Goal: Task Accomplishment & Management: Use online tool/utility

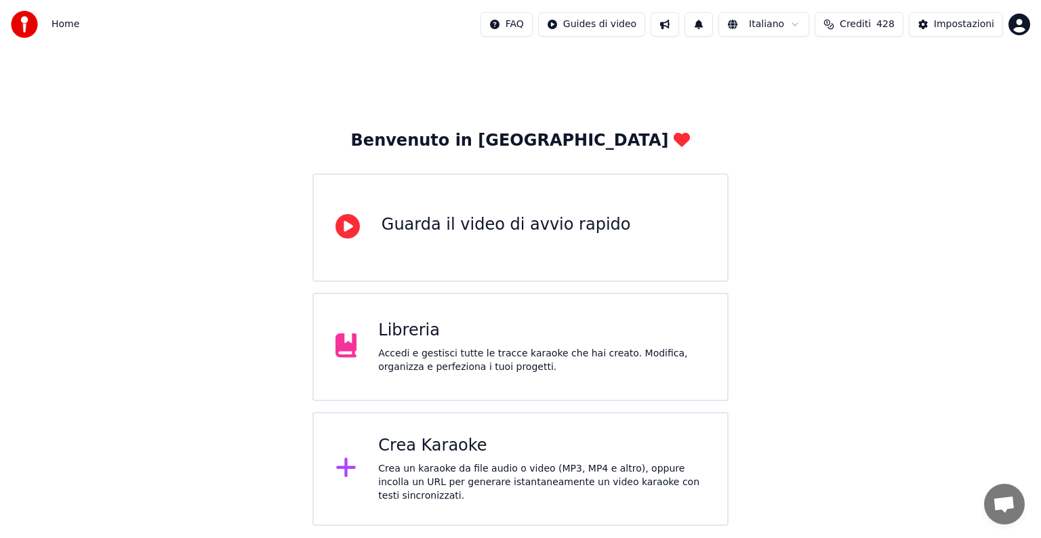
click at [493, 450] on div "Crea Karaoke" at bounding box center [541, 446] width 327 height 22
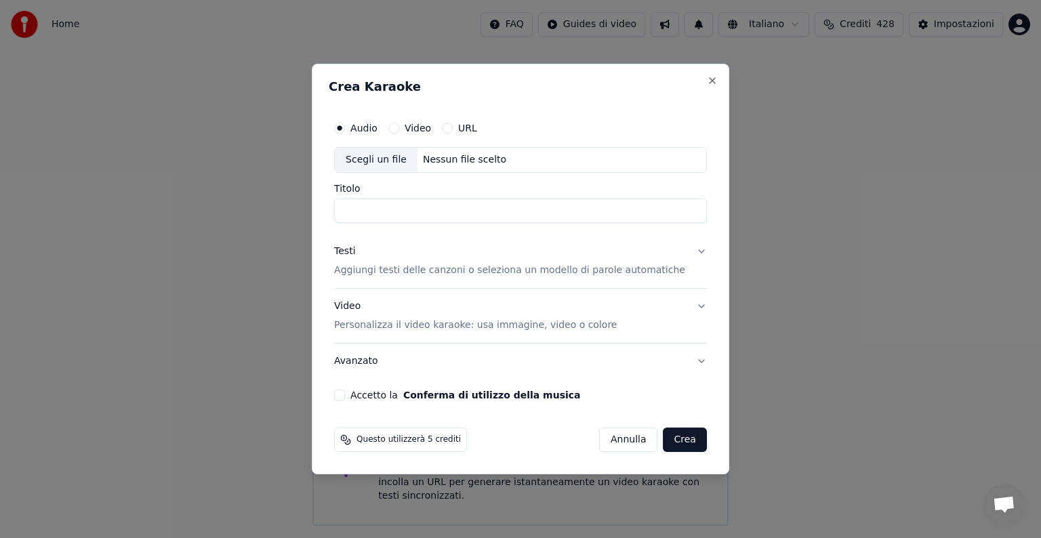
click at [402, 157] on div "Scegli un file" at bounding box center [376, 160] width 83 height 24
type input "**********"
click at [447, 278] on button "Testi Aggiungi testi delle canzoni o seleziona un modello di parole automatiche" at bounding box center [520, 261] width 373 height 54
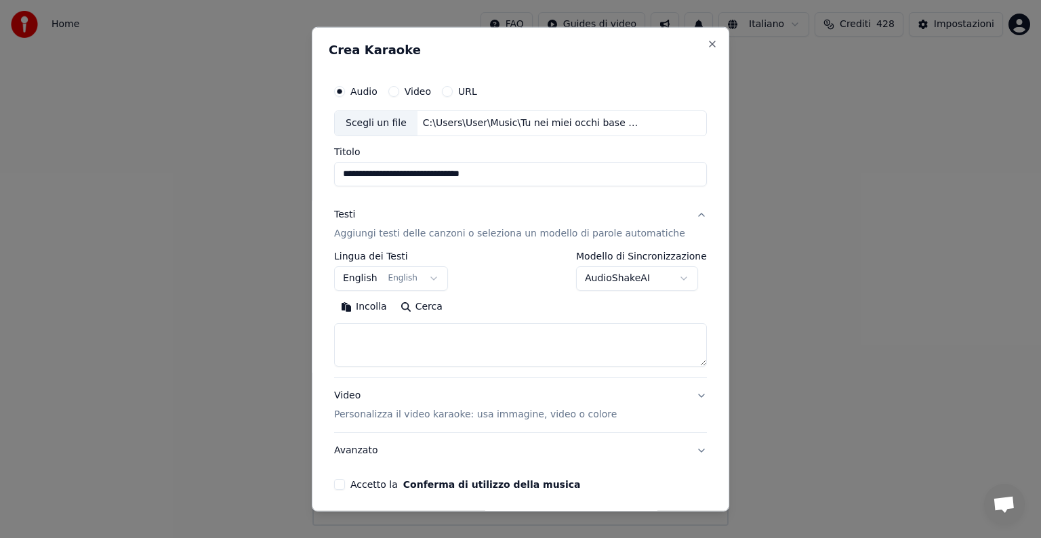
click at [377, 309] on button "Incolla" at bounding box center [364, 307] width 60 height 22
type textarea "**********"
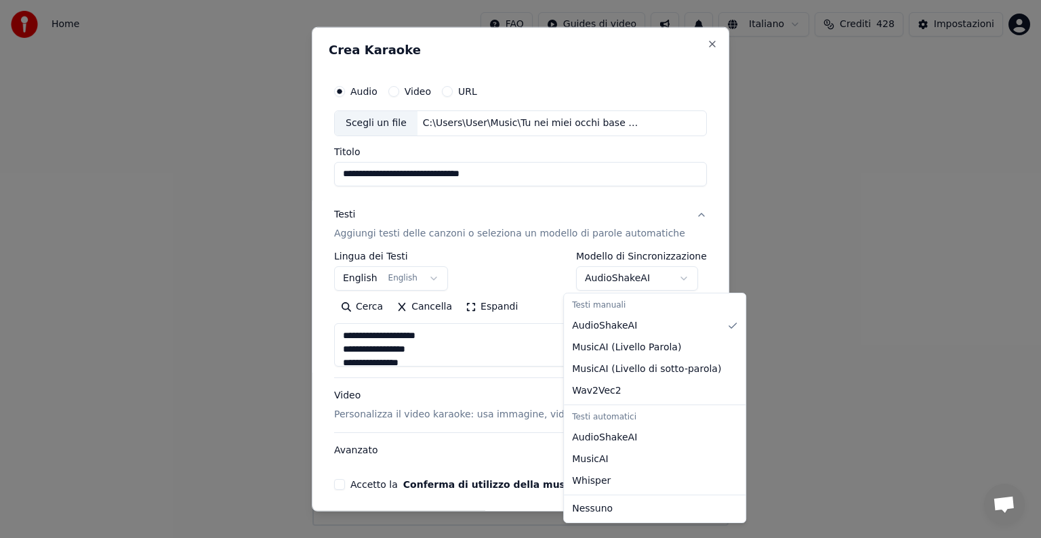
click at [662, 279] on body "**********" at bounding box center [520, 263] width 1041 height 526
select select "**********"
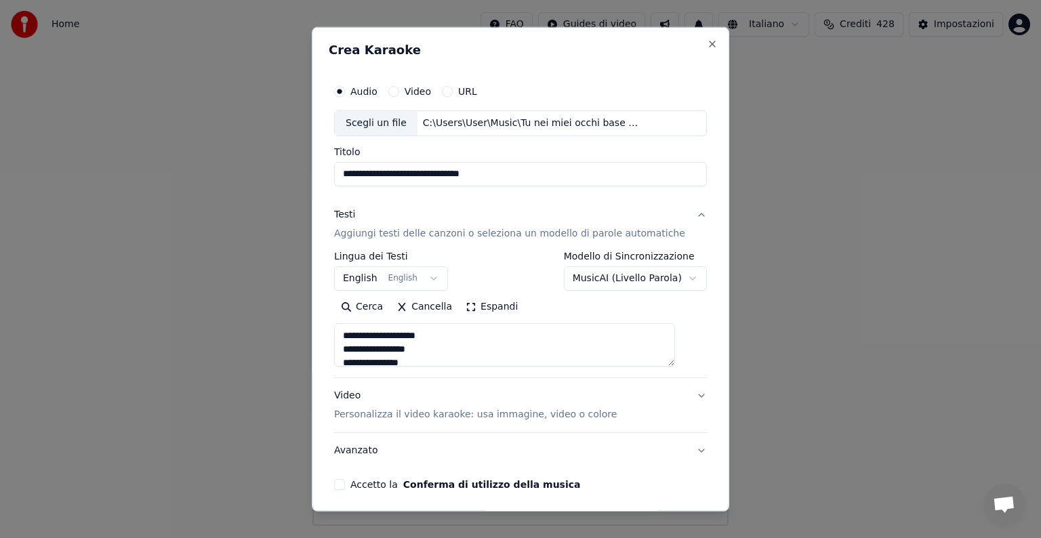
type textarea "**********"
click at [345, 486] on button "Accetto la Conferma di utilizzo della musica" at bounding box center [339, 484] width 11 height 11
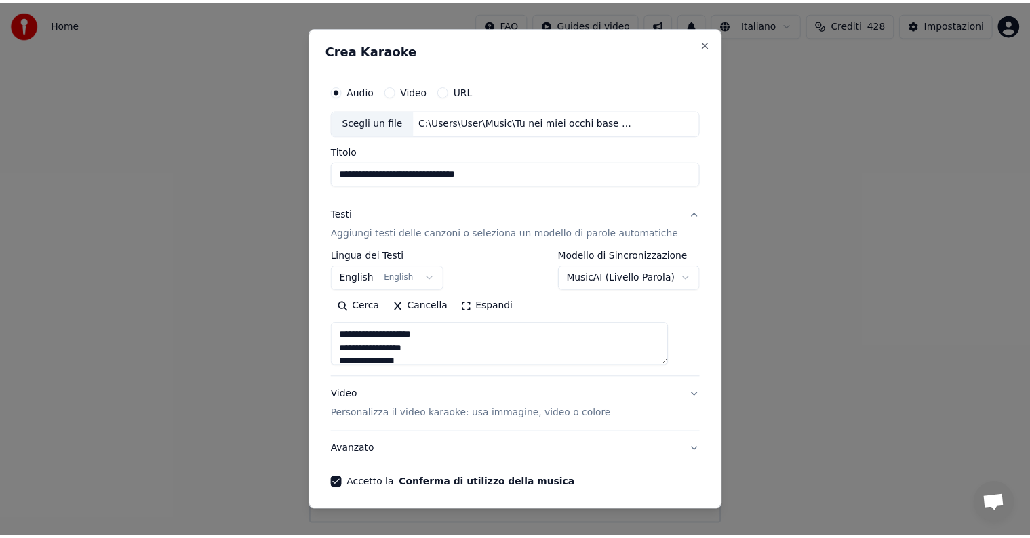
scroll to position [52, 0]
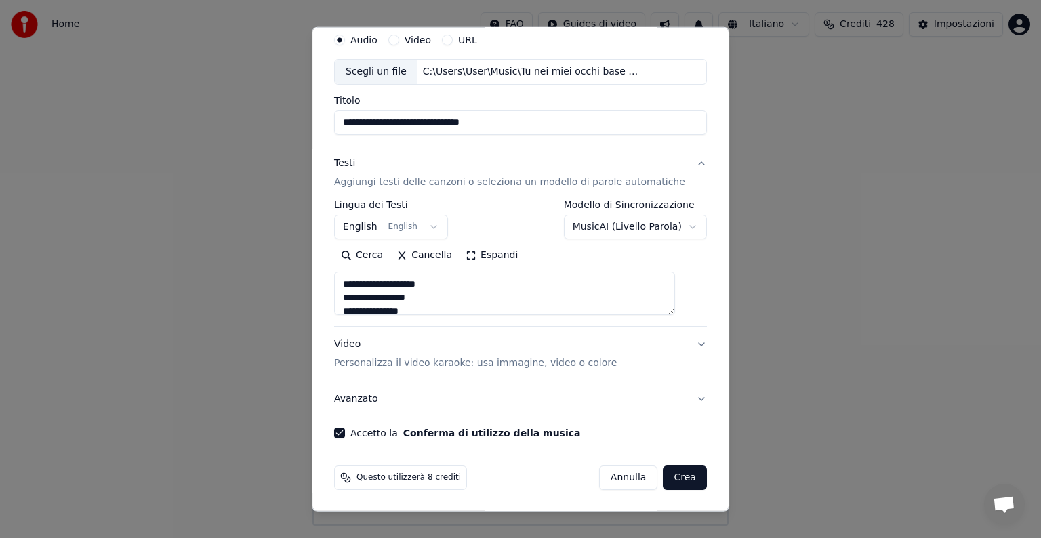
click at [664, 471] on button "Crea" at bounding box center [685, 478] width 43 height 24
select select "**"
type textarea "**********"
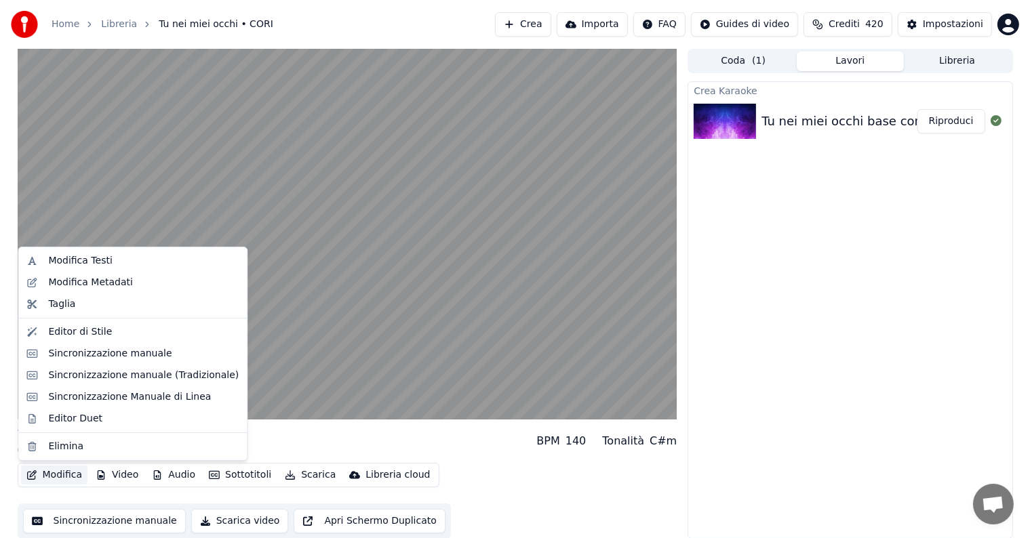
click at [73, 472] on button "Modifica" at bounding box center [54, 475] width 67 height 19
click at [111, 397] on div "Sincronizzazione Manuale di Linea" at bounding box center [129, 397] width 163 height 14
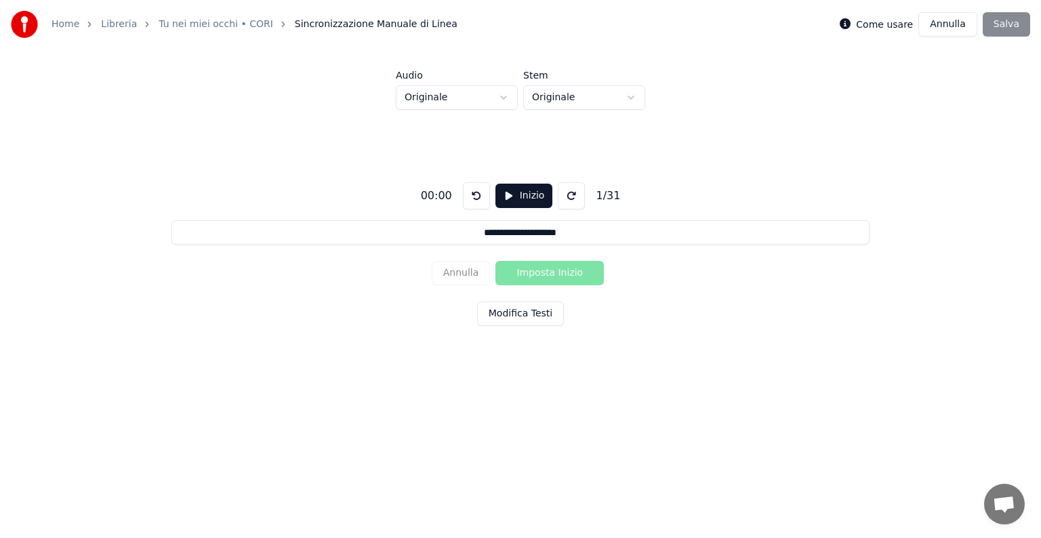
click at [936, 26] on button "Annulla" at bounding box center [948, 24] width 59 height 24
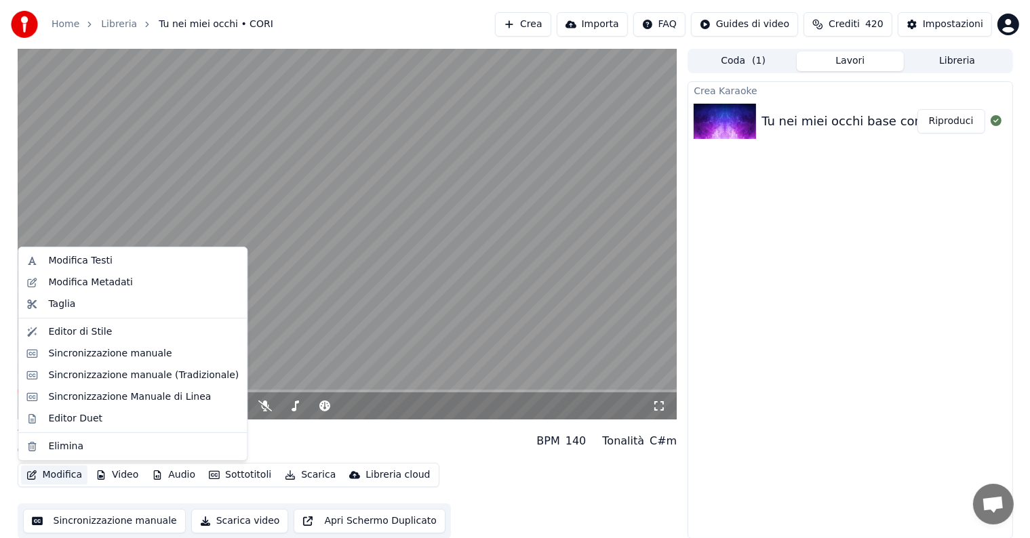
click at [68, 477] on button "Modifica" at bounding box center [54, 475] width 67 height 19
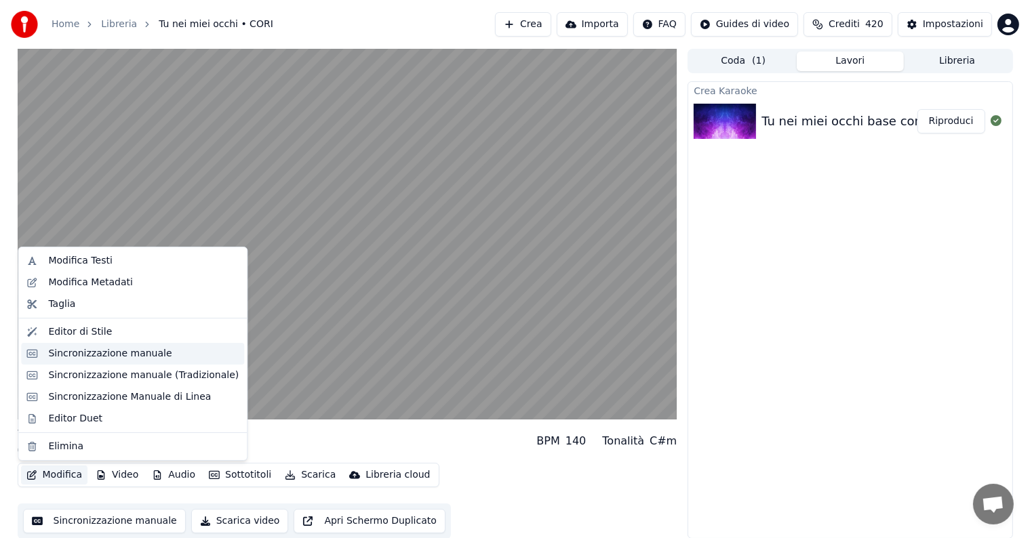
click at [101, 352] on div "Sincronizzazione manuale" at bounding box center [109, 354] width 123 height 14
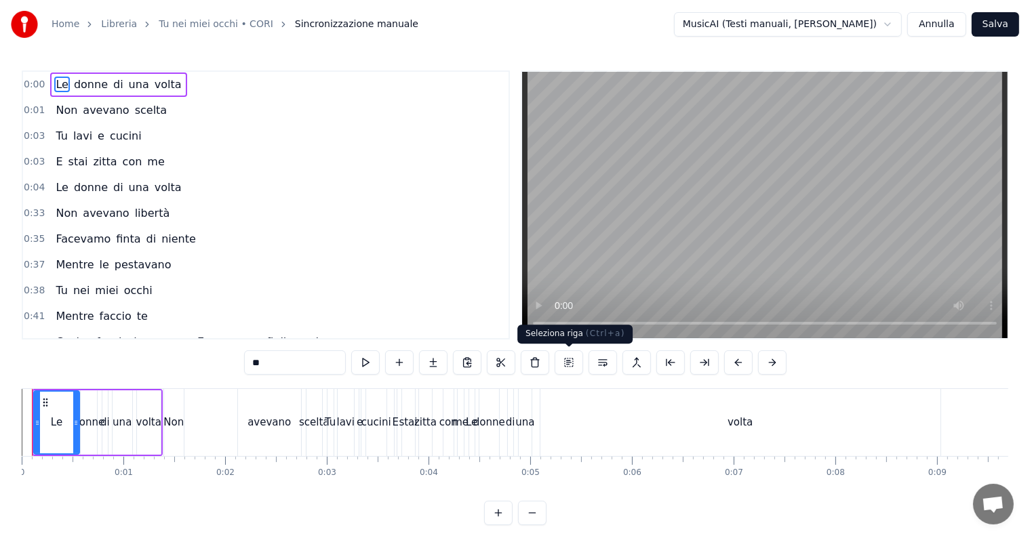
click at [565, 364] on button at bounding box center [568, 362] width 28 height 24
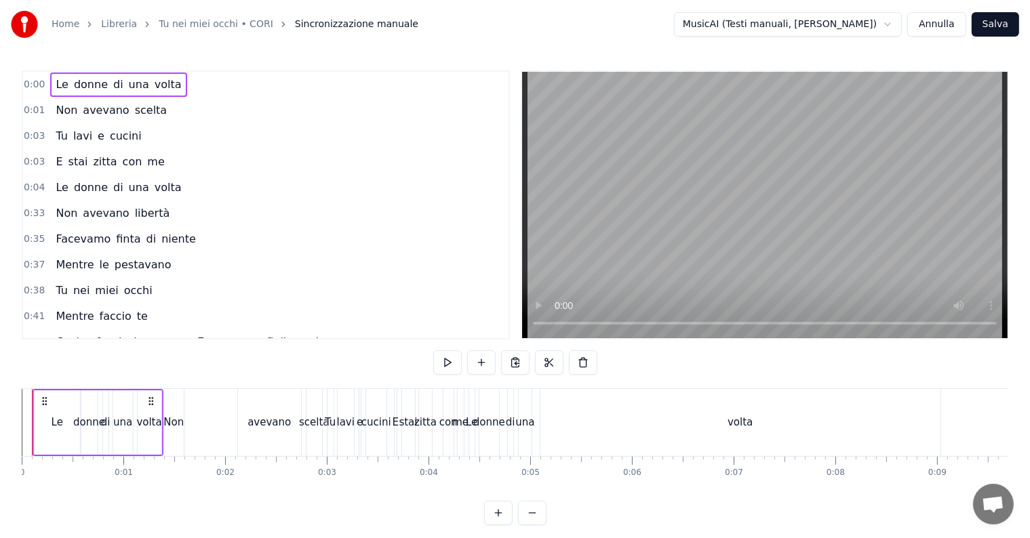
click at [150, 398] on icon at bounding box center [151, 401] width 11 height 11
click at [176, 419] on div "Non" at bounding box center [173, 423] width 20 height 16
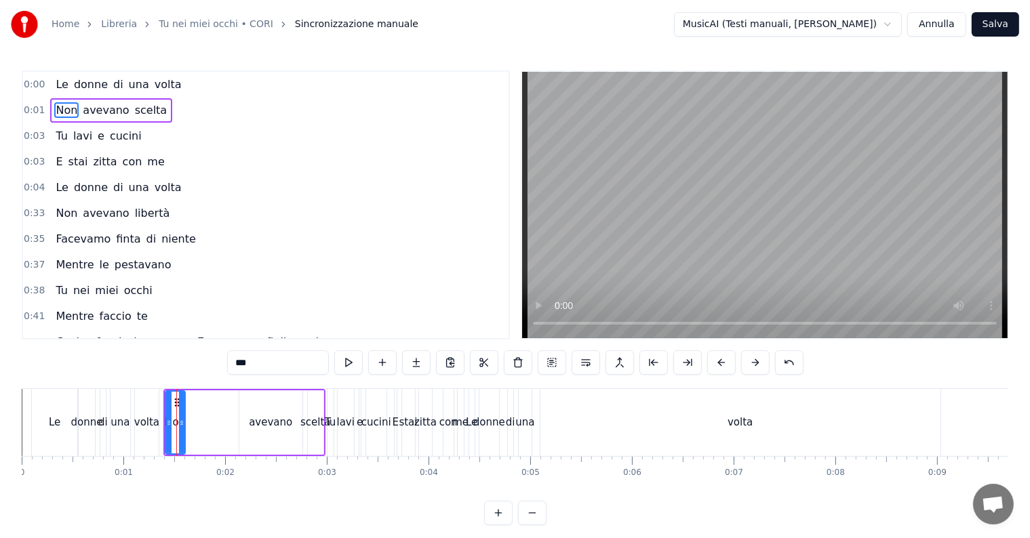
click at [512, 423] on div "di" at bounding box center [510, 423] width 9 height 16
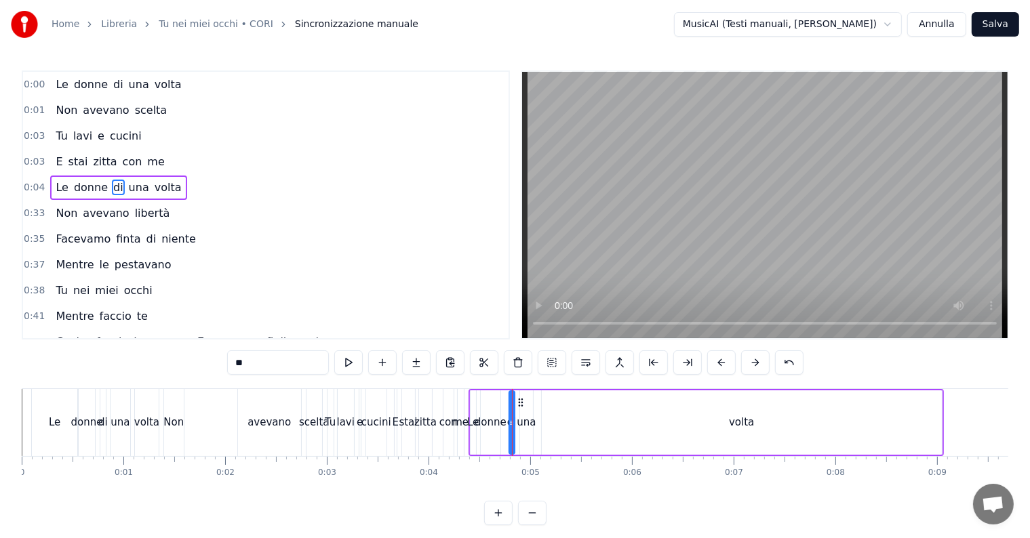
type input "**"
click at [559, 361] on button at bounding box center [552, 362] width 28 height 24
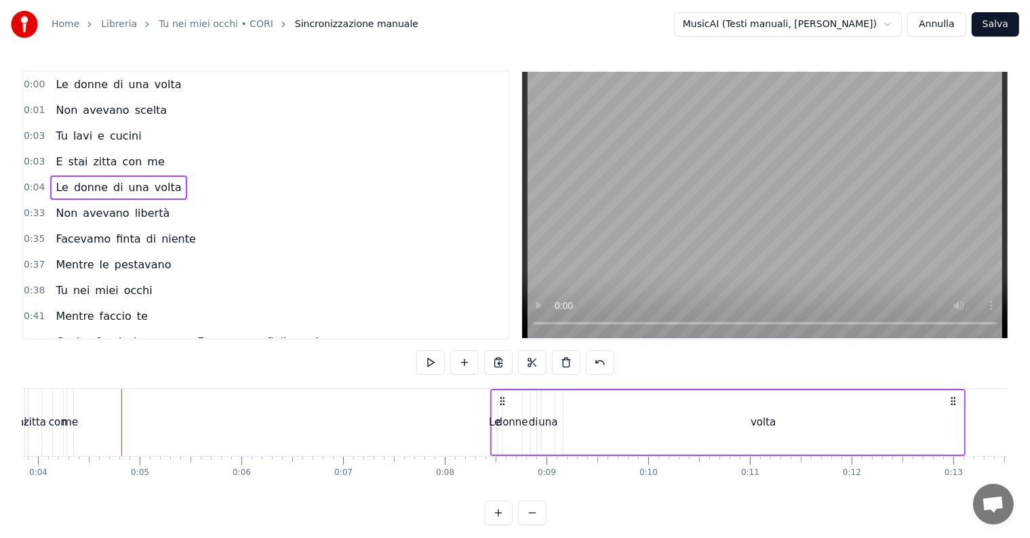
drag, startPoint x: 930, startPoint y: 399, endPoint x: 973, endPoint y: 400, distance: 42.7
click at [959, 400] on icon at bounding box center [953, 401] width 11 height 11
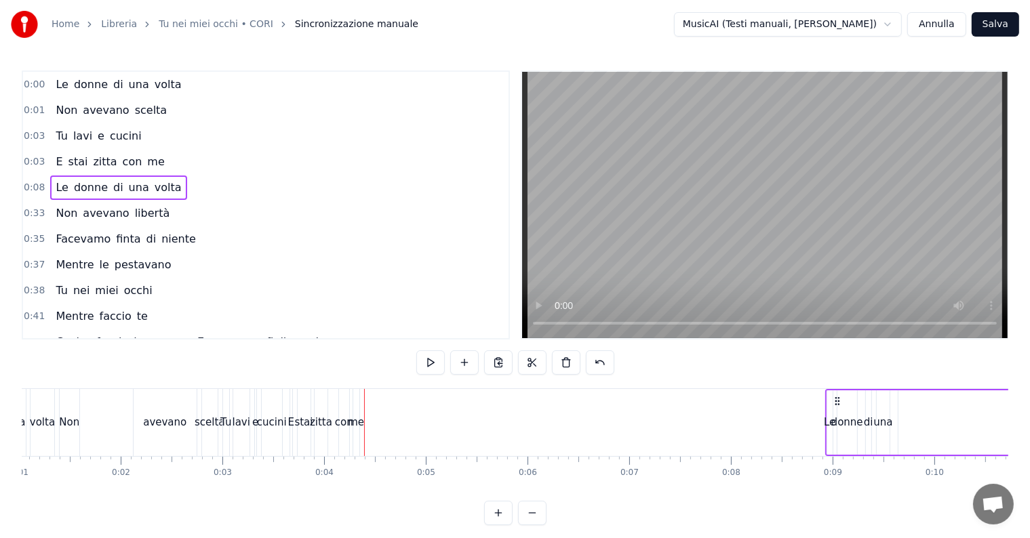
scroll to position [0, 98]
click at [340, 407] on div "E stai zitta con me" at bounding box center [332, 422] width 73 height 67
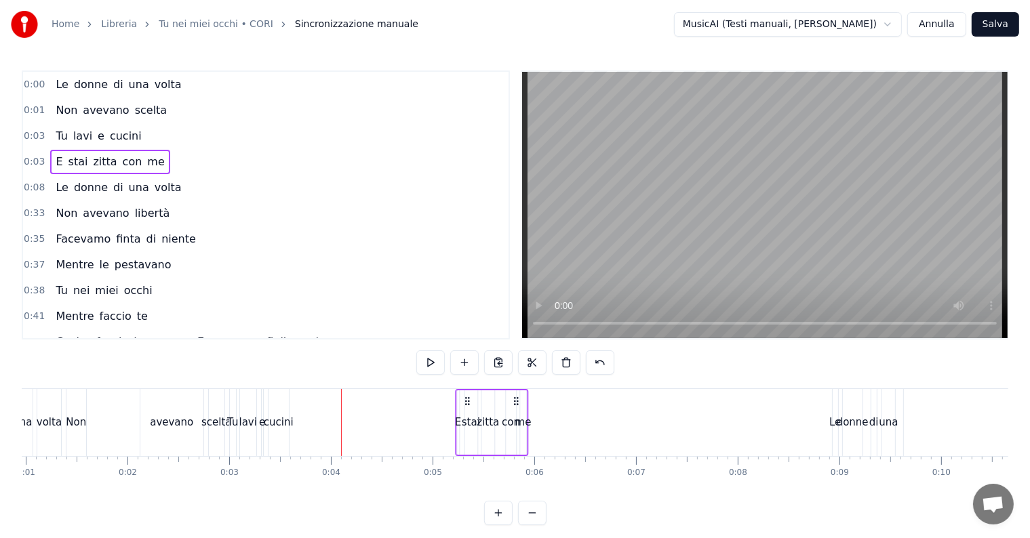
drag, startPoint x: 355, startPoint y: 397, endPoint x: 515, endPoint y: 418, distance: 160.7
click at [515, 418] on div "E stai zitta con me" at bounding box center [491, 422] width 73 height 67
click at [261, 403] on div "e" at bounding box center [262, 422] width 3 height 67
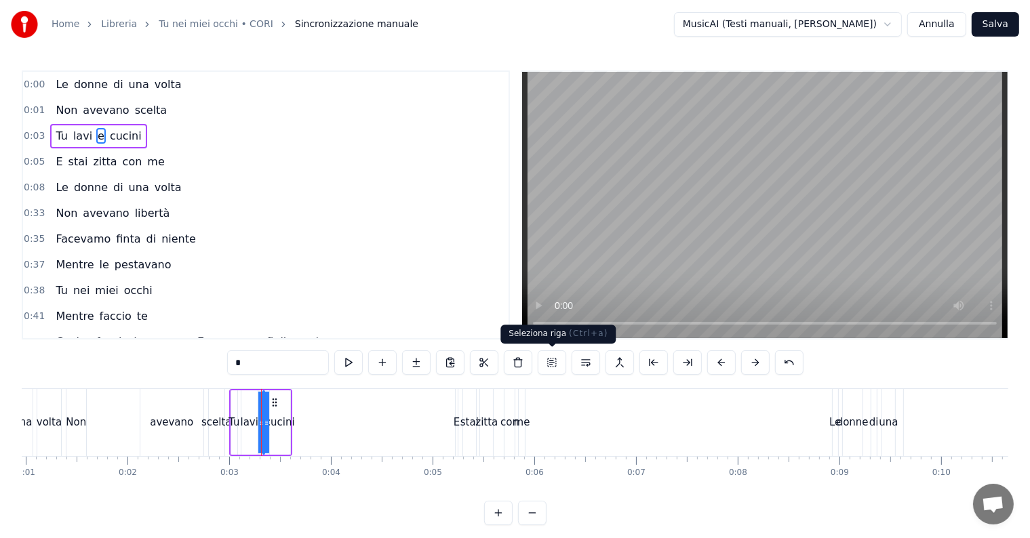
click at [553, 362] on button at bounding box center [552, 362] width 28 height 24
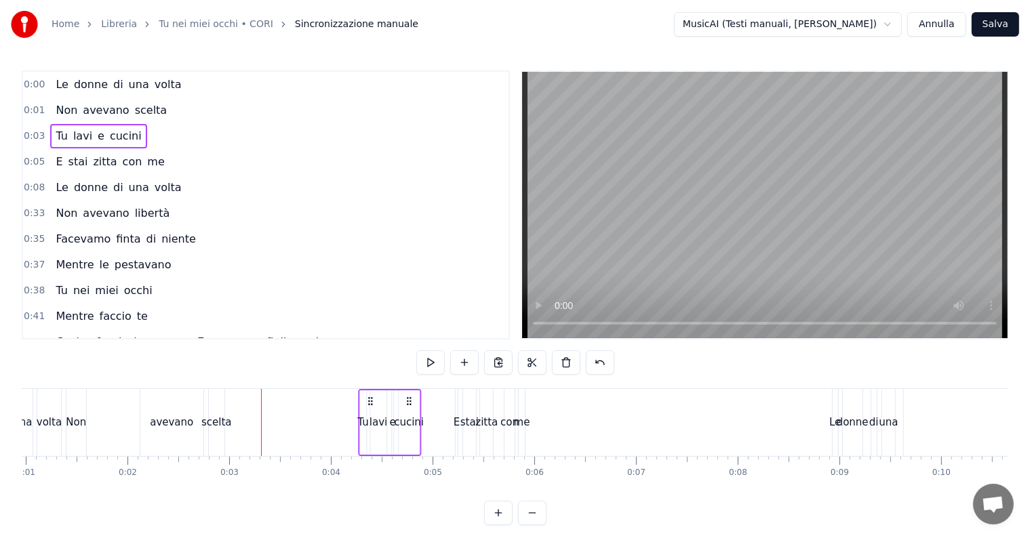
drag, startPoint x: 282, startPoint y: 397, endPoint x: 412, endPoint y: 400, distance: 130.2
click at [412, 400] on icon at bounding box center [408, 401] width 11 height 11
click at [195, 426] on div "avevano" at bounding box center [171, 422] width 63 height 67
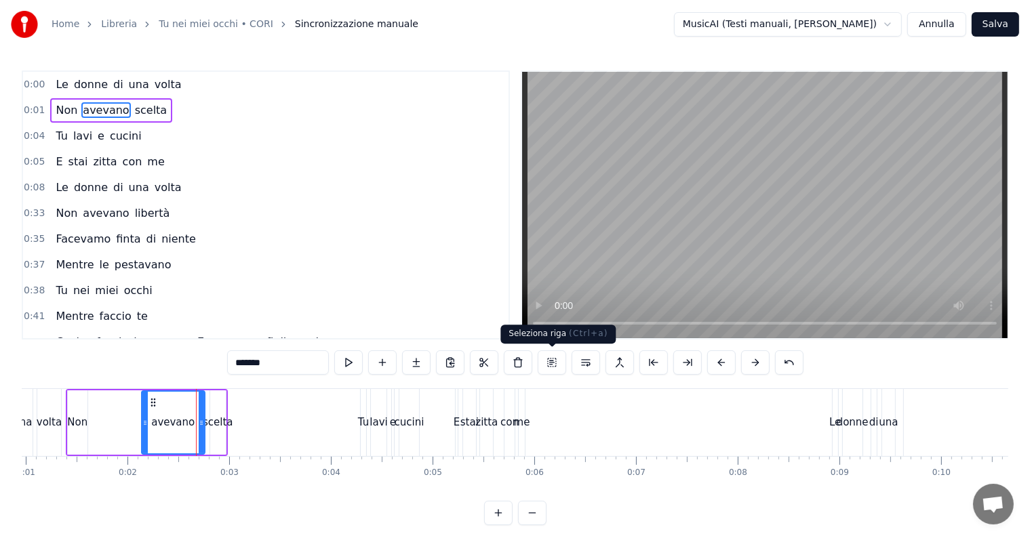
click at [553, 365] on button at bounding box center [552, 362] width 28 height 24
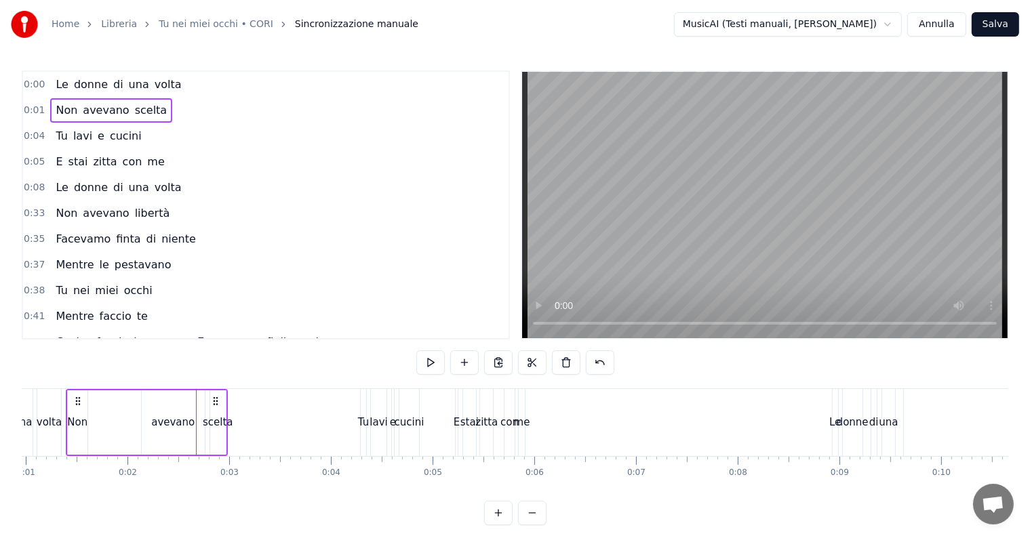
scroll to position [0, 73]
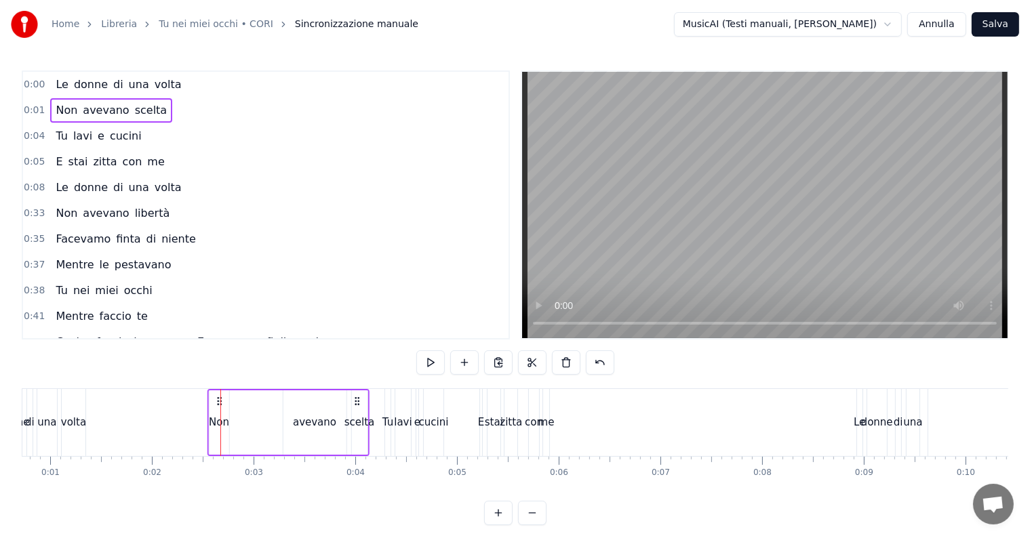
drag, startPoint x: 241, startPoint y: 402, endPoint x: 358, endPoint y: 403, distance: 116.6
click at [358, 403] on icon at bounding box center [357, 401] width 11 height 11
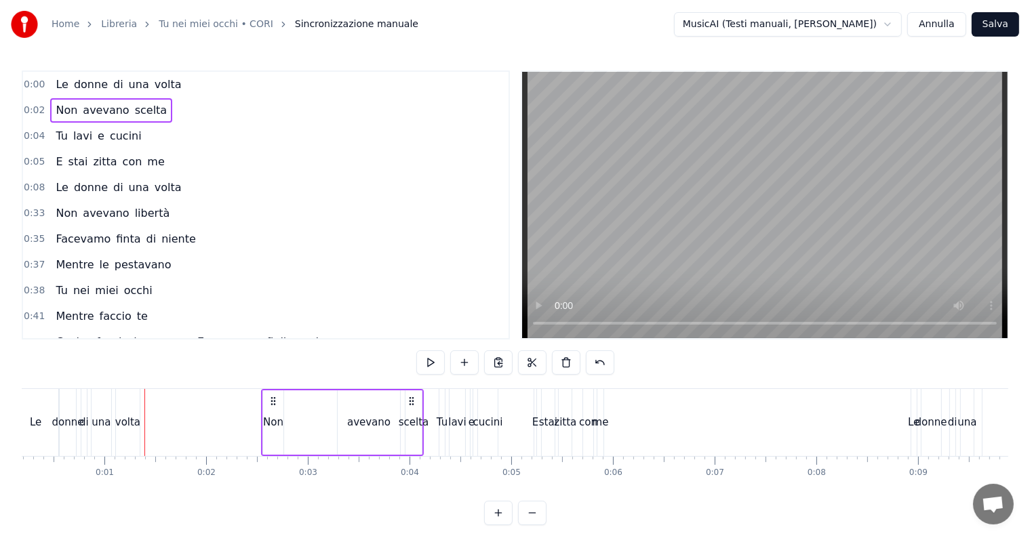
scroll to position [0, 0]
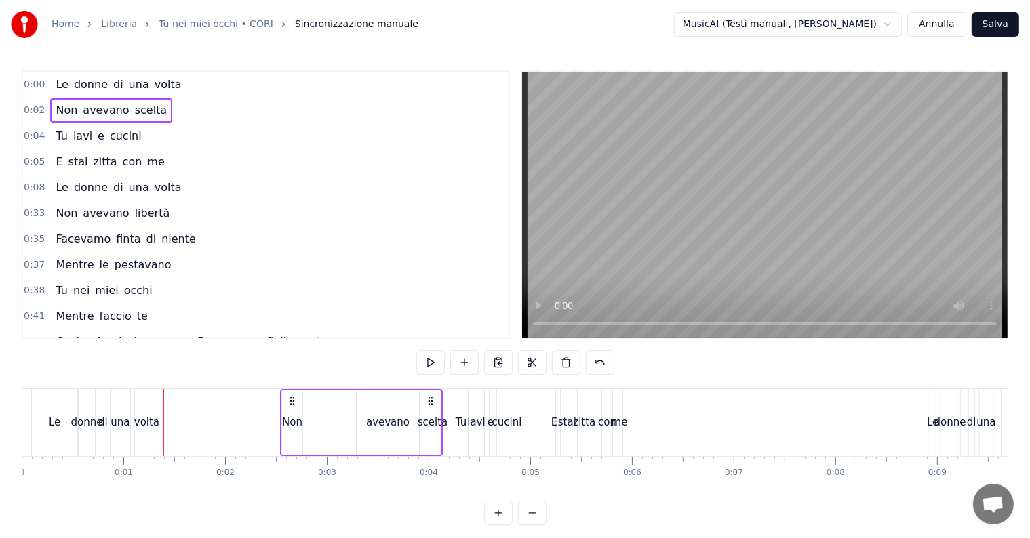
click at [150, 525] on div "0:00 Le donne di una volta 0:02 Non avevano scelta 0:04 Tu lavi e cucini 0:05 E…" at bounding box center [515, 297] width 986 height 455
click at [83, 426] on div "donne" at bounding box center [86, 423] width 32 height 16
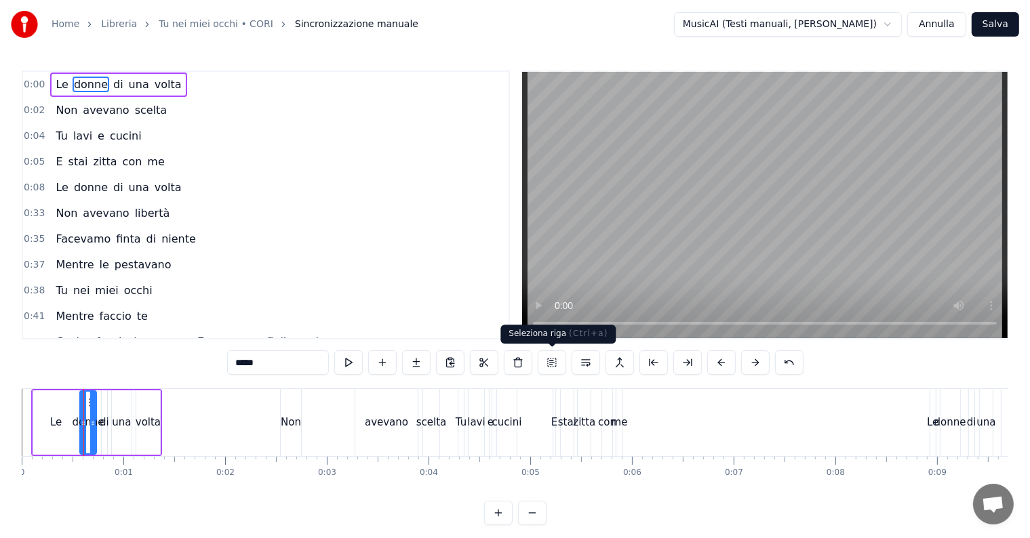
click at [549, 367] on button at bounding box center [552, 362] width 28 height 24
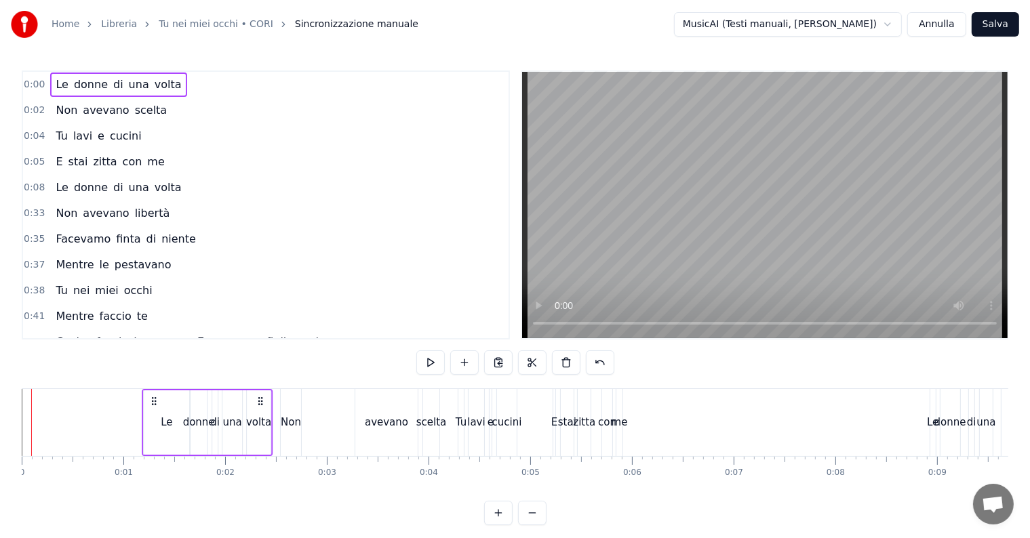
drag, startPoint x: 150, startPoint y: 399, endPoint x: 262, endPoint y: 406, distance: 111.4
click at [262, 406] on div "Le donne di una volta" at bounding box center [207, 422] width 131 height 67
click at [127, 180] on span "una" at bounding box center [138, 188] width 23 height 16
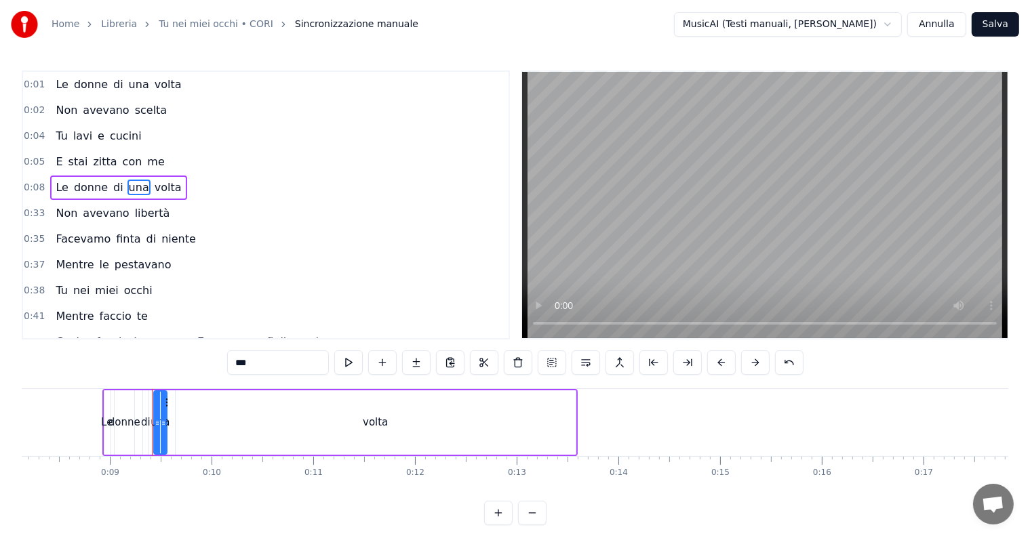
scroll to position [0, 889]
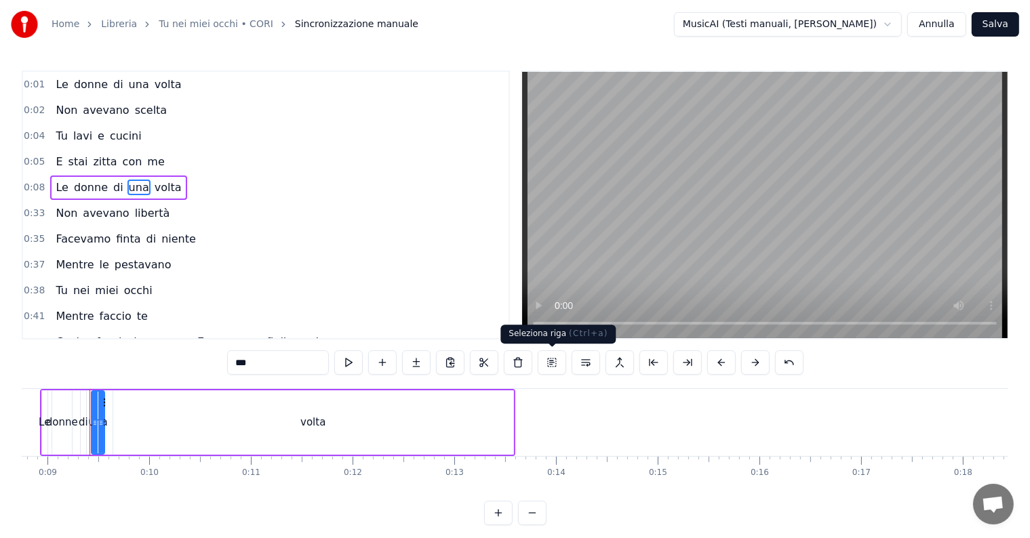
click at [550, 362] on button at bounding box center [552, 362] width 28 height 24
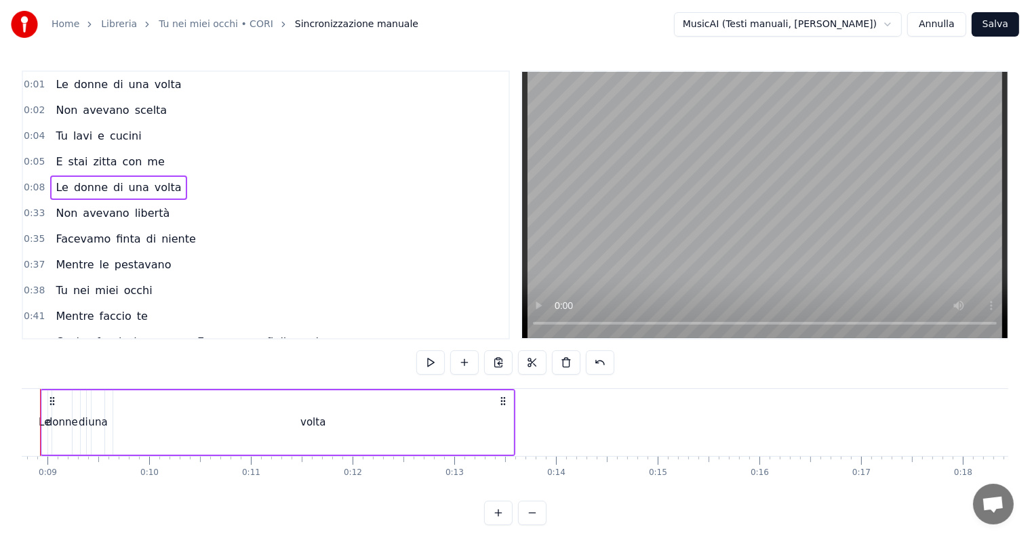
scroll to position [0, 839]
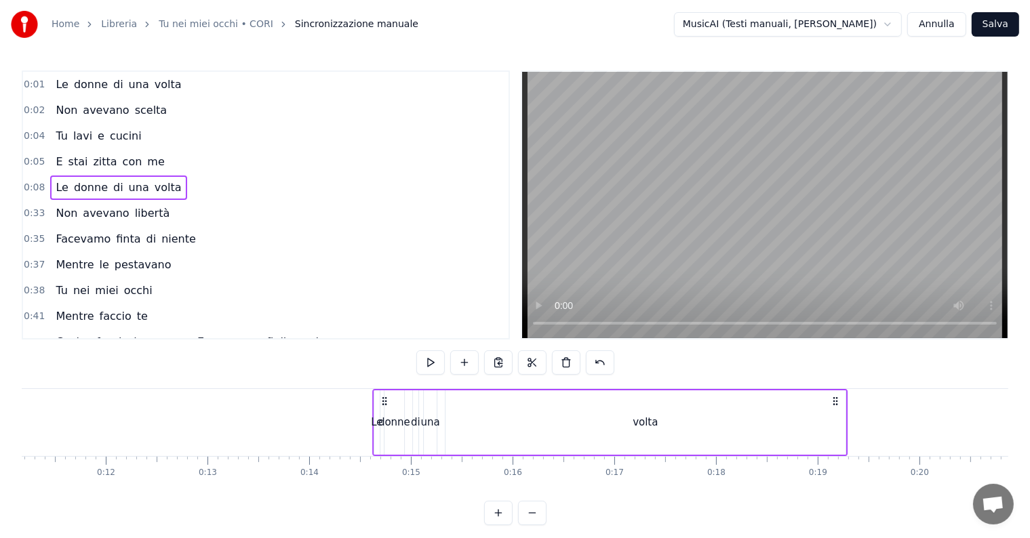
drag, startPoint x: 555, startPoint y: 399, endPoint x: 968, endPoint y: 393, distance: 412.9
click at [848, 393] on div "Le donne di una volta" at bounding box center [610, 422] width 476 height 67
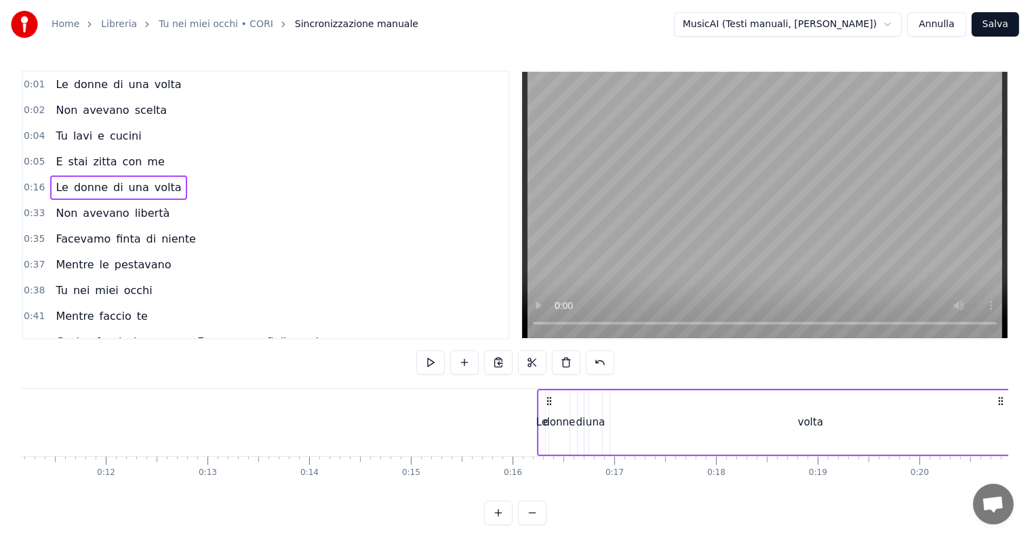
scroll to position [0, 1175]
drag, startPoint x: 962, startPoint y: 398, endPoint x: 946, endPoint y: 393, distance: 16.3
click at [946, 393] on div "Le donne di una volta" at bounding box center [777, 422] width 476 height 67
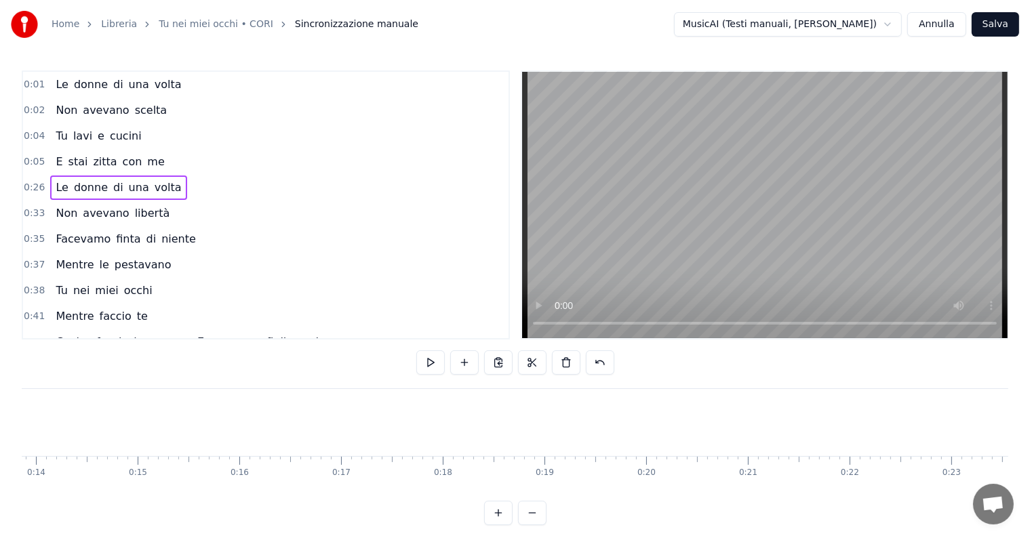
scroll to position [0, 546]
click at [92, 155] on span "zitta" at bounding box center [105, 162] width 26 height 16
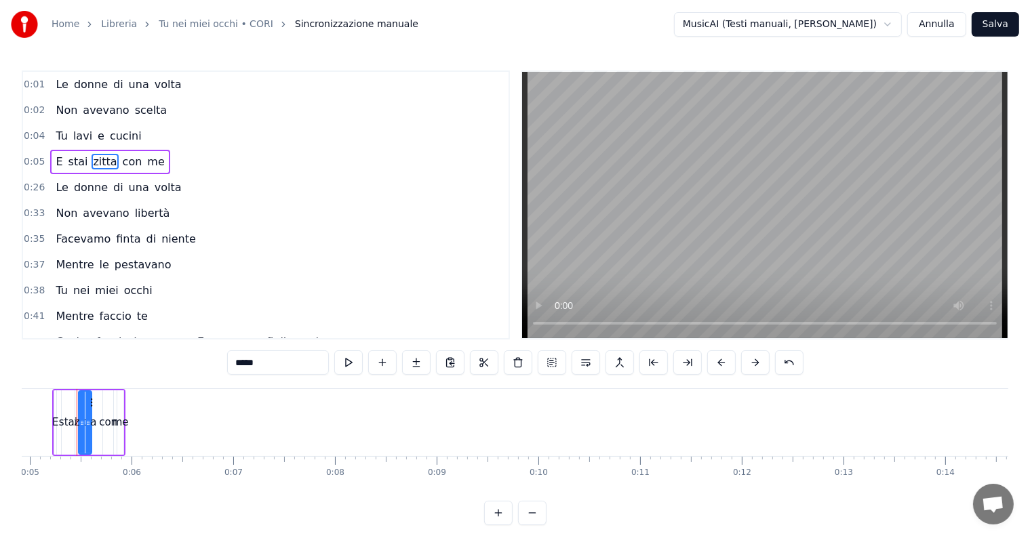
scroll to position [0, 487]
click at [552, 360] on button at bounding box center [552, 362] width 28 height 24
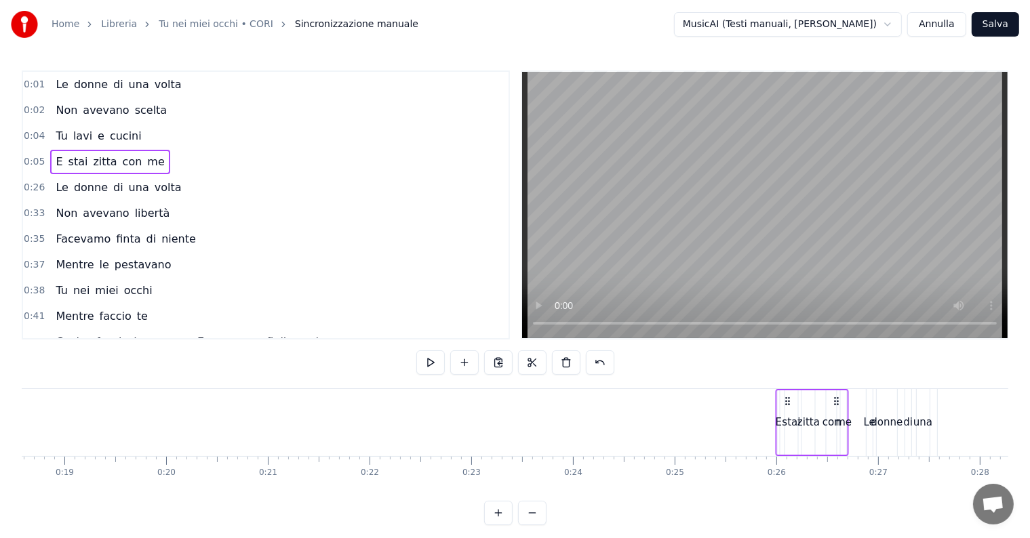
scroll to position [0, 1903]
drag, startPoint x: 153, startPoint y: 397, endPoint x: 840, endPoint y: 407, distance: 687.4
click at [835, 407] on div "E stai zitta con me" at bounding box center [798, 422] width 73 height 67
click at [95, 142] on div "Tu lavi e cucini" at bounding box center [98, 136] width 96 height 24
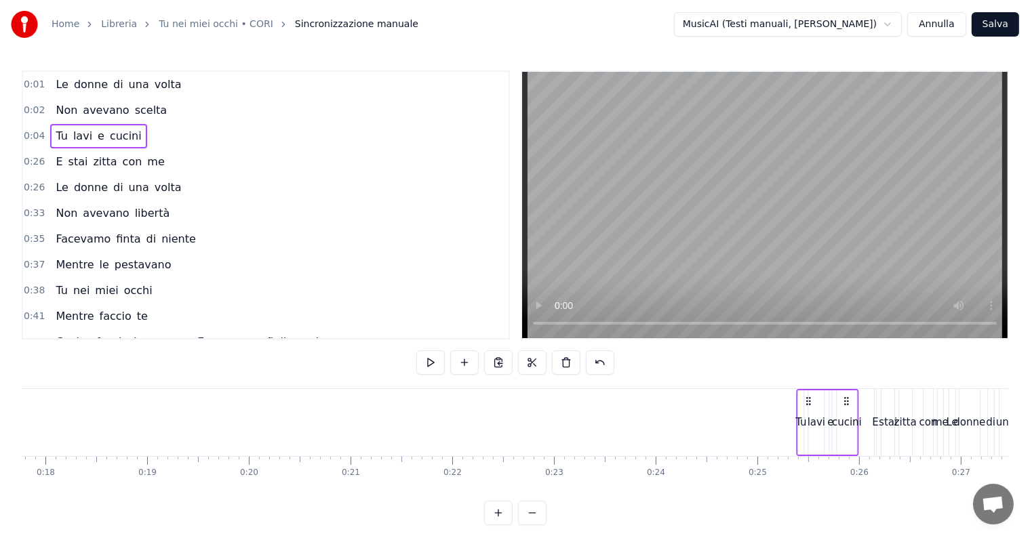
scroll to position [0, 1817]
drag, startPoint x: 138, startPoint y: 399, endPoint x: 838, endPoint y: 399, distance: 699.6
click at [838, 399] on icon at bounding box center [837, 401] width 11 height 11
click at [134, 116] on span "scelta" at bounding box center [151, 110] width 35 height 16
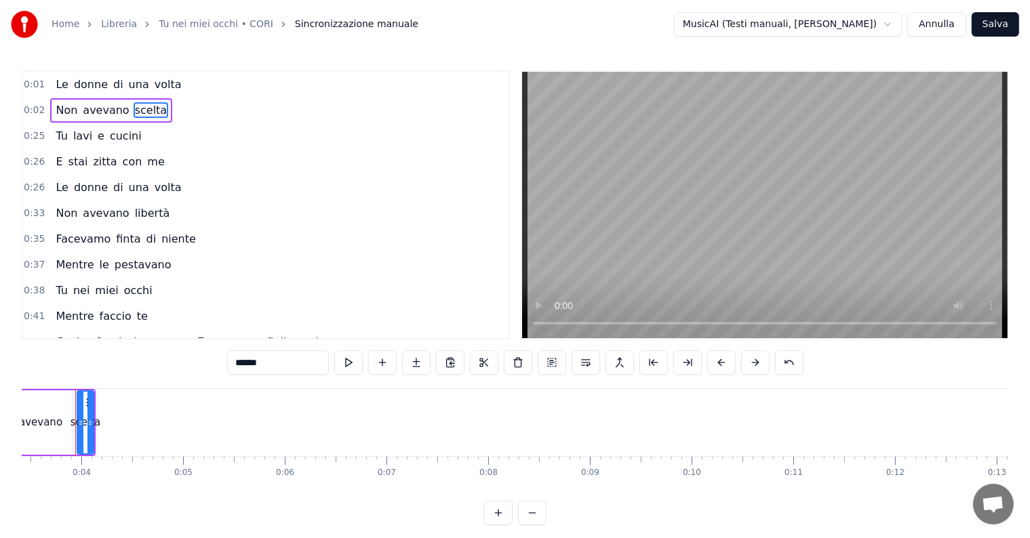
scroll to position [0, 333]
click at [109, 102] on span "avevano" at bounding box center [105, 110] width 49 height 16
type input "*******"
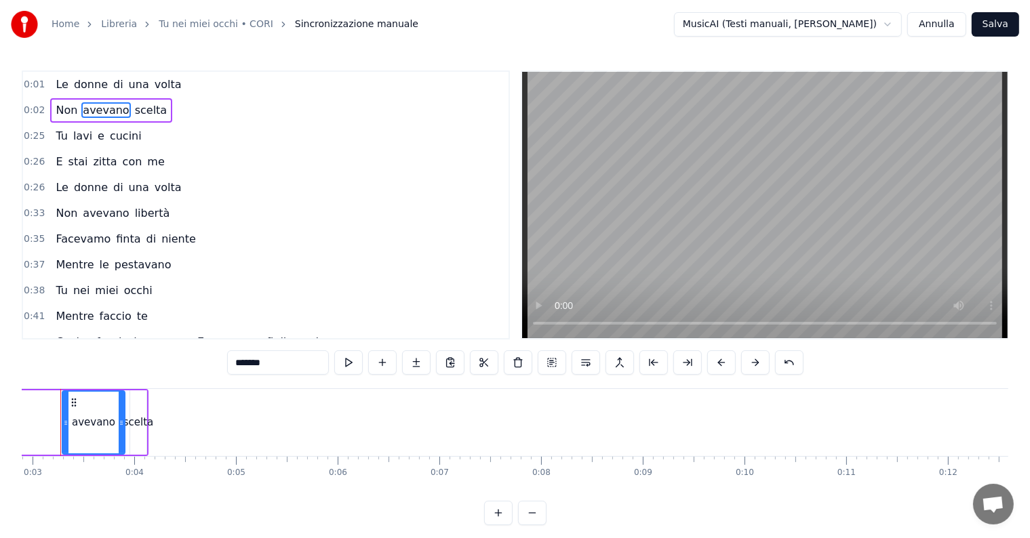
scroll to position [0, 264]
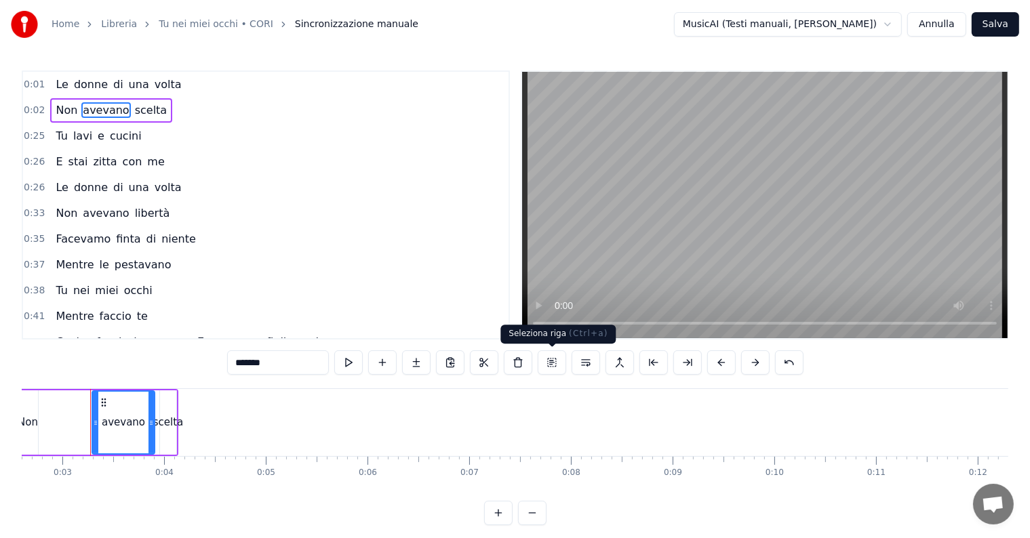
click at [550, 363] on button at bounding box center [552, 362] width 28 height 24
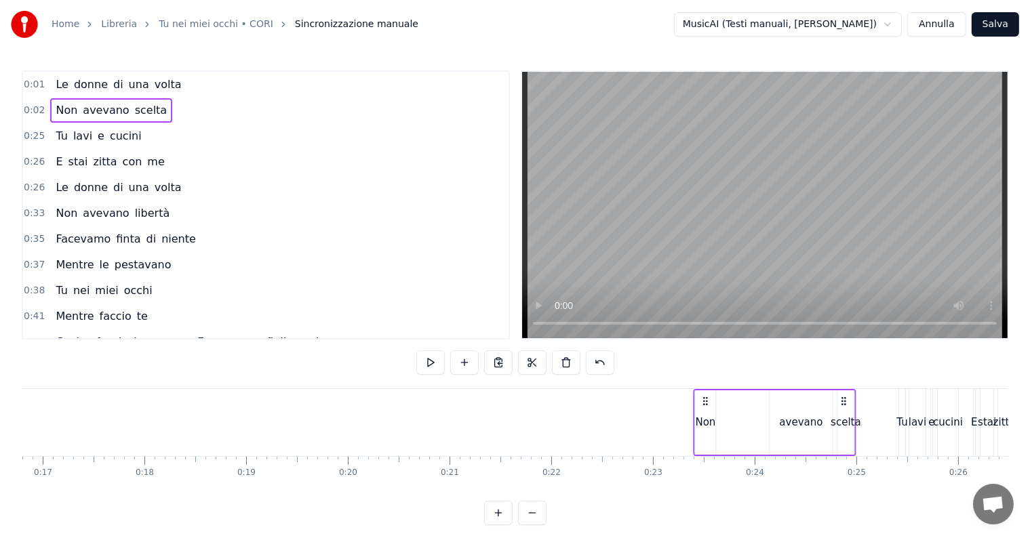
scroll to position [0, 1708]
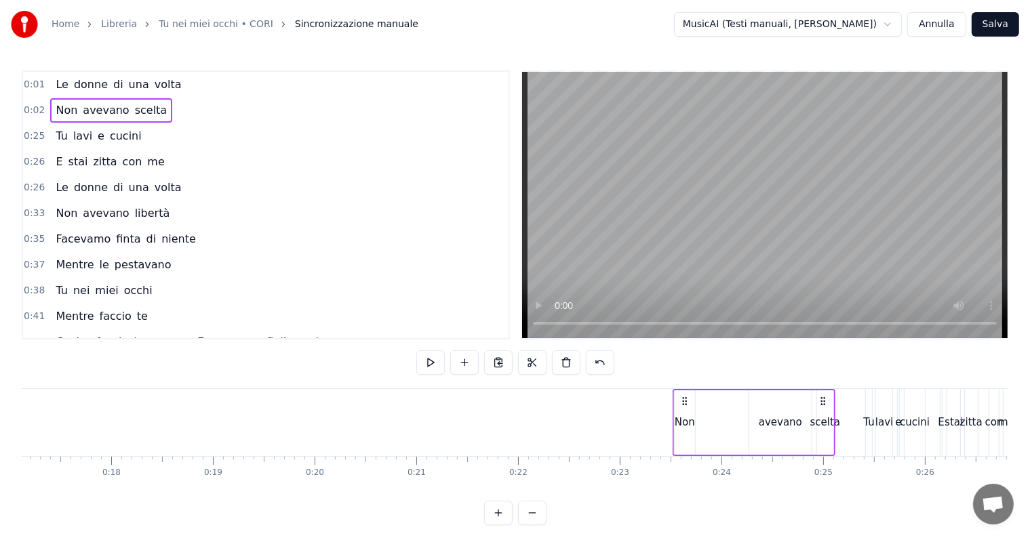
drag, startPoint x: 244, startPoint y: 397, endPoint x: 836, endPoint y: 401, distance: 592.5
click at [828, 401] on icon at bounding box center [823, 401] width 11 height 11
click at [134, 75] on div "Le donne di una volta" at bounding box center [118, 85] width 136 height 24
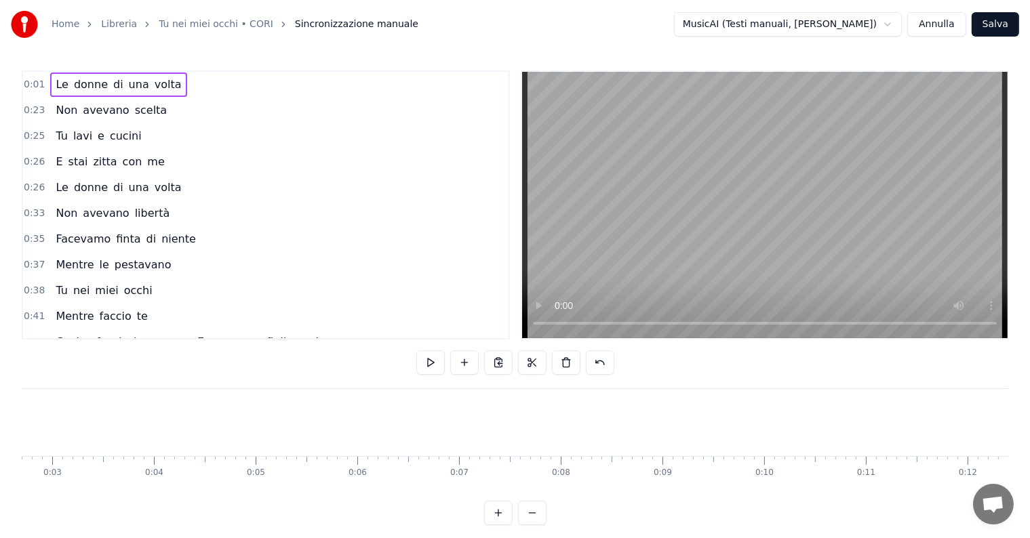
scroll to position [0, 52]
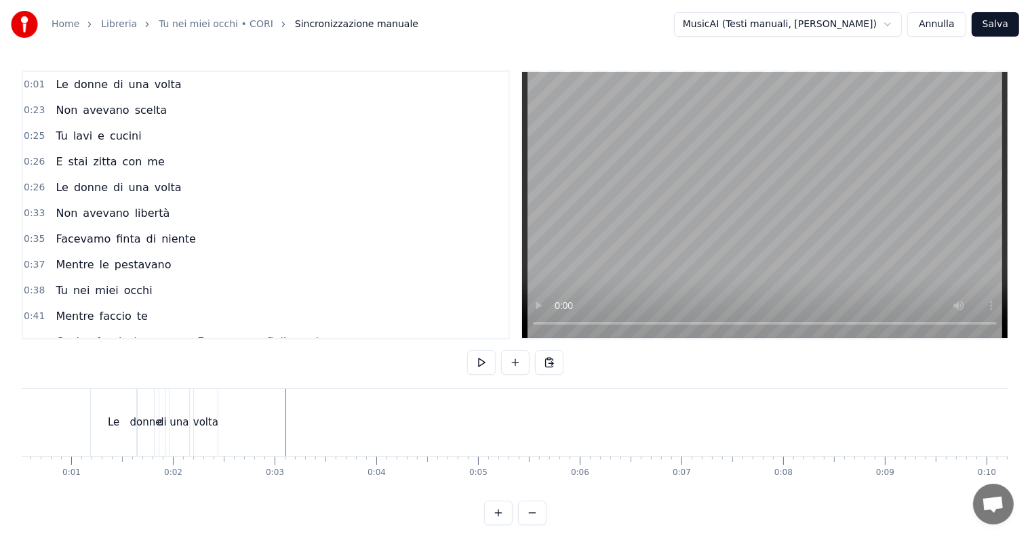
click at [64, 77] on div "Le donne di una volta" at bounding box center [118, 85] width 136 height 24
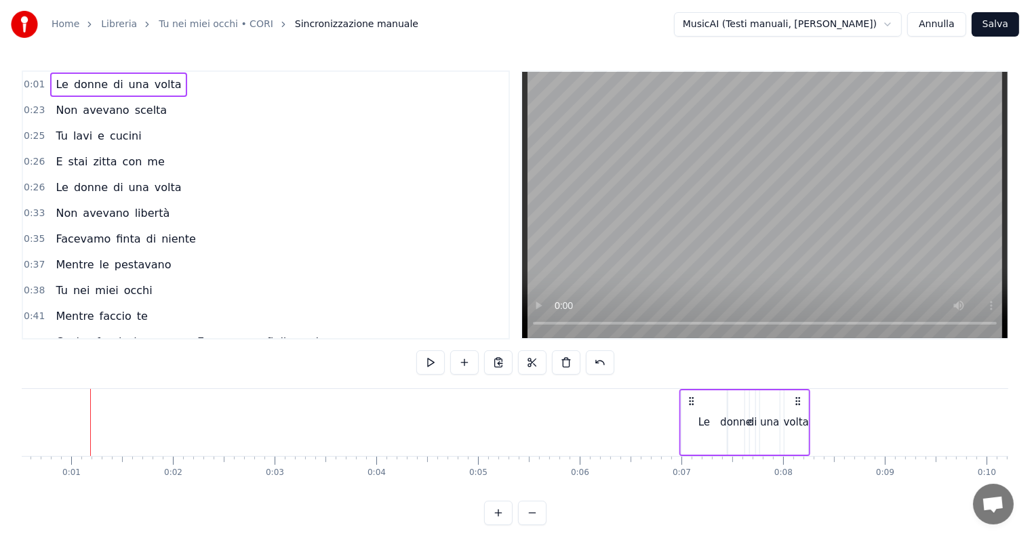
drag, startPoint x: 207, startPoint y: 399, endPoint x: 796, endPoint y: 418, distance: 589.4
click at [796, 418] on div "Le donne di una volta" at bounding box center [744, 422] width 131 height 67
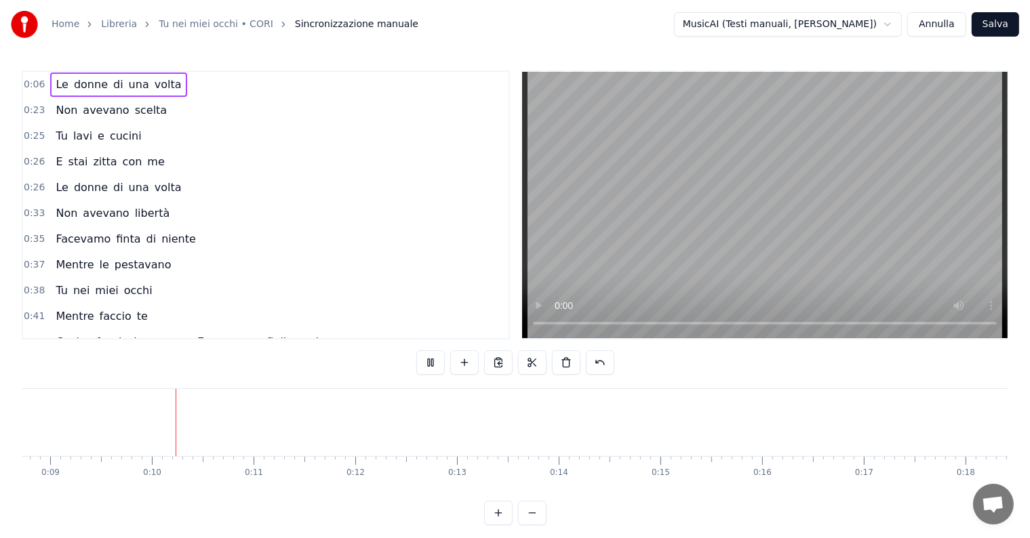
scroll to position [0, 911]
click at [150, 103] on div "Non avevano scelta" at bounding box center [111, 110] width 122 height 24
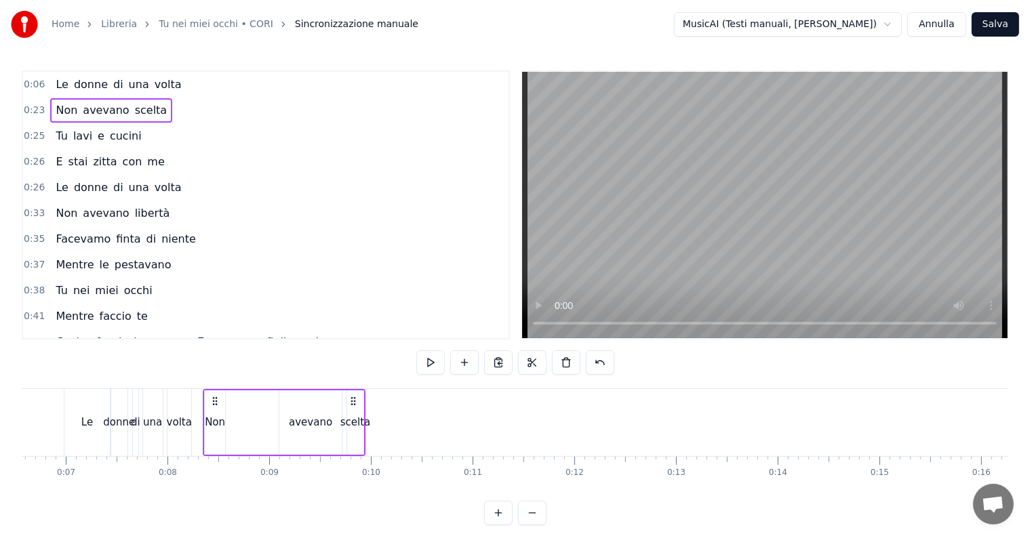
scroll to position [0, 666]
drag, startPoint x: 103, startPoint y: 397, endPoint x: 231, endPoint y: 397, distance: 128.1
click at [232, 398] on circle at bounding box center [232, 398] width 1 height 1
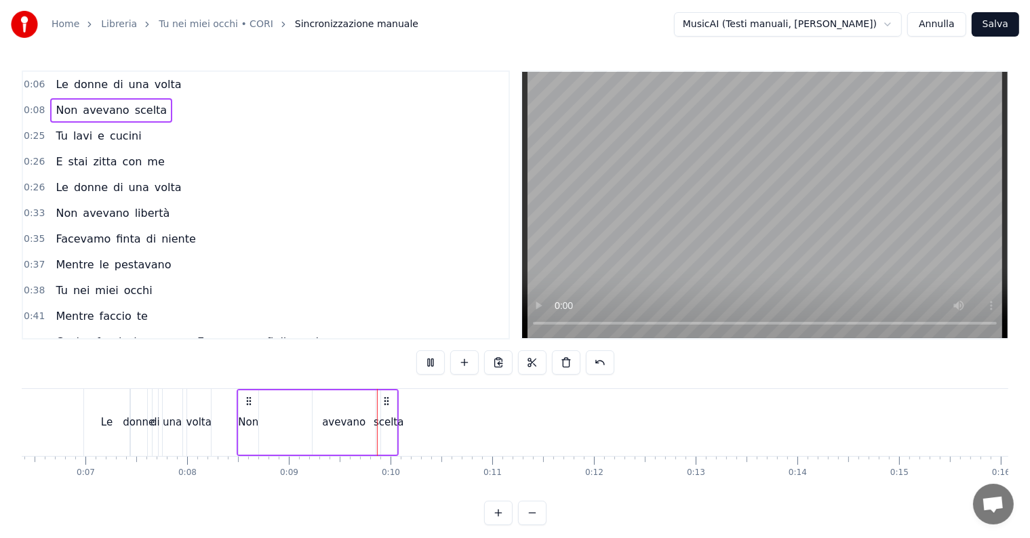
scroll to position [0, 876]
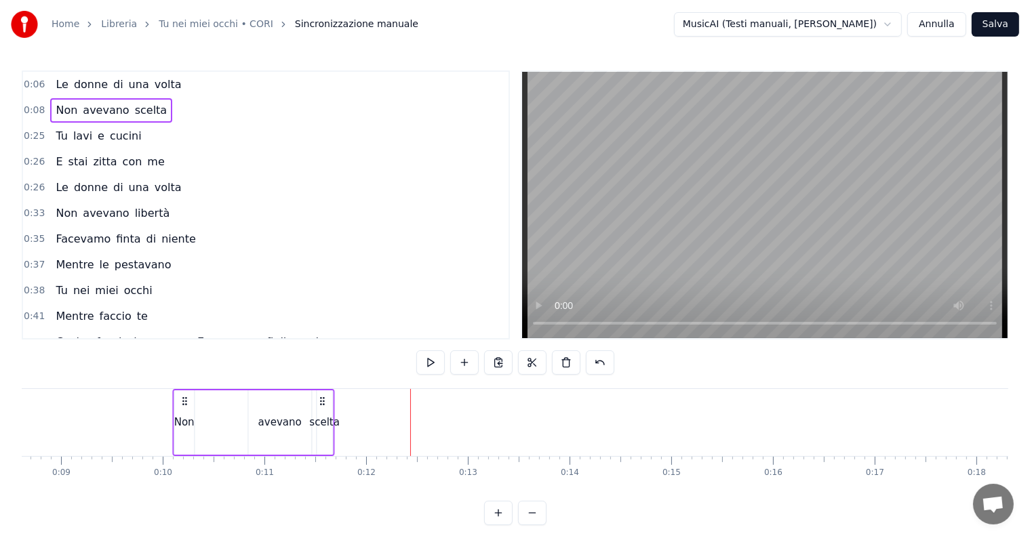
drag, startPoint x: 159, startPoint y: 396, endPoint x: 323, endPoint y: 397, distance: 163.4
click at [323, 397] on icon at bounding box center [322, 401] width 11 height 11
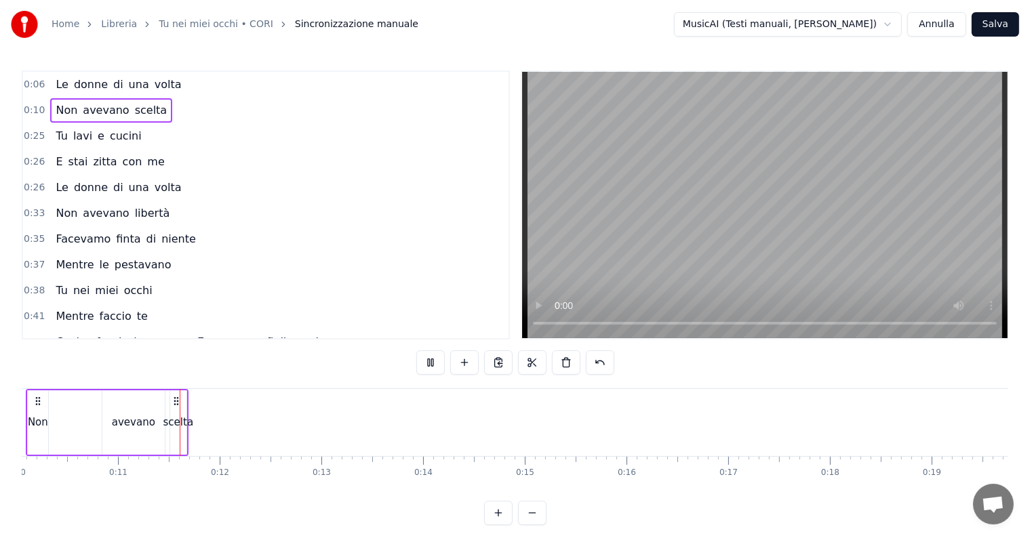
scroll to position [0, 1047]
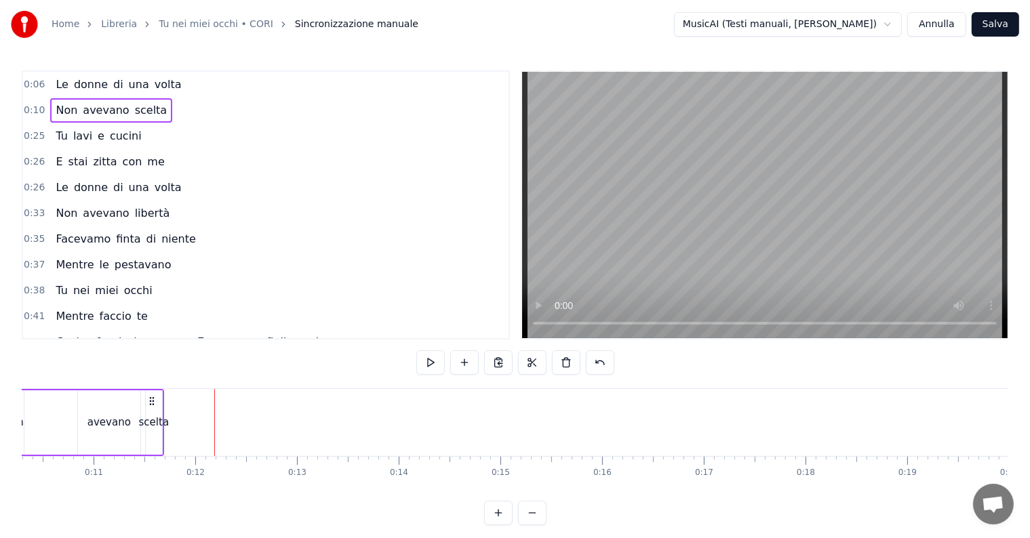
click at [119, 404] on div "avevano" at bounding box center [109, 422] width 63 height 64
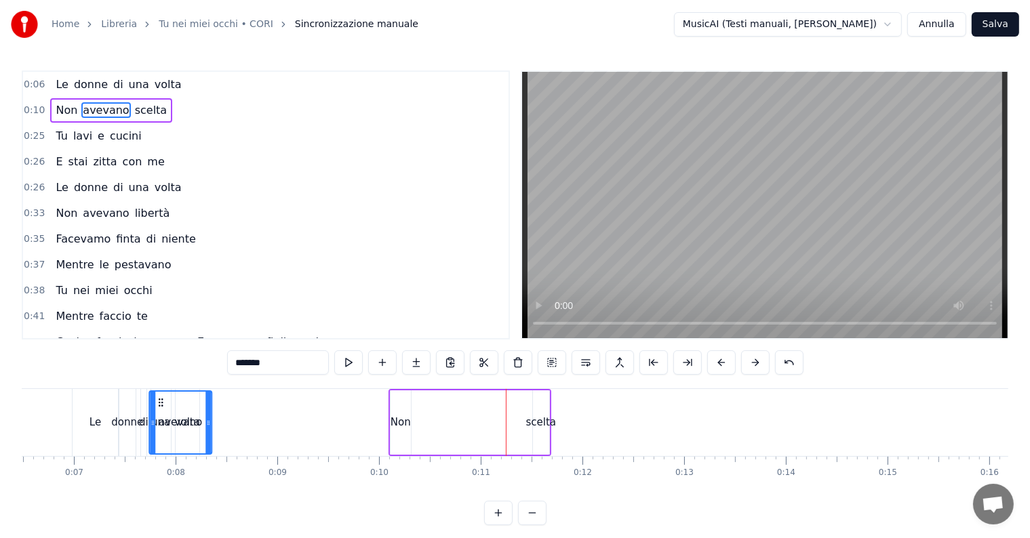
scroll to position [0, 651]
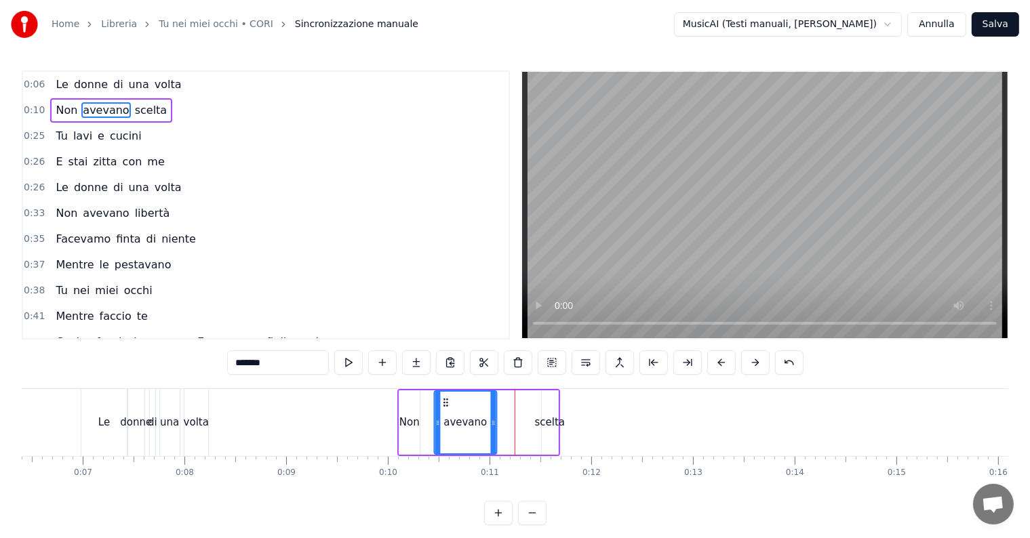
drag, startPoint x: 87, startPoint y: 402, endPoint x: 444, endPoint y: 401, distance: 356.6
click at [444, 401] on icon at bounding box center [445, 402] width 11 height 11
click at [546, 412] on div "scelta" at bounding box center [550, 422] width 16 height 64
type input "******"
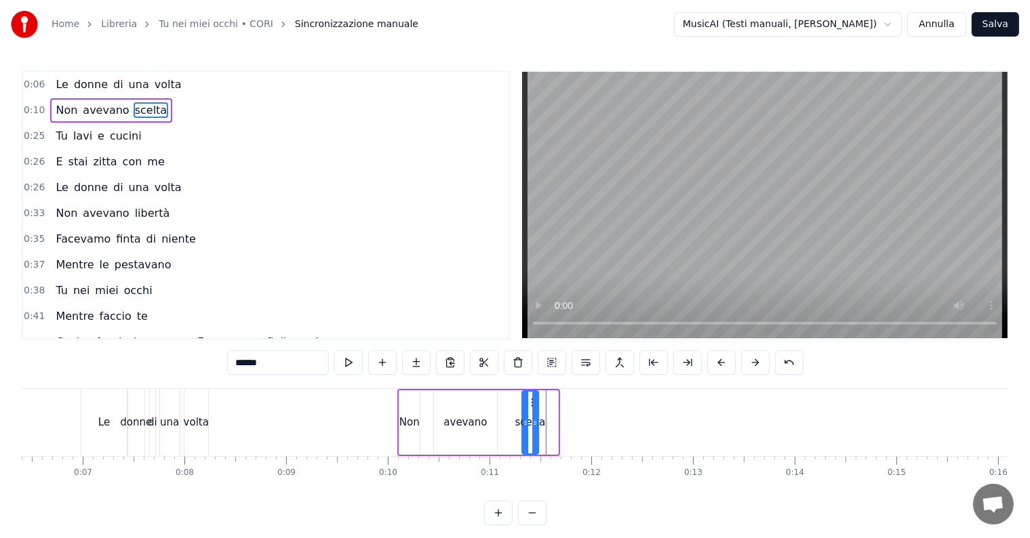
drag, startPoint x: 548, startPoint y: 403, endPoint x: 529, endPoint y: 403, distance: 19.7
click at [529, 403] on icon at bounding box center [533, 402] width 11 height 11
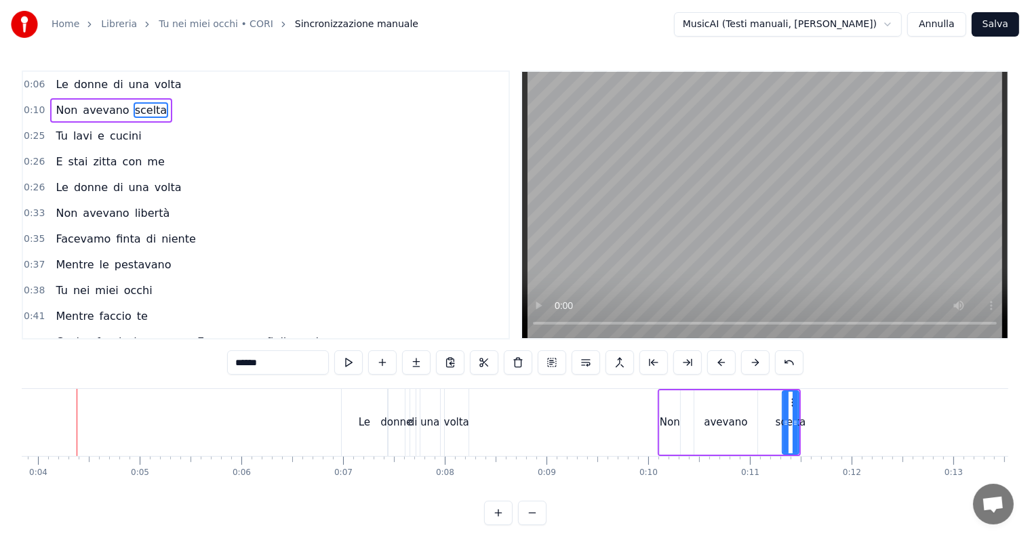
scroll to position [0, 377]
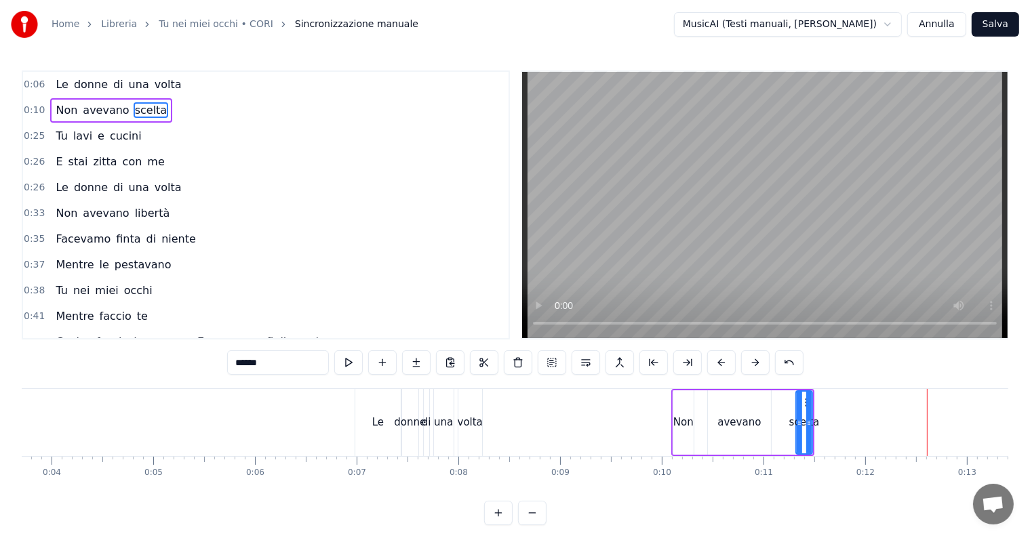
click at [697, 396] on div "Non avevano scelta" at bounding box center [742, 422] width 143 height 67
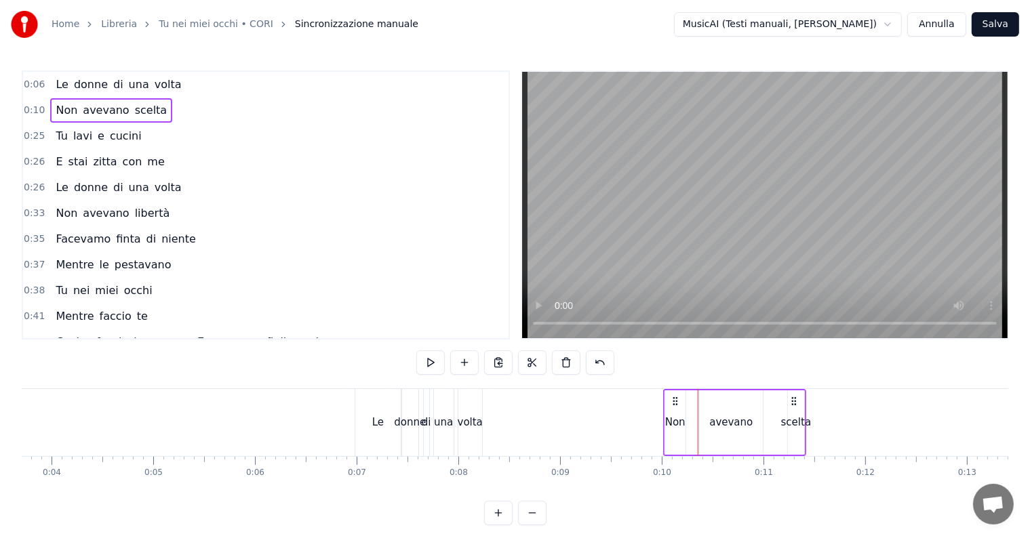
drag, startPoint x: 685, startPoint y: 400, endPoint x: 677, endPoint y: 400, distance: 8.1
click at [677, 400] on icon at bounding box center [675, 401] width 11 height 11
click at [727, 422] on div "avevano" at bounding box center [730, 423] width 43 height 16
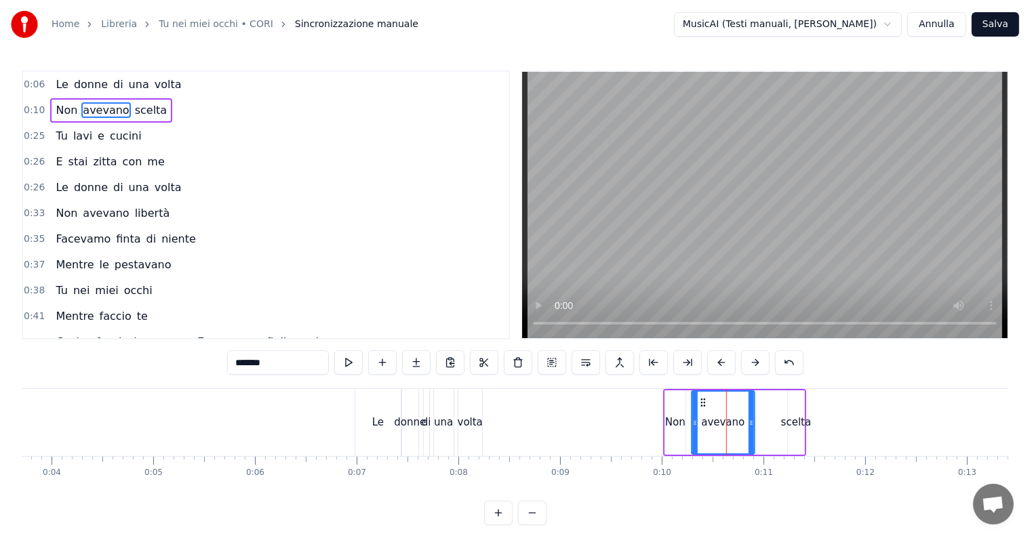
drag, startPoint x: 710, startPoint y: 402, endPoint x: 702, endPoint y: 403, distance: 7.6
click at [702, 403] on icon at bounding box center [703, 402] width 11 height 11
click at [790, 421] on div "scelta" at bounding box center [796, 423] width 31 height 16
type input "******"
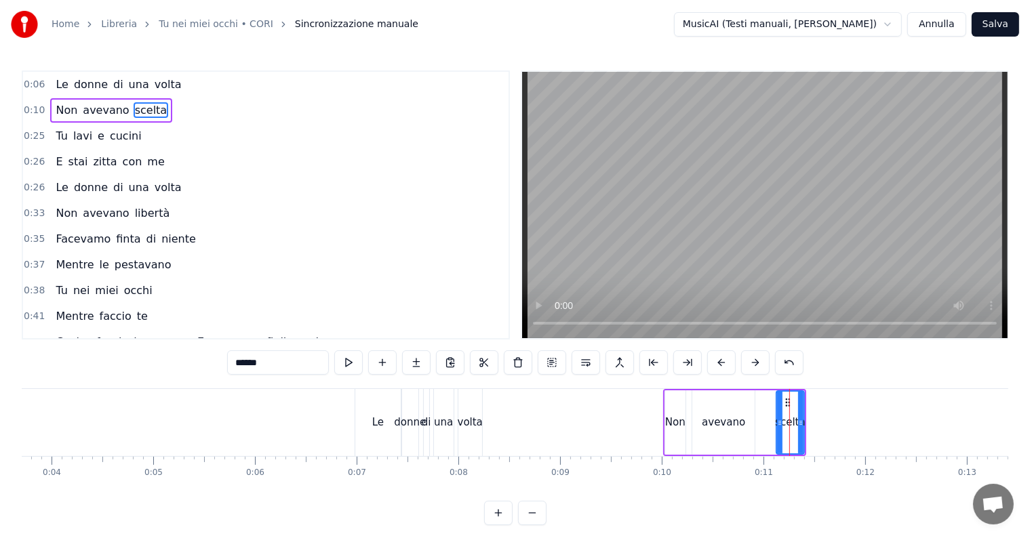
drag, startPoint x: 790, startPoint y: 420, endPoint x: 778, endPoint y: 422, distance: 11.6
click at [778, 422] on icon at bounding box center [779, 423] width 5 height 11
drag, startPoint x: 786, startPoint y: 403, endPoint x: 777, endPoint y: 403, distance: 9.5
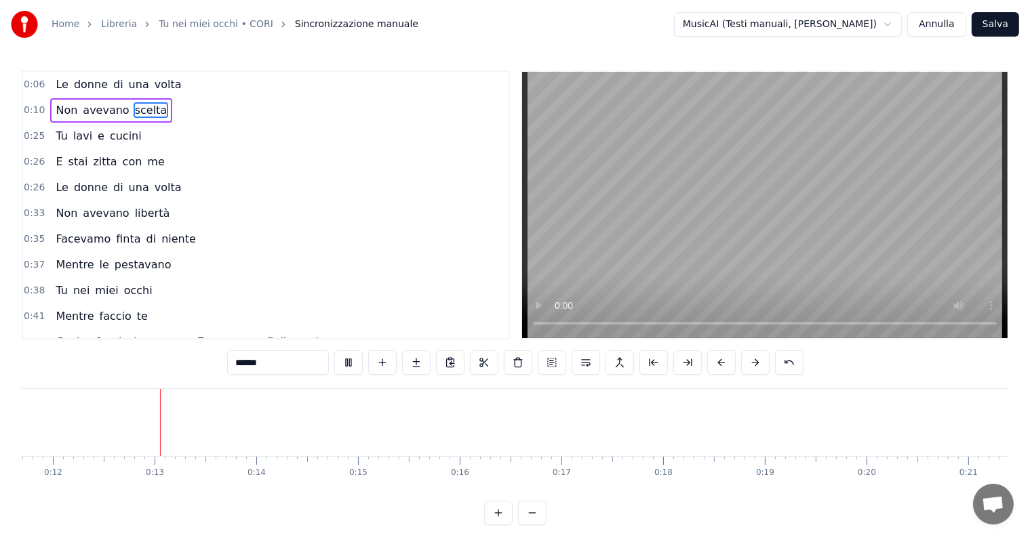
scroll to position [0, 1190]
click at [89, 125] on div "Tu lavi e cucini" at bounding box center [98, 136] width 96 height 24
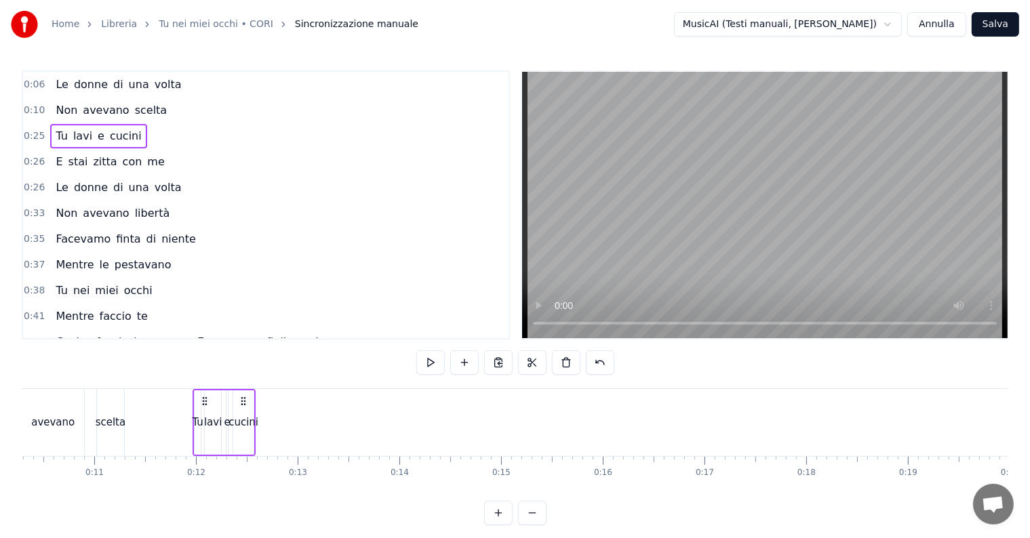
scroll to position [0, 1032]
drag, startPoint x: 102, startPoint y: 399, endPoint x: 222, endPoint y: 393, distance: 120.8
click at [222, 393] on div "Tu lavi e cucini" at bounding box center [241, 422] width 63 height 67
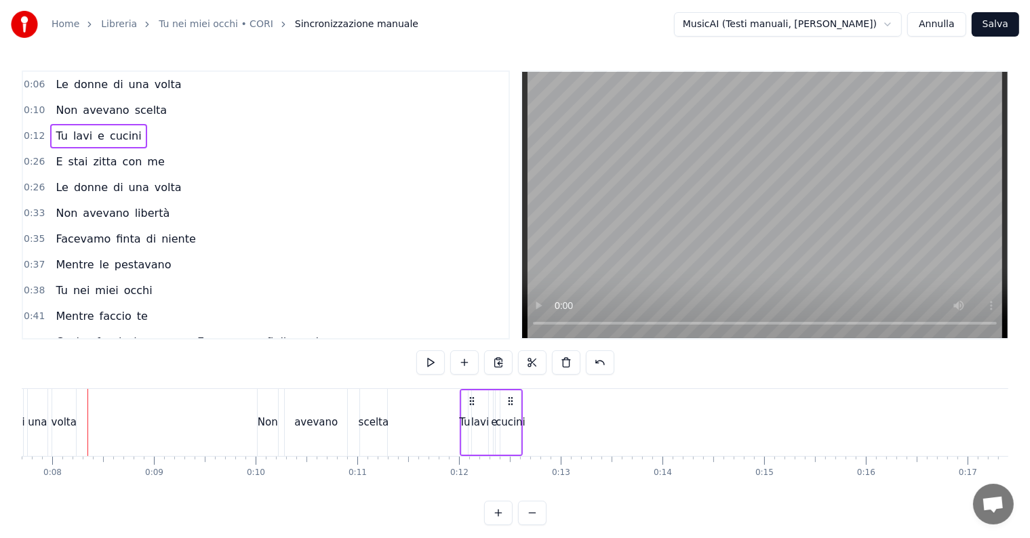
scroll to position [0, 781]
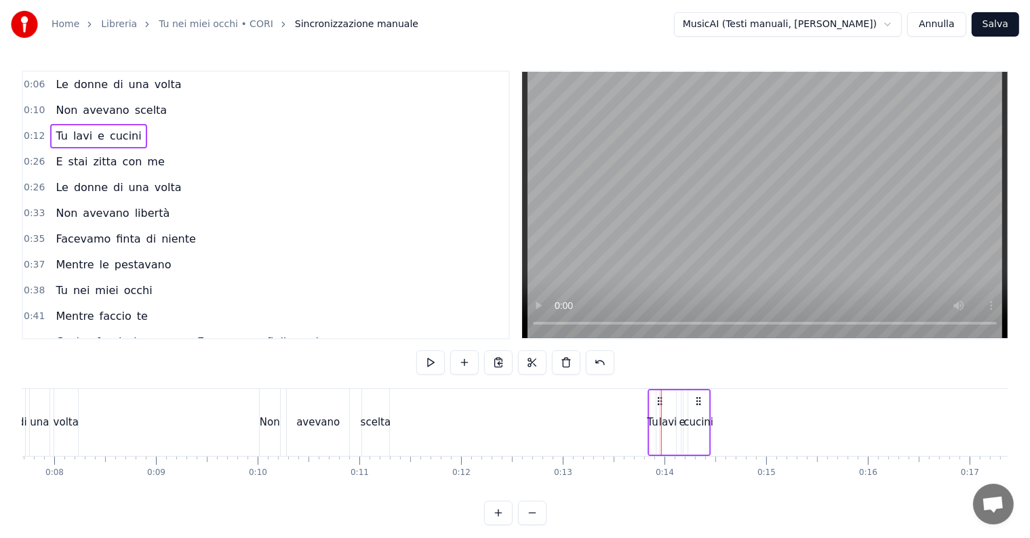
drag, startPoint x: 512, startPoint y: 399, endPoint x: 699, endPoint y: 411, distance: 186.9
click at [699, 411] on div "Tu lavi e cucini" at bounding box center [679, 422] width 63 height 67
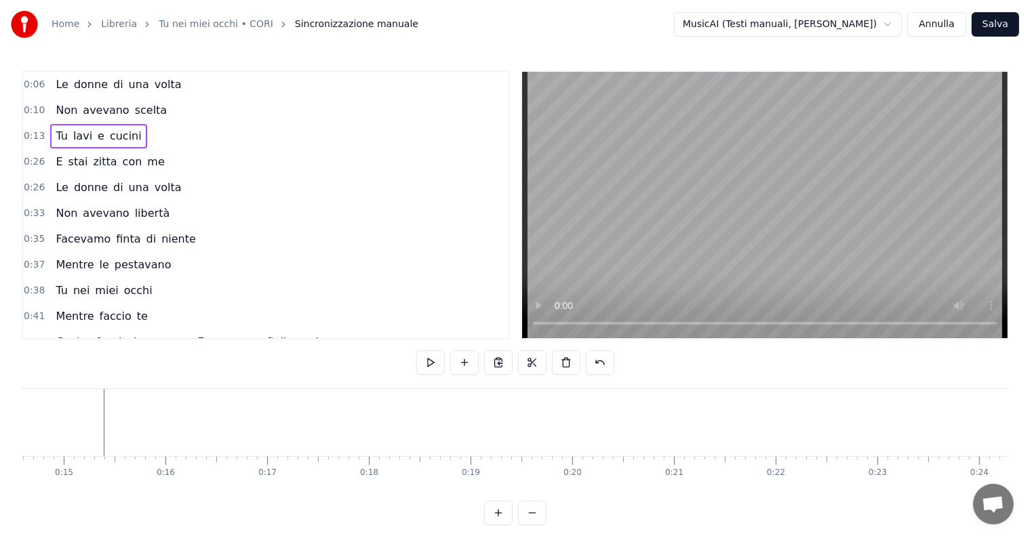
scroll to position [0, 1497]
click at [98, 124] on div "Tu lavi e cucini" at bounding box center [98, 136] width 96 height 24
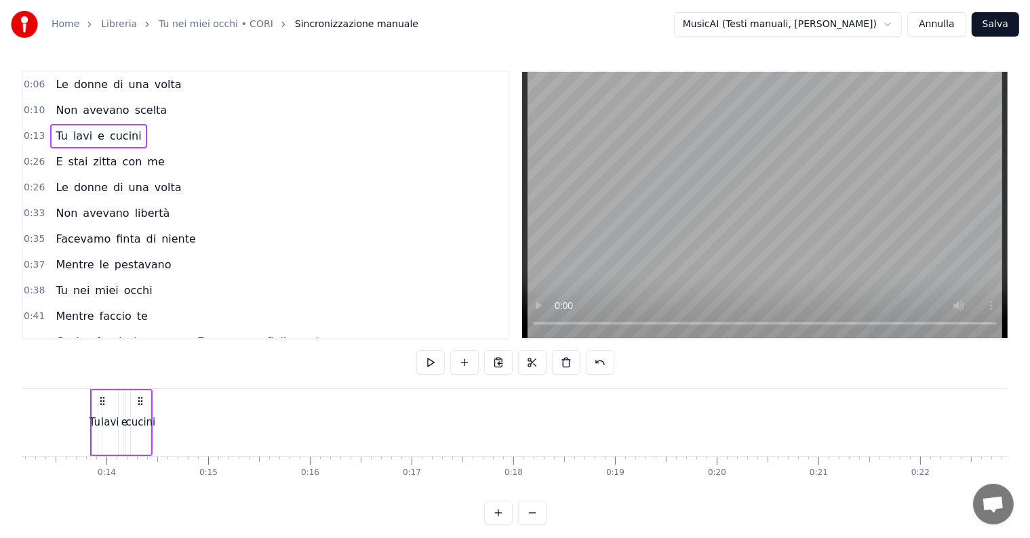
click at [144, 423] on div "cucini" at bounding box center [140, 423] width 30 height 16
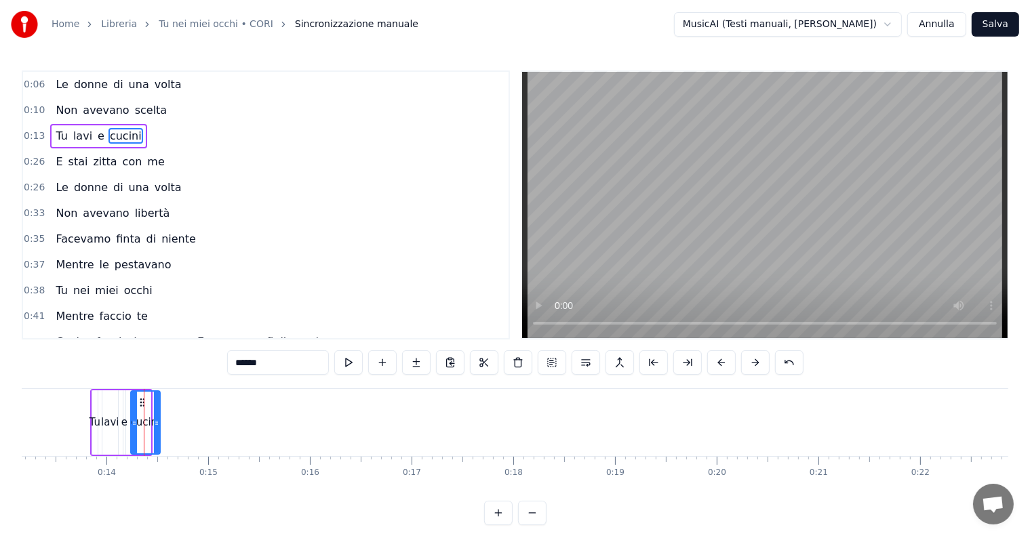
drag, startPoint x: 145, startPoint y: 420, endPoint x: 155, endPoint y: 420, distance: 9.5
click at [155, 420] on icon at bounding box center [156, 423] width 5 height 11
click at [80, 151] on div "E stai zitta con me" at bounding box center [109, 162] width 119 height 24
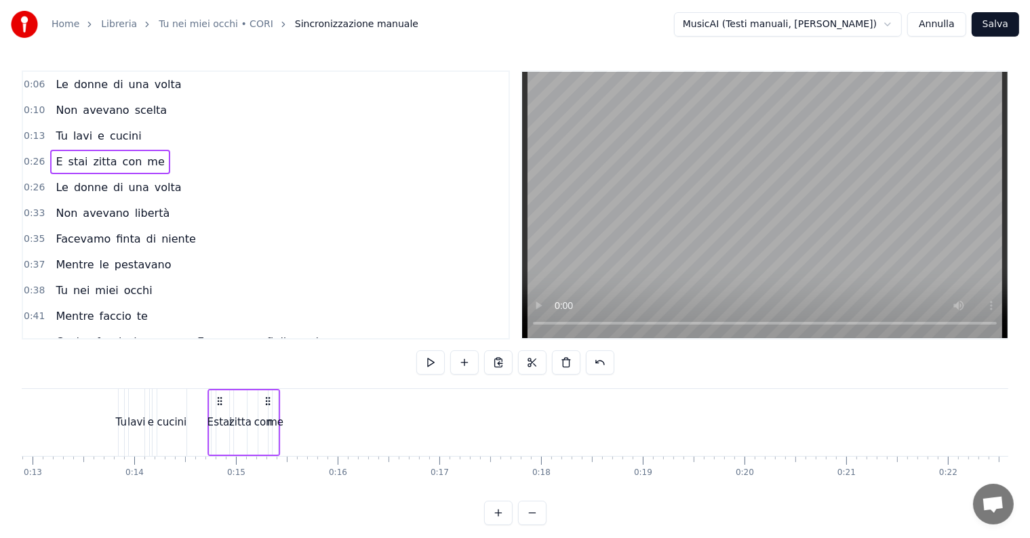
scroll to position [0, 1308]
drag, startPoint x: 100, startPoint y: 395, endPoint x: 241, endPoint y: 401, distance: 141.1
click at [241, 401] on icon at bounding box center [243, 401] width 11 height 11
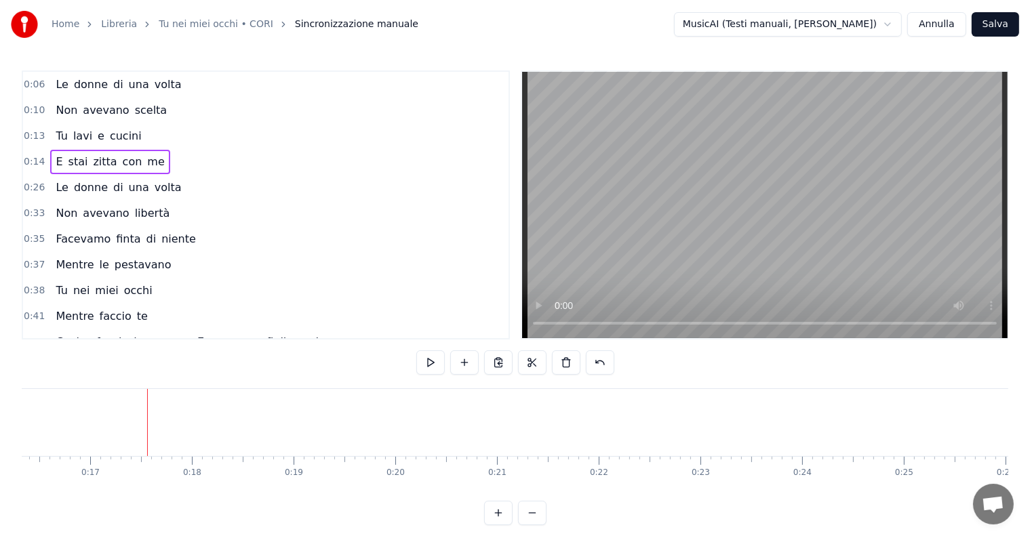
scroll to position [0, 1670]
click at [85, 124] on div "Tu lavi e cucini" at bounding box center [98, 136] width 96 height 24
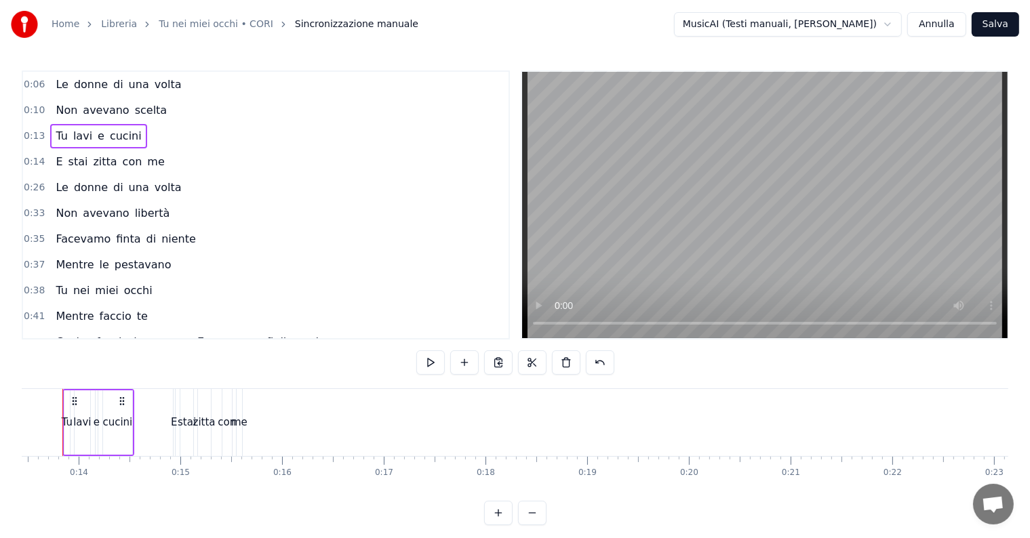
scroll to position [0, 1339]
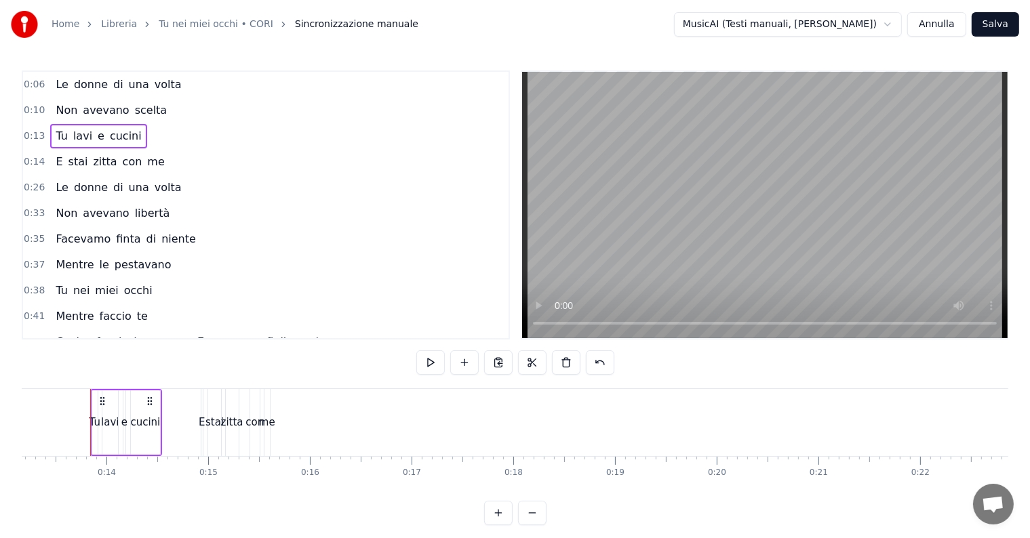
click at [151, 418] on div "cucini" at bounding box center [145, 423] width 30 height 16
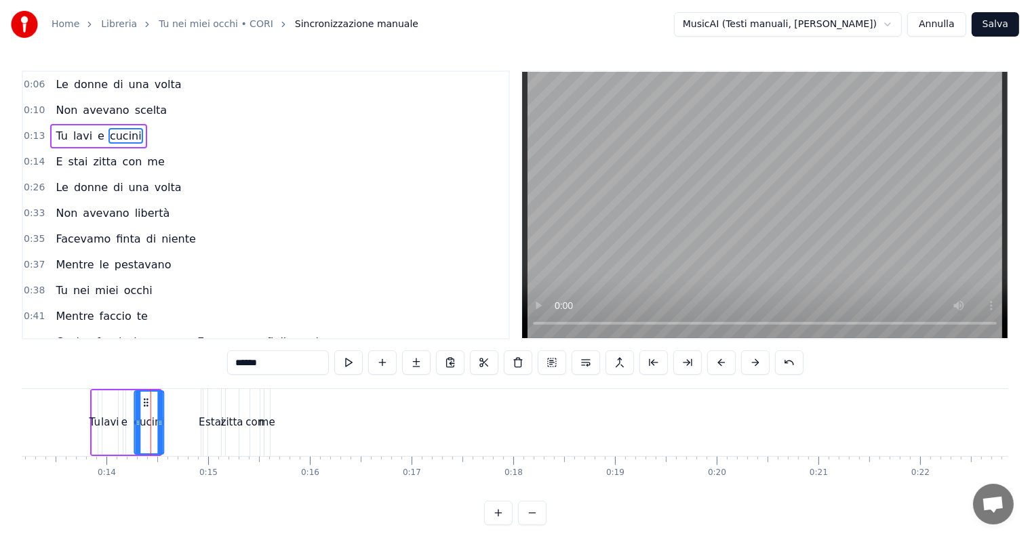
click at [146, 401] on icon at bounding box center [145, 402] width 11 height 11
click at [105, 152] on div "E stai zitta con me" at bounding box center [109, 162] width 119 height 24
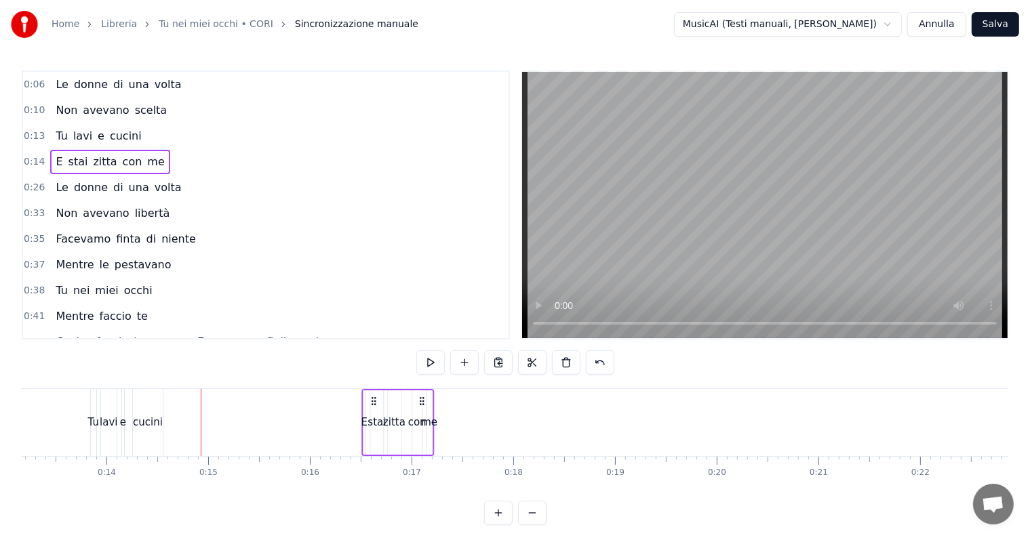
drag, startPoint x: 263, startPoint y: 396, endPoint x: 424, endPoint y: 415, distance: 161.8
click at [424, 415] on div "E stai zitta con me" at bounding box center [397, 422] width 73 height 67
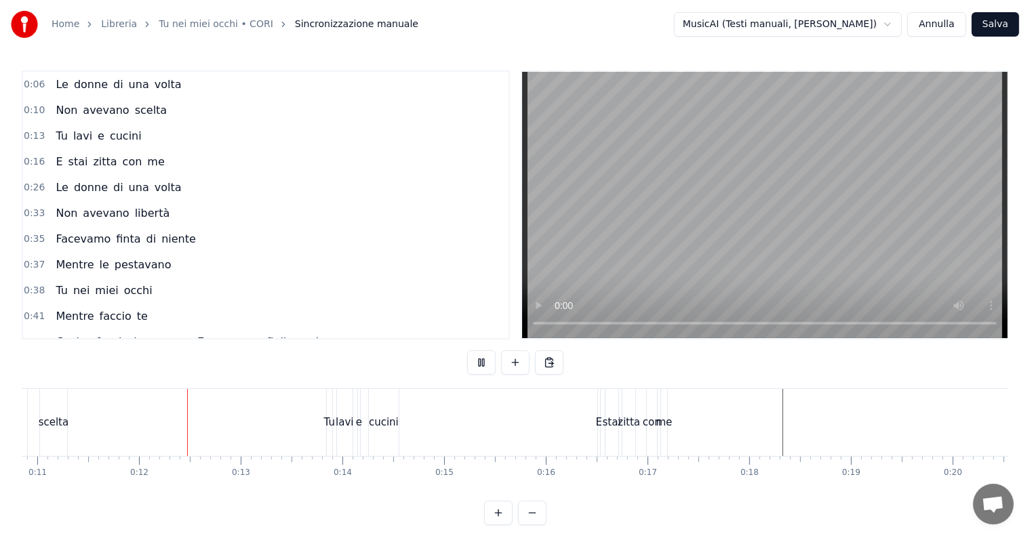
scroll to position [0, 1127]
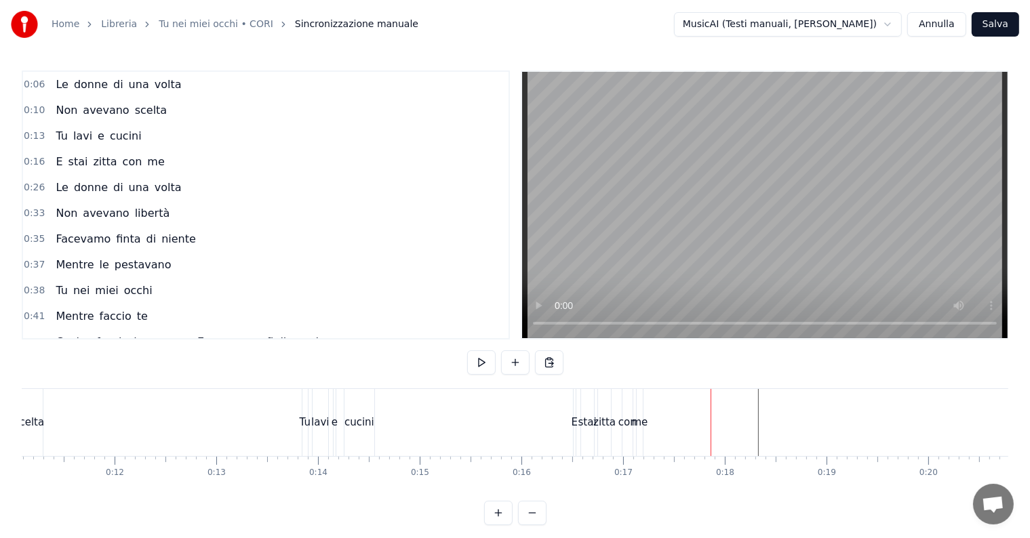
click at [96, 128] on span "e" at bounding box center [100, 136] width 9 height 16
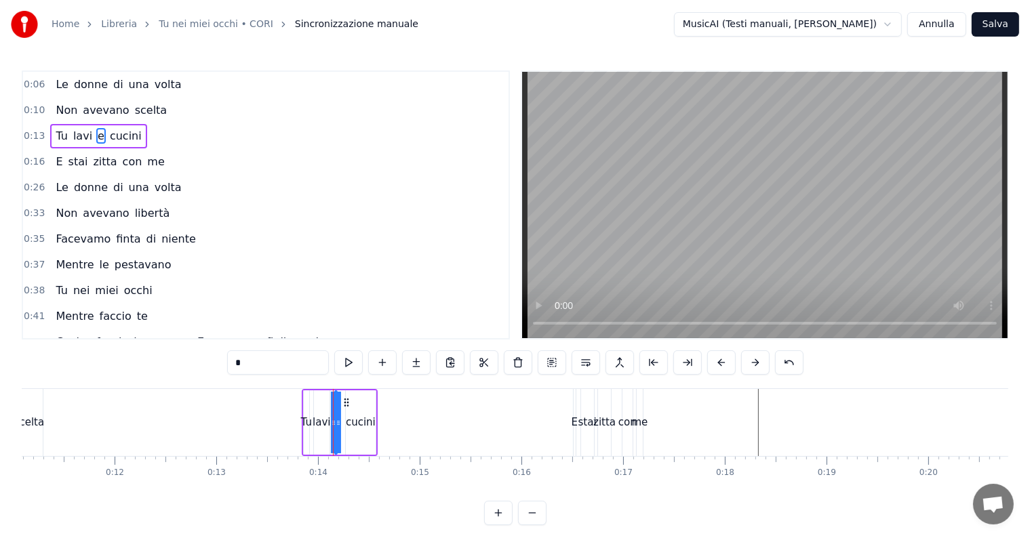
click at [96, 125] on div "Tu lavi e cucini" at bounding box center [98, 136] width 96 height 24
click at [96, 134] on span "e" at bounding box center [100, 136] width 9 height 16
click at [647, 367] on button at bounding box center [653, 362] width 28 height 24
click at [649, 363] on button at bounding box center [653, 362] width 28 height 24
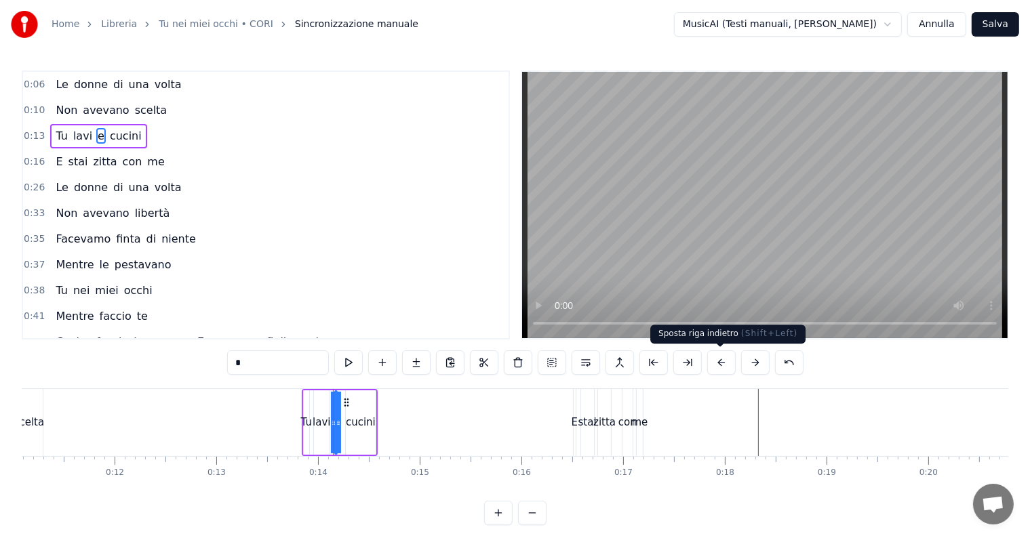
click at [724, 355] on button at bounding box center [721, 362] width 28 height 24
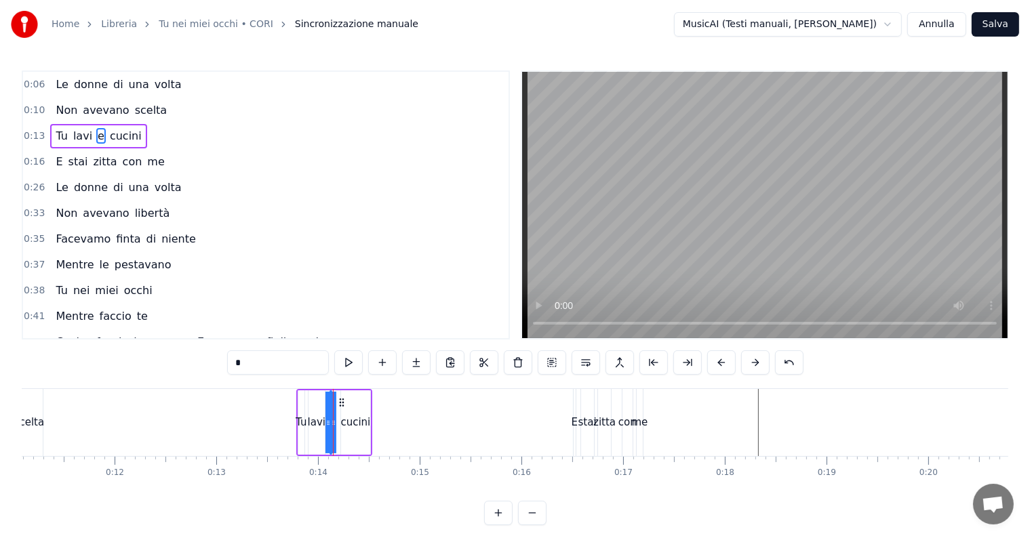
click at [726, 352] on button at bounding box center [721, 362] width 28 height 24
click at [727, 346] on div "0:06 Le donne di una volta 0:10 Non avevano scelta 0:13 Tu lavi e cucini 0:16 E…" at bounding box center [515, 297] width 986 height 455
click at [610, 421] on div "zitta" at bounding box center [604, 423] width 22 height 16
type input "*****"
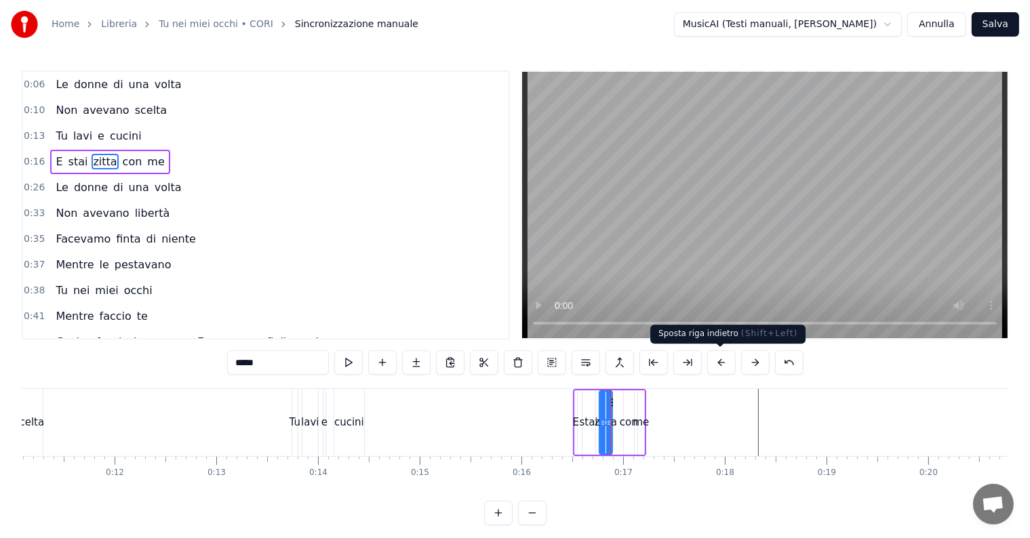
click at [712, 365] on button at bounding box center [721, 362] width 28 height 24
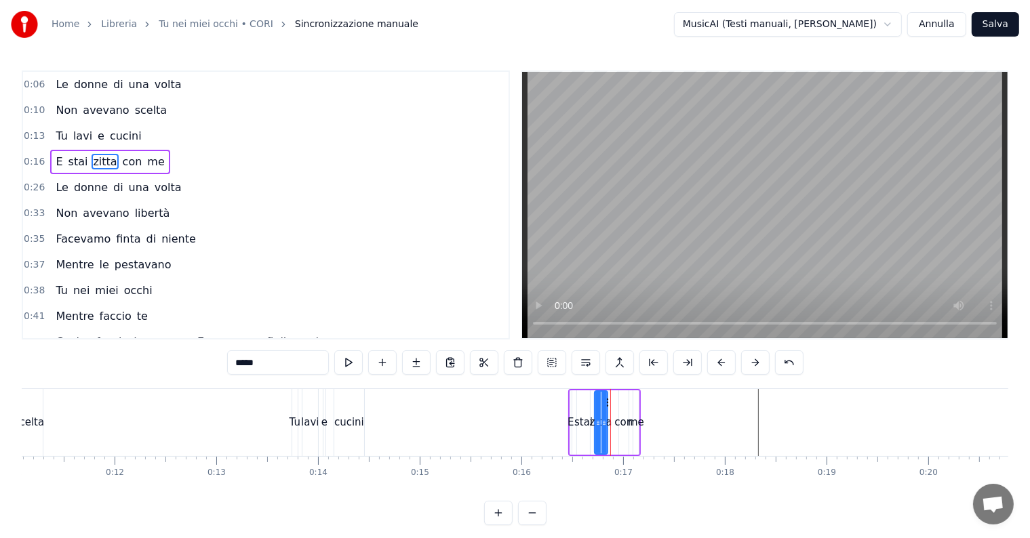
click at [712, 365] on button at bounding box center [721, 362] width 28 height 24
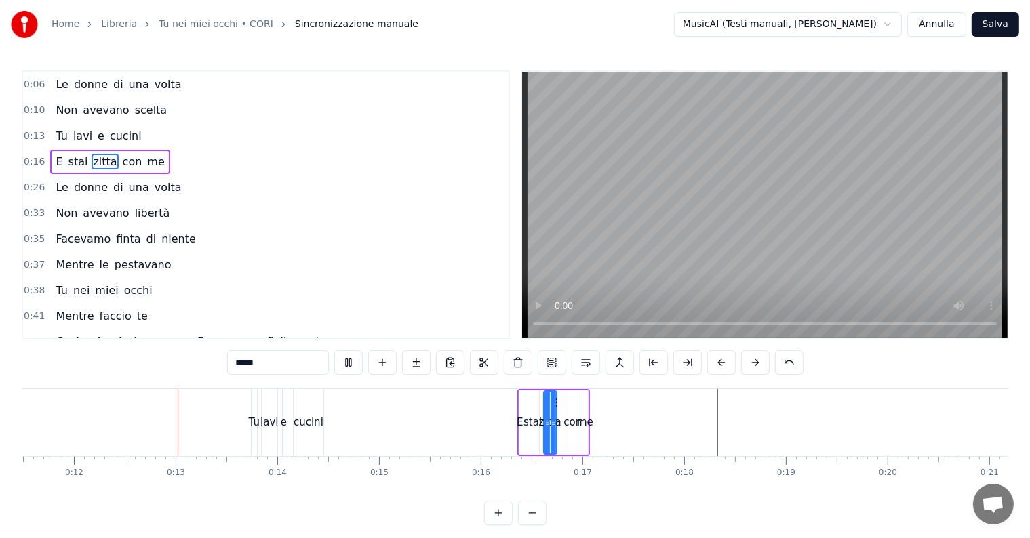
scroll to position [0, 1192]
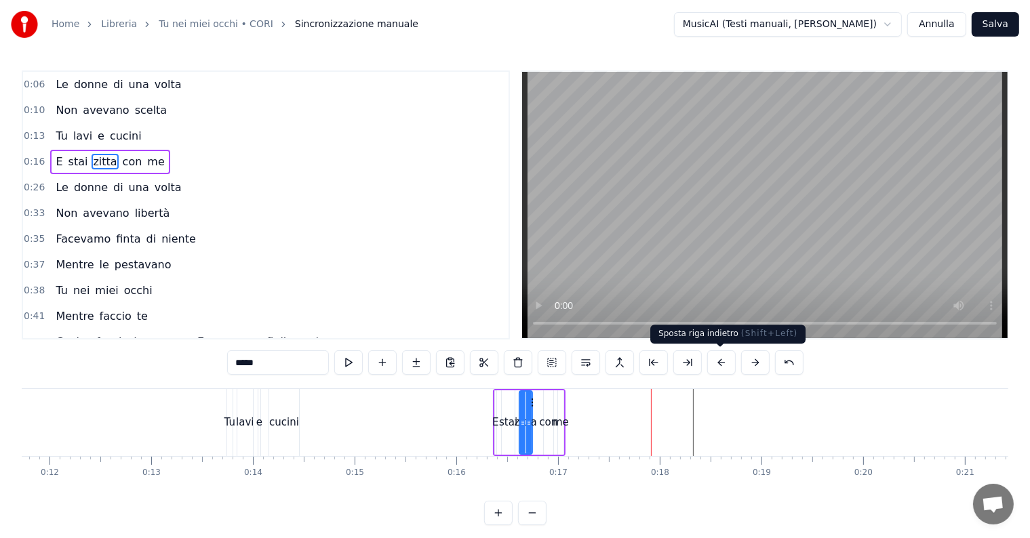
click at [718, 355] on button at bounding box center [721, 362] width 28 height 24
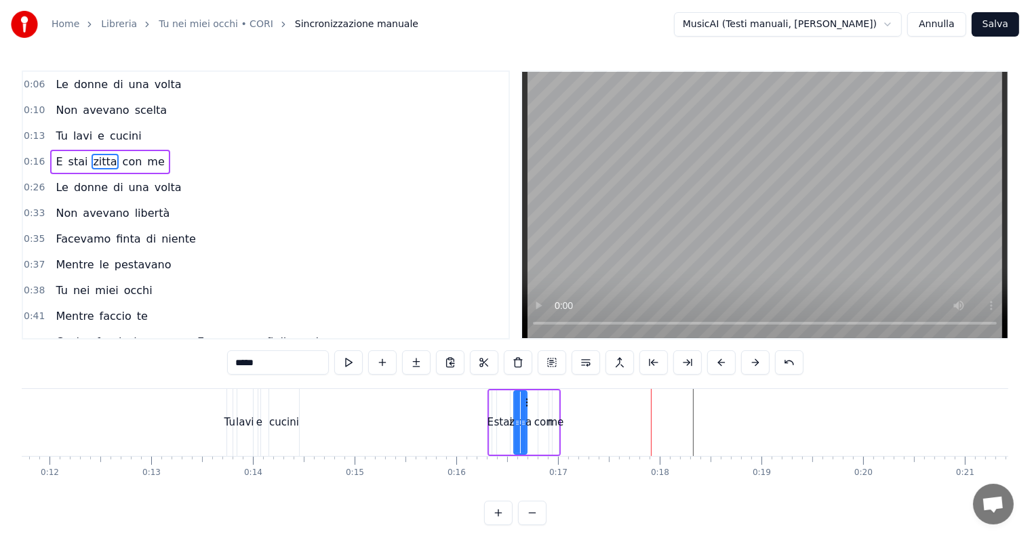
click at [718, 355] on button at bounding box center [721, 362] width 28 height 24
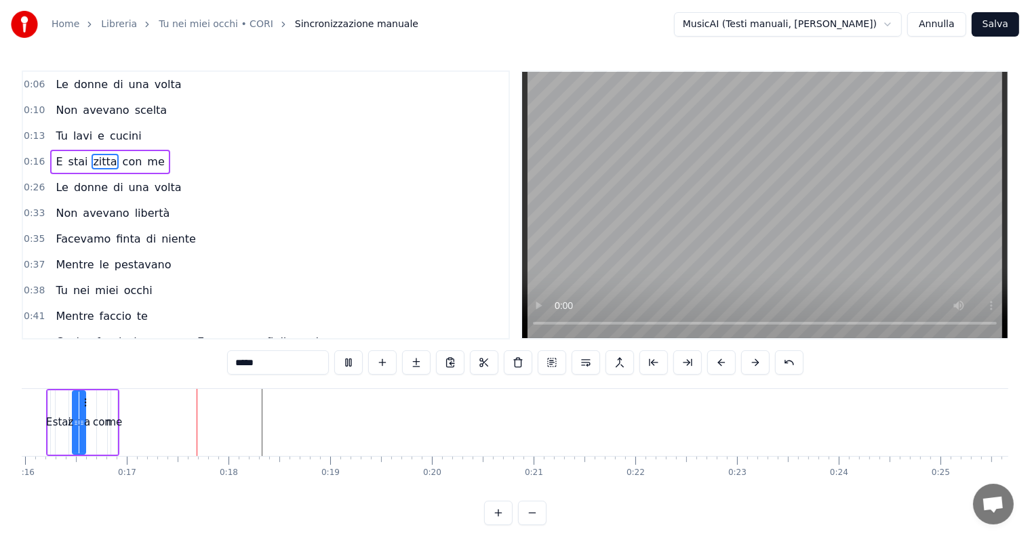
scroll to position [0, 1660]
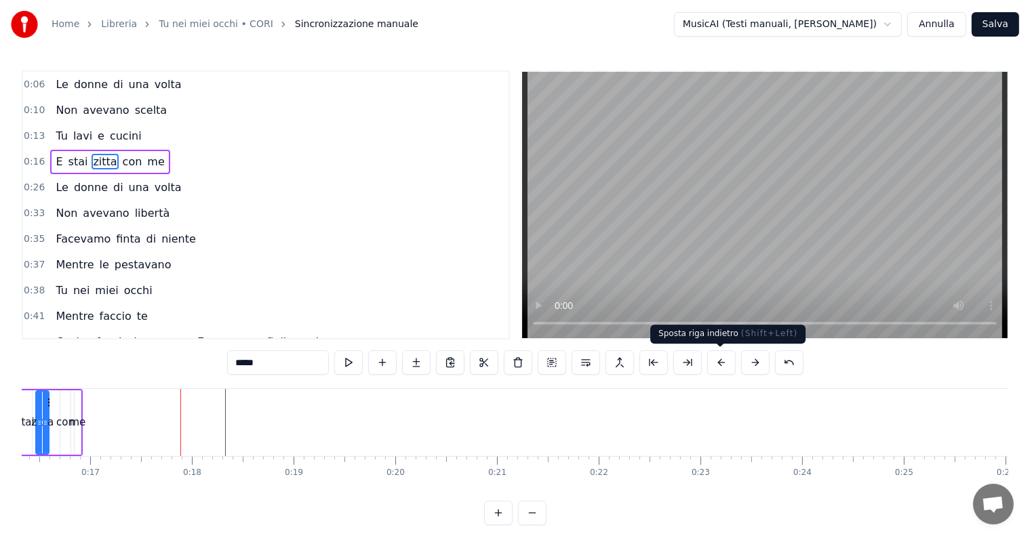
click at [714, 365] on button at bounding box center [721, 362] width 28 height 24
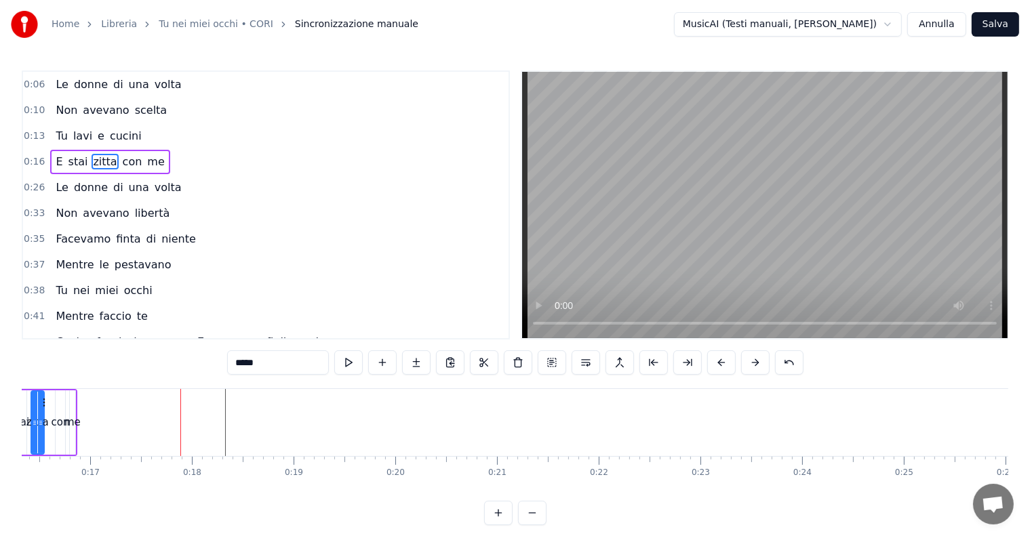
click at [714, 365] on button at bounding box center [721, 362] width 28 height 24
click at [714, 363] on button at bounding box center [721, 362] width 28 height 24
click at [723, 367] on button at bounding box center [721, 362] width 28 height 24
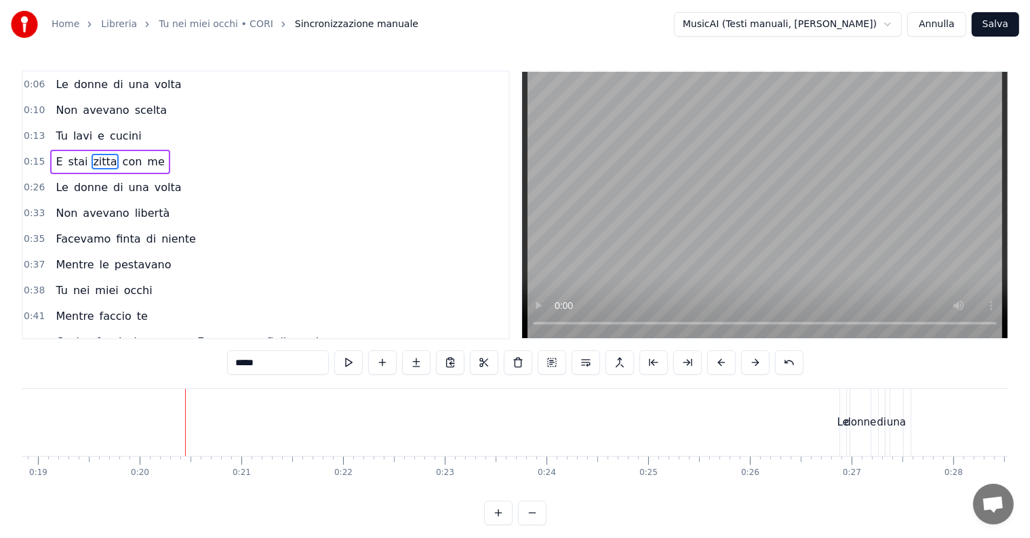
click at [113, 176] on div "Le donne di una volta" at bounding box center [118, 188] width 136 height 24
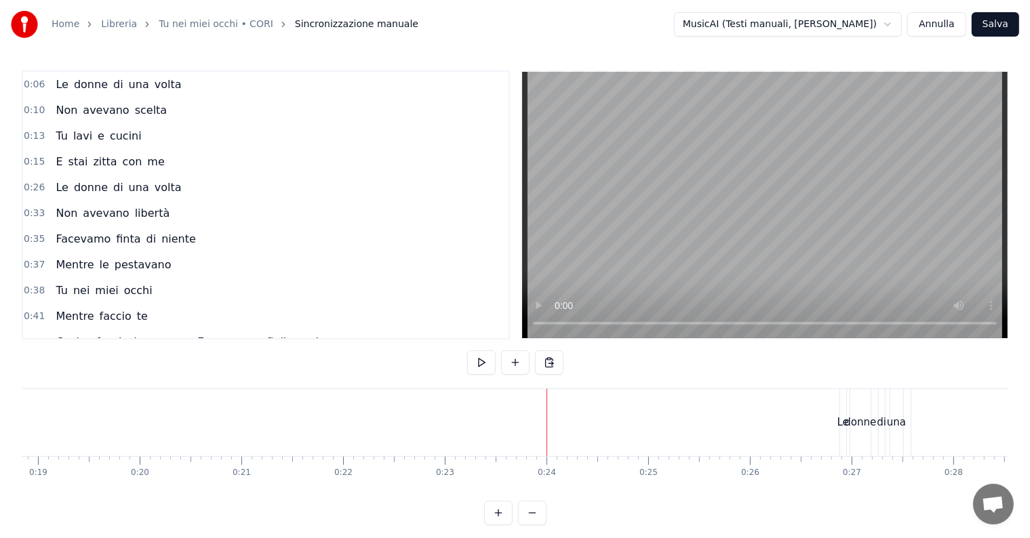
click at [112, 180] on span "di" at bounding box center [118, 188] width 13 height 16
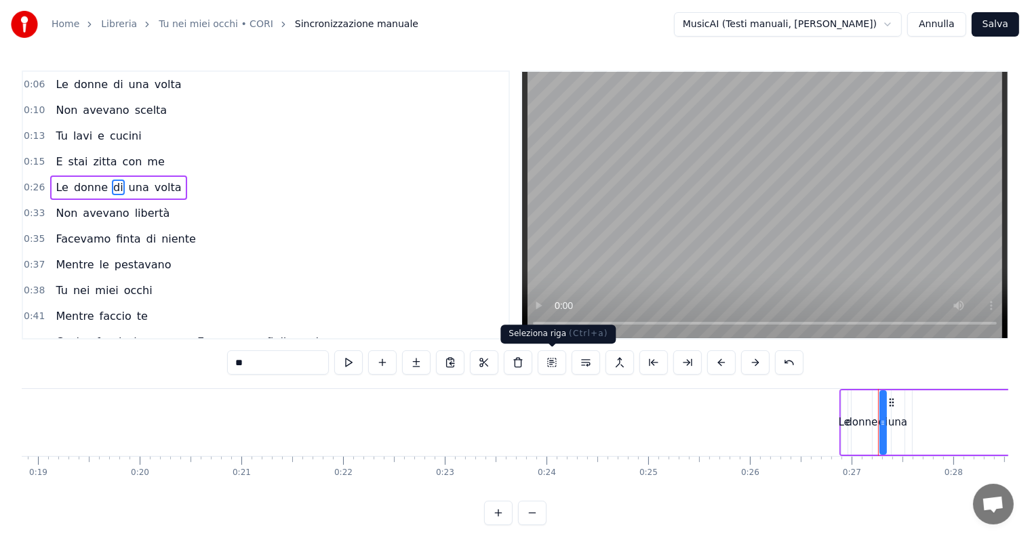
click at [550, 358] on button at bounding box center [552, 362] width 28 height 24
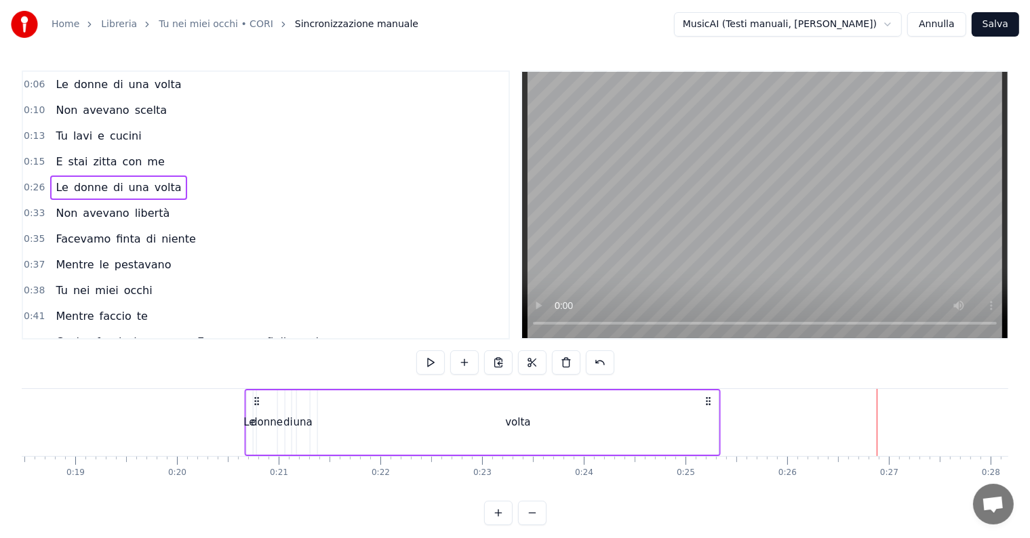
scroll to position [0, 1876]
drag, startPoint x: 849, startPoint y: 400, endPoint x: 235, endPoint y: 401, distance: 614.1
click at [235, 401] on circle at bounding box center [235, 401] width 1 height 1
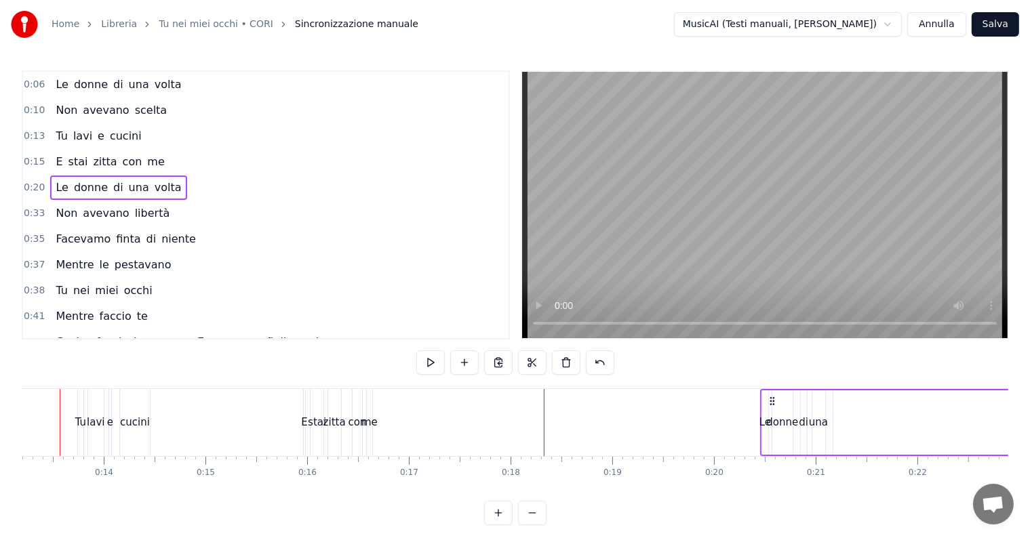
scroll to position [0, 1311]
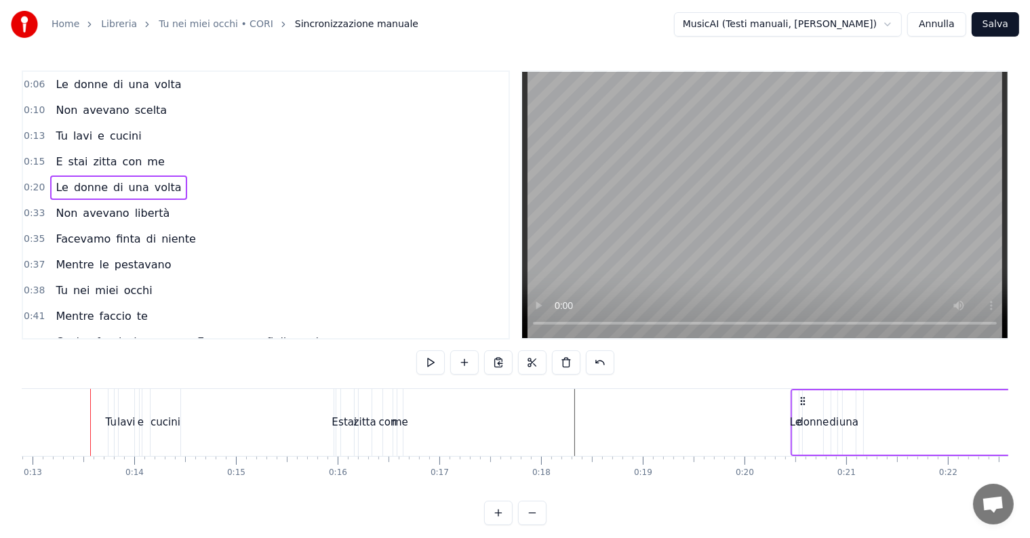
click at [363, 399] on div "zitta" at bounding box center [365, 422] width 13 height 67
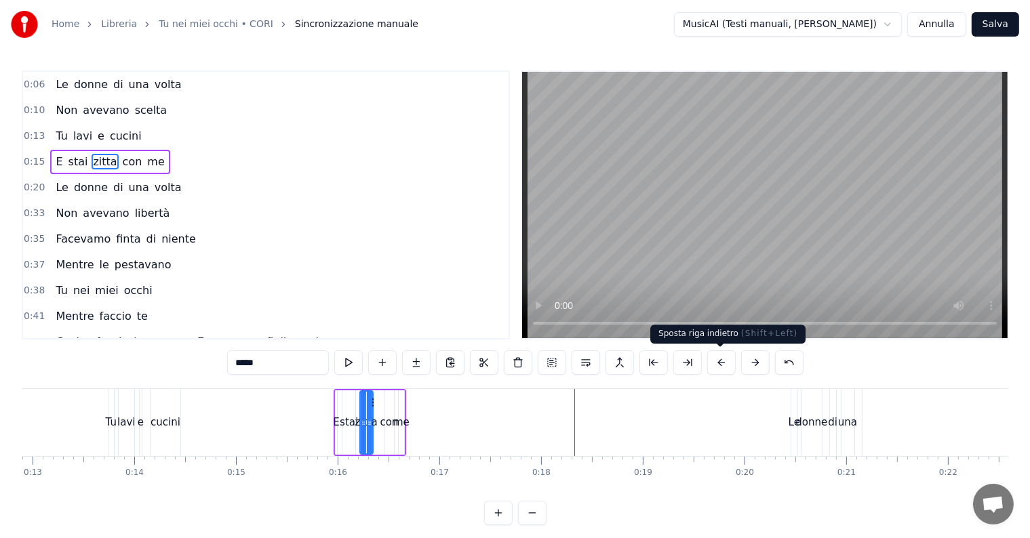
click at [719, 364] on button at bounding box center [721, 362] width 28 height 24
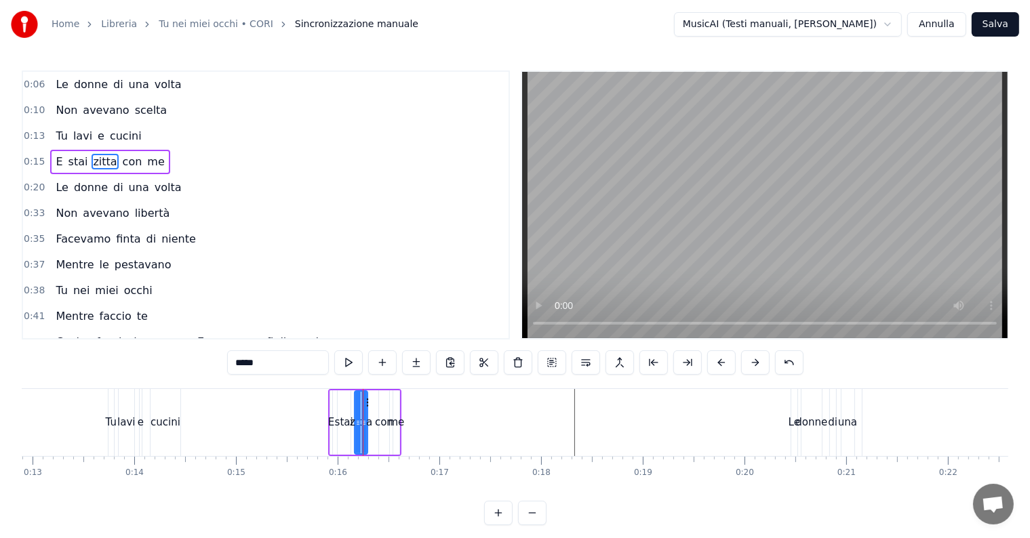
click at [171, 424] on div "cucini" at bounding box center [165, 423] width 30 height 16
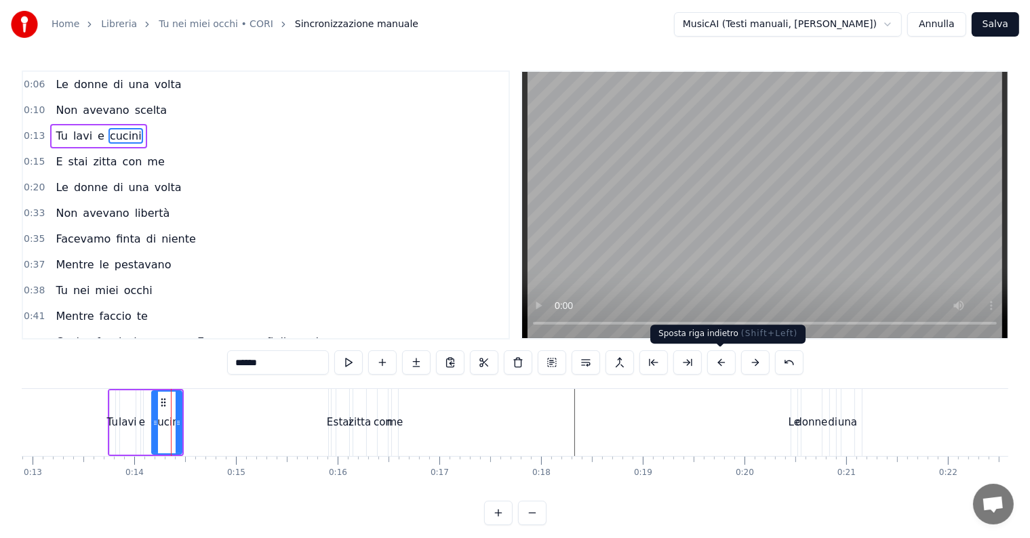
click at [719, 356] on button at bounding box center [721, 362] width 28 height 24
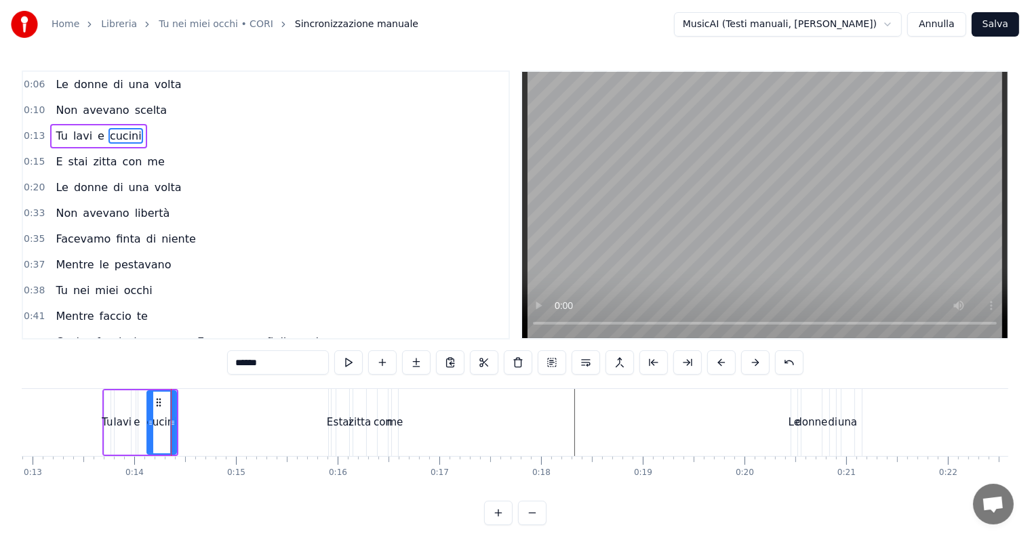
click at [719, 342] on div "0:06 Le donne di una volta 0:10 Non avevano scelta 0:13 Tu lavi e cucini 0:15 E…" at bounding box center [515, 297] width 986 height 455
click at [722, 359] on button at bounding box center [721, 362] width 28 height 24
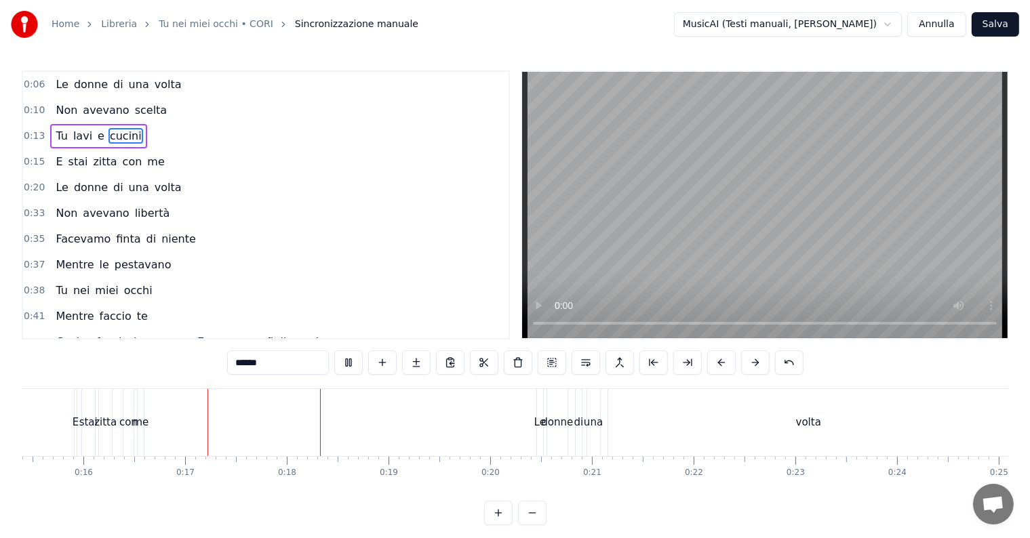
scroll to position [0, 1616]
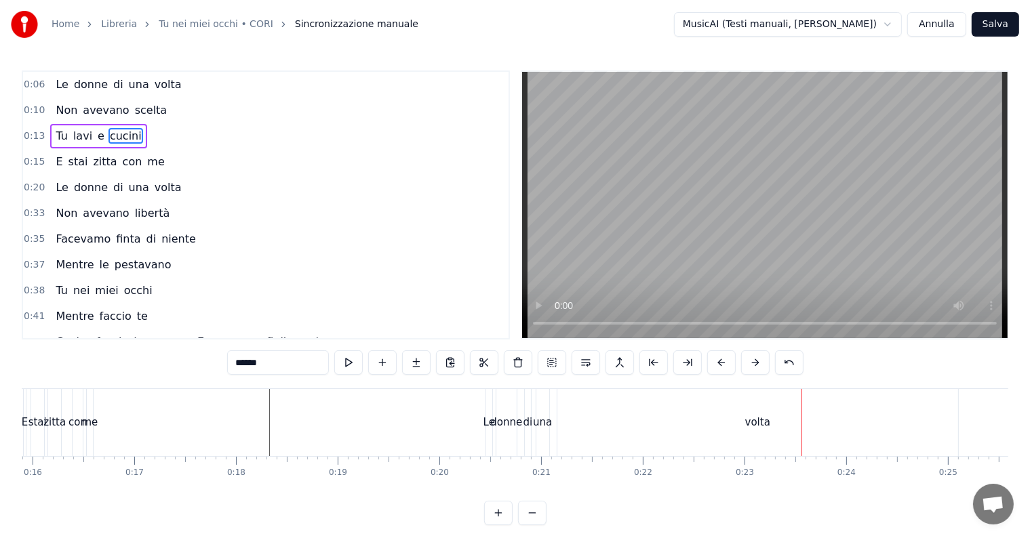
click at [754, 412] on div "volta" at bounding box center [757, 422] width 401 height 67
type input "*****"
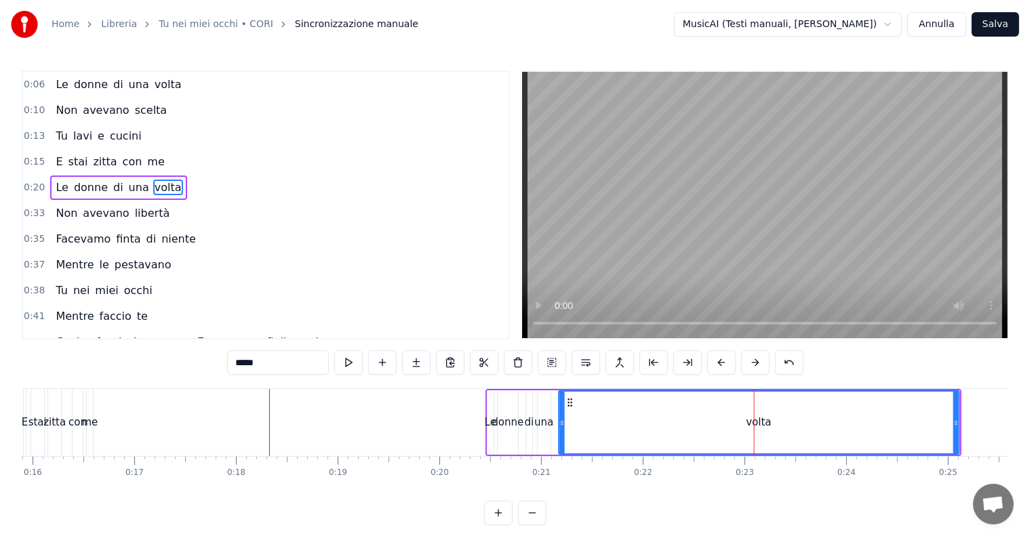
click at [570, 397] on icon at bounding box center [570, 402] width 11 height 11
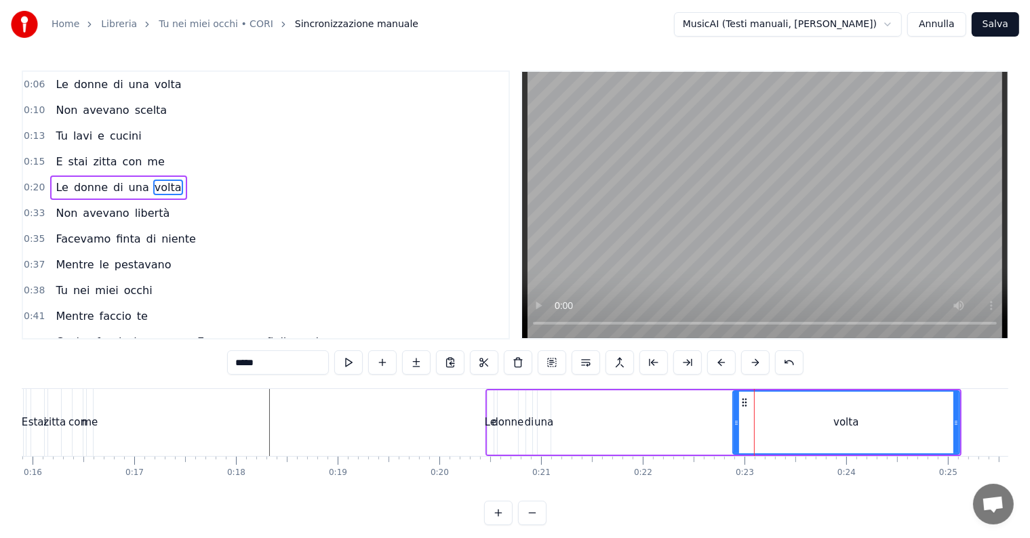
drag, startPoint x: 561, startPoint y: 420, endPoint x: 735, endPoint y: 423, distance: 174.2
click at [735, 423] on icon at bounding box center [735, 423] width 5 height 11
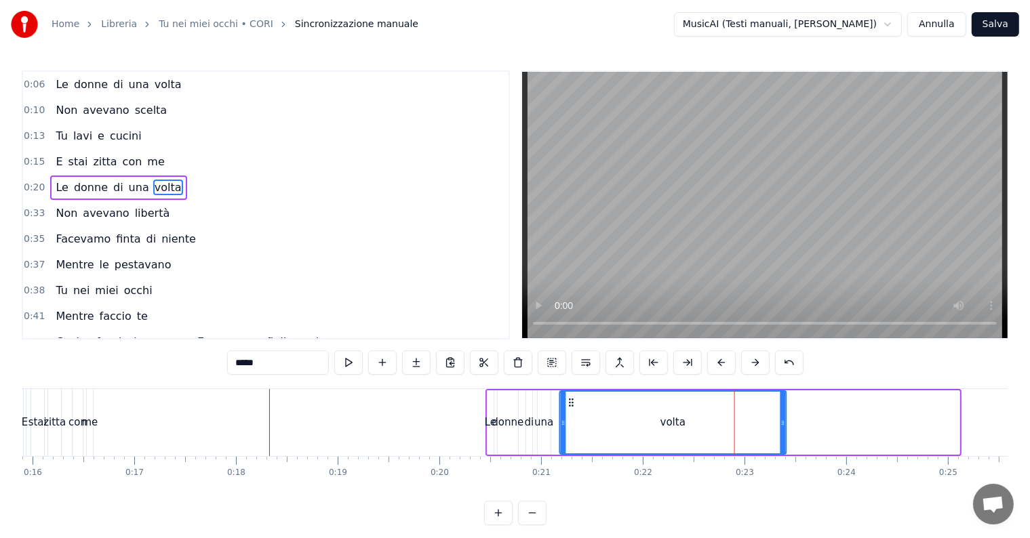
drag, startPoint x: 746, startPoint y: 403, endPoint x: 573, endPoint y: 409, distance: 173.0
click at [573, 409] on div "volta" at bounding box center [673, 423] width 225 height 62
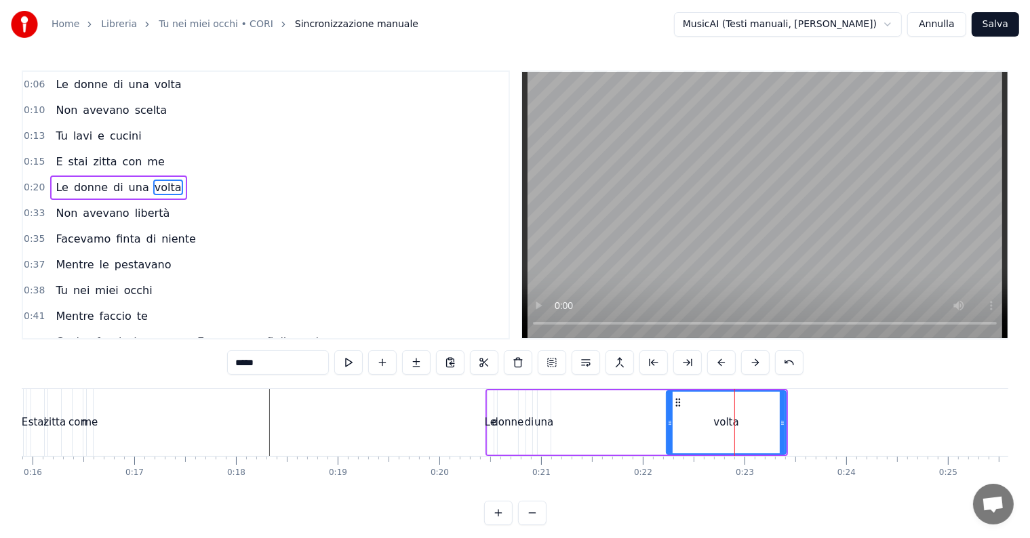
drag, startPoint x: 563, startPoint y: 411, endPoint x: 675, endPoint y: 418, distance: 112.8
click at [672, 418] on div at bounding box center [669, 423] width 5 height 62
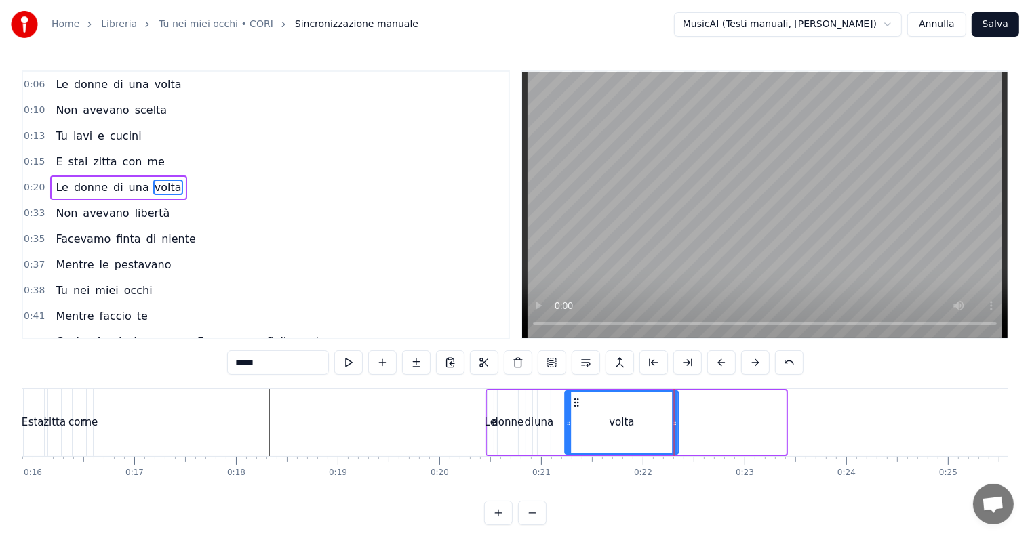
drag, startPoint x: 682, startPoint y: 403, endPoint x: 575, endPoint y: 409, distance: 107.3
click at [575, 409] on div "volta" at bounding box center [621, 423] width 113 height 62
click at [155, 202] on div "Non avevano libertà" at bounding box center [112, 213] width 125 height 24
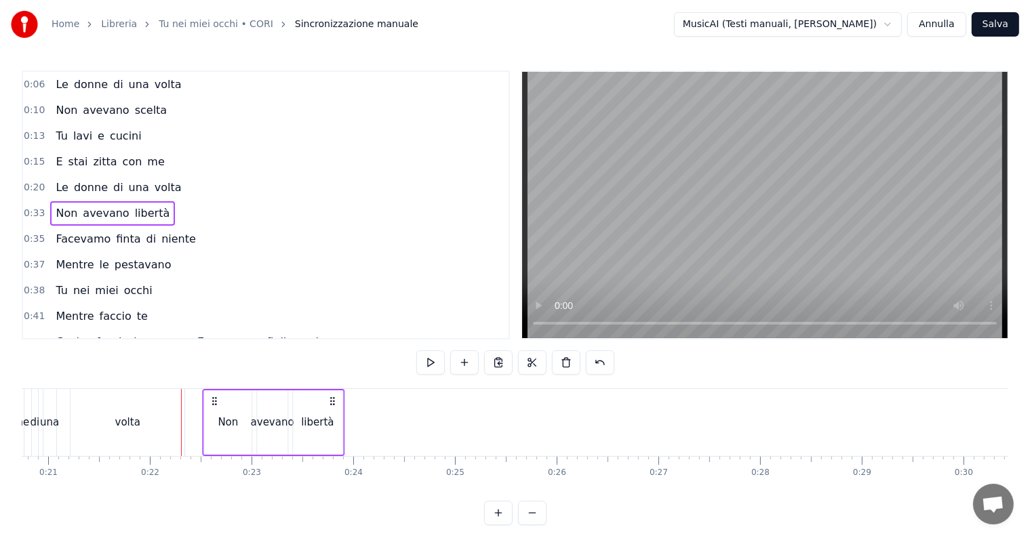
scroll to position [0, 2104]
drag, startPoint x: 100, startPoint y: 401, endPoint x: 233, endPoint y: 396, distance: 132.9
click at [233, 396] on icon at bounding box center [234, 401] width 11 height 11
click at [112, 187] on span "di" at bounding box center [118, 188] width 13 height 16
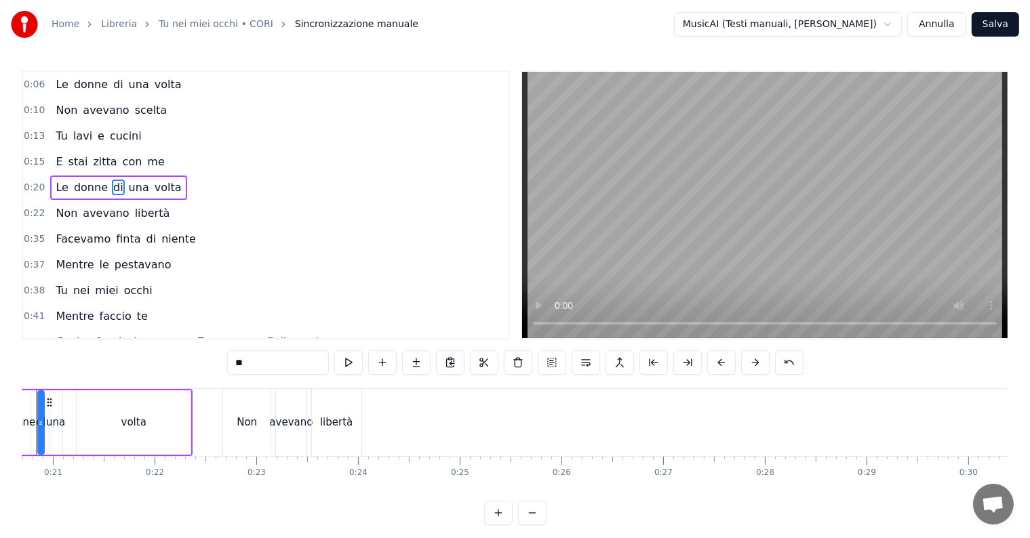
scroll to position [0, 2050]
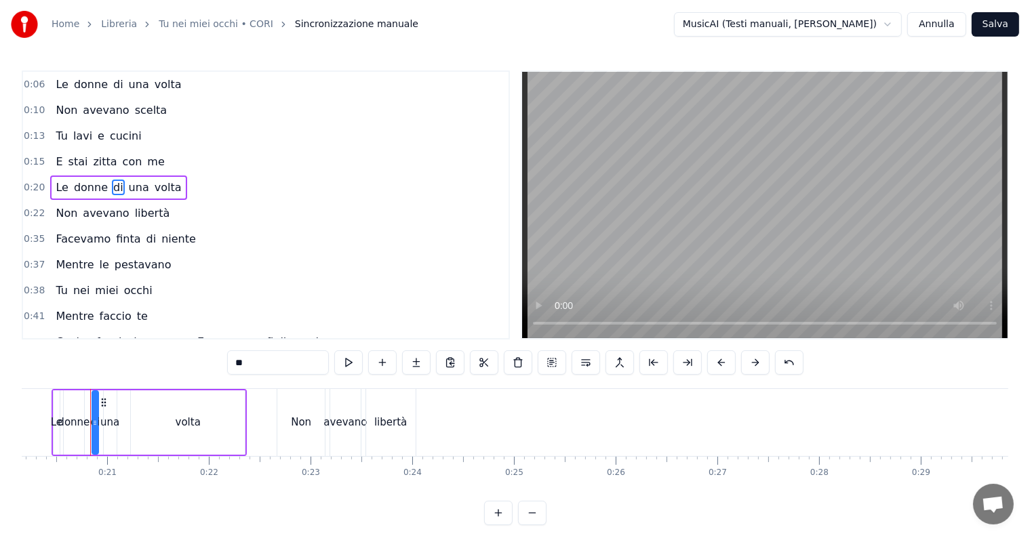
click at [135, 167] on div "E stai zitta con me" at bounding box center [109, 162] width 119 height 24
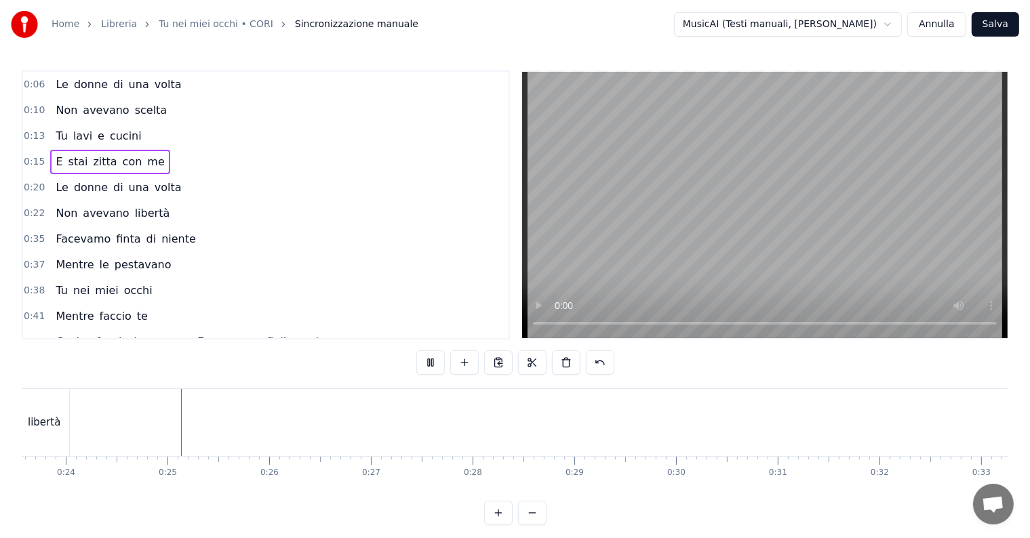
scroll to position [0, 2425]
click at [24, 424] on div "libertà" at bounding box center [15, 423] width 33 height 16
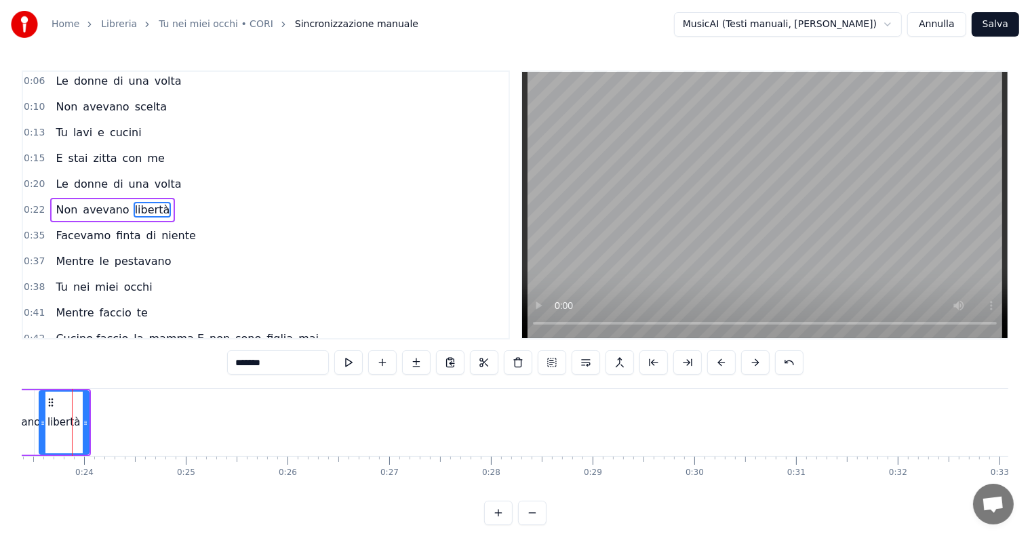
scroll to position [0, 2360]
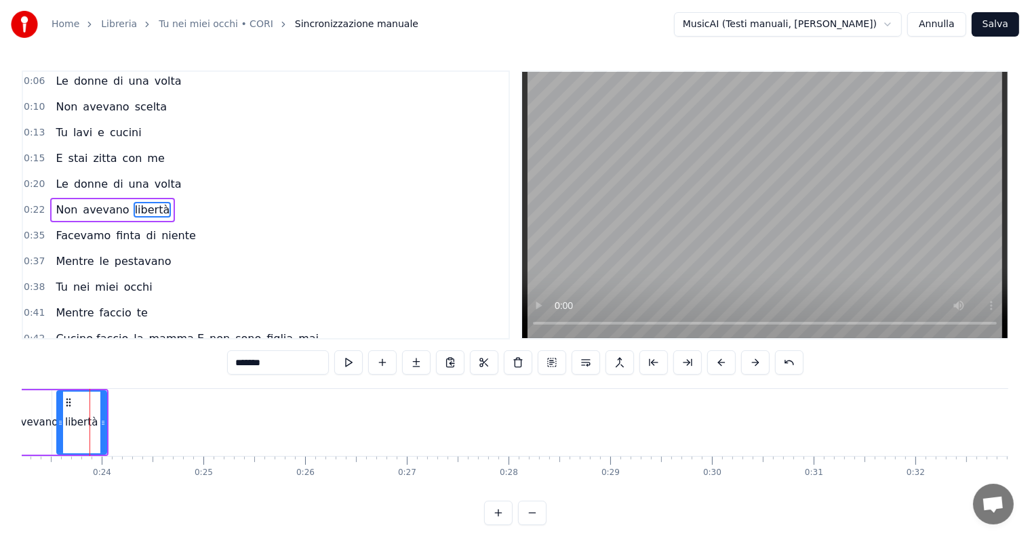
click at [751, 364] on button at bounding box center [755, 362] width 28 height 24
click at [112, 422] on icon at bounding box center [112, 423] width 5 height 11
drag, startPoint x: 113, startPoint y: 420, endPoint x: 133, endPoint y: 422, distance: 19.8
click at [133, 422] on icon at bounding box center [132, 423] width 5 height 11
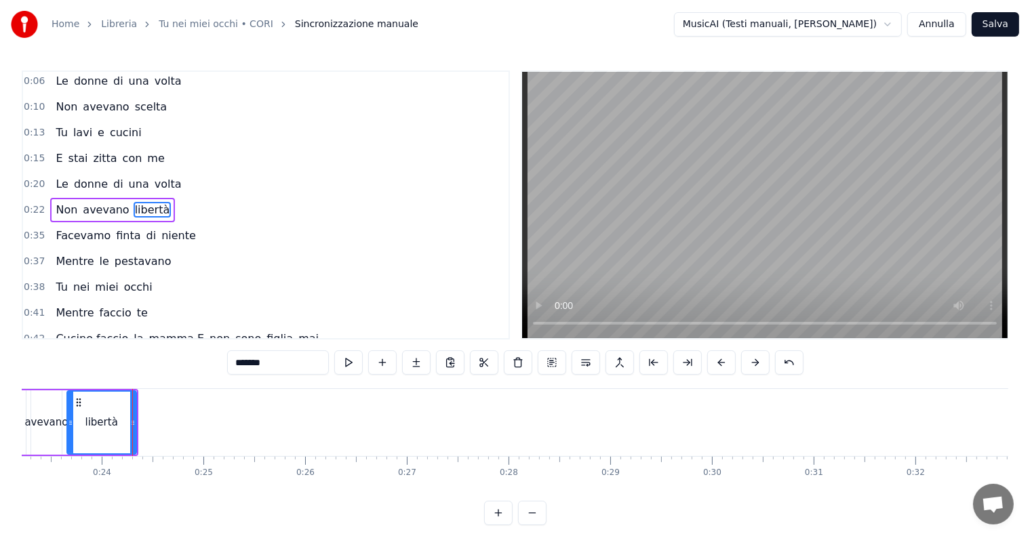
click at [141, 224] on div "Facevamo finta di niente" at bounding box center [125, 236] width 150 height 24
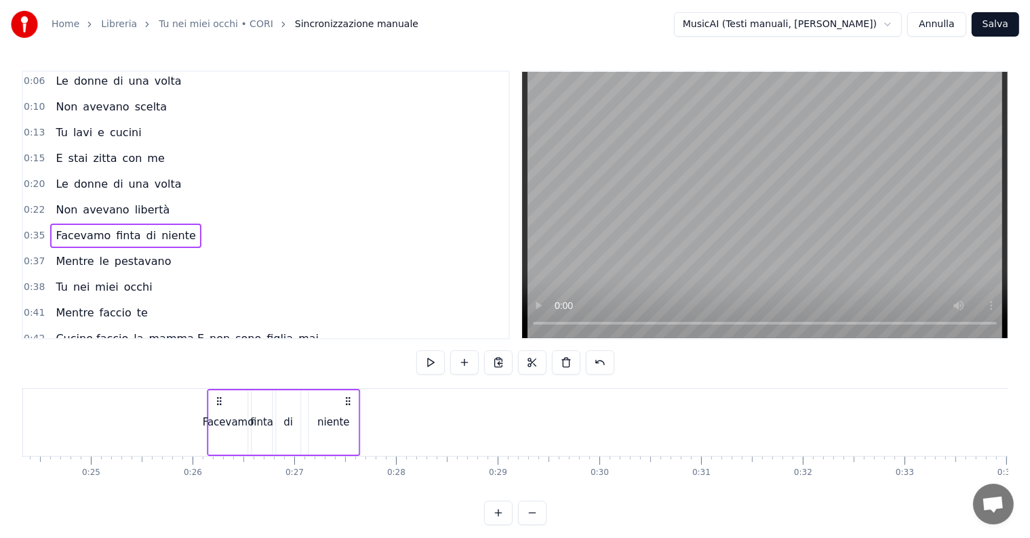
scroll to position [0, 2472]
drag, startPoint x: 101, startPoint y: 401, endPoint x: 258, endPoint y: 404, distance: 156.6
click at [258, 404] on icon at bounding box center [258, 401] width 11 height 11
click at [146, 254] on span "pestavano" at bounding box center [143, 262] width 60 height 16
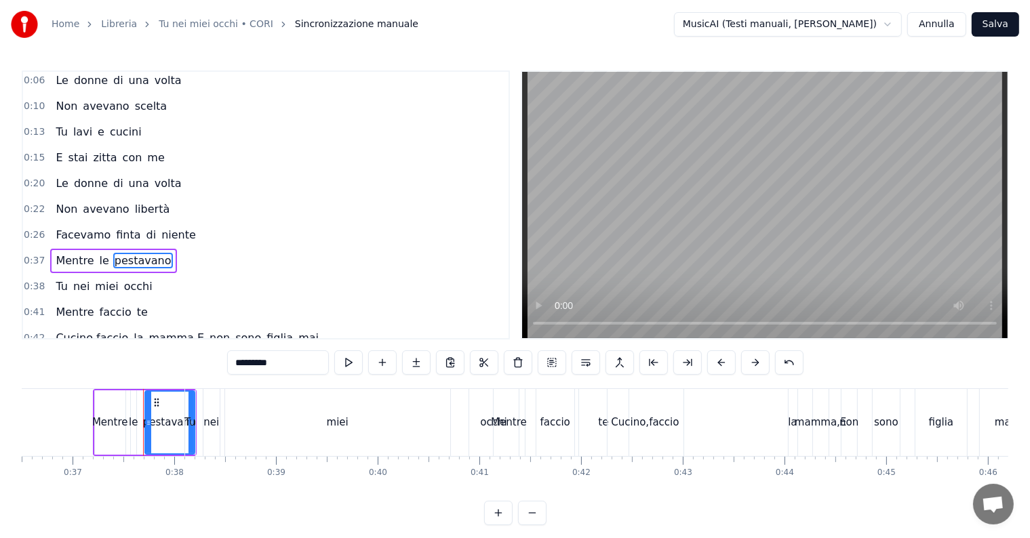
scroll to position [0, 3764]
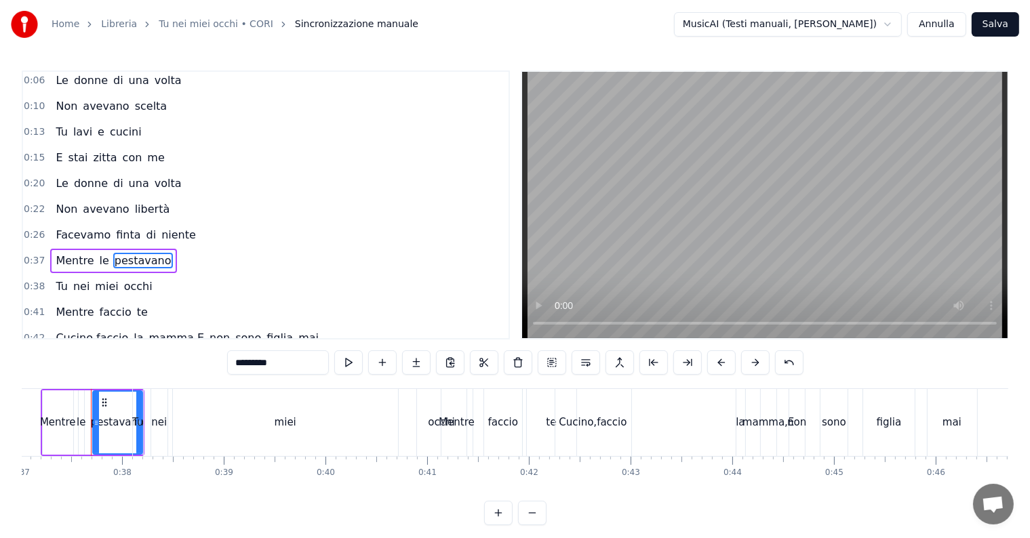
click at [552, 363] on button at bounding box center [552, 362] width 28 height 24
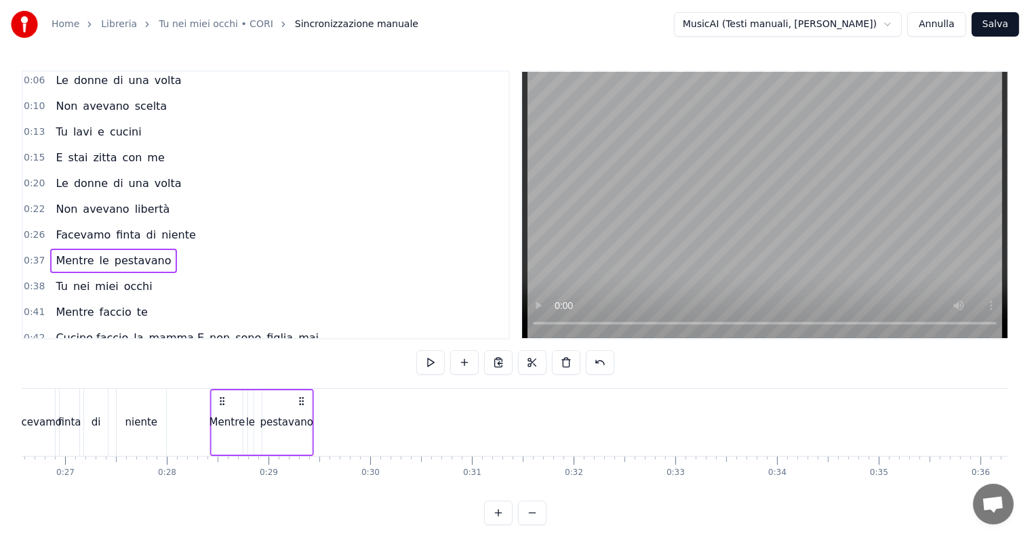
scroll to position [0, 2695]
drag, startPoint x: 100, startPoint y: 401, endPoint x: 248, endPoint y: 394, distance: 148.6
click at [248, 394] on div "Mentre le pestavano" at bounding box center [291, 422] width 104 height 67
click at [118, 205] on div "Non avevano libertà" at bounding box center [112, 209] width 125 height 24
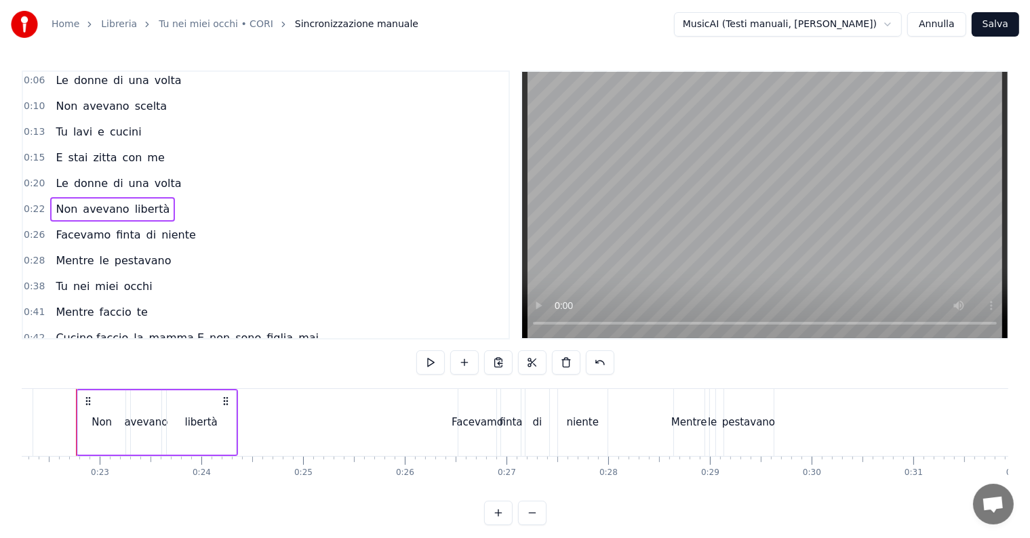
scroll to position [0, 2247]
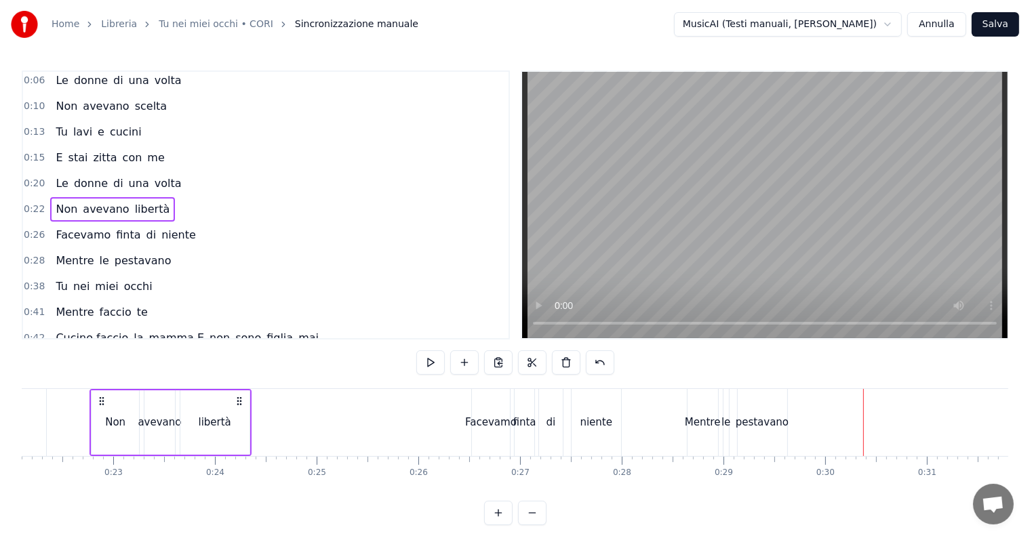
click at [728, 405] on div "le" at bounding box center [726, 422] width 7 height 67
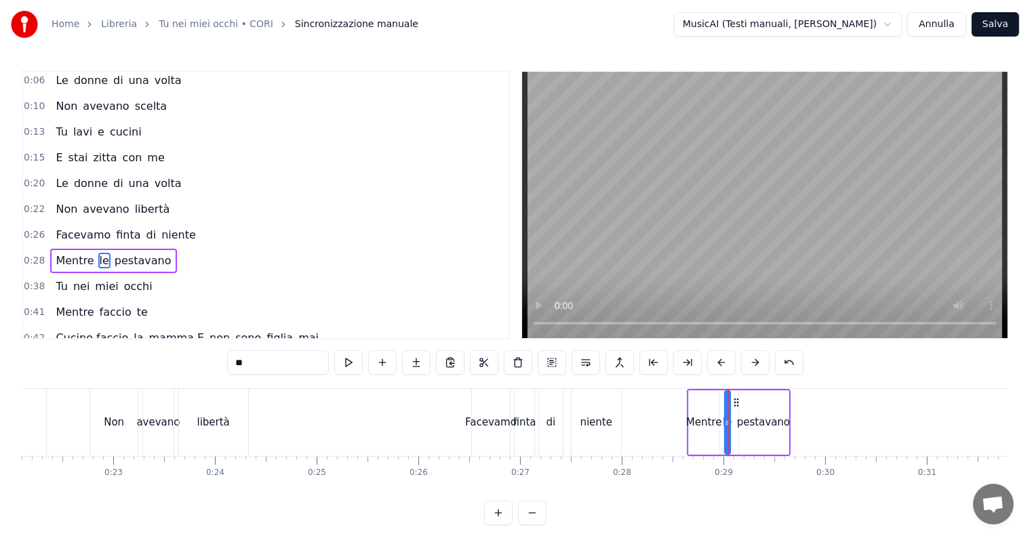
scroll to position [54, 0]
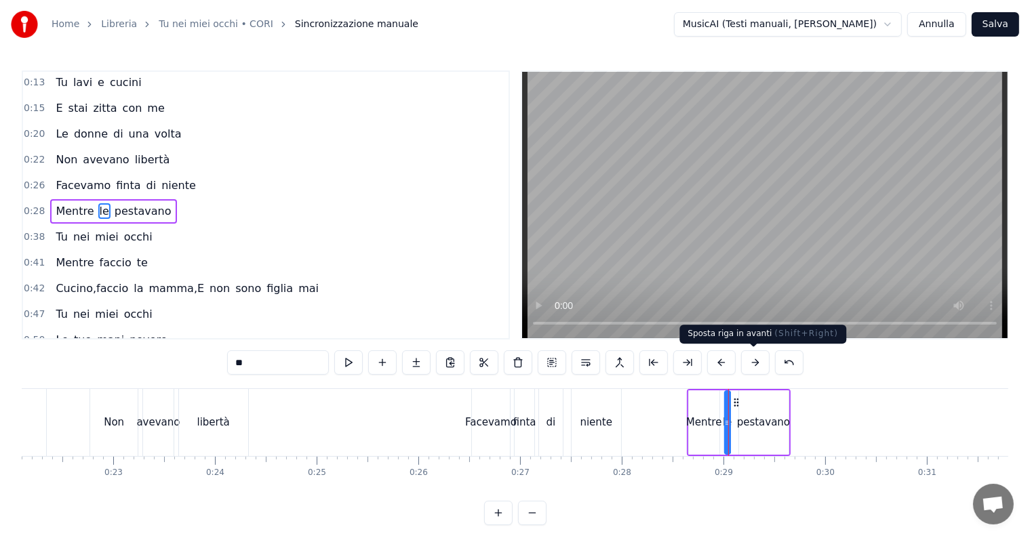
click at [754, 365] on button at bounding box center [755, 362] width 28 height 24
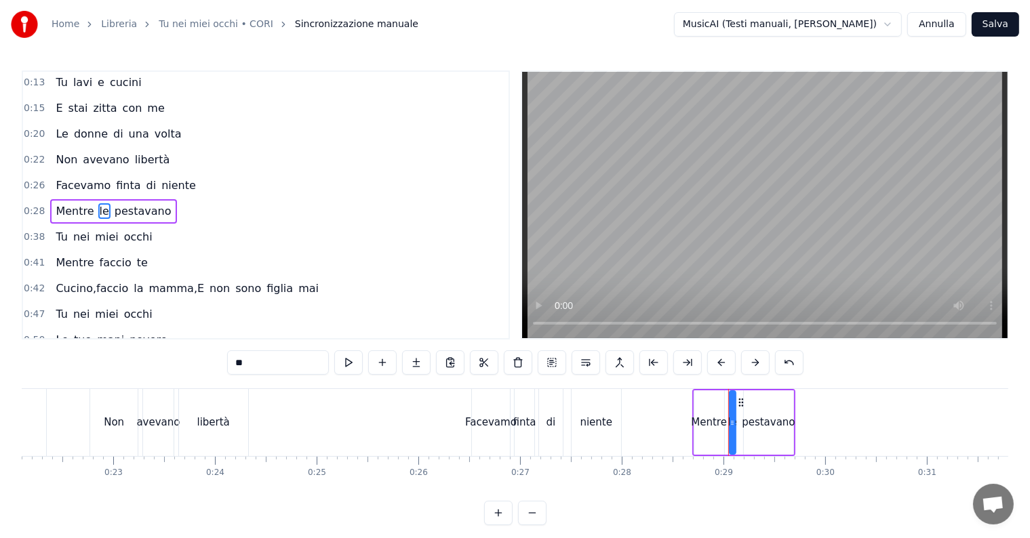
click at [754, 365] on button at bounding box center [755, 362] width 28 height 24
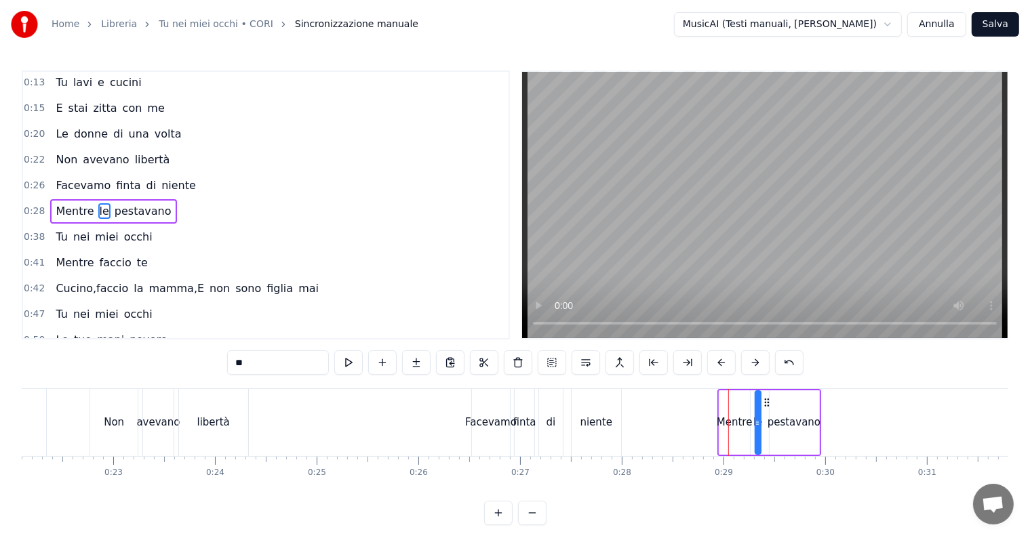
click at [754, 365] on button at bounding box center [755, 362] width 28 height 24
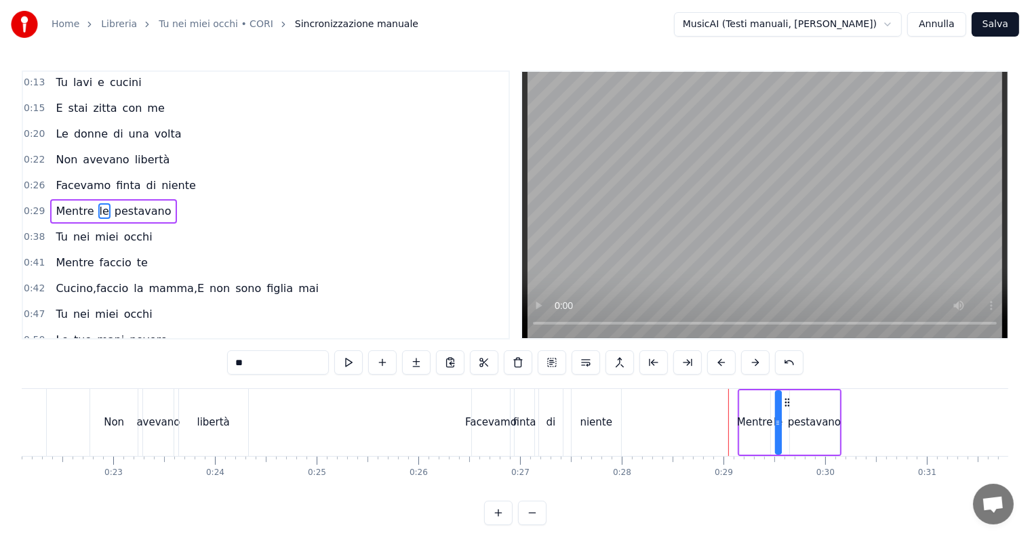
click at [754, 365] on button at bounding box center [755, 362] width 28 height 24
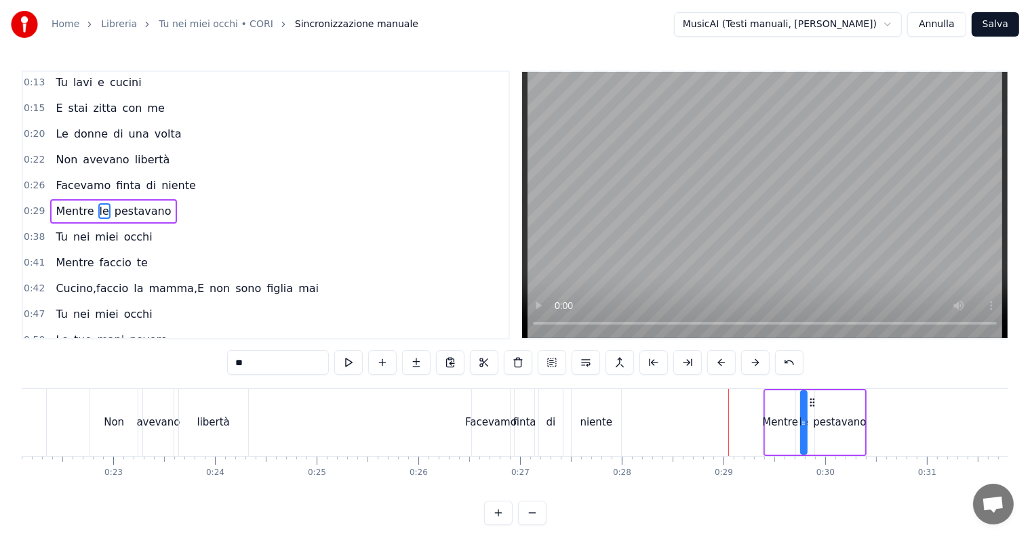
click at [754, 365] on button at bounding box center [755, 362] width 28 height 24
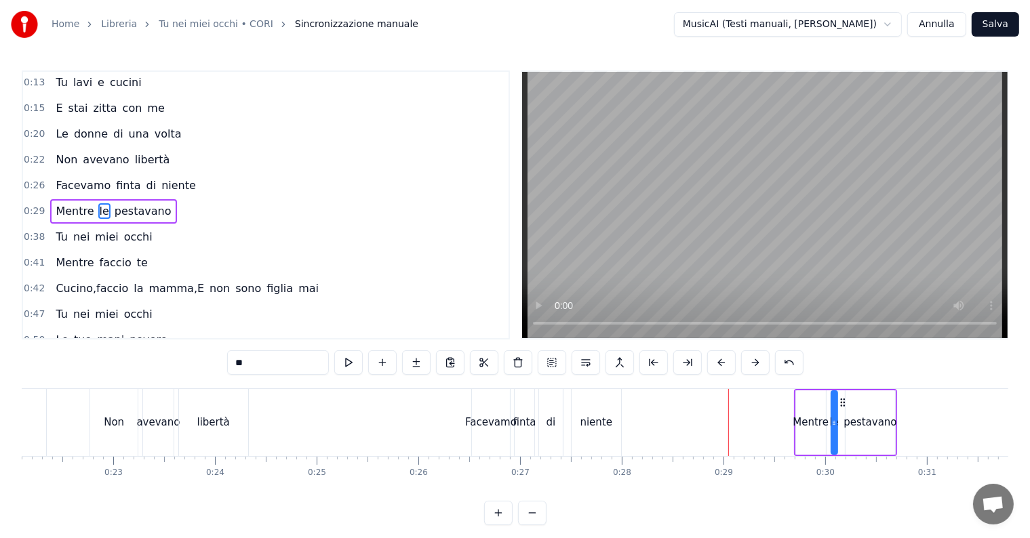
click at [754, 365] on button at bounding box center [755, 362] width 28 height 24
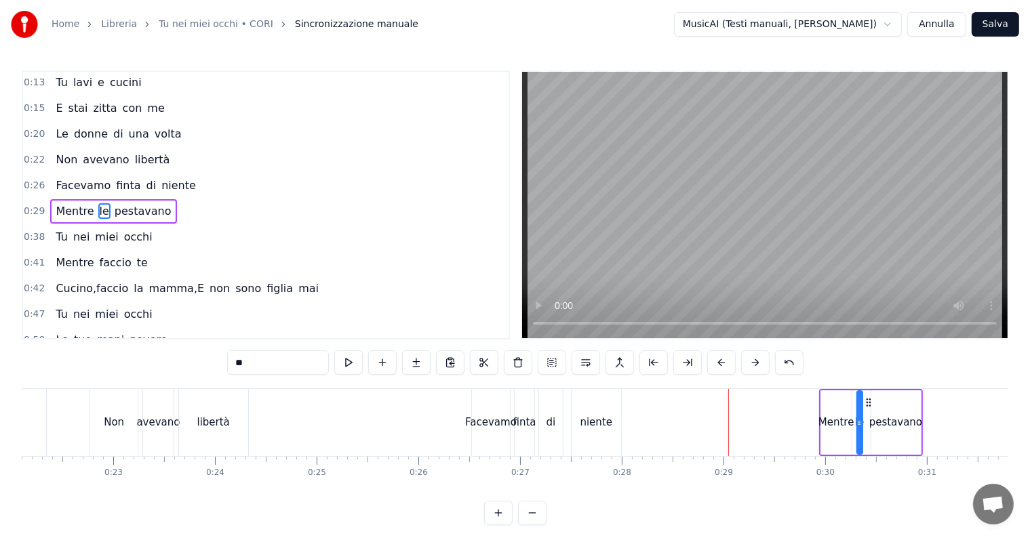
click at [754, 365] on button at bounding box center [755, 362] width 28 height 24
click at [578, 399] on div "niente" at bounding box center [595, 422] width 49 height 67
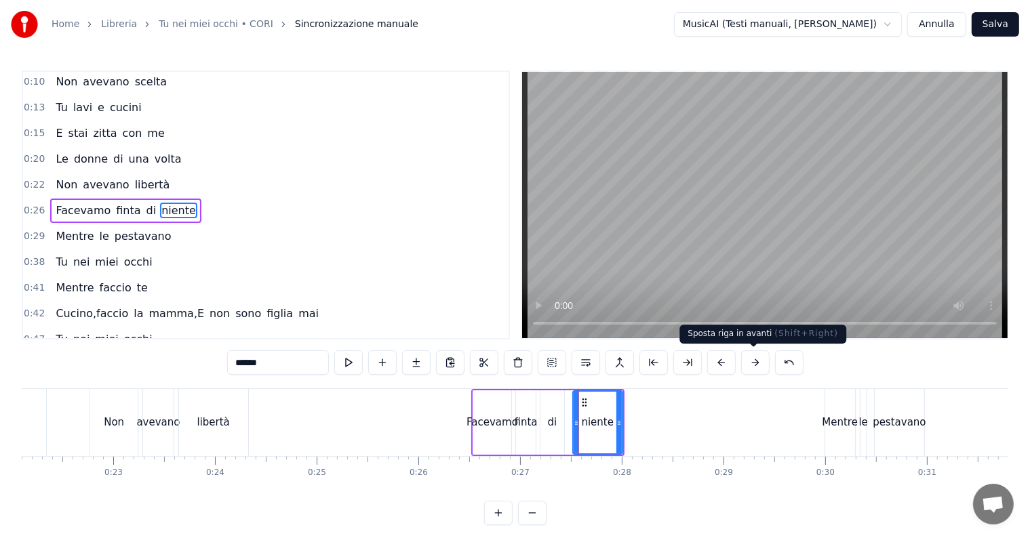
click at [751, 368] on button at bounding box center [755, 362] width 28 height 24
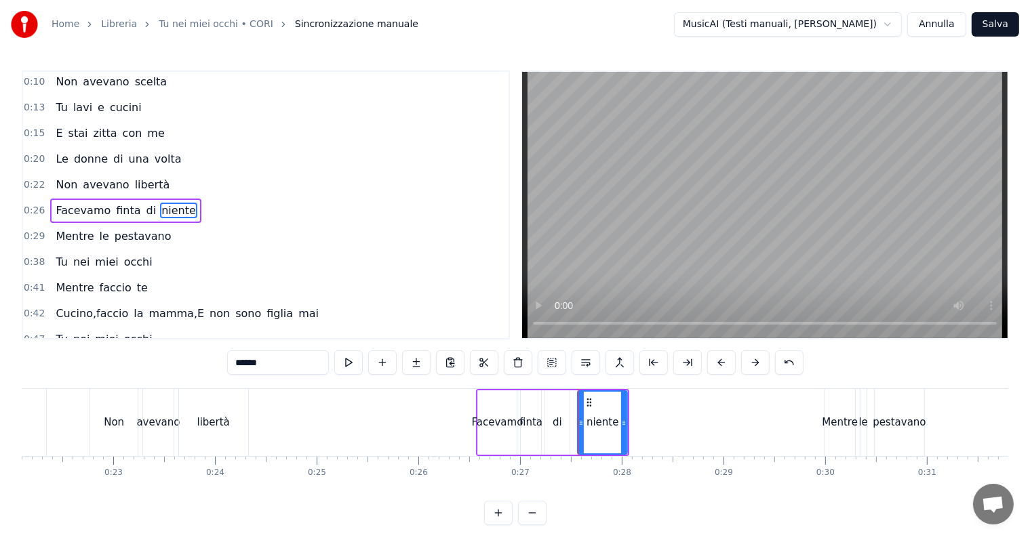
click at [751, 368] on button at bounding box center [755, 362] width 28 height 24
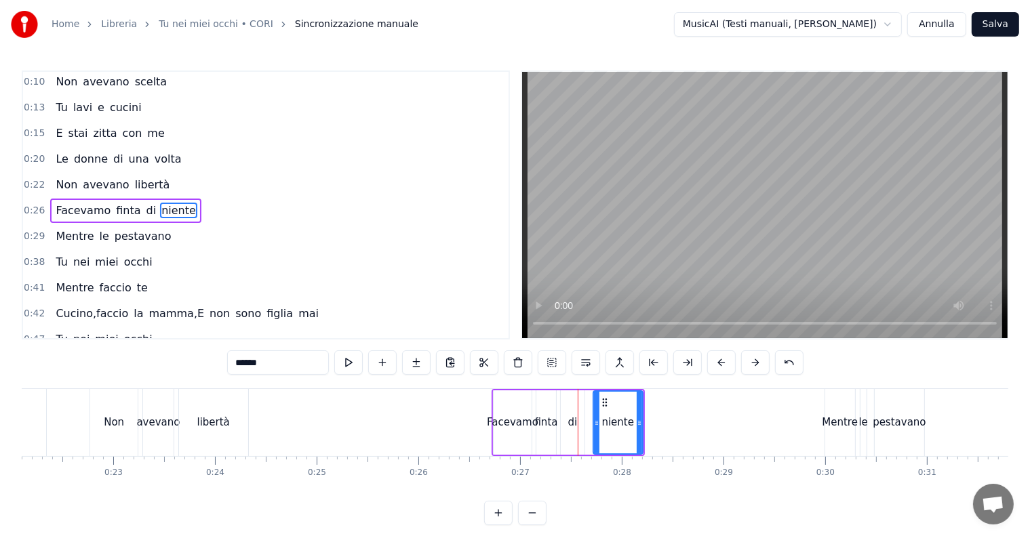
click at [751, 368] on button at bounding box center [755, 362] width 28 height 24
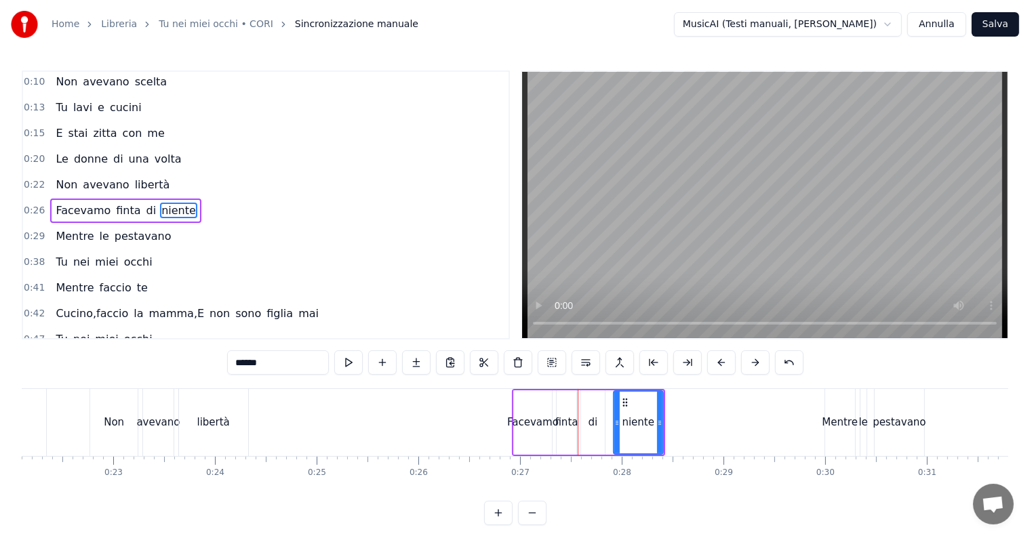
click at [751, 368] on button at bounding box center [755, 362] width 28 height 24
click at [92, 203] on span "Facevamo" at bounding box center [83, 211] width 58 height 16
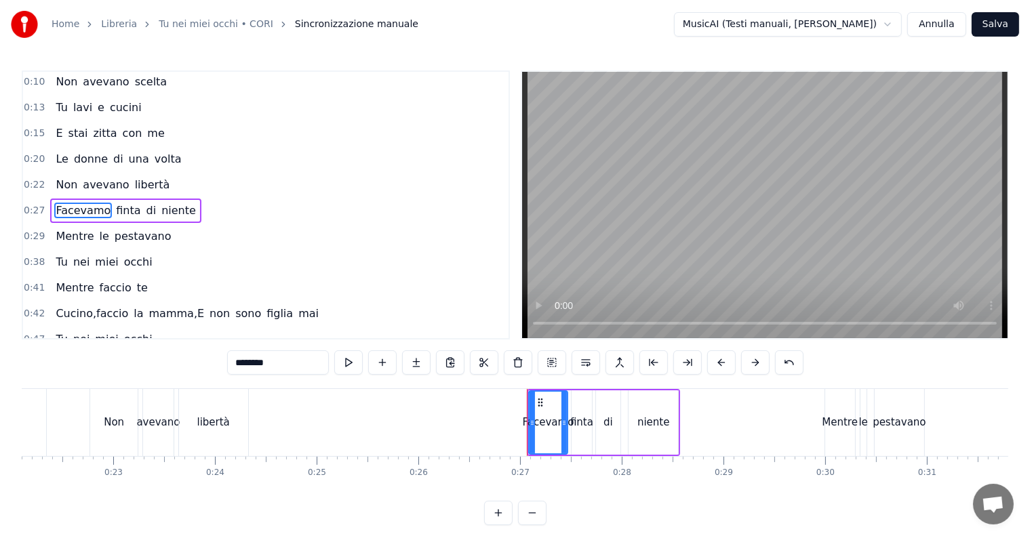
click at [92, 203] on span "Facevamo" at bounding box center [83, 211] width 58 height 16
click at [273, 363] on input "********" at bounding box center [278, 362] width 102 height 24
click at [220, 418] on div "libertà" at bounding box center [213, 423] width 33 height 16
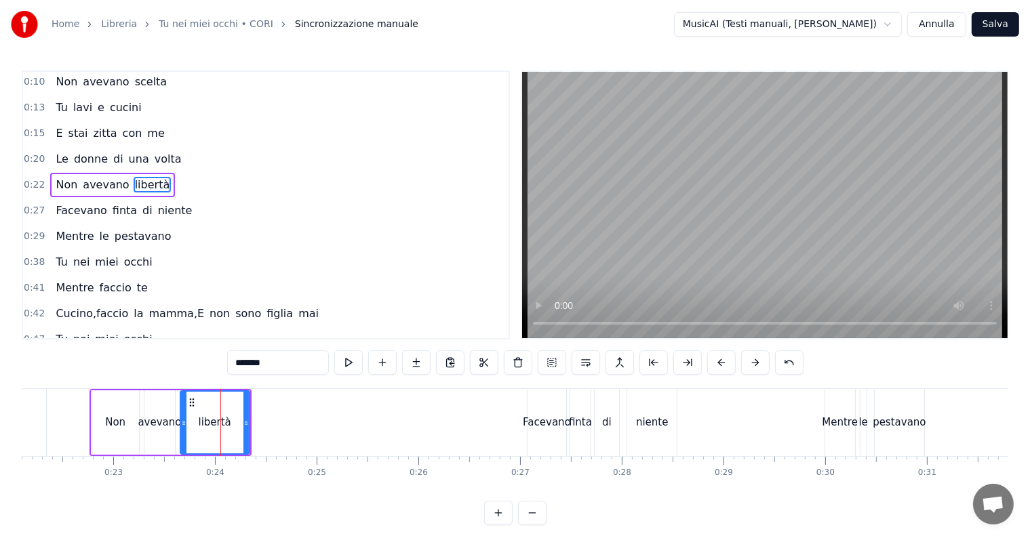
scroll to position [3, 0]
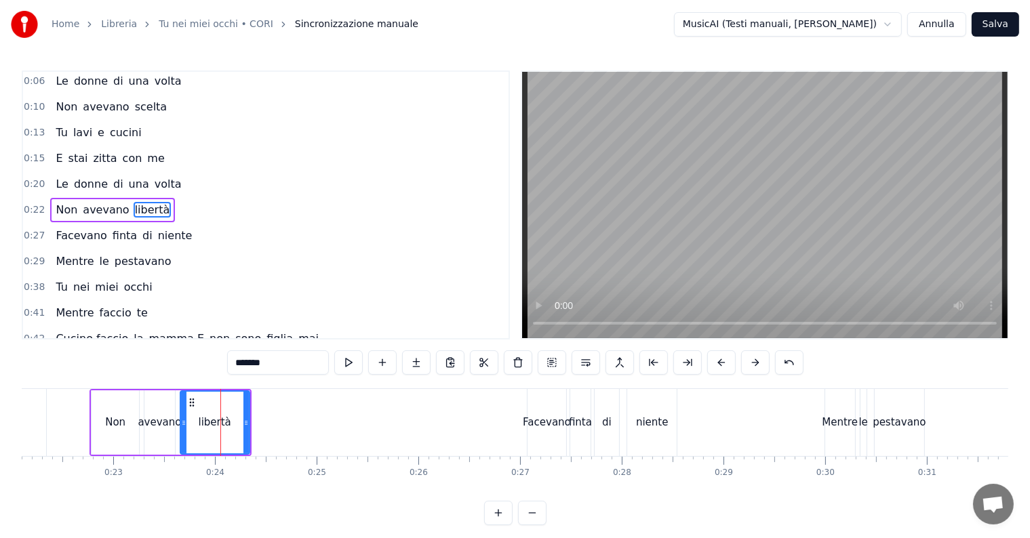
click at [119, 422] on div "Non" at bounding box center [115, 423] width 20 height 16
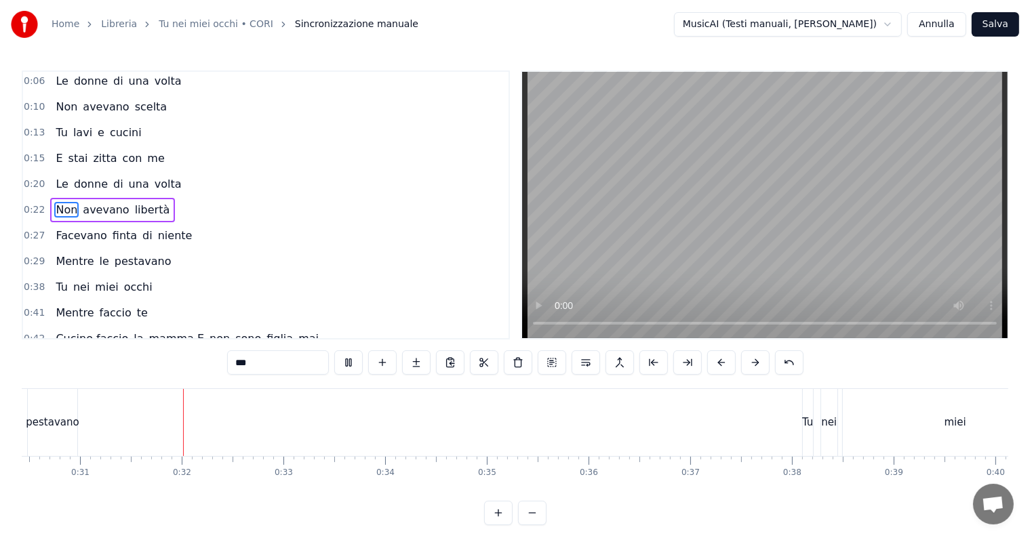
scroll to position [0, 3122]
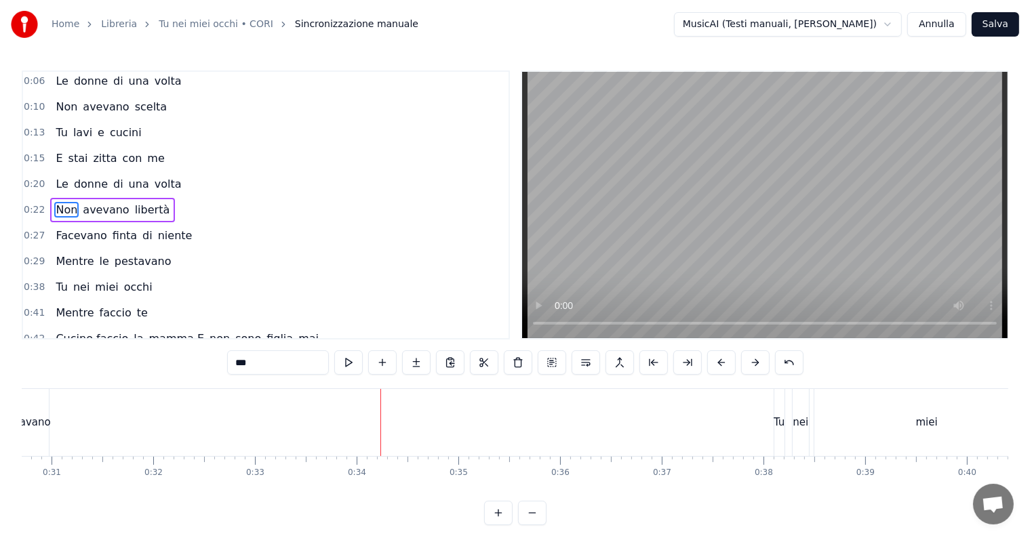
click at [123, 279] on span "occhi" at bounding box center [138, 287] width 31 height 16
type input "*****"
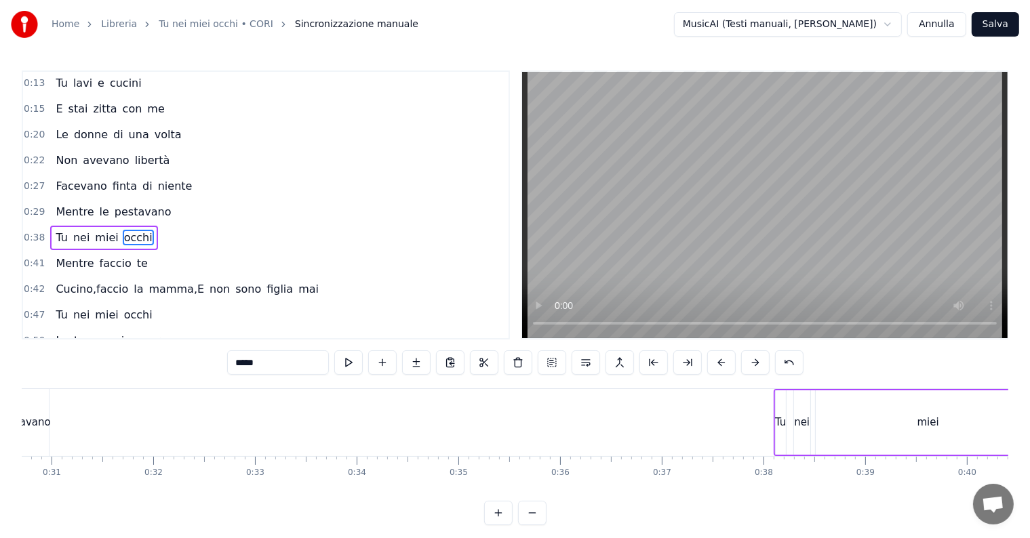
scroll to position [79, 0]
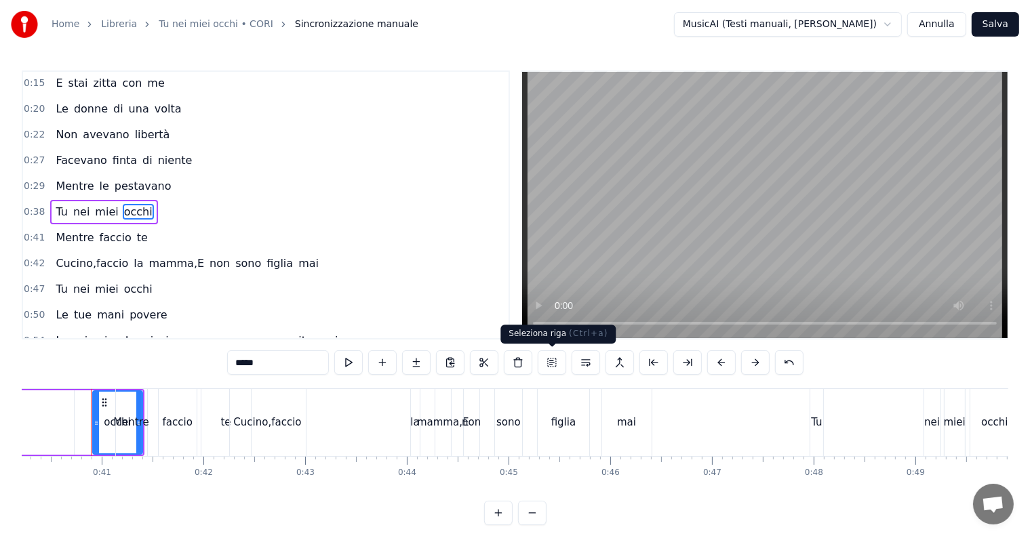
click at [553, 358] on button at bounding box center [552, 362] width 28 height 24
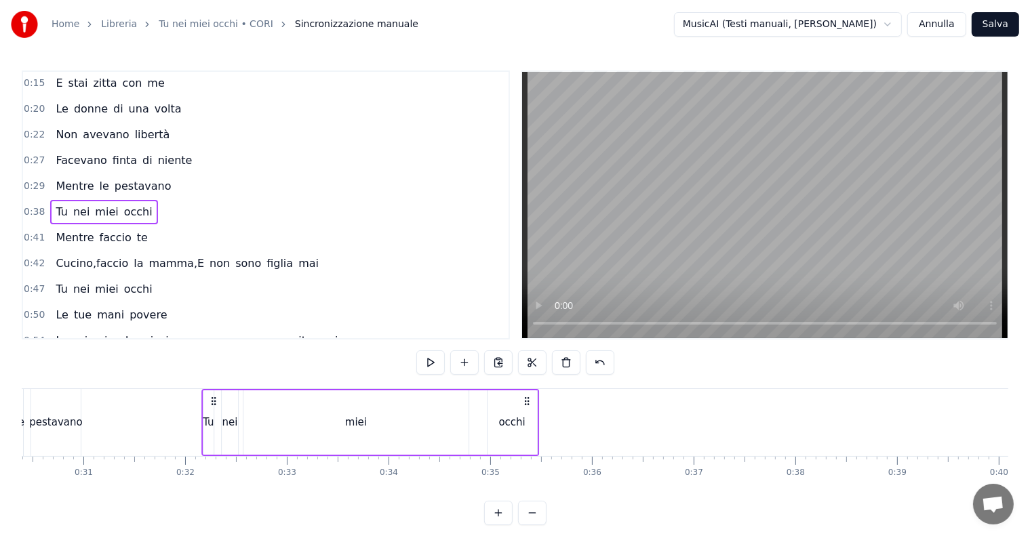
scroll to position [0, 3078]
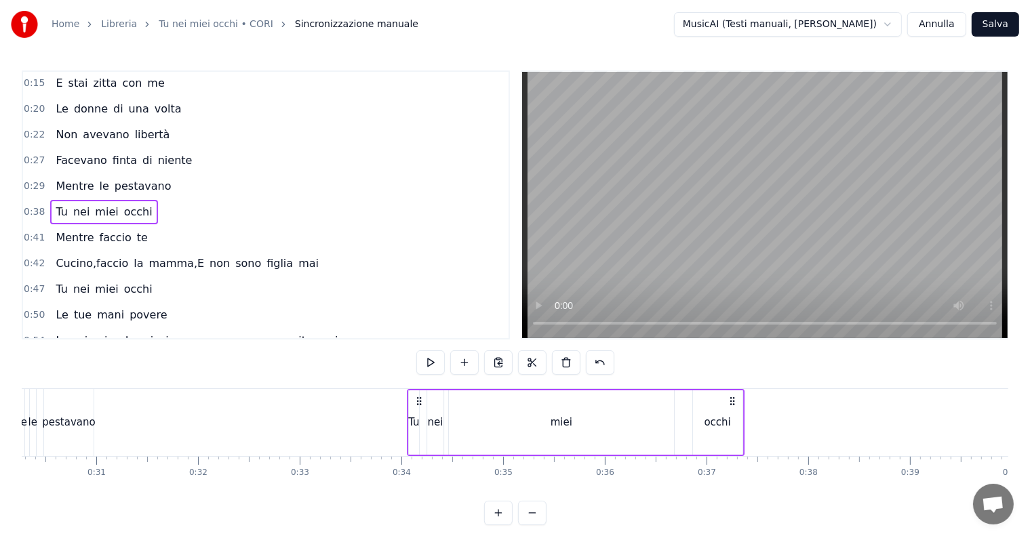
drag, startPoint x: 102, startPoint y: 400, endPoint x: 418, endPoint y: 396, distance: 315.9
click at [418, 396] on icon at bounding box center [418, 401] width 11 height 11
click at [79, 157] on span "Facevano" at bounding box center [81, 161] width 54 height 16
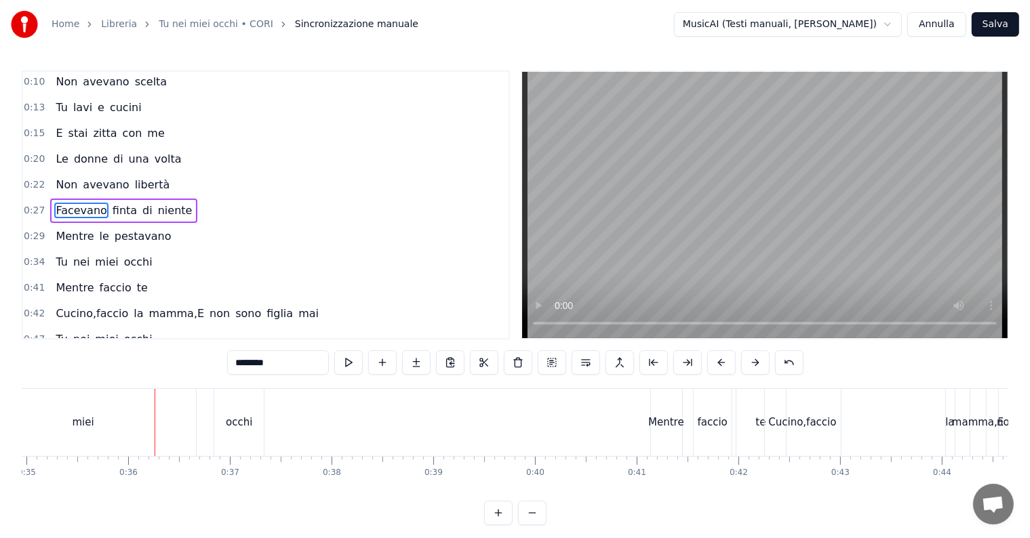
scroll to position [0, 3559]
click at [73, 255] on span "nei" at bounding box center [81, 262] width 19 height 16
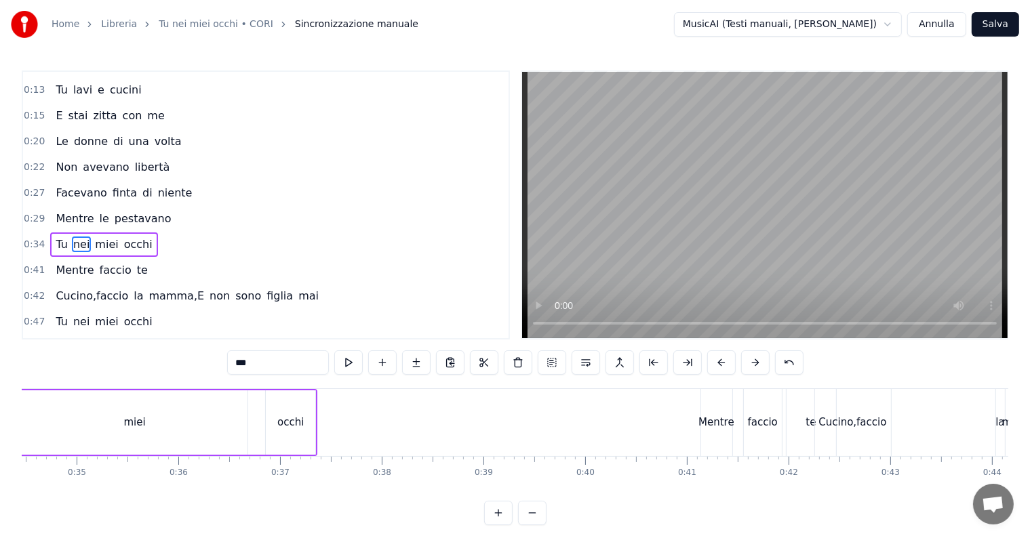
scroll to position [0, 3412]
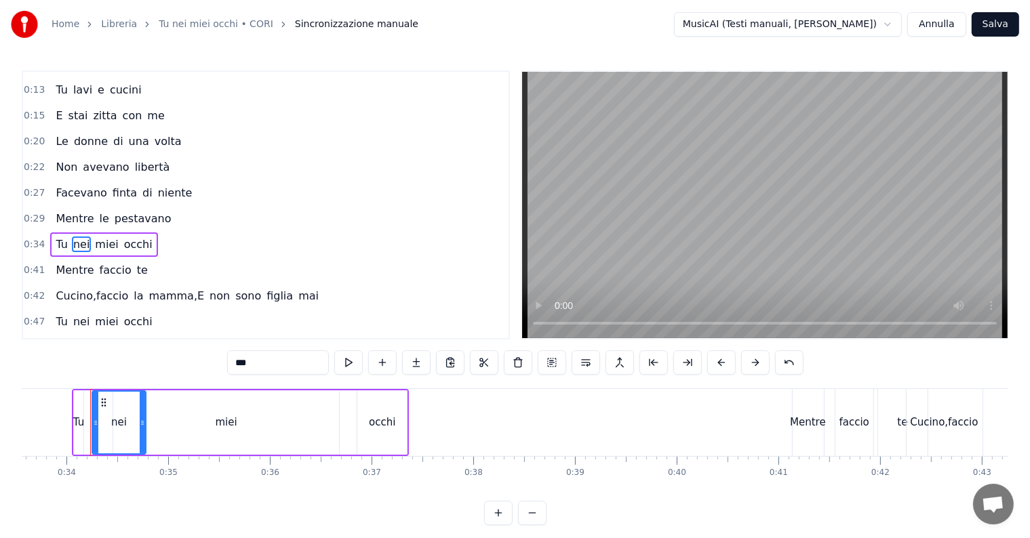
drag, startPoint x: 104, startPoint y: 397, endPoint x: 142, endPoint y: 399, distance: 38.1
click at [142, 399] on div at bounding box center [142, 423] width 5 height 62
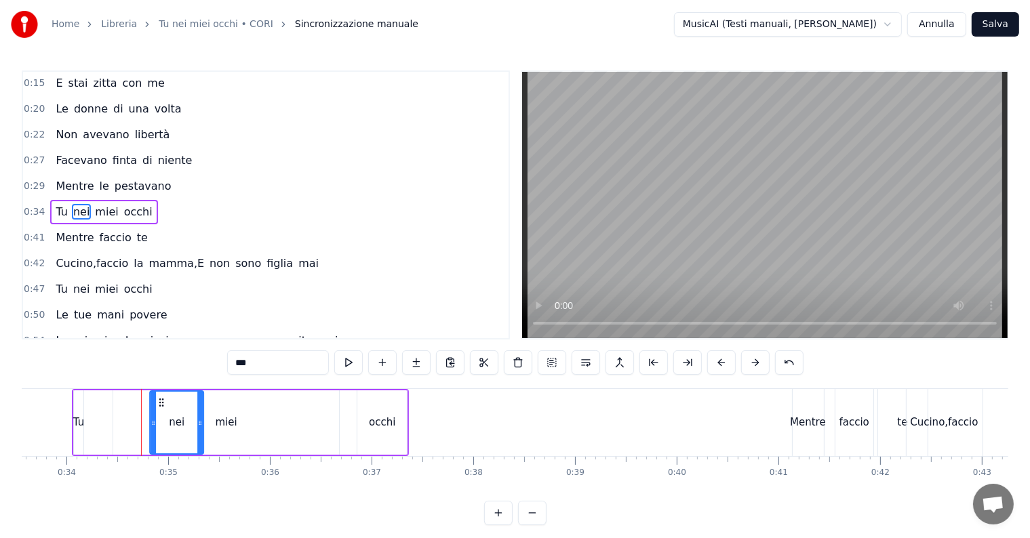
drag, startPoint x: 102, startPoint y: 403, endPoint x: 160, endPoint y: 405, distance: 58.4
click at [369, 415] on div "occhi" at bounding box center [381, 422] width 49 height 64
type input "*****"
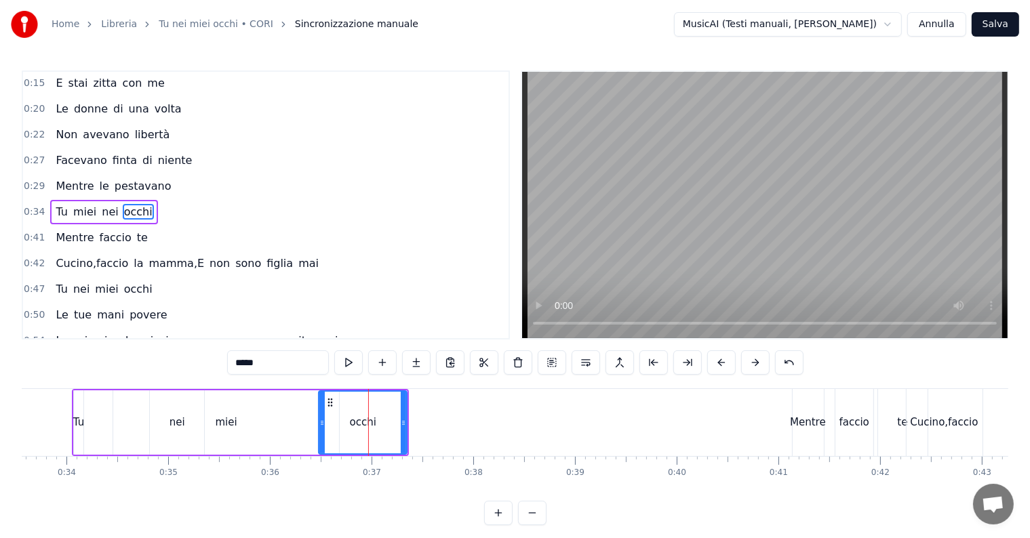
drag, startPoint x: 359, startPoint y: 417, endPoint x: 321, endPoint y: 422, distance: 38.9
click at [321, 422] on icon at bounding box center [321, 423] width 5 height 11
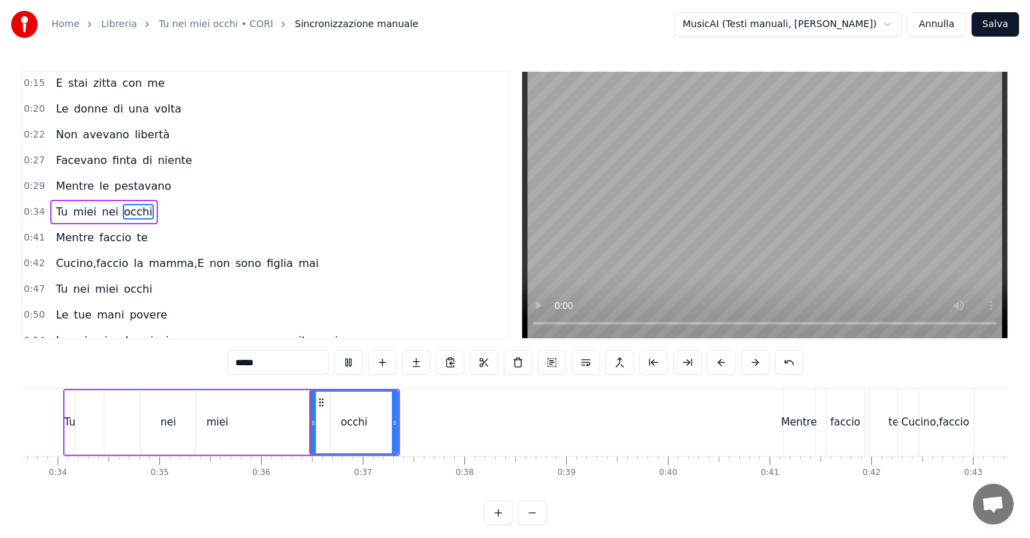
scroll to position [0, 3582]
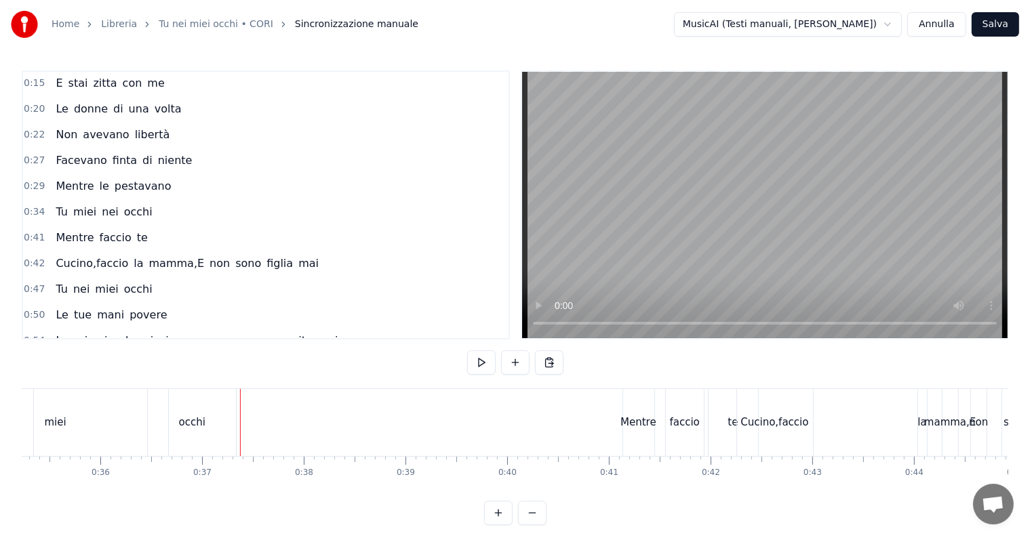
click at [201, 417] on div "occhi" at bounding box center [192, 423] width 26 height 16
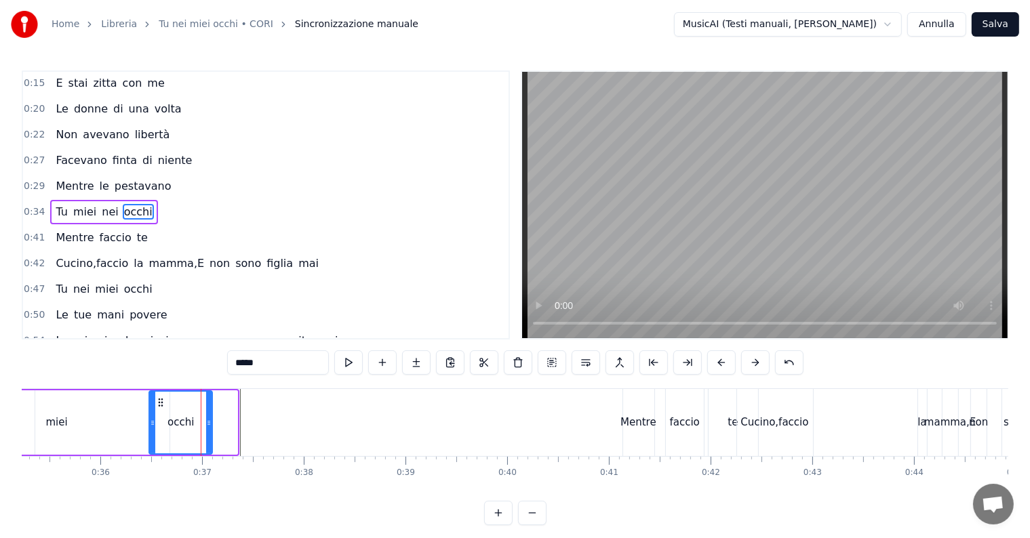
drag, startPoint x: 231, startPoint y: 422, endPoint x: 206, endPoint y: 423, distance: 25.1
click at [206, 423] on icon at bounding box center [208, 423] width 5 height 11
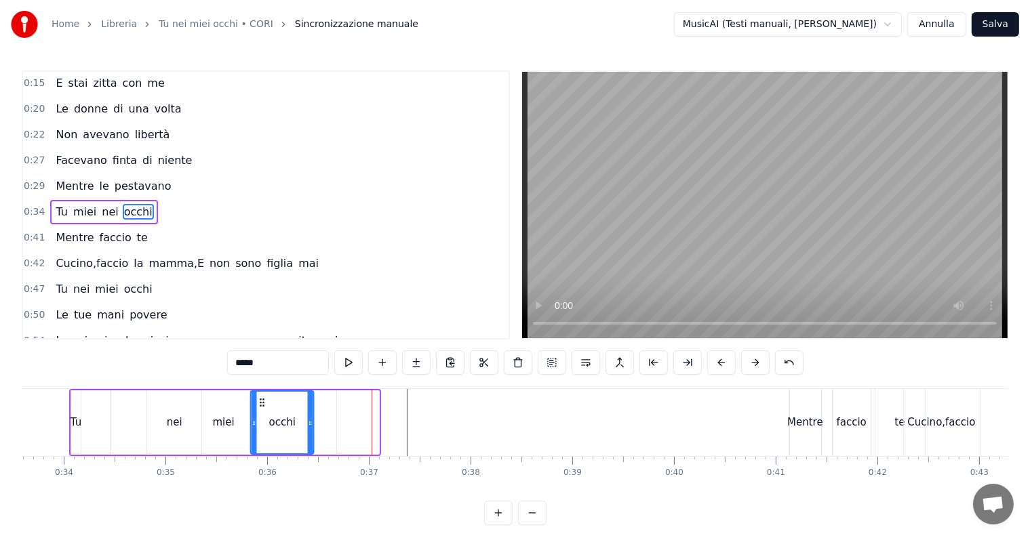
scroll to position [0, 3412]
drag, startPoint x: 161, startPoint y: 397, endPoint x: 282, endPoint y: 399, distance: 121.4
click at [282, 399] on icon at bounding box center [282, 402] width 11 height 11
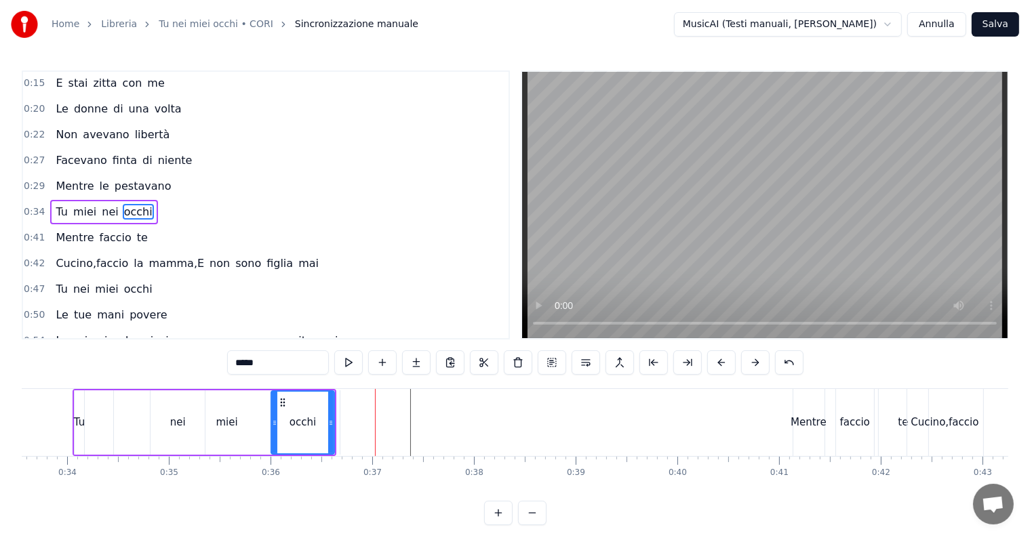
click at [182, 416] on div "nei" at bounding box center [178, 423] width 16 height 16
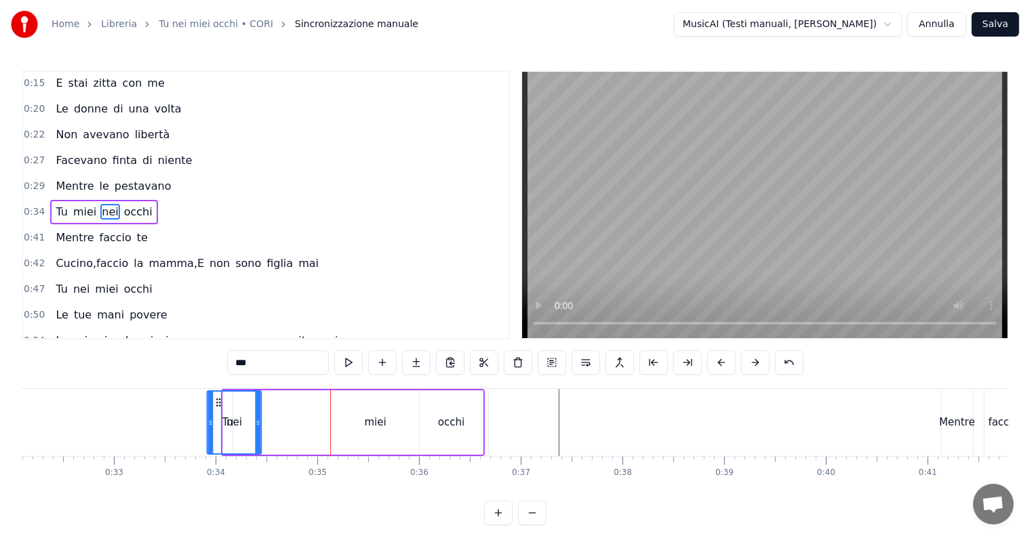
scroll to position [0, 3256]
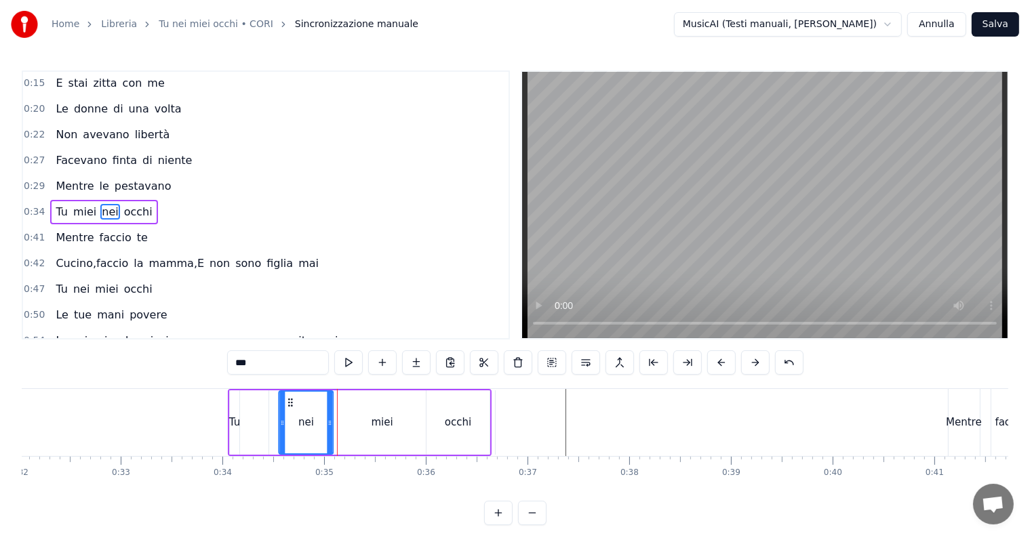
drag, startPoint x: 161, startPoint y: 403, endPoint x: 289, endPoint y: 394, distance: 128.4
click at [289, 394] on div "nei" at bounding box center [305, 423] width 53 height 62
click at [963, 422] on div "Mentre" at bounding box center [964, 423] width 36 height 16
type input "******"
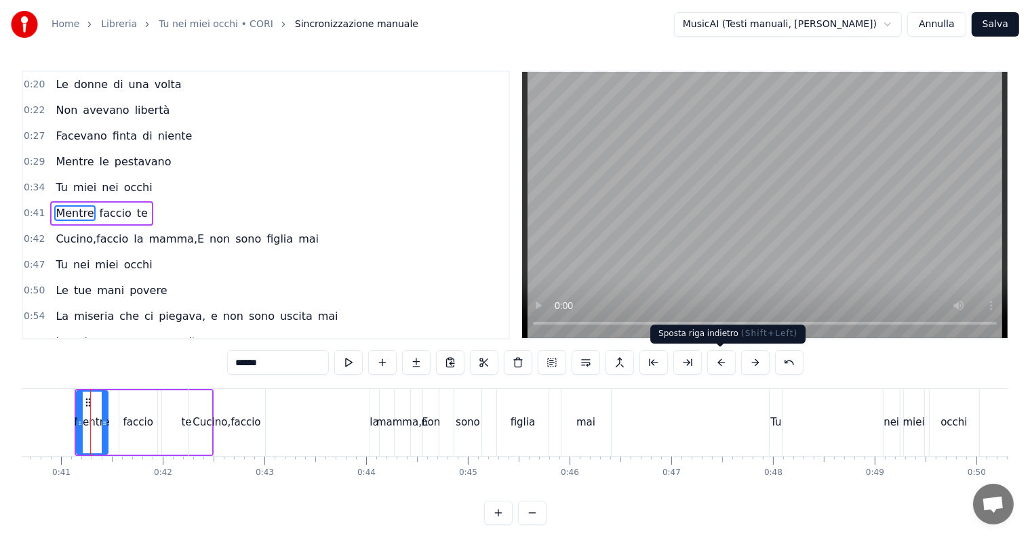
scroll to position [0, 4130]
click at [726, 369] on button at bounding box center [721, 362] width 28 height 24
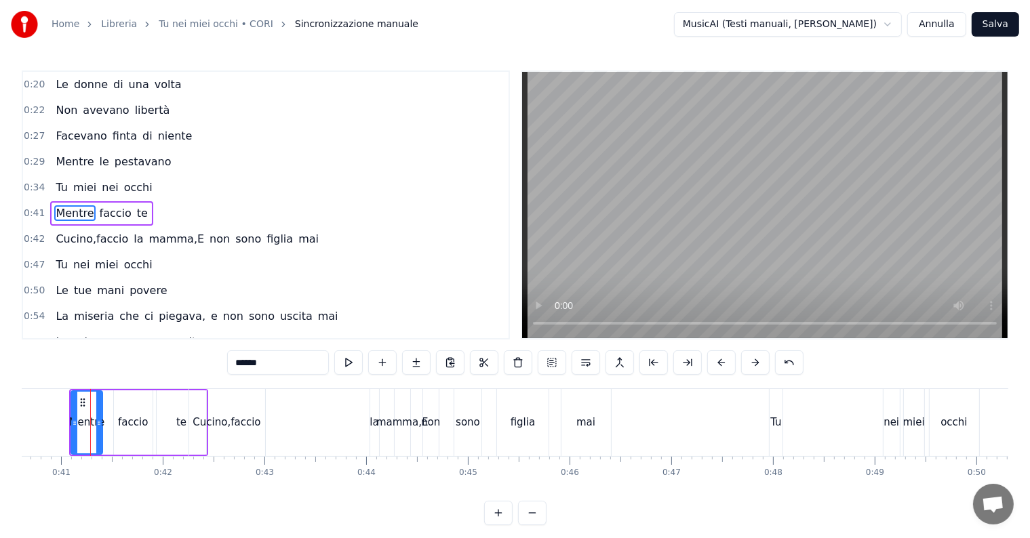
click at [726, 369] on button at bounding box center [721, 362] width 28 height 24
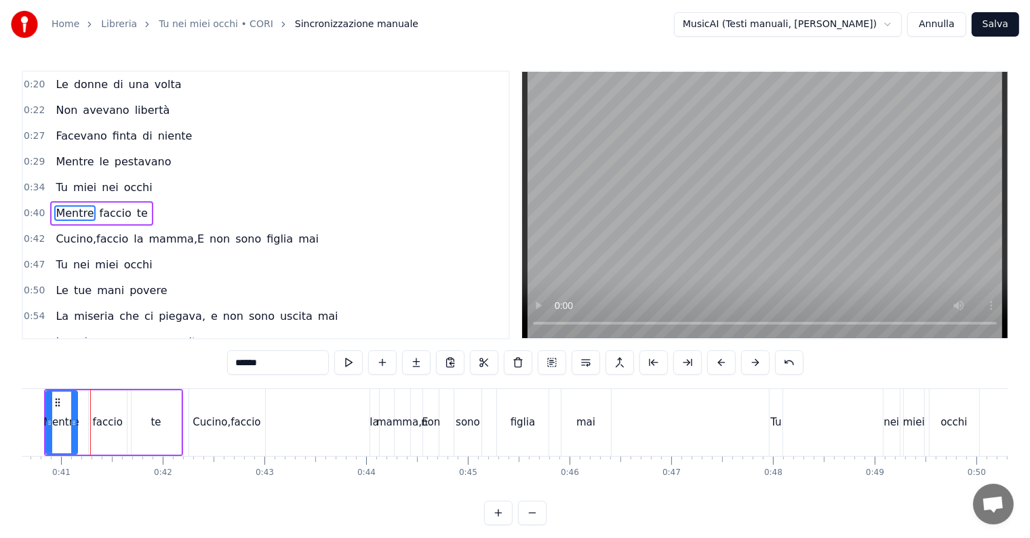
click at [726, 369] on button at bounding box center [721, 362] width 28 height 24
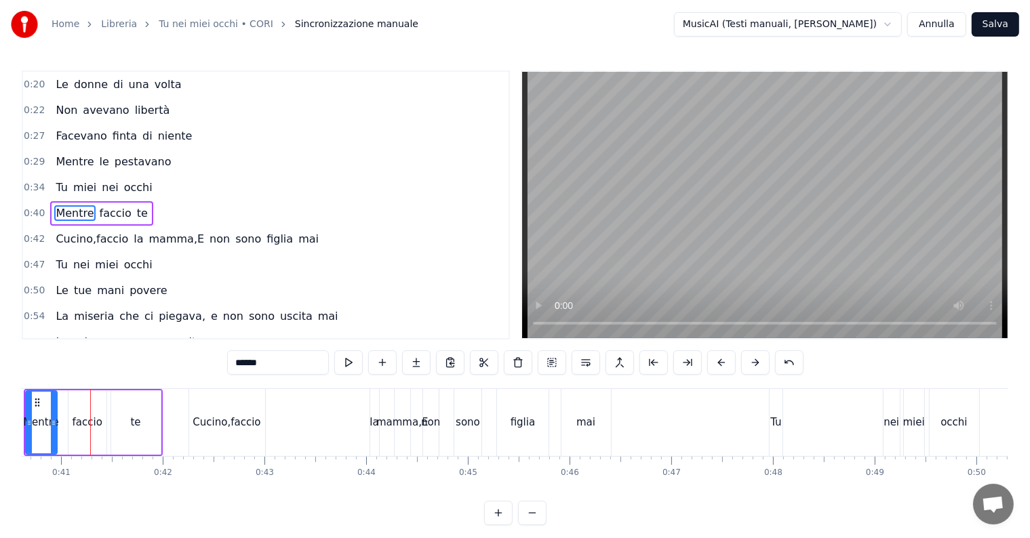
click at [726, 369] on button at bounding box center [721, 362] width 28 height 24
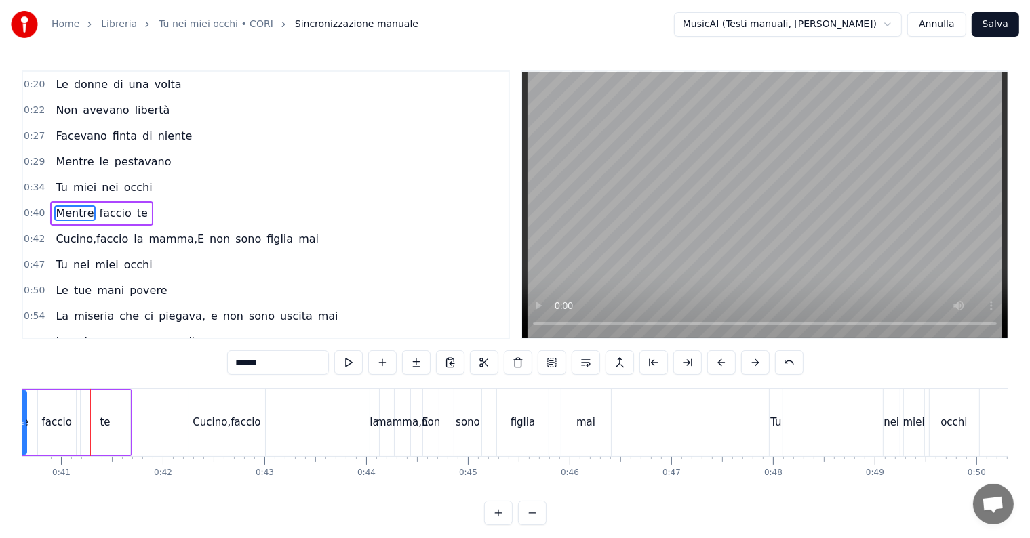
click at [726, 369] on button at bounding box center [721, 362] width 28 height 24
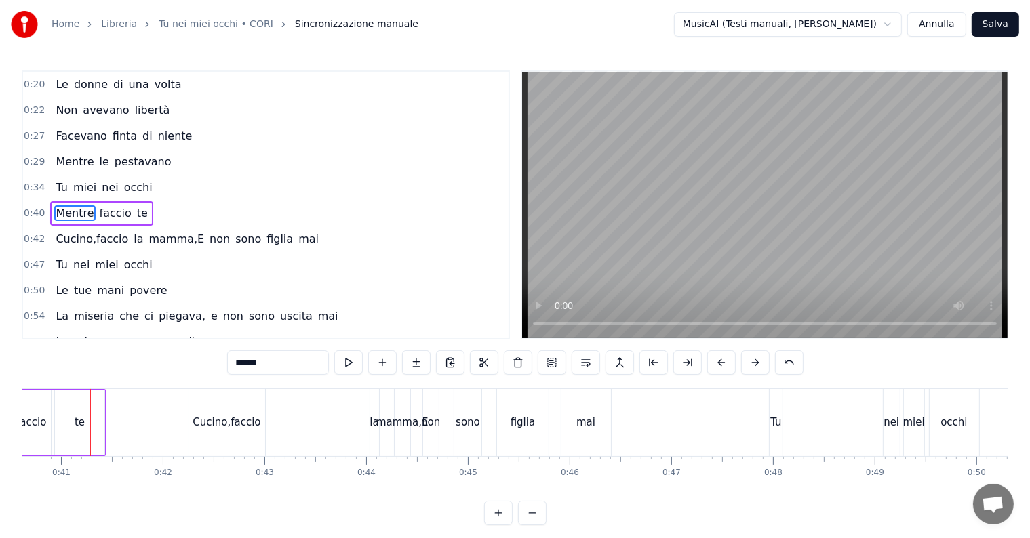
click at [726, 369] on button at bounding box center [721, 362] width 28 height 24
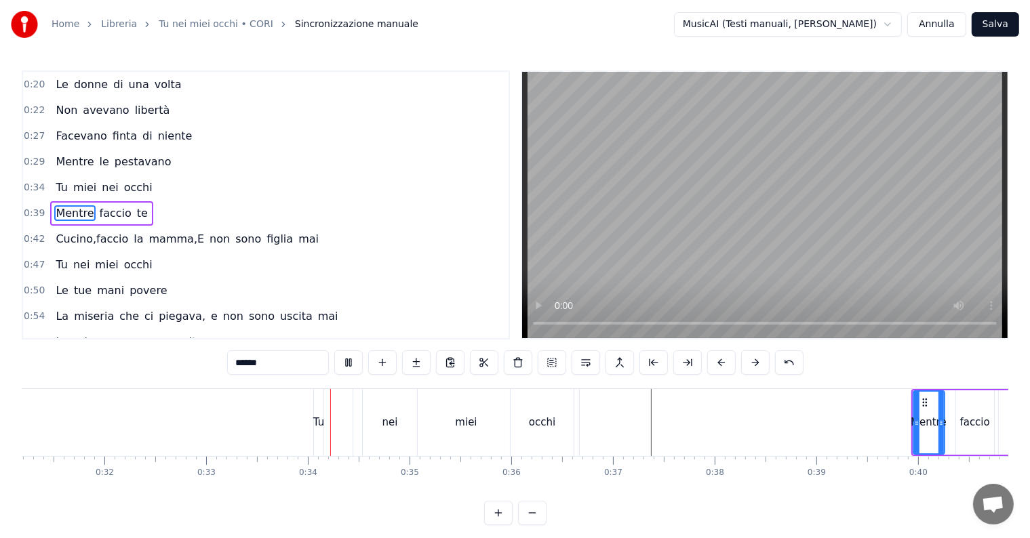
scroll to position [0, 3354]
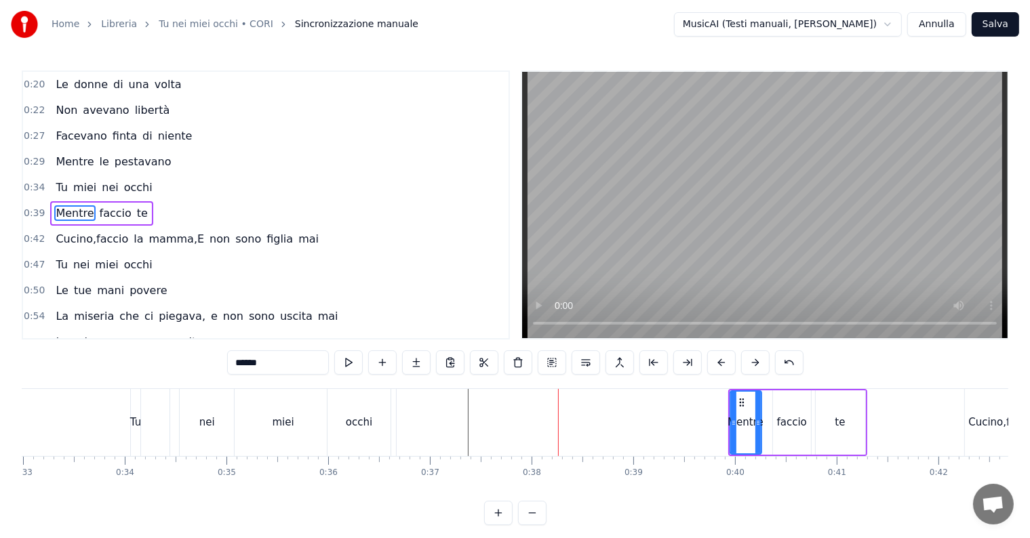
click at [744, 408] on div "Mentre" at bounding box center [746, 423] width 30 height 62
click at [555, 362] on button at bounding box center [552, 362] width 28 height 24
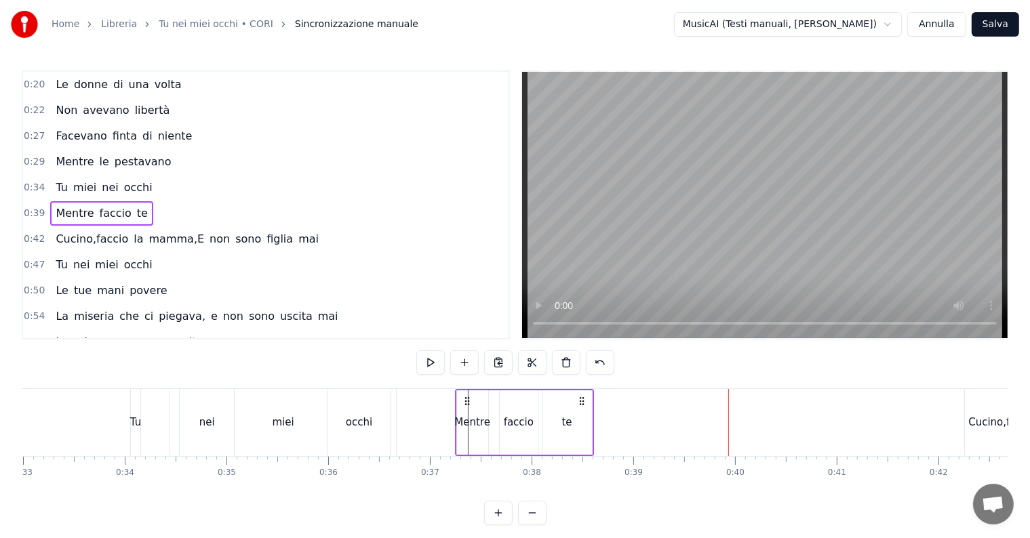
drag, startPoint x: 738, startPoint y: 399, endPoint x: 464, endPoint y: 392, distance: 273.3
click at [464, 392] on div "Mentre faccio te" at bounding box center [523, 422] width 139 height 67
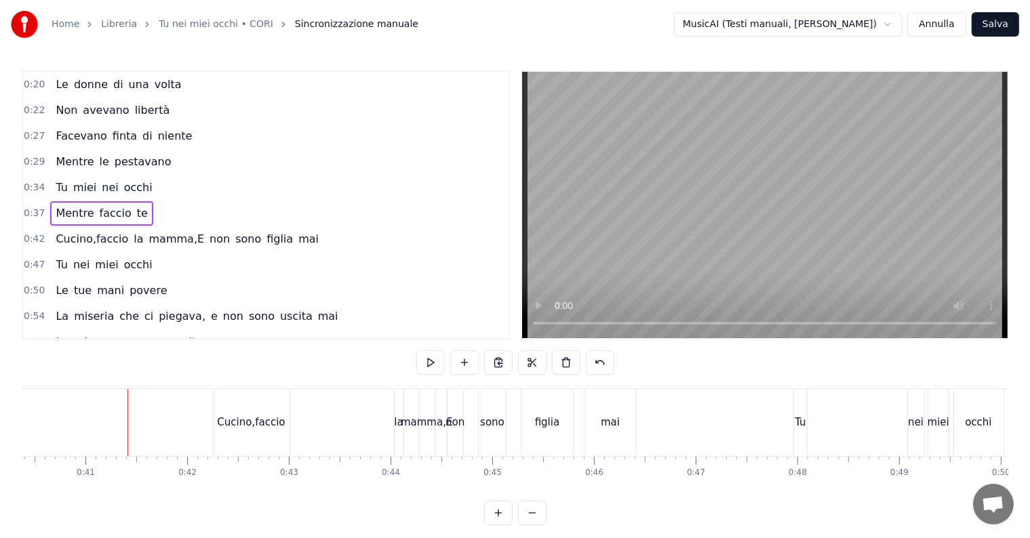
scroll to position [0, 4143]
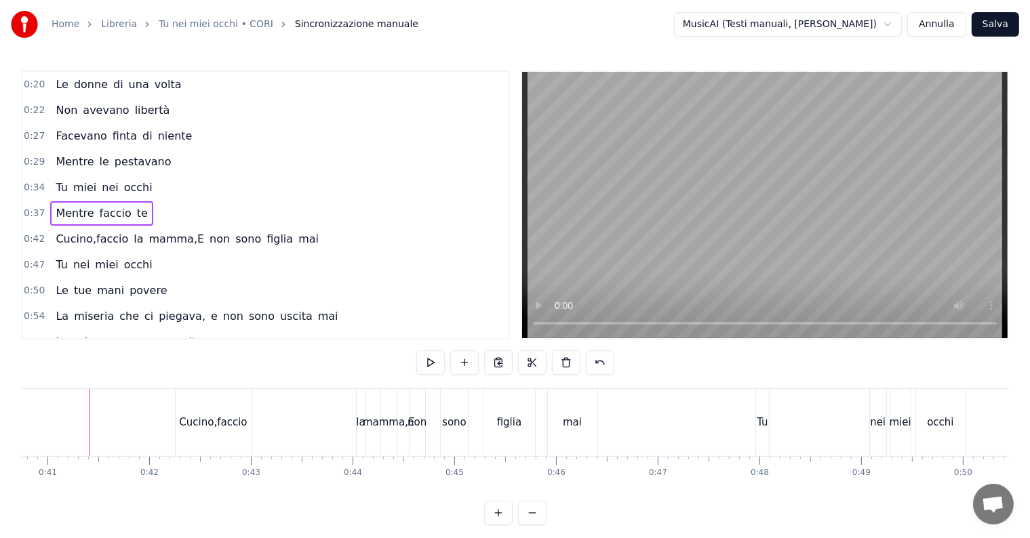
click at [132, 235] on span "la" at bounding box center [138, 239] width 12 height 16
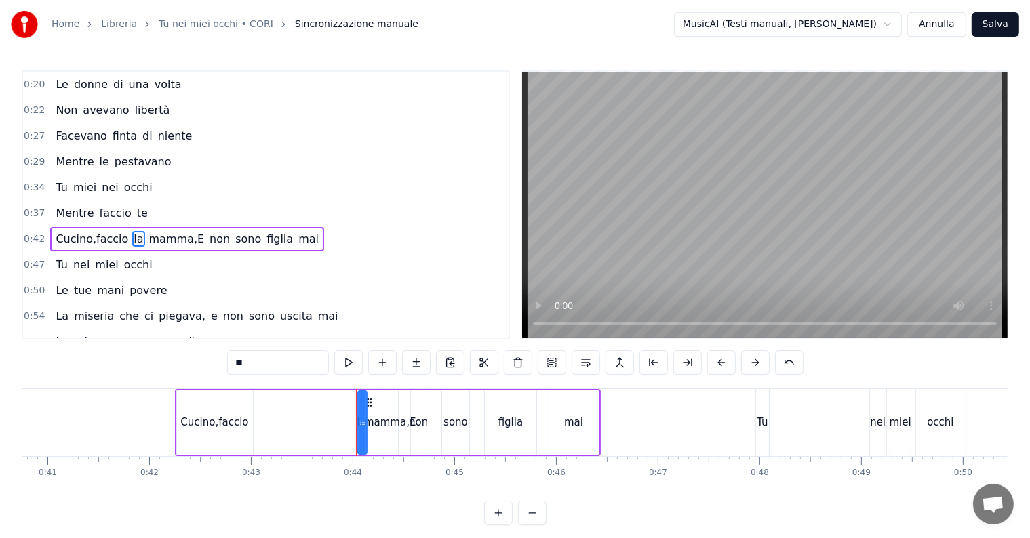
scroll to position [128, 0]
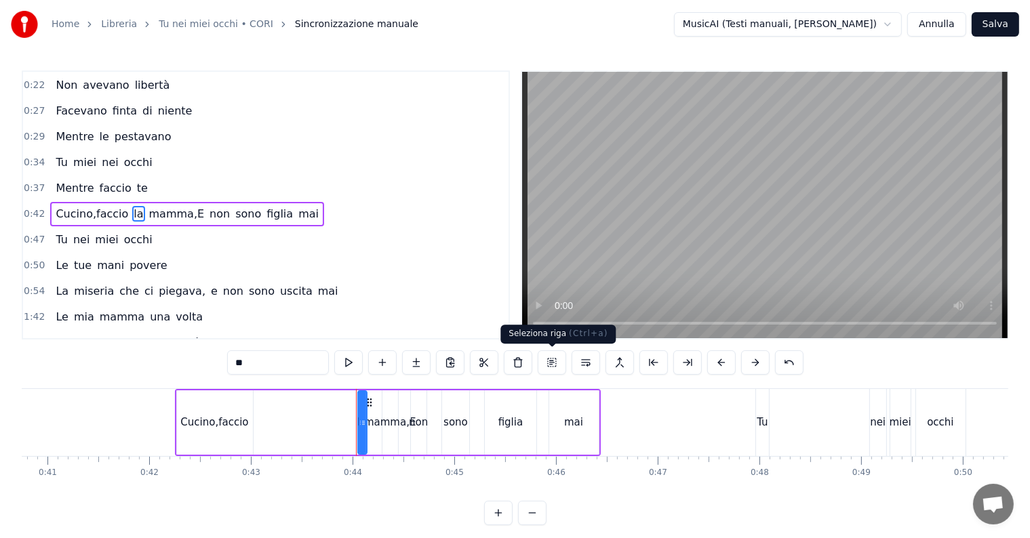
click at [548, 367] on button at bounding box center [552, 362] width 28 height 24
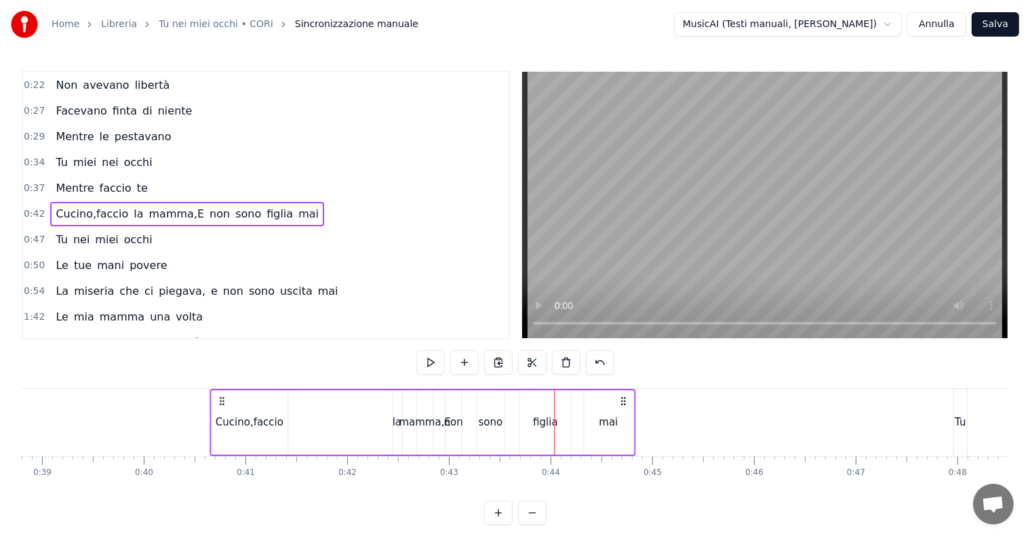
scroll to position [0, 3942]
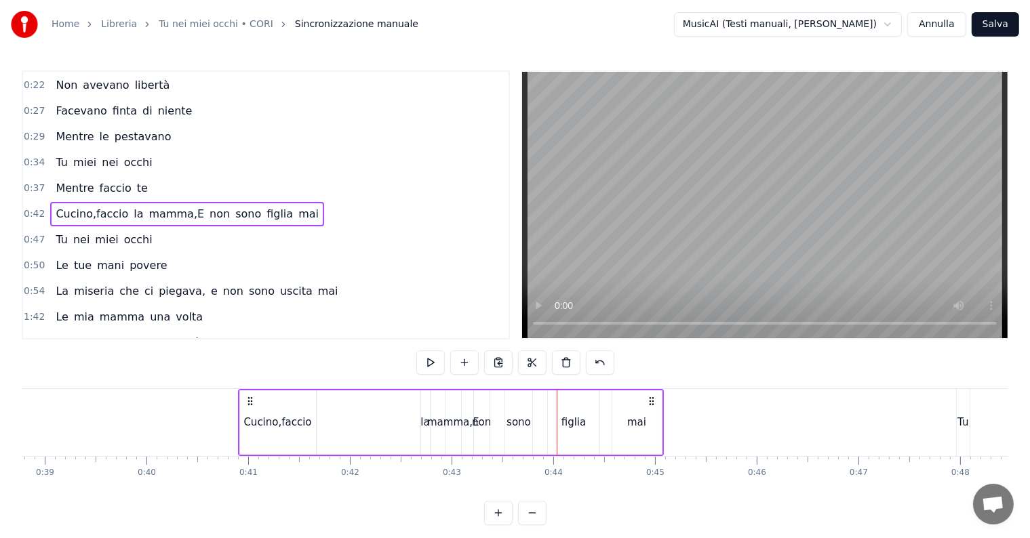
drag, startPoint x: 184, startPoint y: 400, endPoint x: 247, endPoint y: 392, distance: 62.8
click at [247, 392] on div "[PERSON_NAME],faccio la mamma,E non sono figlia mai" at bounding box center [450, 422] width 426 height 67
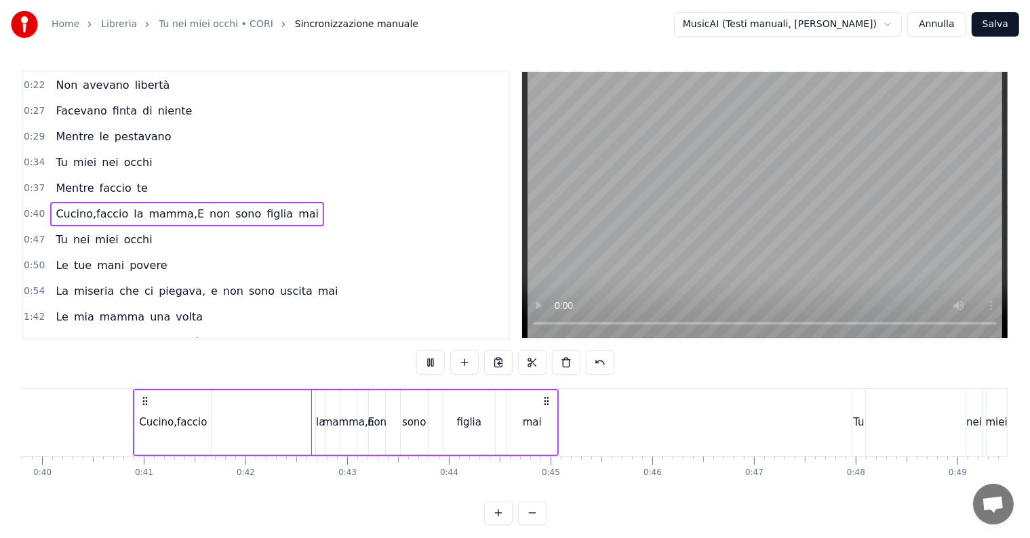
scroll to position [0, 4207]
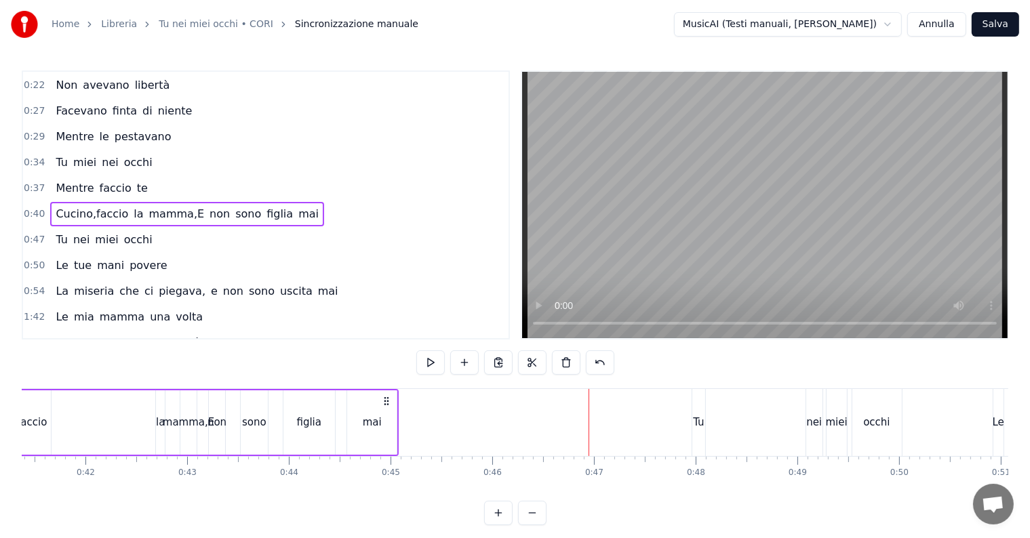
click at [368, 416] on div "mai" at bounding box center [372, 423] width 19 height 16
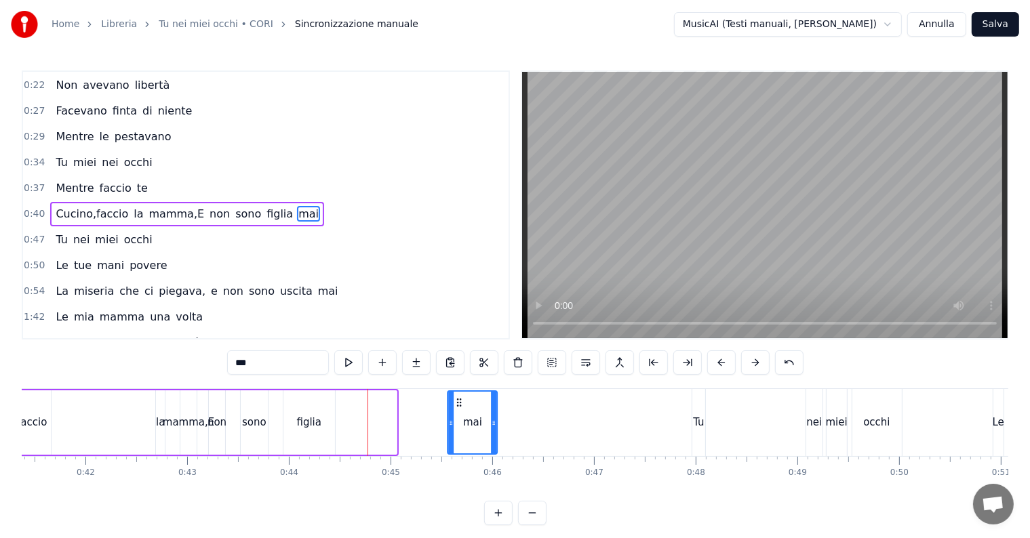
drag, startPoint x: 358, startPoint y: 399, endPoint x: 458, endPoint y: 403, distance: 100.4
click at [458, 403] on icon at bounding box center [458, 402] width 11 height 11
click at [310, 422] on div "figlia" at bounding box center [309, 423] width 25 height 16
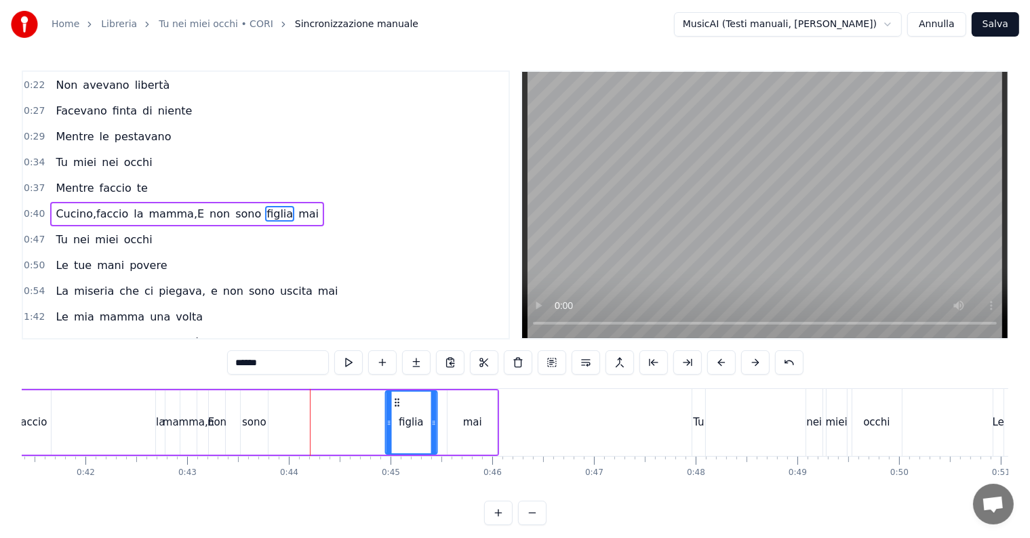
drag, startPoint x: 292, startPoint y: 401, endPoint x: 394, endPoint y: 398, distance: 101.7
click at [394, 398] on icon at bounding box center [396, 402] width 11 height 11
click at [258, 416] on div "sono" at bounding box center [254, 423] width 24 height 16
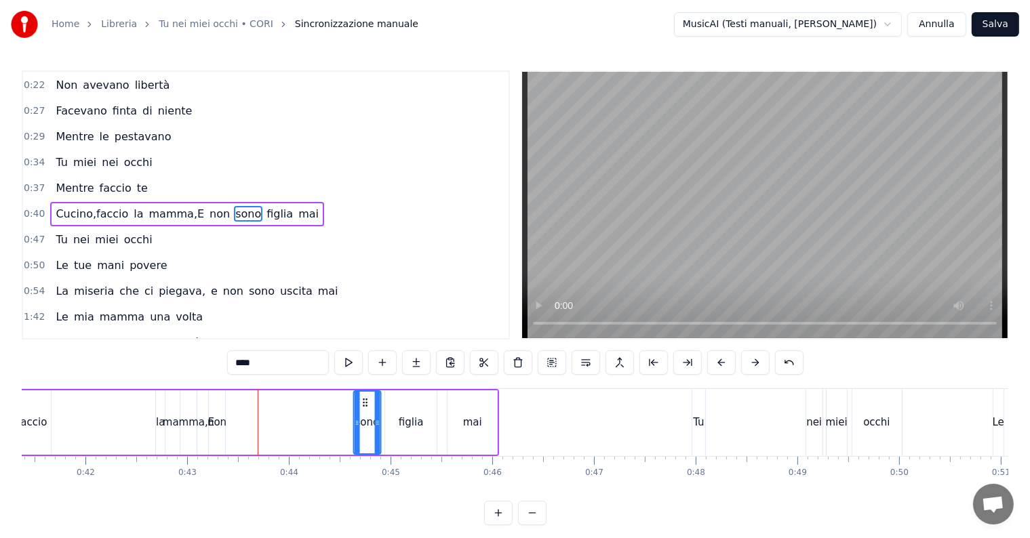
drag, startPoint x: 248, startPoint y: 401, endPoint x: 365, endPoint y: 401, distance: 116.6
click at [365, 401] on icon at bounding box center [364, 402] width 11 height 11
click at [220, 423] on div "non" at bounding box center [216, 423] width 19 height 16
drag, startPoint x: 216, startPoint y: 404, endPoint x: 336, endPoint y: 405, distance: 120.0
click at [336, 405] on icon at bounding box center [340, 402] width 11 height 11
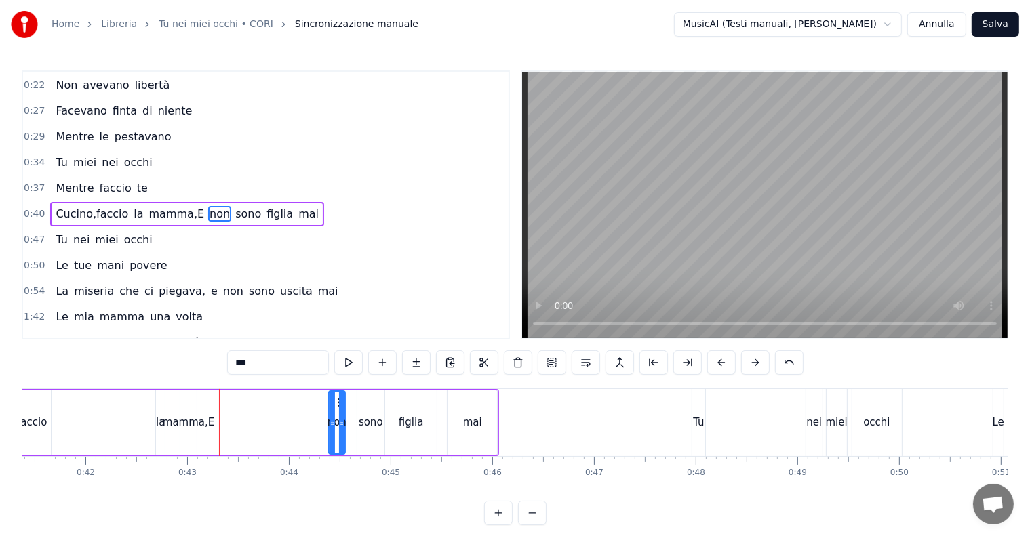
click at [206, 422] on div "mamma,E" at bounding box center [189, 423] width 52 height 16
type input "*******"
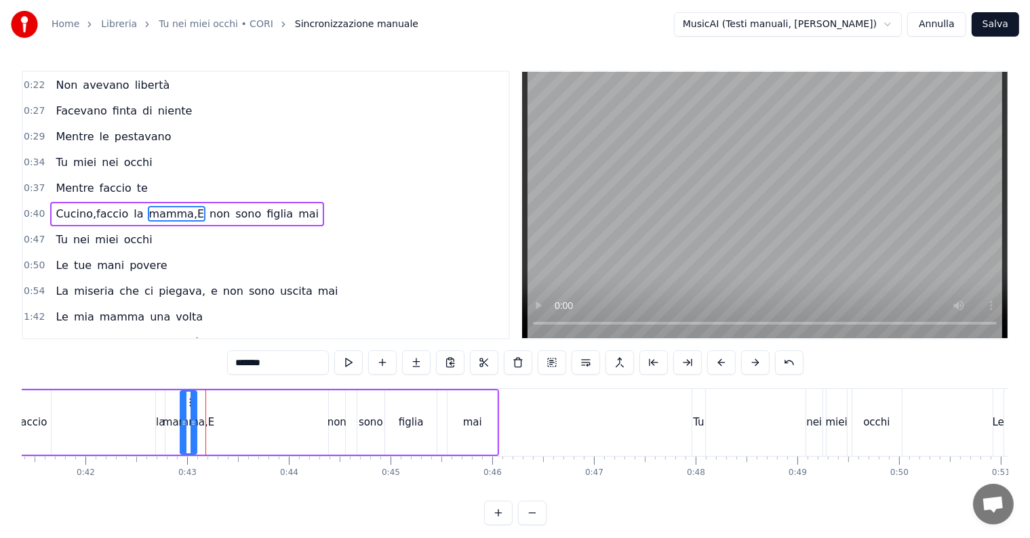
click at [210, 423] on div "[PERSON_NAME],faccio la mamma,E non sono figlia mai" at bounding box center [236, 422] width 526 height 67
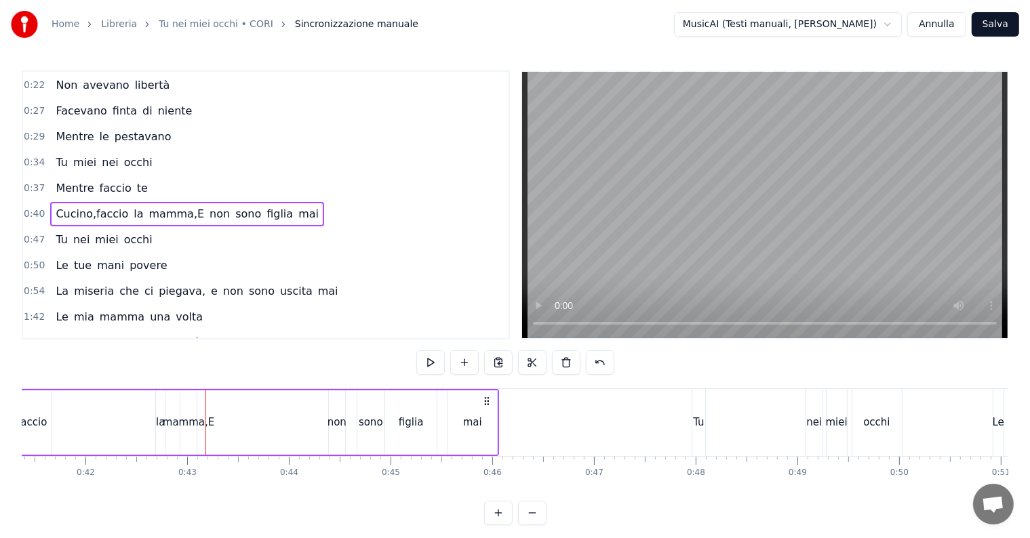
click at [186, 423] on div "mamma,E" at bounding box center [189, 423] width 52 height 16
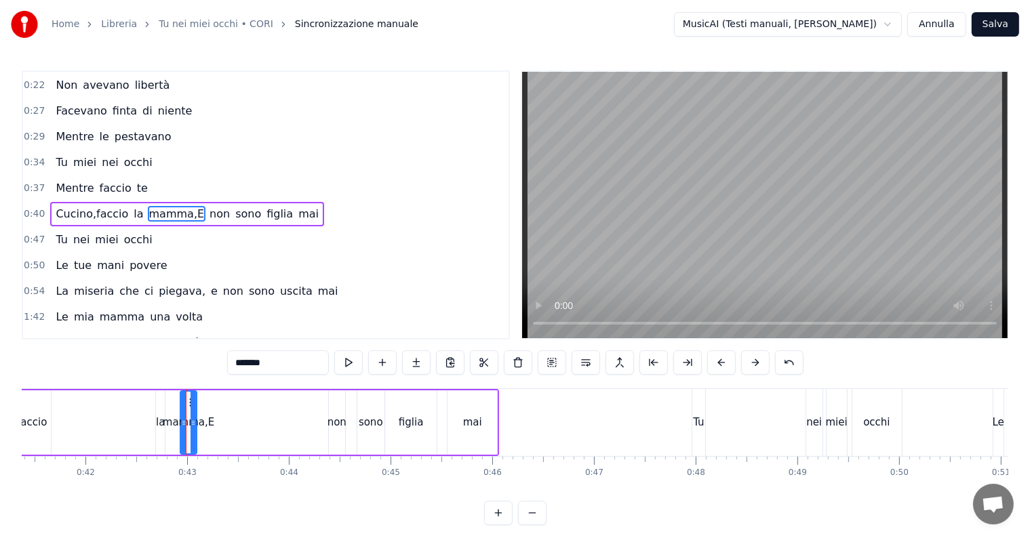
click at [174, 424] on div "mamma,E" at bounding box center [189, 423] width 52 height 16
click at [160, 423] on div "la" at bounding box center [160, 423] width 9 height 16
type input "**"
drag, startPoint x: 160, startPoint y: 423, endPoint x: 144, endPoint y: 422, distance: 15.6
click at [144, 422] on div "[PERSON_NAME],faccio la mamma,E non sono figlia mai" at bounding box center [236, 422] width 526 height 67
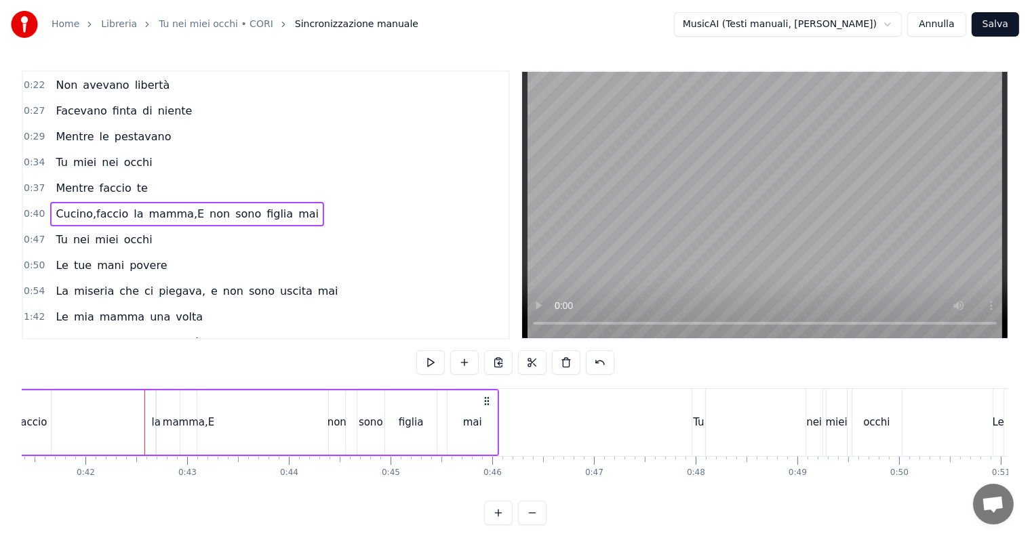
click at [154, 422] on div "la" at bounding box center [156, 423] width 9 height 16
drag, startPoint x: 154, startPoint y: 422, endPoint x: 174, endPoint y: 421, distance: 19.7
click at [174, 421] on div "la" at bounding box center [165, 422] width 20 height 64
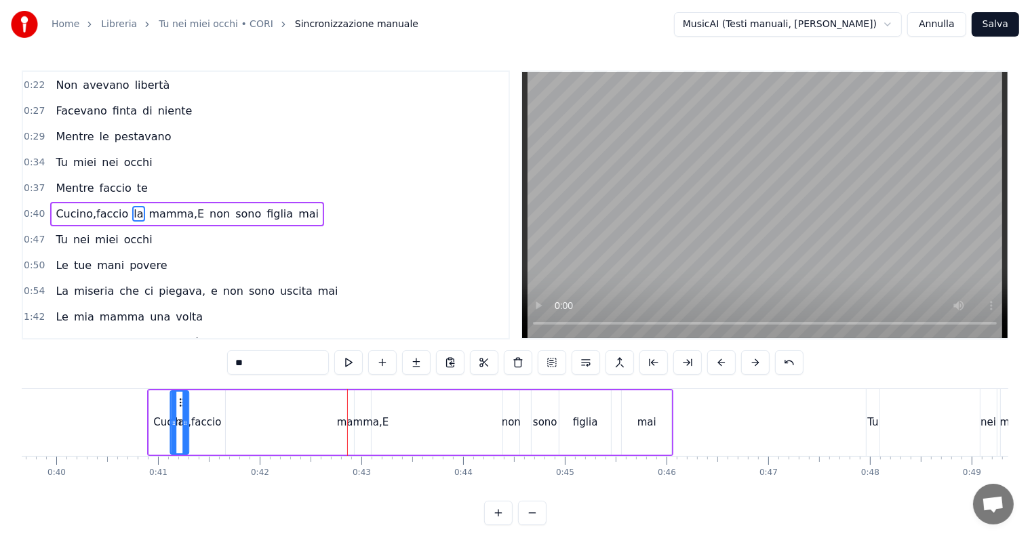
scroll to position [0, 4022]
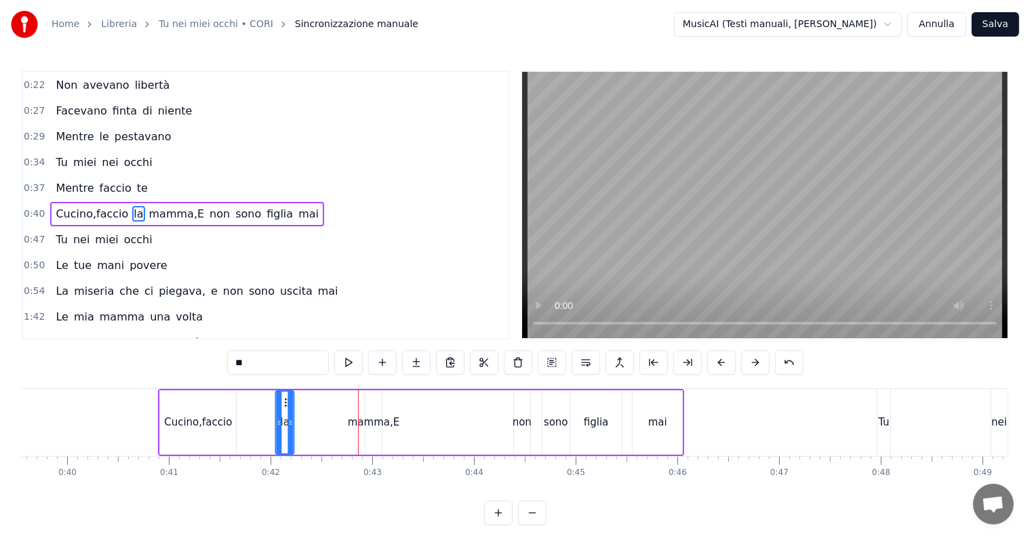
drag, startPoint x: 164, startPoint y: 403, endPoint x: 283, endPoint y: 390, distance: 120.1
click at [283, 390] on div "la" at bounding box center [285, 422] width 20 height 64
click at [221, 422] on div "Cucino,faccio" at bounding box center [198, 423] width 68 height 16
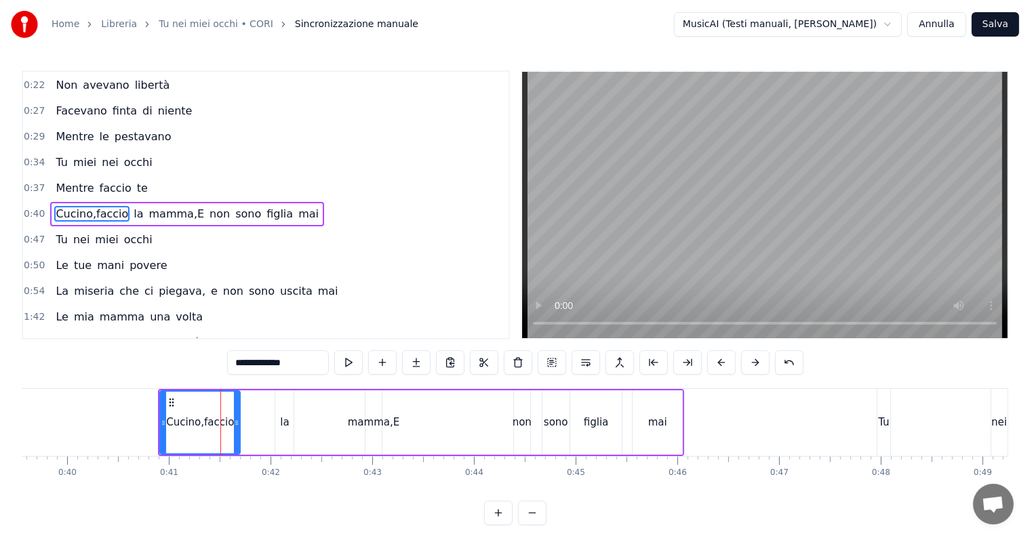
click at [235, 422] on icon at bounding box center [236, 423] width 5 height 11
click at [361, 424] on div "mamma,E" at bounding box center [374, 423] width 52 height 16
type input "*******"
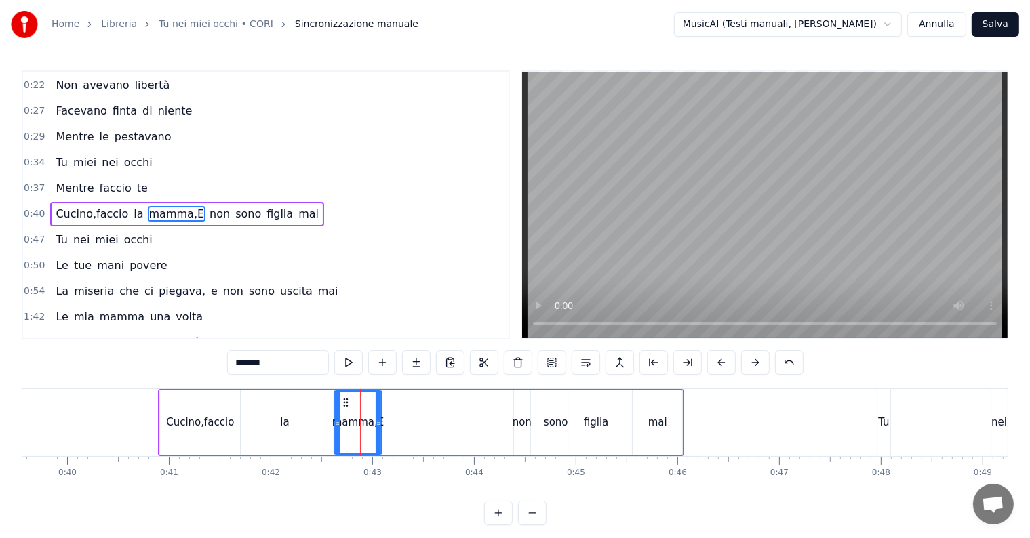
drag, startPoint x: 367, startPoint y: 423, endPoint x: 336, endPoint y: 422, distance: 31.2
click at [336, 422] on icon at bounding box center [337, 423] width 5 height 11
drag, startPoint x: 377, startPoint y: 417, endPoint x: 385, endPoint y: 417, distance: 8.1
click at [385, 418] on icon at bounding box center [386, 423] width 5 height 11
drag, startPoint x: 520, startPoint y: 406, endPoint x: 508, endPoint y: 406, distance: 12.2
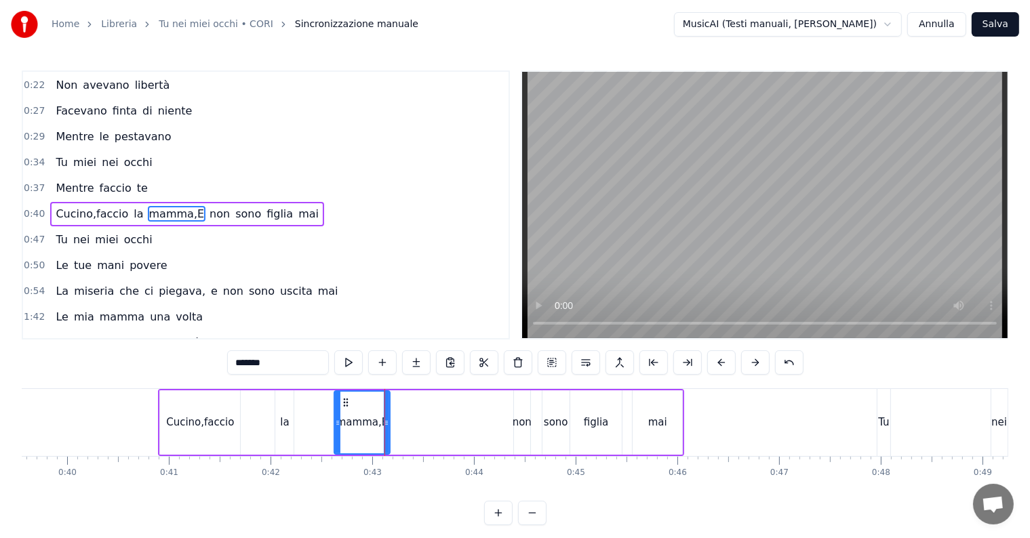
click at [508, 406] on div "[PERSON_NAME],faccio la mamma,E non sono figlia mai" at bounding box center [421, 422] width 526 height 67
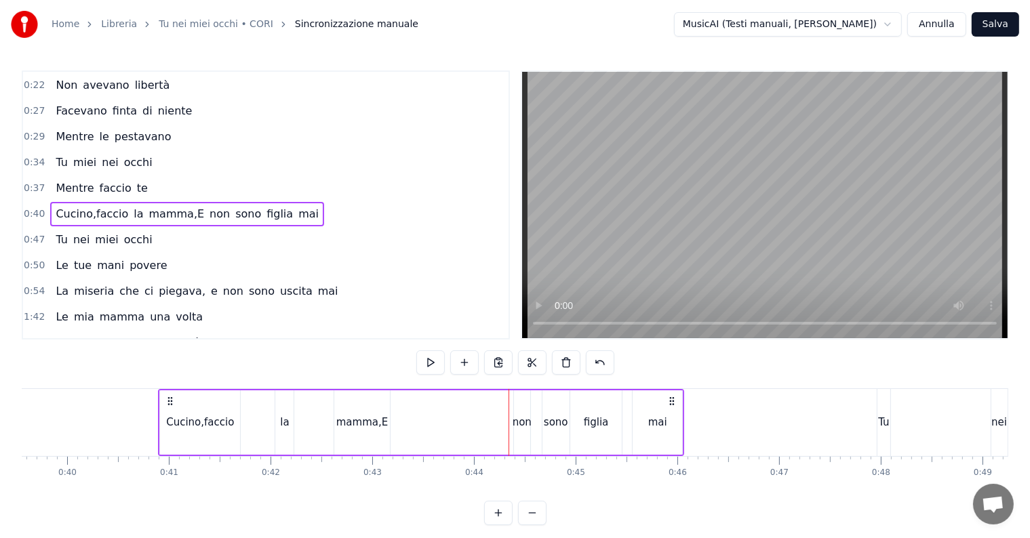
click at [378, 424] on div "mamma,E" at bounding box center [362, 423] width 52 height 16
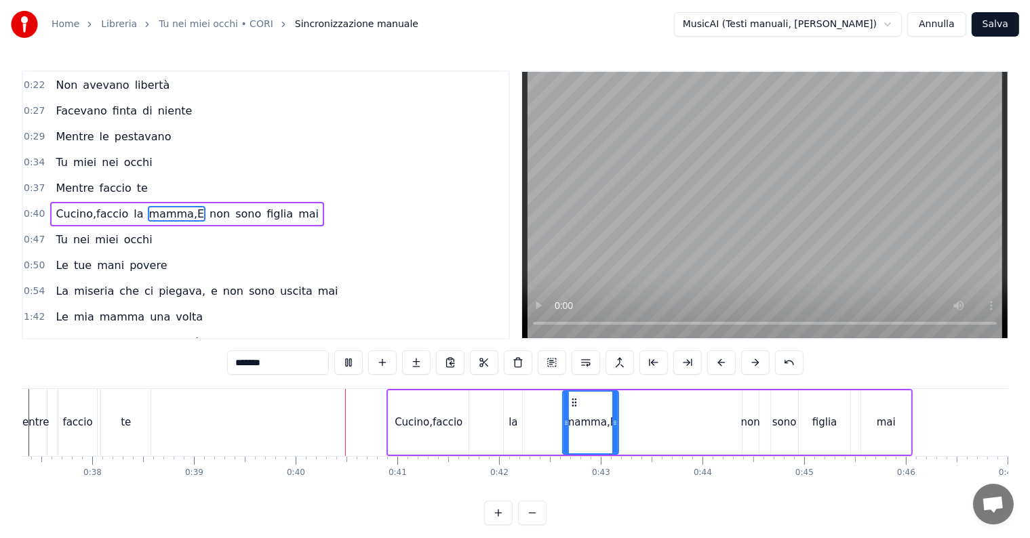
scroll to position [0, 3991]
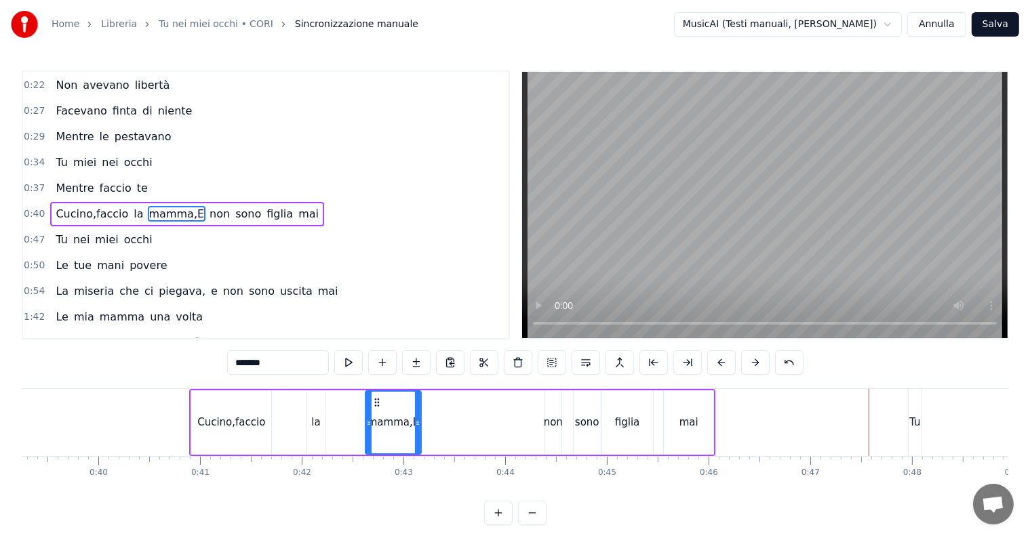
click at [687, 420] on div "mai" at bounding box center [688, 423] width 19 height 16
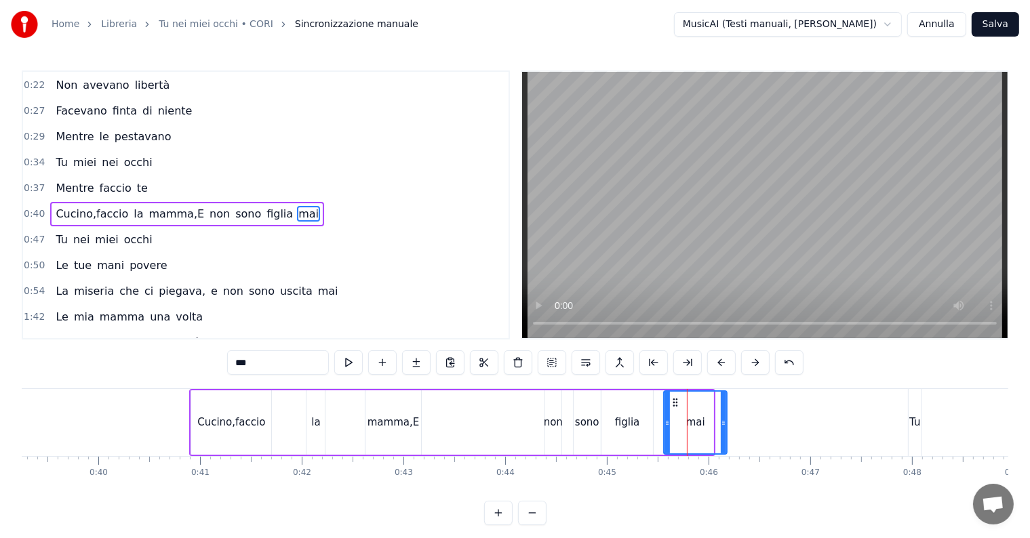
drag, startPoint x: 708, startPoint y: 420, endPoint x: 721, endPoint y: 420, distance: 13.6
click at [721, 420] on icon at bounding box center [723, 423] width 5 height 11
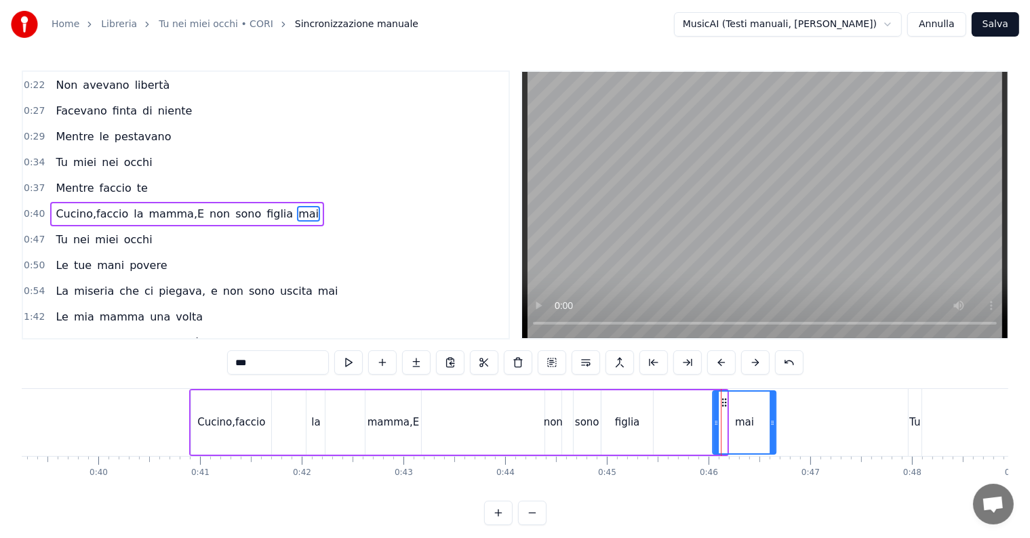
drag, startPoint x: 675, startPoint y: 401, endPoint x: 724, endPoint y: 403, distance: 48.8
click at [724, 403] on icon at bounding box center [724, 402] width 11 height 11
click at [632, 423] on div "figlia" at bounding box center [627, 423] width 25 height 16
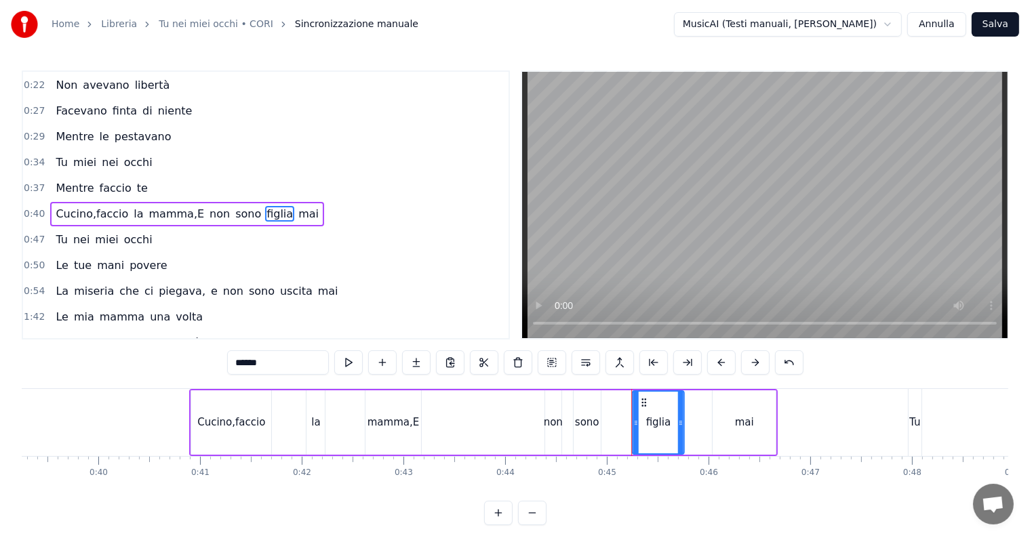
drag, startPoint x: 611, startPoint y: 403, endPoint x: 642, endPoint y: 403, distance: 31.2
click at [642, 403] on icon at bounding box center [644, 402] width 11 height 11
click at [591, 424] on div "sono" at bounding box center [587, 423] width 24 height 16
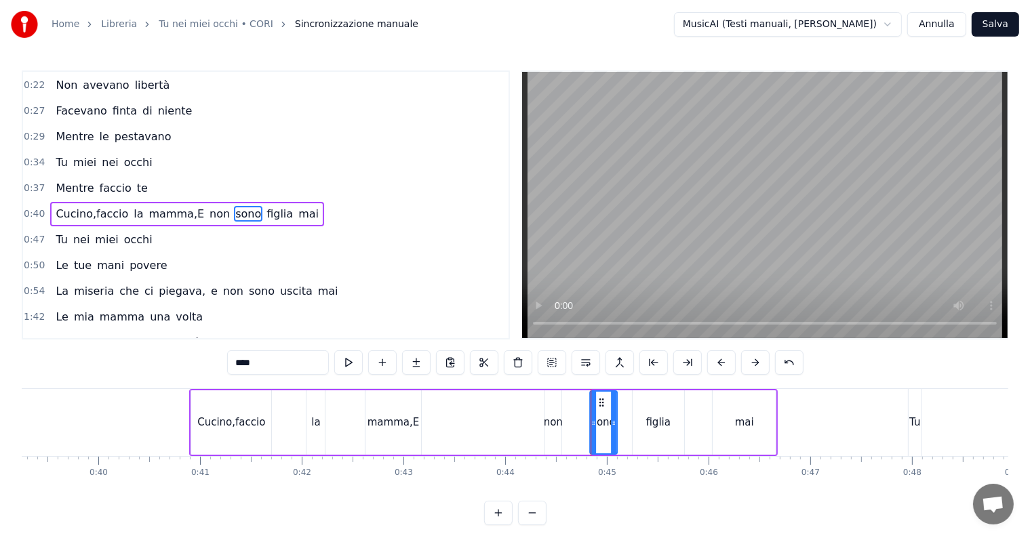
drag, startPoint x: 583, startPoint y: 404, endPoint x: 599, endPoint y: 403, distance: 16.3
click at [599, 403] on icon at bounding box center [601, 402] width 11 height 11
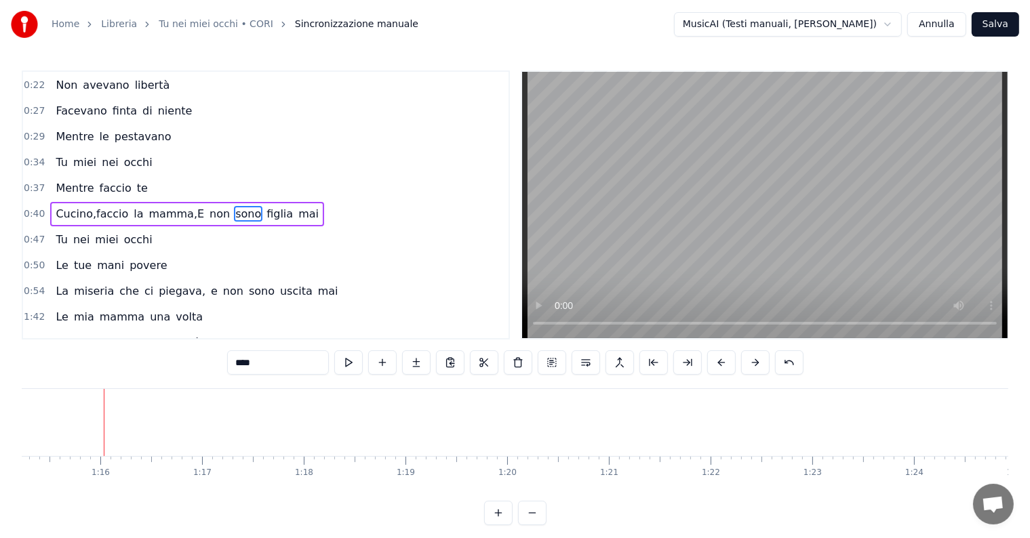
scroll to position [0, 7663]
click at [174, 309] on span "volta" at bounding box center [189, 317] width 30 height 16
type input "*****"
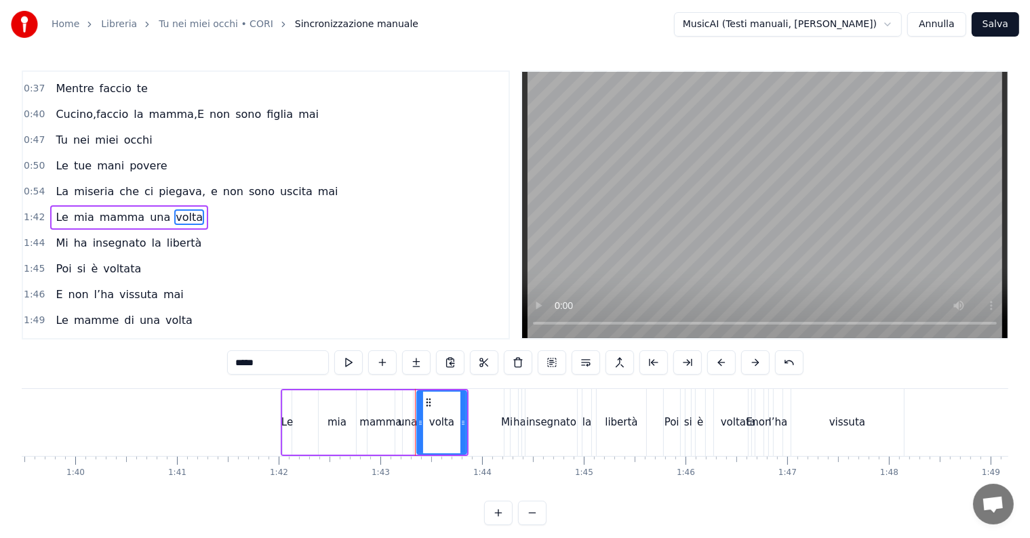
scroll to position [0, 10439]
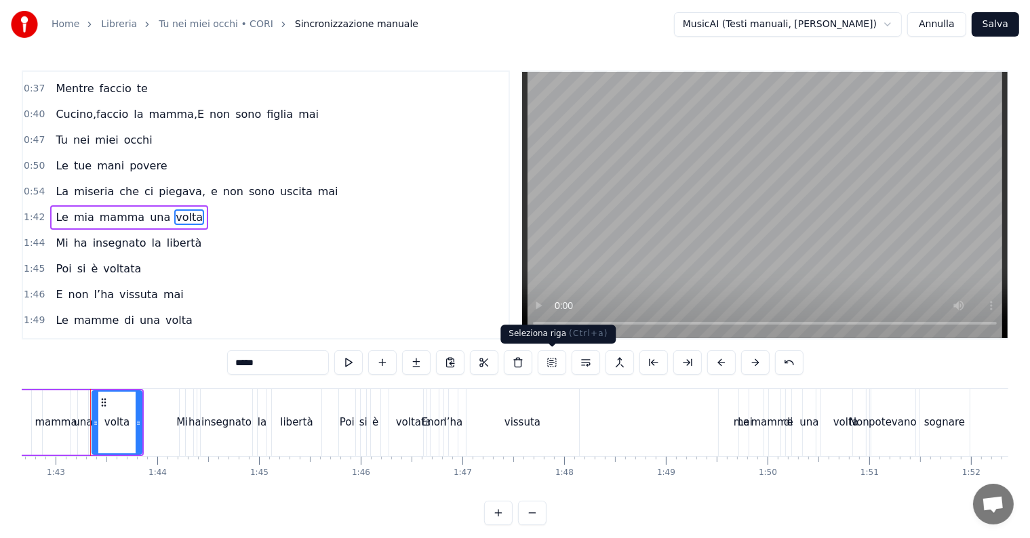
click at [550, 360] on button at bounding box center [552, 362] width 28 height 24
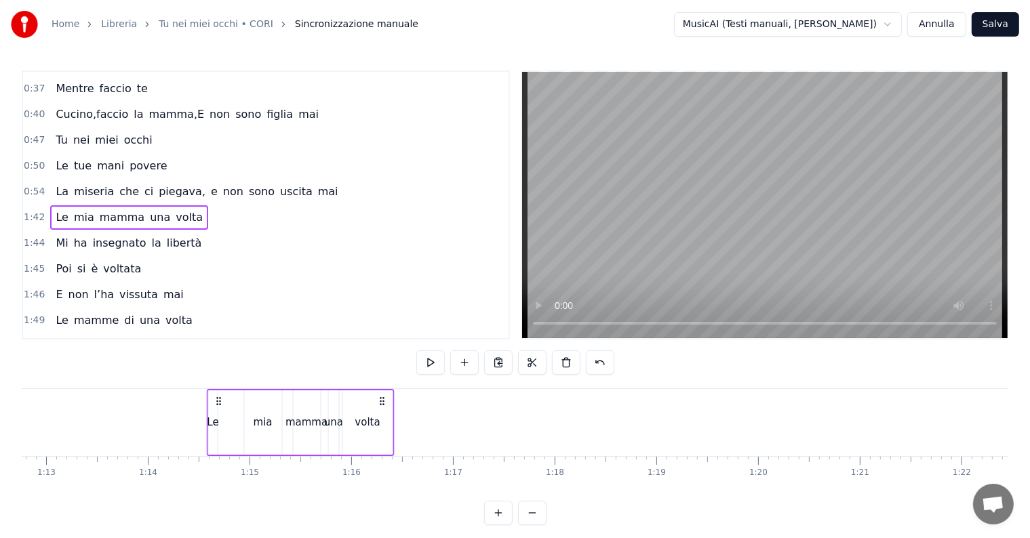
scroll to position [0, 7398]
drag, startPoint x: 104, startPoint y: 398, endPoint x: 232, endPoint y: 396, distance: 127.5
click at [232, 396] on icon at bounding box center [229, 401] width 11 height 11
click at [225, 426] on div "Le" at bounding box center [224, 423] width 12 height 16
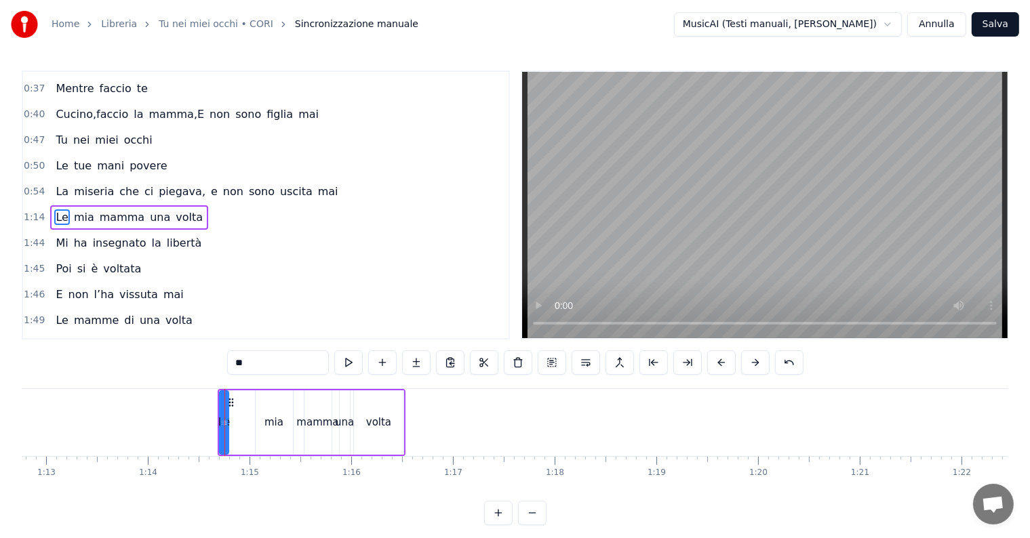
click at [245, 365] on input "**" at bounding box center [278, 362] width 102 height 24
drag, startPoint x: 225, startPoint y: 420, endPoint x: 233, endPoint y: 422, distance: 7.6
click at [233, 422] on icon at bounding box center [232, 423] width 5 height 11
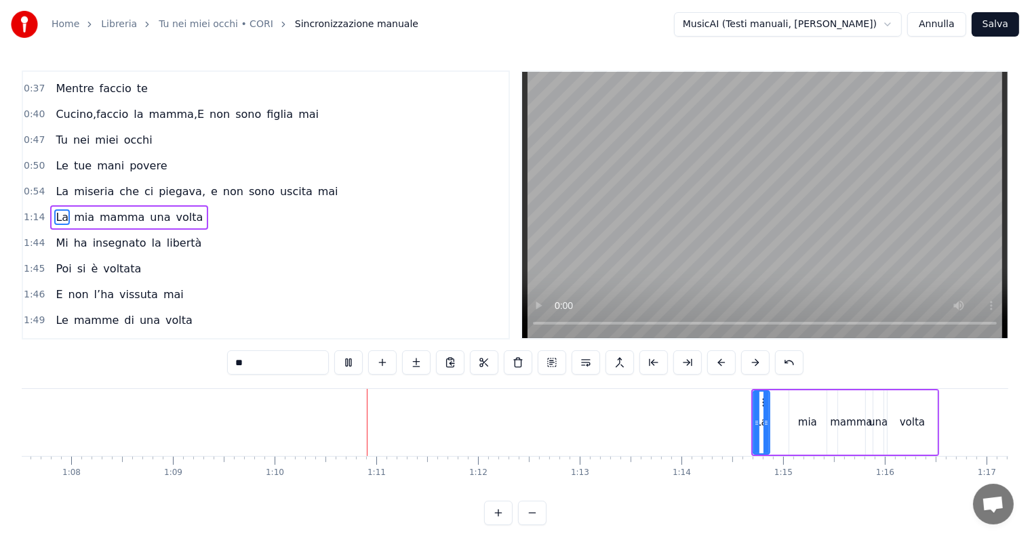
scroll to position [0, 7084]
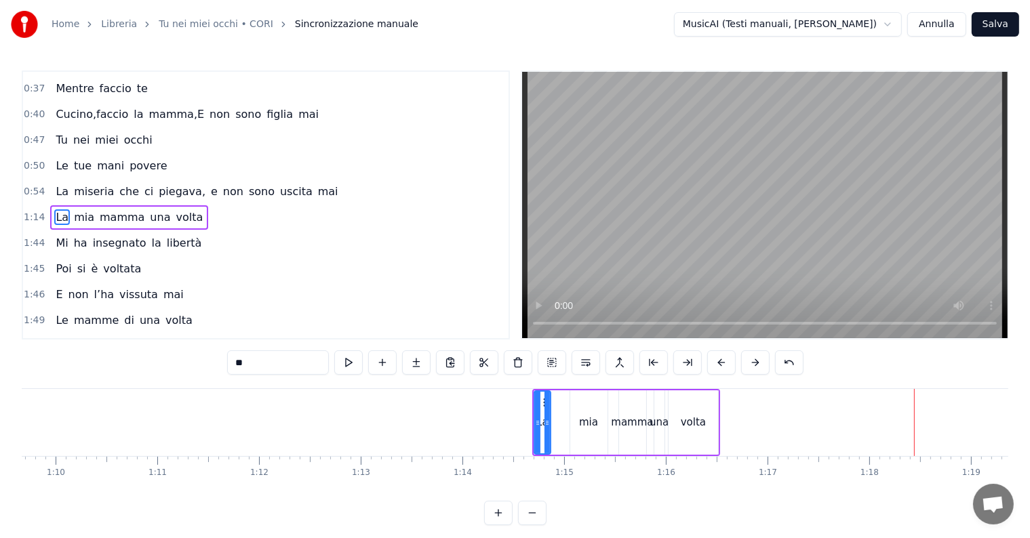
click at [150, 235] on span "la" at bounding box center [156, 243] width 12 height 16
type input "**"
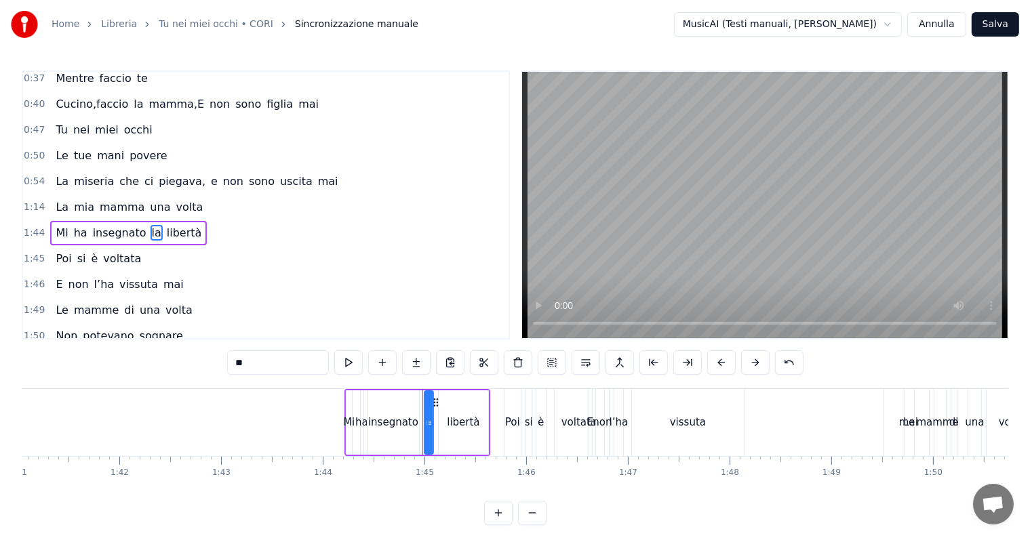
scroll to position [0, 10606]
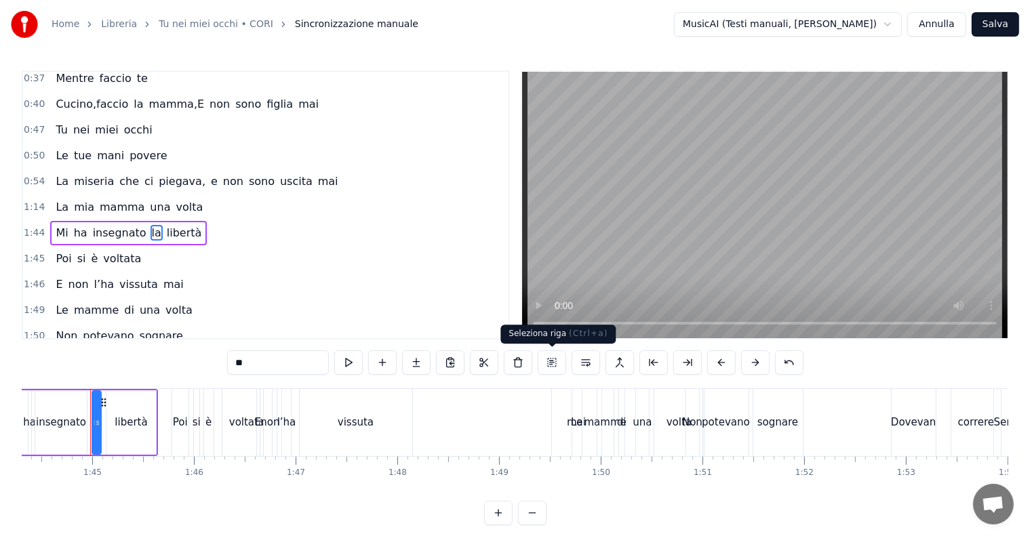
click at [550, 361] on button at bounding box center [552, 362] width 28 height 24
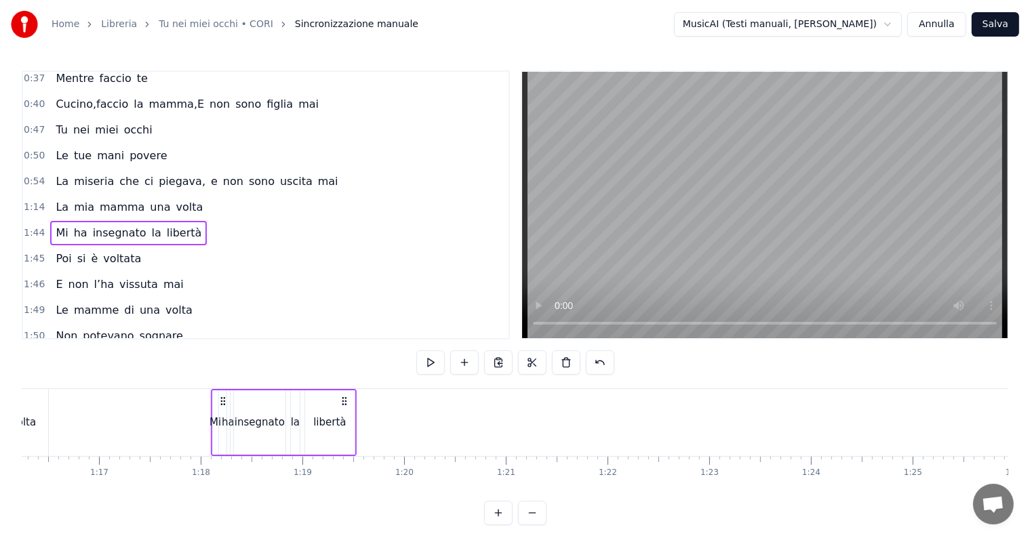
scroll to position [0, 7752]
drag, startPoint x: 99, startPoint y: 401, endPoint x: 236, endPoint y: 374, distance: 139.6
click at [236, 374] on div "0:06 Le donne di una volta 0:10 Non avevano scelta 0:13 Tu lavi e cucini 0:15 E…" at bounding box center [515, 297] width 986 height 455
click at [122, 251] on span "voltata" at bounding box center [122, 259] width 41 height 16
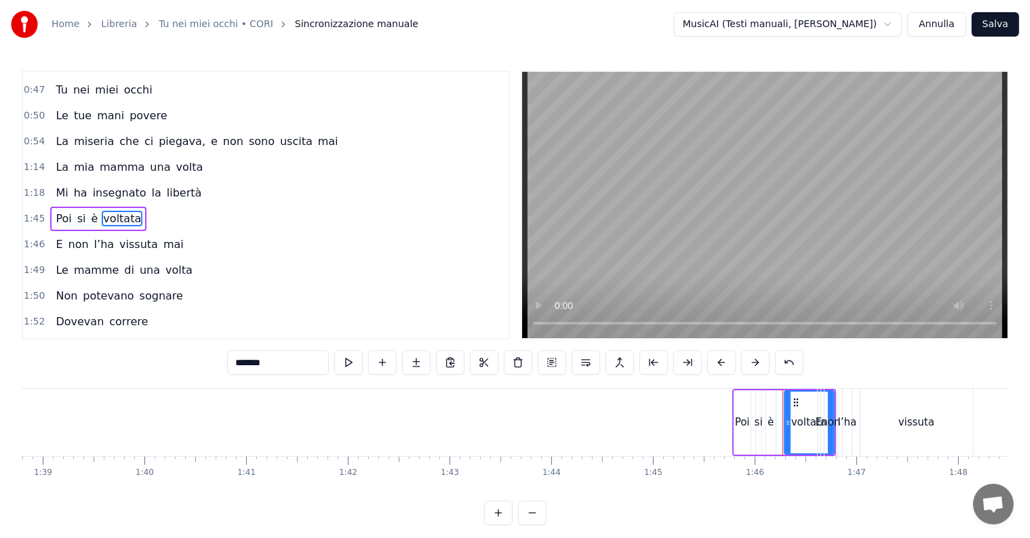
scroll to position [0, 10737]
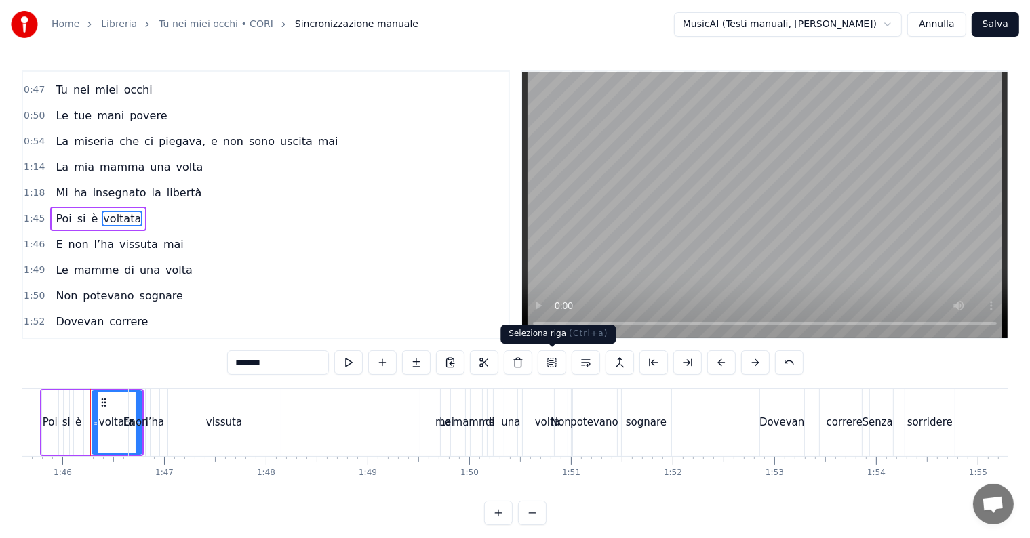
click at [554, 365] on button at bounding box center [552, 362] width 28 height 24
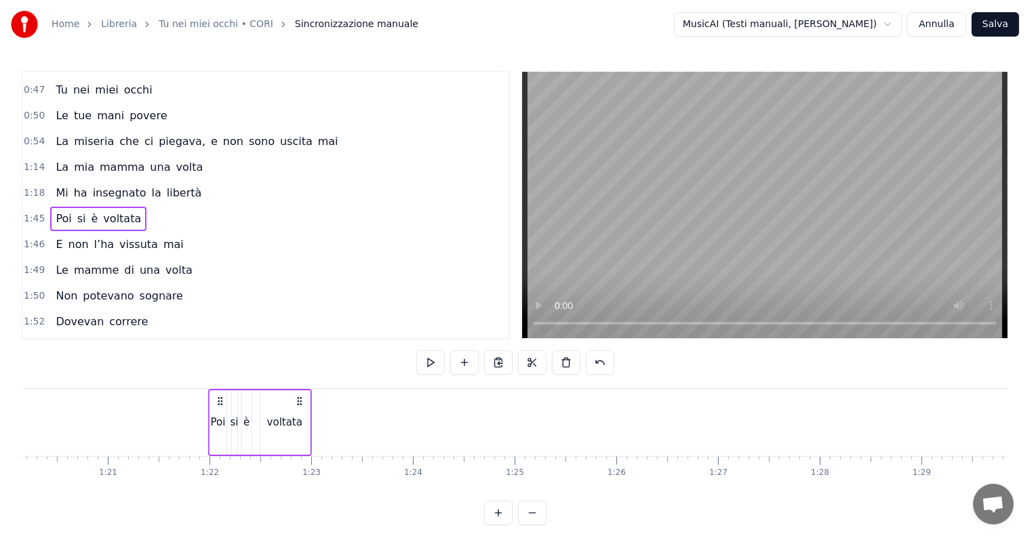
scroll to position [0, 8149]
drag, startPoint x: 102, startPoint y: 401, endPoint x: 220, endPoint y: 401, distance: 117.9
click at [220, 401] on icon at bounding box center [220, 401] width 11 height 11
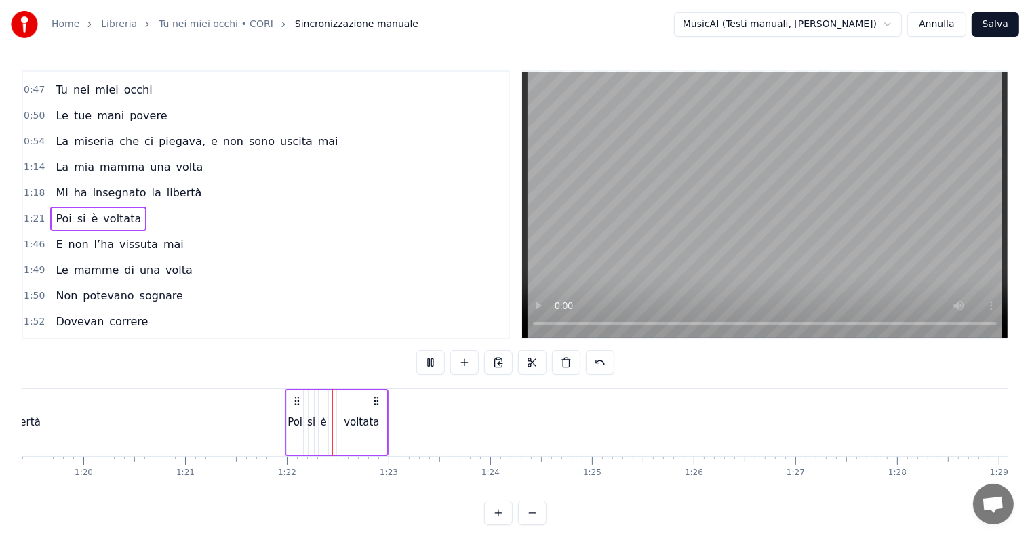
scroll to position [0, 8256]
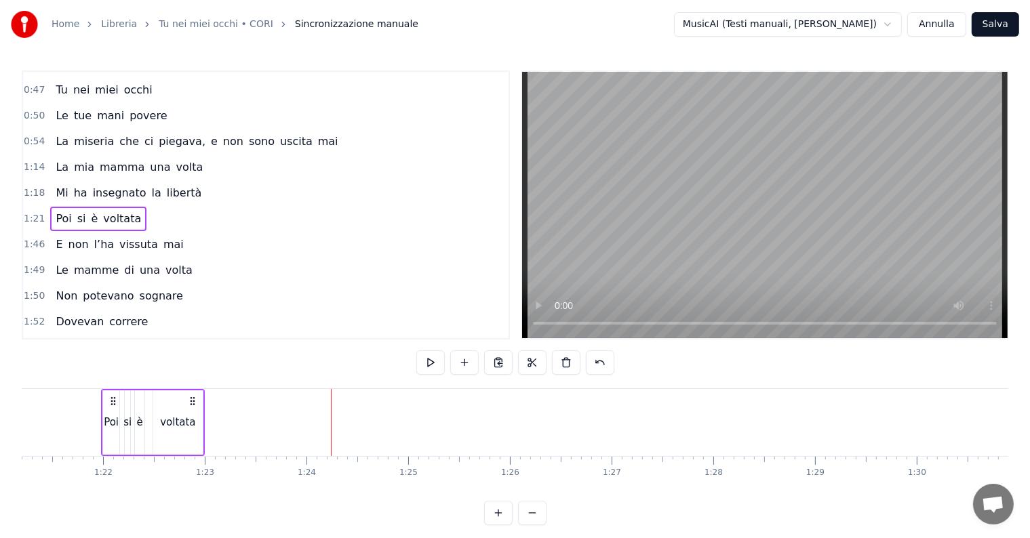
click at [134, 237] on span "vissuta" at bounding box center [138, 245] width 41 height 16
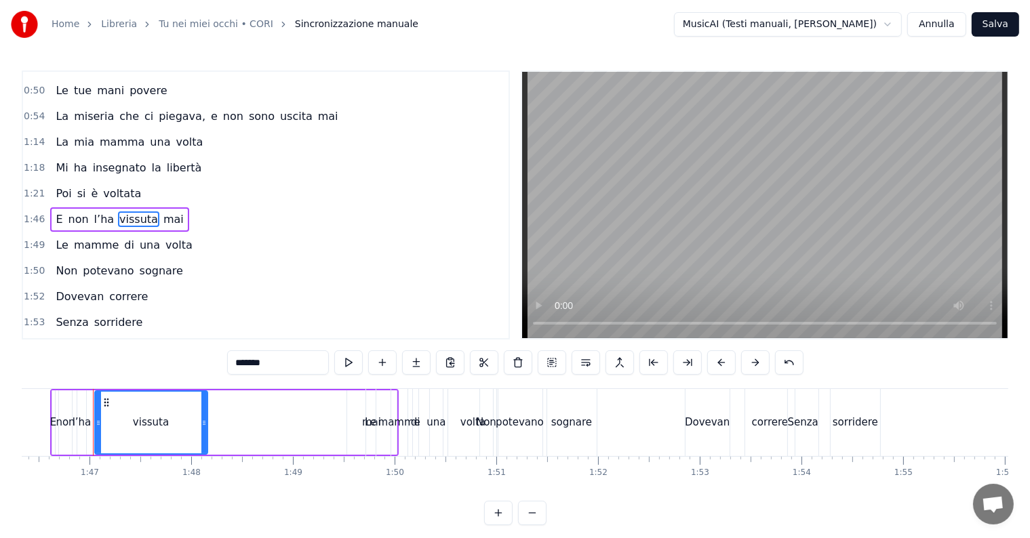
scroll to position [0, 10815]
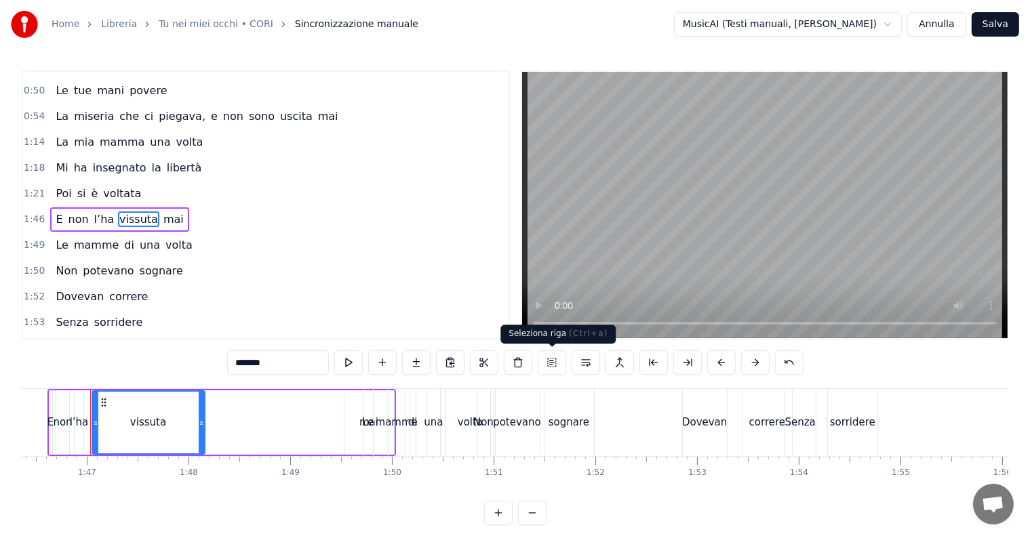
click at [553, 367] on button at bounding box center [552, 362] width 28 height 24
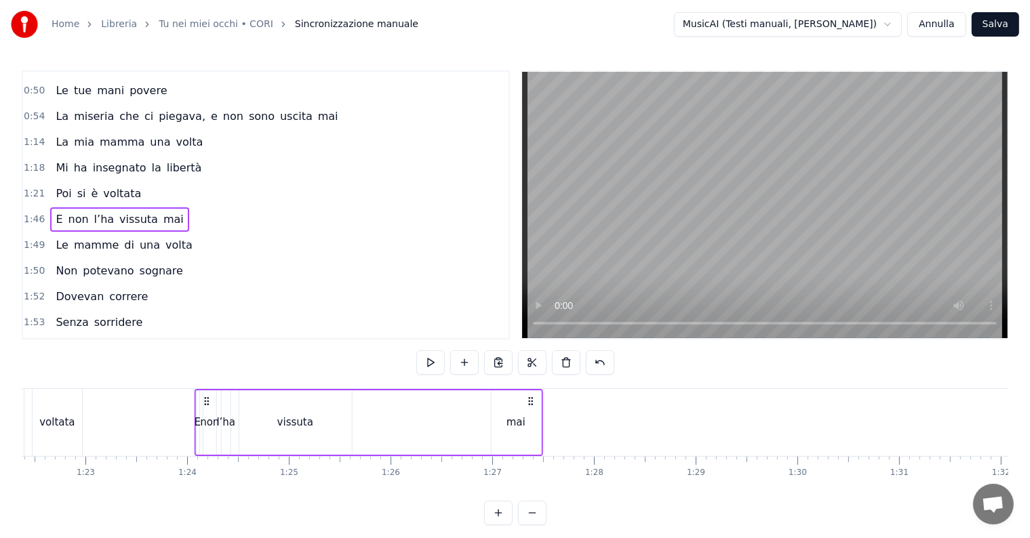
scroll to position [0, 8365]
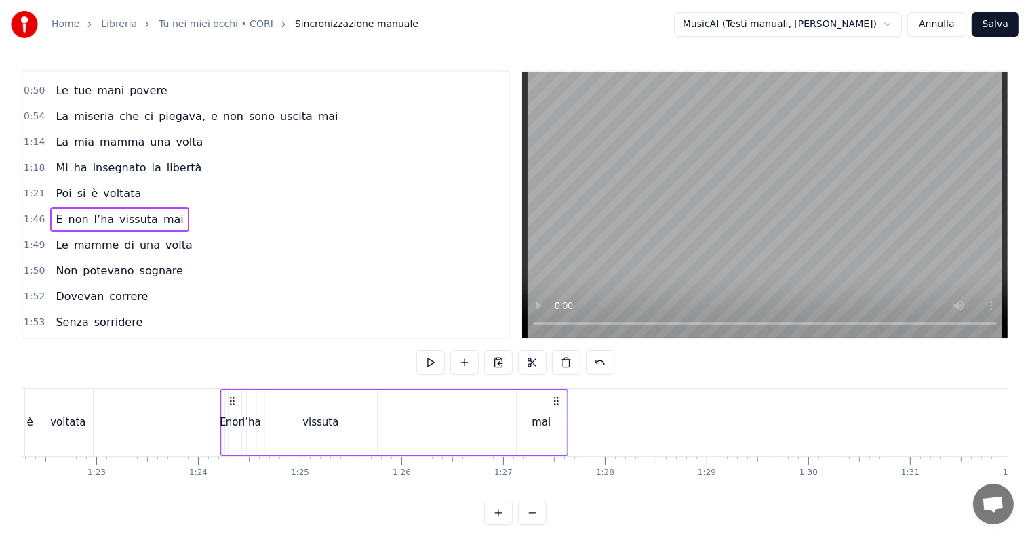
drag, startPoint x: 100, startPoint y: 399, endPoint x: 229, endPoint y: 382, distance: 130.5
click at [229, 382] on div "0:06 Le donne di una volta 0:10 Non avevano scelta 0:13 Tu lavi e cucini 0:15 E…" at bounding box center [515, 297] width 986 height 455
click at [243, 412] on div "E non l’ha vissuta mai" at bounding box center [394, 422] width 348 height 67
click at [241, 418] on div "non" at bounding box center [234, 423] width 19 height 16
click at [247, 420] on div "l’ha" at bounding box center [251, 423] width 19 height 16
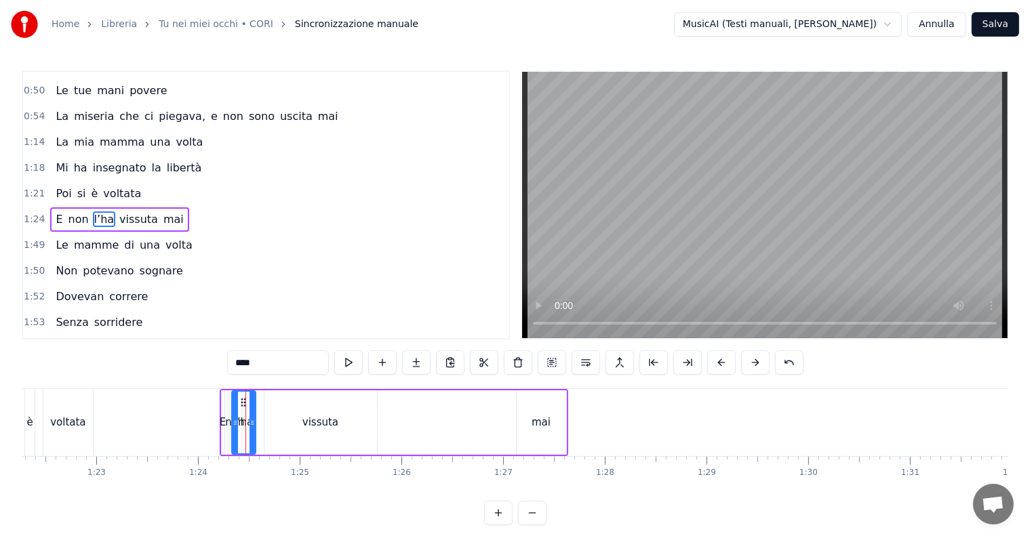
drag, startPoint x: 247, startPoint y: 420, endPoint x: 232, endPoint y: 417, distance: 15.2
click at [233, 418] on icon at bounding box center [235, 423] width 5 height 11
drag, startPoint x: 242, startPoint y: 397, endPoint x: 262, endPoint y: 399, distance: 19.7
click at [262, 399] on icon at bounding box center [263, 402] width 11 height 11
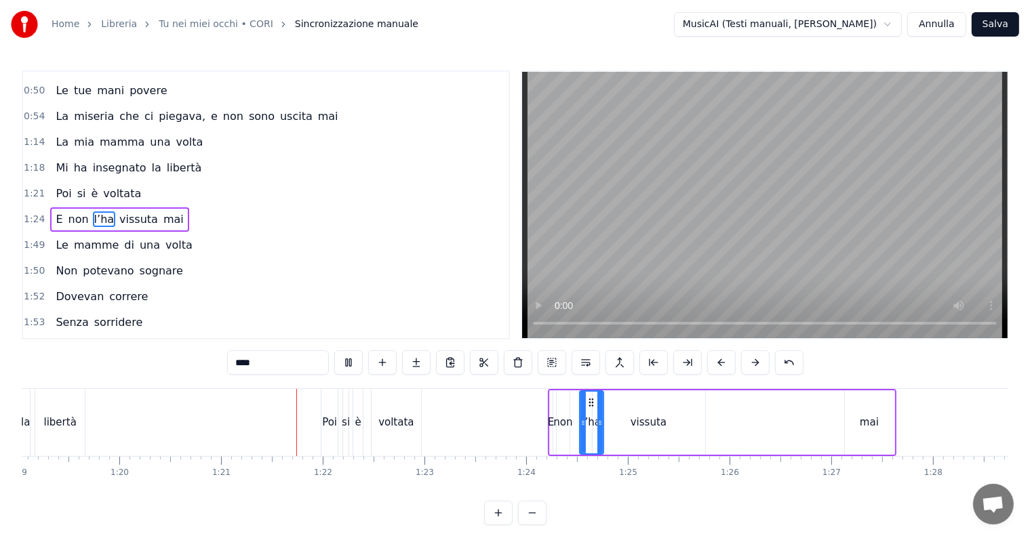
scroll to position [0, 8193]
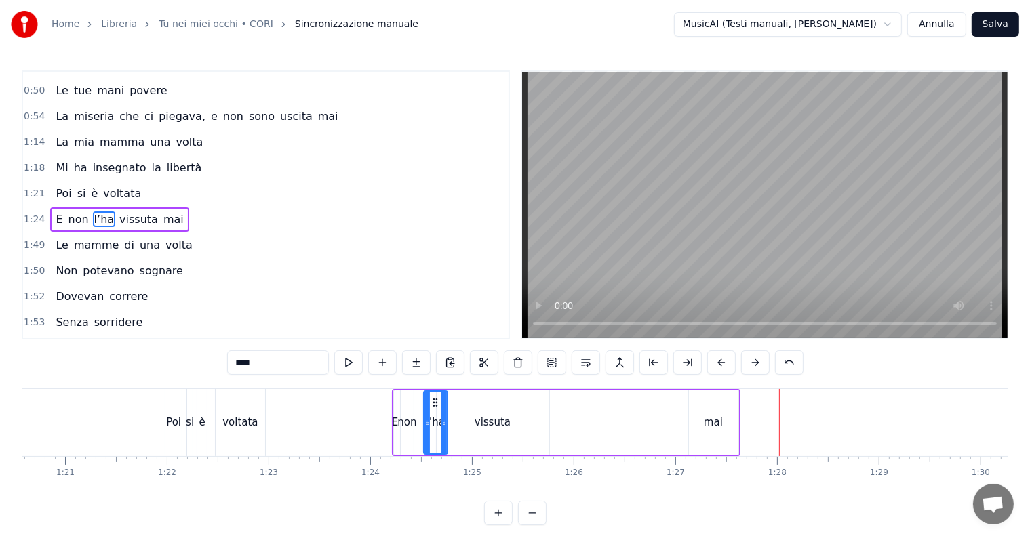
click at [711, 423] on div "mai" at bounding box center [713, 423] width 19 height 16
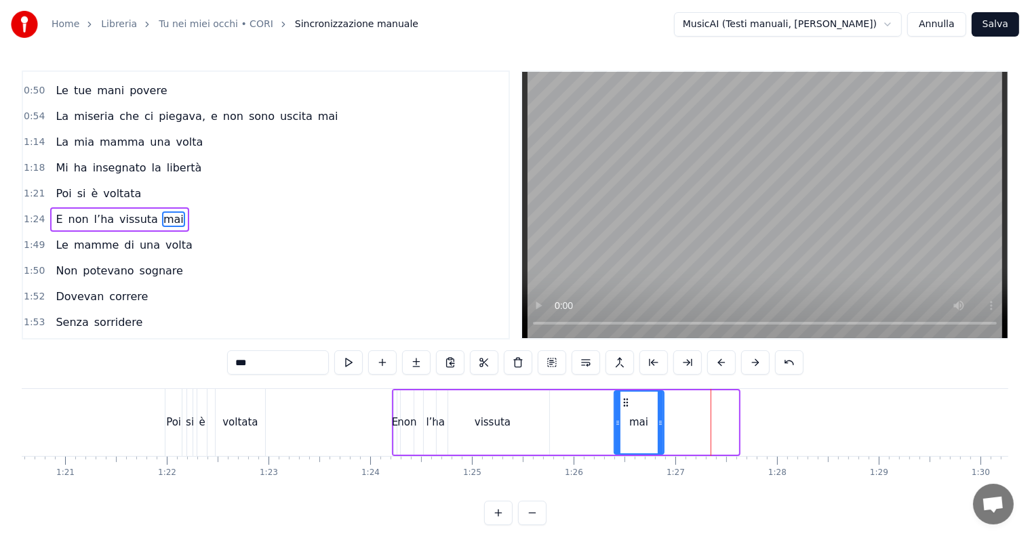
drag, startPoint x: 699, startPoint y: 404, endPoint x: 624, endPoint y: 399, distance: 75.4
click at [624, 399] on icon at bounding box center [625, 402] width 11 height 11
drag, startPoint x: 624, startPoint y: 399, endPoint x: 607, endPoint y: 399, distance: 16.3
click at [607, 399] on icon at bounding box center [610, 402] width 11 height 11
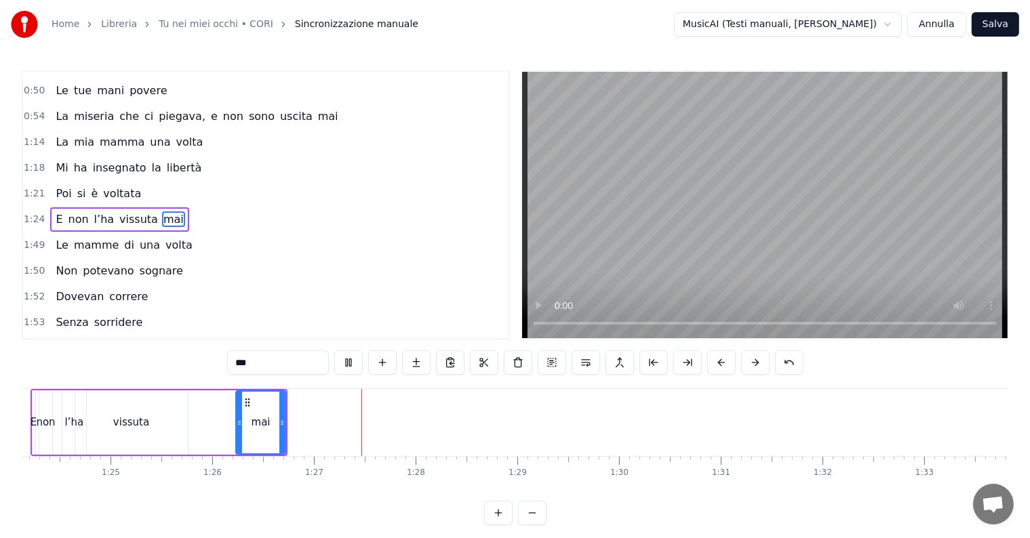
scroll to position [0, 8770]
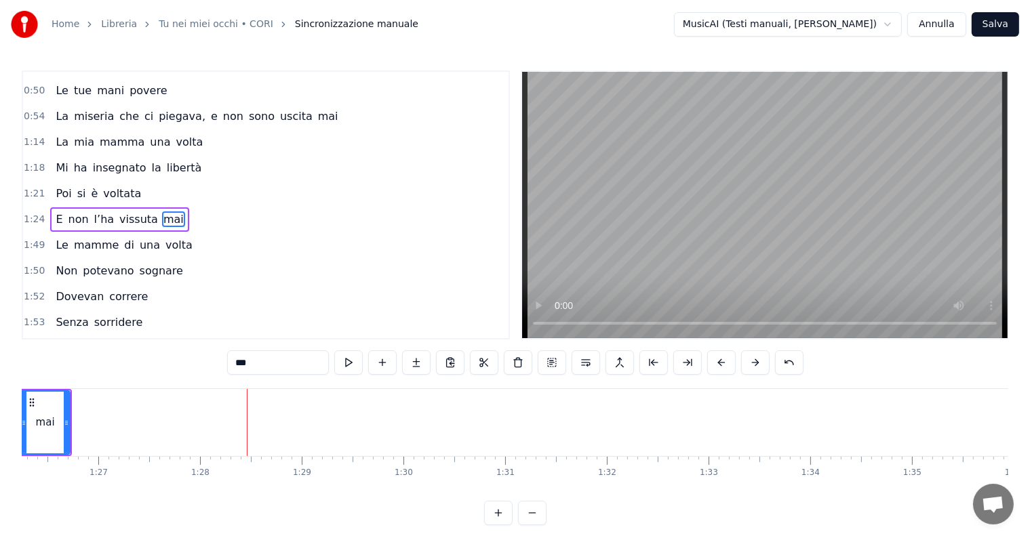
click at [164, 237] on span "volta" at bounding box center [179, 245] width 30 height 16
type input "*****"
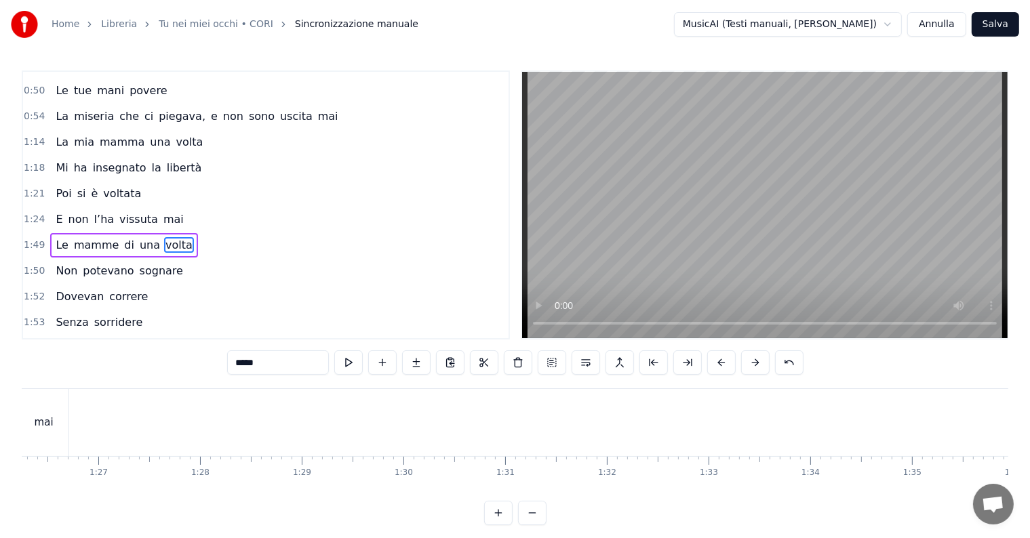
scroll to position [328, 0]
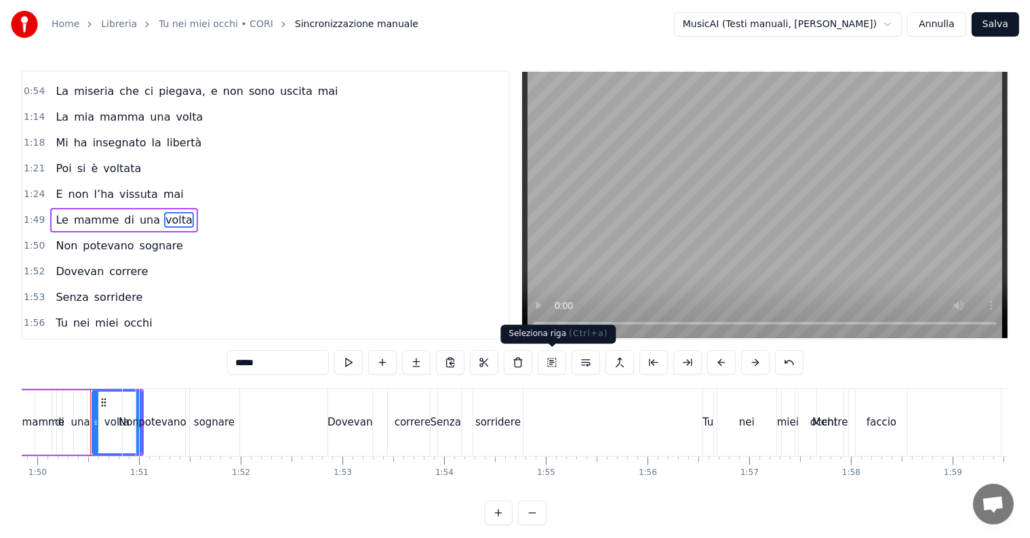
click at [548, 366] on button at bounding box center [552, 362] width 28 height 24
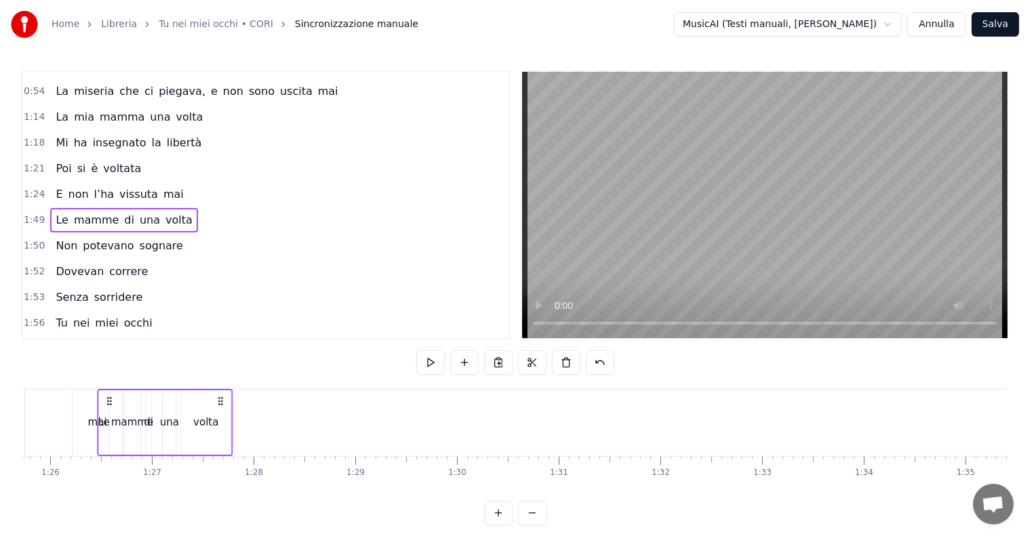
scroll to position [0, 8689]
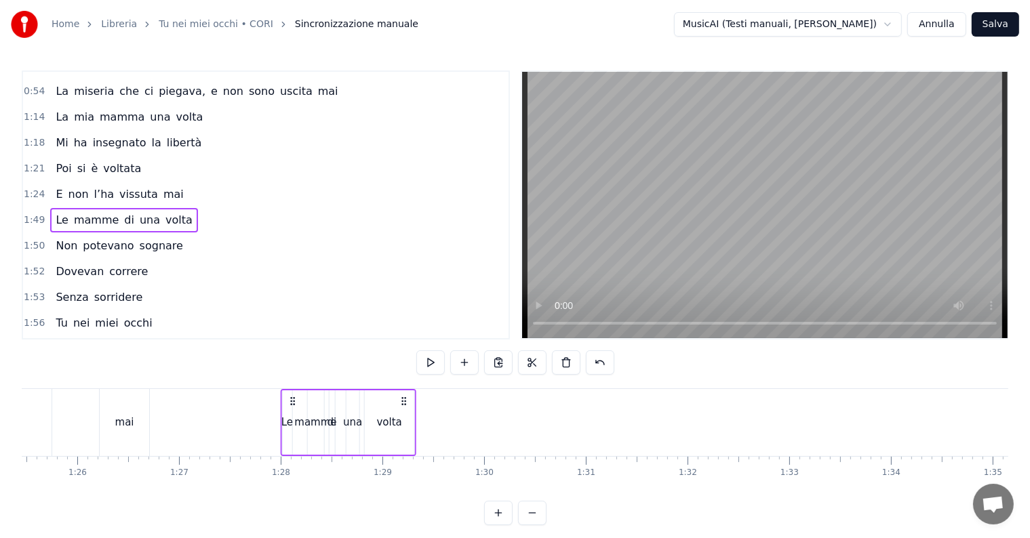
drag, startPoint x: 103, startPoint y: 399, endPoint x: 293, endPoint y: 387, distance: 190.2
click at [293, 387] on div "0:06 Le donne di una volta 0:10 Non avevano scelta 0:13 Tu lavi e cucini 0:15 E…" at bounding box center [515, 297] width 986 height 455
click at [144, 238] on span "sognare" at bounding box center [161, 246] width 46 height 16
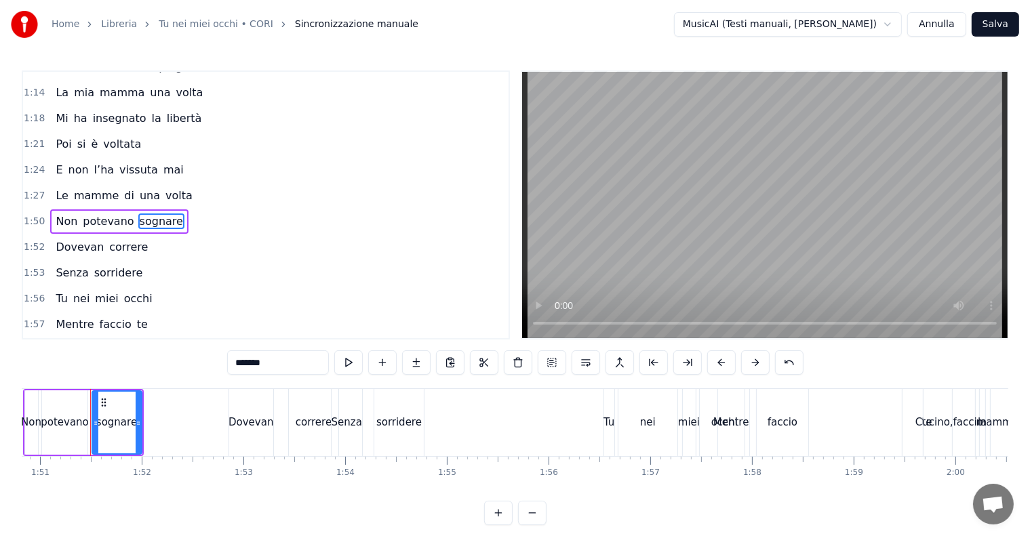
click at [550, 363] on button at bounding box center [552, 362] width 28 height 24
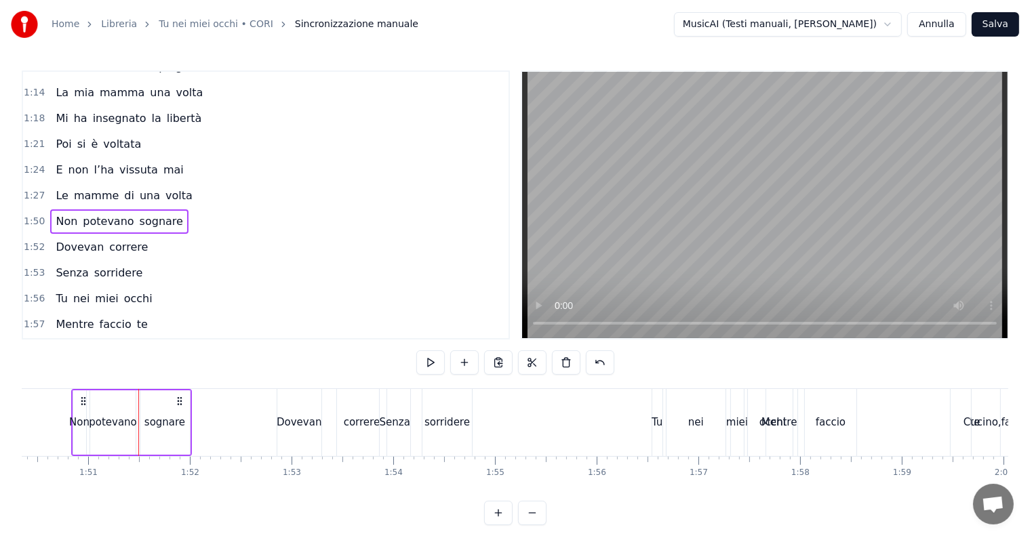
scroll to position [0, 11201]
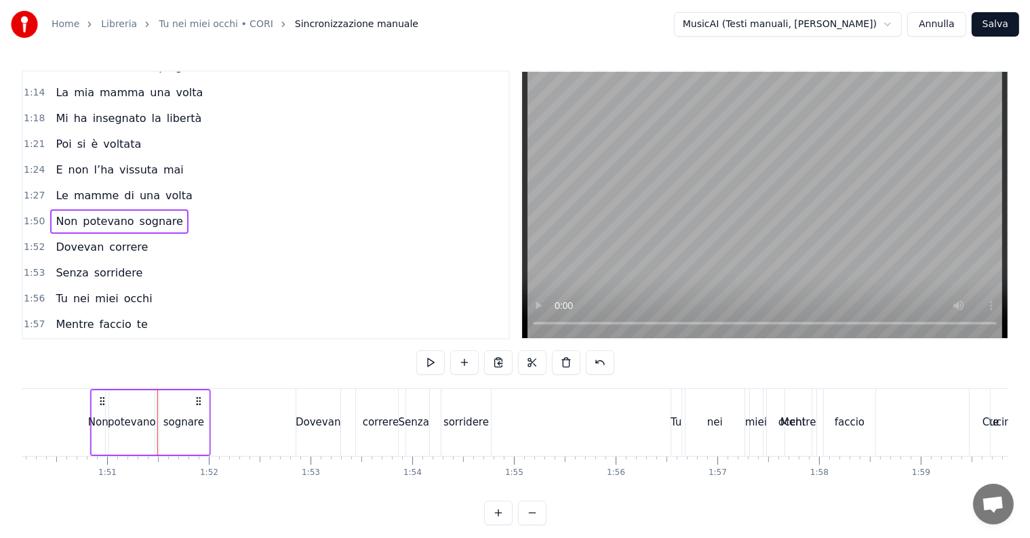
click at [105, 403] on icon at bounding box center [102, 401] width 11 height 11
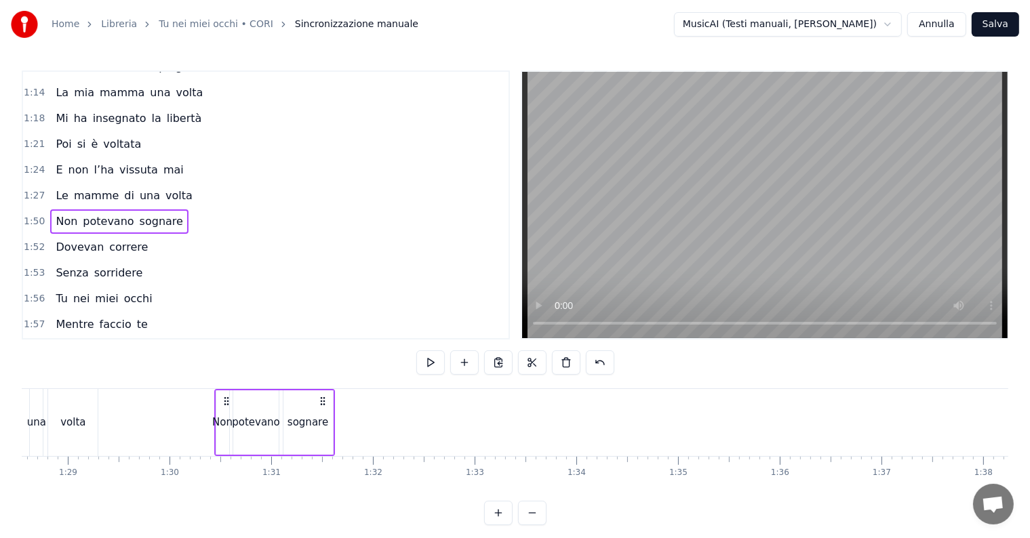
drag, startPoint x: 100, startPoint y: 402, endPoint x: 218, endPoint y: 390, distance: 118.6
click at [218, 390] on div "Non potevano sognare" at bounding box center [274, 422] width 121 height 67
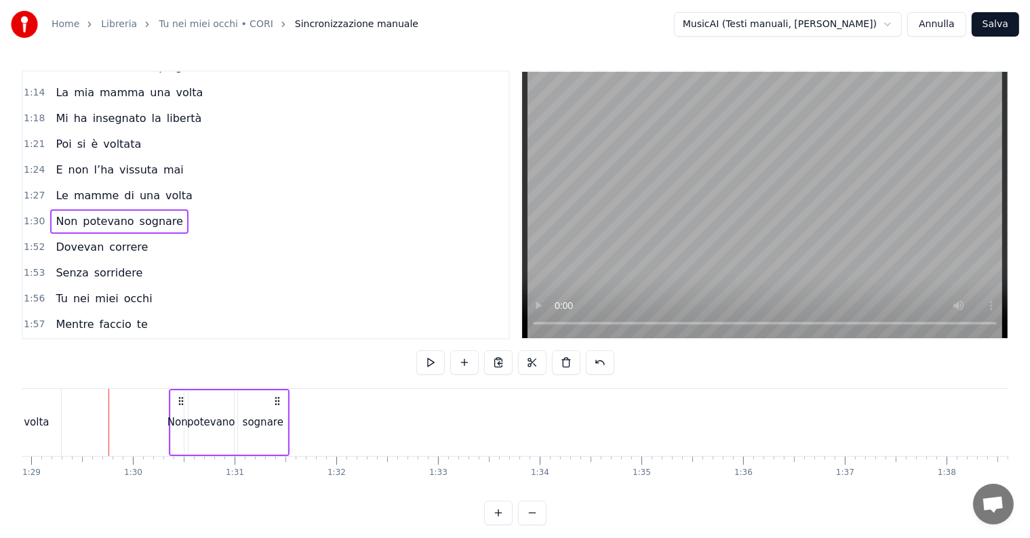
scroll to position [0, 9041]
click at [43, 419] on div "volta" at bounding box center [35, 423] width 25 height 16
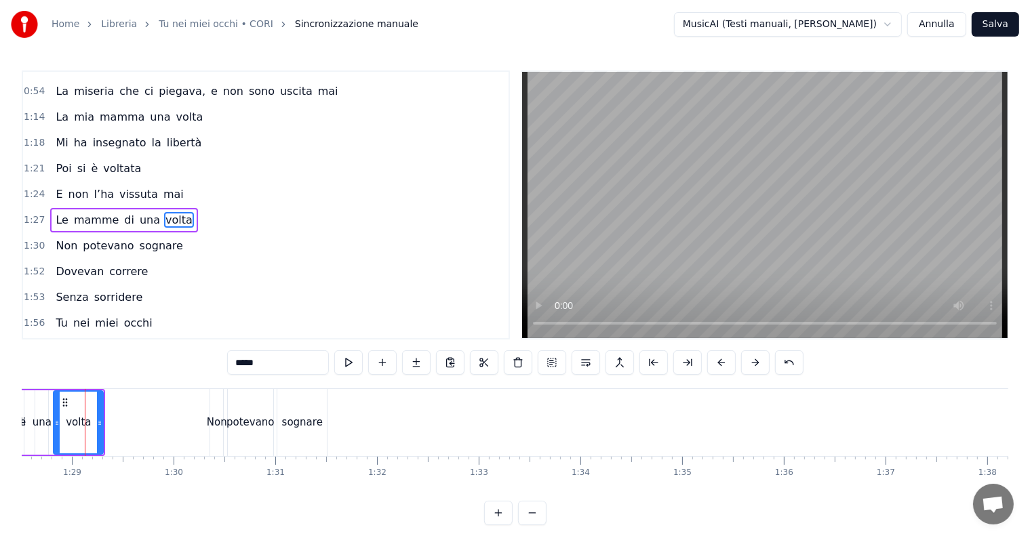
scroll to position [0, 8994]
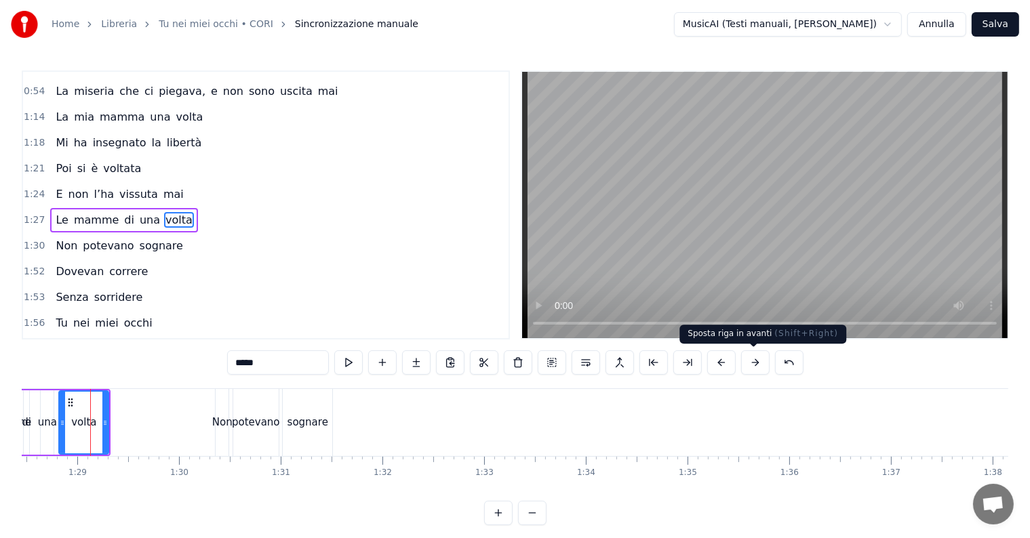
click at [749, 366] on button at bounding box center [755, 362] width 28 height 24
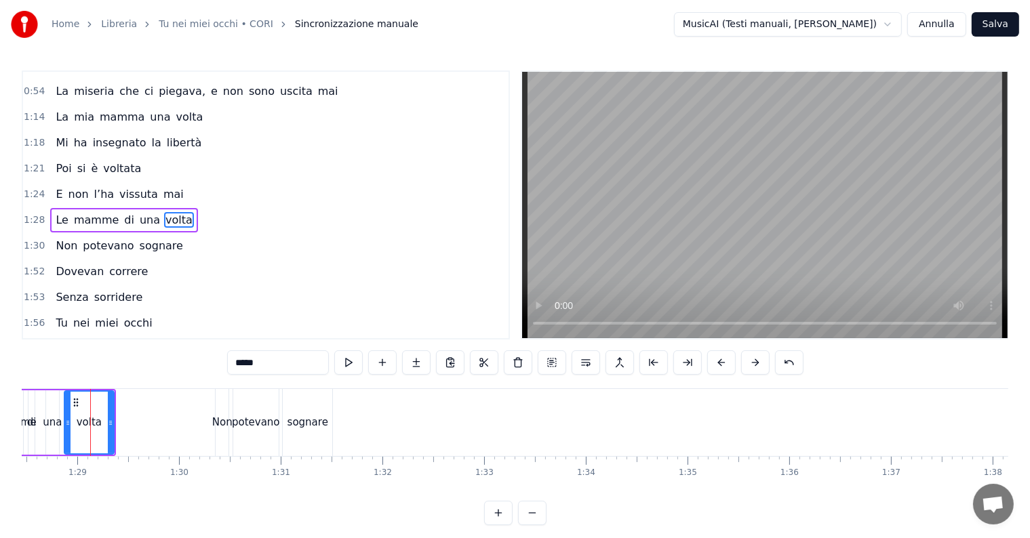
click at [749, 366] on button at bounding box center [755, 362] width 28 height 24
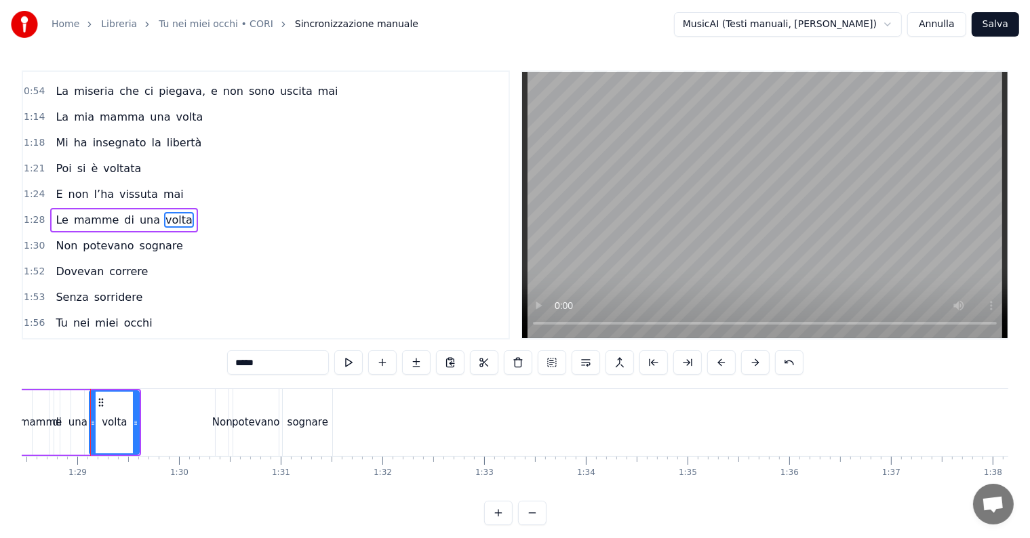
click at [749, 366] on button at bounding box center [755, 362] width 28 height 24
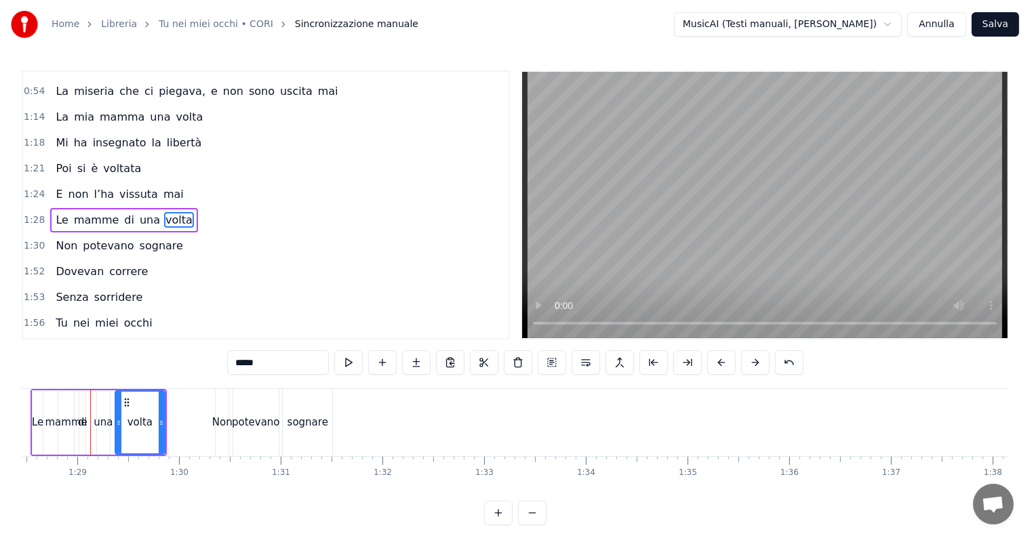
click at [749, 366] on button at bounding box center [755, 362] width 28 height 24
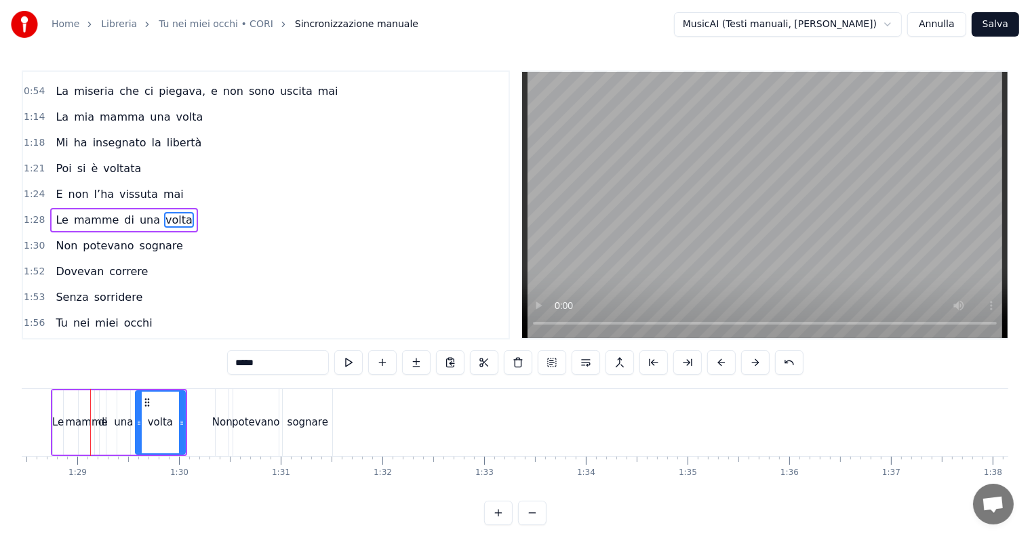
click at [749, 366] on button at bounding box center [755, 362] width 28 height 24
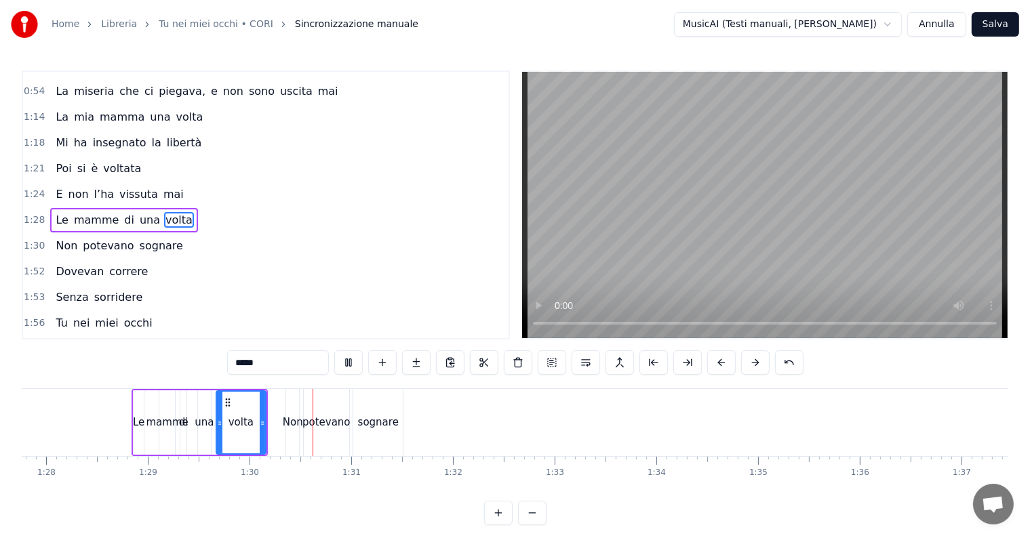
scroll to position [0, 9086]
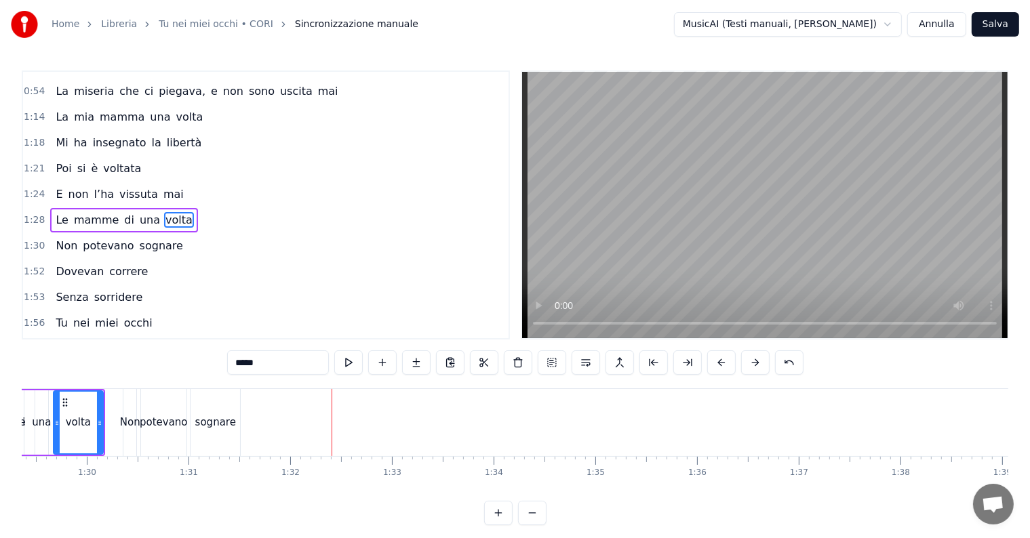
click at [224, 416] on div "sognare" at bounding box center [215, 423] width 41 height 16
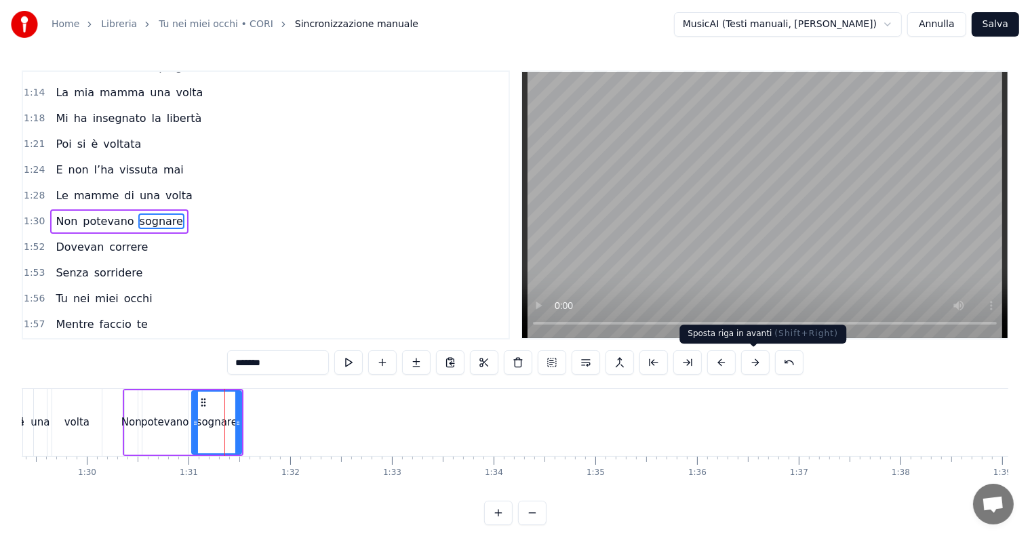
click at [748, 366] on button at bounding box center [755, 362] width 28 height 24
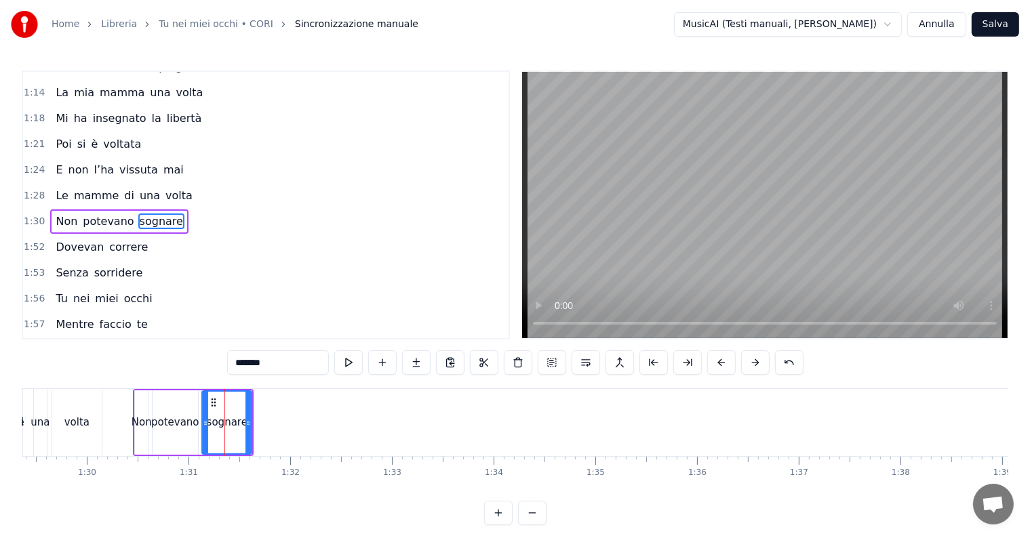
click at [748, 366] on button at bounding box center [755, 362] width 28 height 24
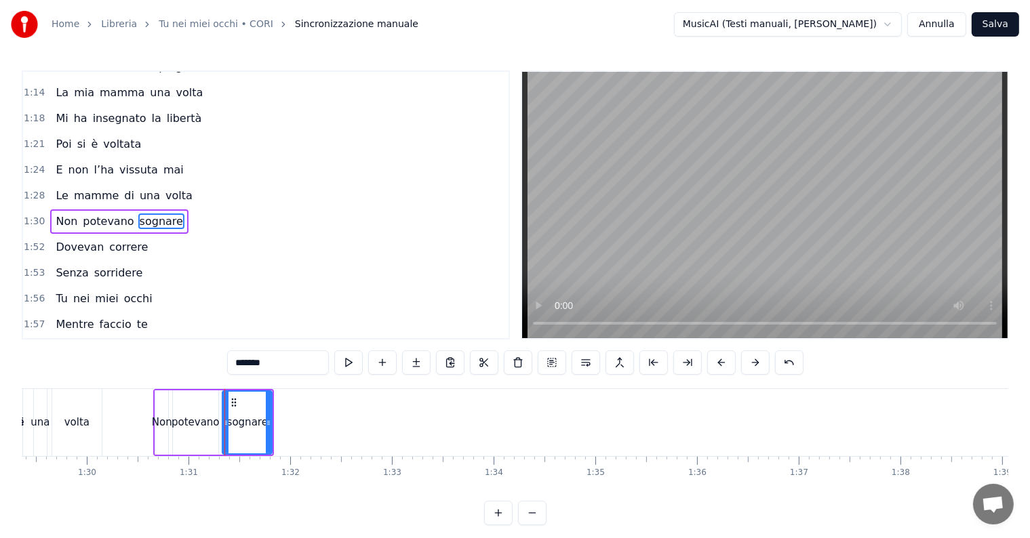
click at [748, 366] on button at bounding box center [755, 362] width 28 height 24
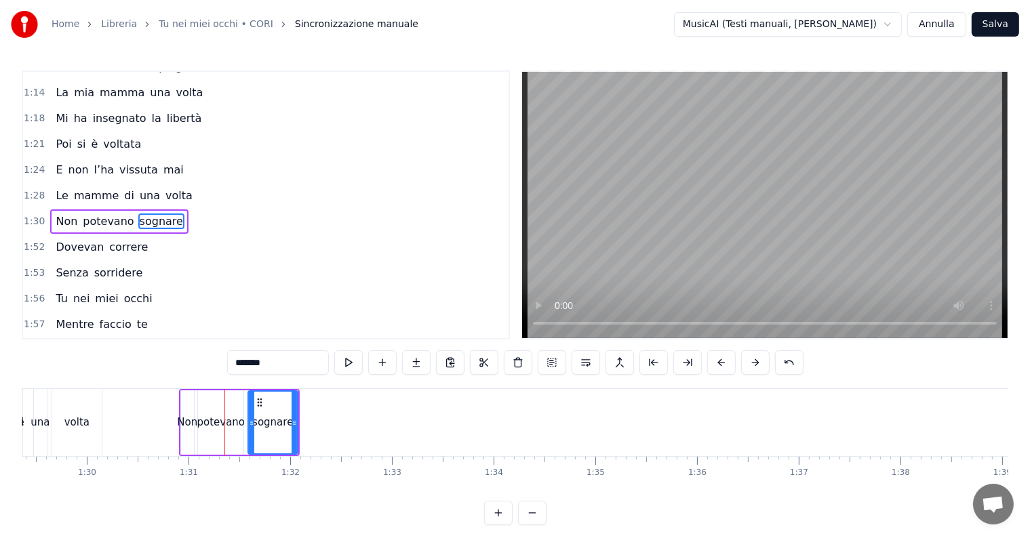
click at [748, 366] on button at bounding box center [755, 362] width 28 height 24
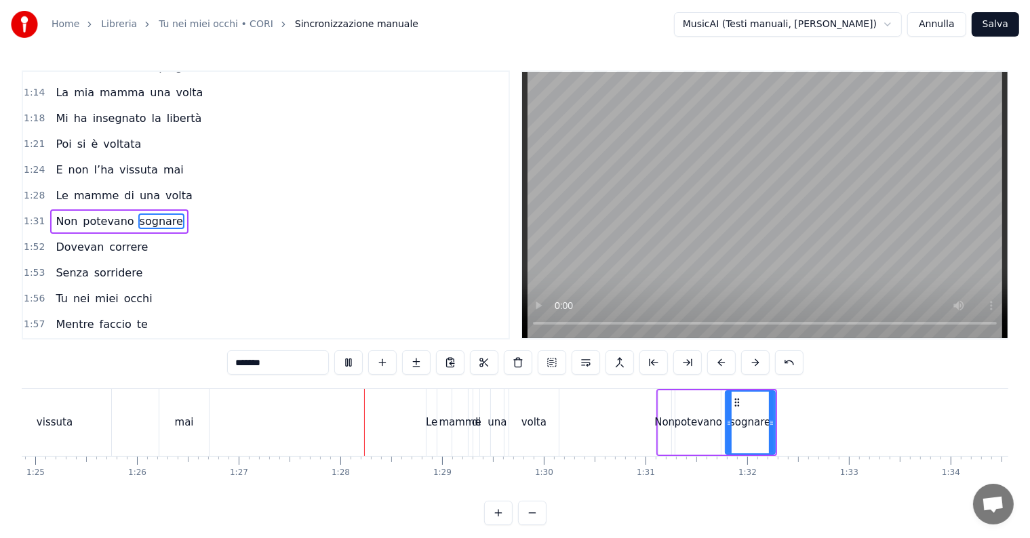
scroll to position [0, 8848]
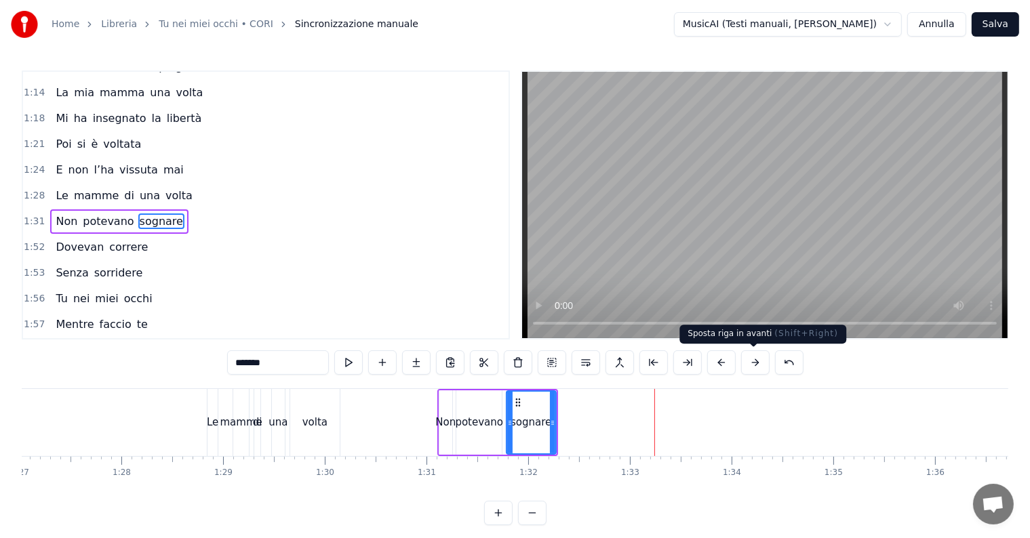
click at [746, 362] on button at bounding box center [755, 362] width 28 height 24
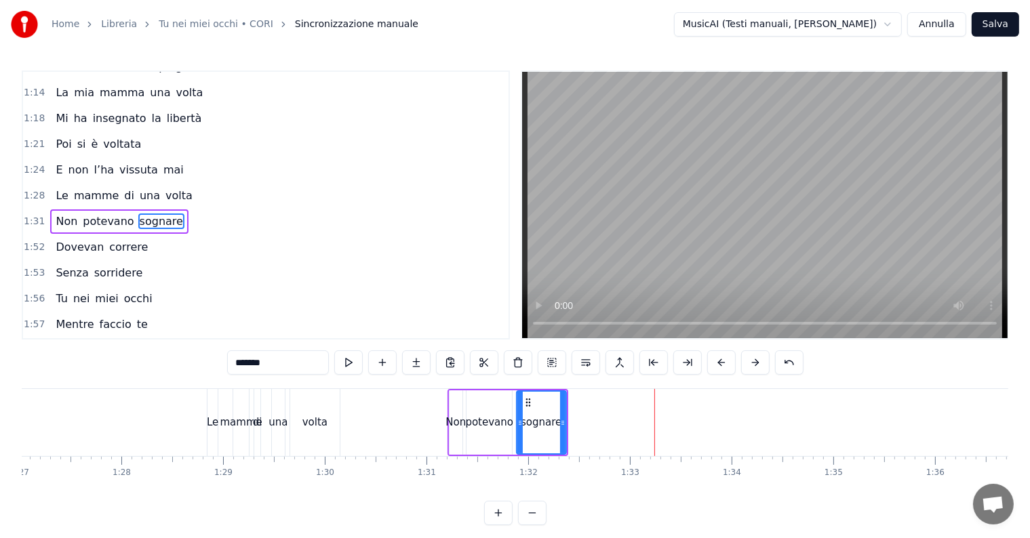
click at [746, 362] on button at bounding box center [755, 362] width 28 height 24
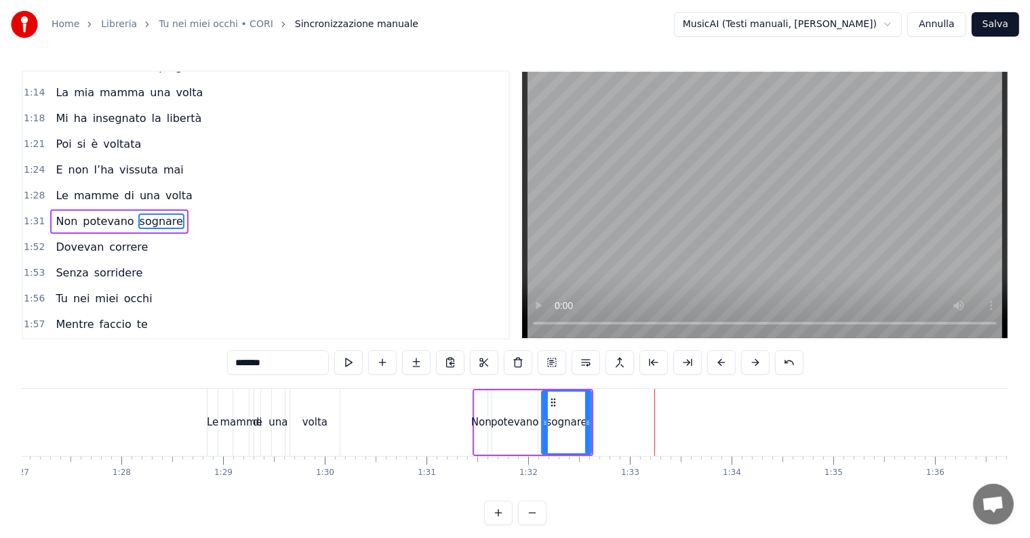
click at [746, 362] on button at bounding box center [755, 362] width 28 height 24
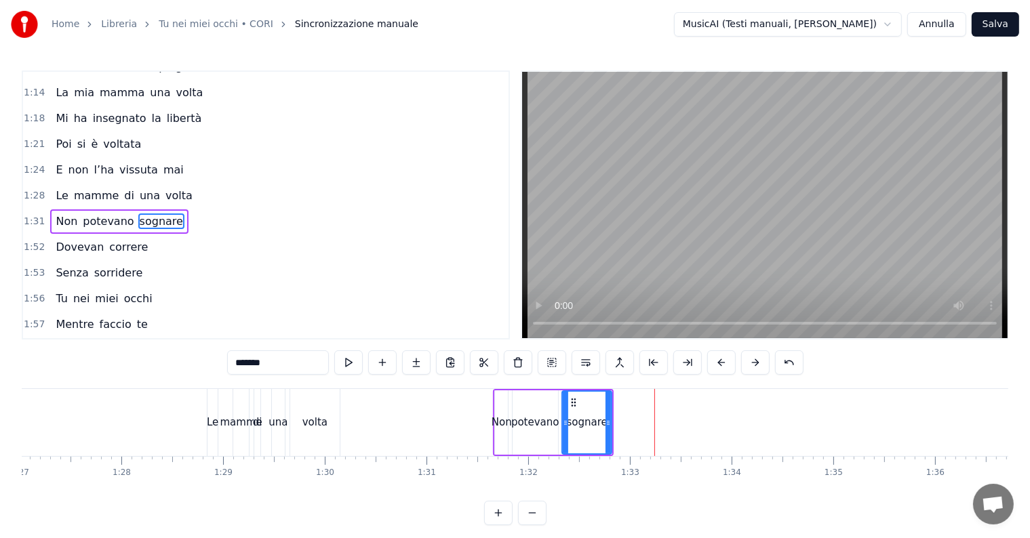
click at [746, 362] on button at bounding box center [755, 362] width 28 height 24
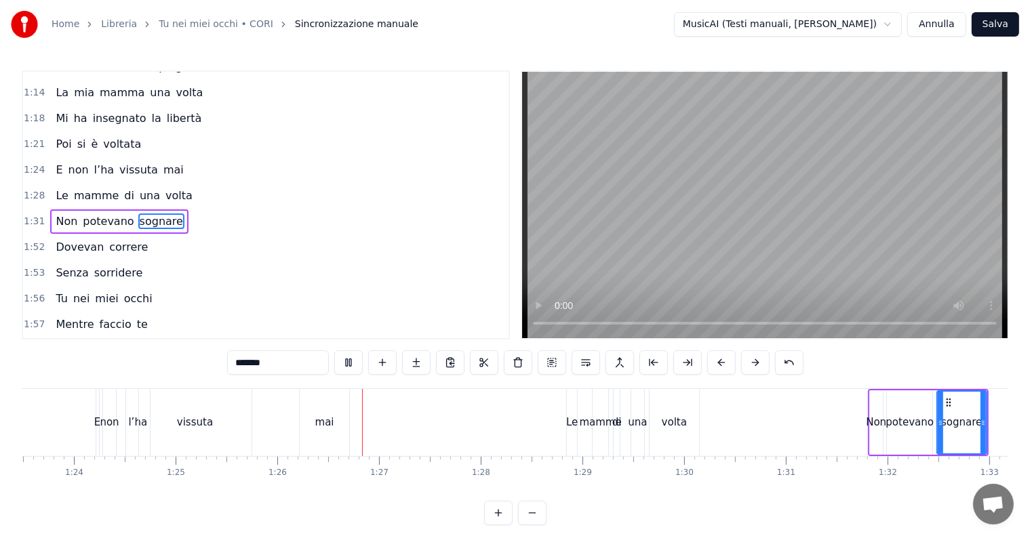
scroll to position [0, 8707]
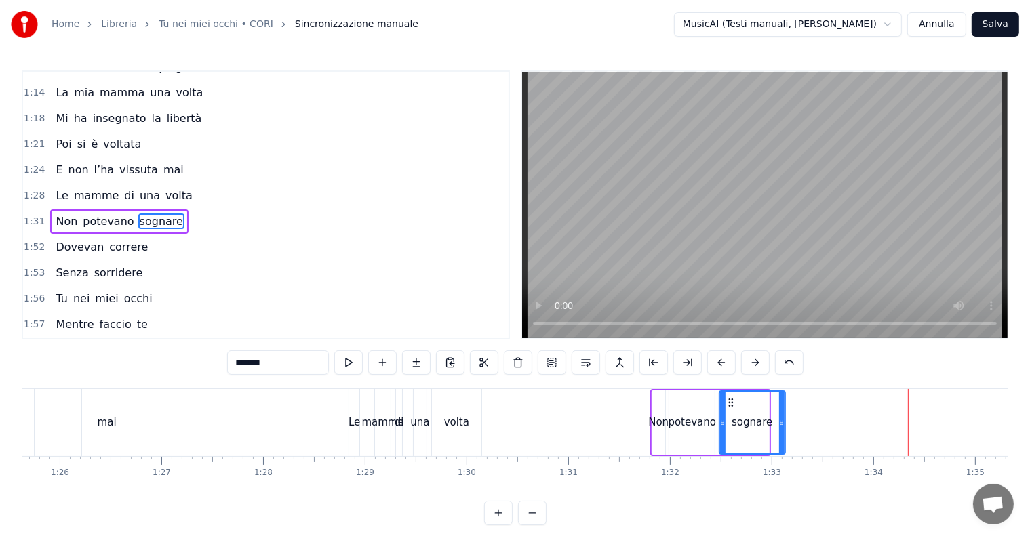
drag, startPoint x: 765, startPoint y: 423, endPoint x: 781, endPoint y: 423, distance: 16.3
click at [781, 423] on icon at bounding box center [781, 423] width 5 height 11
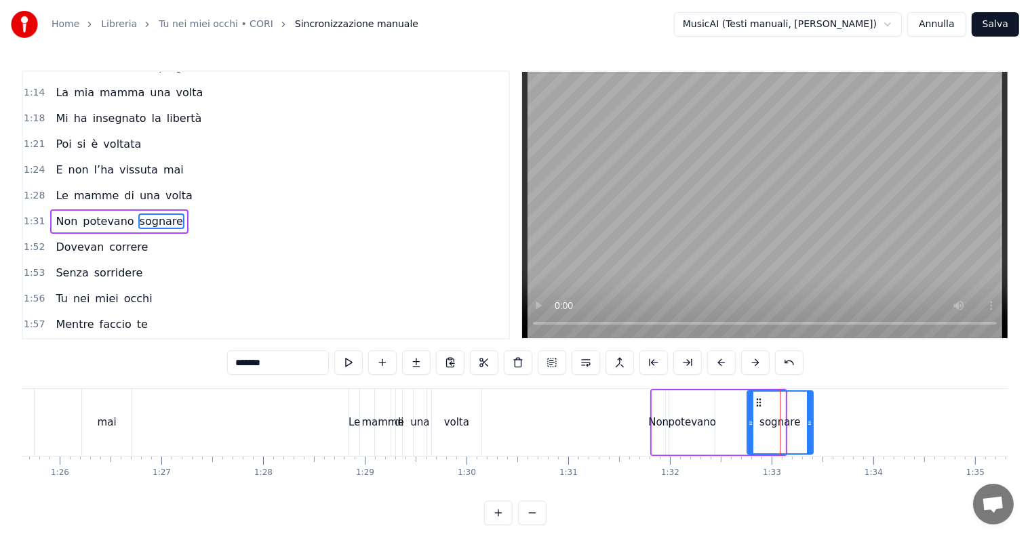
drag, startPoint x: 729, startPoint y: 404, endPoint x: 757, endPoint y: 403, distance: 27.8
click at [757, 403] on icon at bounding box center [758, 402] width 11 height 11
click at [702, 422] on div "potevano" at bounding box center [692, 423] width 48 height 16
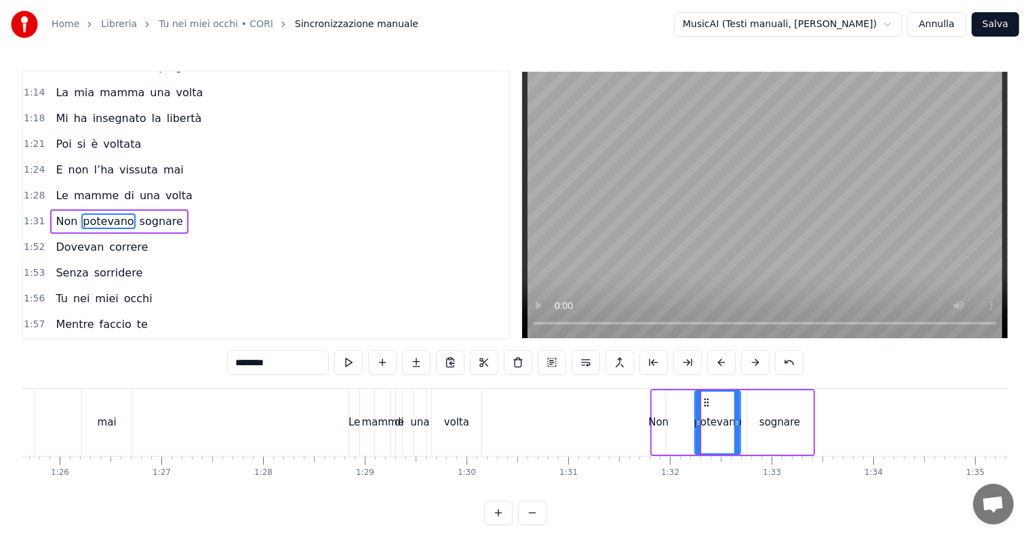
drag, startPoint x: 681, startPoint y: 404, endPoint x: 706, endPoint y: 405, distance: 25.1
click at [706, 405] on icon at bounding box center [706, 402] width 11 height 11
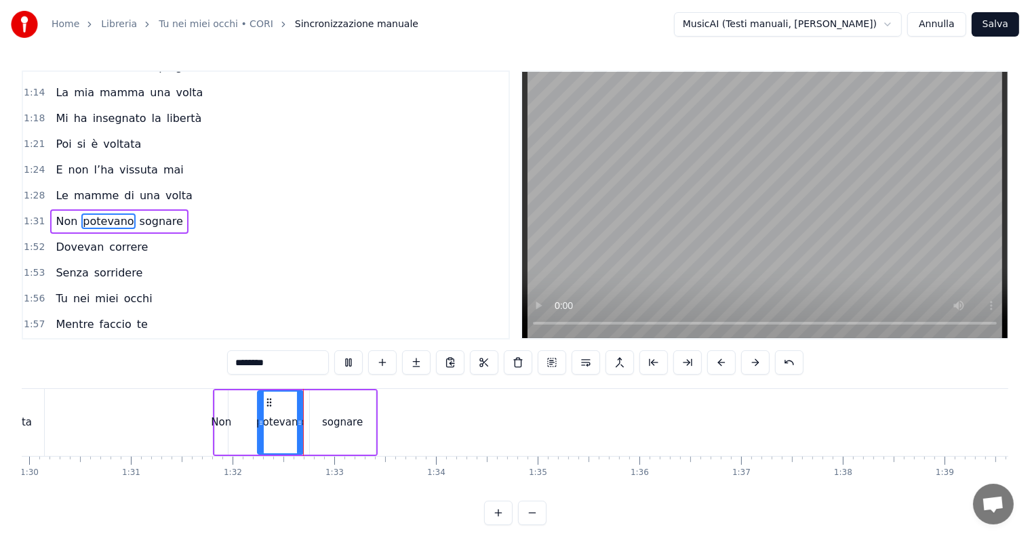
scroll to position [0, 9306]
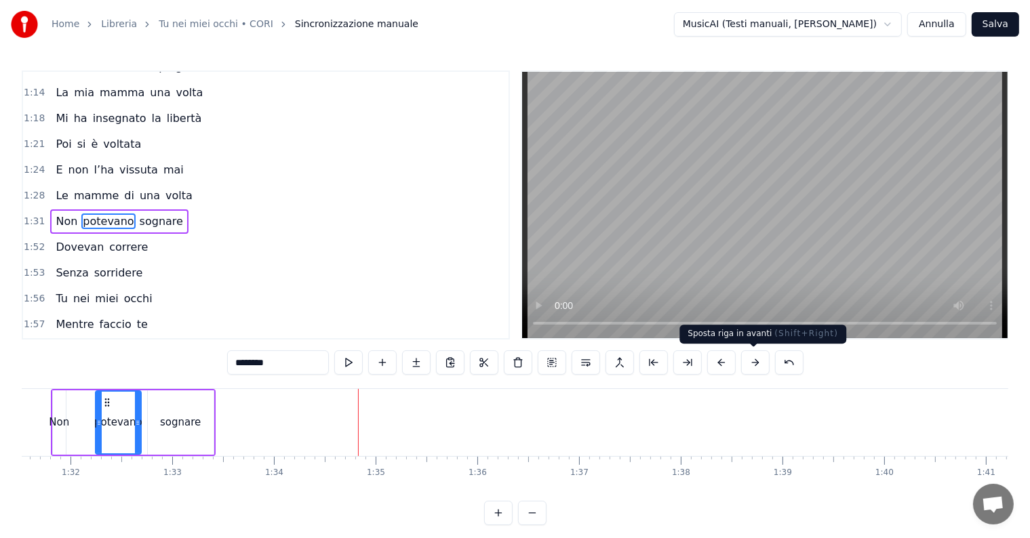
click at [750, 361] on button at bounding box center [755, 362] width 28 height 24
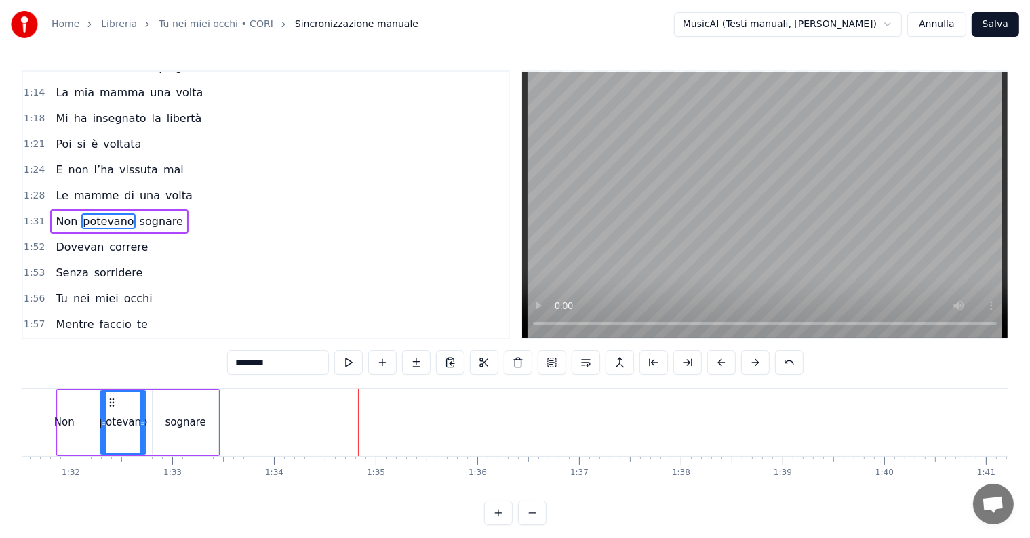
click at [750, 361] on button at bounding box center [755, 362] width 28 height 24
click at [152, 422] on icon at bounding box center [153, 423] width 5 height 11
click at [182, 420] on div "sognare" at bounding box center [190, 423] width 41 height 16
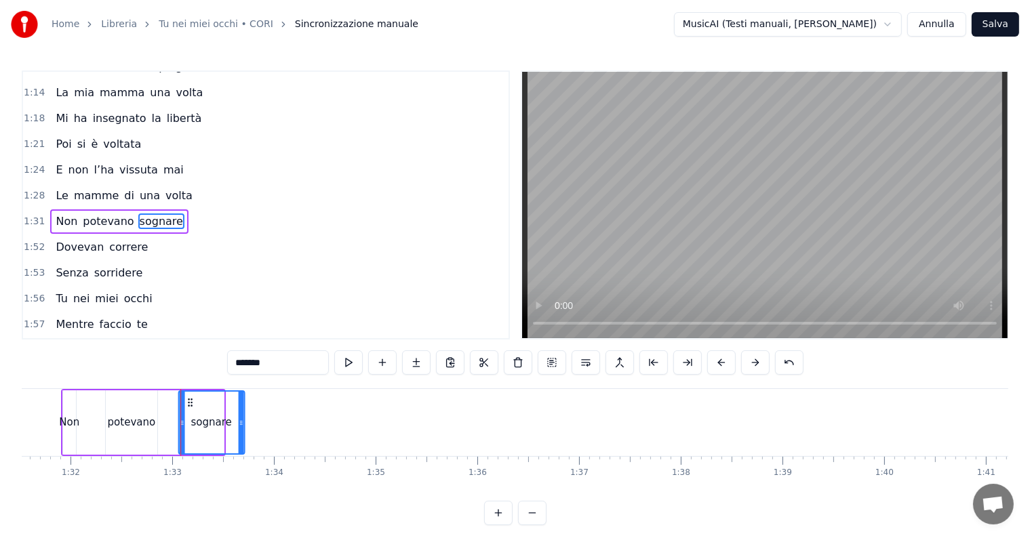
drag, startPoint x: 168, startPoint y: 400, endPoint x: 188, endPoint y: 401, distance: 20.4
click at [188, 401] on icon at bounding box center [189, 402] width 11 height 11
click at [126, 239] on span "correre" at bounding box center [128, 247] width 41 height 16
type input "*******"
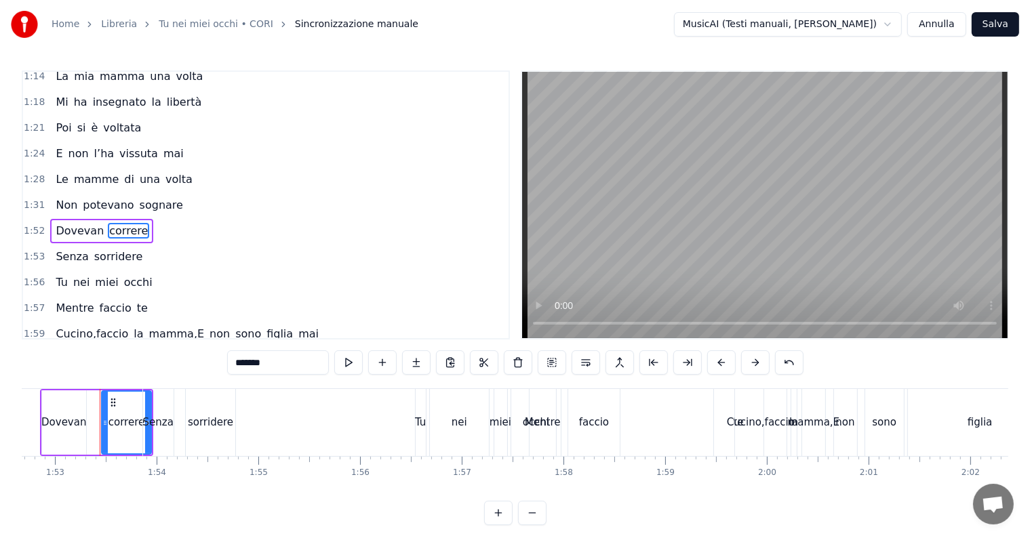
scroll to position [0, 11467]
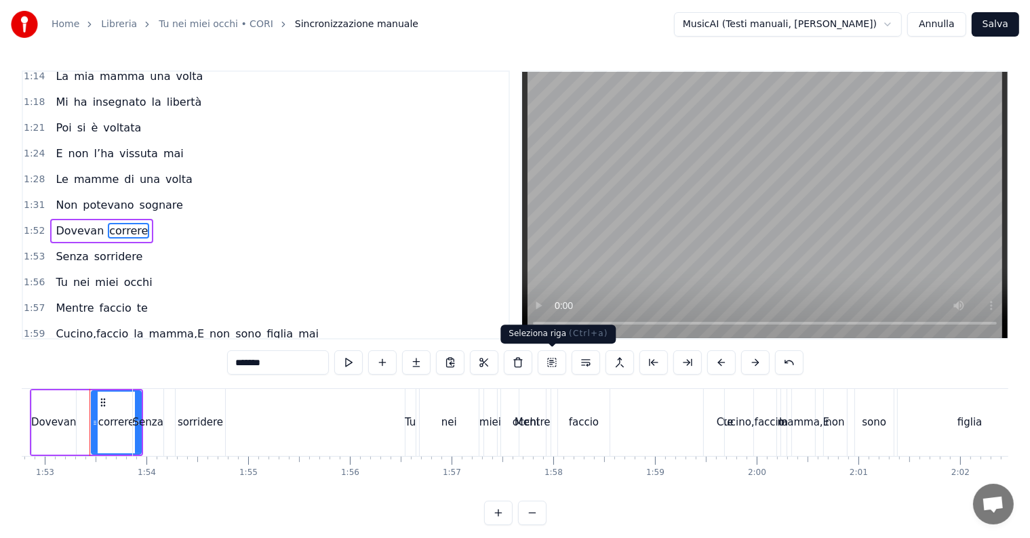
click at [551, 362] on button at bounding box center [552, 362] width 28 height 24
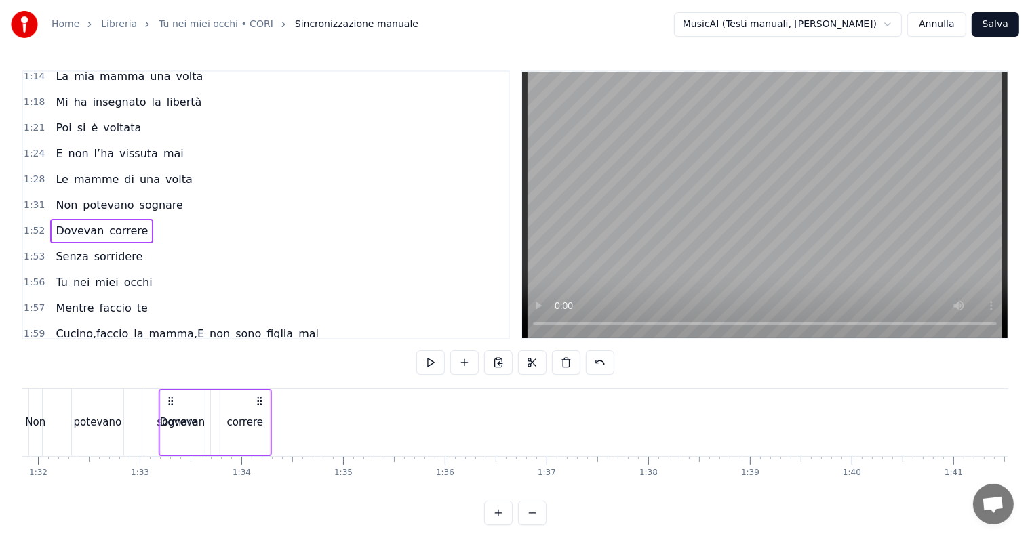
scroll to position [0, 9319]
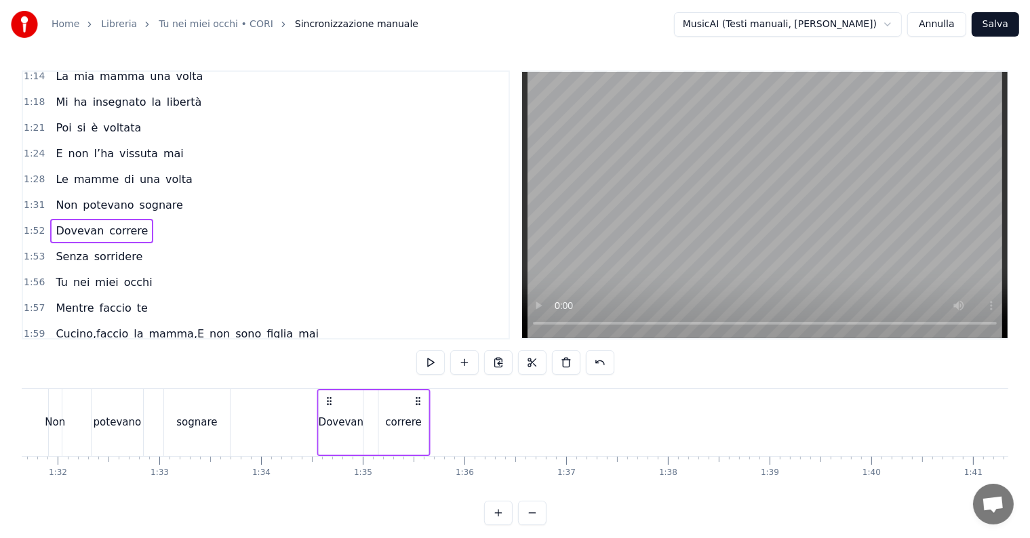
drag, startPoint x: 98, startPoint y: 402, endPoint x: 325, endPoint y: 398, distance: 227.1
click at [325, 398] on icon at bounding box center [328, 401] width 11 height 11
click at [125, 249] on span "sorridere" at bounding box center [119, 257] width 52 height 16
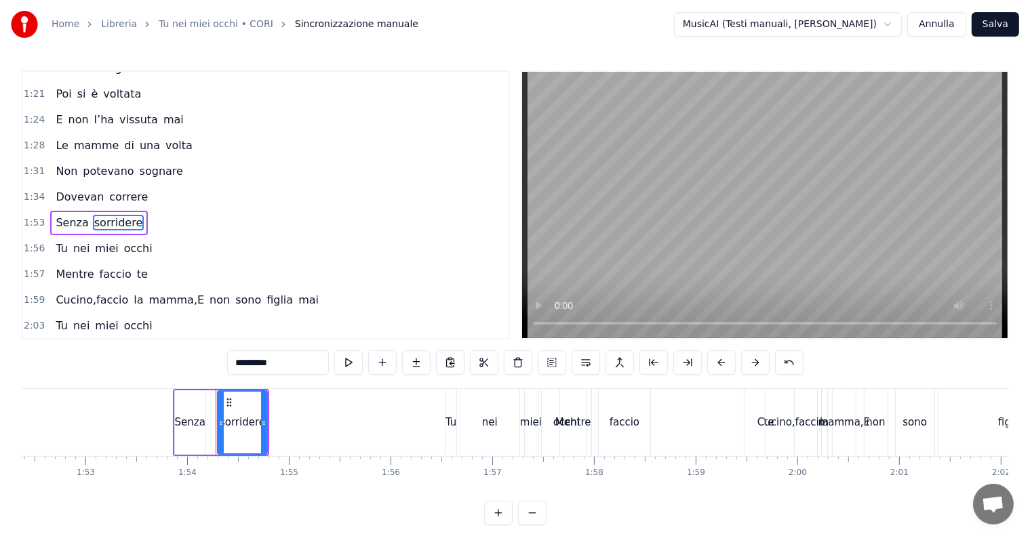
scroll to position [0, 11552]
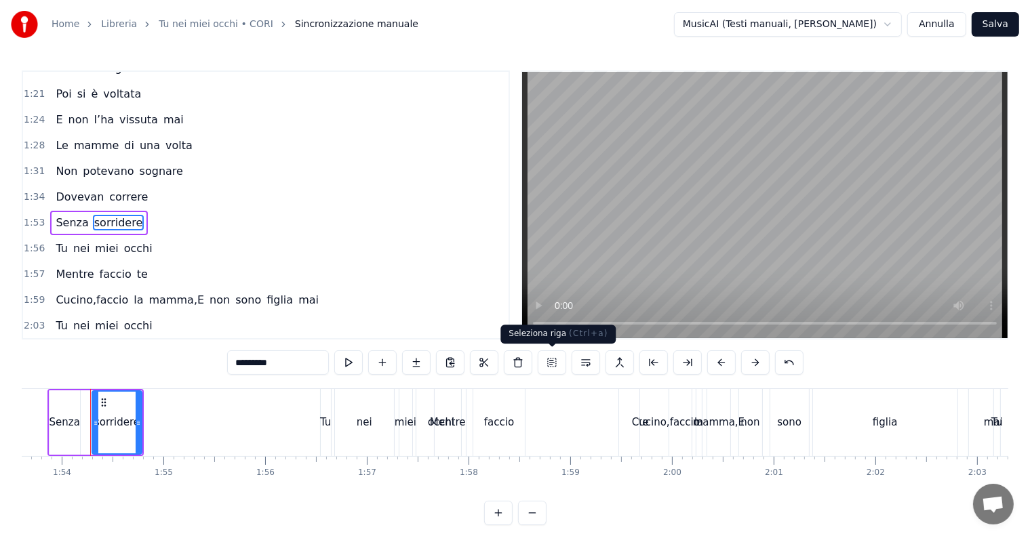
click at [559, 362] on button at bounding box center [552, 362] width 28 height 24
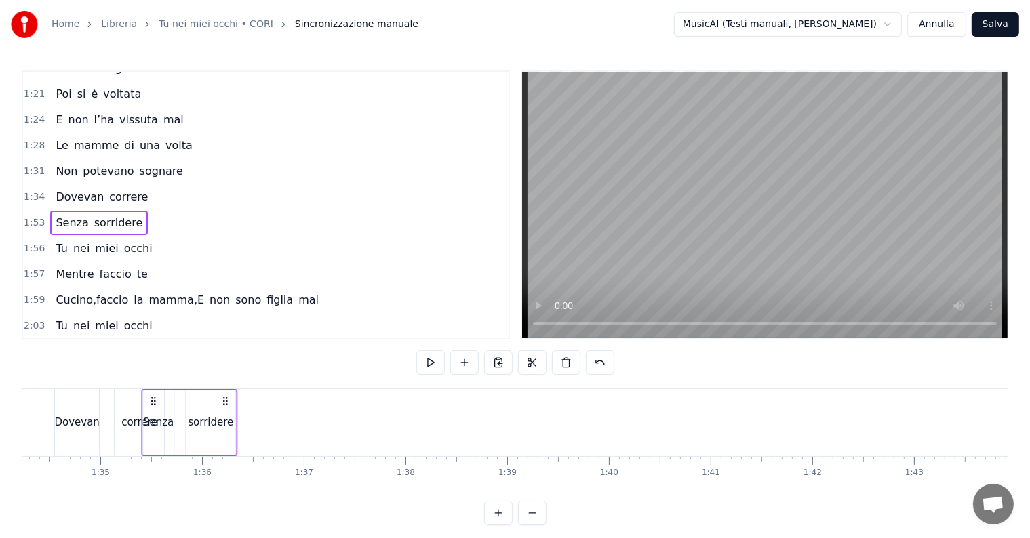
scroll to position [0, 9570]
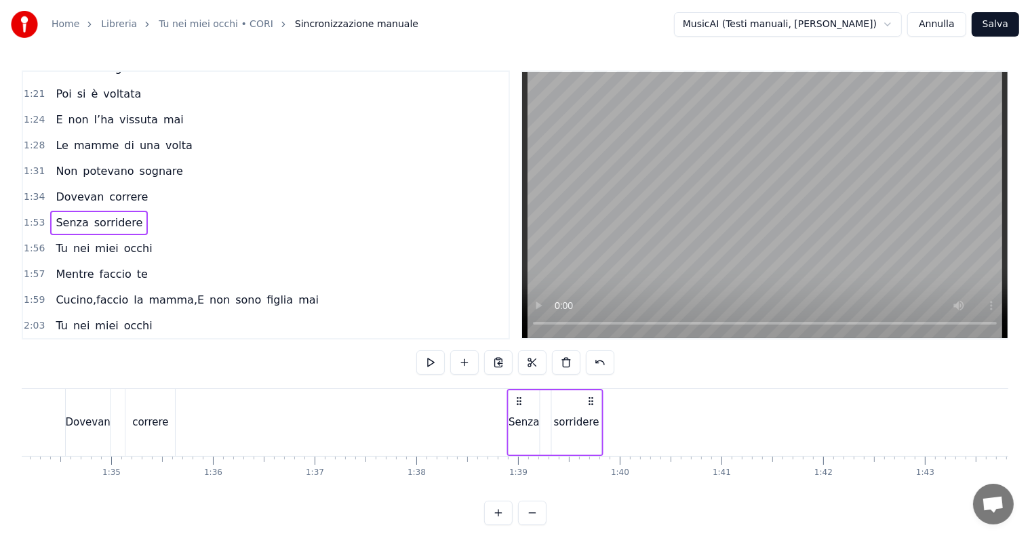
drag, startPoint x: 102, startPoint y: 398, endPoint x: 518, endPoint y: 404, distance: 416.3
click at [518, 404] on icon at bounding box center [518, 401] width 11 height 11
click at [157, 424] on div "correre" at bounding box center [150, 423] width 36 height 16
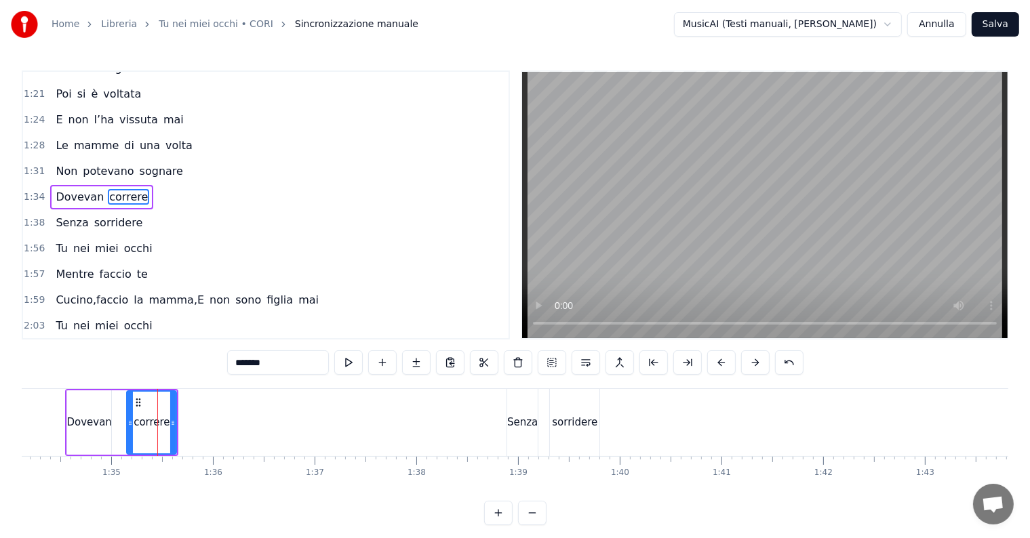
scroll to position [378, 0]
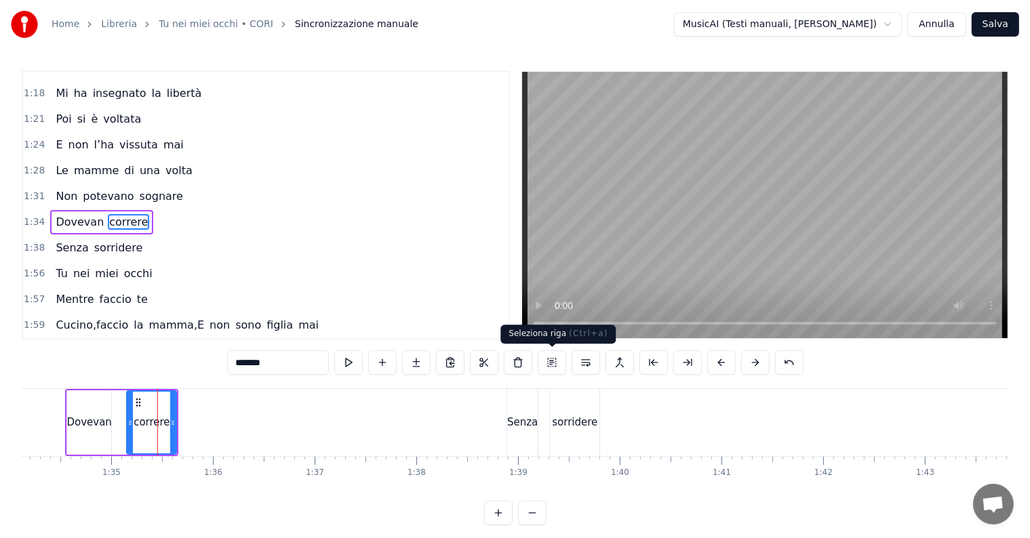
click at [553, 361] on button at bounding box center [552, 362] width 28 height 24
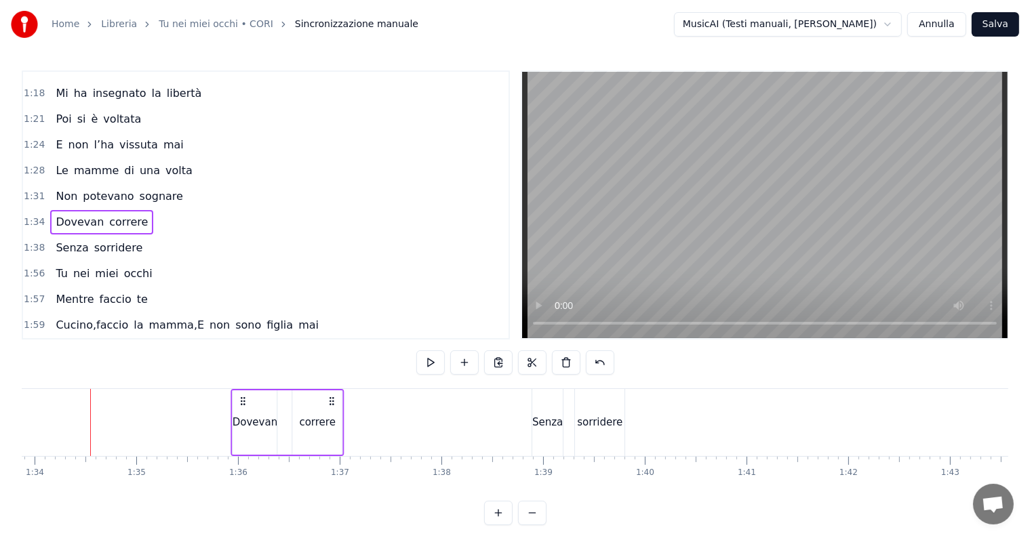
drag, startPoint x: 194, startPoint y: 396, endPoint x: 334, endPoint y: 393, distance: 140.3
click at [334, 393] on div "Dovevan correre" at bounding box center [287, 422] width 114 height 67
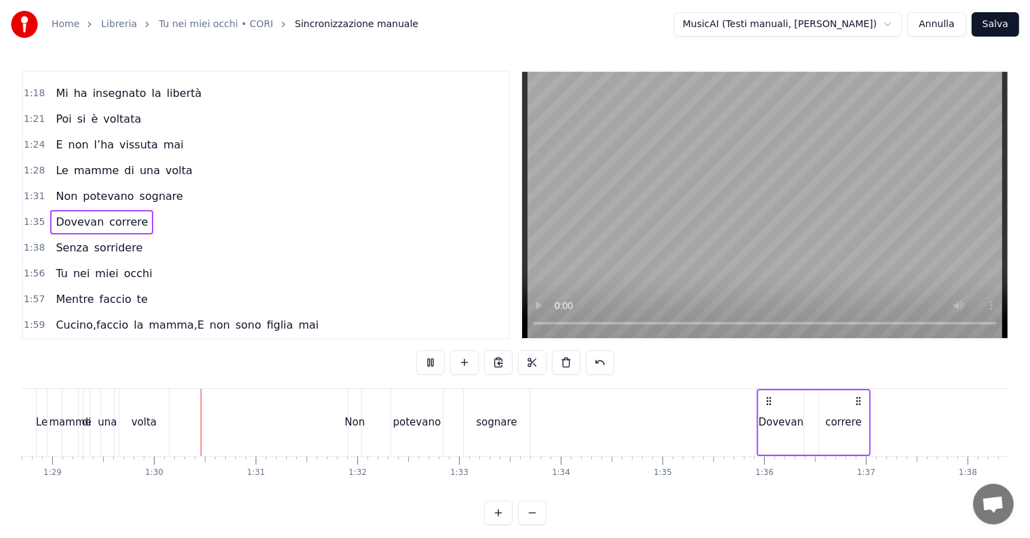
scroll to position [0, 9058]
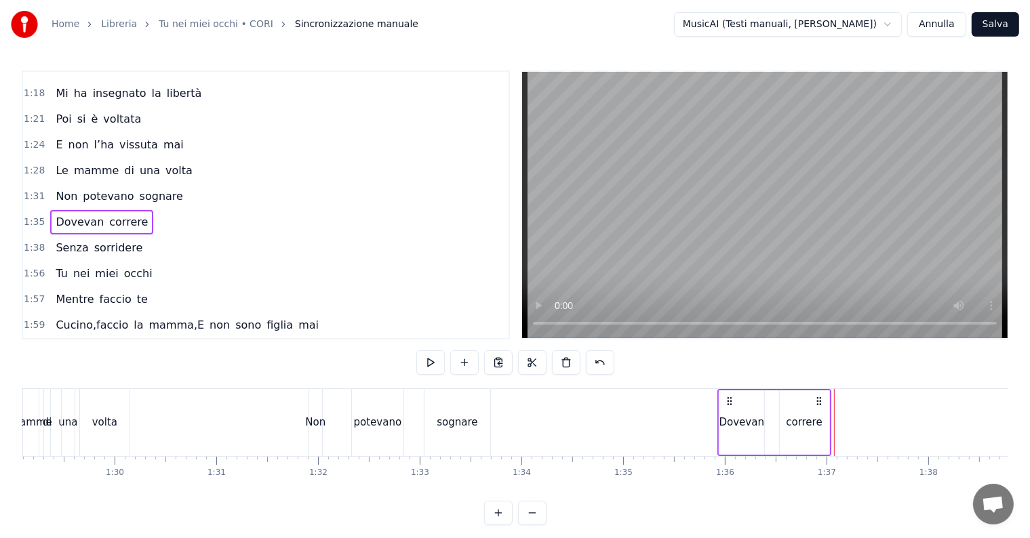
click at [736, 401] on div "Dovevan" at bounding box center [741, 422] width 45 height 64
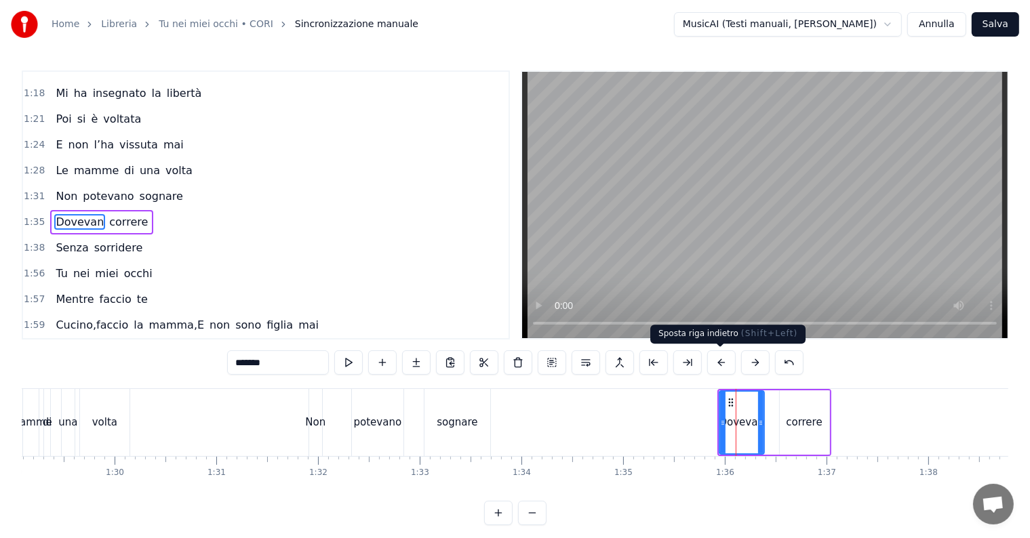
click at [719, 366] on button at bounding box center [721, 362] width 28 height 24
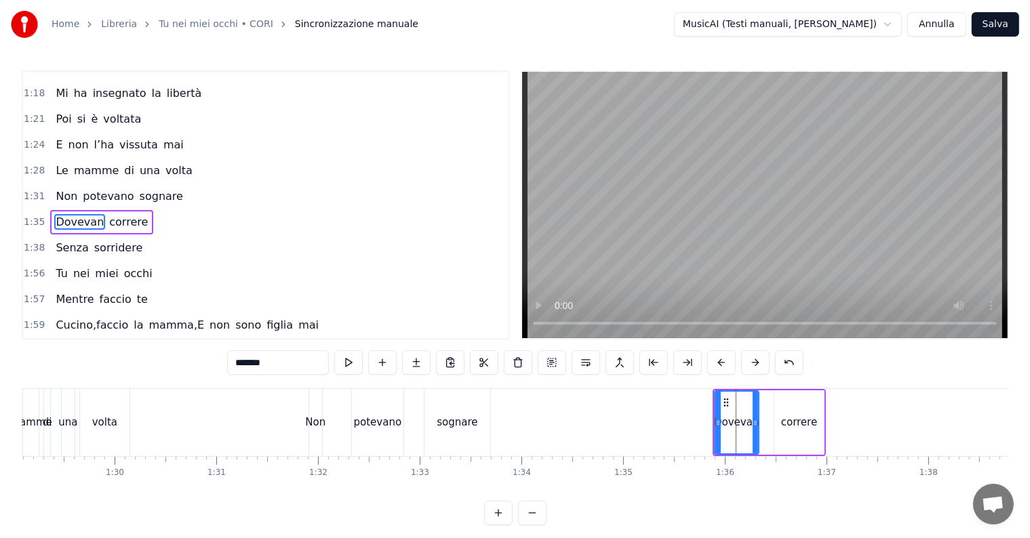
click at [719, 366] on button at bounding box center [721, 362] width 28 height 24
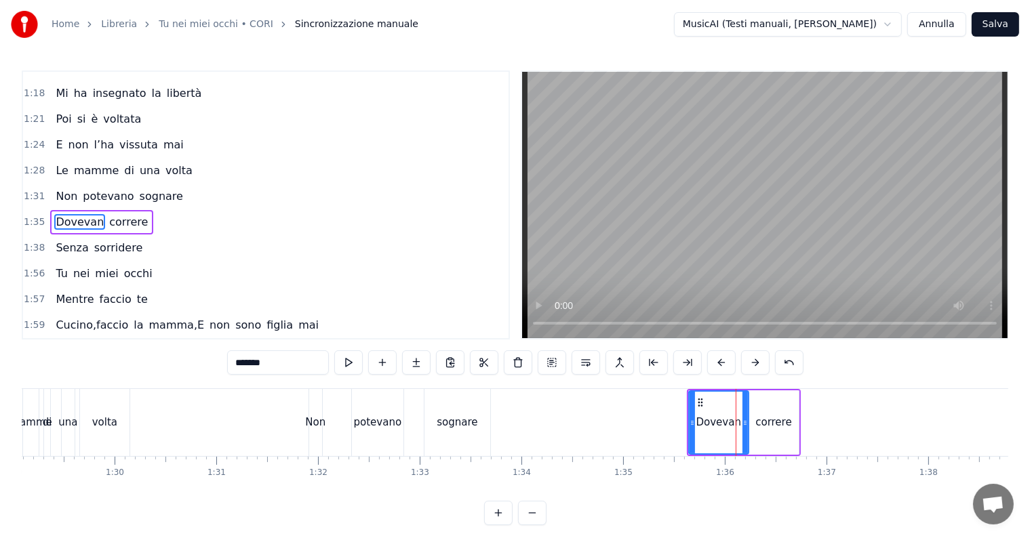
drag, startPoint x: 729, startPoint y: 412, endPoint x: 745, endPoint y: 413, distance: 15.6
click at [745, 413] on div at bounding box center [744, 423] width 5 height 62
click at [773, 409] on div "correre" at bounding box center [773, 422] width 49 height 64
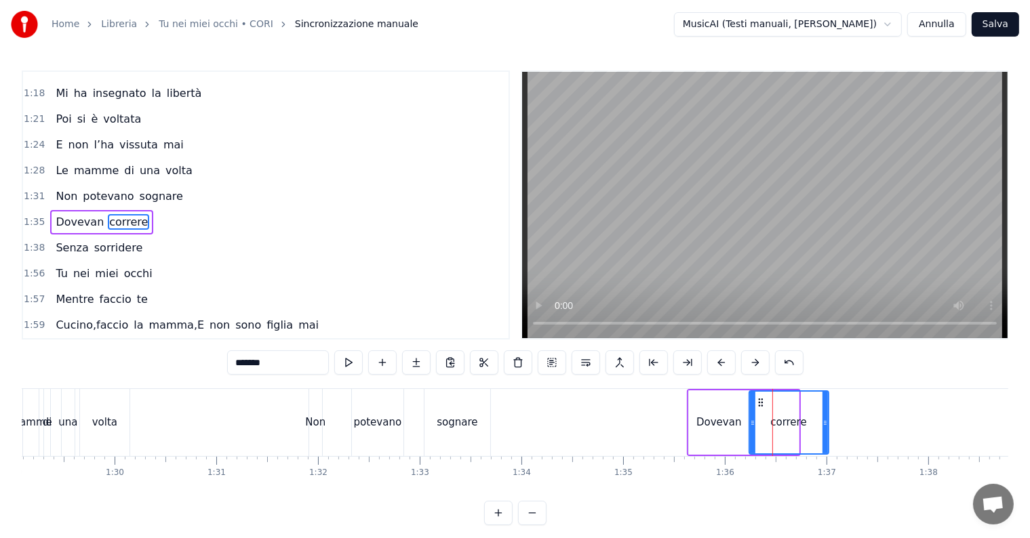
drag, startPoint x: 792, startPoint y: 416, endPoint x: 822, endPoint y: 420, distance: 30.0
click at [822, 420] on div at bounding box center [824, 423] width 5 height 62
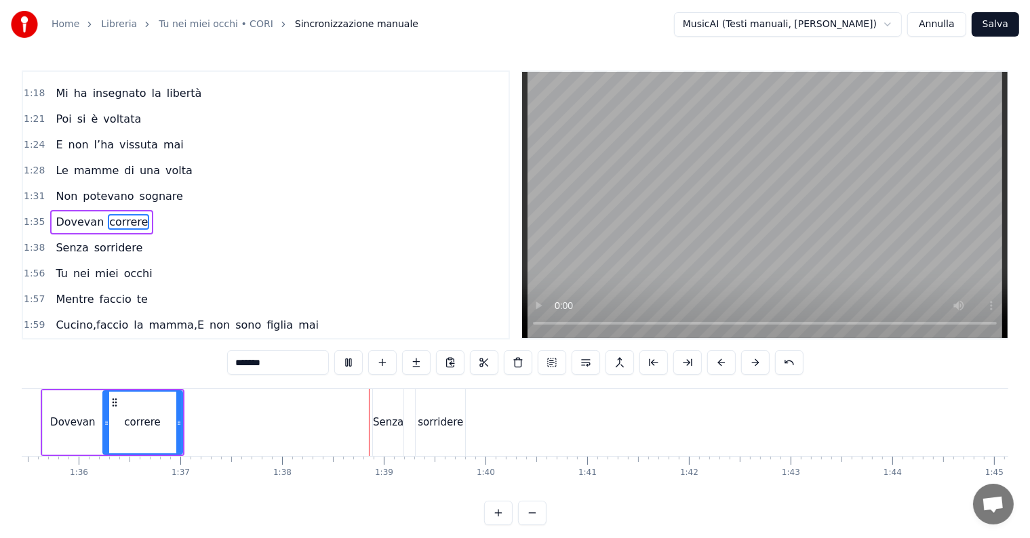
scroll to position [0, 9925]
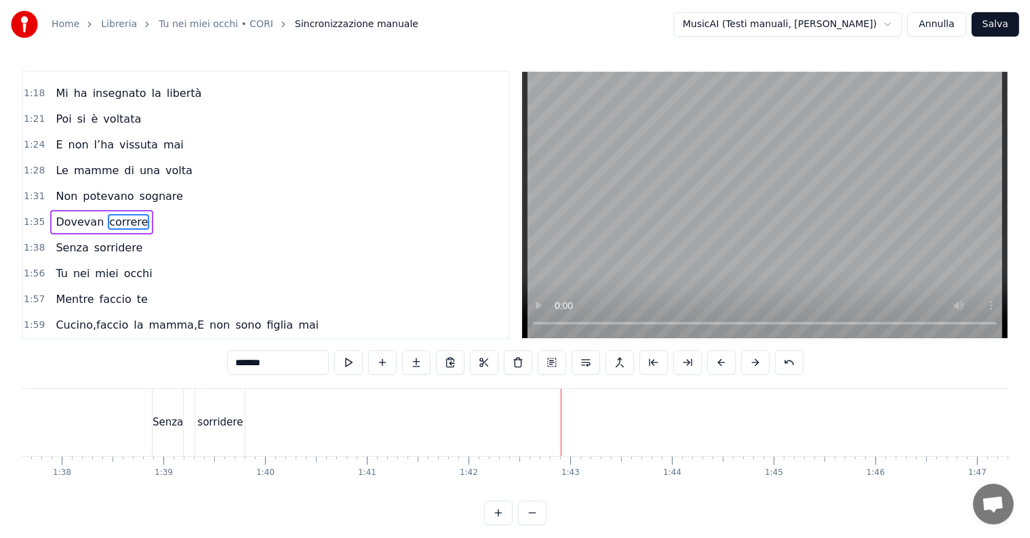
click at [233, 412] on div "sorridere" at bounding box center [219, 422] width 49 height 67
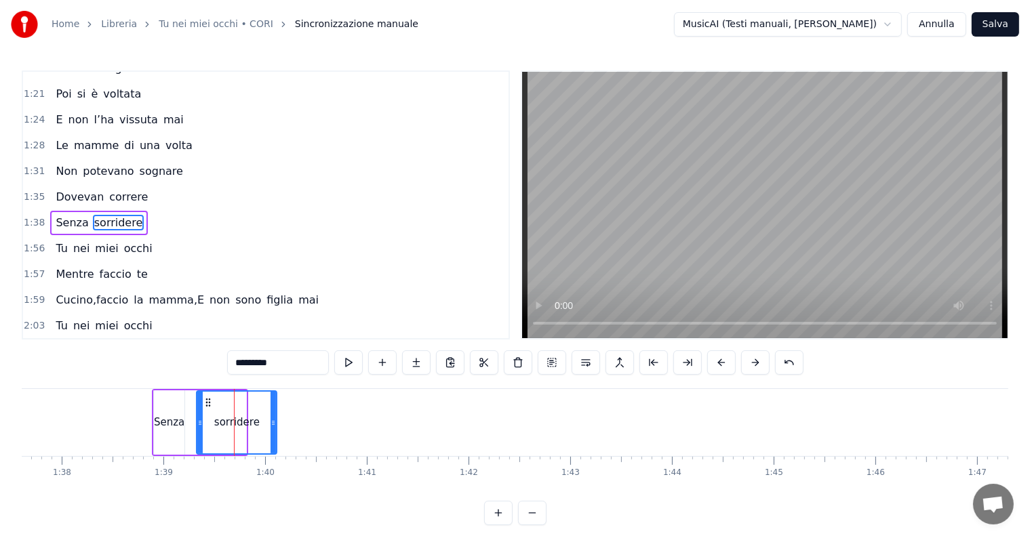
drag, startPoint x: 240, startPoint y: 419, endPoint x: 271, endPoint y: 423, distance: 31.4
click at [271, 423] on icon at bounding box center [272, 423] width 5 height 11
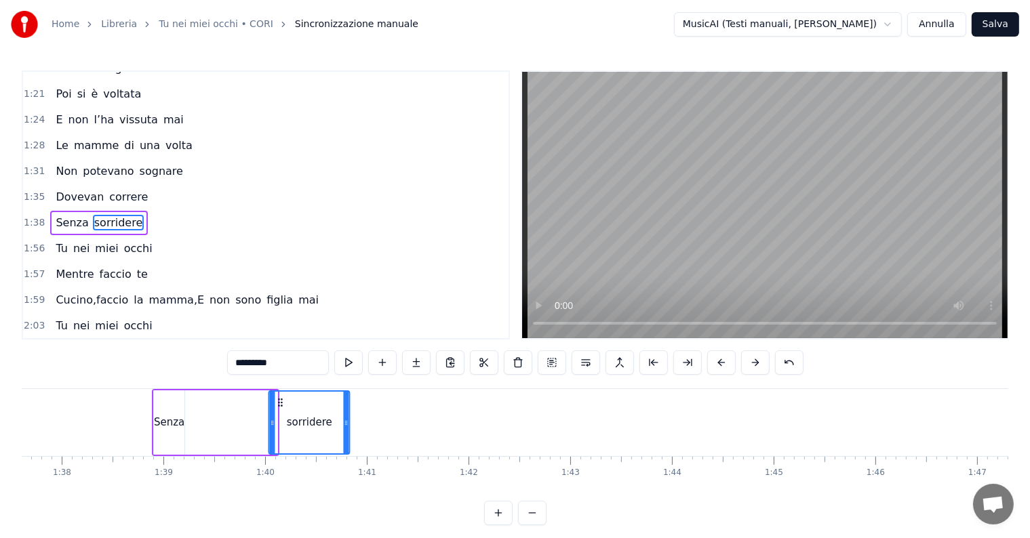
drag, startPoint x: 209, startPoint y: 401, endPoint x: 285, endPoint y: 411, distance: 76.5
click at [285, 411] on div "sorridere" at bounding box center [309, 423] width 79 height 62
click at [178, 420] on div "Senza" at bounding box center [169, 423] width 31 height 16
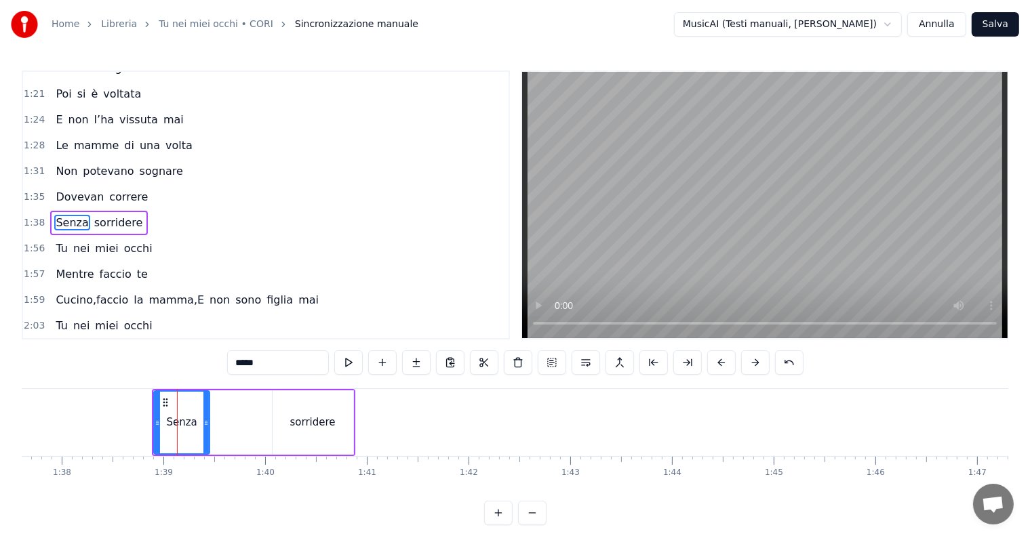
drag, startPoint x: 178, startPoint y: 420, endPoint x: 211, endPoint y: 422, distance: 33.3
click at [209, 422] on icon at bounding box center [205, 423] width 5 height 11
drag, startPoint x: 164, startPoint y: 402, endPoint x: 184, endPoint y: 403, distance: 20.4
click at [184, 403] on icon at bounding box center [185, 402] width 11 height 11
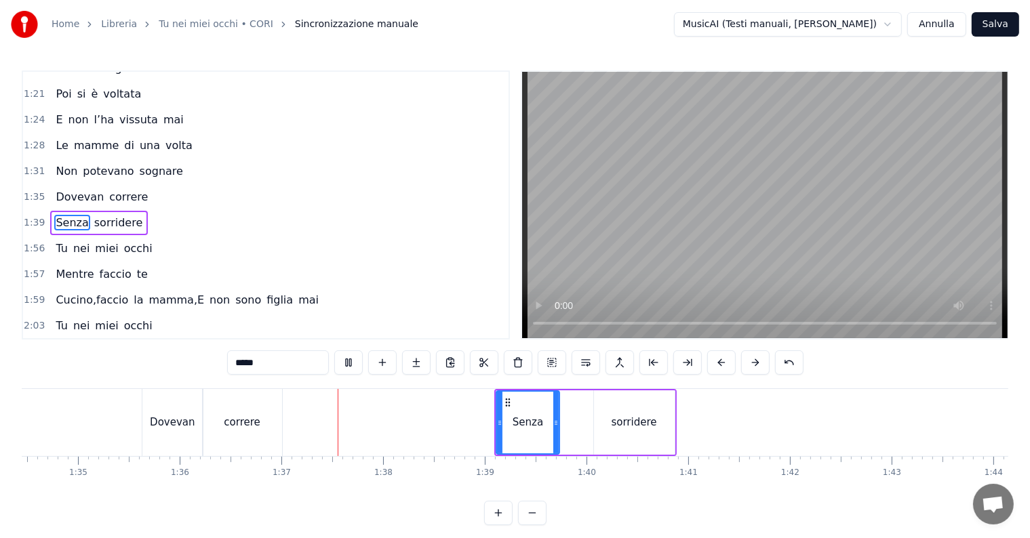
scroll to position [0, 9792]
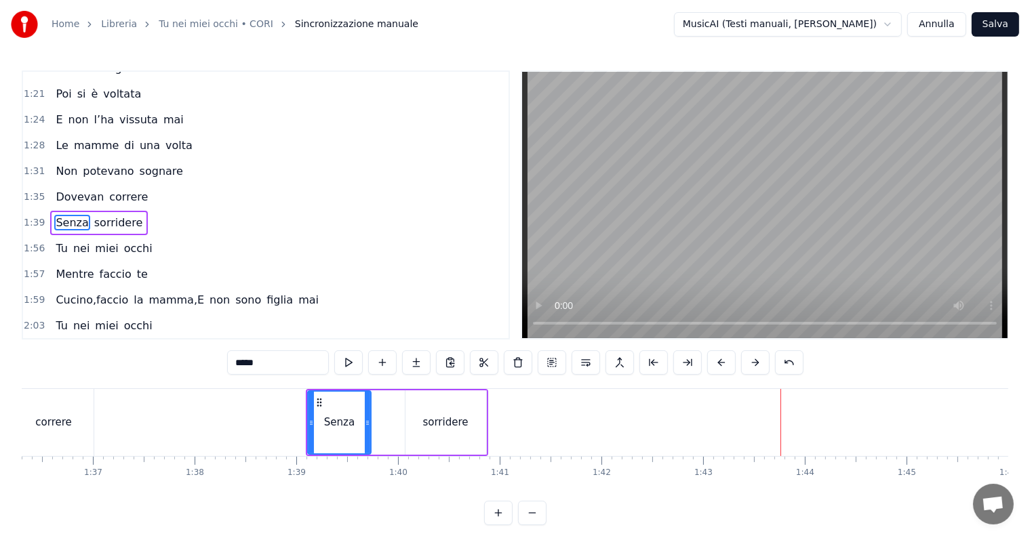
click at [126, 241] on span "occhi" at bounding box center [138, 249] width 31 height 16
type input "*****"
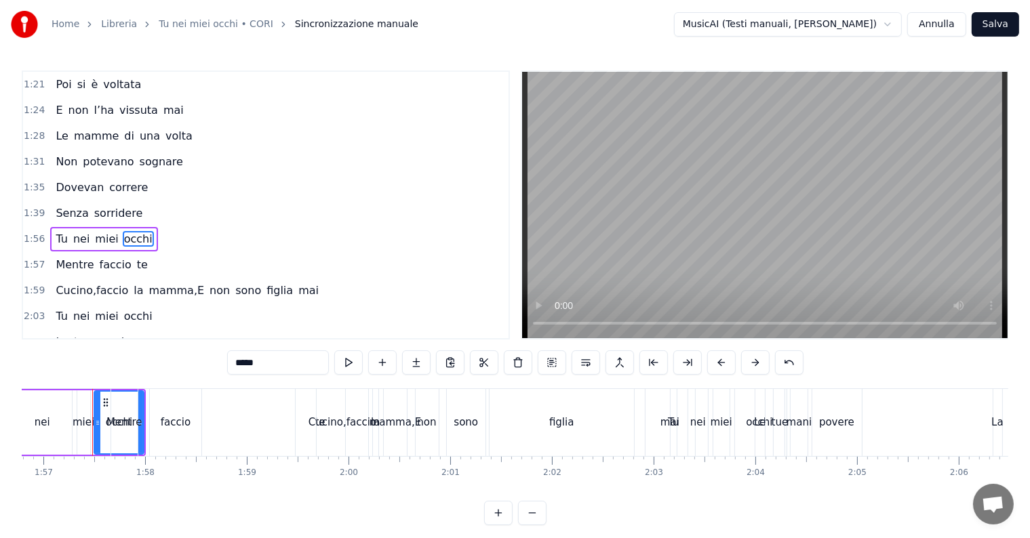
scroll to position [0, 11877]
click at [552, 360] on button at bounding box center [552, 362] width 28 height 24
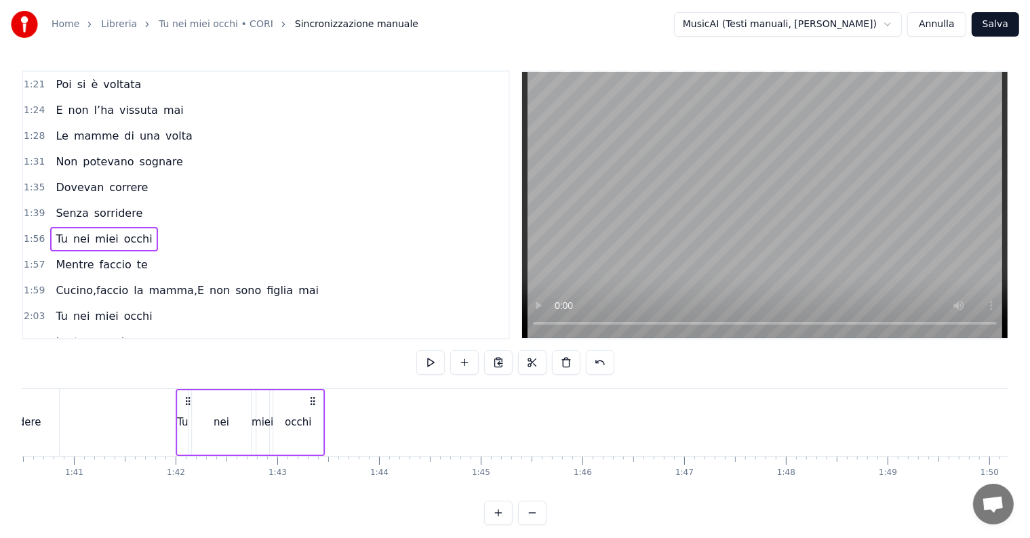
scroll to position [0, 10214]
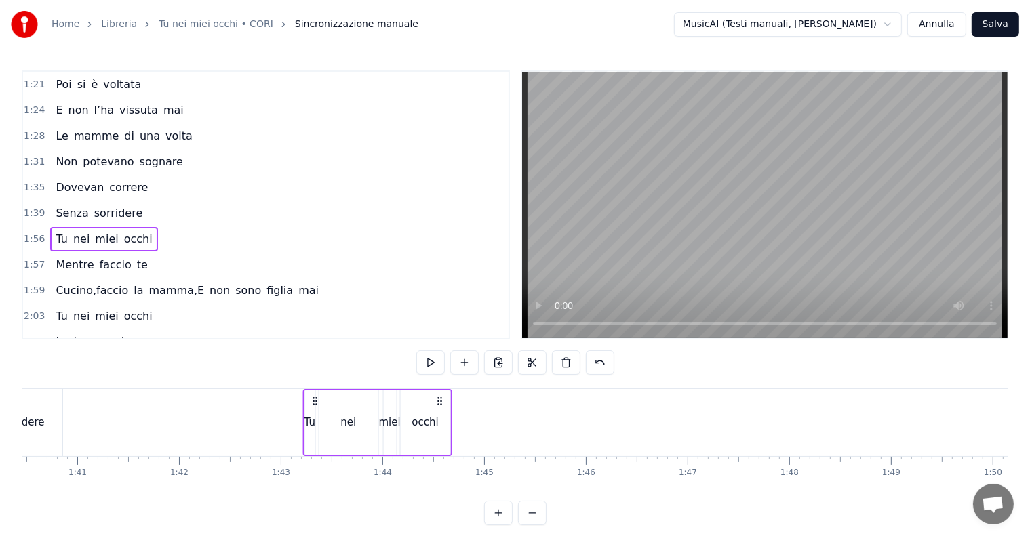
drag, startPoint x: 101, startPoint y: 399, endPoint x: 314, endPoint y: 407, distance: 213.0
click at [314, 407] on div "Tu nei miei occhi" at bounding box center [377, 422] width 149 height 67
click at [115, 257] on span "faccio" at bounding box center [115, 265] width 35 height 16
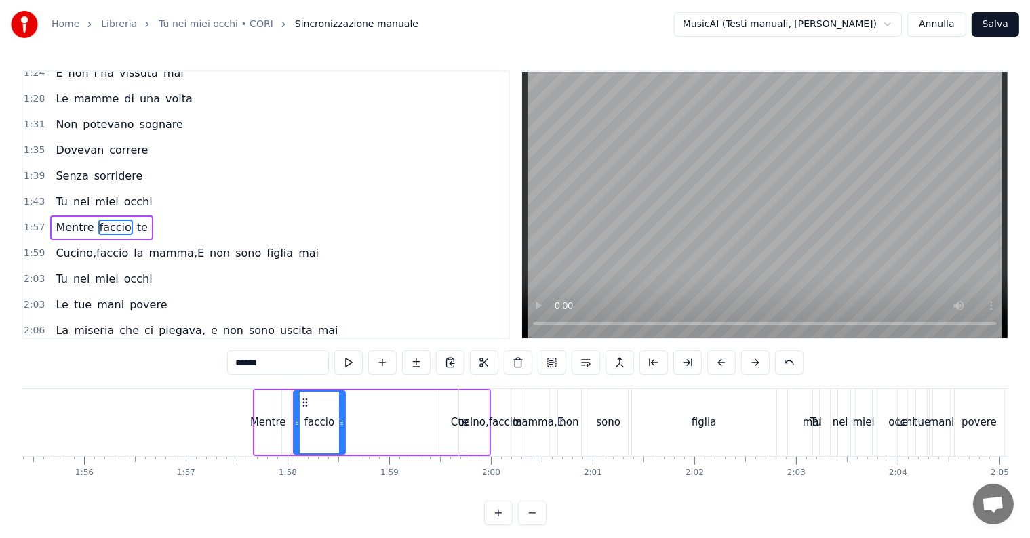
scroll to position [0, 11934]
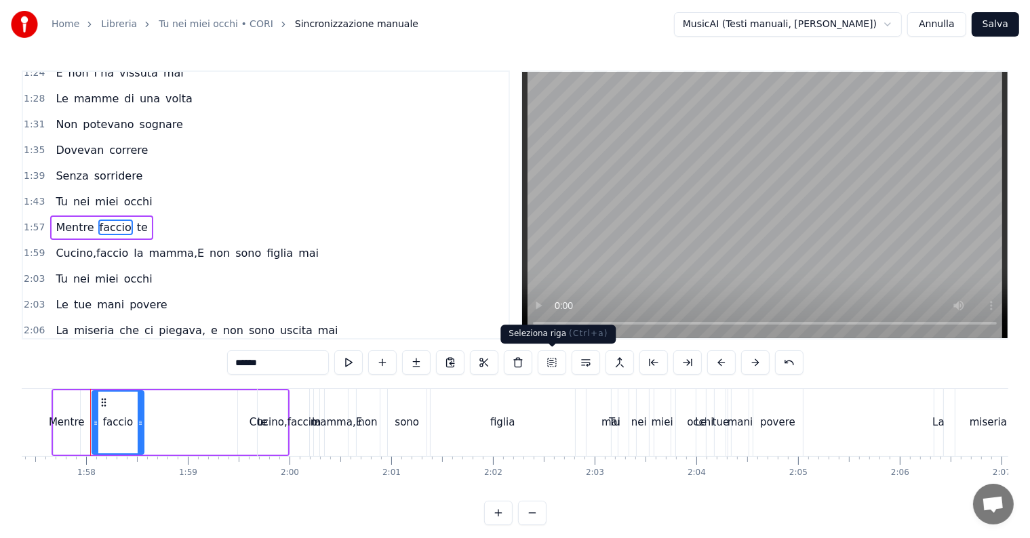
click at [552, 355] on button at bounding box center [552, 362] width 28 height 24
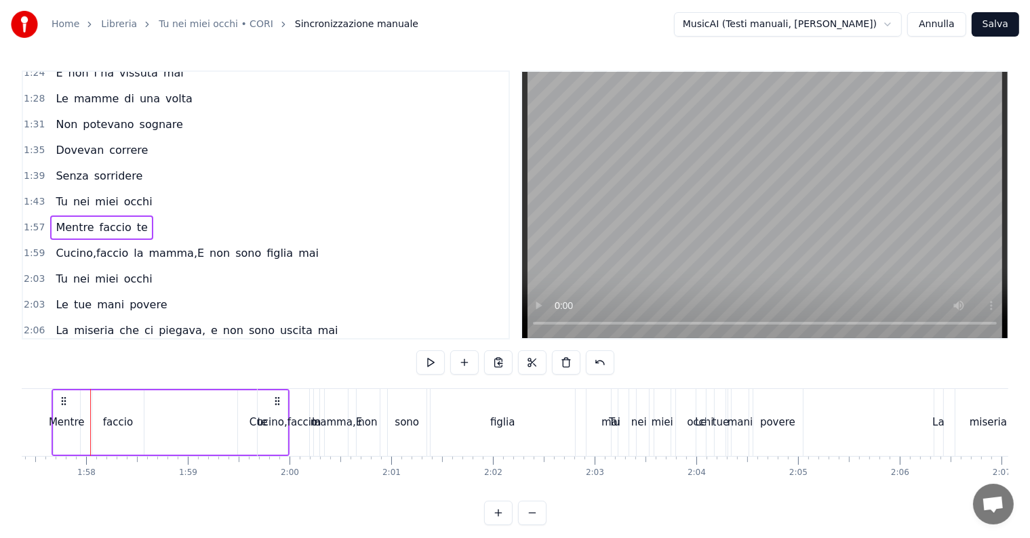
scroll to position [0, 11895]
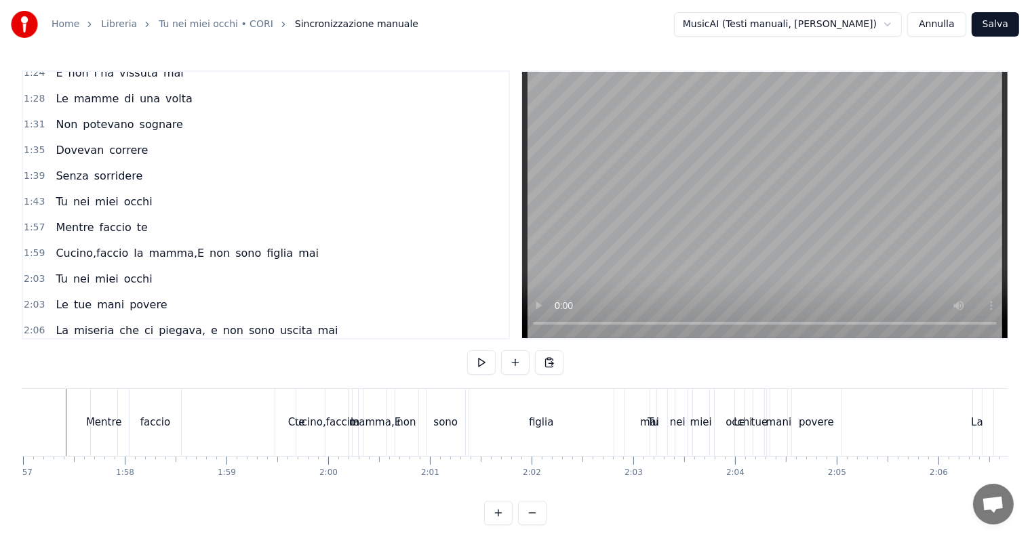
scroll to position [0, 11871]
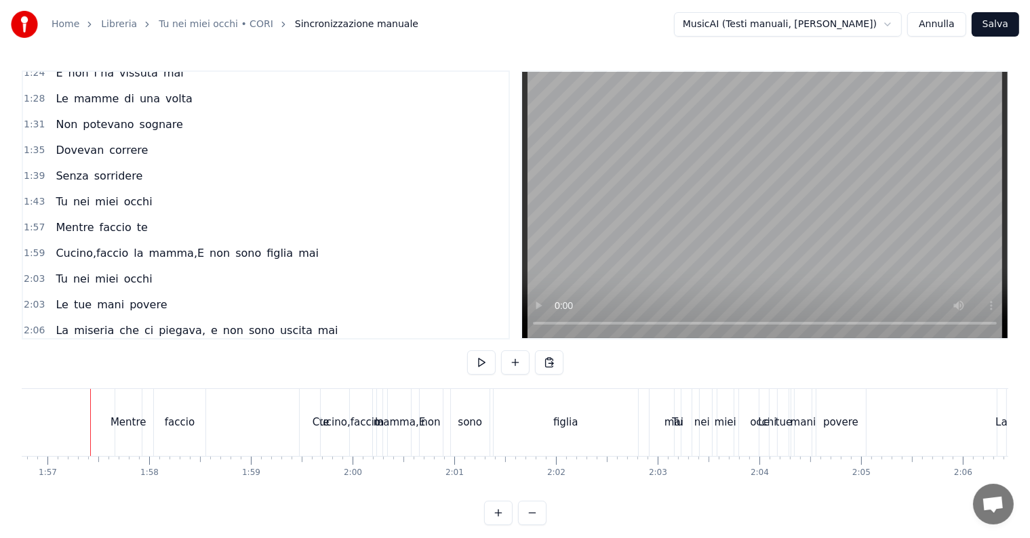
click at [114, 216] on div "Mentre faccio te" at bounding box center [101, 228] width 103 height 24
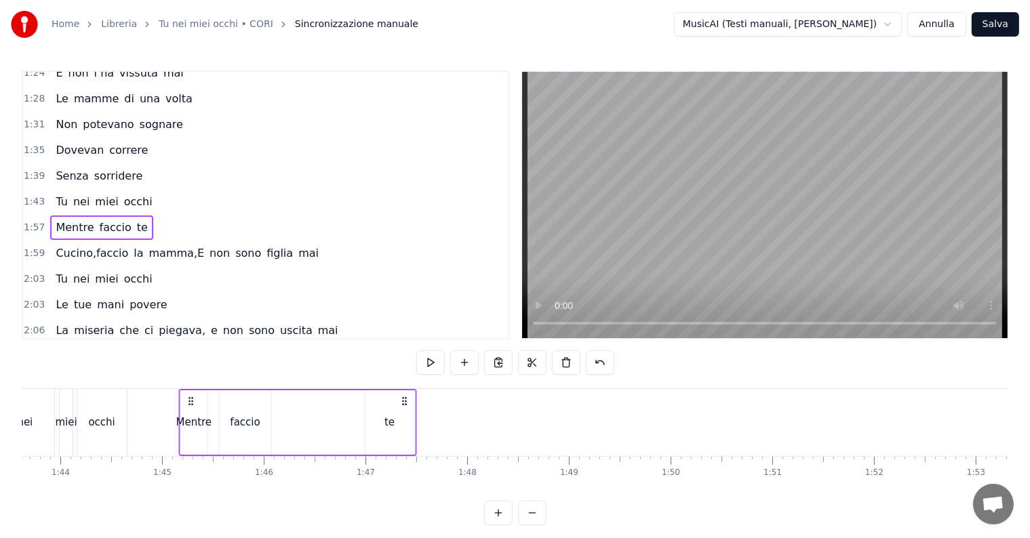
scroll to position [0, 10518]
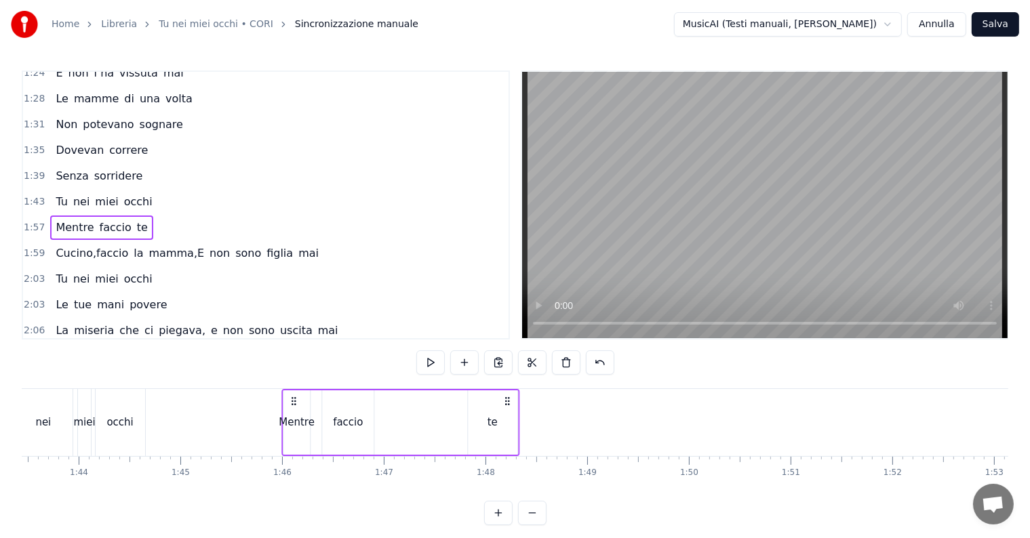
drag, startPoint x: 125, startPoint y: 401, endPoint x: 292, endPoint y: 380, distance: 168.8
click at [292, 380] on div "0:06 Le donne di una volta 0:10 Non avevano scelta 0:13 Tu lavi e cucini 0:15 E…" at bounding box center [515, 297] width 986 height 455
click at [265, 245] on span "figlia" at bounding box center [279, 253] width 29 height 16
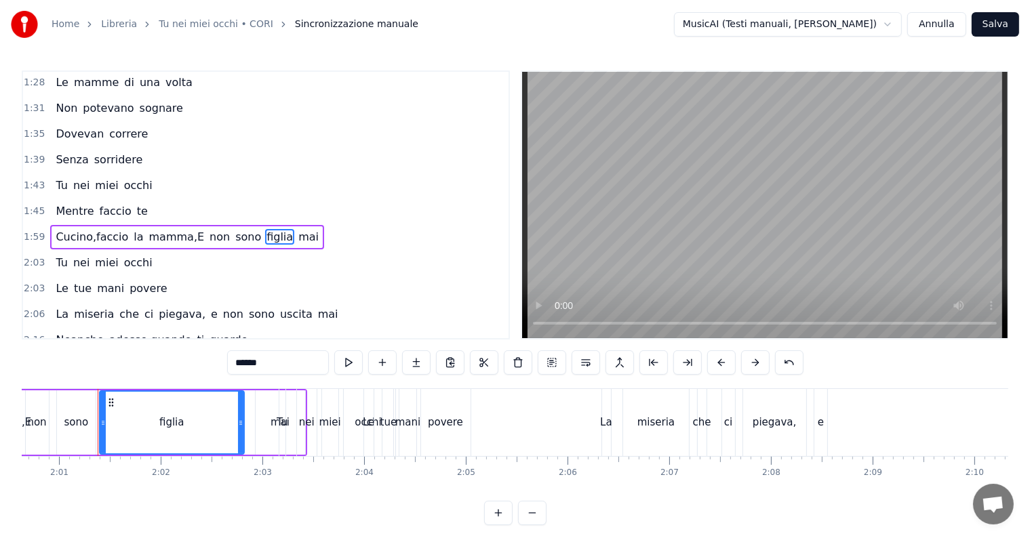
scroll to position [0, 12273]
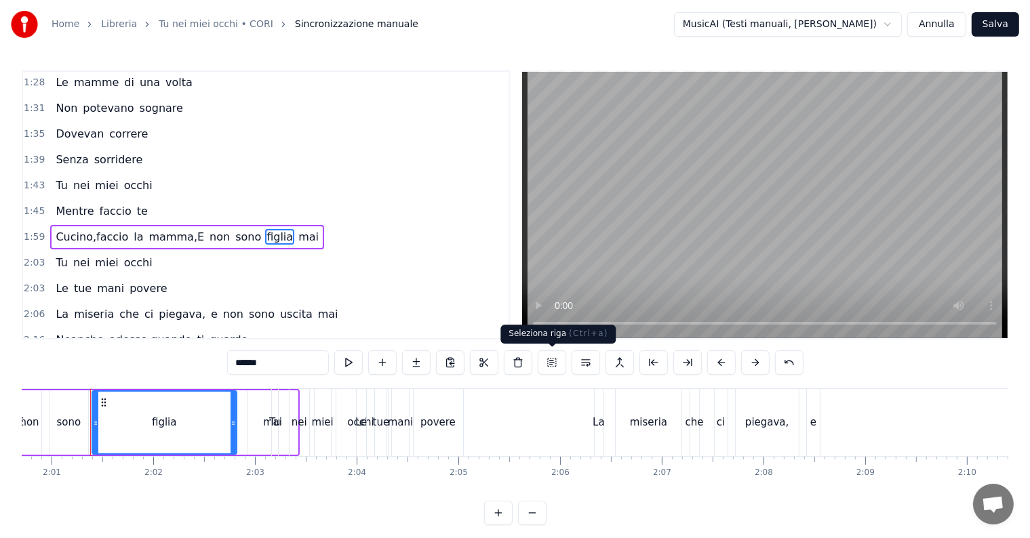
click at [559, 361] on button at bounding box center [552, 362] width 28 height 24
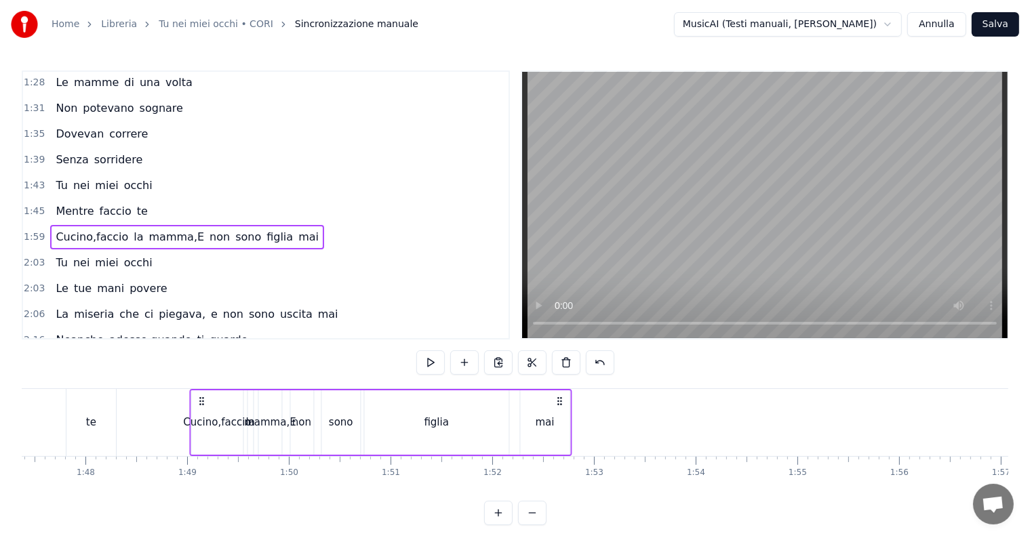
scroll to position [0, 10907]
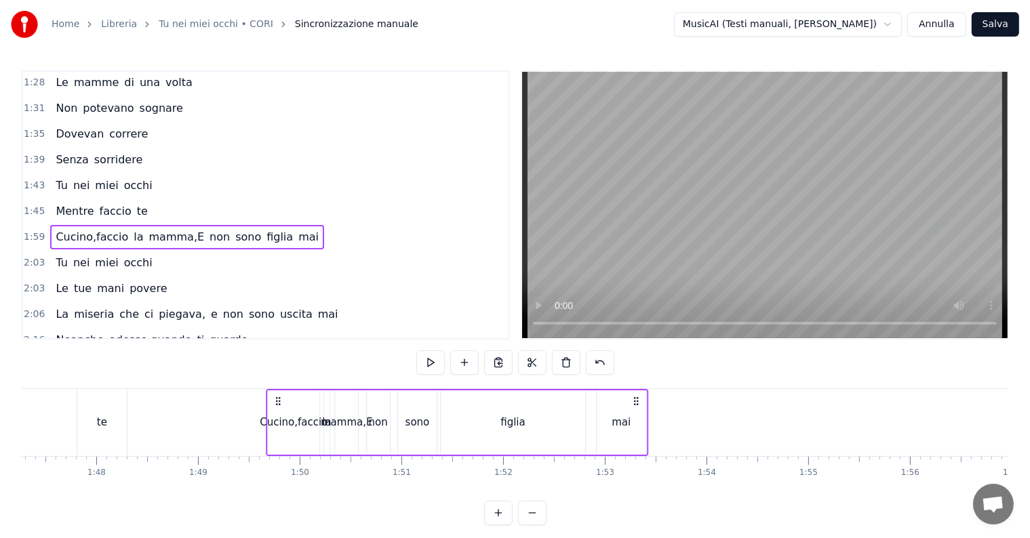
drag, startPoint x: 100, startPoint y: 400, endPoint x: 277, endPoint y: 392, distance: 176.4
click at [277, 392] on div "[PERSON_NAME],faccio la mamma,E non sono figlia mai" at bounding box center [457, 422] width 382 height 67
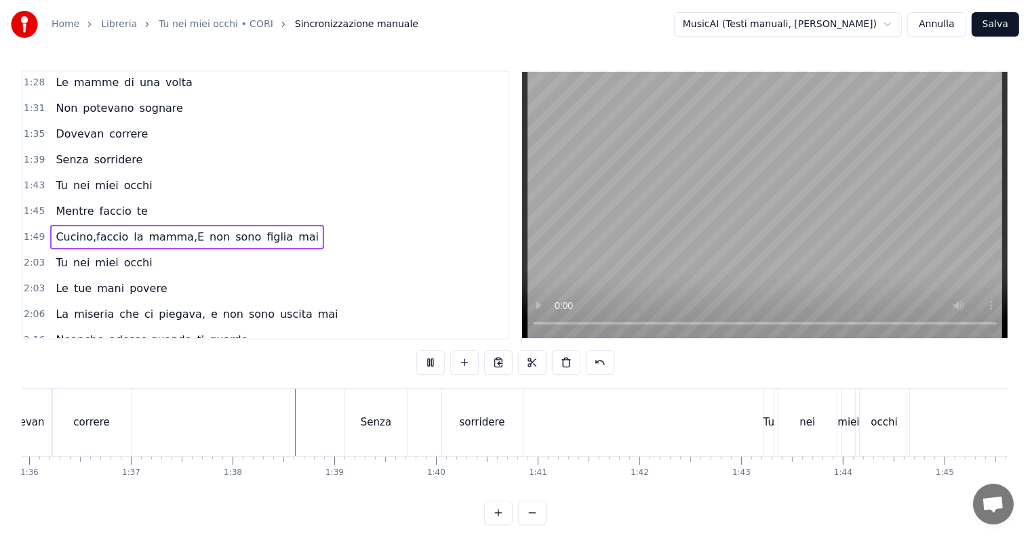
scroll to position [0, 9908]
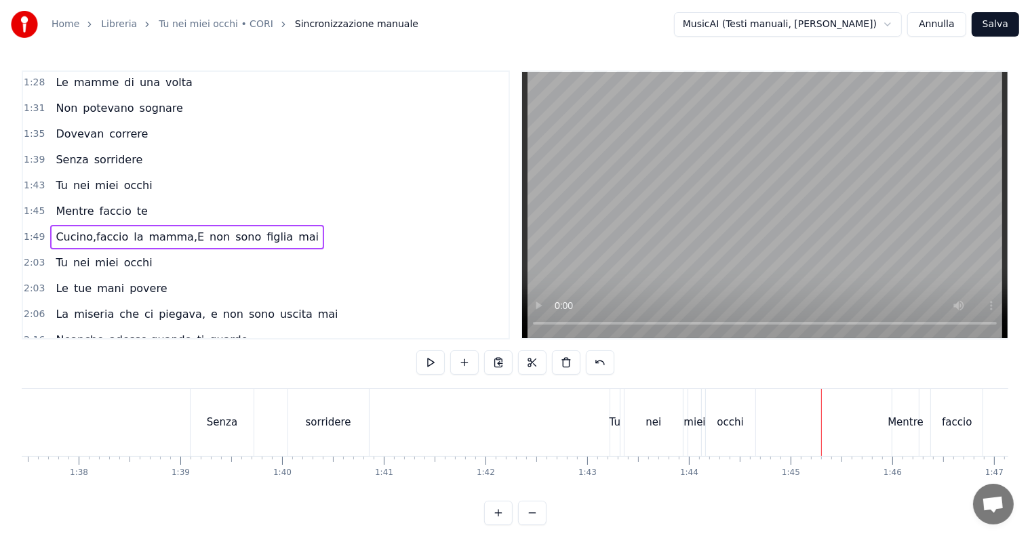
click at [630, 412] on div "nei" at bounding box center [653, 422] width 59 height 67
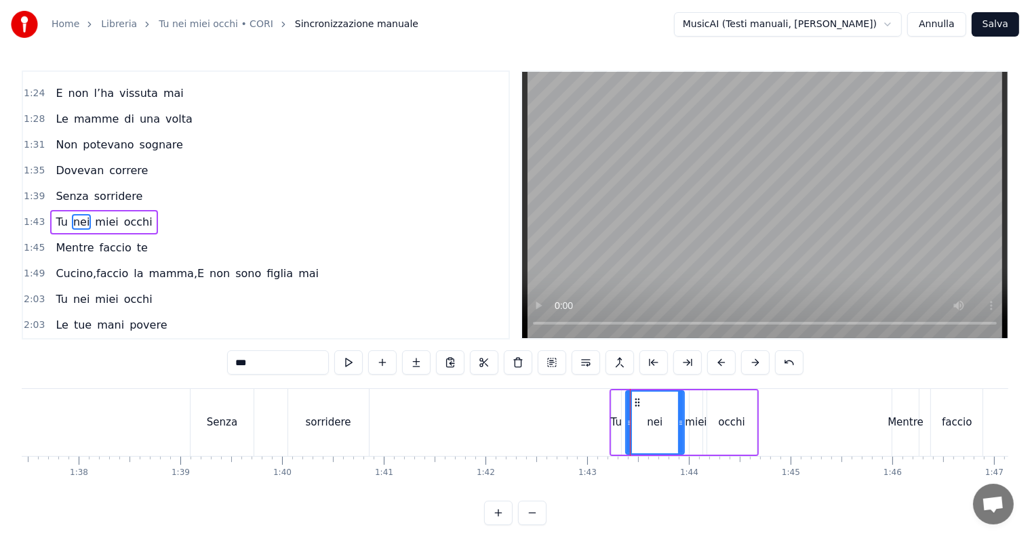
scroll to position [428, 0]
click at [722, 363] on button at bounding box center [721, 362] width 28 height 24
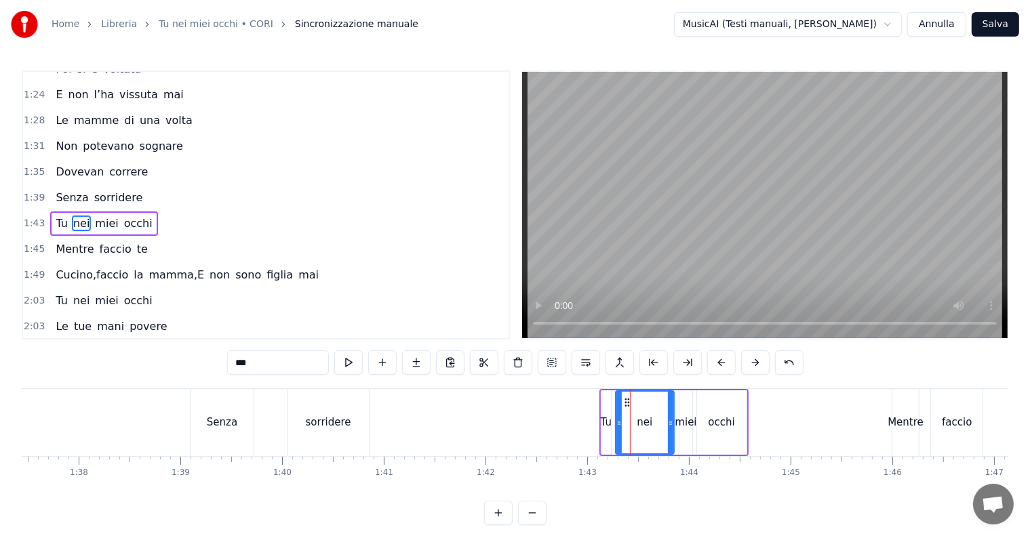
click at [722, 363] on button at bounding box center [721, 362] width 28 height 24
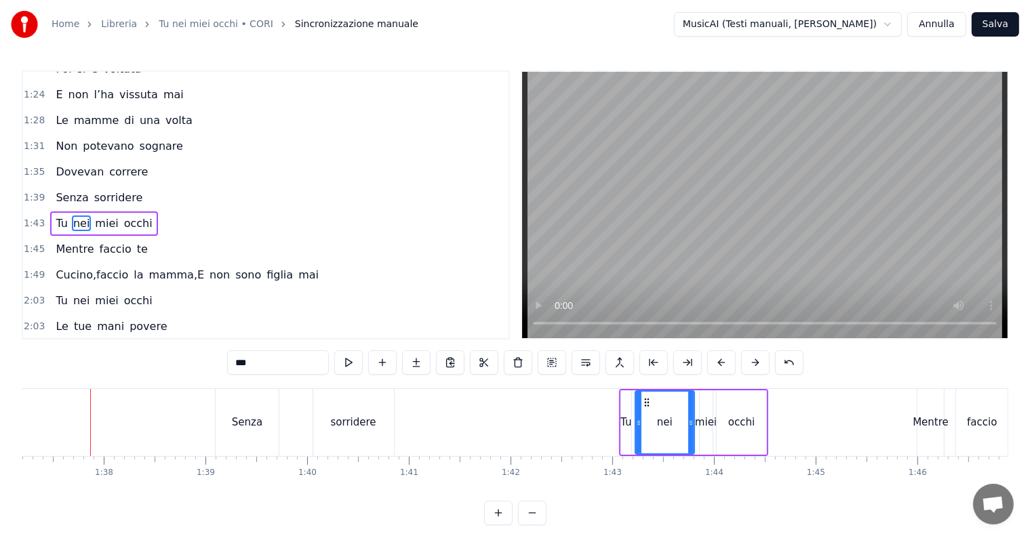
click at [254, 413] on div "Senza" at bounding box center [248, 422] width 64 height 67
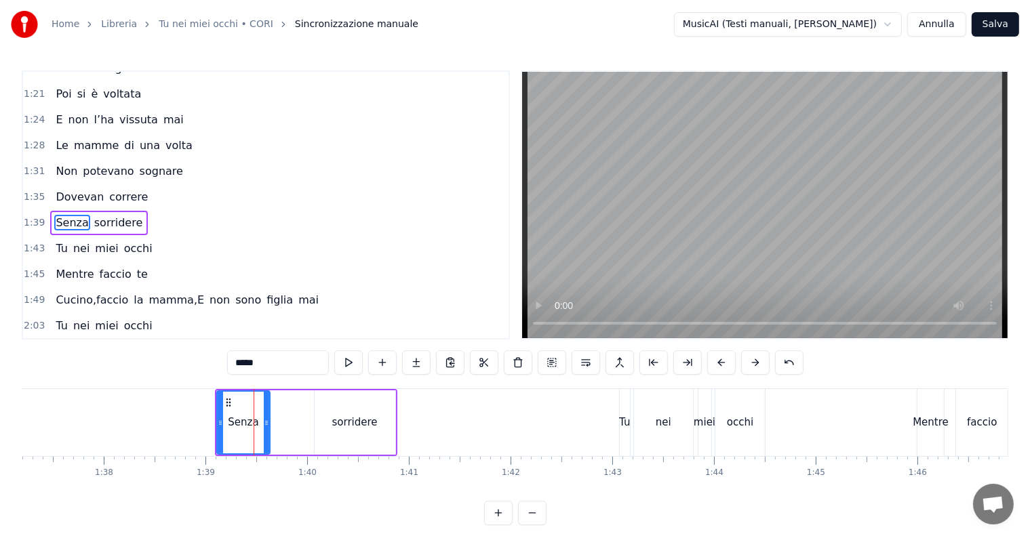
drag, startPoint x: 277, startPoint y: 413, endPoint x: 267, endPoint y: 413, distance: 9.5
click at [267, 413] on div at bounding box center [266, 423] width 5 height 62
click at [331, 414] on div "sorridere" at bounding box center [355, 422] width 81 height 64
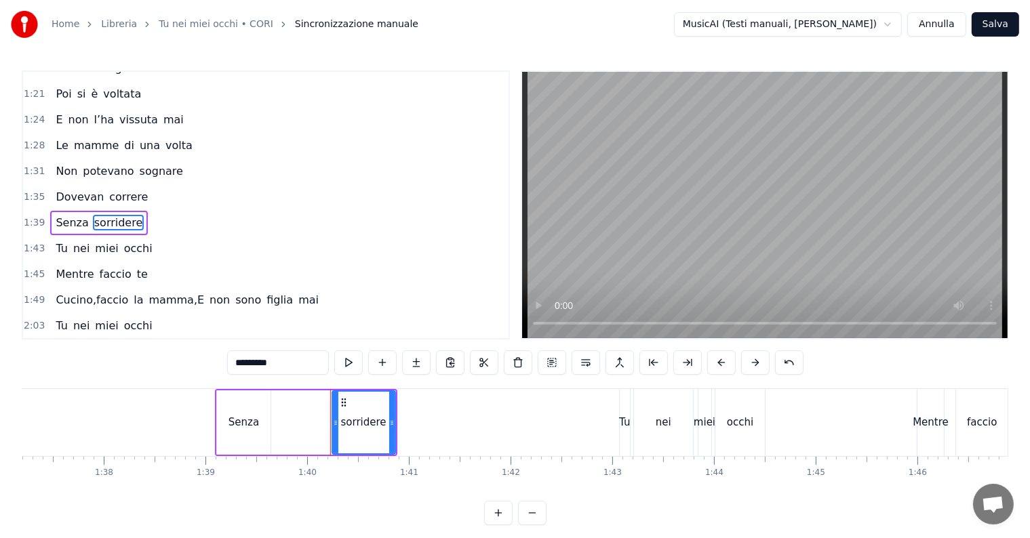
drag, startPoint x: 319, startPoint y: 420, endPoint x: 339, endPoint y: 420, distance: 19.7
click at [339, 420] on div "sorridere" at bounding box center [364, 423] width 62 height 62
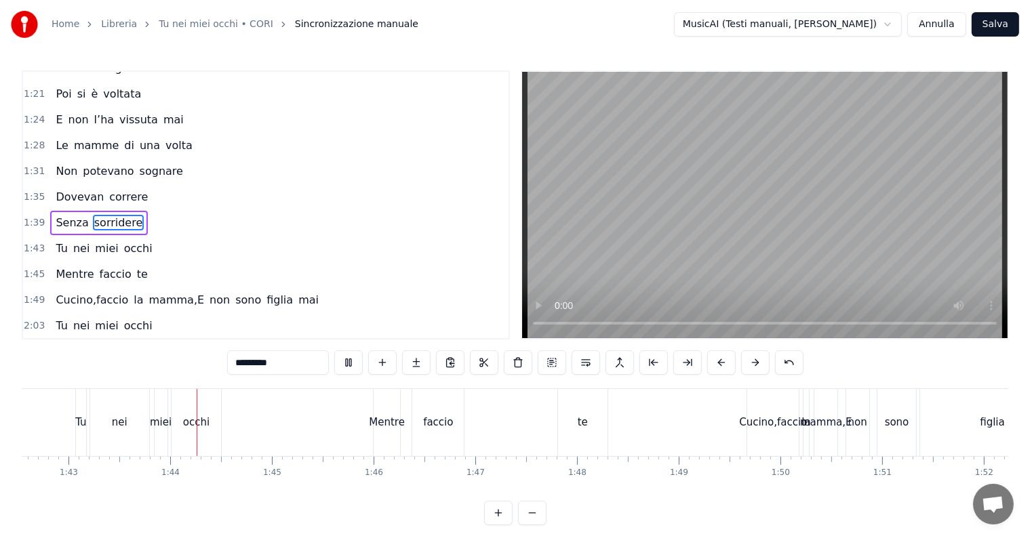
scroll to position [0, 10462]
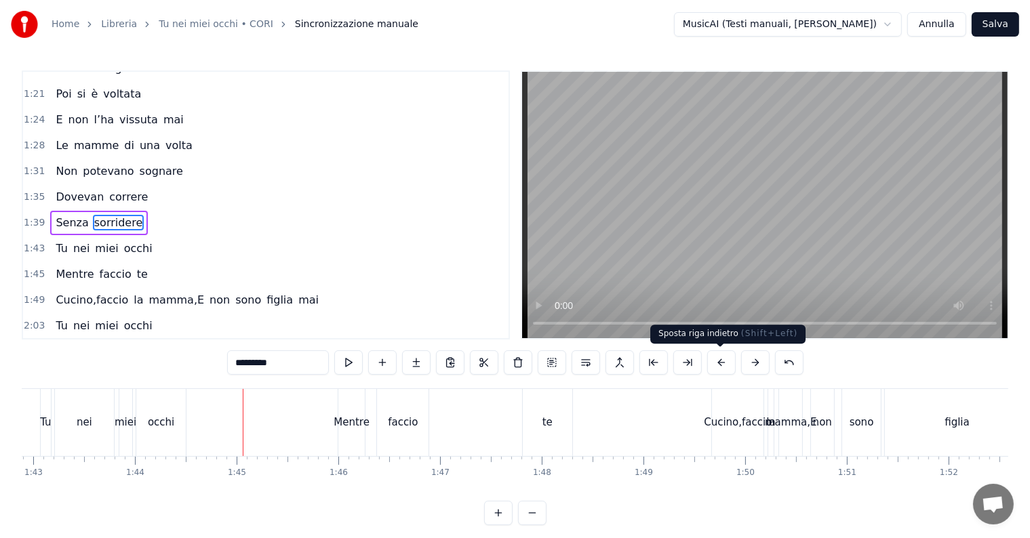
click at [721, 364] on button at bounding box center [721, 362] width 28 height 24
click at [180, 407] on div "occhi" at bounding box center [160, 422] width 49 height 67
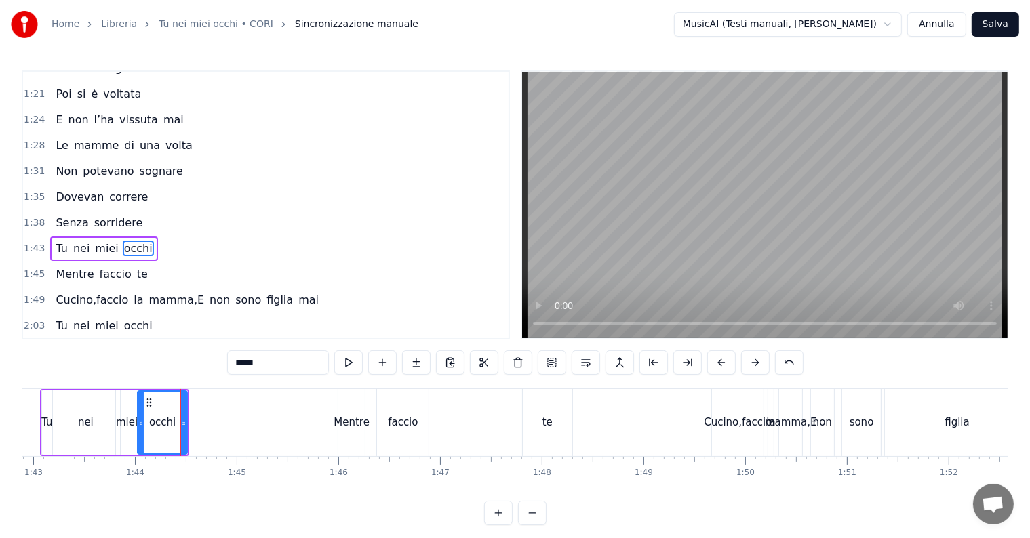
scroll to position [428, 0]
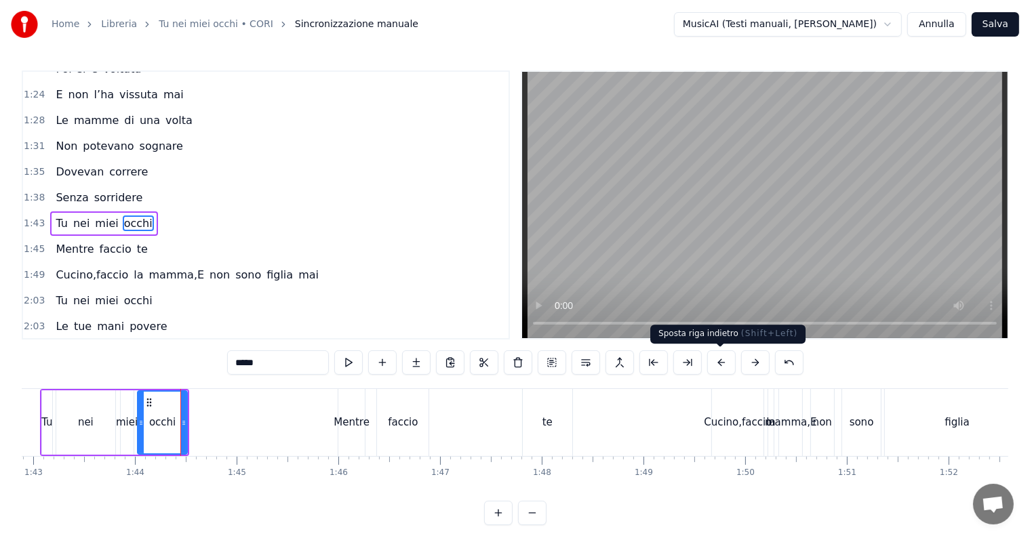
click at [727, 363] on button at bounding box center [721, 362] width 28 height 24
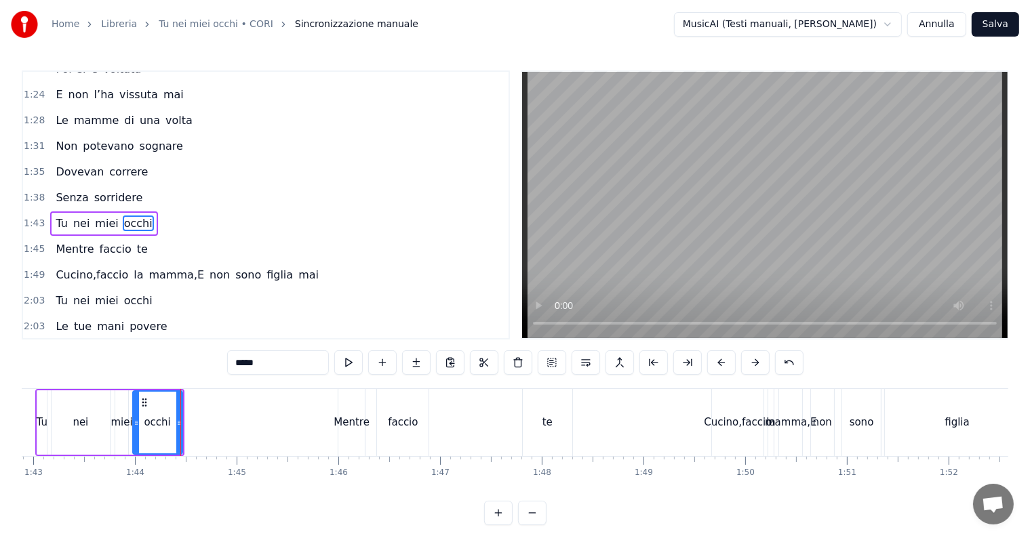
click at [727, 363] on button at bounding box center [721, 362] width 28 height 24
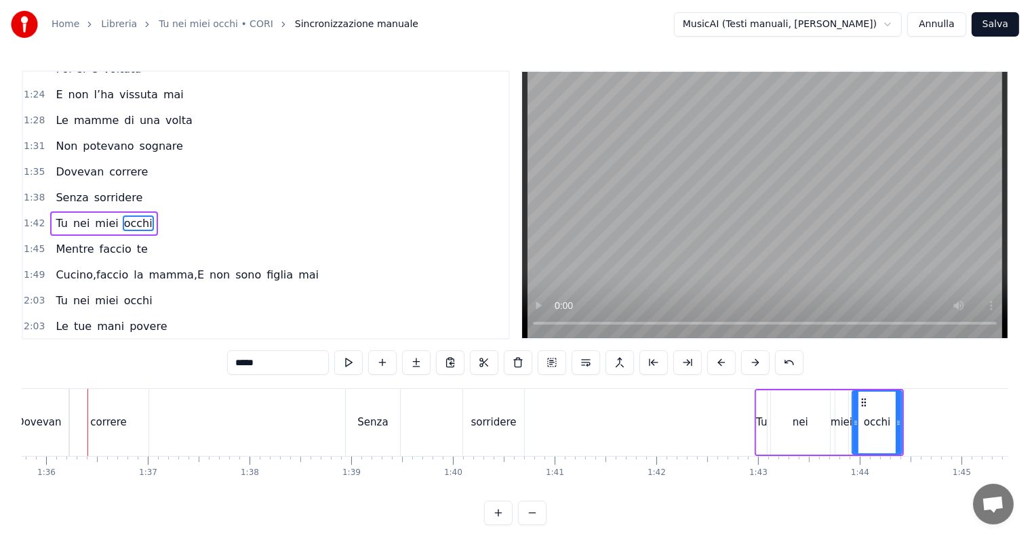
scroll to position [0, 9734]
click at [381, 425] on div "Senza" at bounding box center [375, 423] width 31 height 16
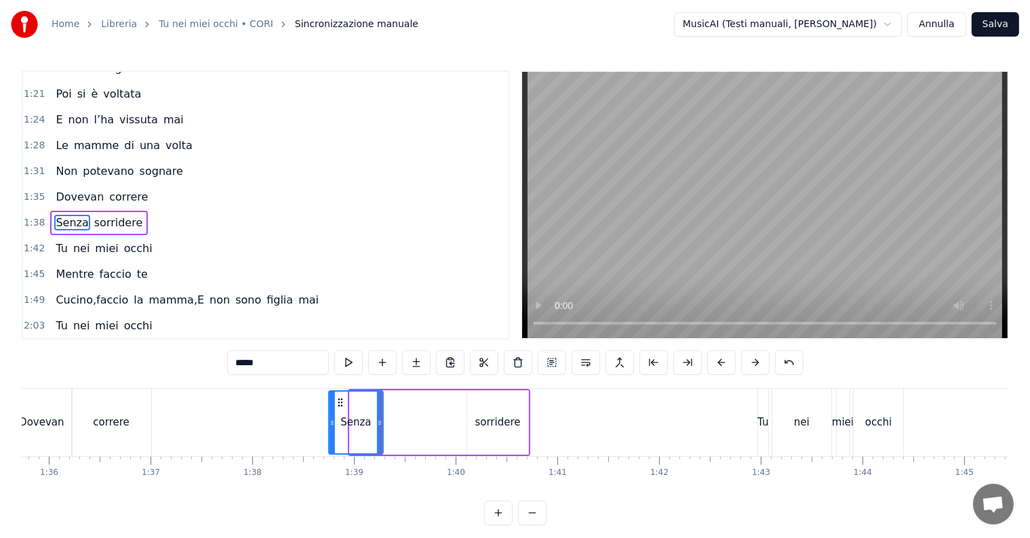
drag, startPoint x: 361, startPoint y: 403, endPoint x: 340, endPoint y: 403, distance: 21.0
click at [340, 403] on icon at bounding box center [340, 402] width 11 height 11
click at [509, 419] on div "sorridere" at bounding box center [497, 423] width 45 height 16
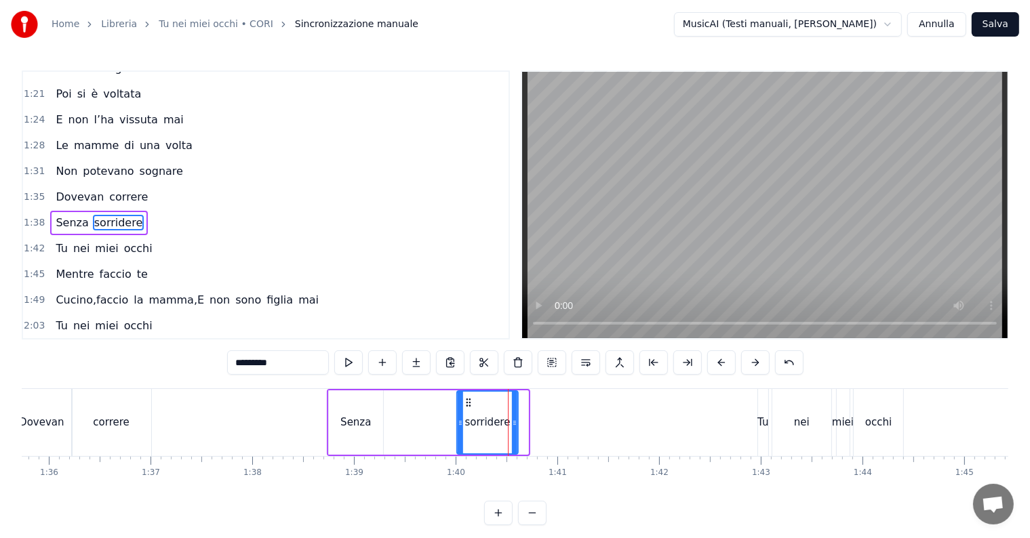
drag, startPoint x: 478, startPoint y: 401, endPoint x: 468, endPoint y: 401, distance: 10.2
click at [468, 401] on icon at bounding box center [468, 402] width 11 height 11
drag, startPoint x: 514, startPoint y: 420, endPoint x: 526, endPoint y: 420, distance: 12.2
click at [526, 420] on icon at bounding box center [523, 423] width 5 height 11
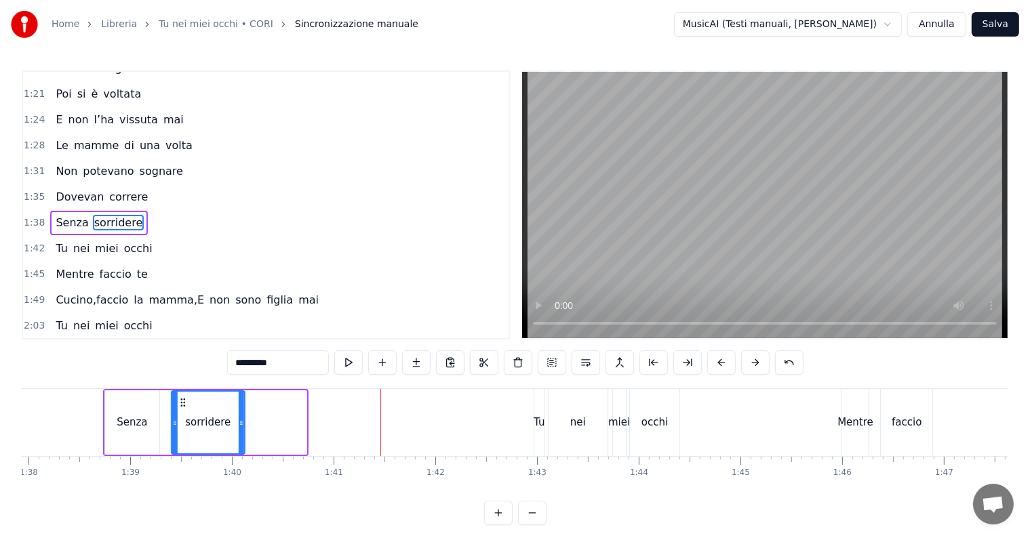
scroll to position [0, 9935]
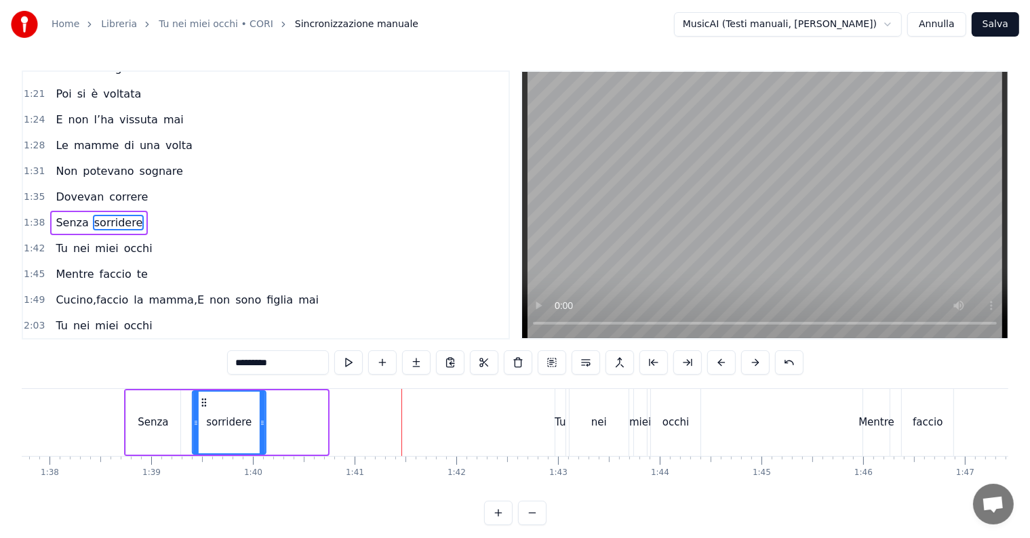
drag, startPoint x: 210, startPoint y: 404, endPoint x: 195, endPoint y: 404, distance: 14.9
click at [199, 404] on icon at bounding box center [204, 402] width 11 height 11
click at [214, 404] on div "sorridere" at bounding box center [221, 423] width 72 height 62
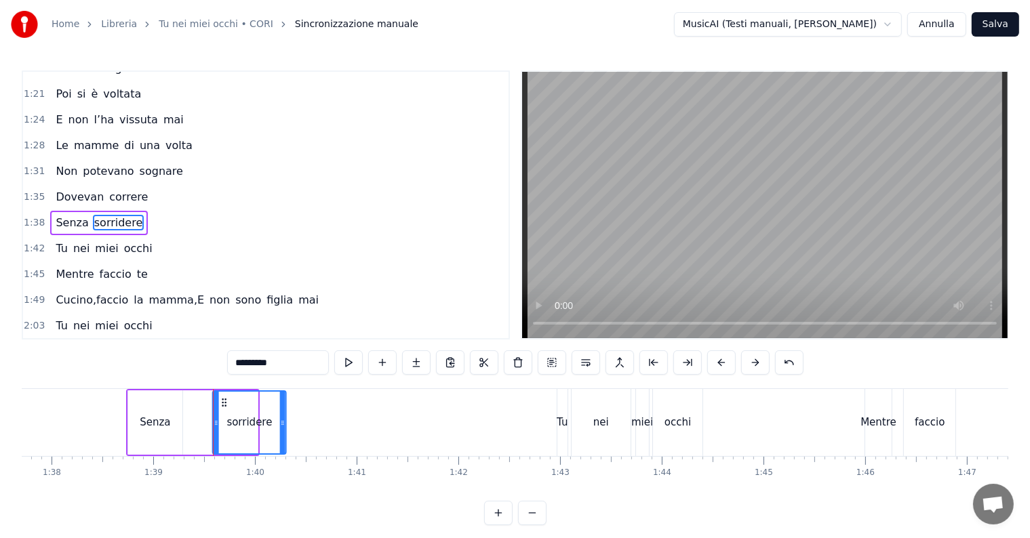
drag, startPoint x: 196, startPoint y: 401, endPoint x: 225, endPoint y: 401, distance: 29.1
click at [225, 402] on circle at bounding box center [225, 402] width 1 height 1
click at [159, 415] on div "Senza" at bounding box center [155, 423] width 31 height 16
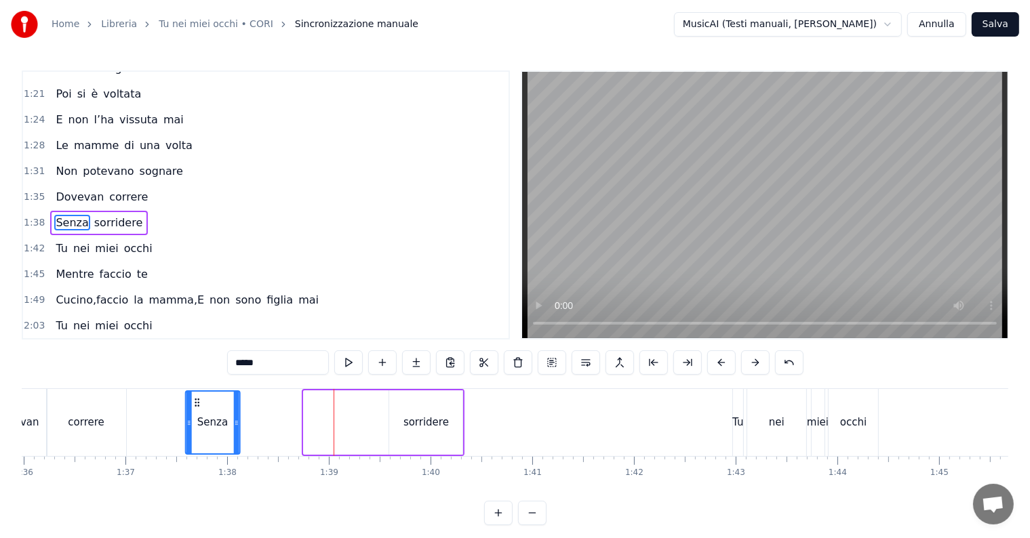
click at [192, 403] on icon at bounding box center [197, 402] width 11 height 11
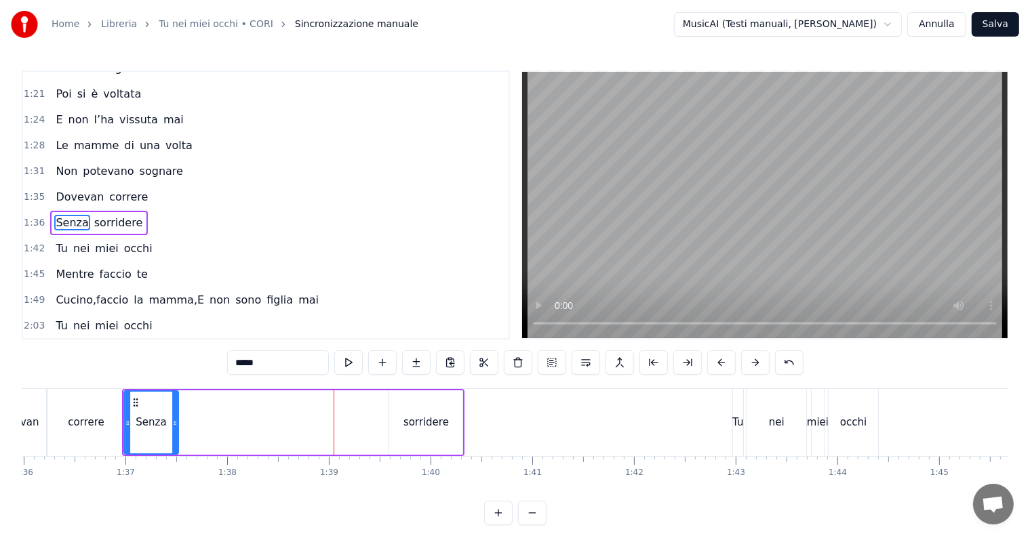
scroll to position [0, 9756]
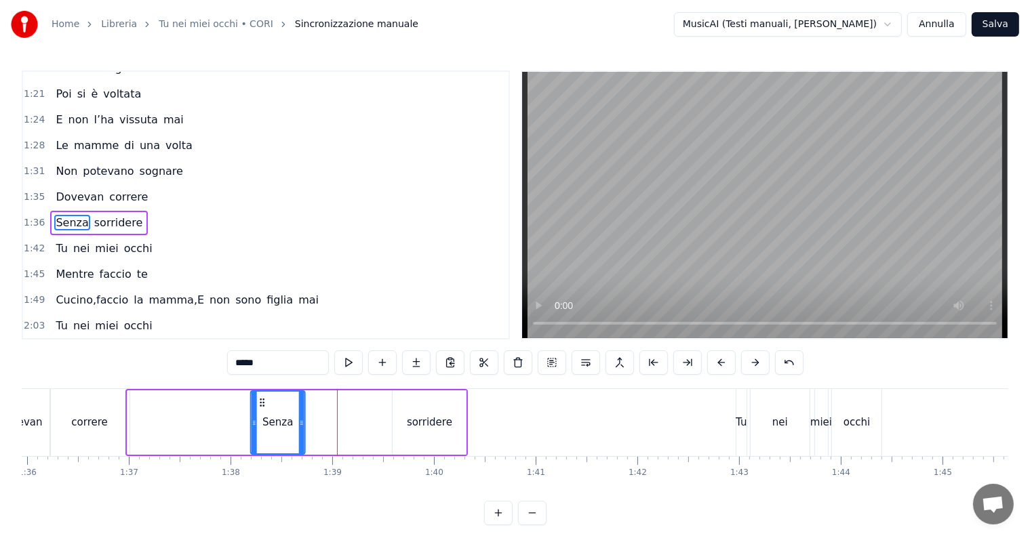
drag, startPoint x: 136, startPoint y: 403, endPoint x: 259, endPoint y: 403, distance: 123.4
click at [259, 403] on icon at bounding box center [262, 402] width 11 height 11
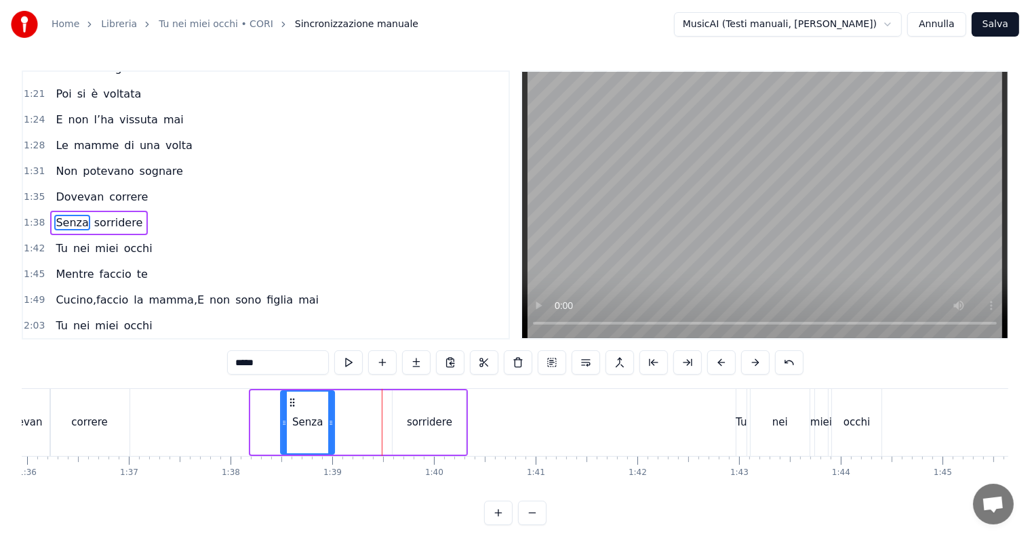
drag, startPoint x: 259, startPoint y: 403, endPoint x: 289, endPoint y: 405, distance: 29.9
click at [289, 405] on icon at bounding box center [292, 402] width 11 height 11
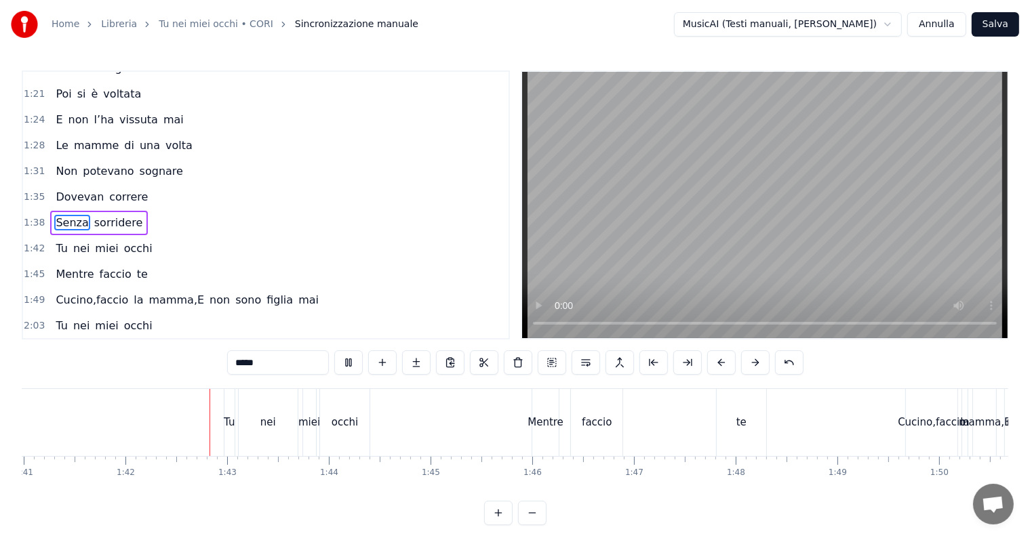
scroll to position [0, 10319]
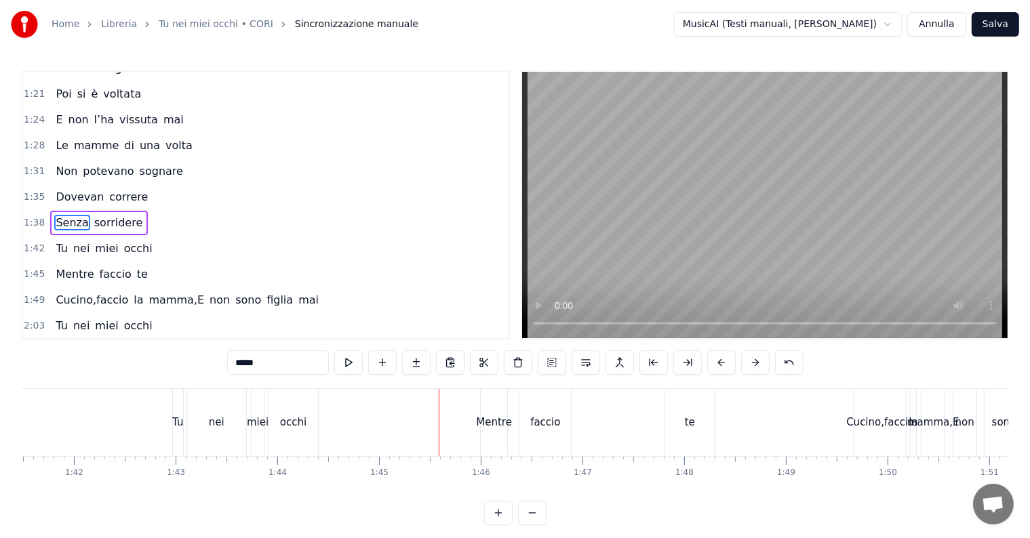
click at [208, 419] on div "nei" at bounding box center [216, 422] width 59 height 67
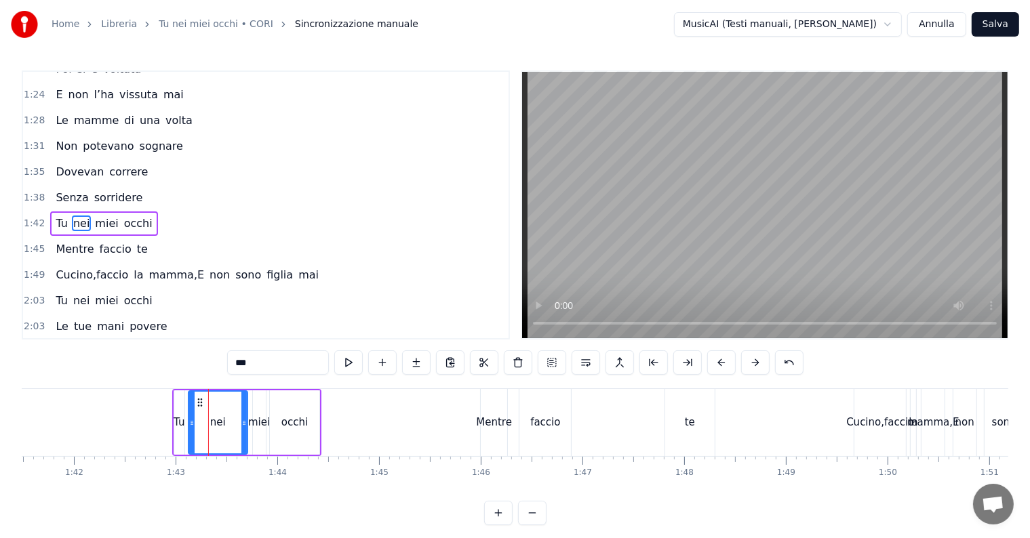
click at [197, 416] on div "nei" at bounding box center [218, 423] width 58 height 62
drag, startPoint x: 192, startPoint y: 422, endPoint x: 206, endPoint y: 423, distance: 14.3
click at [206, 423] on icon at bounding box center [205, 423] width 5 height 11
click at [179, 420] on div "Tu" at bounding box center [179, 423] width 11 height 16
click at [185, 420] on icon at bounding box center [186, 423] width 5 height 11
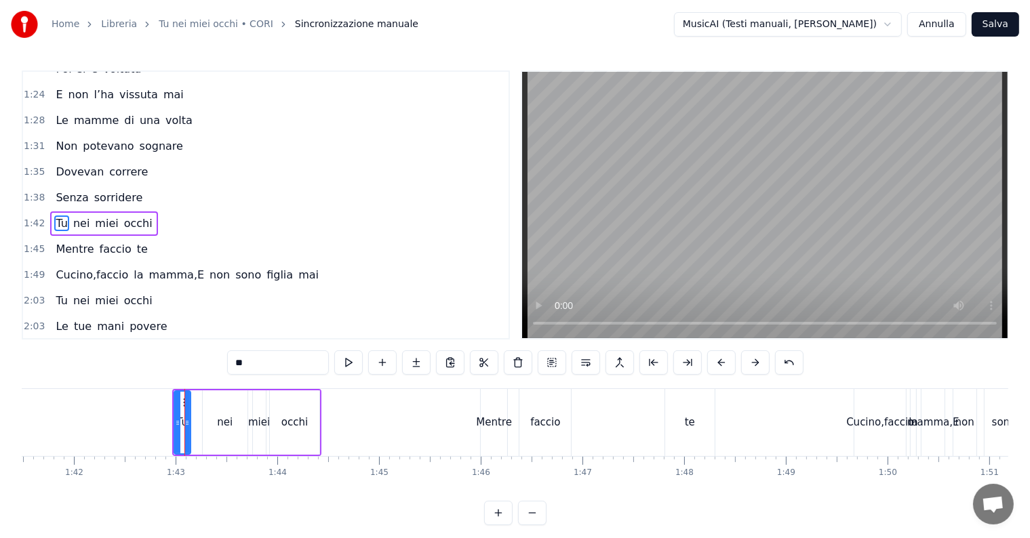
click at [223, 420] on div "nei" at bounding box center [225, 423] width 16 height 16
click at [210, 412] on div "nei" at bounding box center [224, 423] width 43 height 62
drag, startPoint x: 206, startPoint y: 420, endPoint x: 214, endPoint y: 420, distance: 8.1
click at [214, 420] on icon at bounding box center [213, 423] width 5 height 11
click at [182, 425] on div "Tu" at bounding box center [182, 423] width 11 height 16
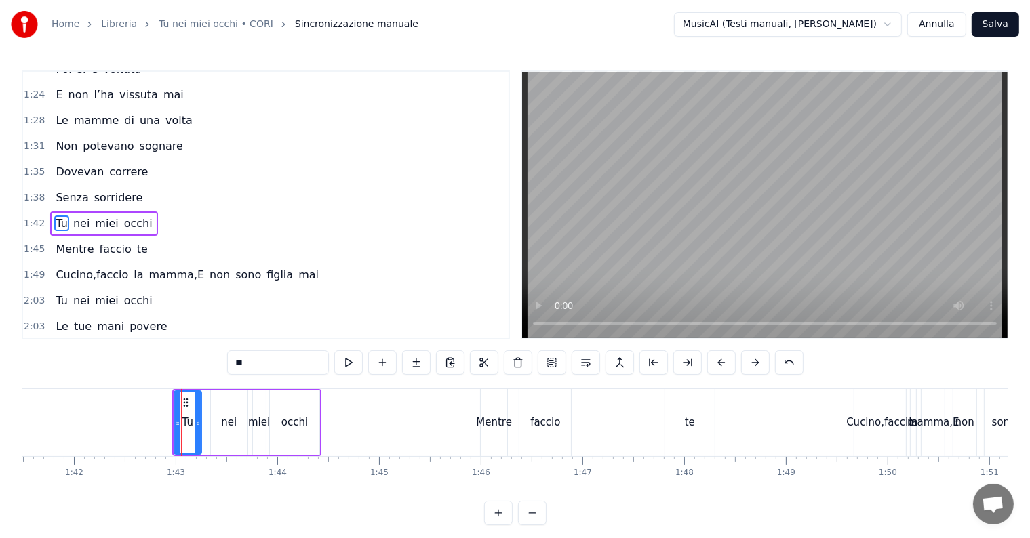
drag, startPoint x: 187, startPoint y: 423, endPoint x: 198, endPoint y: 422, distance: 10.9
click at [198, 422] on icon at bounding box center [197, 423] width 5 height 11
click at [291, 420] on div "occhi" at bounding box center [294, 423] width 26 height 16
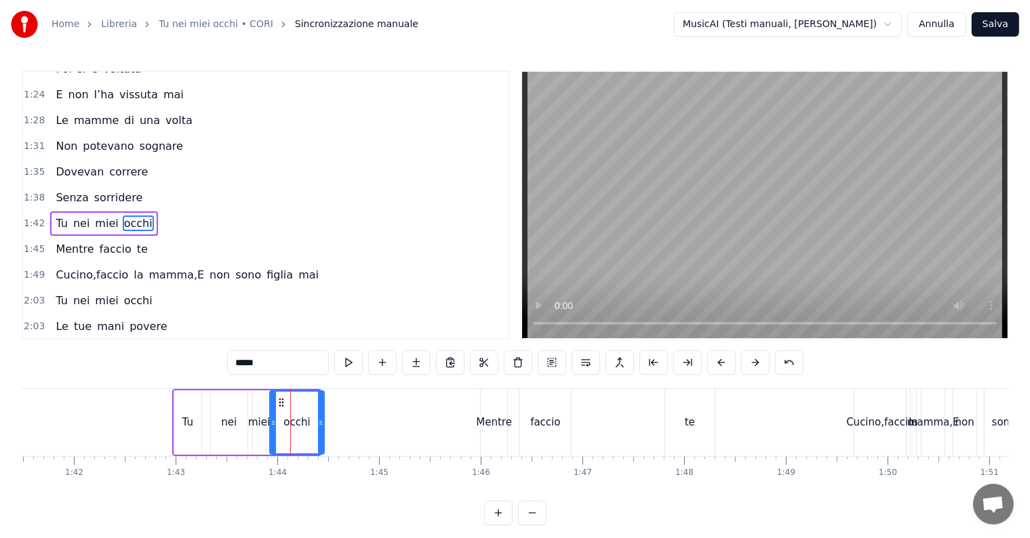
click at [320, 420] on icon at bounding box center [320, 423] width 5 height 11
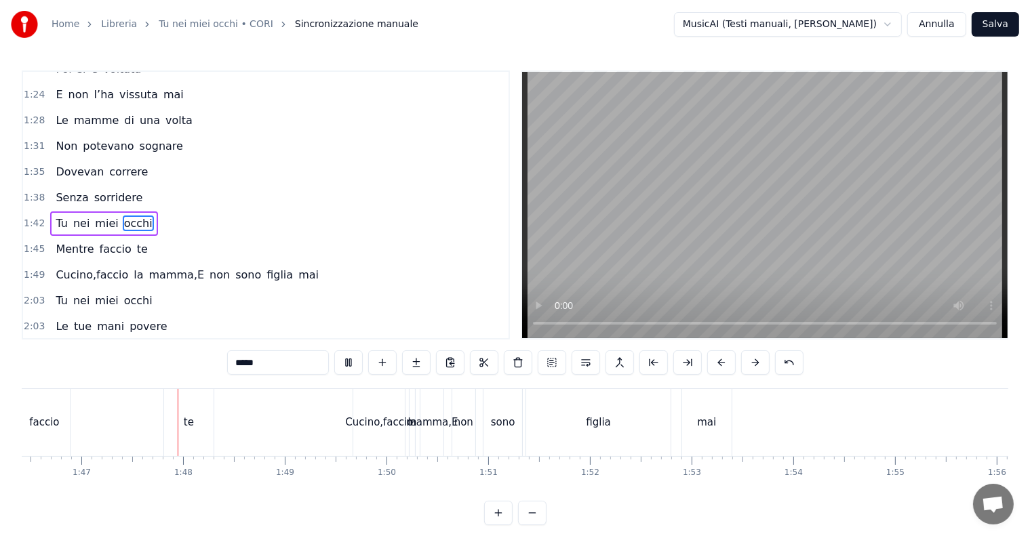
scroll to position [0, 10844]
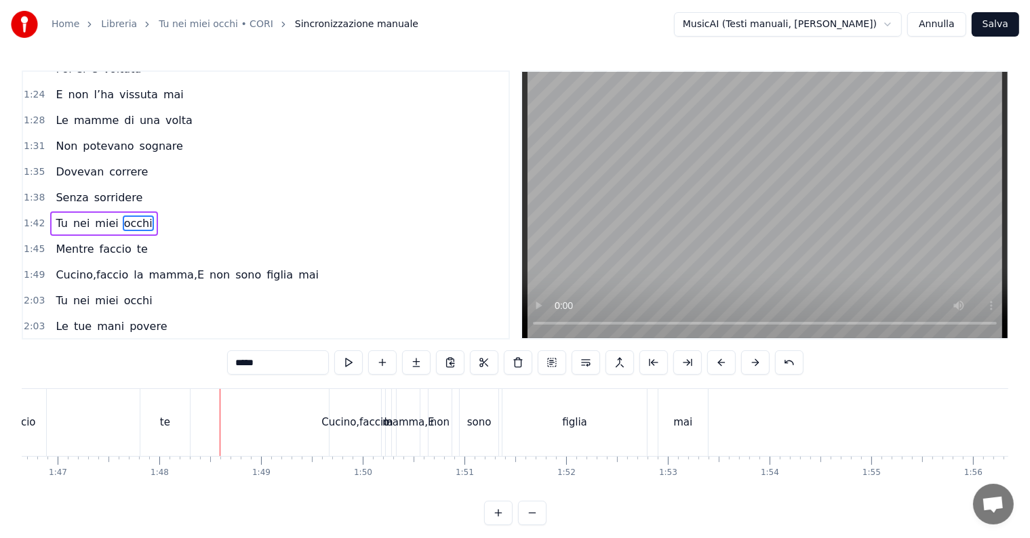
click at [163, 428] on div "te" at bounding box center [165, 423] width 10 height 16
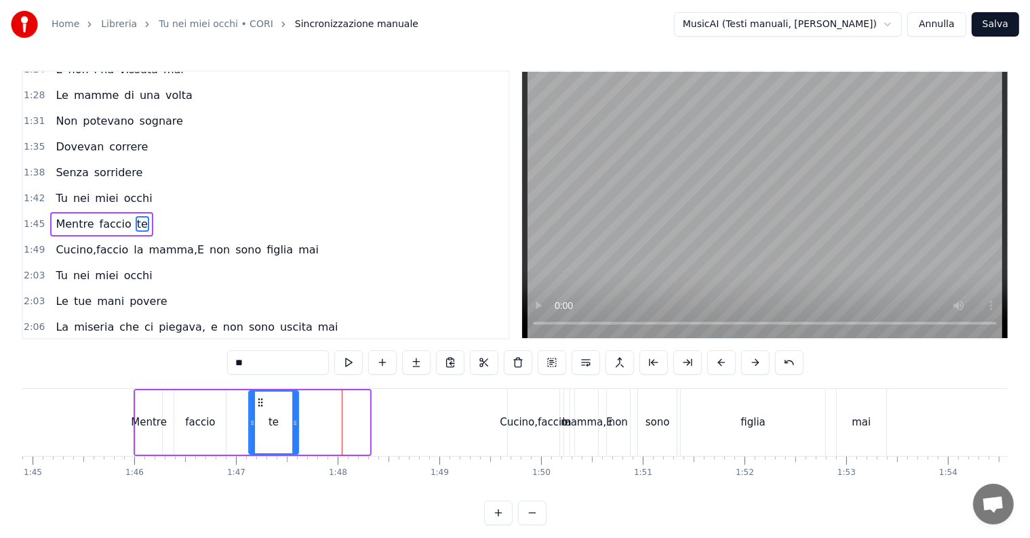
scroll to position [0, 10664]
drag, startPoint x: 150, startPoint y: 405, endPoint x: 280, endPoint y: 395, distance: 129.9
click at [280, 395] on div "te" at bounding box center [296, 423] width 48 height 62
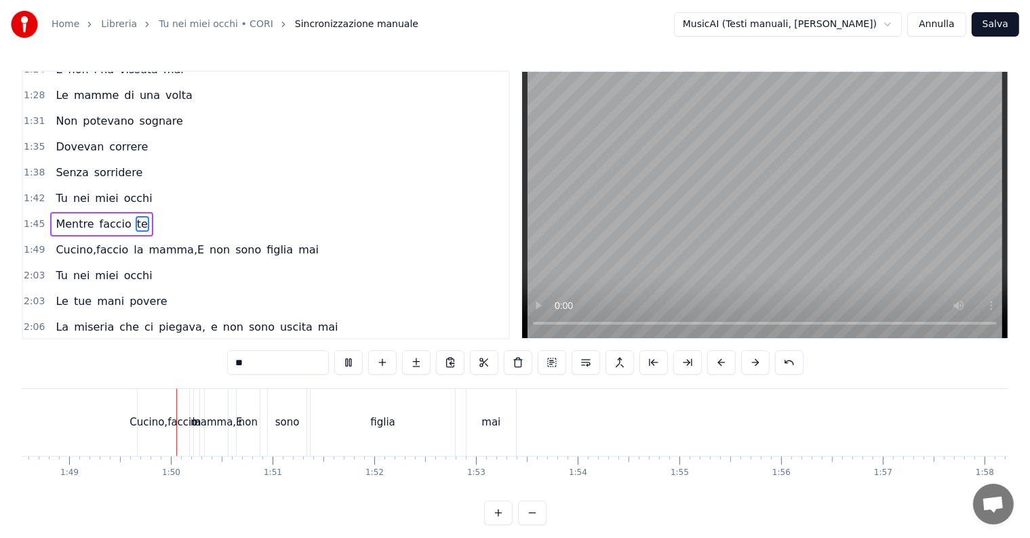
scroll to position [0, 11061]
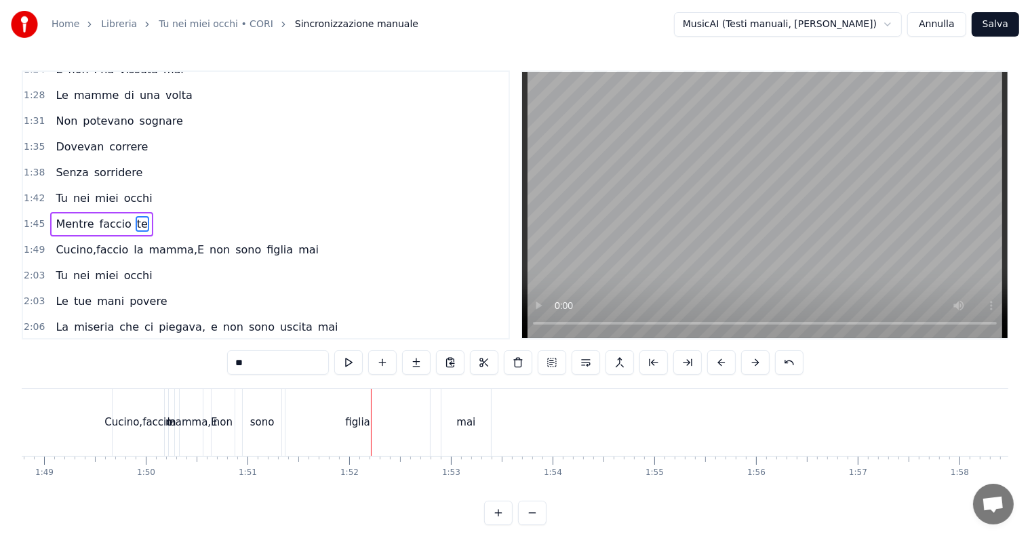
click at [352, 409] on div "figlia" at bounding box center [357, 422] width 144 height 67
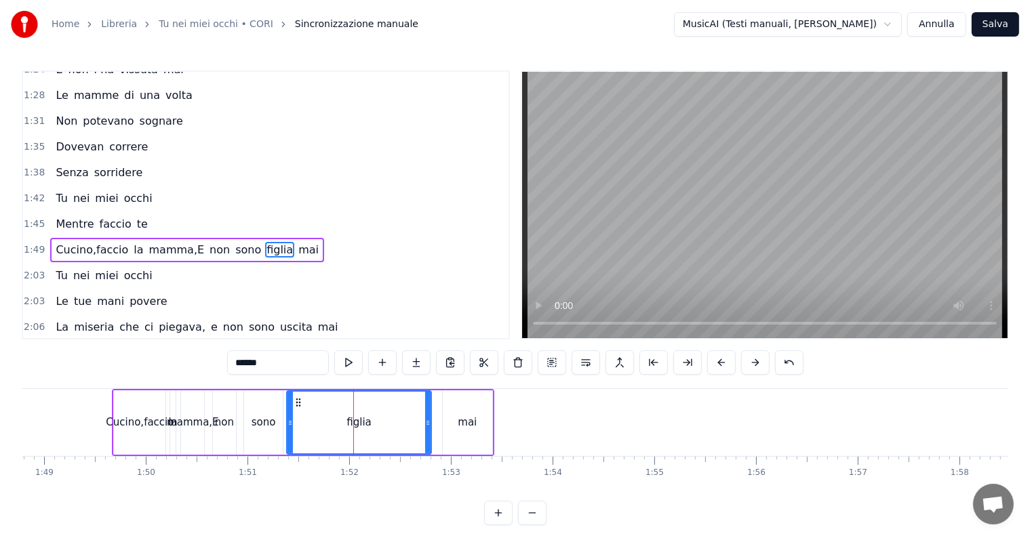
scroll to position [477, 0]
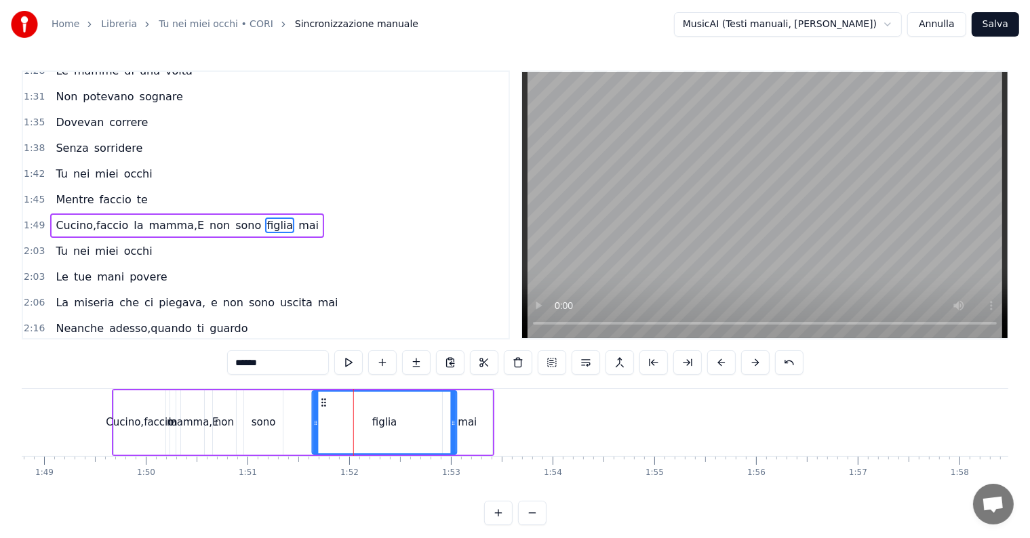
drag, startPoint x: 296, startPoint y: 399, endPoint x: 322, endPoint y: 405, distance: 26.3
click at [322, 405] on icon at bounding box center [324, 402] width 11 height 11
click at [263, 428] on div "sono" at bounding box center [263, 423] width 24 height 16
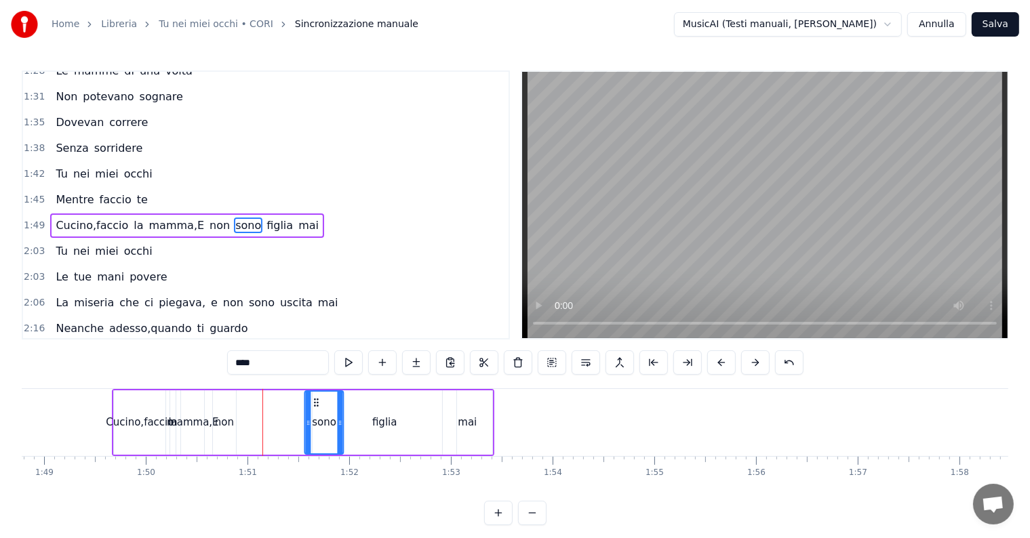
drag, startPoint x: 255, startPoint y: 404, endPoint x: 316, endPoint y: 404, distance: 61.0
click at [316, 404] on icon at bounding box center [316, 402] width 11 height 11
click at [228, 418] on div "non" at bounding box center [224, 423] width 19 height 16
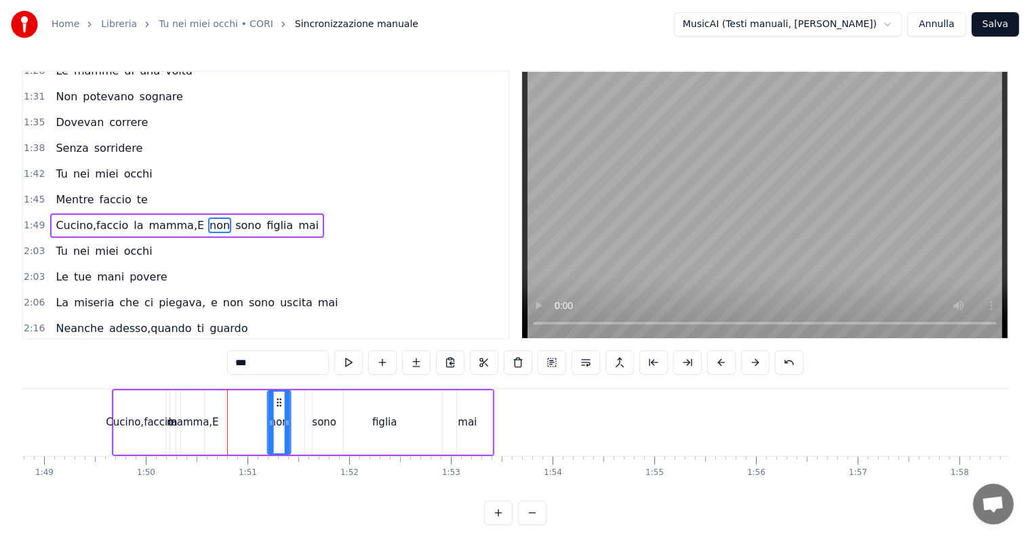
drag, startPoint x: 222, startPoint y: 401, endPoint x: 278, endPoint y: 403, distance: 55.6
click at [278, 403] on icon at bounding box center [279, 402] width 11 height 11
click at [175, 218] on span "mamma,E" at bounding box center [177, 226] width 58 height 16
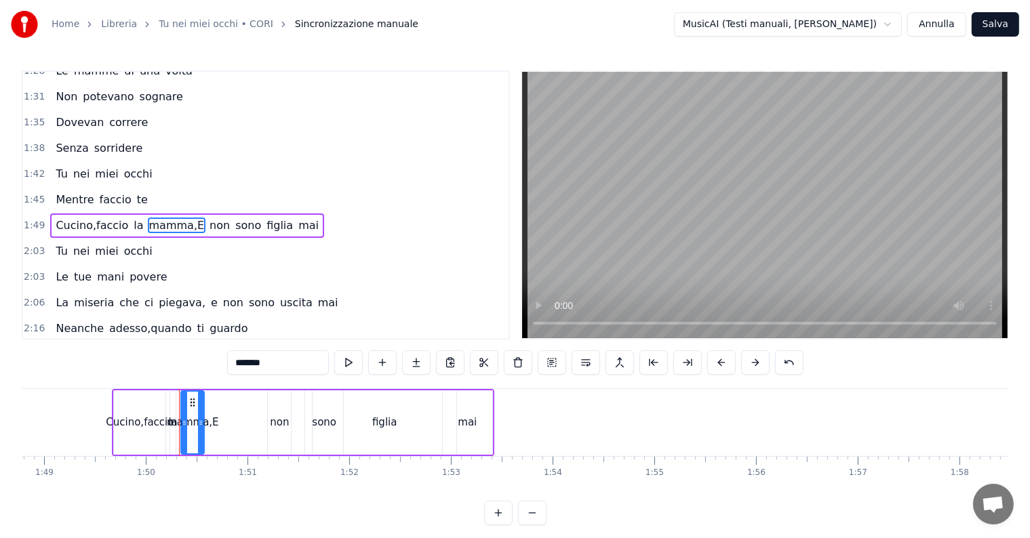
click at [278, 357] on input "*******" at bounding box center [278, 362] width 102 height 24
click at [272, 361] on input "*******" at bounding box center [278, 362] width 102 height 24
type input "******"
click at [195, 426] on div "mamma," at bounding box center [192, 423] width 45 height 16
click at [228, 422] on div "[PERSON_NAME],faccio la mamma, non sono figlia mai" at bounding box center [303, 422] width 382 height 67
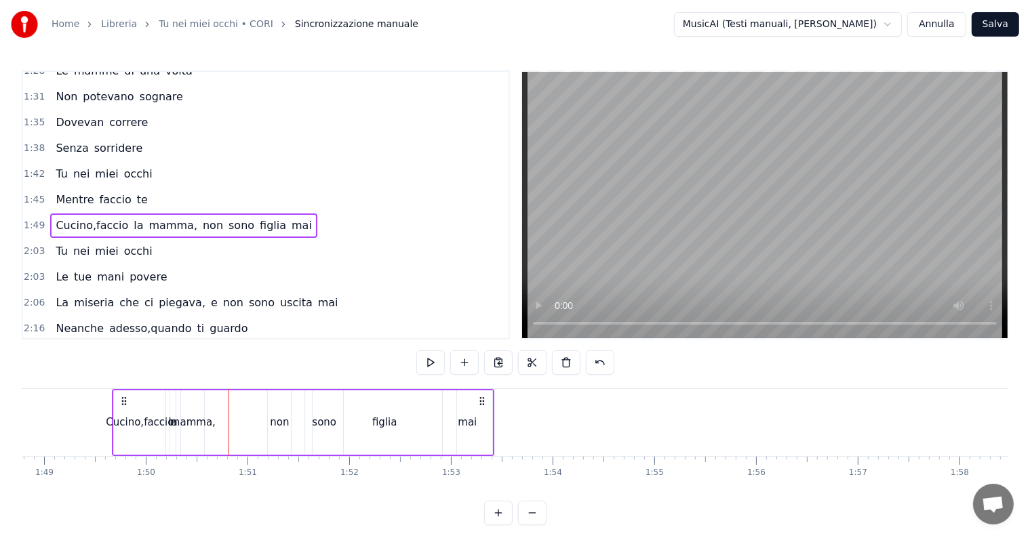
click at [203, 423] on div "mamma," at bounding box center [192, 423] width 45 height 16
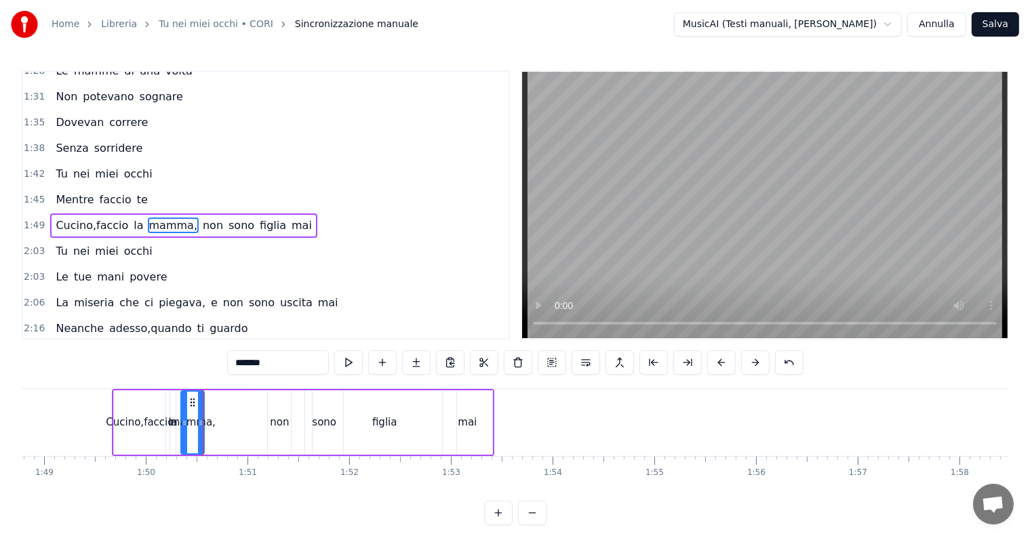
click at [267, 424] on div "non" at bounding box center [279, 422] width 24 height 64
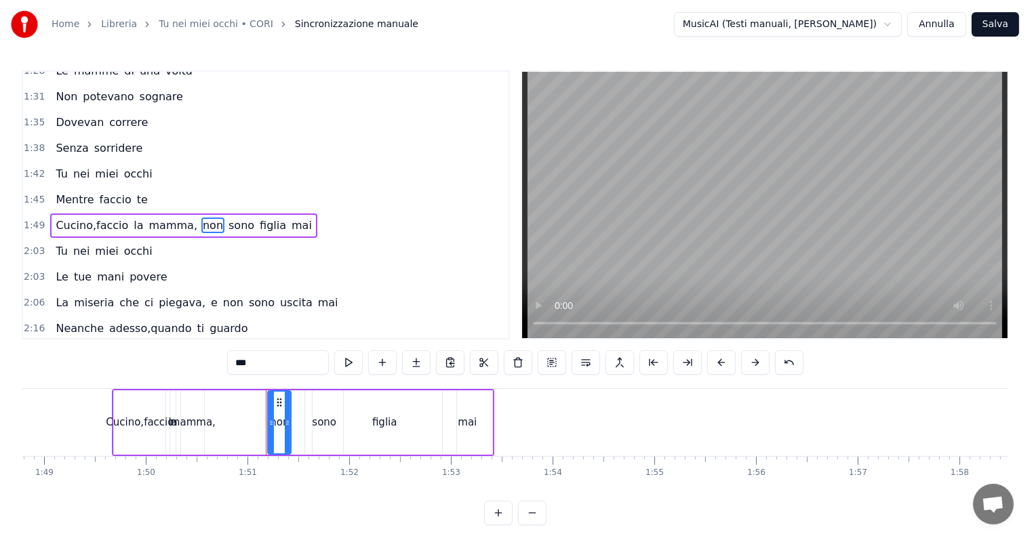
click at [236, 365] on input "***" at bounding box center [278, 362] width 102 height 24
click at [240, 363] on input "****" at bounding box center [278, 362] width 102 height 24
drag, startPoint x: 287, startPoint y: 418, endPoint x: 304, endPoint y: 420, distance: 16.4
click at [304, 420] on icon at bounding box center [303, 423] width 5 height 11
click at [192, 420] on div "mamma," at bounding box center [192, 423] width 45 height 16
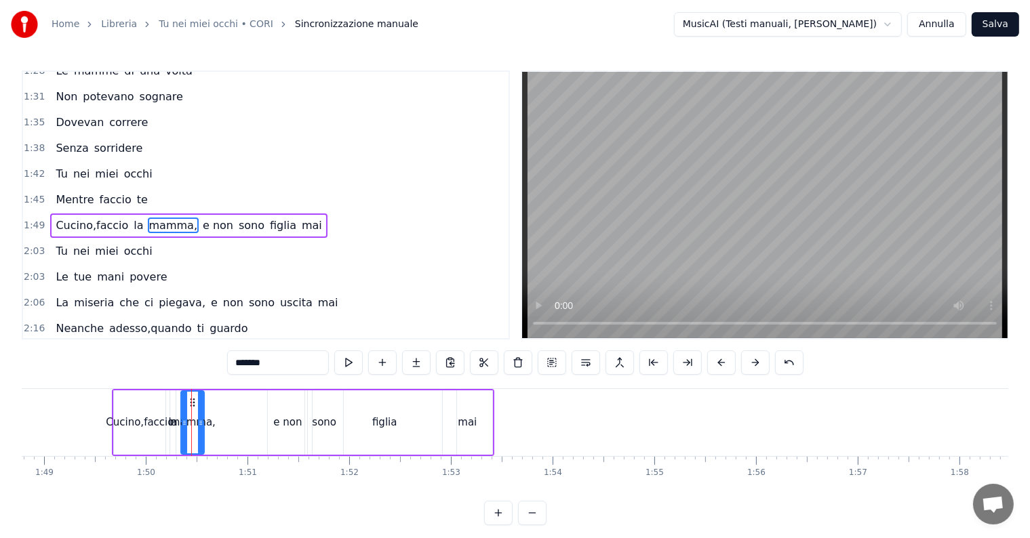
click at [195, 420] on div "mamma," at bounding box center [192, 423] width 45 height 16
drag, startPoint x: 190, startPoint y: 400, endPoint x: 201, endPoint y: 400, distance: 10.8
click at [201, 400] on icon at bounding box center [203, 402] width 11 height 11
drag, startPoint x: 211, startPoint y: 420, endPoint x: 219, endPoint y: 420, distance: 7.5
click at [219, 420] on icon at bounding box center [218, 423] width 5 height 11
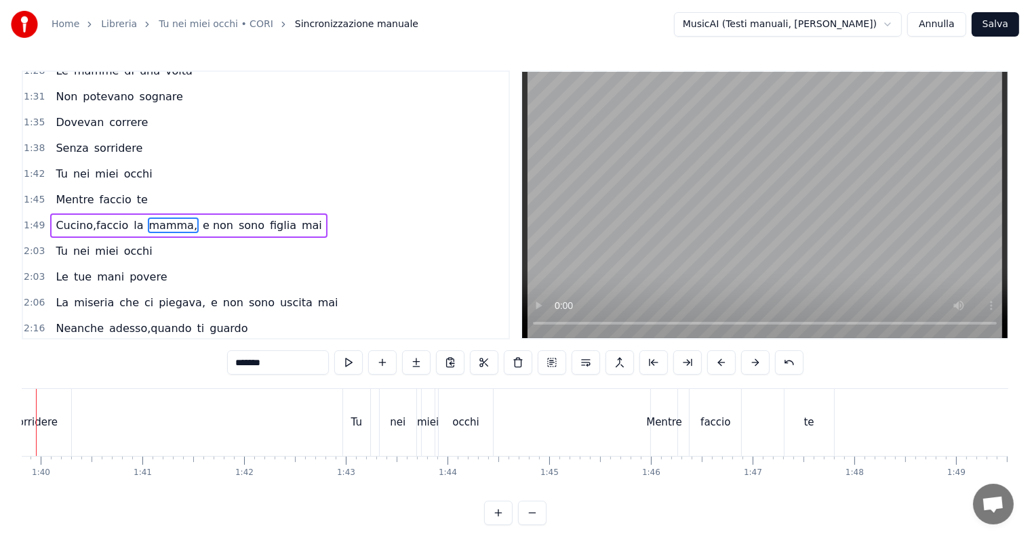
scroll to position [0, 10095]
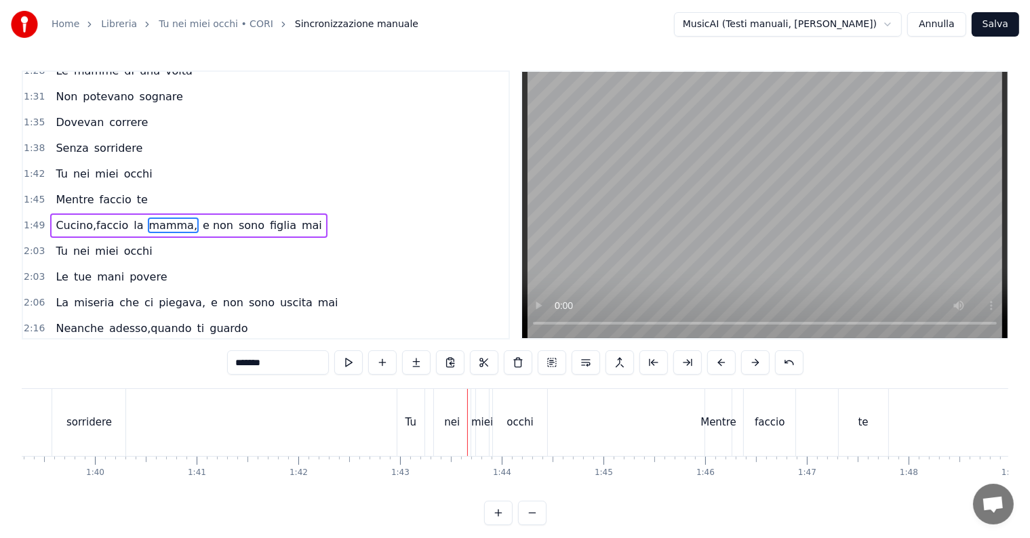
click at [515, 420] on div "occhi" at bounding box center [519, 423] width 26 height 16
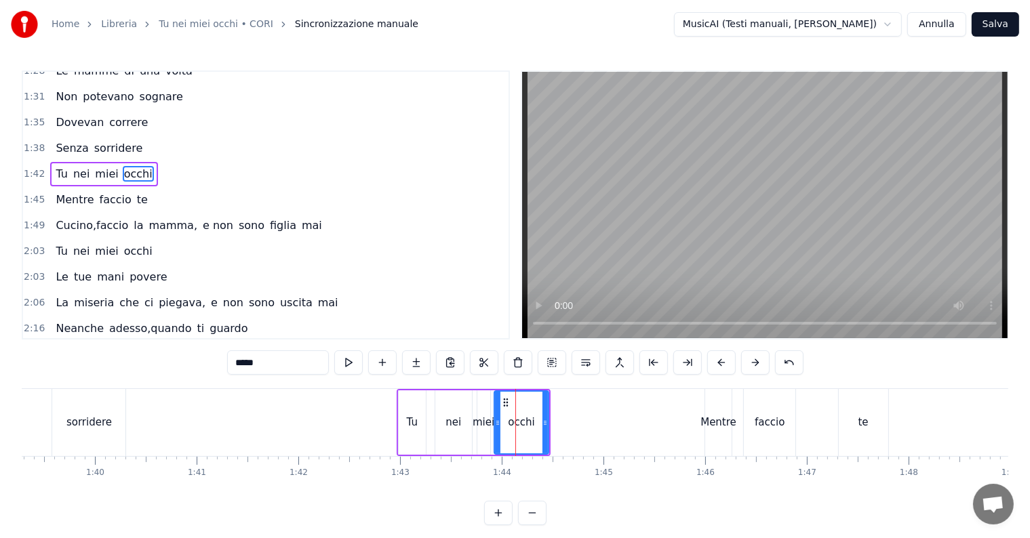
scroll to position [428, 0]
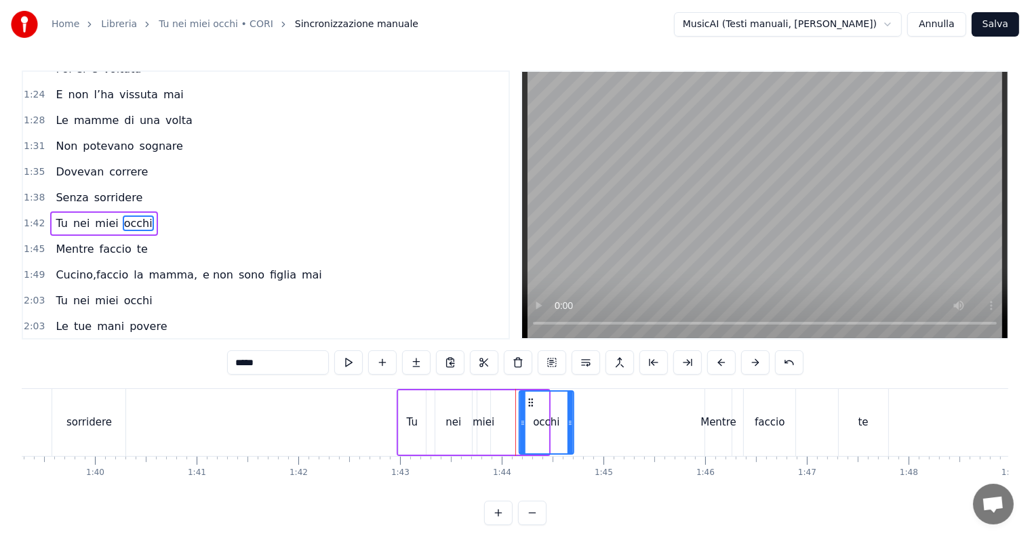
drag, startPoint x: 506, startPoint y: 399, endPoint x: 531, endPoint y: 403, distance: 25.3
click at [531, 403] on icon at bounding box center [530, 402] width 11 height 11
click at [488, 423] on div "miei" at bounding box center [483, 423] width 22 height 16
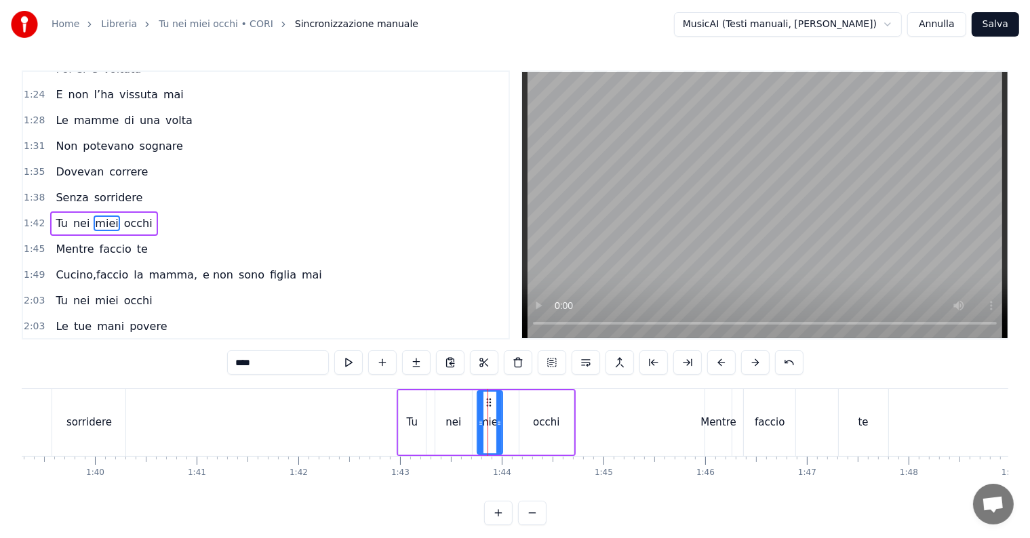
drag, startPoint x: 488, startPoint y: 402, endPoint x: 500, endPoint y: 404, distance: 12.4
click at [500, 404] on div at bounding box center [498, 423] width 5 height 62
drag, startPoint x: 488, startPoint y: 403, endPoint x: 513, endPoint y: 406, distance: 25.2
click at [513, 406] on icon at bounding box center [513, 402] width 11 height 11
click at [458, 421] on div "nei" at bounding box center [453, 423] width 16 height 16
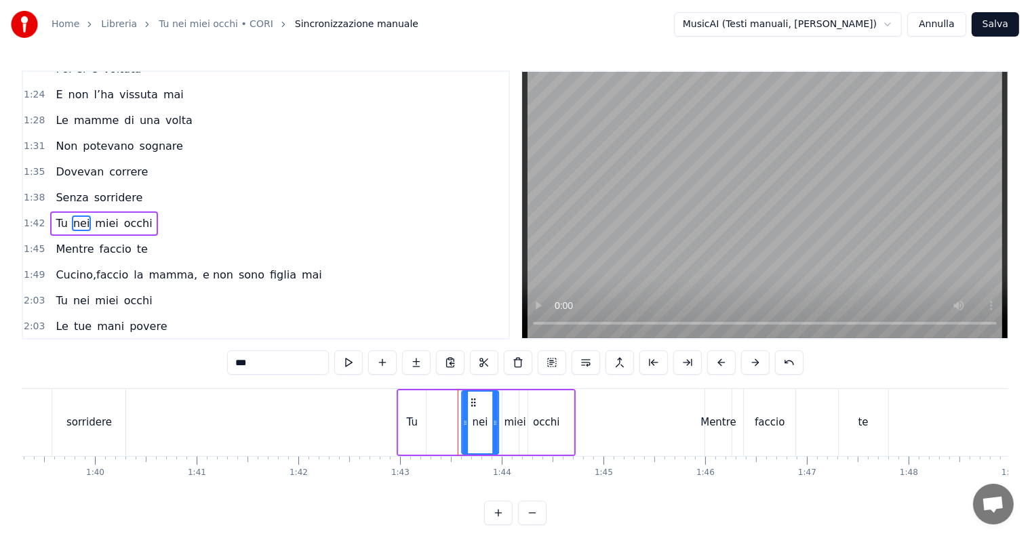
drag, startPoint x: 446, startPoint y: 401, endPoint x: 475, endPoint y: 401, distance: 28.5
click at [475, 401] on icon at bounding box center [473, 402] width 11 height 11
click at [413, 422] on div "Tu" at bounding box center [412, 423] width 11 height 16
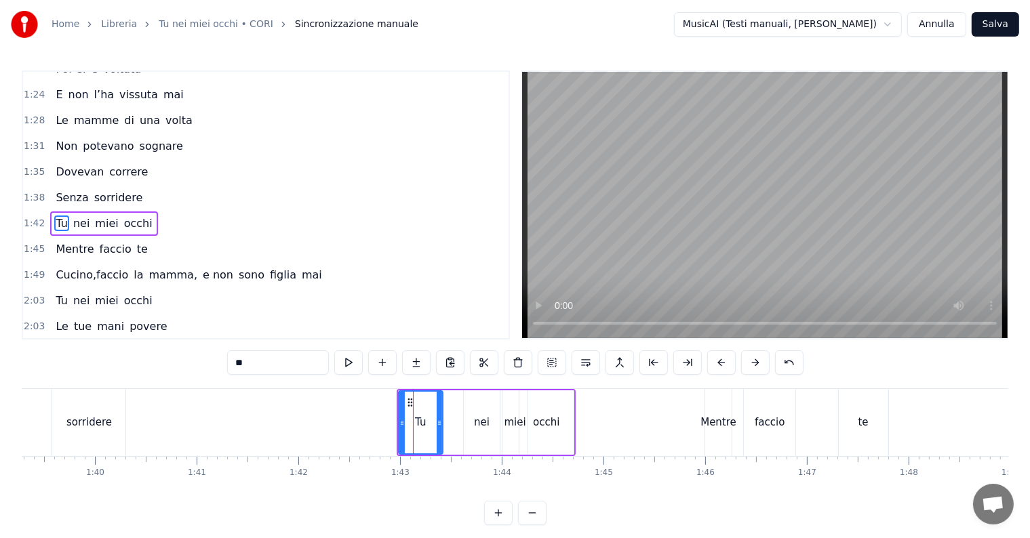
drag, startPoint x: 420, startPoint y: 422, endPoint x: 437, endPoint y: 424, distance: 17.0
click at [437, 424] on icon at bounding box center [439, 423] width 5 height 11
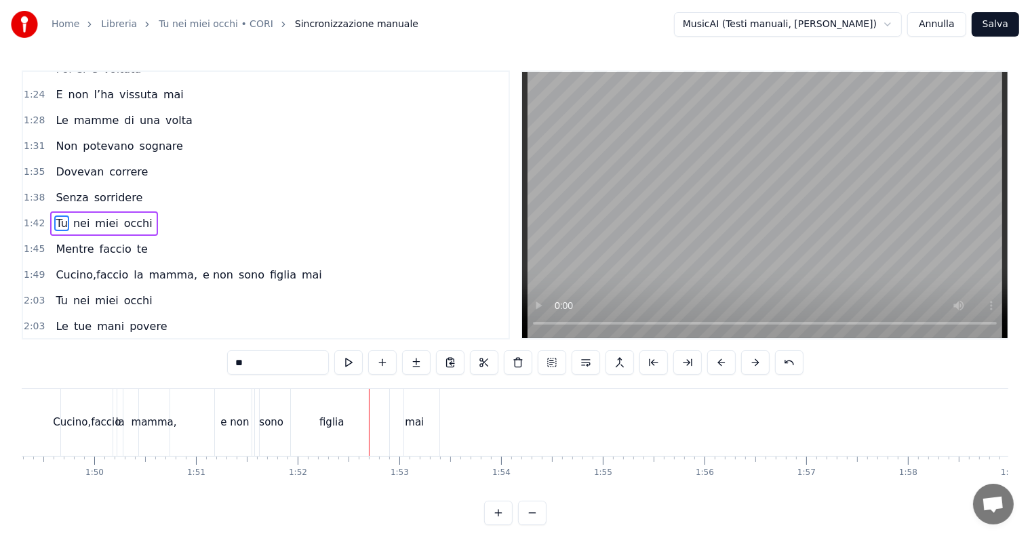
scroll to position [0, 11095]
click at [432, 422] on div "mai" at bounding box center [431, 423] width 19 height 16
type input "***"
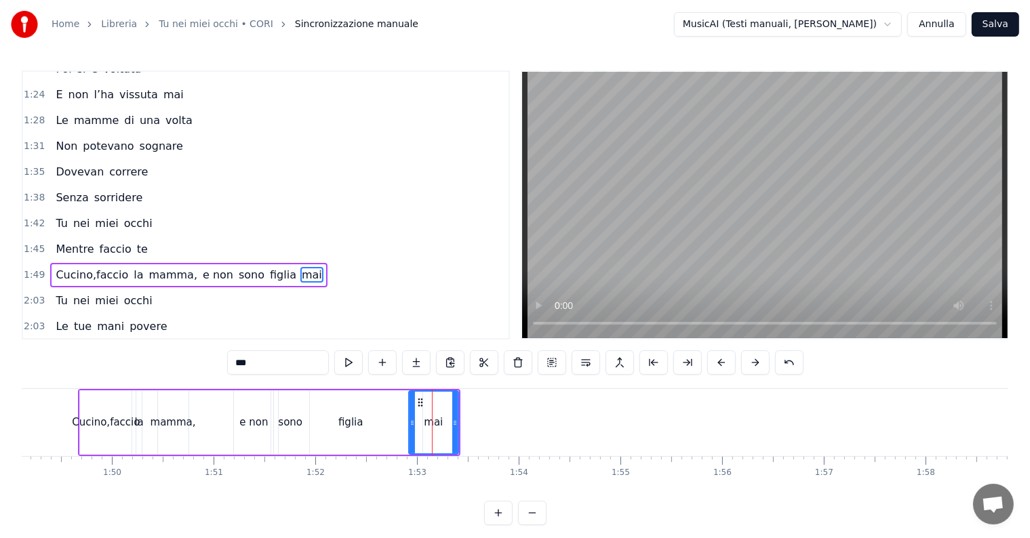
scroll to position [477, 0]
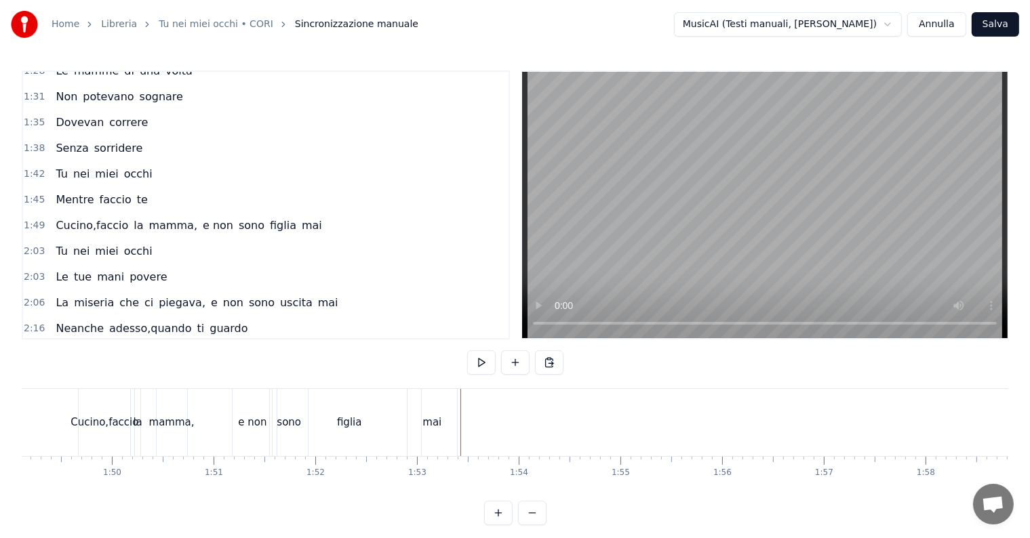
click at [426, 402] on div "mai" at bounding box center [431, 422] width 49 height 67
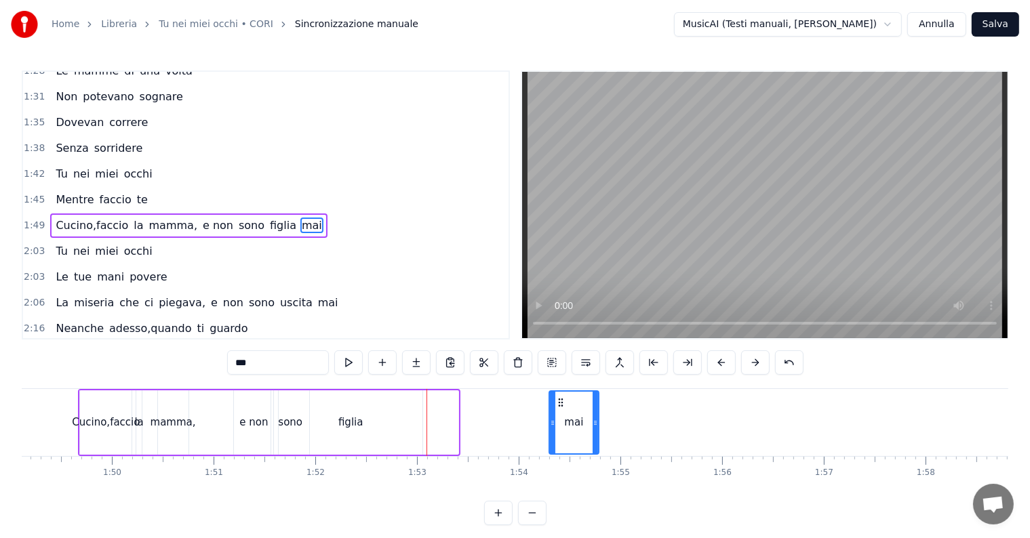
drag, startPoint x: 417, startPoint y: 402, endPoint x: 561, endPoint y: 414, distance: 144.9
click at [561, 414] on div "mai" at bounding box center [574, 423] width 48 height 62
click at [351, 420] on div "figlia" at bounding box center [350, 423] width 25 height 16
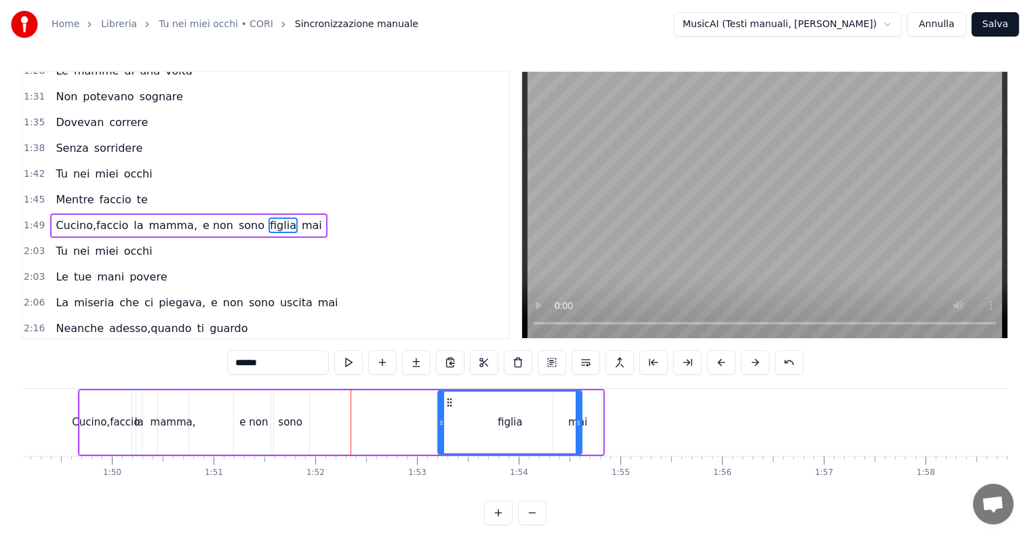
drag, startPoint x: 290, startPoint y: 399, endPoint x: 450, endPoint y: 411, distance: 160.5
click at [450, 411] on div "figlia" at bounding box center [510, 423] width 143 height 62
click at [290, 422] on div "sono" at bounding box center [290, 423] width 24 height 16
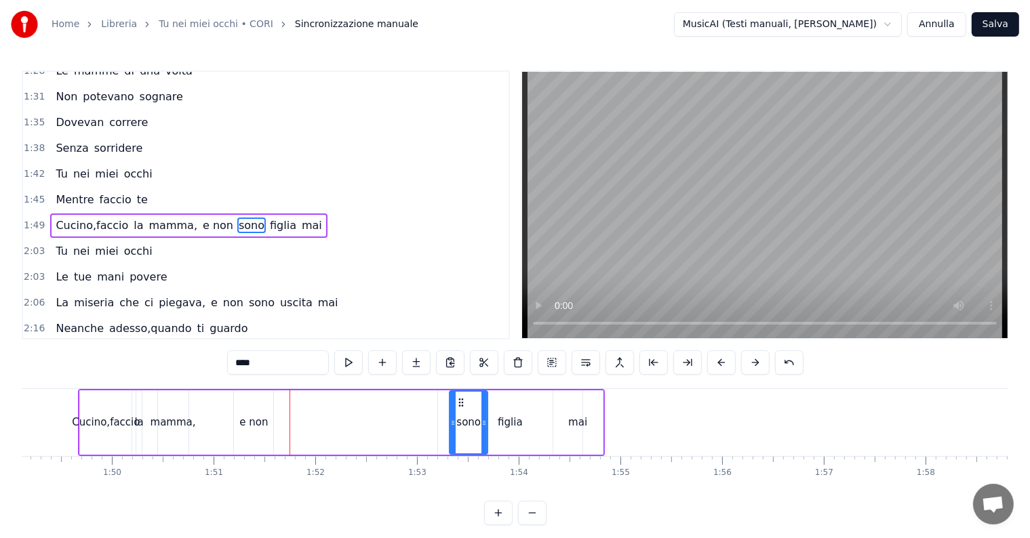
drag, startPoint x: 281, startPoint y: 403, endPoint x: 459, endPoint y: 406, distance: 178.3
click at [250, 425] on div "e non" at bounding box center [253, 423] width 28 height 16
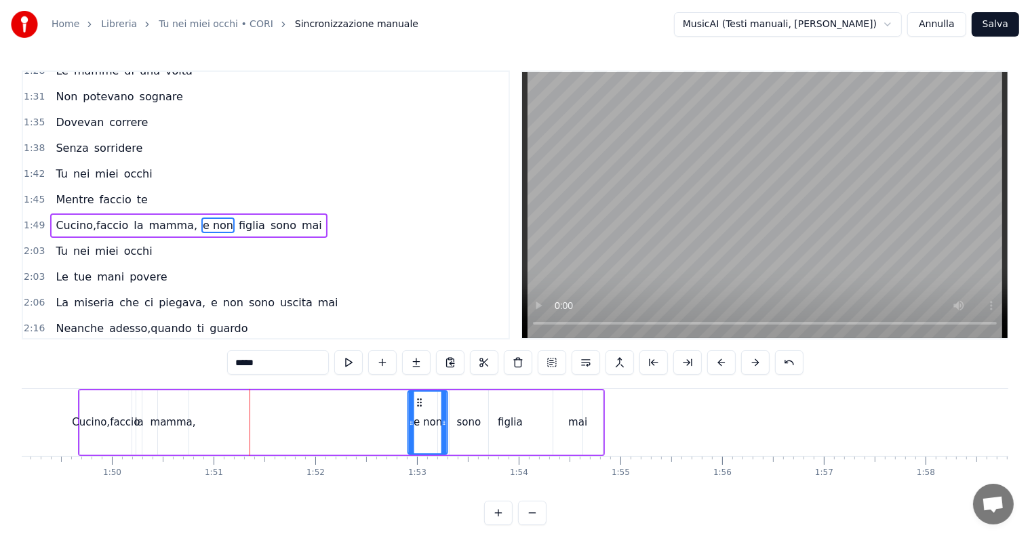
drag, startPoint x: 245, startPoint y: 402, endPoint x: 420, endPoint y: 404, distance: 175.6
click at [420, 404] on icon at bounding box center [419, 402] width 11 height 11
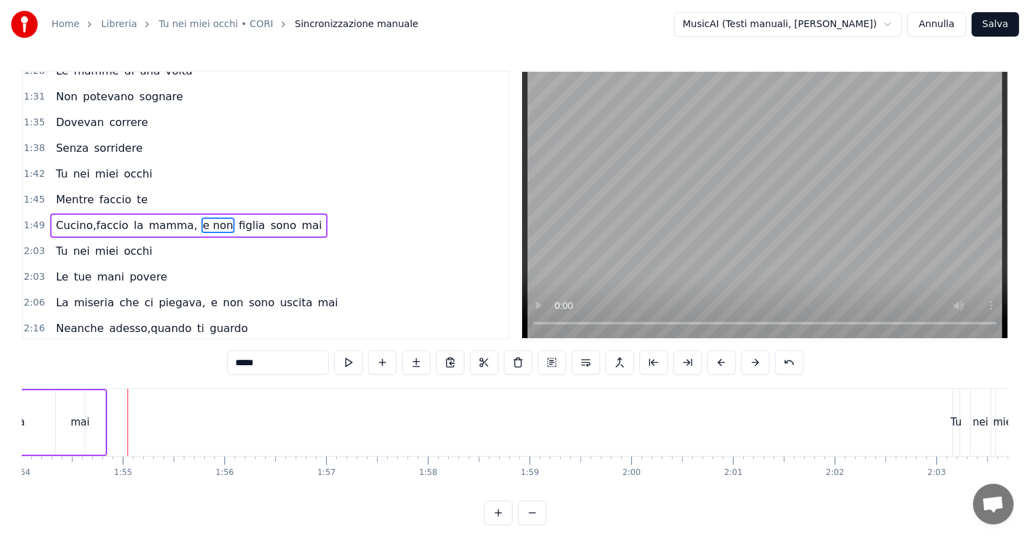
scroll to position [0, 11607]
click at [201, 218] on span "e non" at bounding box center [217, 226] width 33 height 16
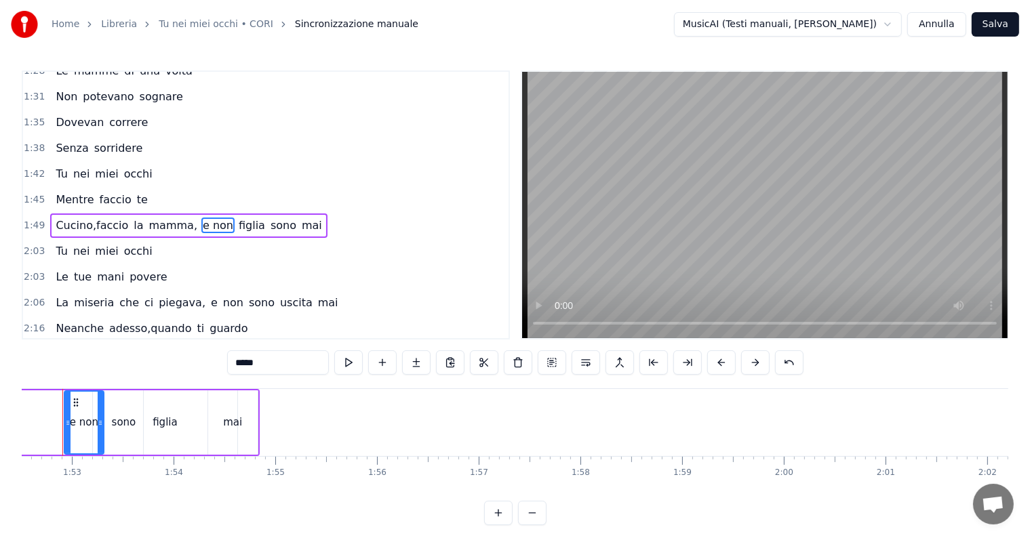
scroll to position [0, 11412]
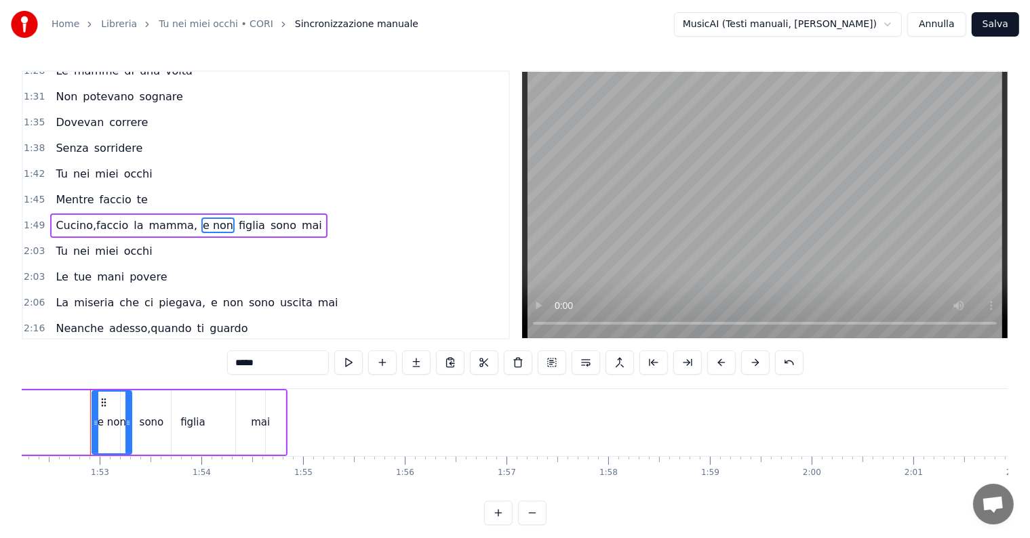
click at [237, 218] on span "figlia" at bounding box center [251, 226] width 29 height 16
type input "******"
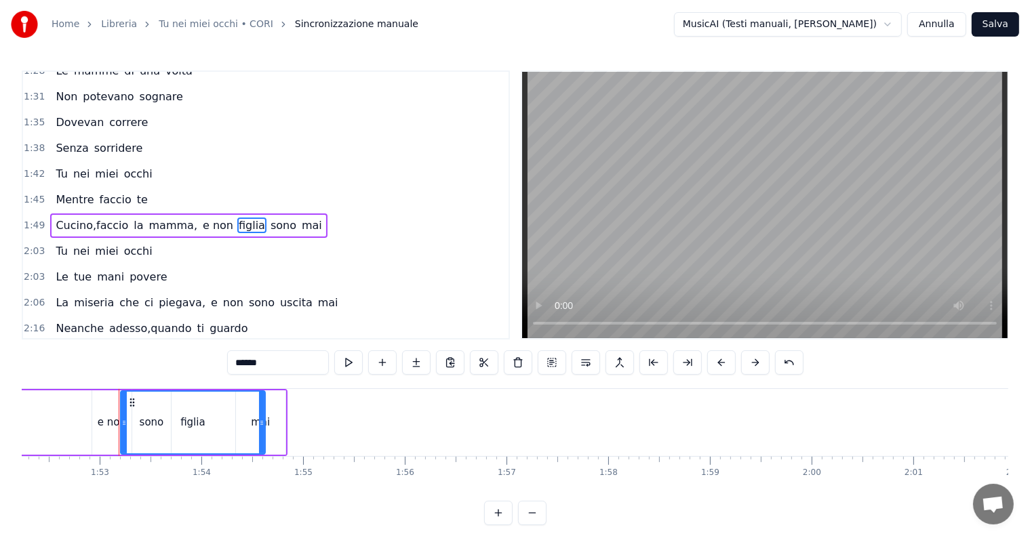
drag, startPoint x: 248, startPoint y: 205, endPoint x: 220, endPoint y: 207, distance: 27.8
click at [220, 214] on div "[PERSON_NAME],faccio la mamma, e non figlia sono mai" at bounding box center [188, 226] width 277 height 24
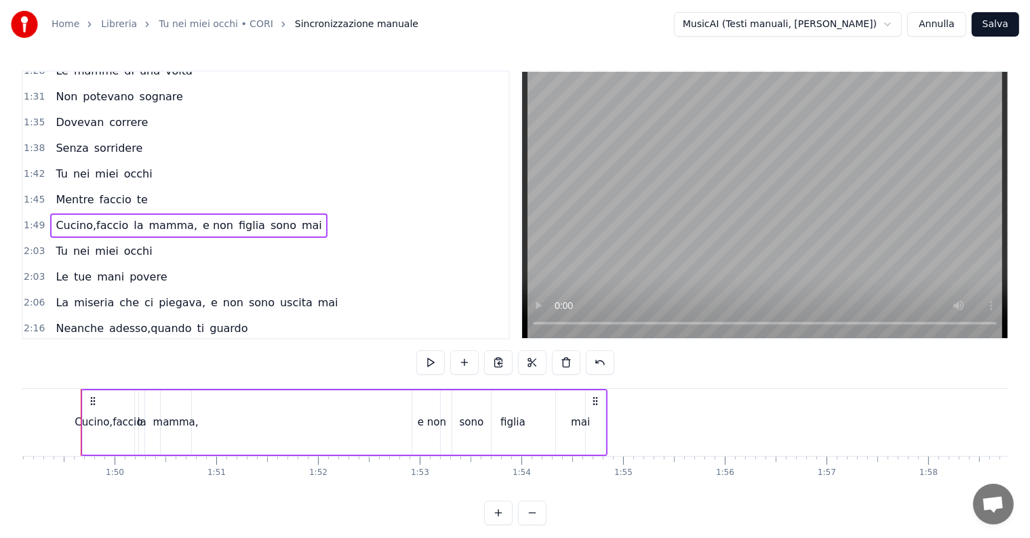
scroll to position [0, 11083]
click at [269, 218] on span "sono" at bounding box center [283, 226] width 28 height 16
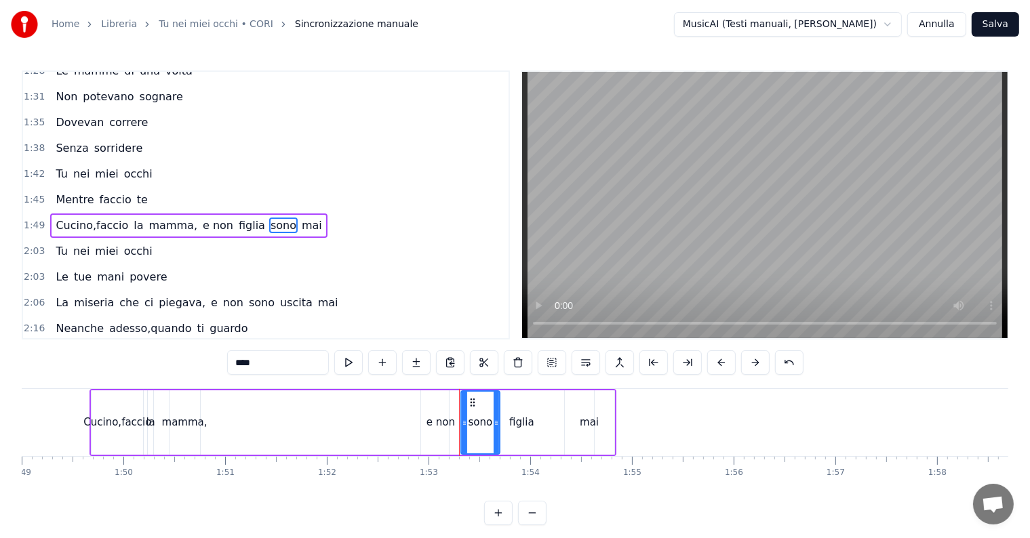
drag, startPoint x: 263, startPoint y: 360, endPoint x: 233, endPoint y: 361, distance: 29.9
click at [233, 361] on input "****" at bounding box center [278, 362] width 102 height 24
click at [237, 218] on span "figlia" at bounding box center [251, 226] width 29 height 16
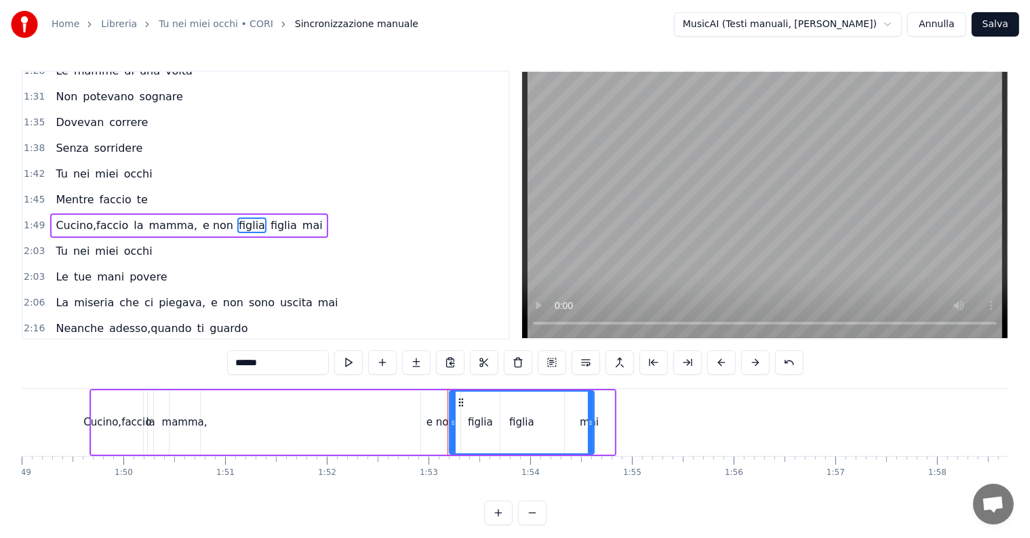
click at [237, 218] on span "figlia" at bounding box center [251, 226] width 29 height 16
click at [262, 355] on input "******" at bounding box center [278, 362] width 102 height 24
type input "*"
type input "****"
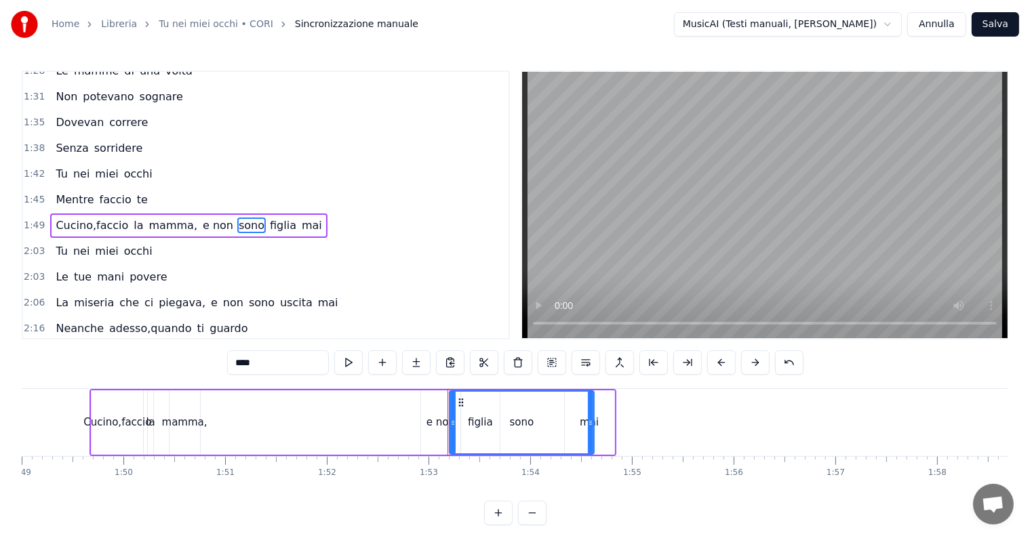
click at [311, 290] on div "2:06 La miseria che ci piegava, e non sono uscita mai" at bounding box center [265, 303] width 485 height 26
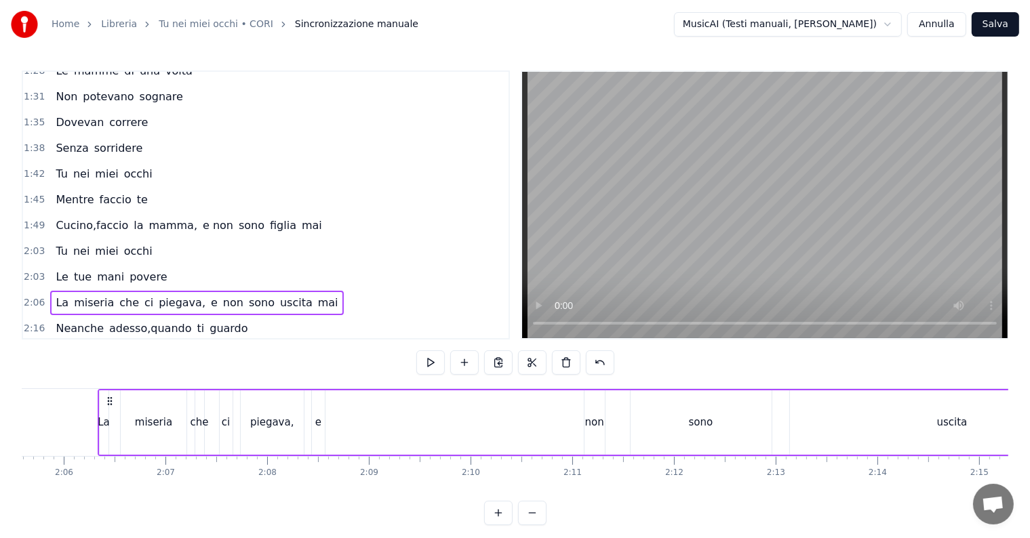
scroll to position [0, 12776]
click at [237, 218] on span "sono" at bounding box center [251, 226] width 28 height 16
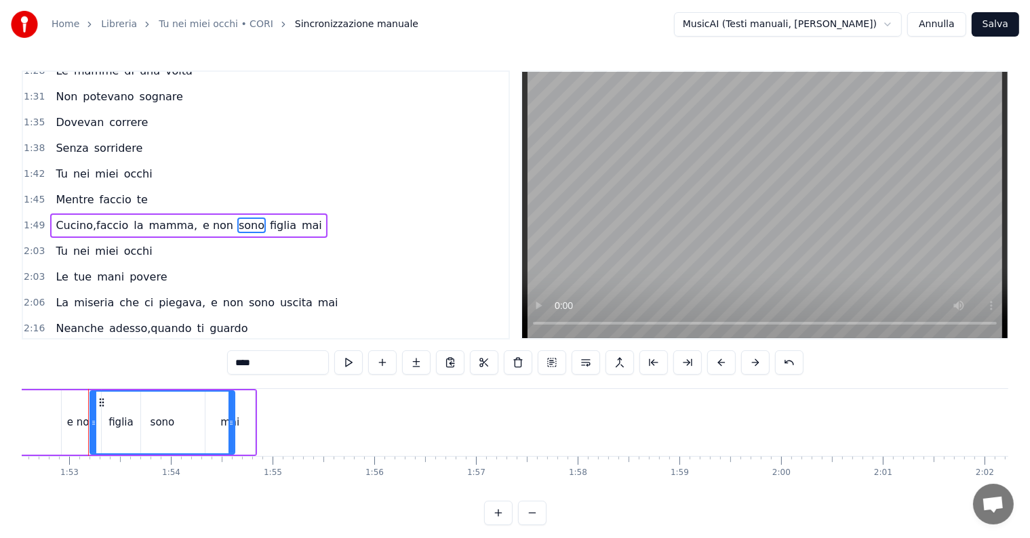
scroll to position [0, 11440]
click at [148, 218] on span "mamma," at bounding box center [173, 226] width 51 height 16
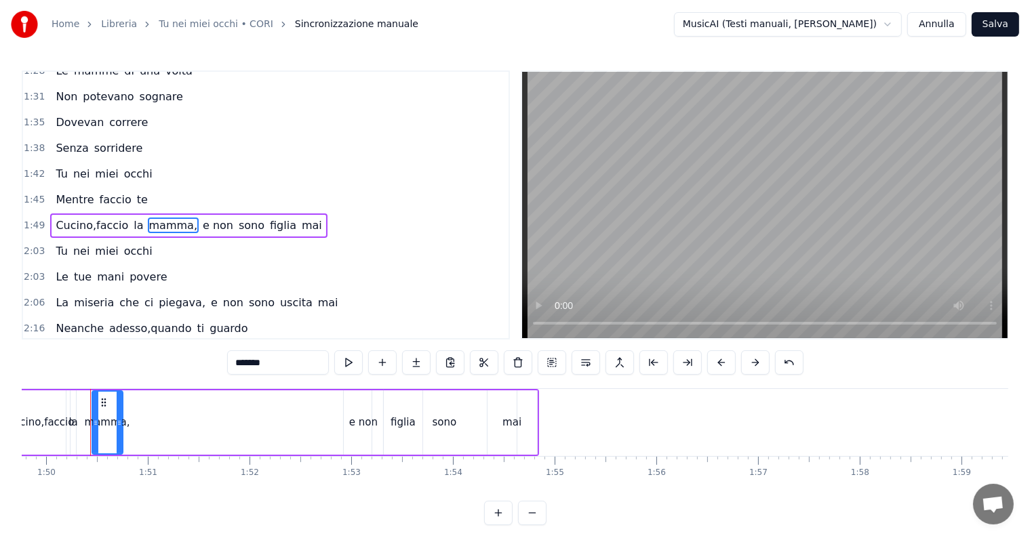
click at [106, 218] on span "Cucino,faccio" at bounding box center [91, 226] width 75 height 16
type input "**********"
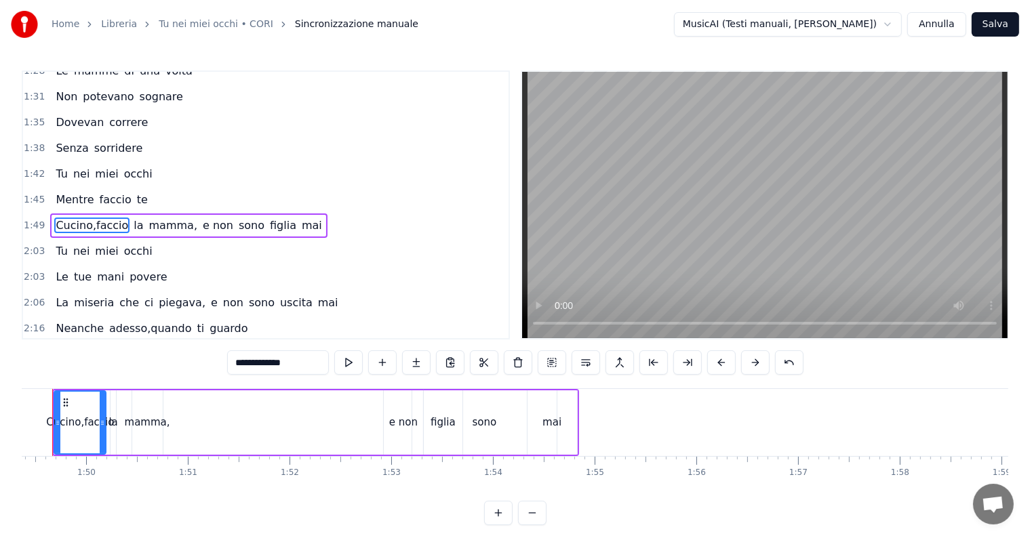
scroll to position [0, 11083]
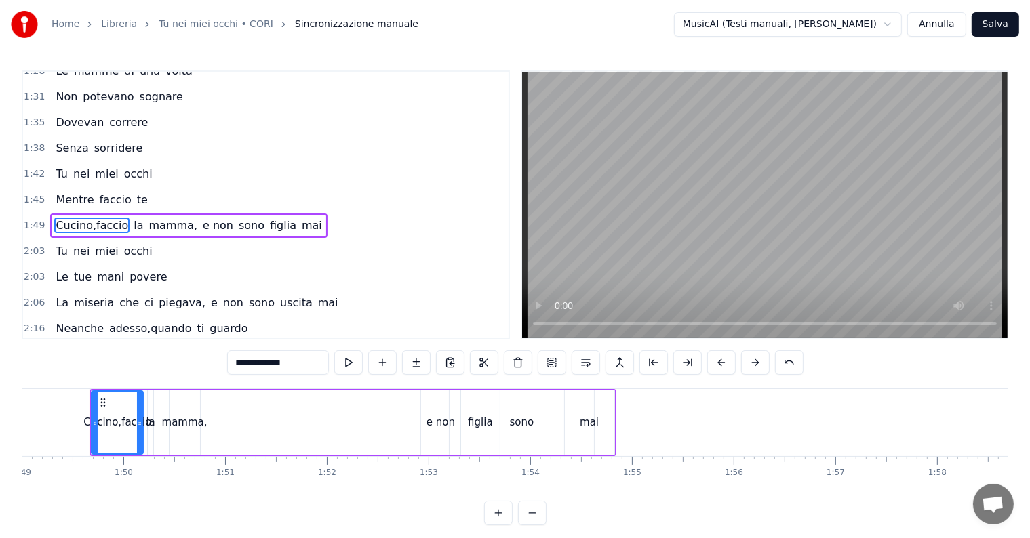
click at [160, 422] on div "[PERSON_NAME],faccio la mamma, e non sono figlia mai" at bounding box center [352, 422] width 526 height 67
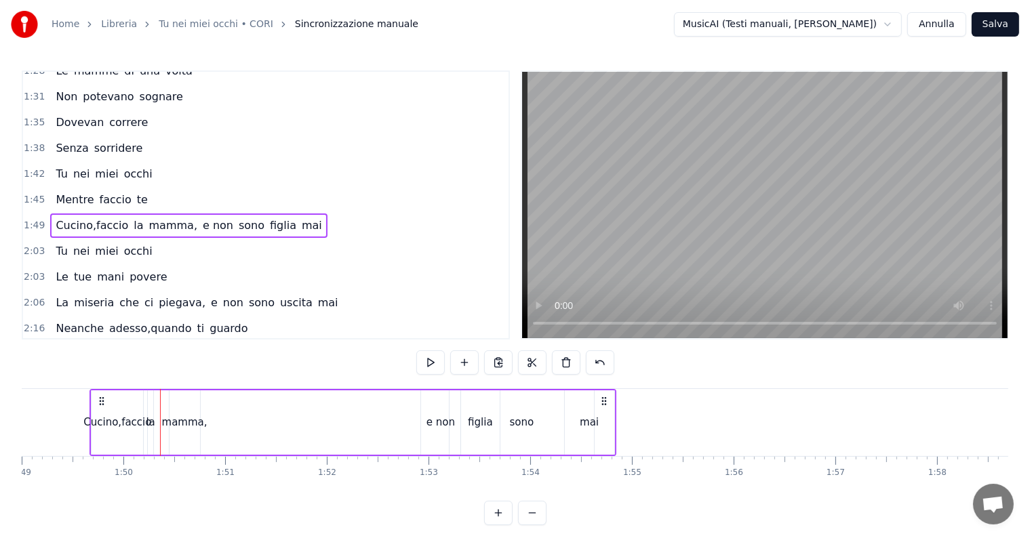
click at [148, 422] on div "la" at bounding box center [150, 423] width 9 height 16
click at [147, 417] on div at bounding box center [147, 422] width 1 height 67
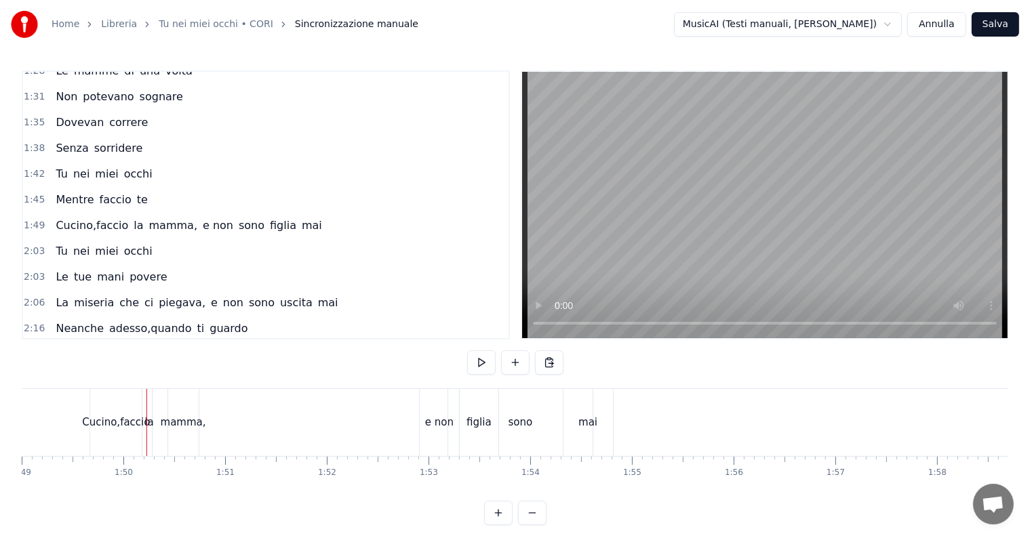
click at [149, 418] on div "la" at bounding box center [148, 423] width 9 height 16
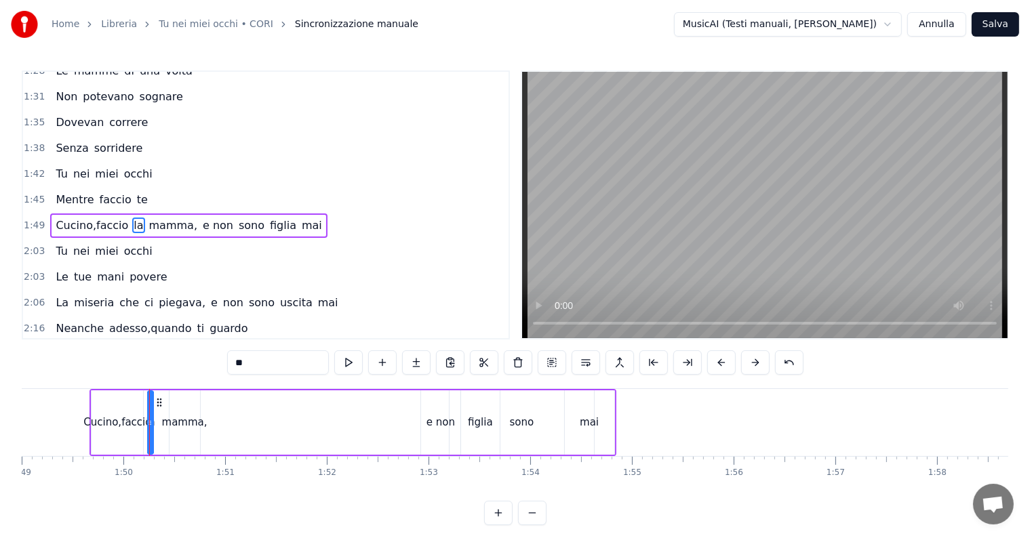
drag, startPoint x: 149, startPoint y: 418, endPoint x: 157, endPoint y: 418, distance: 8.1
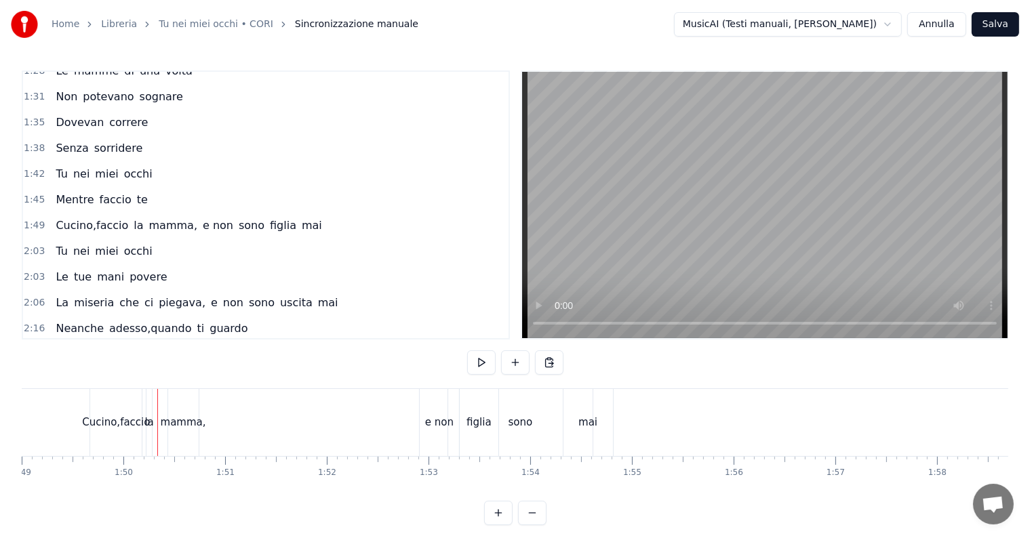
click at [151, 420] on div "la" at bounding box center [148, 423] width 9 height 16
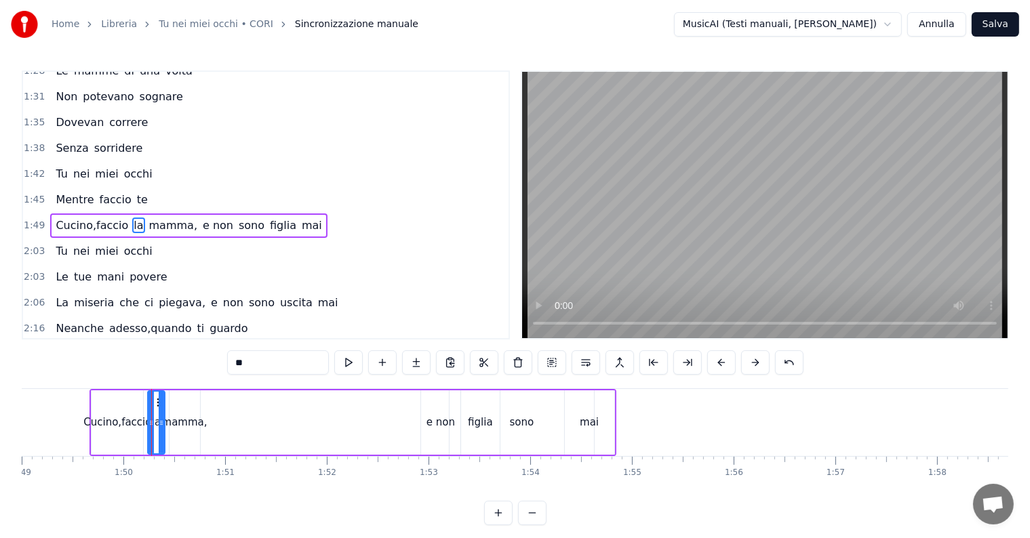
drag, startPoint x: 147, startPoint y: 421, endPoint x: 159, endPoint y: 421, distance: 11.5
click at [159, 421] on icon at bounding box center [161, 423] width 5 height 11
click at [174, 423] on div "mamma," at bounding box center [184, 423] width 45 height 16
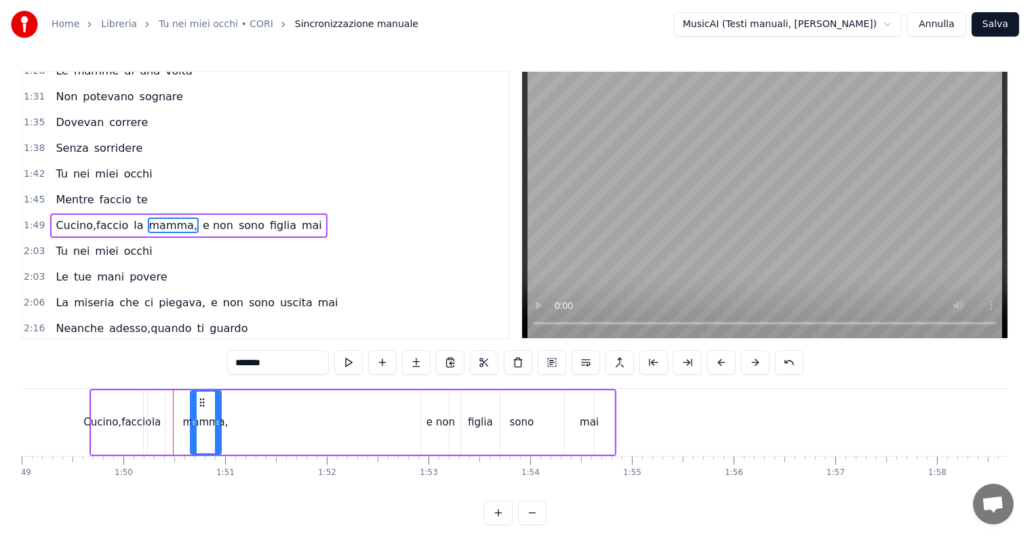
drag, startPoint x: 182, startPoint y: 404, endPoint x: 203, endPoint y: 404, distance: 21.0
click at [203, 404] on icon at bounding box center [202, 402] width 11 height 11
click at [157, 428] on div "la" at bounding box center [156, 423] width 9 height 16
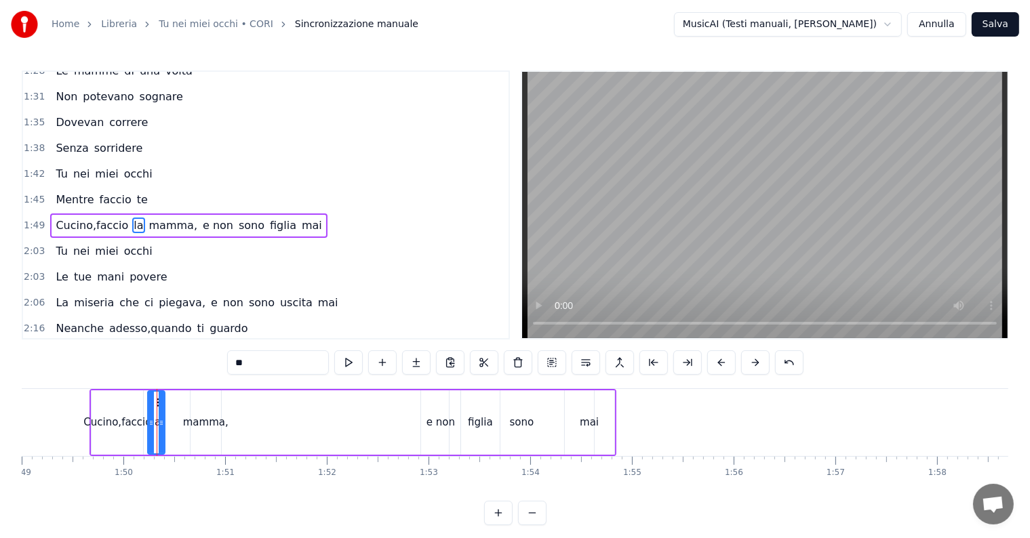
click at [159, 401] on div at bounding box center [161, 423] width 5 height 62
drag, startPoint x: 157, startPoint y: 402, endPoint x: 169, endPoint y: 403, distance: 12.3
click at [169, 403] on icon at bounding box center [171, 402] width 11 height 11
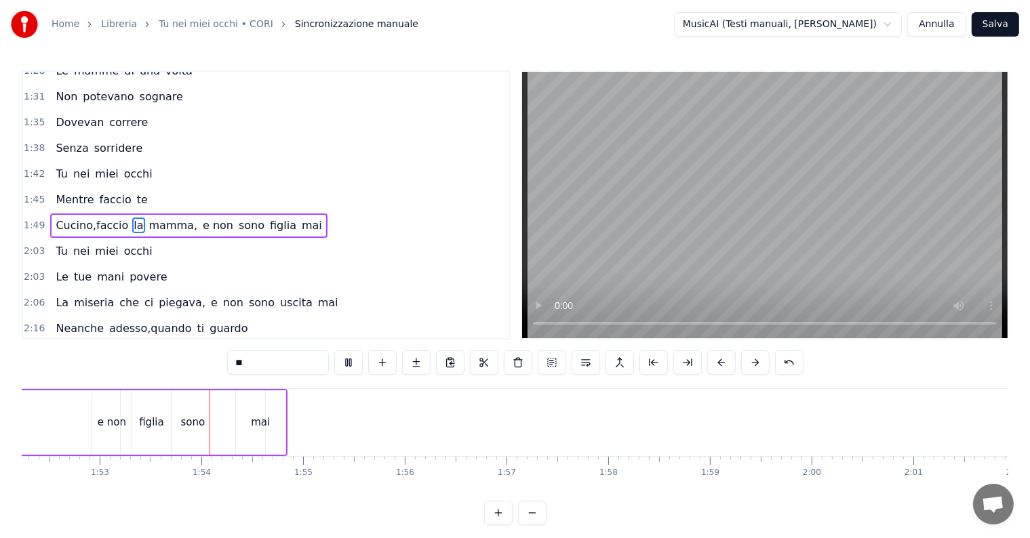
scroll to position [0, 11462]
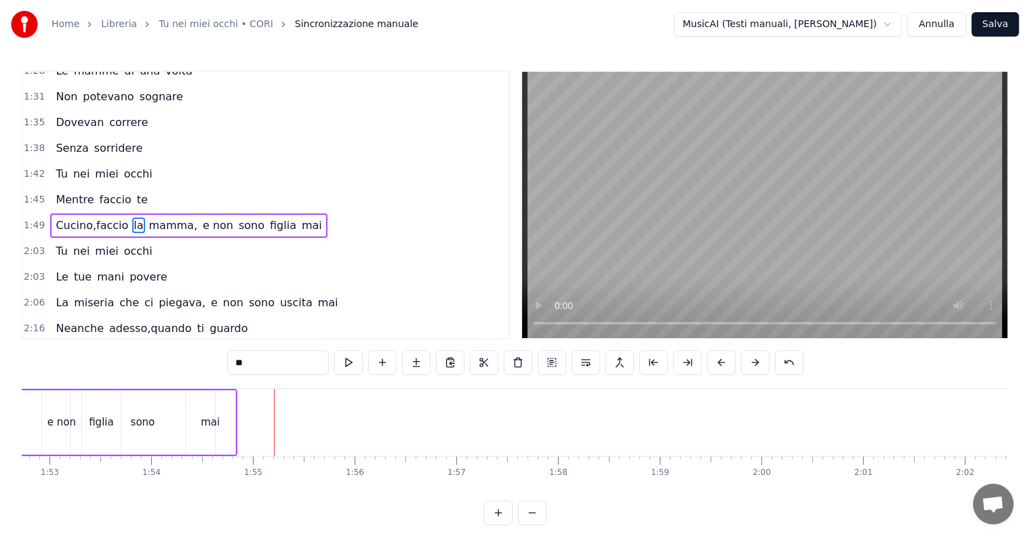
click at [60, 422] on div "e non" at bounding box center [61, 423] width 28 height 16
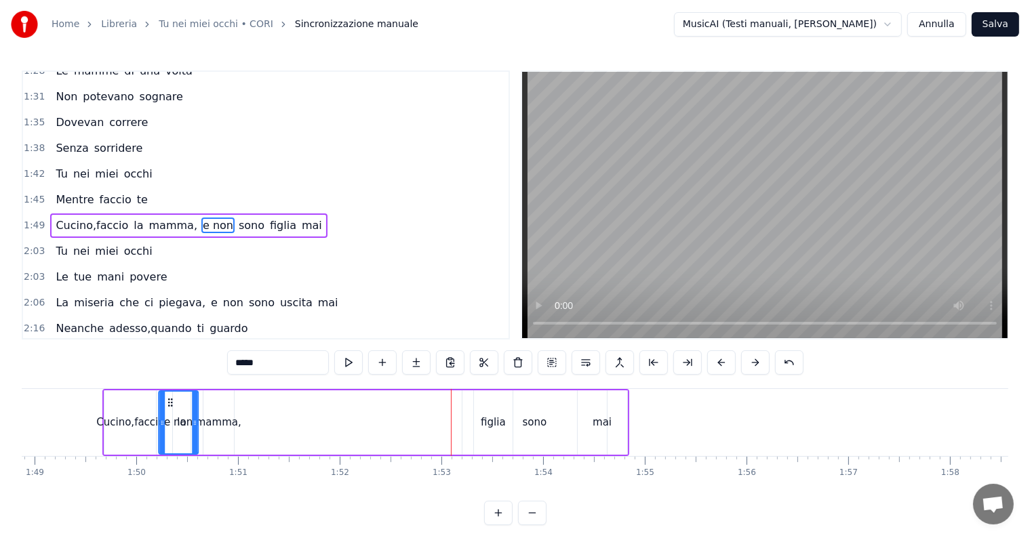
scroll to position [0, 11069]
drag, startPoint x: 81, startPoint y: 403, endPoint x: 424, endPoint y: 392, distance: 342.5
click at [426, 392] on div "e non" at bounding box center [445, 423] width 38 height 62
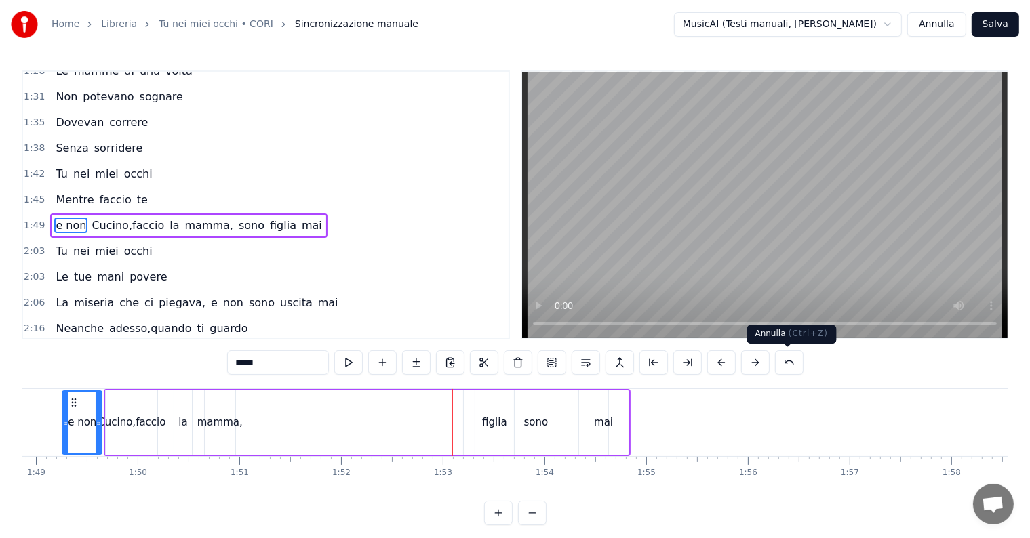
click at [777, 366] on button at bounding box center [789, 362] width 28 height 24
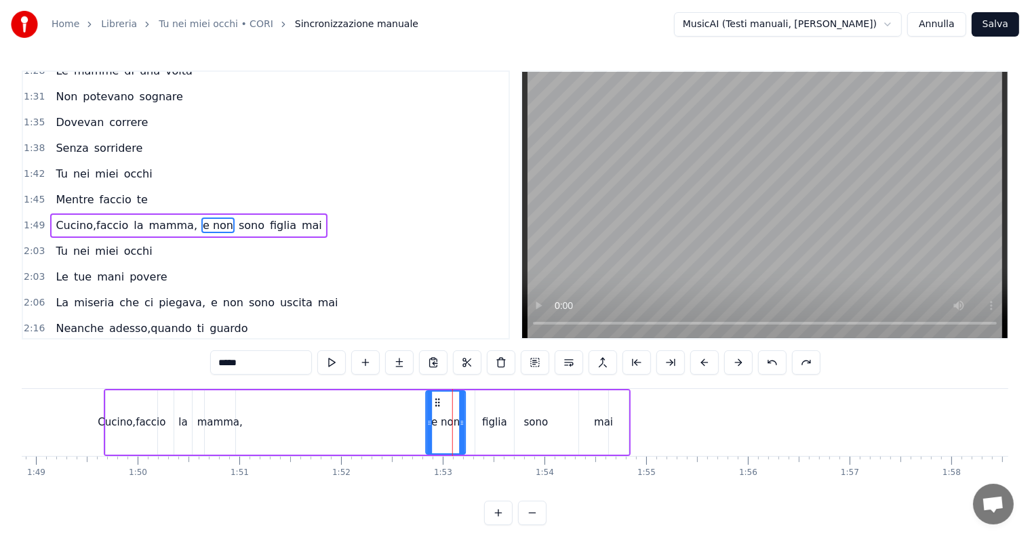
drag, startPoint x: 443, startPoint y: 399, endPoint x: 434, endPoint y: 402, distance: 10.1
click at [434, 402] on icon at bounding box center [437, 402] width 11 height 11
click at [496, 420] on div "figlia" at bounding box center [494, 423] width 25 height 16
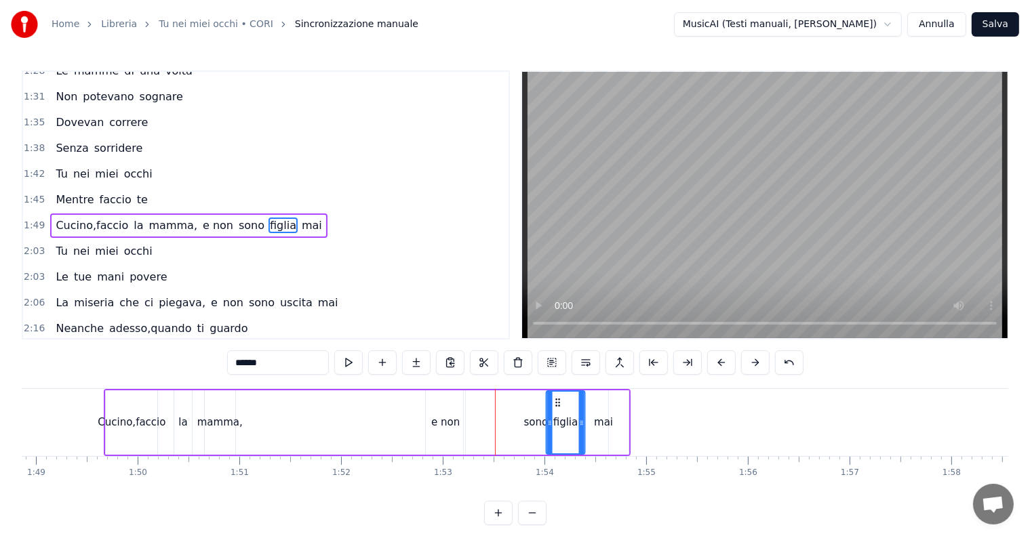
drag, startPoint x: 485, startPoint y: 401, endPoint x: 557, endPoint y: 401, distance: 71.2
click at [557, 401] on icon at bounding box center [557, 402] width 11 height 11
click at [529, 423] on div "sono" at bounding box center [536, 423] width 24 height 16
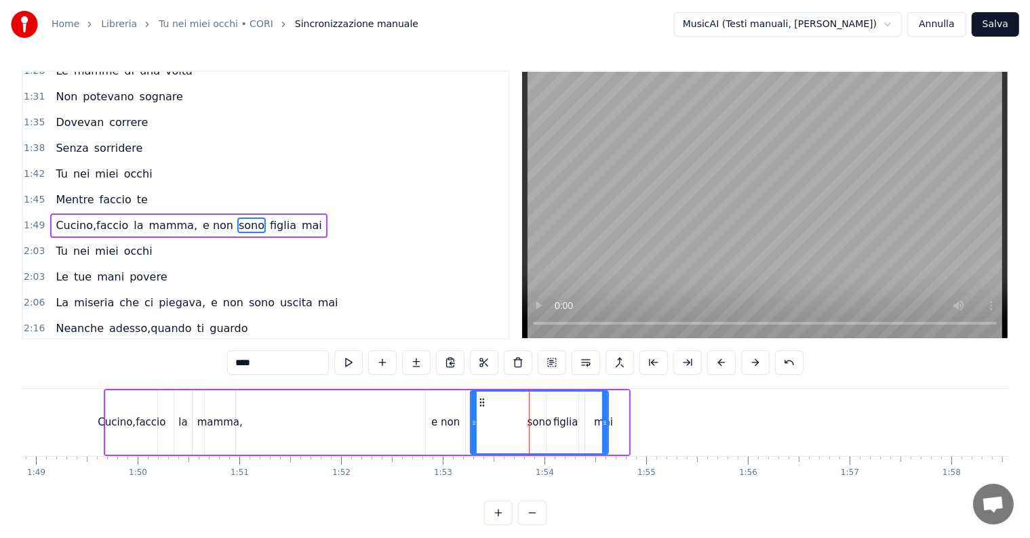
drag, startPoint x: 468, startPoint y: 415, endPoint x: 475, endPoint y: 413, distance: 6.9
click at [475, 413] on div at bounding box center [473, 423] width 5 height 62
click at [569, 424] on div "sono" at bounding box center [539, 423] width 136 height 62
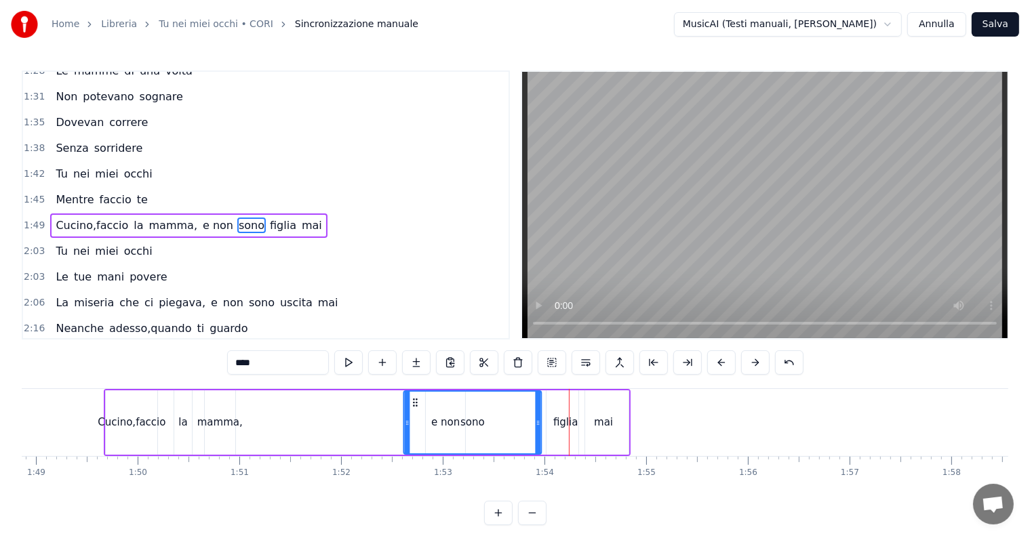
drag, startPoint x: 482, startPoint y: 402, endPoint x: 415, endPoint y: 407, distance: 67.3
click at [415, 407] on div "sono" at bounding box center [473, 423] width 136 height 62
drag, startPoint x: 537, startPoint y: 422, endPoint x: 512, endPoint y: 423, distance: 24.4
click at [512, 423] on icon at bounding box center [512, 423] width 5 height 11
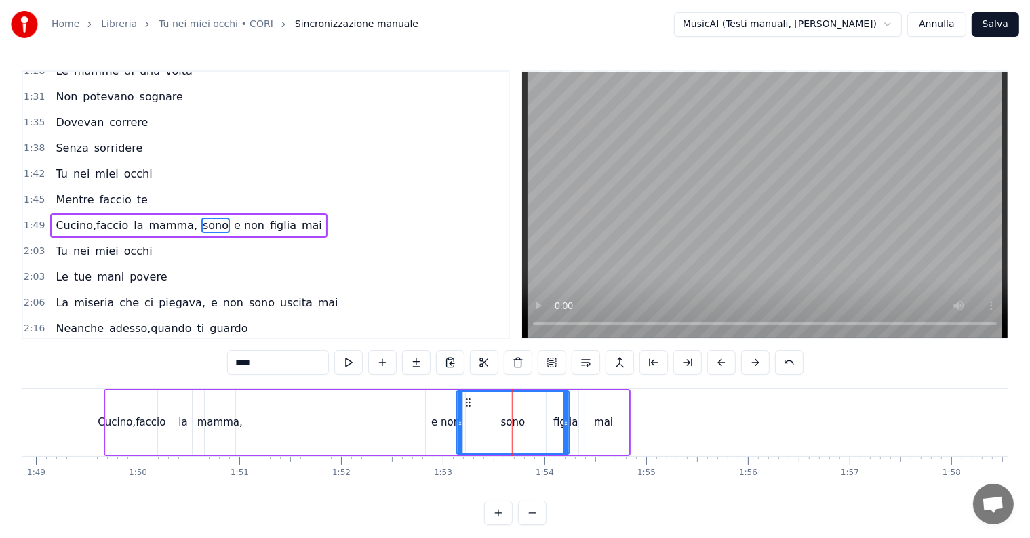
drag, startPoint x: 412, startPoint y: 403, endPoint x: 464, endPoint y: 402, distance: 52.2
drag, startPoint x: 456, startPoint y: 415, endPoint x: 496, endPoint y: 418, distance: 40.1
click at [497, 418] on div at bounding box center [499, 423] width 5 height 62
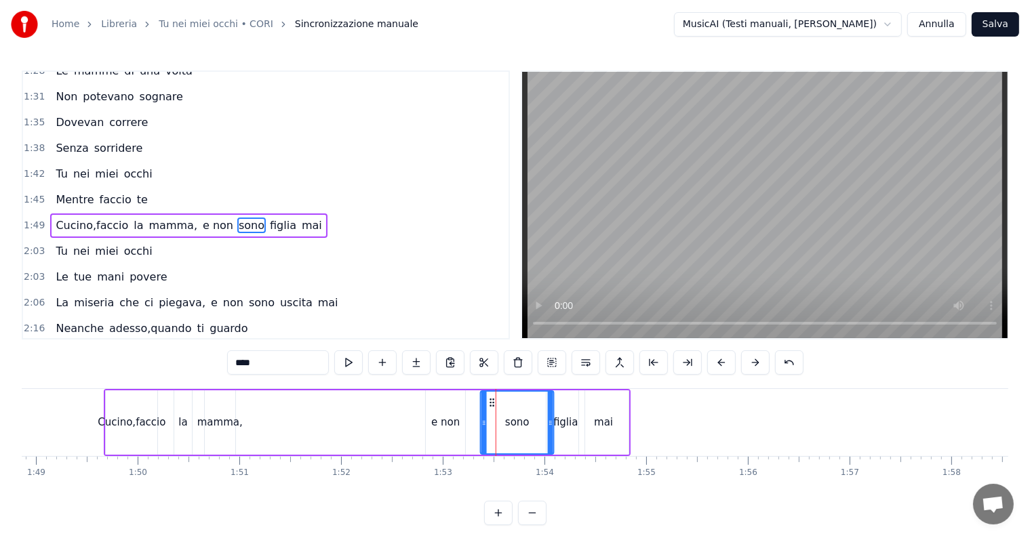
drag, startPoint x: 508, startPoint y: 403, endPoint x: 492, endPoint y: 403, distance: 15.6
click at [492, 403] on icon at bounding box center [492, 402] width 11 height 11
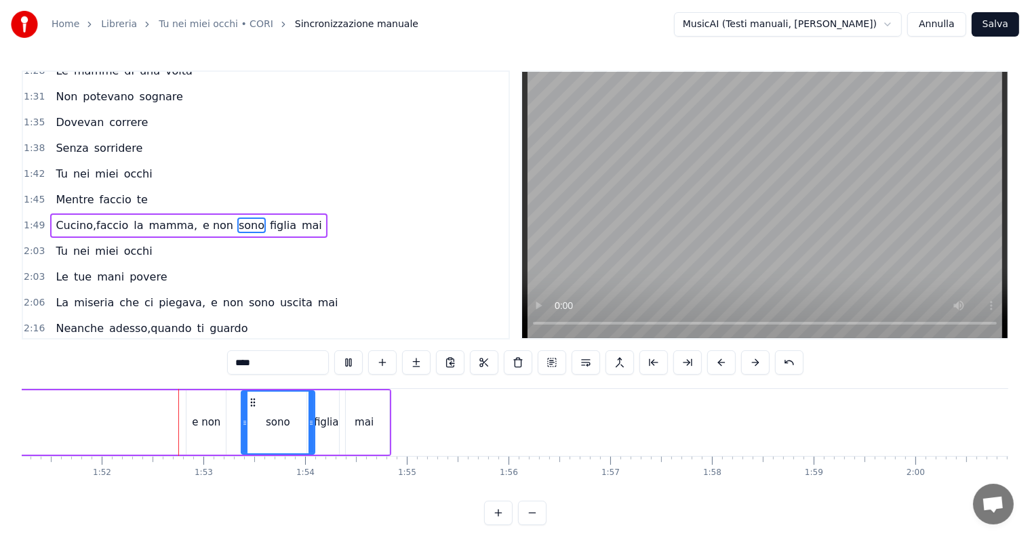
scroll to position [0, 11333]
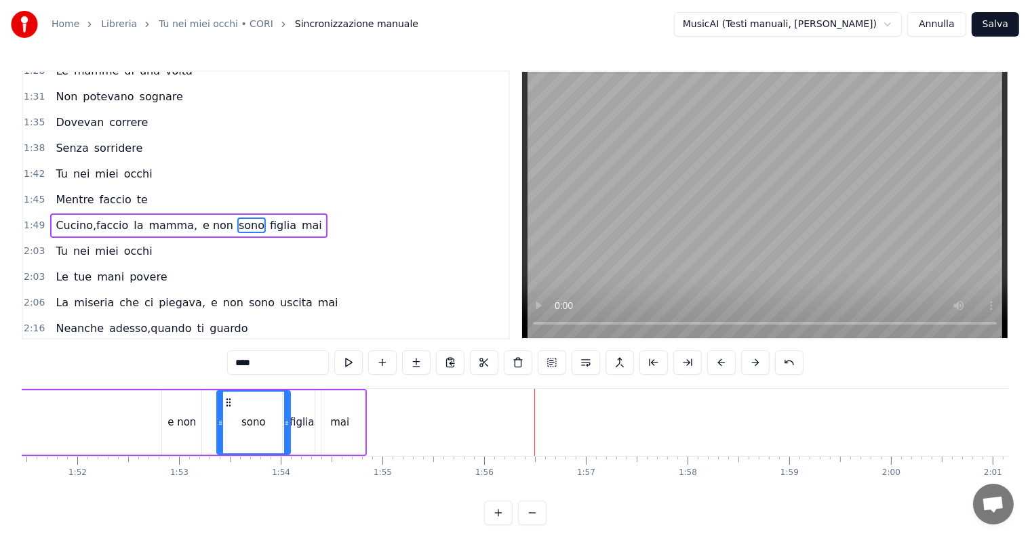
click at [123, 243] on span "occhi" at bounding box center [138, 251] width 31 height 16
type input "*****"
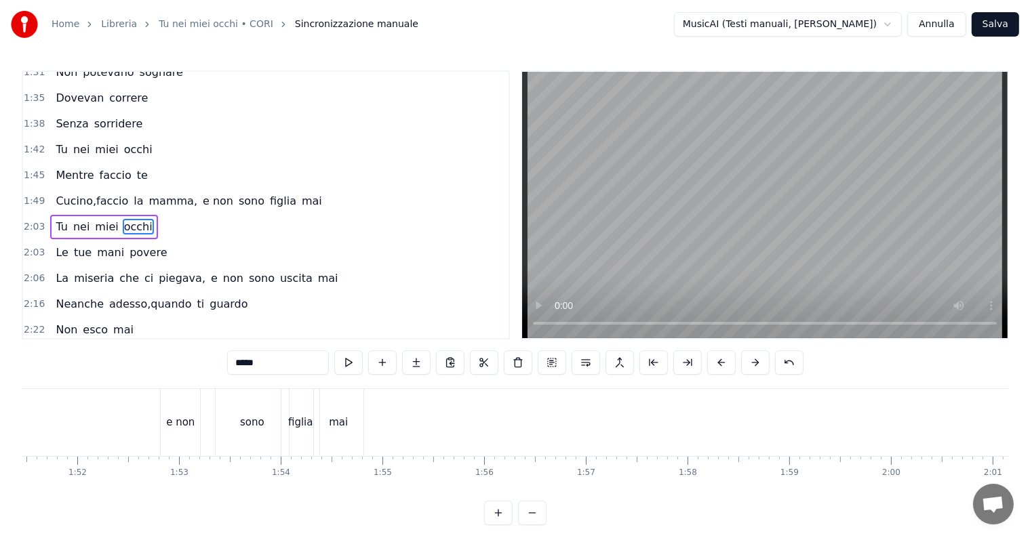
scroll to position [502, 0]
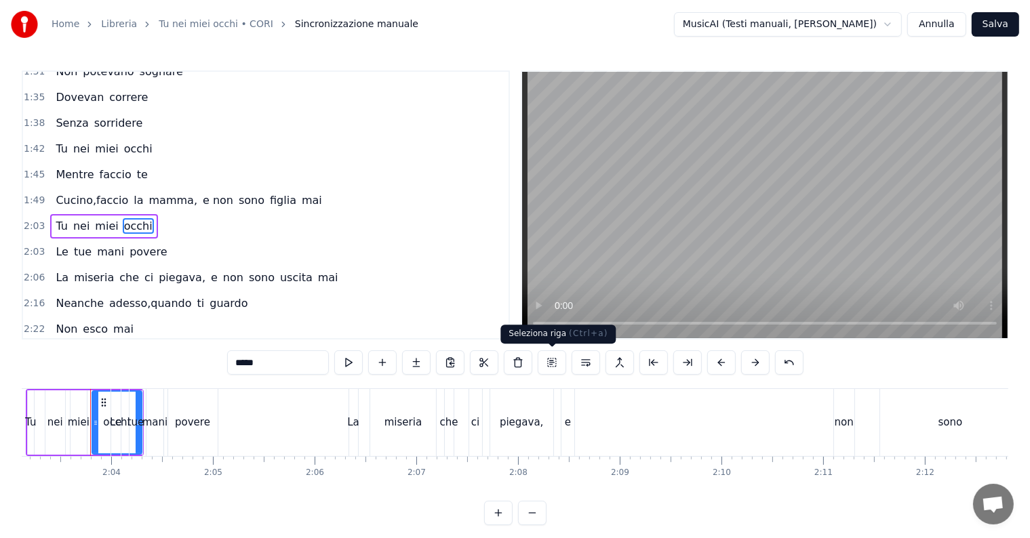
click at [552, 357] on button at bounding box center [552, 362] width 28 height 24
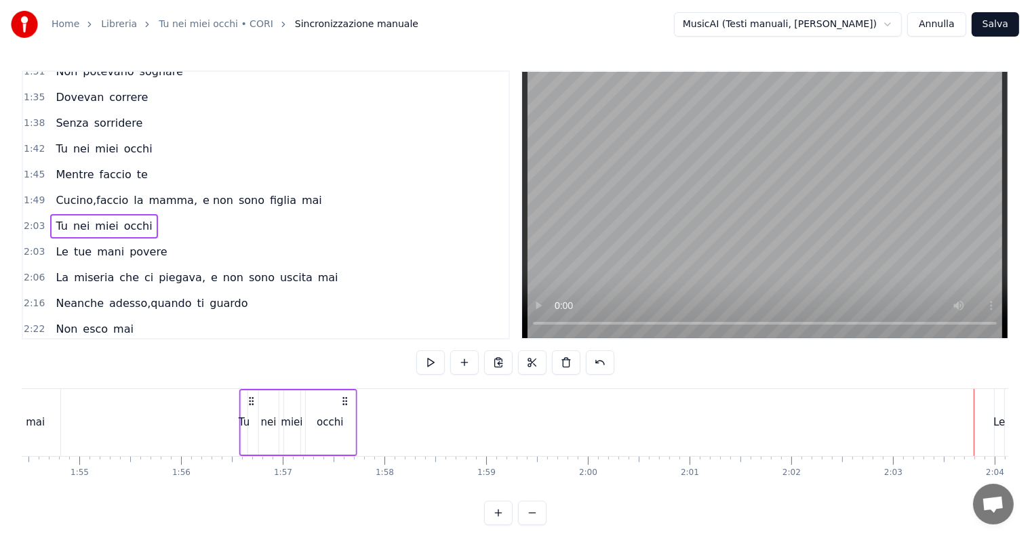
scroll to position [0, 11633]
drag, startPoint x: 102, startPoint y: 399, endPoint x: 258, endPoint y: 384, distance: 155.9
click at [258, 384] on div "0:06 Le donne di una volta 0:10 Non avevano scelta 0:13 Tu lavi e cucini 0:15 E…" at bounding box center [515, 297] width 986 height 455
click at [251, 410] on div "Tu" at bounding box center [250, 422] width 6 height 64
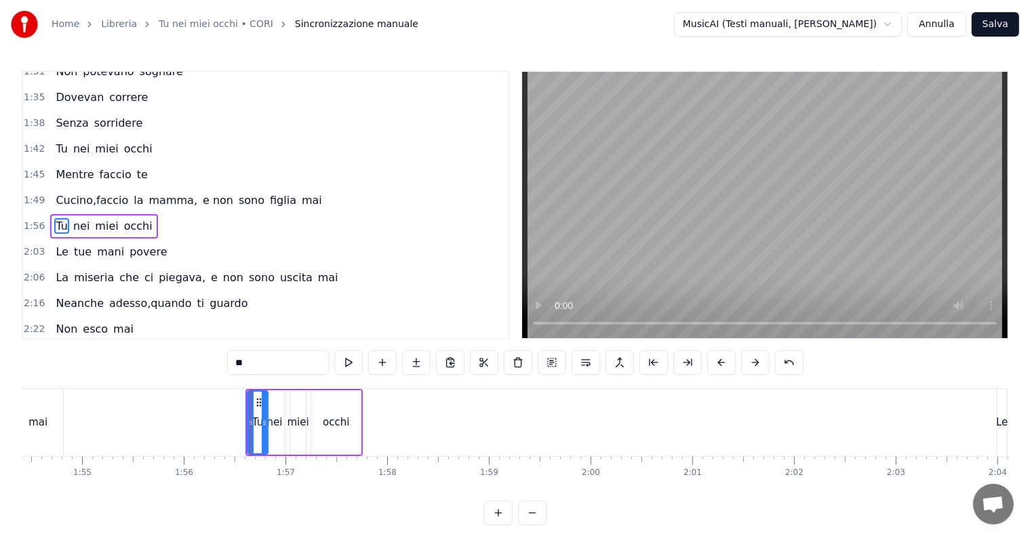
drag, startPoint x: 251, startPoint y: 410, endPoint x: 266, endPoint y: 413, distance: 15.2
click at [266, 413] on div at bounding box center [264, 423] width 5 height 62
drag, startPoint x: 257, startPoint y: 403, endPoint x: 236, endPoint y: 403, distance: 21.0
click at [236, 403] on icon at bounding box center [238, 402] width 11 height 11
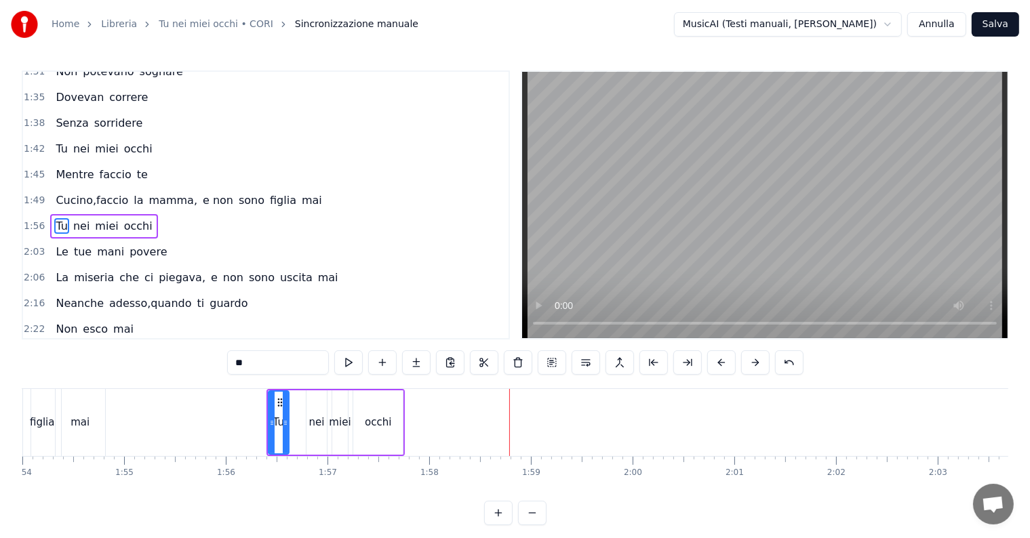
scroll to position [0, 11582]
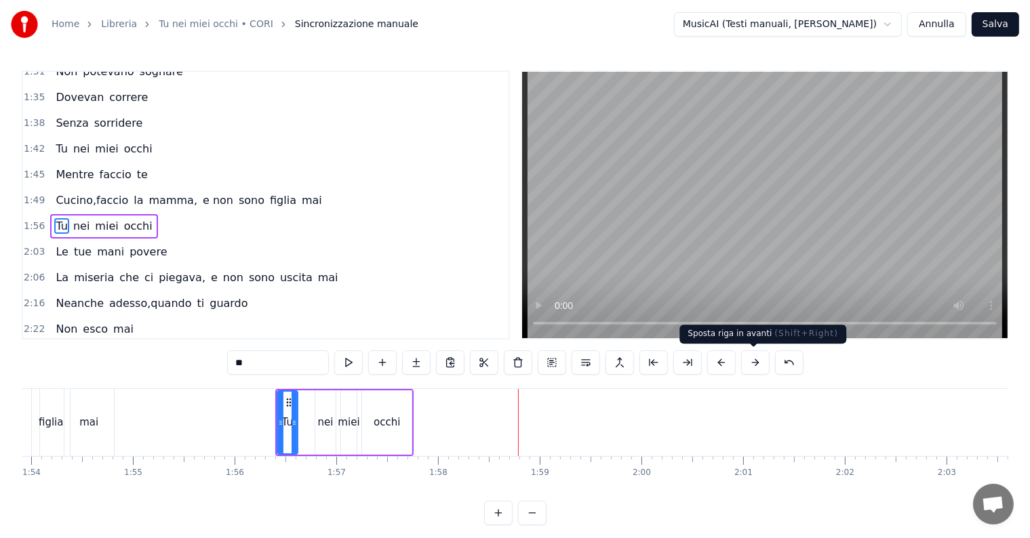
click at [748, 367] on button at bounding box center [755, 362] width 28 height 24
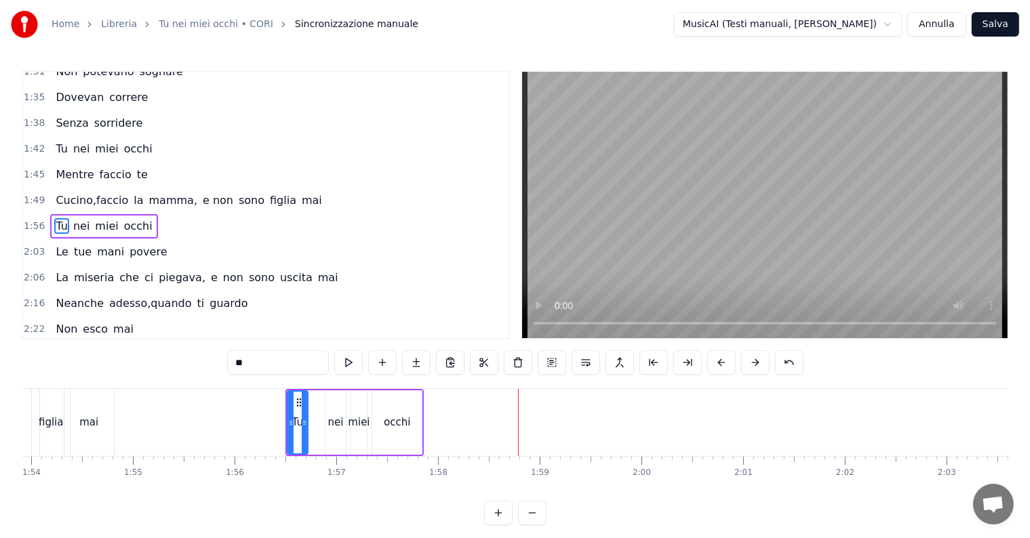
click at [748, 367] on button at bounding box center [755, 362] width 28 height 24
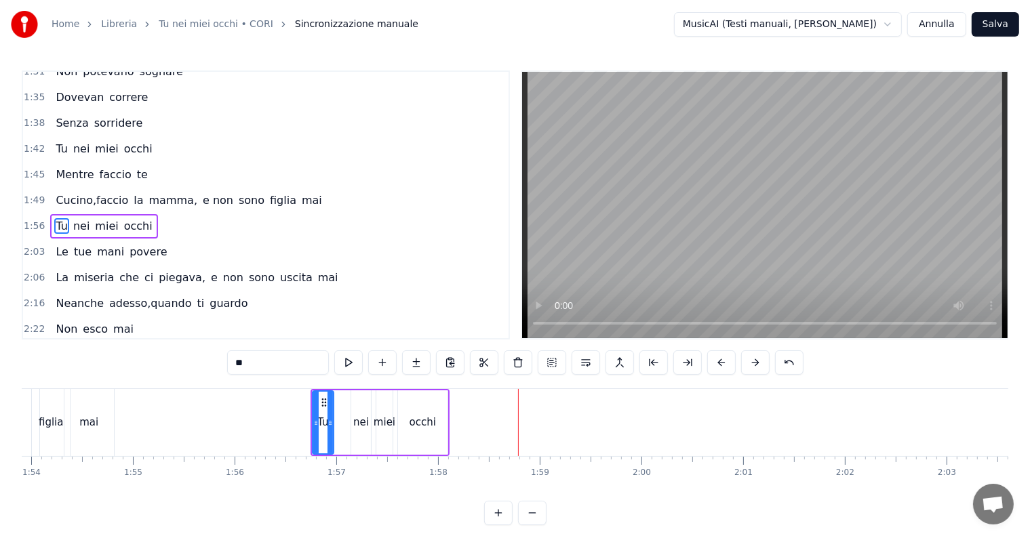
click at [748, 367] on button at bounding box center [755, 362] width 28 height 24
drag, startPoint x: 321, startPoint y: 420, endPoint x: 285, endPoint y: 420, distance: 36.6
click at [285, 420] on icon at bounding box center [284, 423] width 5 height 11
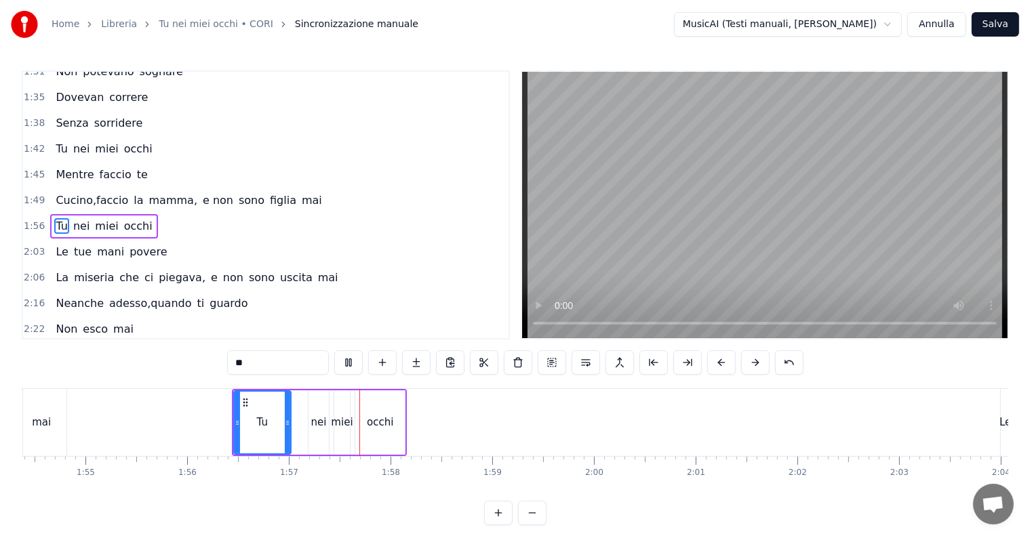
scroll to position [0, 11845]
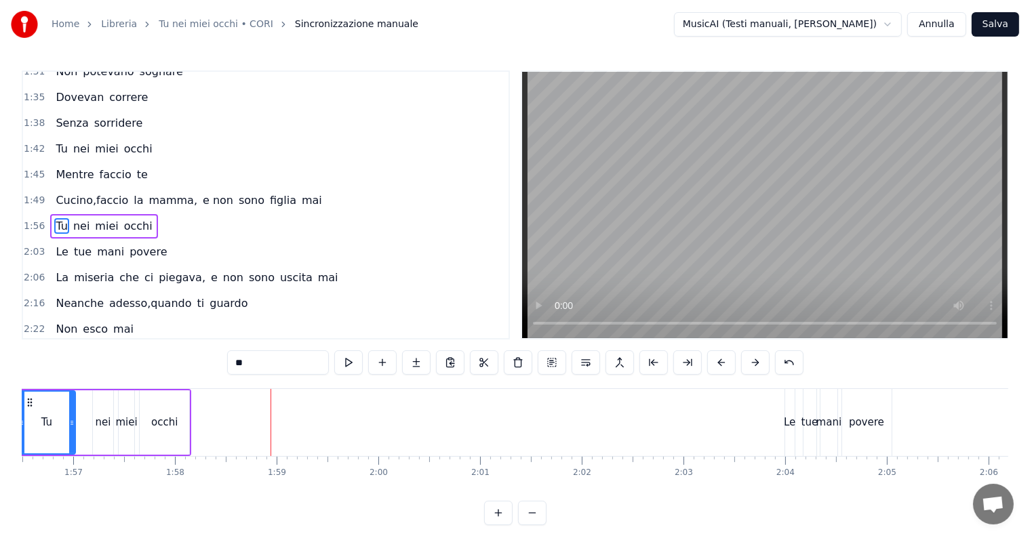
click at [174, 425] on div "occhi" at bounding box center [164, 423] width 26 height 16
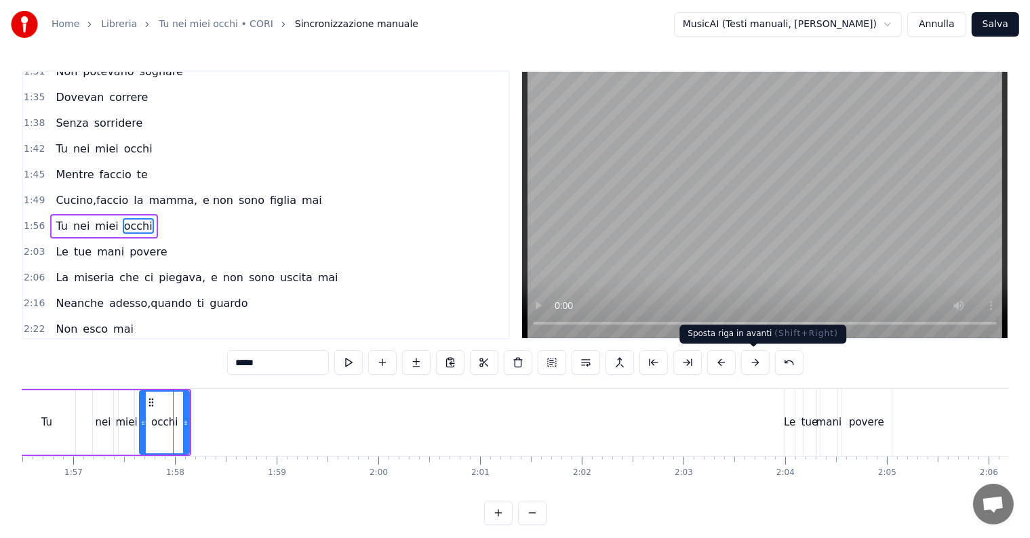
click at [756, 361] on button at bounding box center [755, 362] width 28 height 24
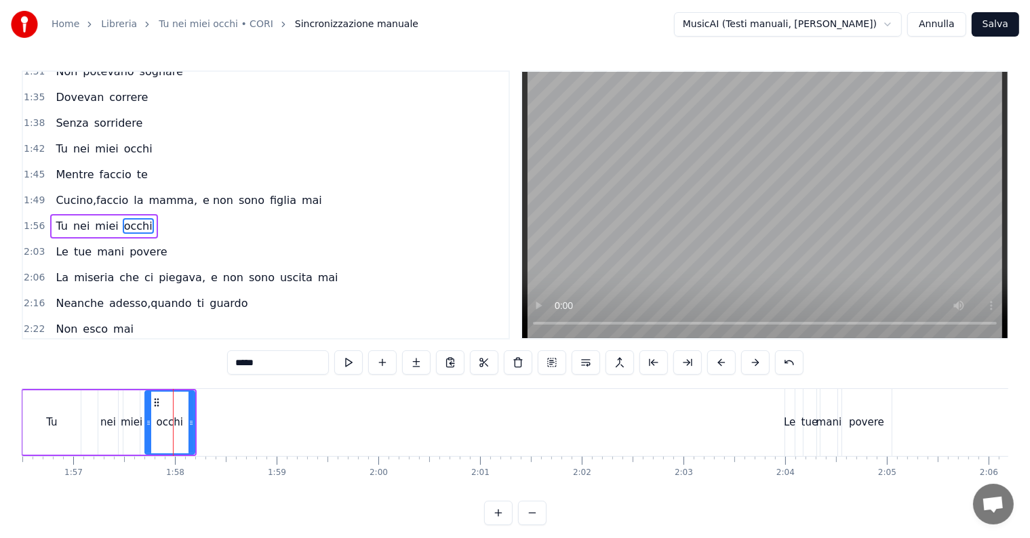
click at [756, 361] on button at bounding box center [755, 362] width 28 height 24
click at [65, 420] on div "Tu" at bounding box center [67, 423] width 11 height 16
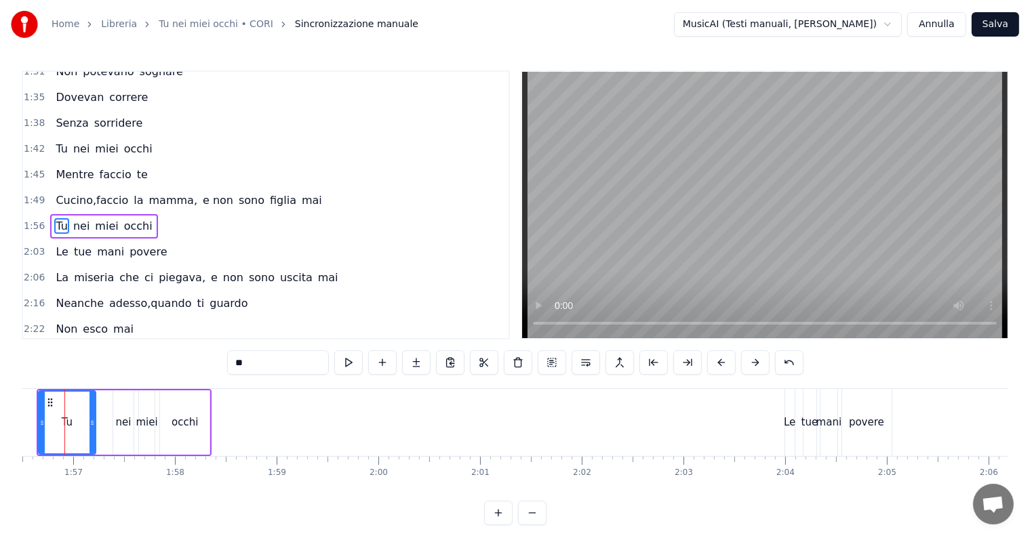
scroll to position [0, 11819]
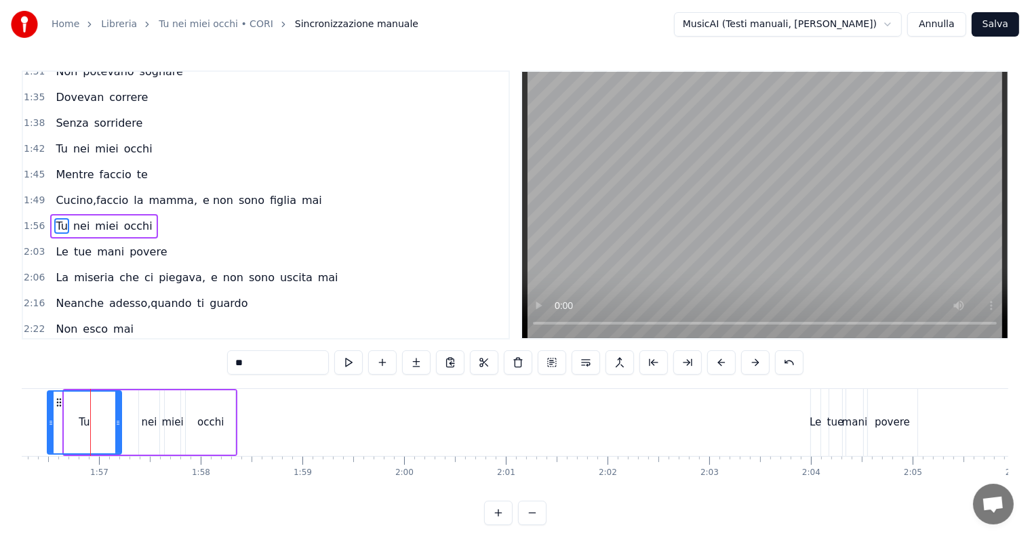
drag, startPoint x: 64, startPoint y: 414, endPoint x: 47, endPoint y: 415, distance: 17.0
click at [48, 415] on div at bounding box center [50, 423] width 5 height 62
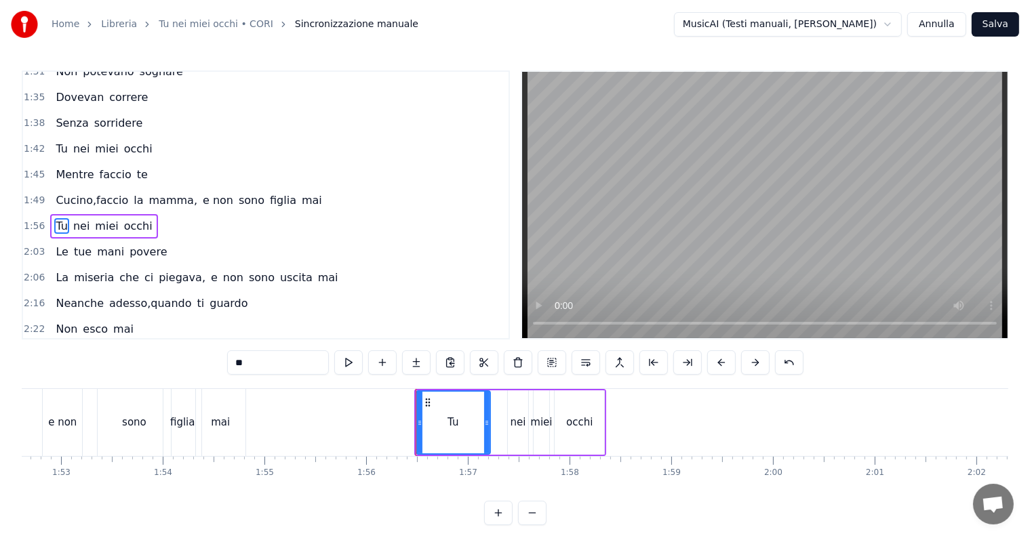
scroll to position [0, 11423]
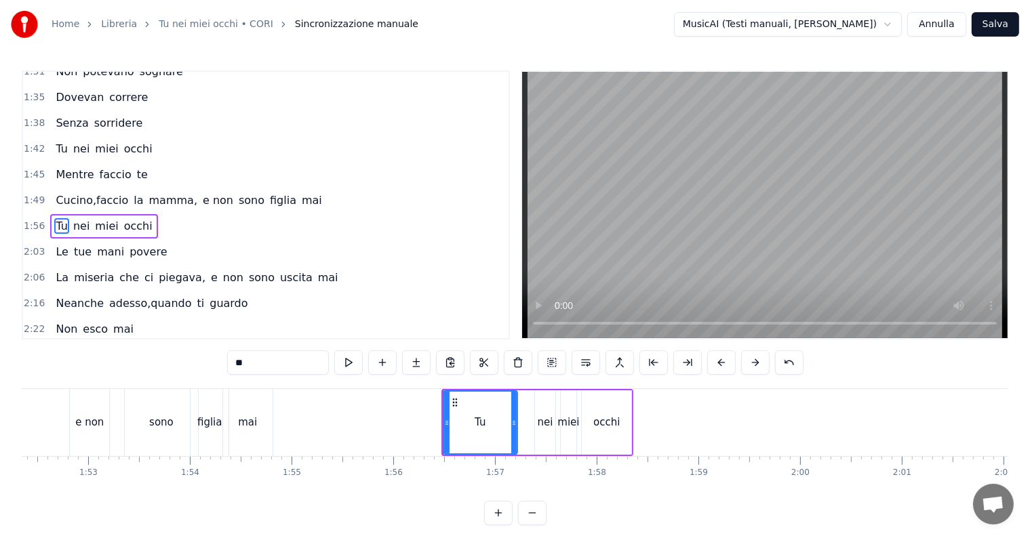
click at [104, 423] on div "e non" at bounding box center [89, 422] width 39 height 67
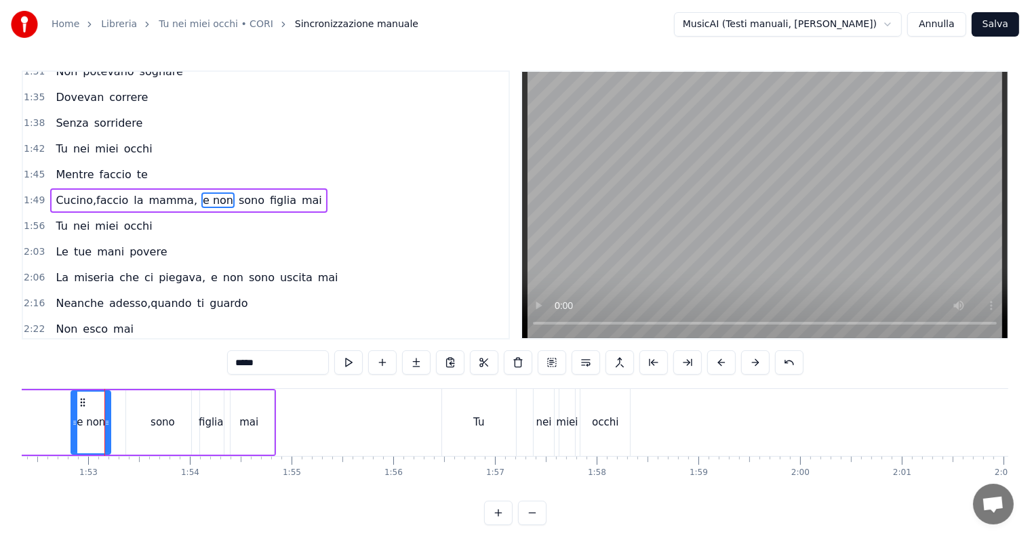
scroll to position [477, 0]
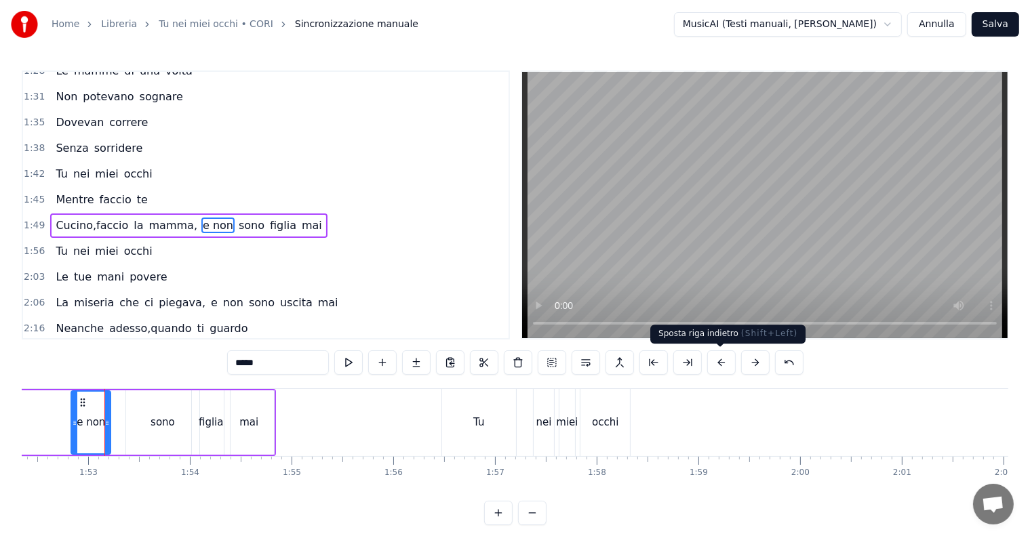
click at [719, 359] on button at bounding box center [721, 362] width 28 height 24
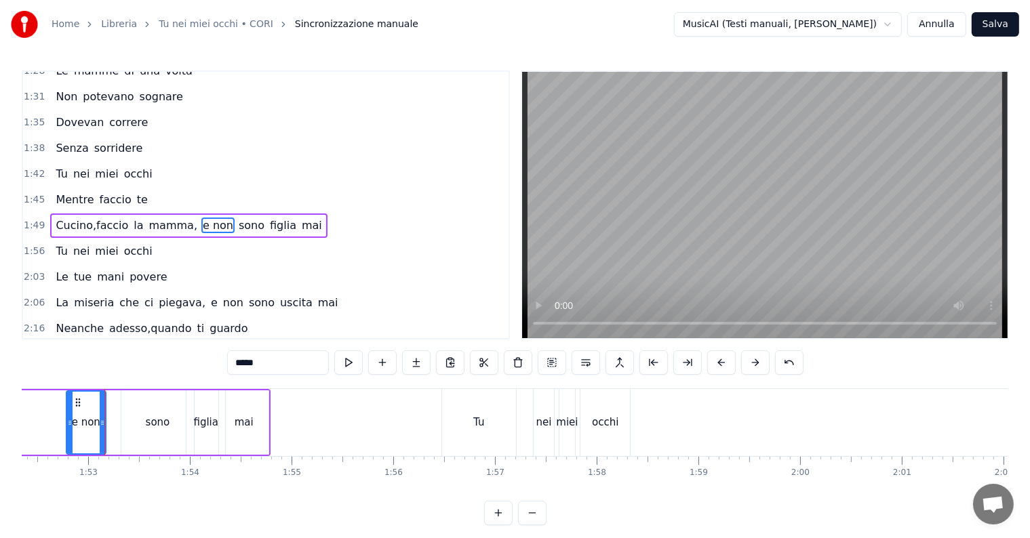
click at [719, 359] on button at bounding box center [721, 362] width 28 height 24
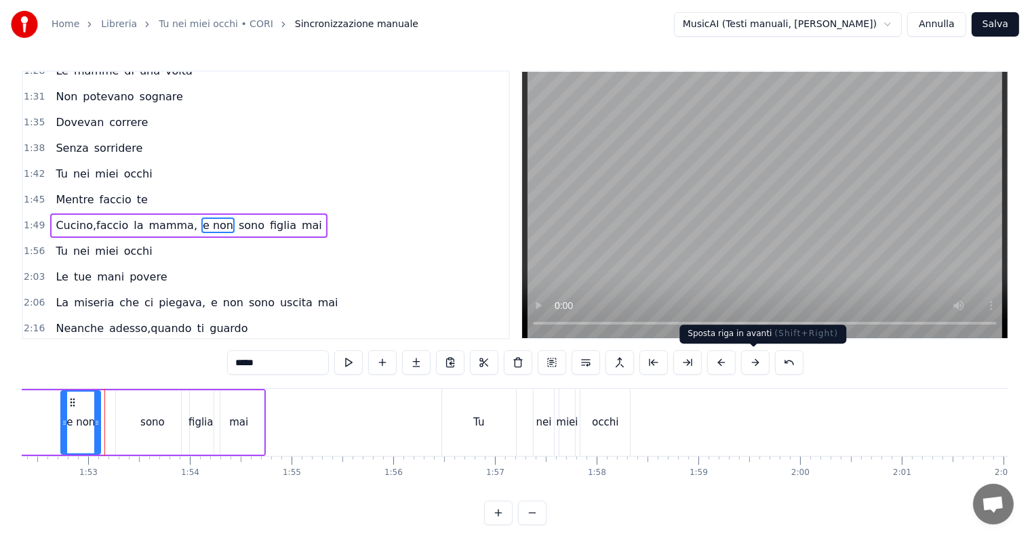
click at [744, 363] on button at bounding box center [755, 362] width 28 height 24
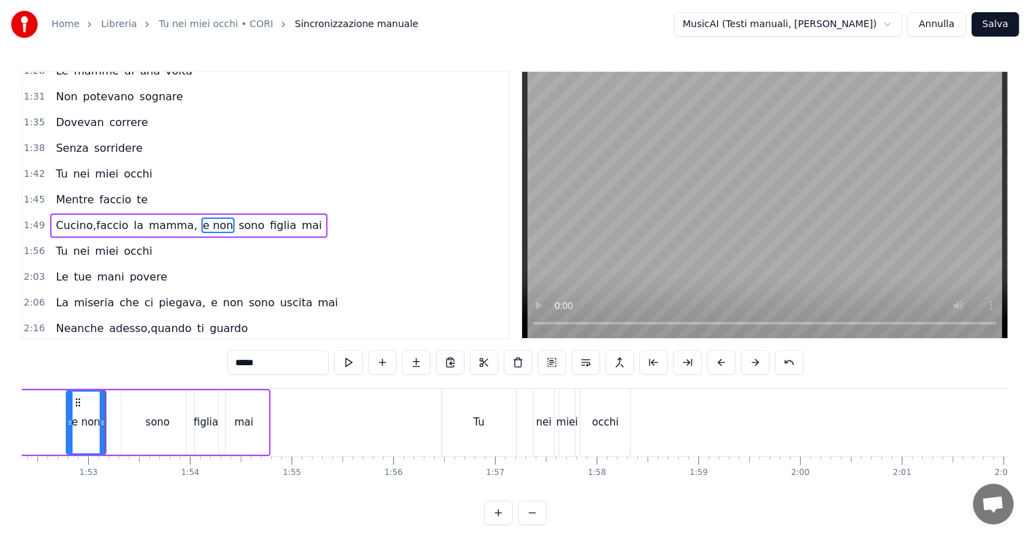
click at [744, 363] on button at bounding box center [755, 362] width 28 height 24
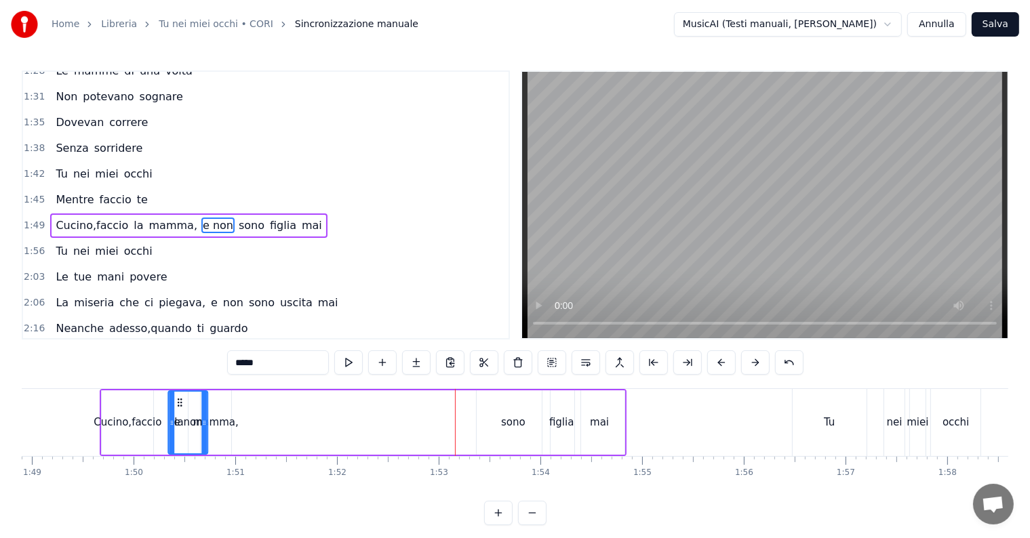
scroll to position [0, 11049]
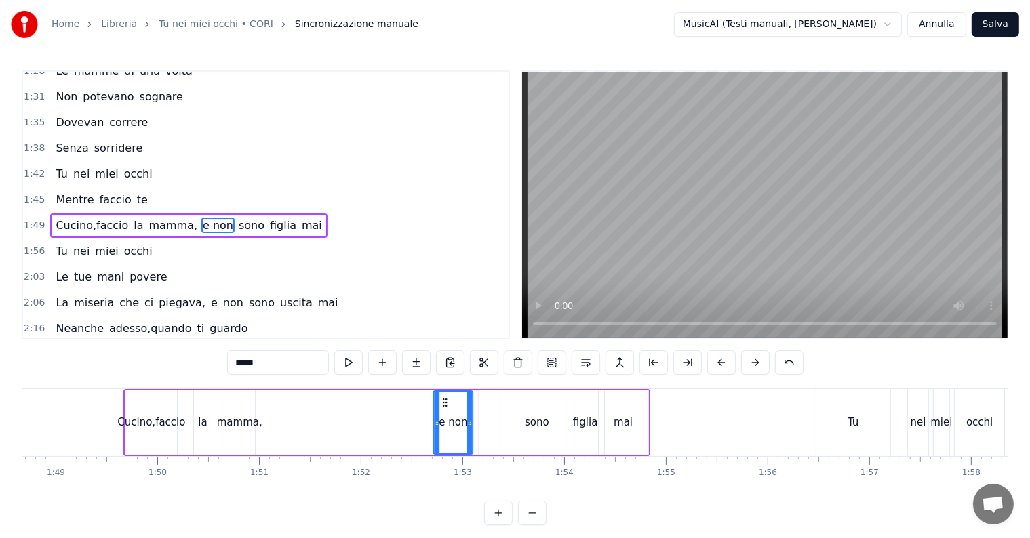
drag, startPoint x: 84, startPoint y: 400, endPoint x: 447, endPoint y: 393, distance: 363.4
click at [447, 393] on div "e non" at bounding box center [454, 423] width 38 height 62
drag, startPoint x: 445, startPoint y: 400, endPoint x: 454, endPoint y: 402, distance: 9.7
click at [454, 402] on icon at bounding box center [454, 402] width 11 height 11
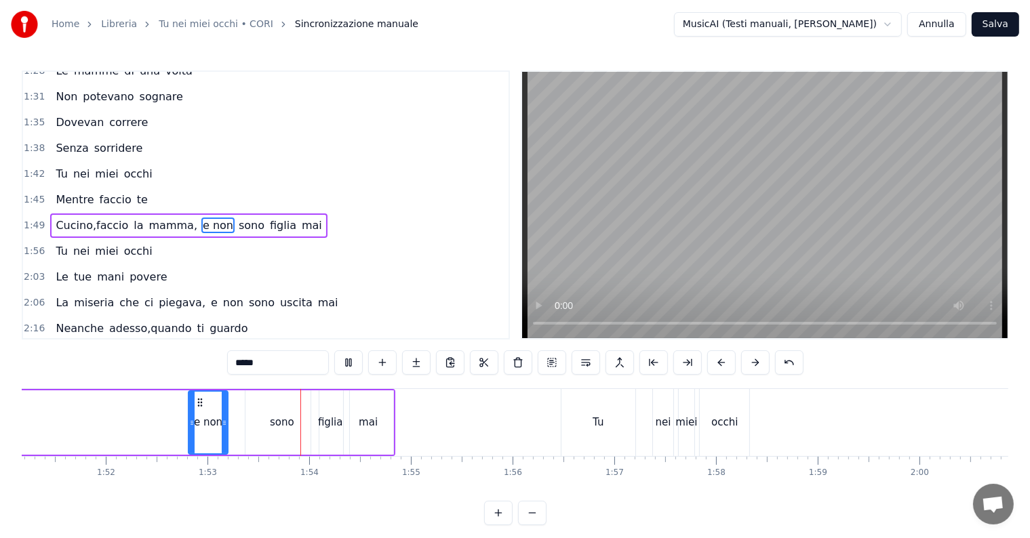
scroll to position [0, 11459]
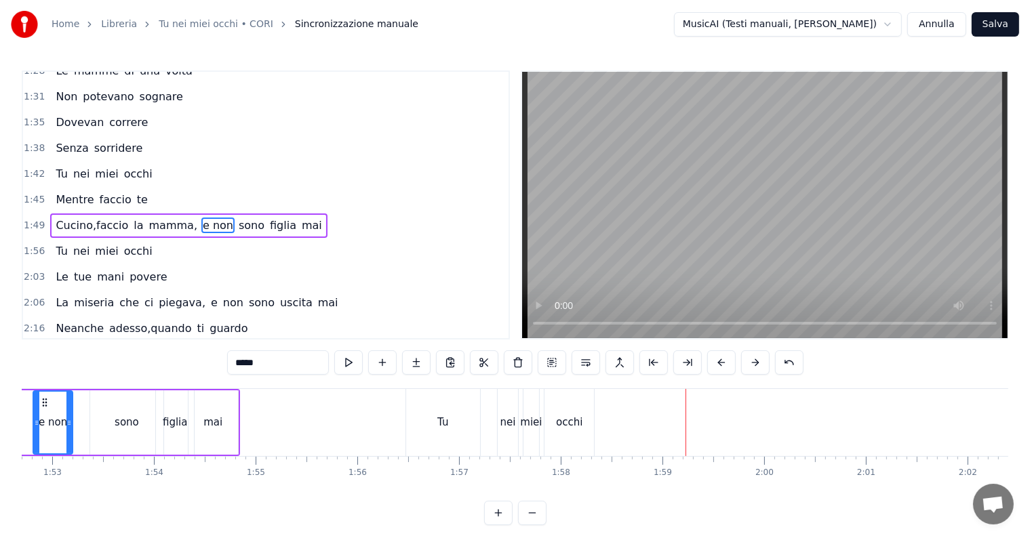
click at [131, 269] on span "povere" at bounding box center [148, 277] width 40 height 16
type input "******"
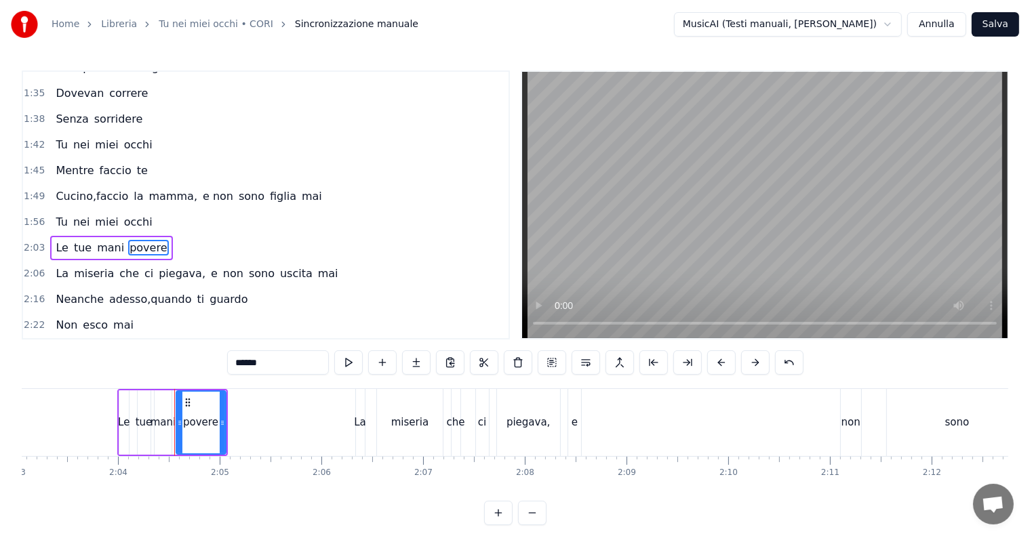
scroll to position [0, 12596]
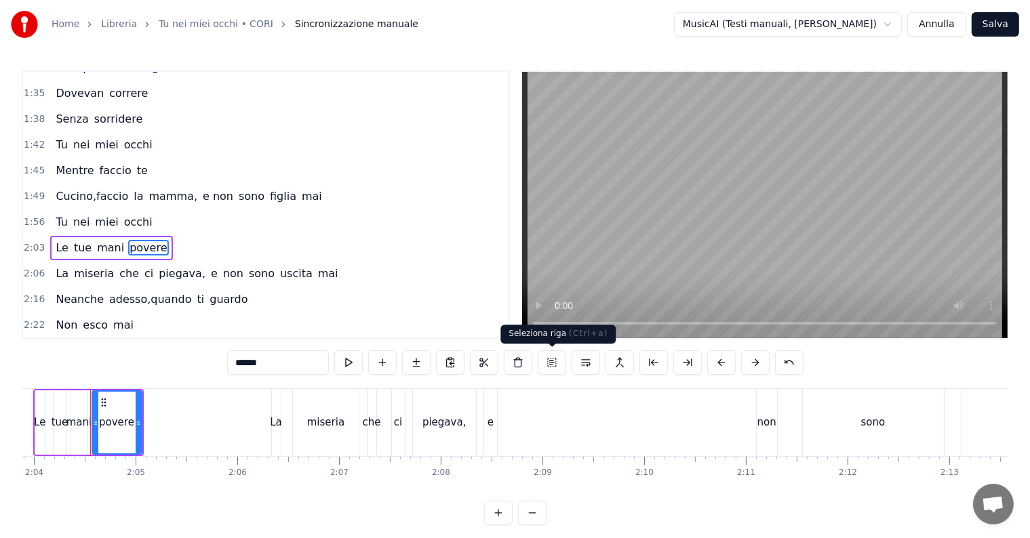
click at [550, 364] on button at bounding box center [552, 362] width 28 height 24
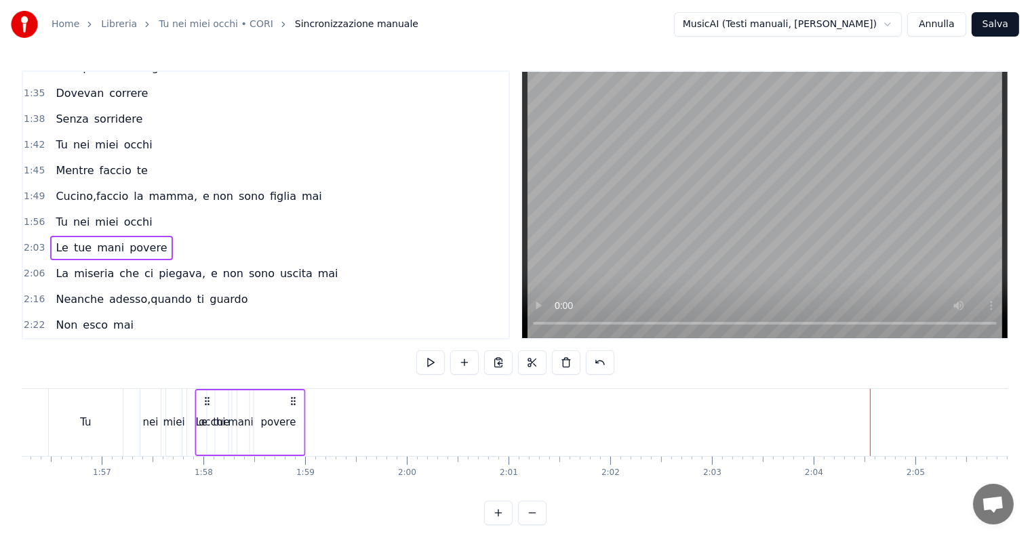
scroll to position [0, 11817]
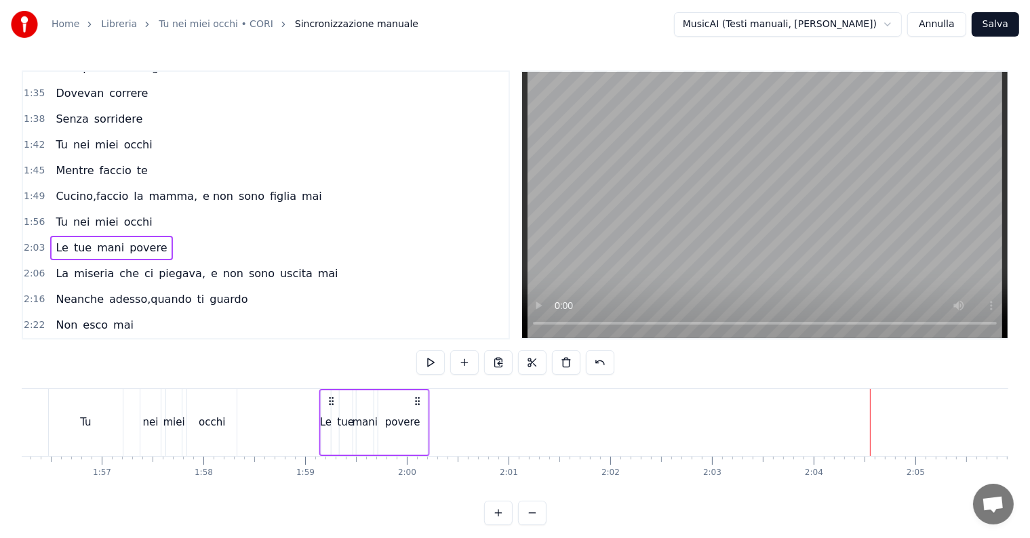
drag, startPoint x: 101, startPoint y: 401, endPoint x: 331, endPoint y: 418, distance: 230.4
click at [331, 418] on div "Le tue mani povere" at bounding box center [374, 422] width 110 height 67
click at [415, 422] on div "povere" at bounding box center [402, 423] width 35 height 16
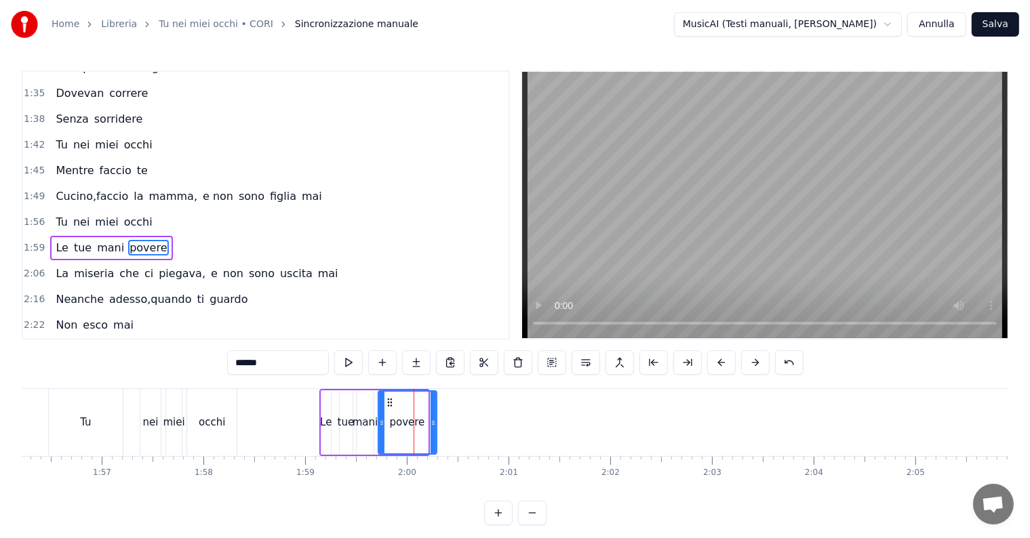
drag, startPoint x: 425, startPoint y: 422, endPoint x: 434, endPoint y: 422, distance: 8.8
click at [434, 422] on icon at bounding box center [432, 423] width 5 height 11
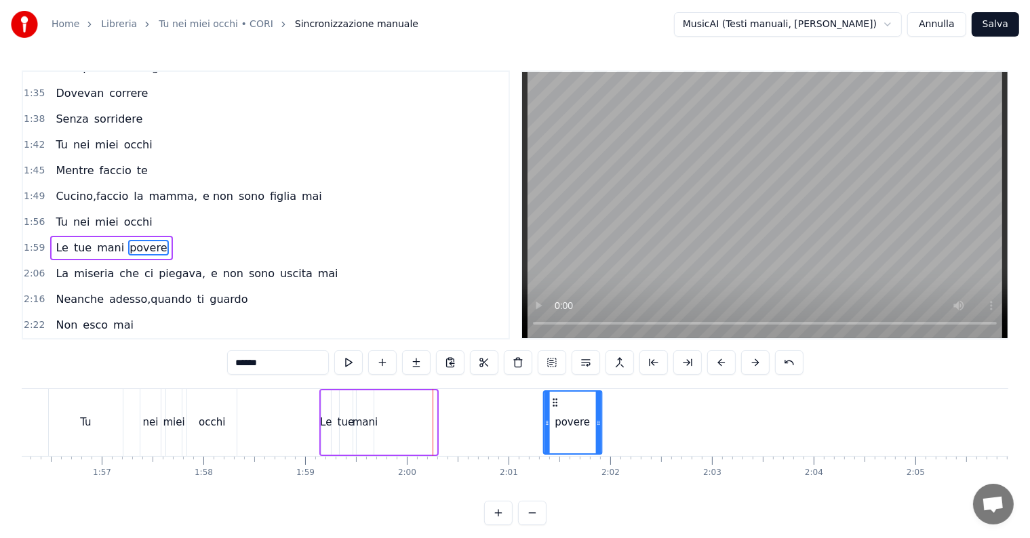
drag, startPoint x: 388, startPoint y: 403, endPoint x: 554, endPoint y: 403, distance: 166.1
click at [554, 403] on icon at bounding box center [555, 402] width 11 height 11
click at [365, 422] on div "mani" at bounding box center [364, 423] width 25 height 16
type input "****"
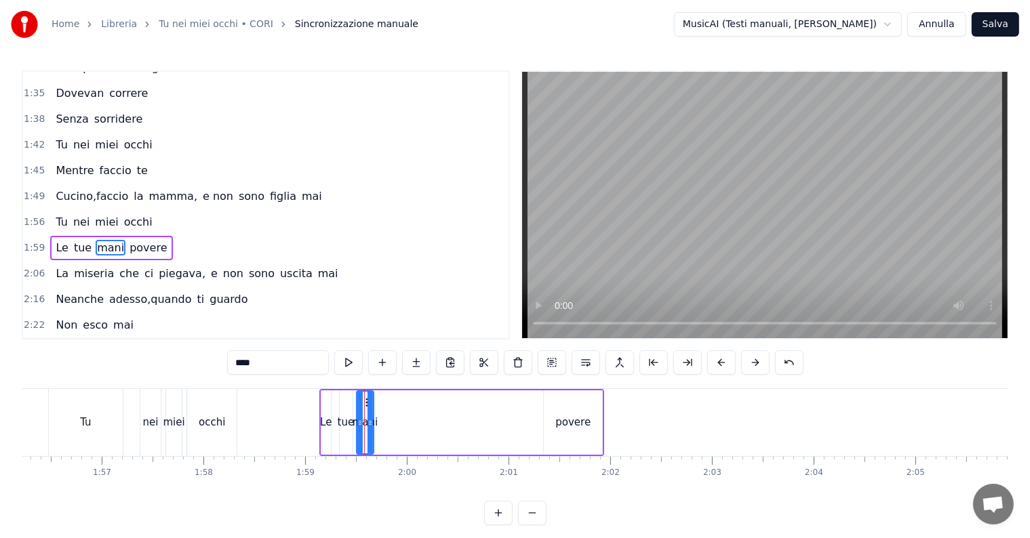
click at [365, 422] on div "mani" at bounding box center [364, 423] width 25 height 16
click at [377, 422] on icon at bounding box center [376, 423] width 5 height 11
drag, startPoint x: 369, startPoint y: 394, endPoint x: 511, endPoint y: 401, distance: 141.9
click at [511, 401] on div "Le tue mani povere" at bounding box center [461, 422] width 285 height 67
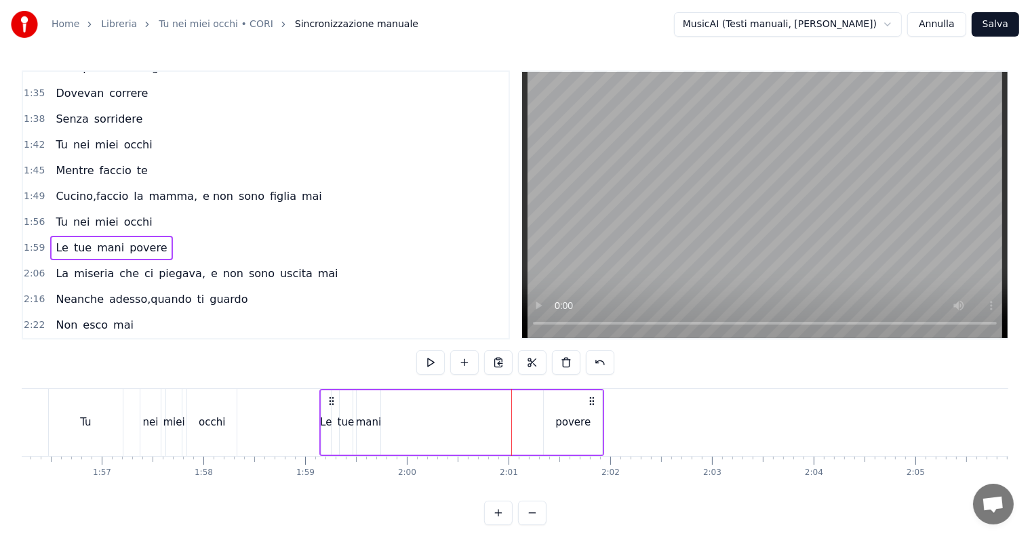
click at [369, 423] on div "mani" at bounding box center [368, 423] width 25 height 16
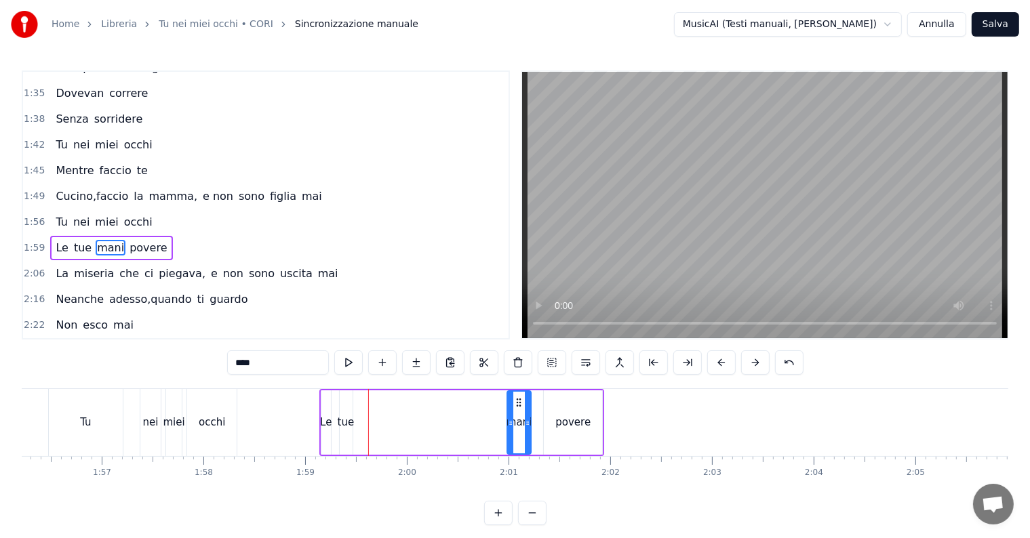
drag, startPoint x: 364, startPoint y: 403, endPoint x: 515, endPoint y: 401, distance: 151.2
click at [515, 401] on icon at bounding box center [518, 402] width 11 height 11
click at [350, 423] on div "tue" at bounding box center [346, 423] width 17 height 16
drag, startPoint x: 350, startPoint y: 423, endPoint x: 359, endPoint y: 423, distance: 9.5
click at [359, 423] on icon at bounding box center [358, 423] width 5 height 11
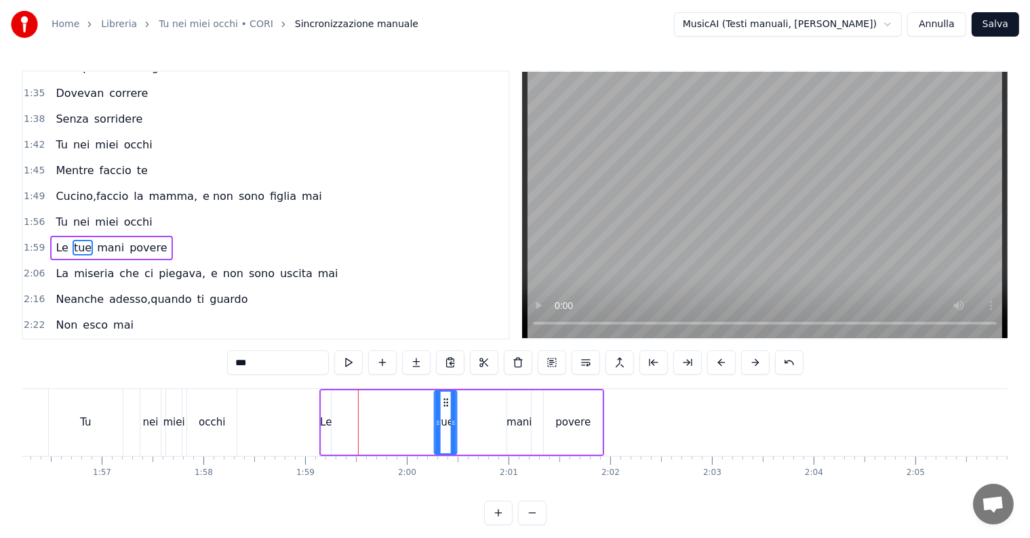
drag, startPoint x: 350, startPoint y: 404, endPoint x: 453, endPoint y: 403, distance: 103.0
click at [451, 403] on icon at bounding box center [446, 402] width 11 height 11
click at [329, 421] on div "Le" at bounding box center [326, 423] width 12 height 16
type input "**"
drag, startPoint x: 328, startPoint y: 421, endPoint x: 340, endPoint y: 421, distance: 11.5
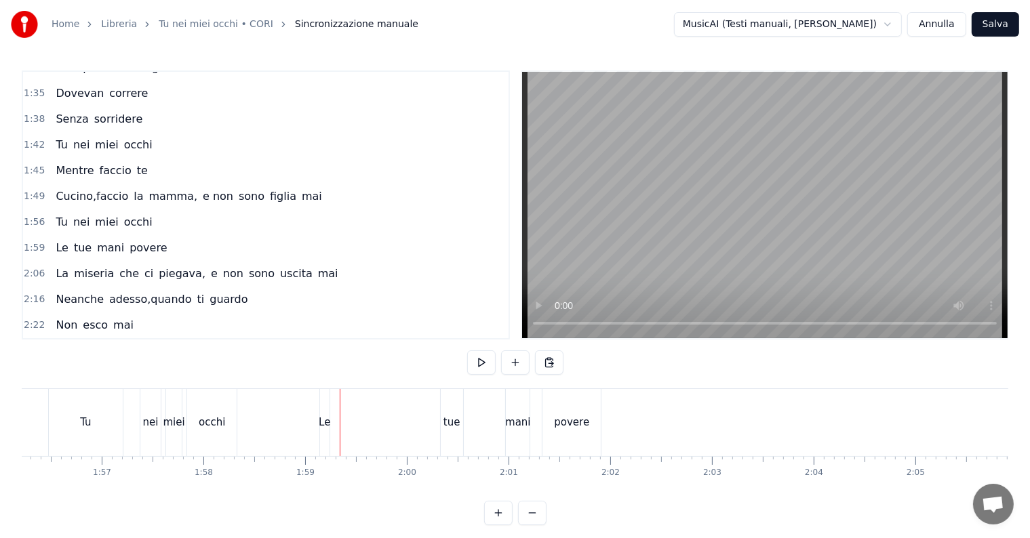
click at [327, 422] on div "Le" at bounding box center [325, 423] width 12 height 16
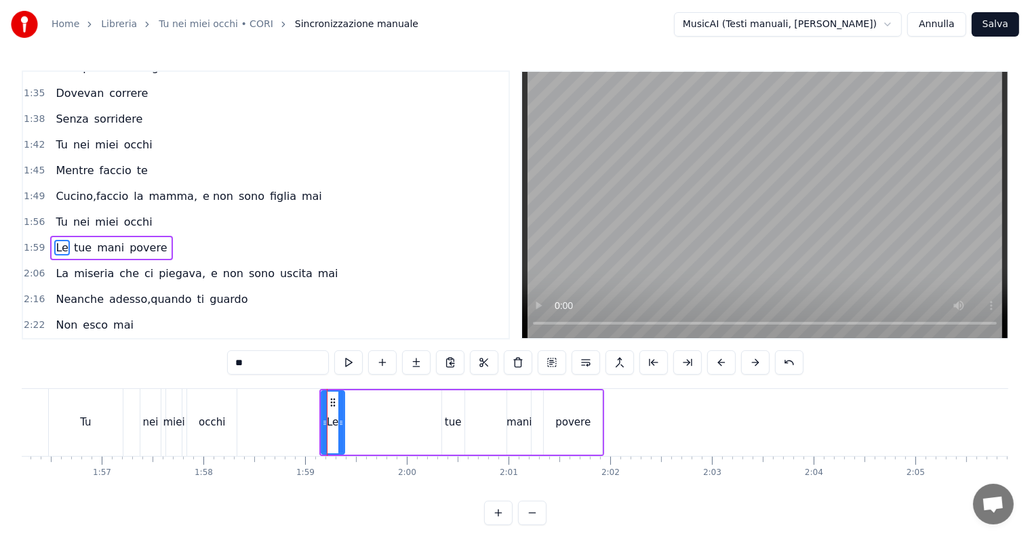
drag, startPoint x: 325, startPoint y: 422, endPoint x: 339, endPoint y: 422, distance: 13.6
click at [339, 422] on icon at bounding box center [340, 423] width 5 height 11
drag, startPoint x: 331, startPoint y: 404, endPoint x: 390, endPoint y: 401, distance: 59.7
click at [390, 401] on icon at bounding box center [392, 402] width 11 height 11
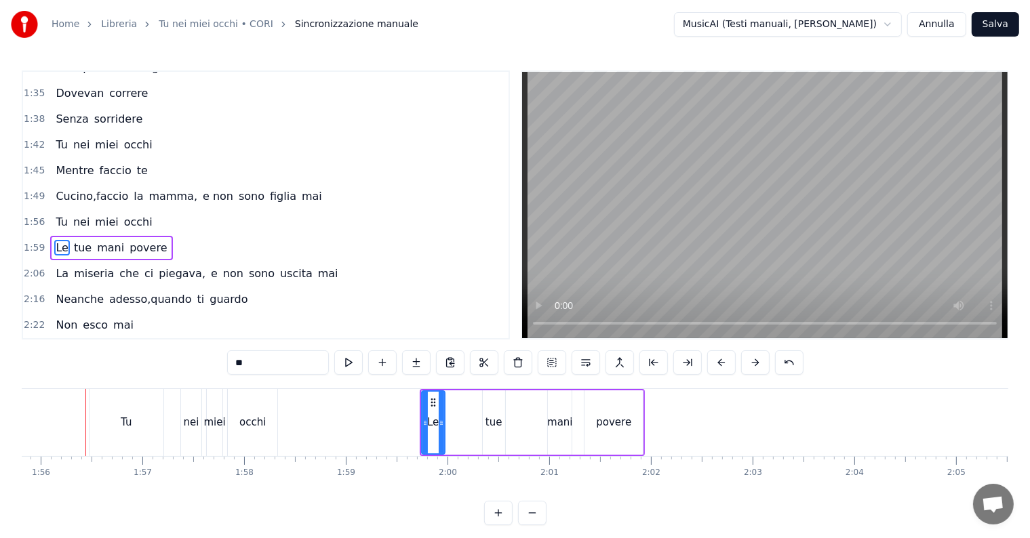
scroll to position [0, 11770]
click at [502, 413] on div "tue" at bounding box center [499, 422] width 22 height 64
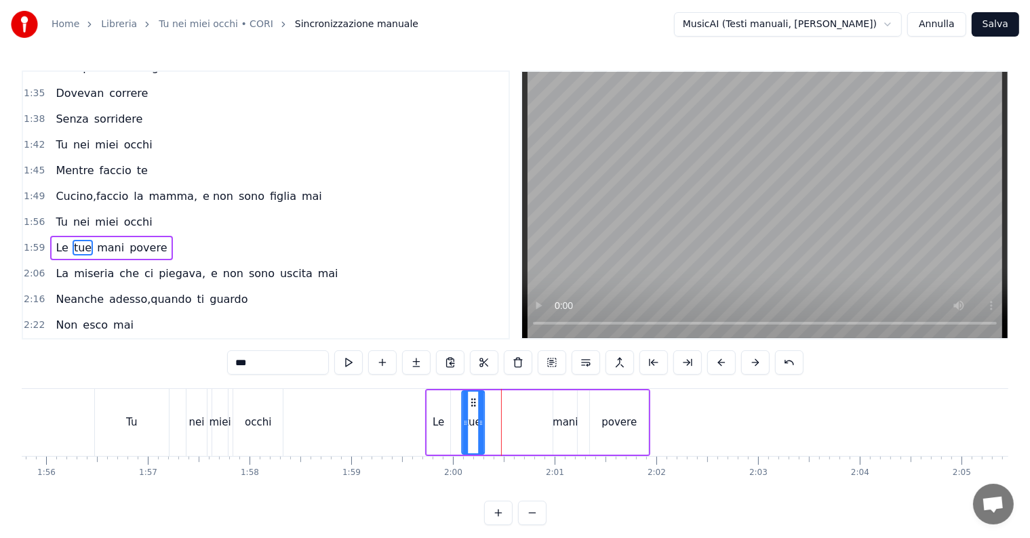
drag, startPoint x: 497, startPoint y: 402, endPoint x: 472, endPoint y: 405, distance: 25.2
click at [472, 405] on icon at bounding box center [473, 402] width 11 height 11
click at [566, 420] on div "mani" at bounding box center [564, 423] width 25 height 16
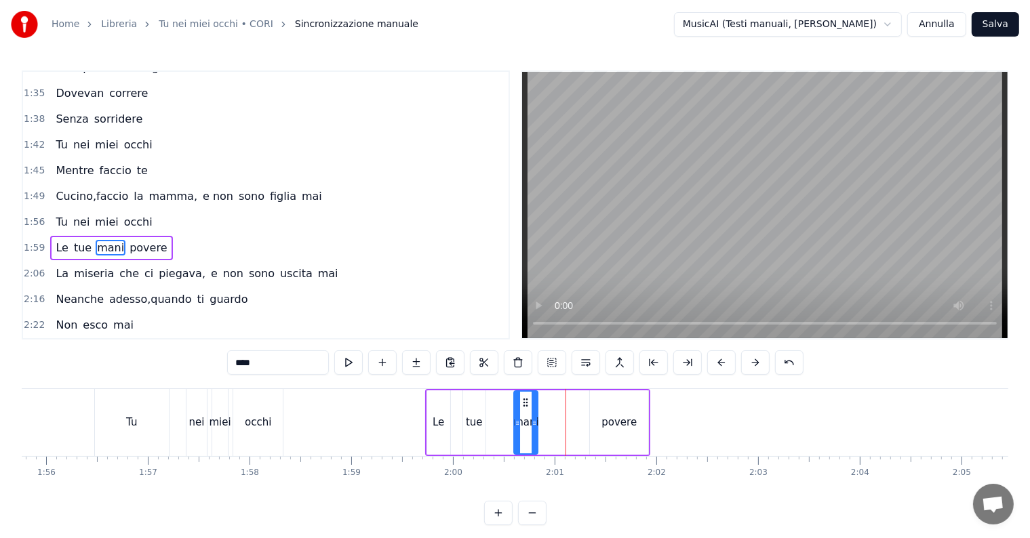
drag, startPoint x: 561, startPoint y: 404, endPoint x: 523, endPoint y: 405, distance: 38.7
click at [523, 405] on icon at bounding box center [526, 402] width 11 height 11
drag, startPoint x: 534, startPoint y: 423, endPoint x: 545, endPoint y: 424, distance: 10.9
click at [545, 424] on icon at bounding box center [545, 423] width 5 height 11
click at [594, 406] on div "povere" at bounding box center [619, 422] width 58 height 64
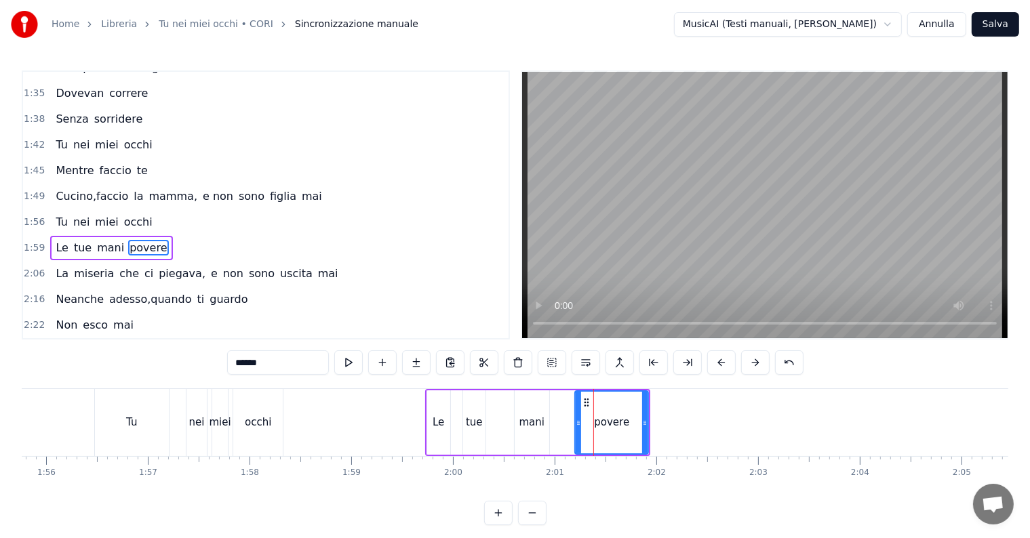
drag, startPoint x: 594, startPoint y: 408, endPoint x: 579, endPoint y: 408, distance: 14.9
click at [579, 408] on div at bounding box center [578, 423] width 5 height 62
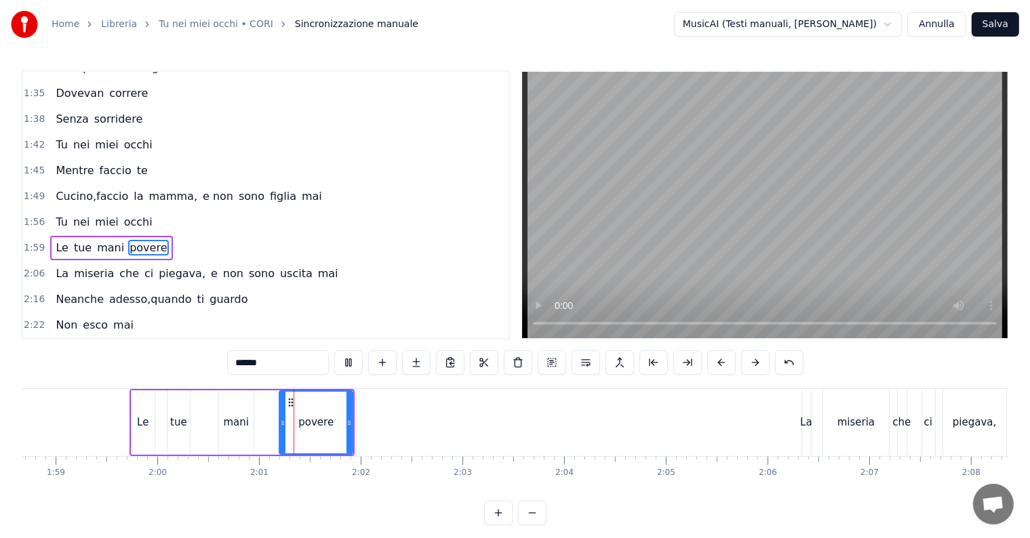
scroll to position [0, 12219]
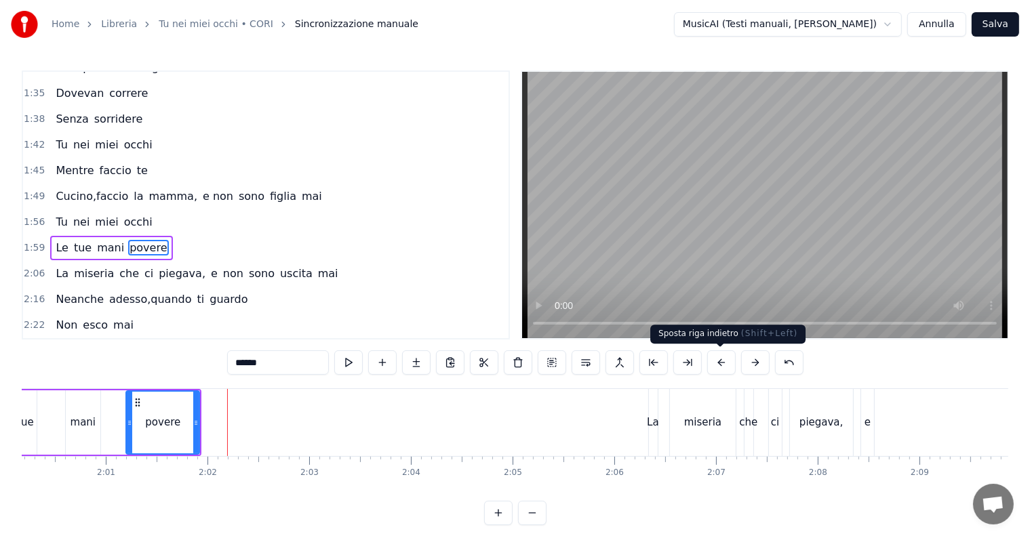
click at [729, 364] on button at bounding box center [721, 362] width 28 height 24
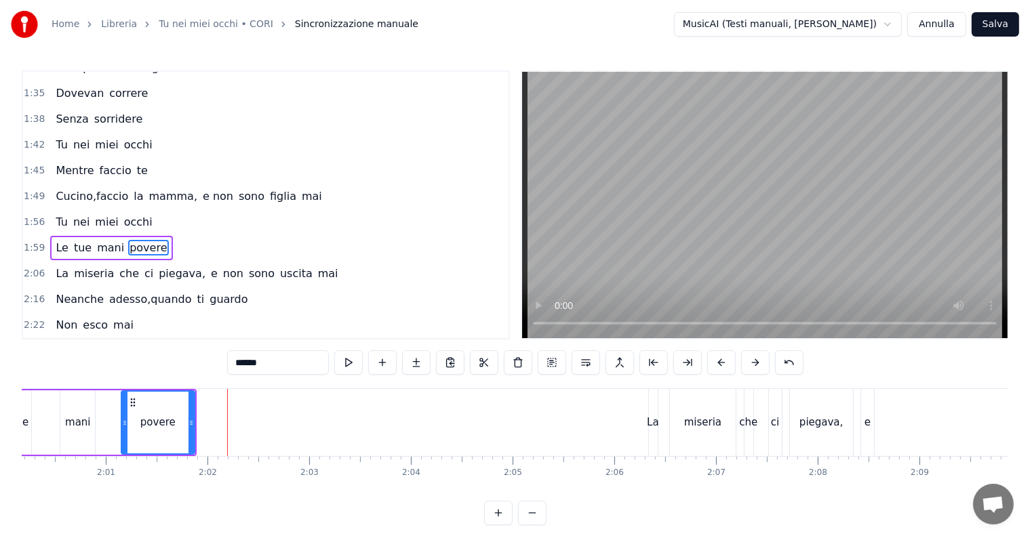
click at [729, 364] on button at bounding box center [721, 362] width 28 height 24
click at [689, 422] on div "miseria" at bounding box center [702, 423] width 37 height 16
type input "*******"
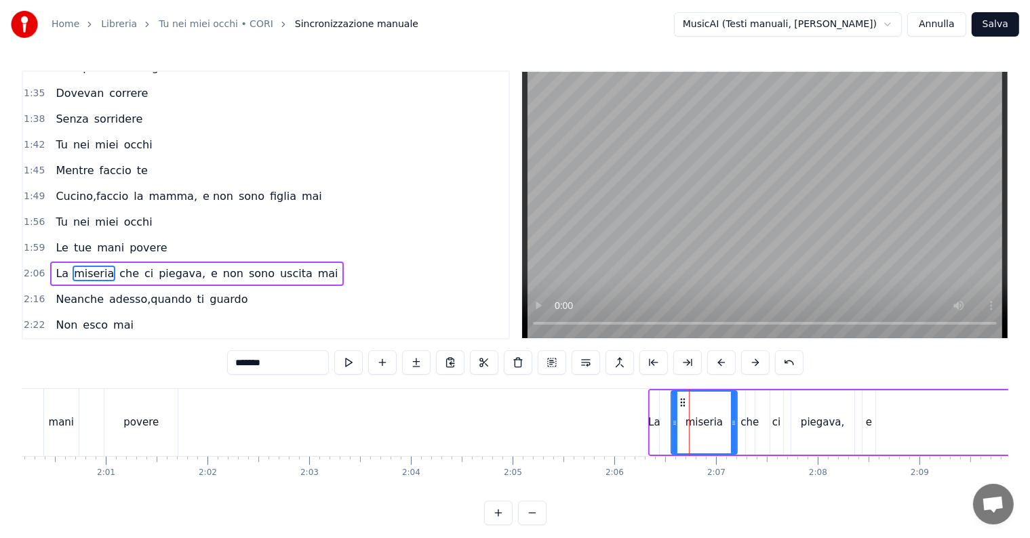
click at [550, 361] on button at bounding box center [552, 362] width 28 height 24
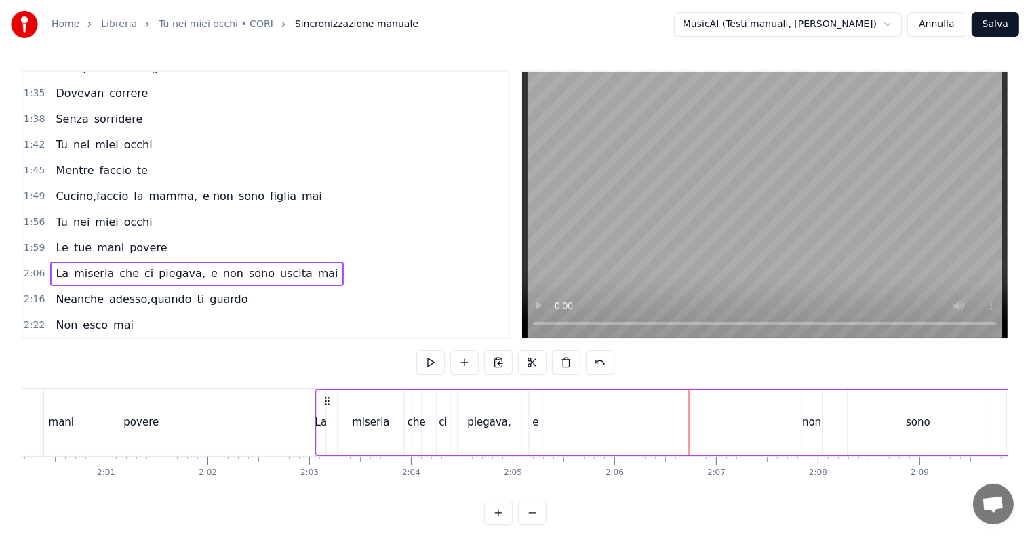
drag, startPoint x: 659, startPoint y: 403, endPoint x: 326, endPoint y: 409, distance: 332.9
click at [326, 409] on div "La miseria che ci piegava, e non sono uscita mai" at bounding box center [855, 422] width 1081 height 67
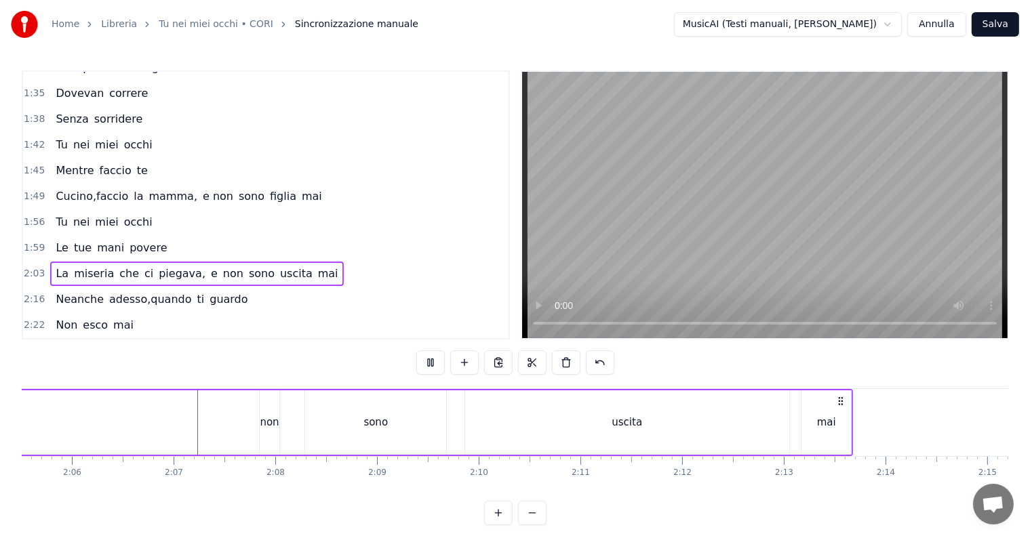
scroll to position [0, 12798]
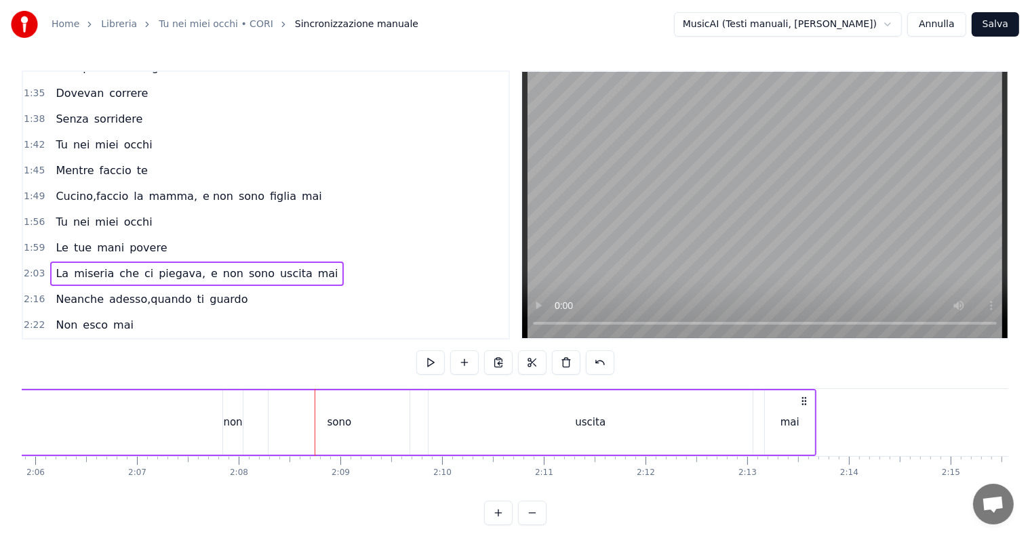
click at [236, 411] on div "non" at bounding box center [233, 422] width 20 height 64
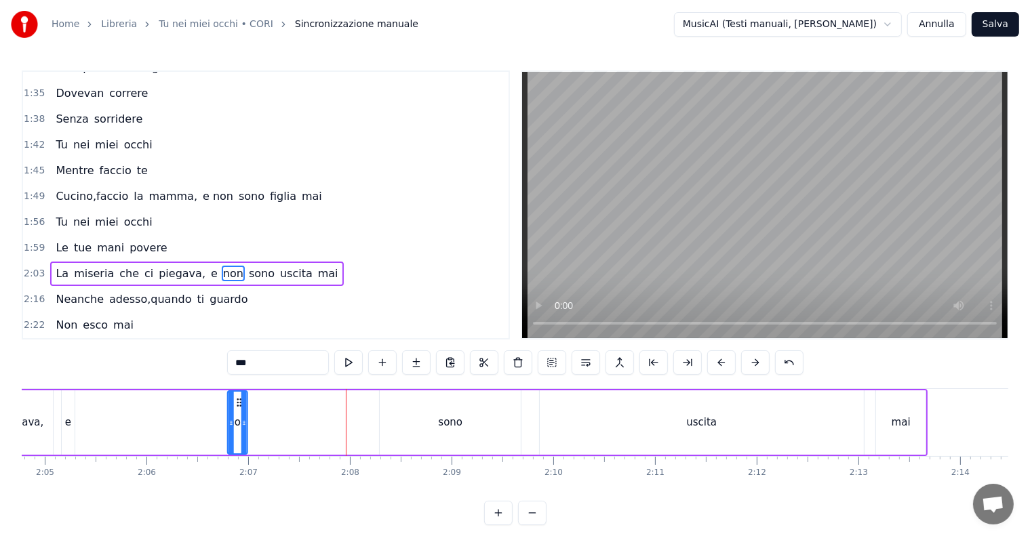
scroll to position [0, 12687]
click at [230, 402] on icon at bounding box center [233, 402] width 11 height 11
click at [447, 422] on div "sono" at bounding box center [450, 423] width 24 height 16
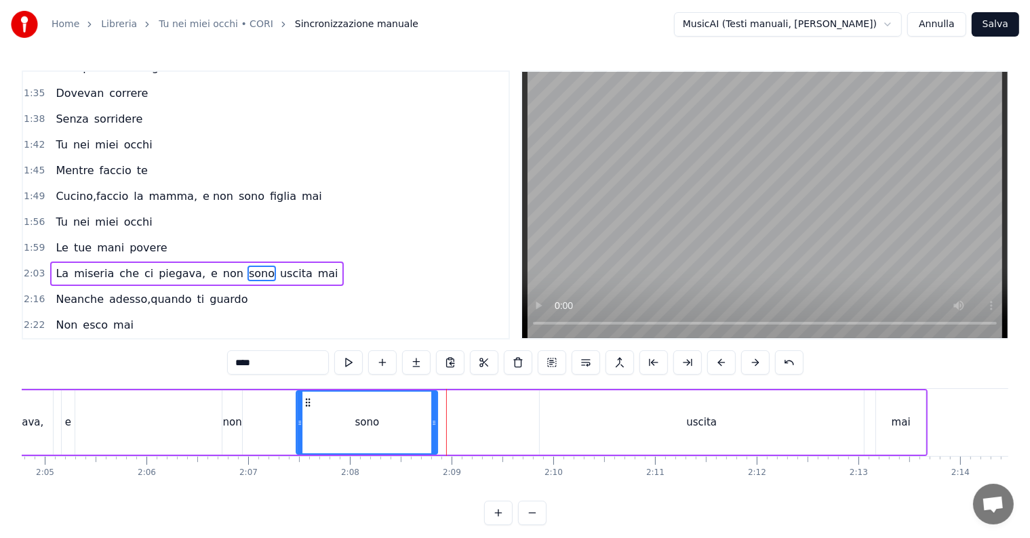
drag, startPoint x: 390, startPoint y: 402, endPoint x: 308, endPoint y: 410, distance: 83.1
click at [308, 410] on div "sono" at bounding box center [368, 423] width 140 height 62
click at [705, 425] on div "uscita" at bounding box center [701, 423] width 31 height 16
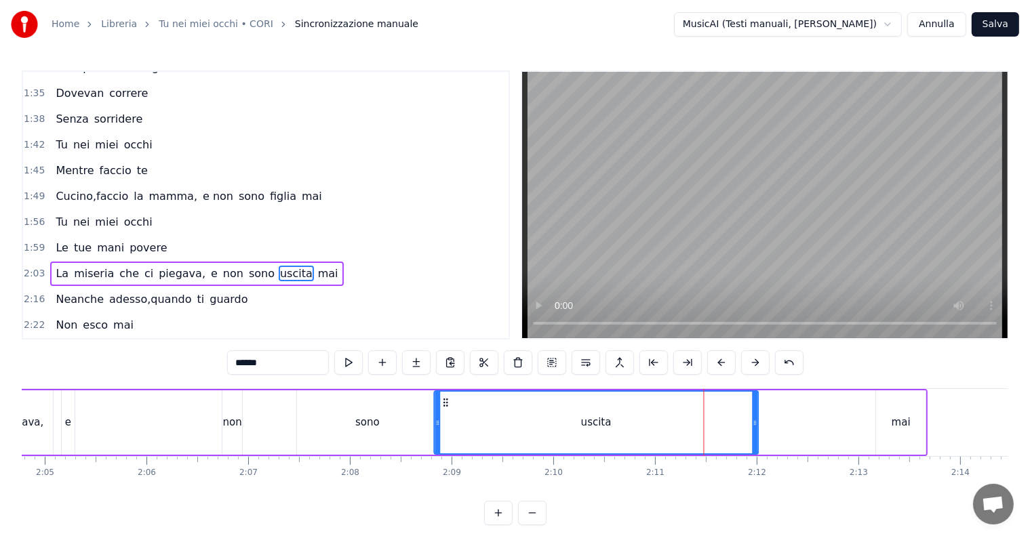
drag, startPoint x: 550, startPoint y: 401, endPoint x: 445, endPoint y: 407, distance: 105.2
click at [445, 407] on div "uscita" at bounding box center [596, 423] width 323 height 62
click at [900, 418] on div "mai" at bounding box center [900, 423] width 19 height 16
type input "***"
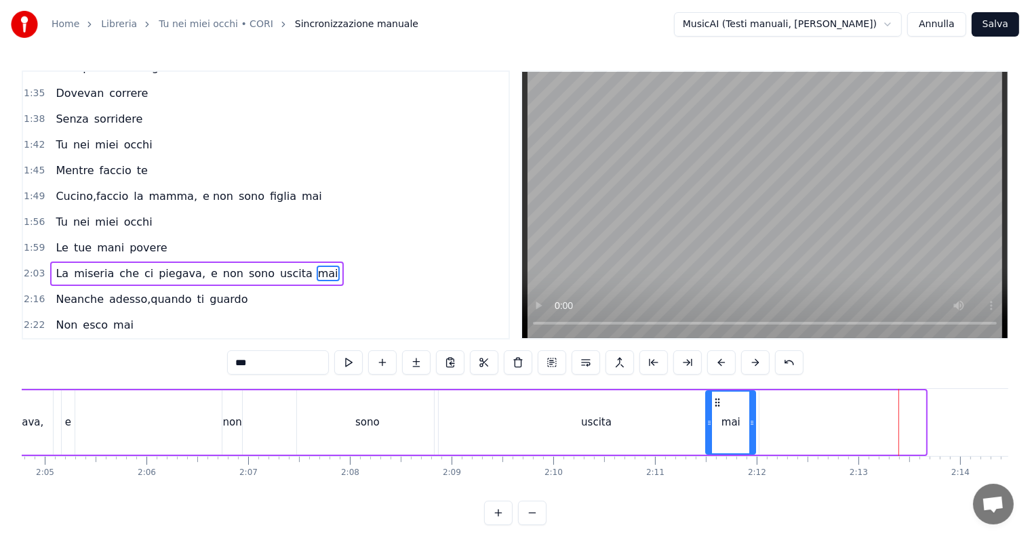
drag, startPoint x: 887, startPoint y: 401, endPoint x: 717, endPoint y: 415, distance: 170.0
click at [717, 415] on div "mai" at bounding box center [731, 423] width 48 height 62
drag, startPoint x: 753, startPoint y: 423, endPoint x: 811, endPoint y: 422, distance: 58.3
click at [810, 422] on icon at bounding box center [807, 423] width 5 height 11
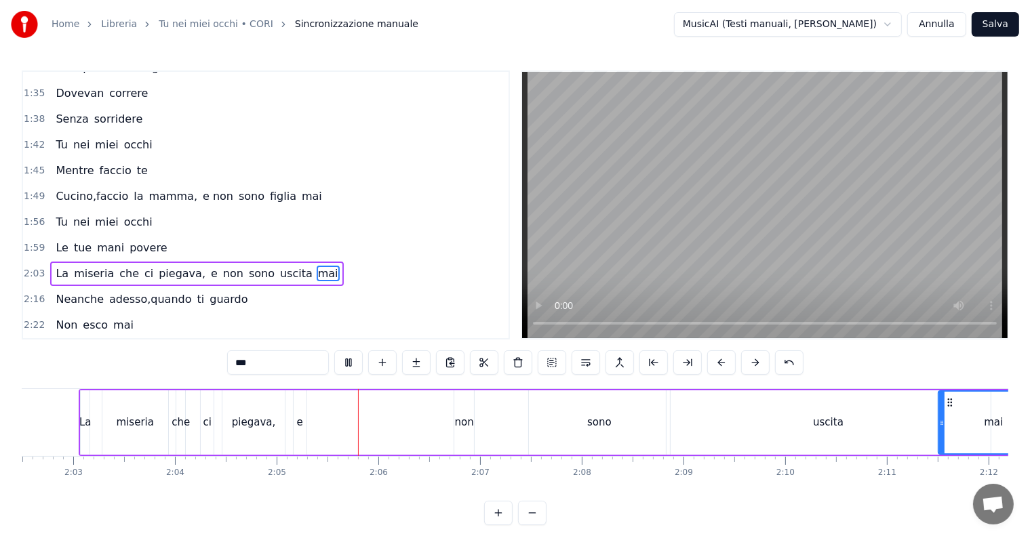
scroll to position [0, 12667]
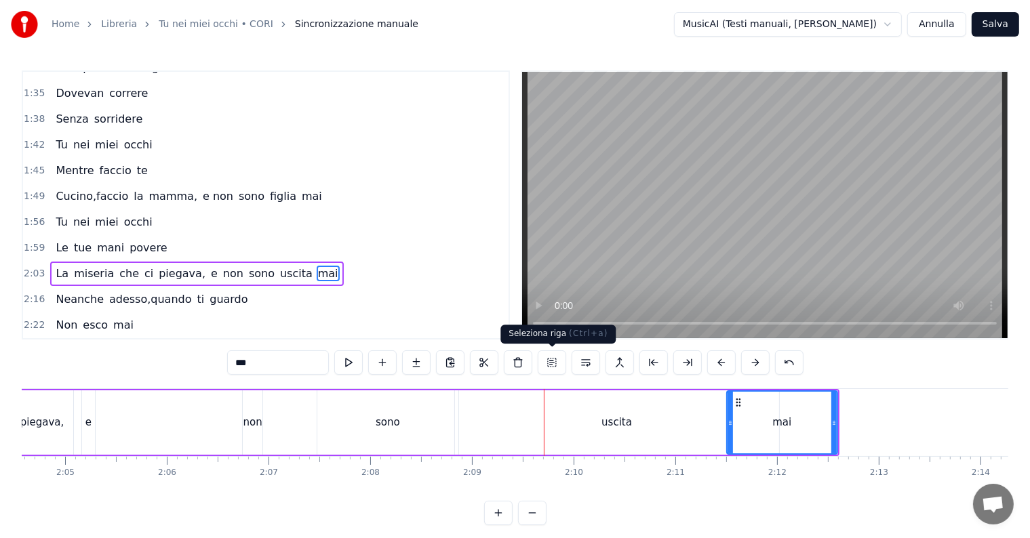
click at [556, 361] on button at bounding box center [552, 362] width 28 height 24
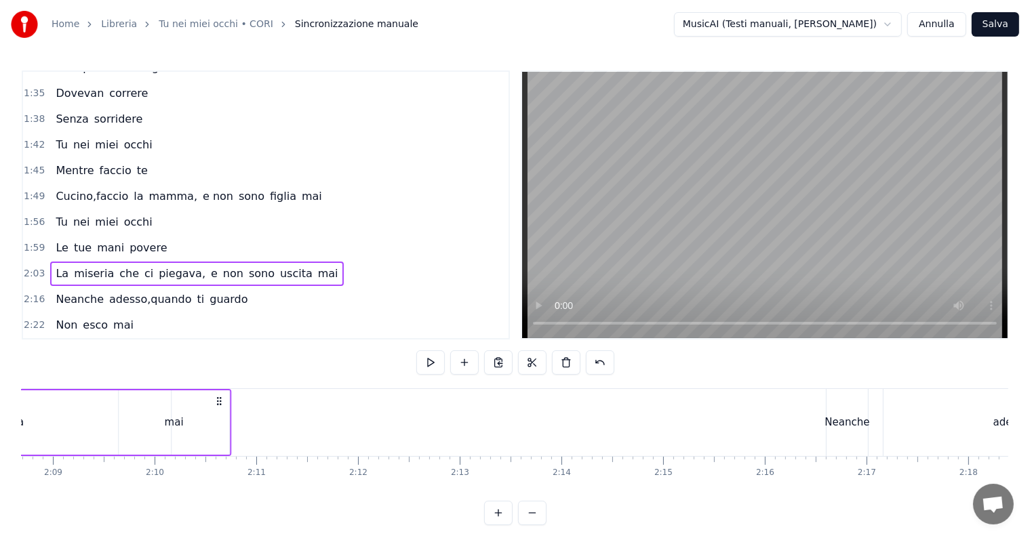
scroll to position [0, 13083]
drag, startPoint x: 187, startPoint y: 400, endPoint x: 222, endPoint y: 403, distance: 35.4
click at [222, 403] on icon at bounding box center [223, 401] width 11 height 11
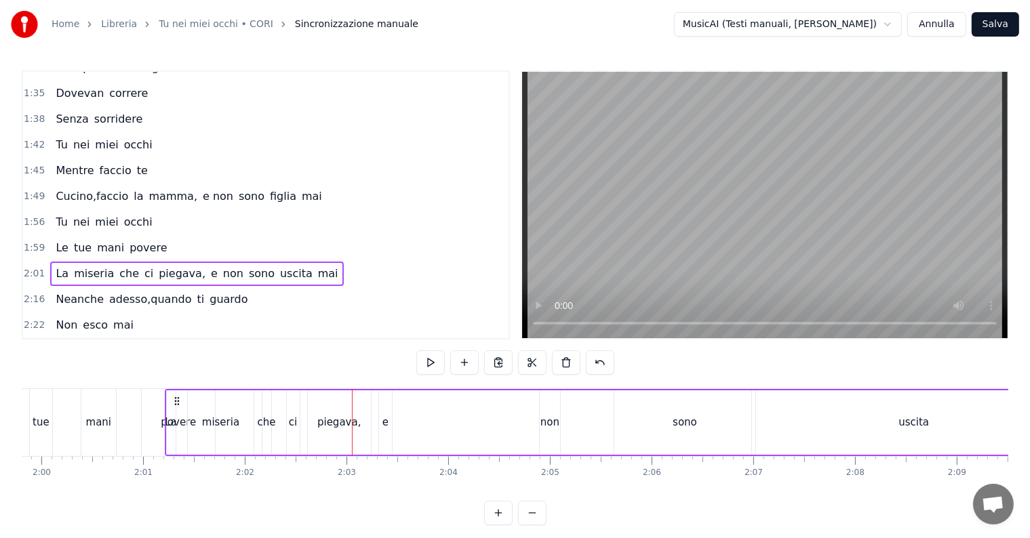
scroll to position [0, 12107]
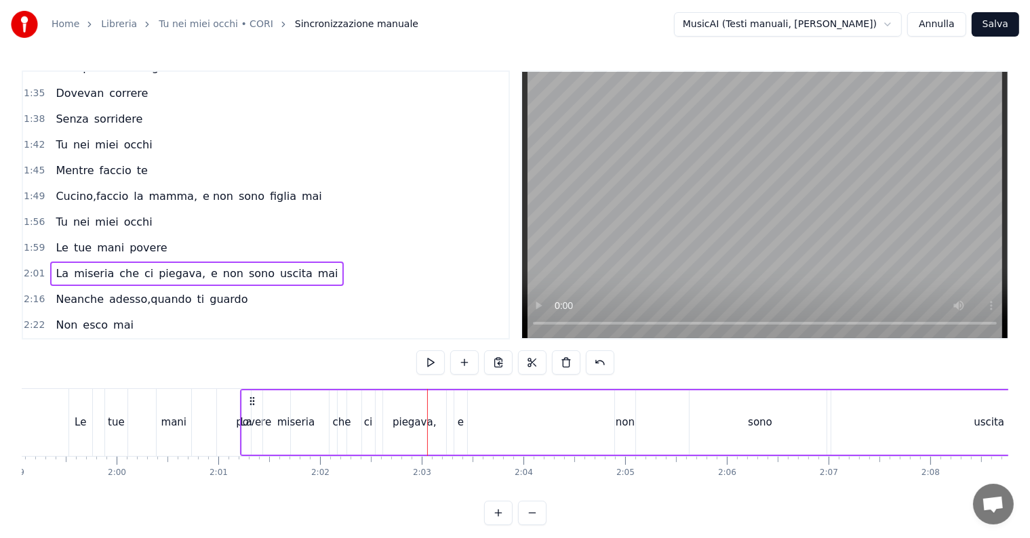
click at [174, 418] on div "mani" at bounding box center [173, 423] width 25 height 16
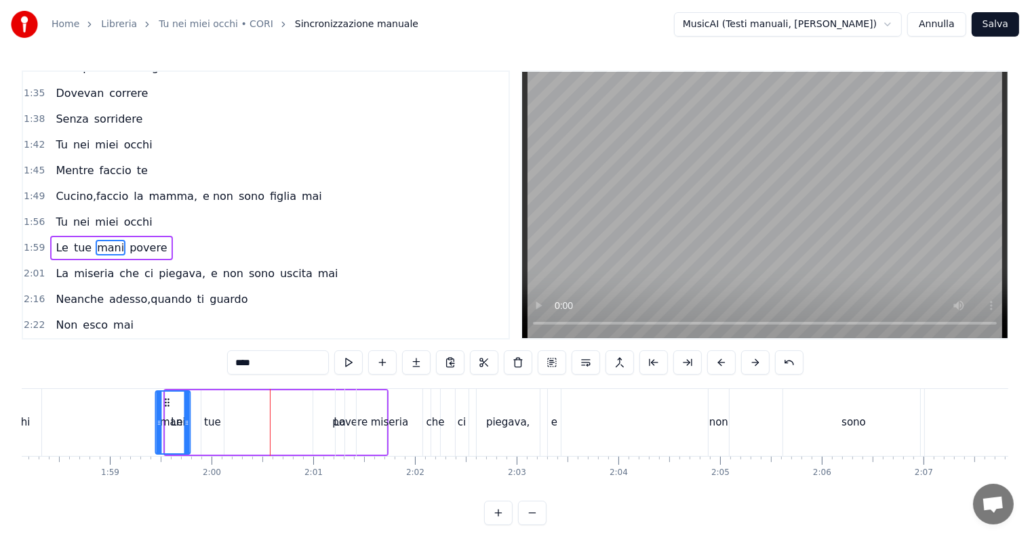
scroll to position [0, 11975]
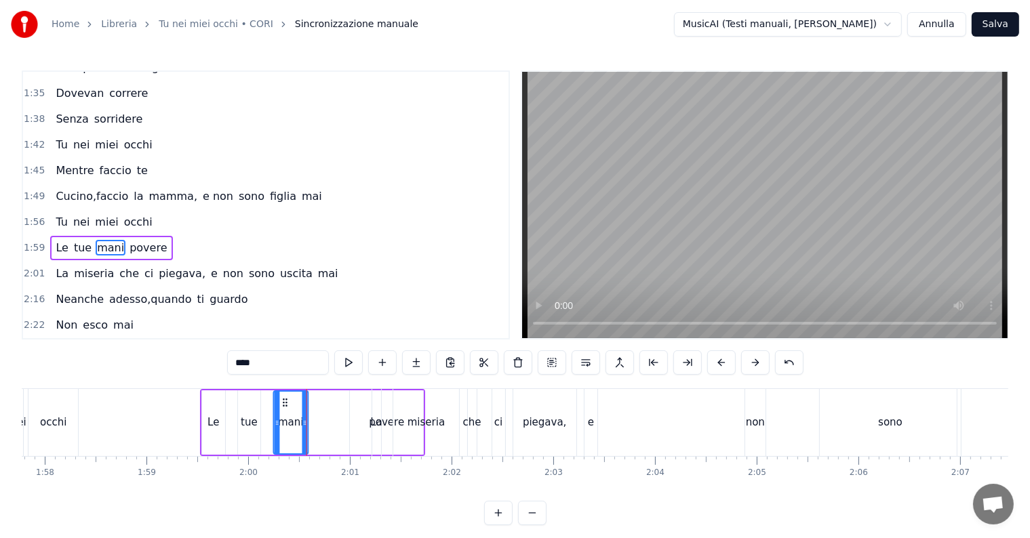
drag, startPoint x: 167, startPoint y: 401, endPoint x: 283, endPoint y: 391, distance: 116.3
click at [283, 392] on div "mani" at bounding box center [291, 423] width 33 height 62
click at [363, 420] on div "povere" at bounding box center [386, 422] width 73 height 64
type input "******"
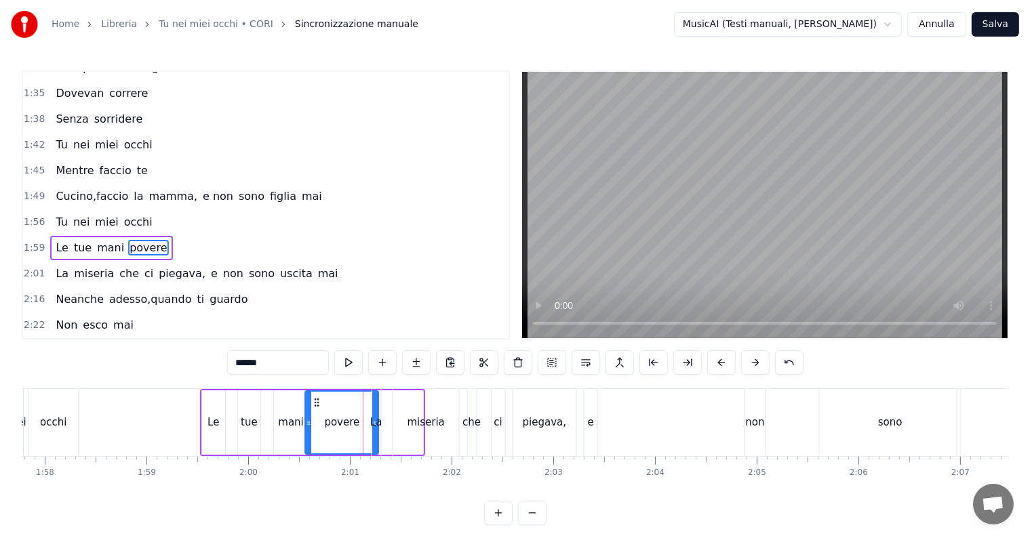
drag, startPoint x: 359, startPoint y: 403, endPoint x: 315, endPoint y: 403, distance: 44.1
click at [315, 403] on icon at bounding box center [317, 402] width 11 height 11
click at [382, 415] on div "La miseria che ci piegava, e non sono uscita mai" at bounding box center [857, 422] width 972 height 67
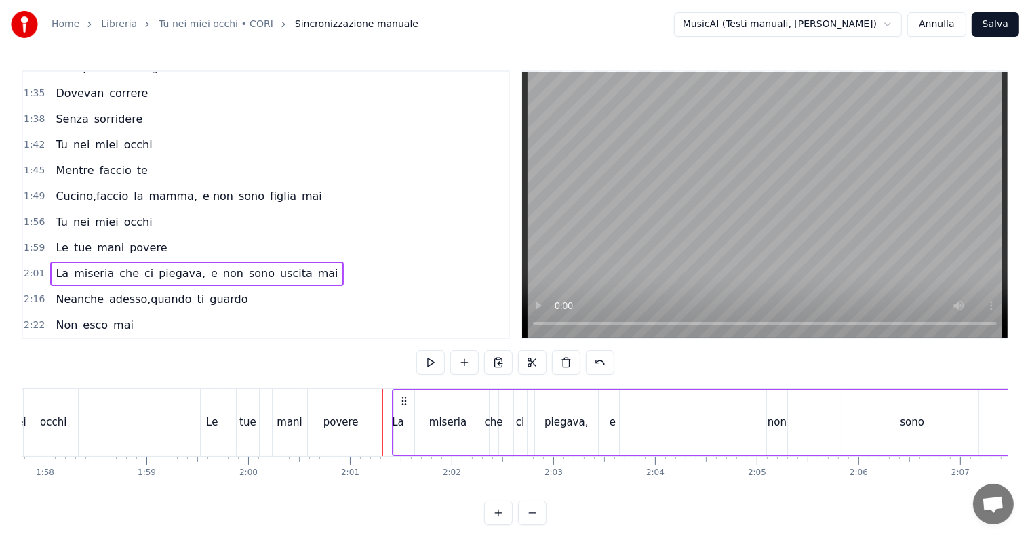
drag, startPoint x: 382, startPoint y: 399, endPoint x: 402, endPoint y: 401, distance: 20.5
click at [402, 401] on icon at bounding box center [404, 401] width 11 height 11
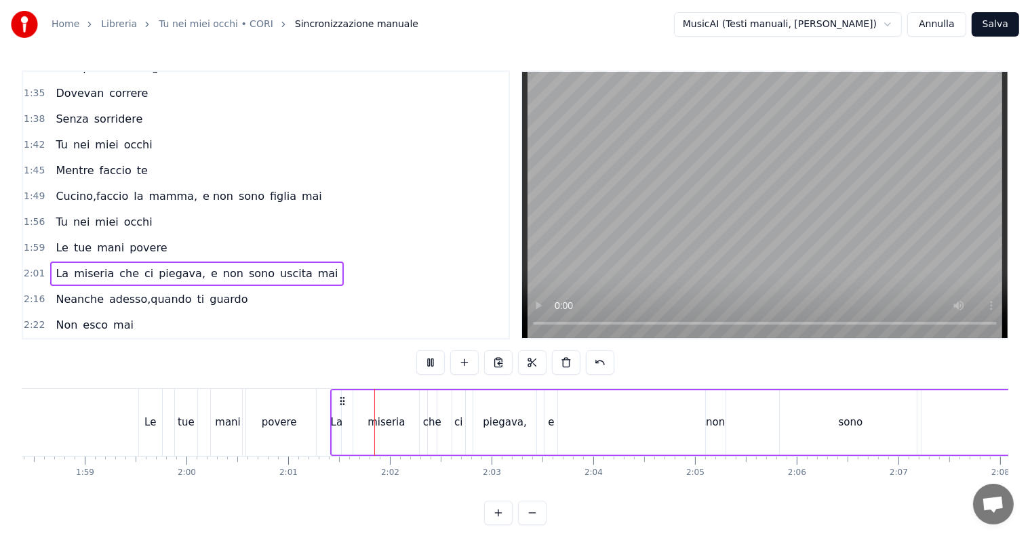
scroll to position [0, 12265]
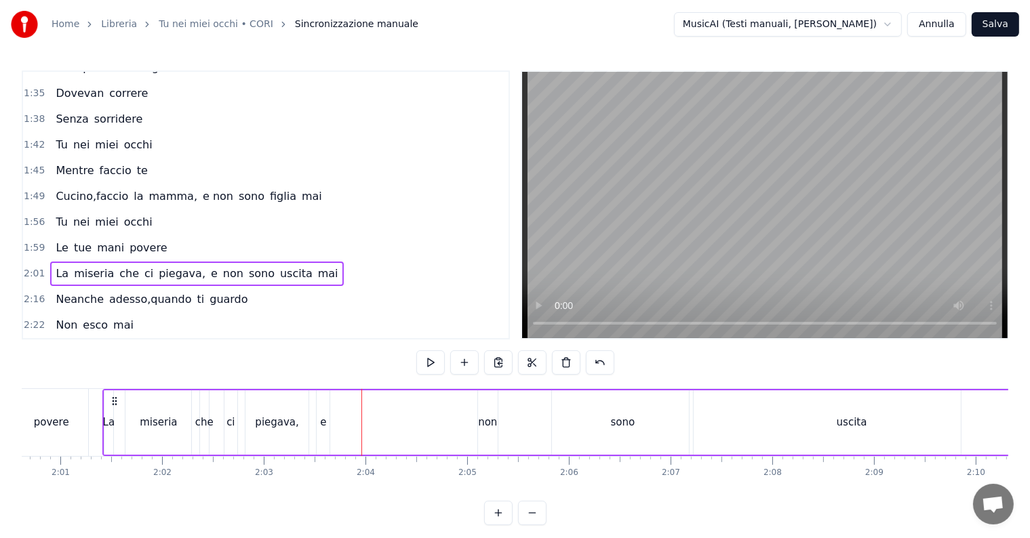
drag, startPoint x: 281, startPoint y: 420, endPoint x: 290, endPoint y: 423, distance: 9.9
click at [290, 423] on div "piegava," at bounding box center [276, 423] width 43 height 16
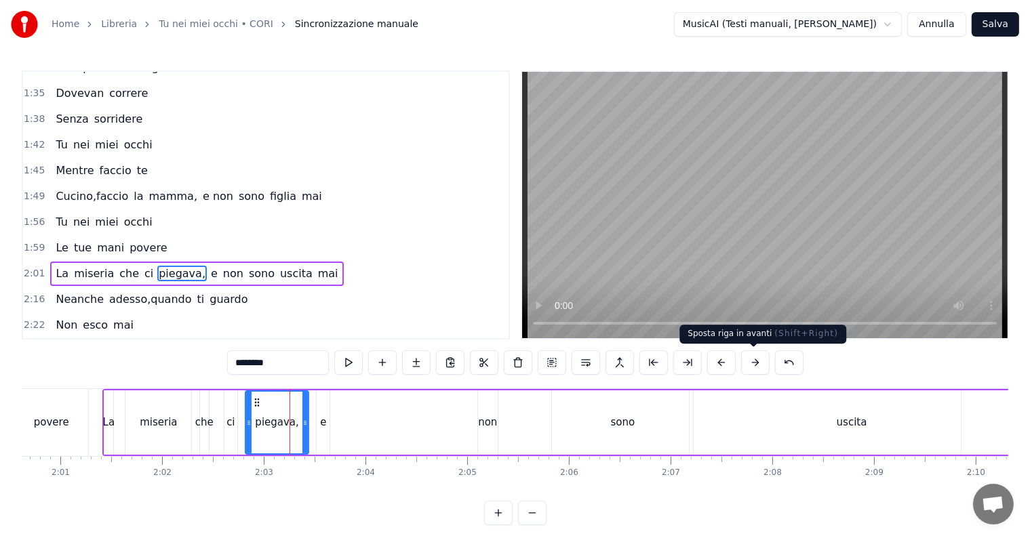
click at [746, 365] on button at bounding box center [755, 362] width 28 height 24
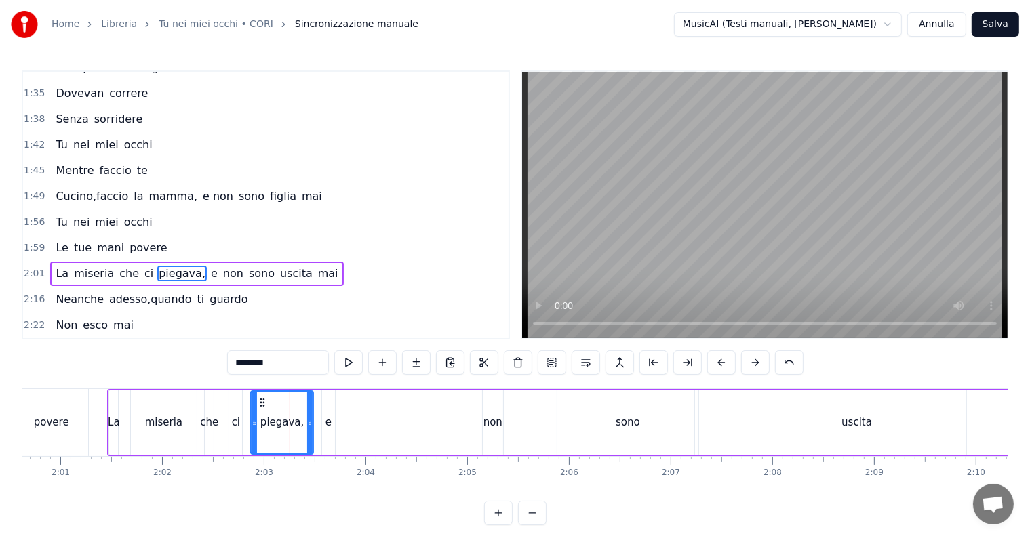
click at [746, 365] on button at bounding box center [755, 362] width 28 height 24
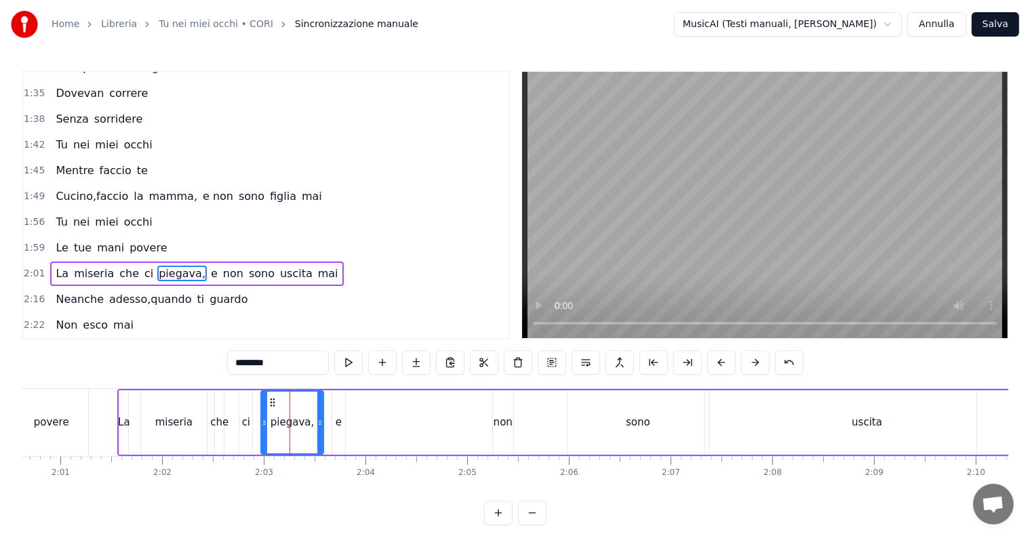
click at [746, 365] on button at bounding box center [755, 362] width 28 height 24
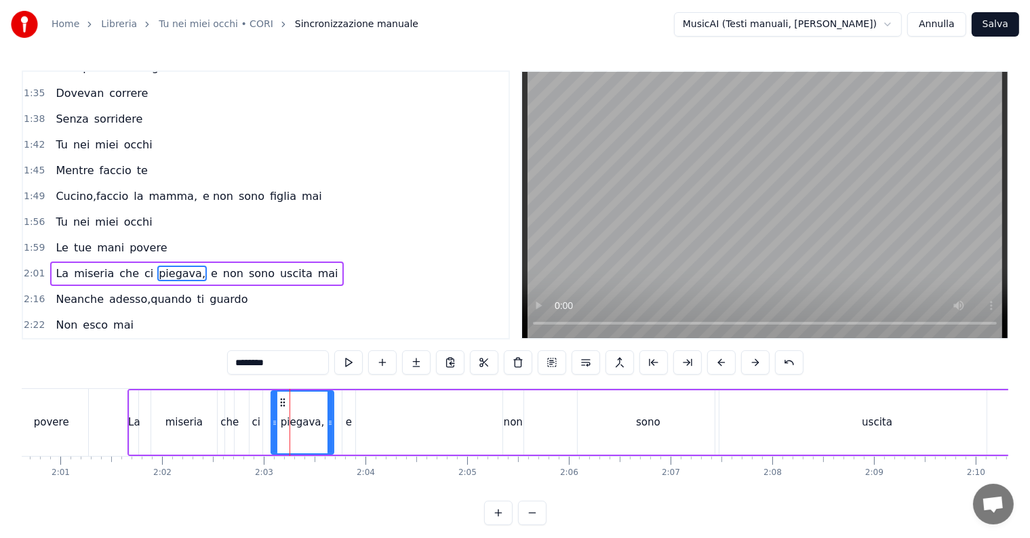
click at [746, 365] on button at bounding box center [755, 362] width 28 height 24
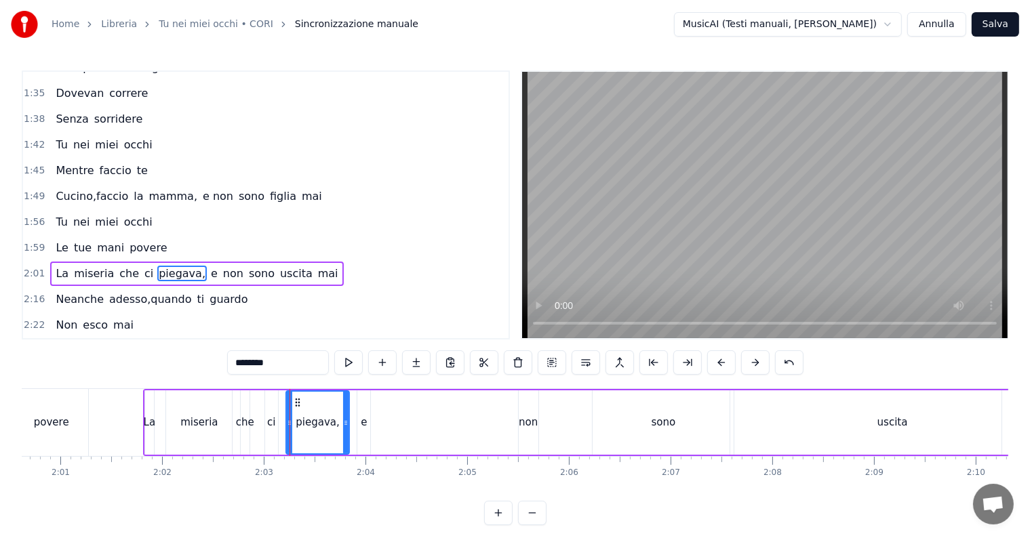
click at [746, 365] on button at bounding box center [755, 362] width 28 height 24
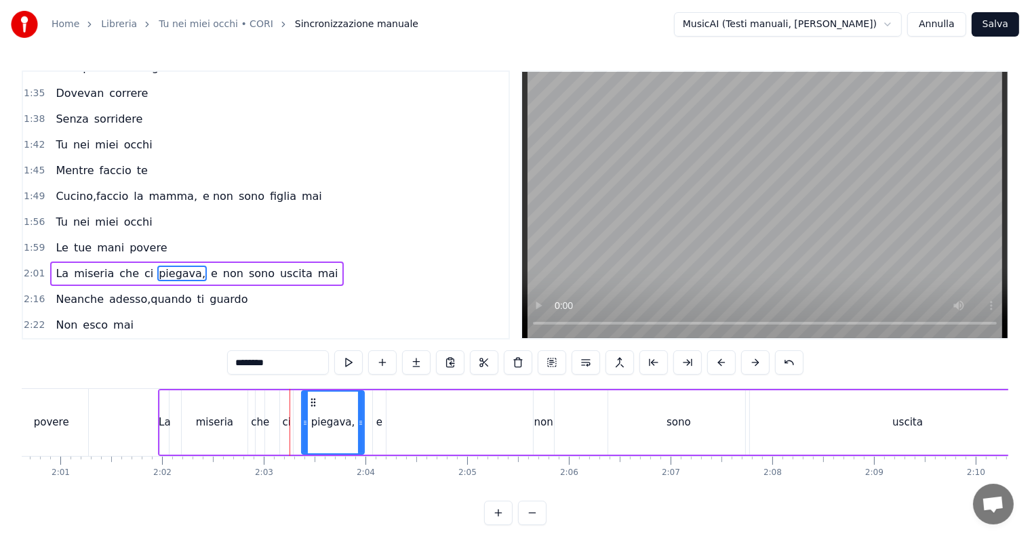
click at [746, 365] on button at bounding box center [755, 362] width 28 height 24
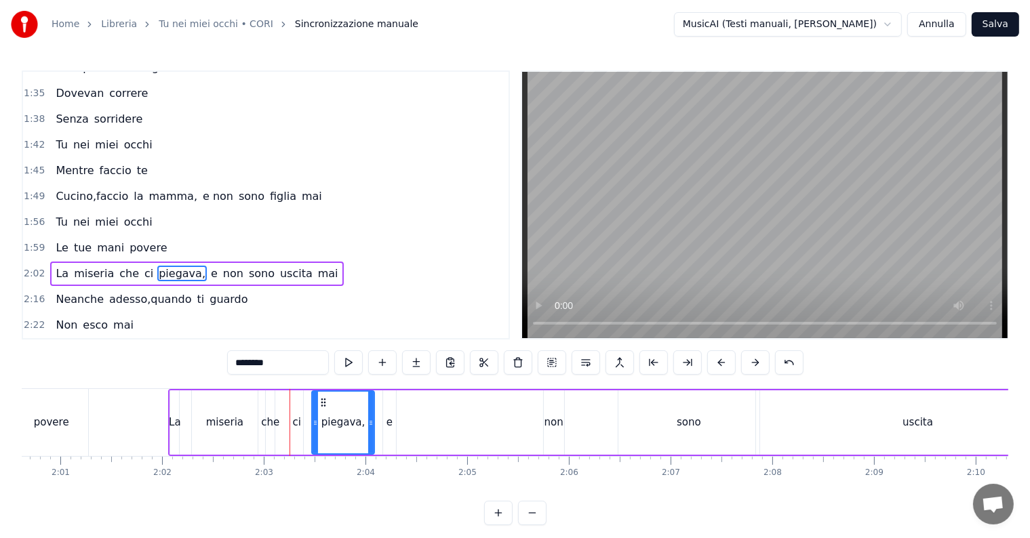
click at [746, 365] on button at bounding box center [755, 362] width 28 height 24
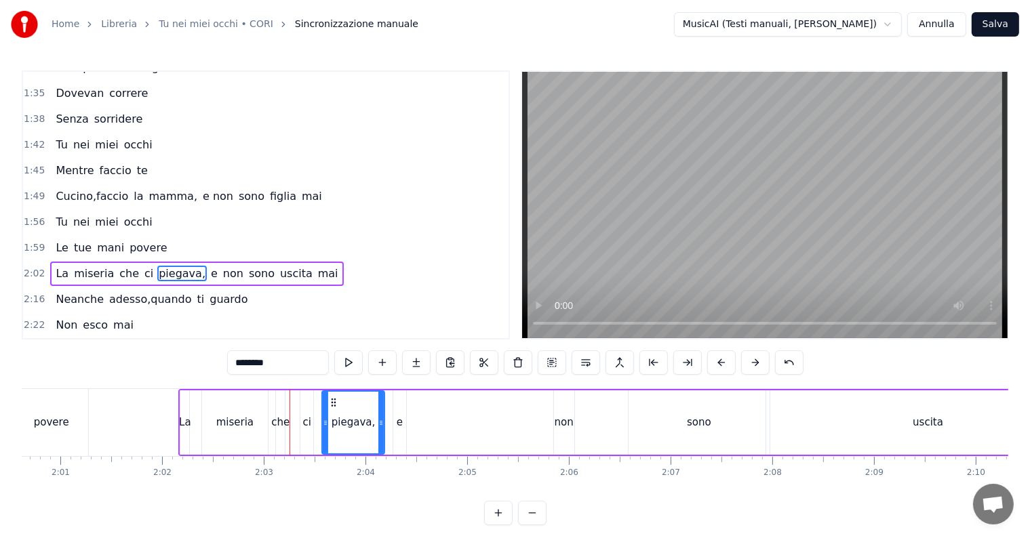
click at [746, 365] on button at bounding box center [755, 362] width 28 height 24
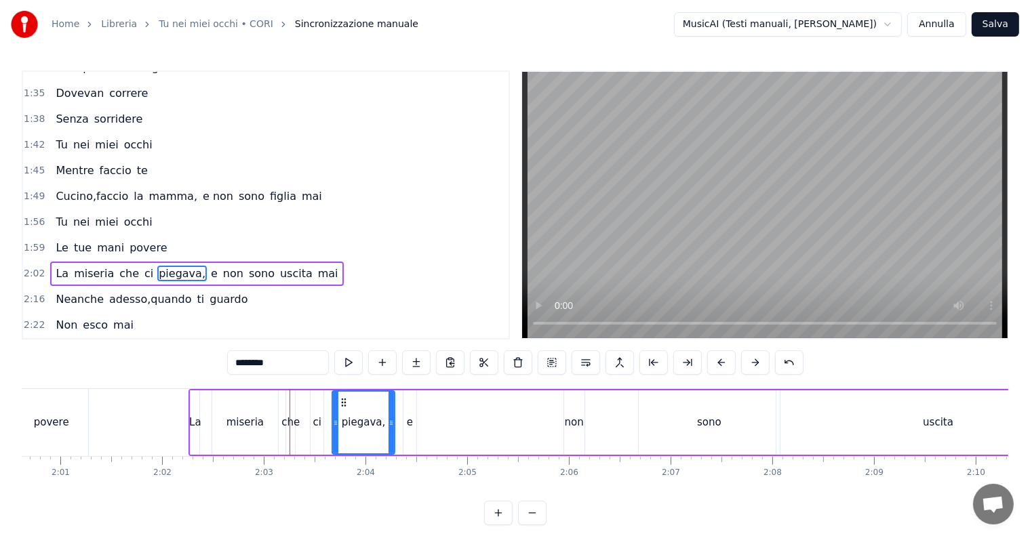
click at [746, 365] on button at bounding box center [755, 362] width 28 height 24
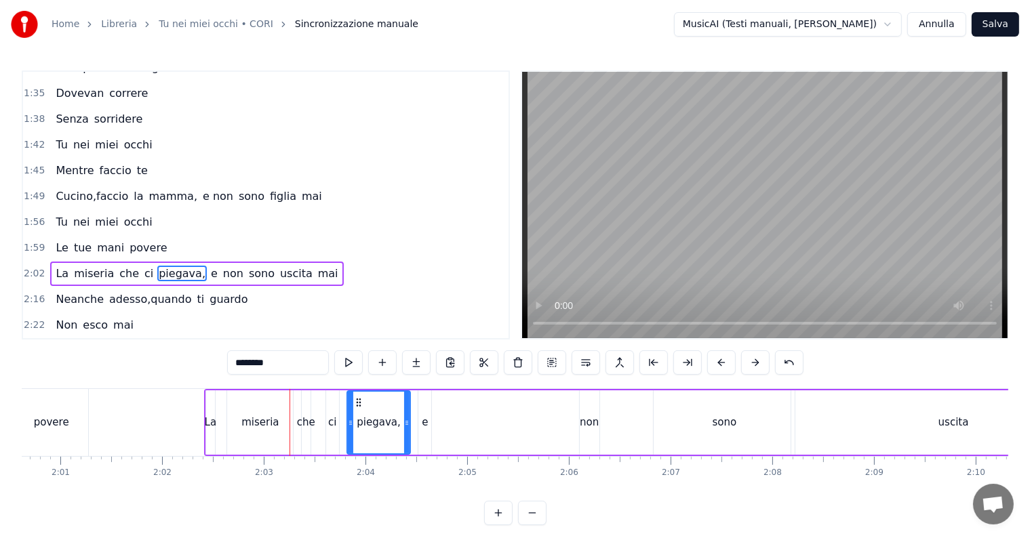
click at [746, 365] on button at bounding box center [755, 362] width 28 height 24
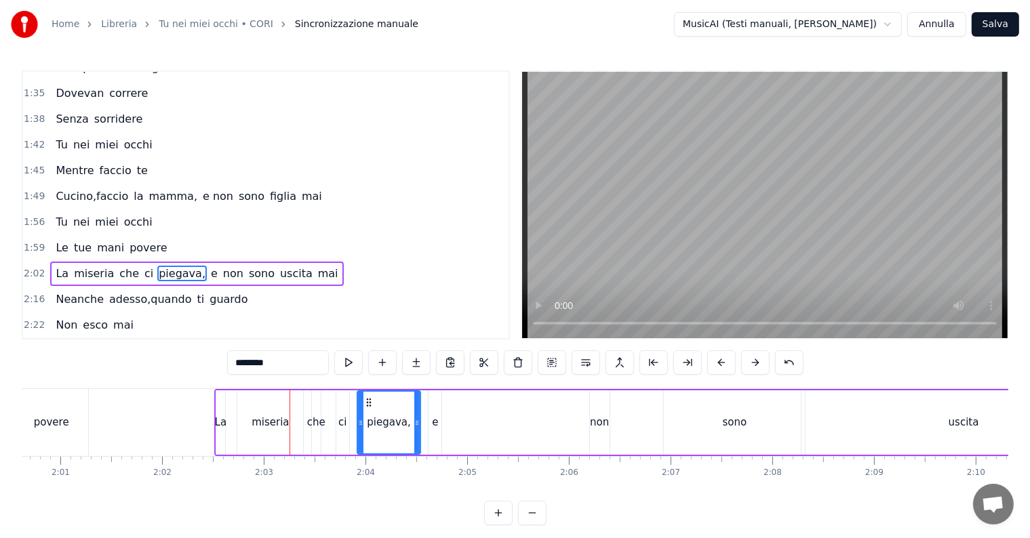
click at [746, 365] on button at bounding box center [755, 362] width 28 height 24
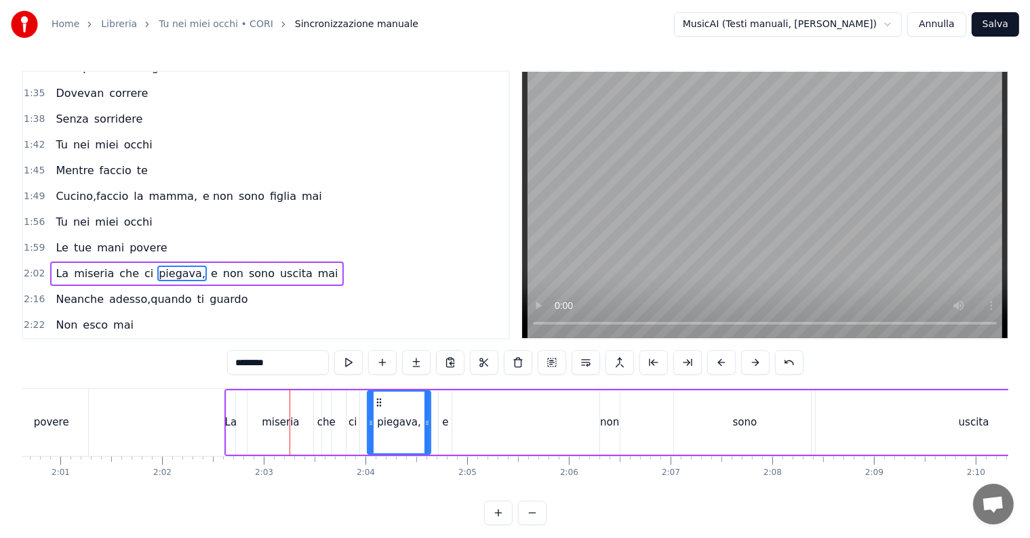
click at [746, 365] on button at bounding box center [755, 362] width 28 height 24
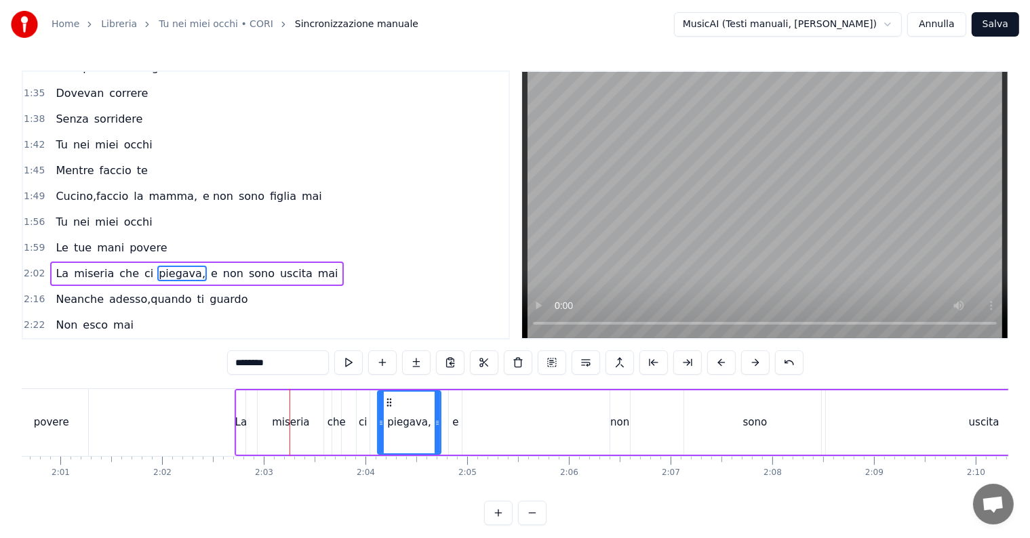
click at [746, 365] on button at bounding box center [755, 362] width 28 height 24
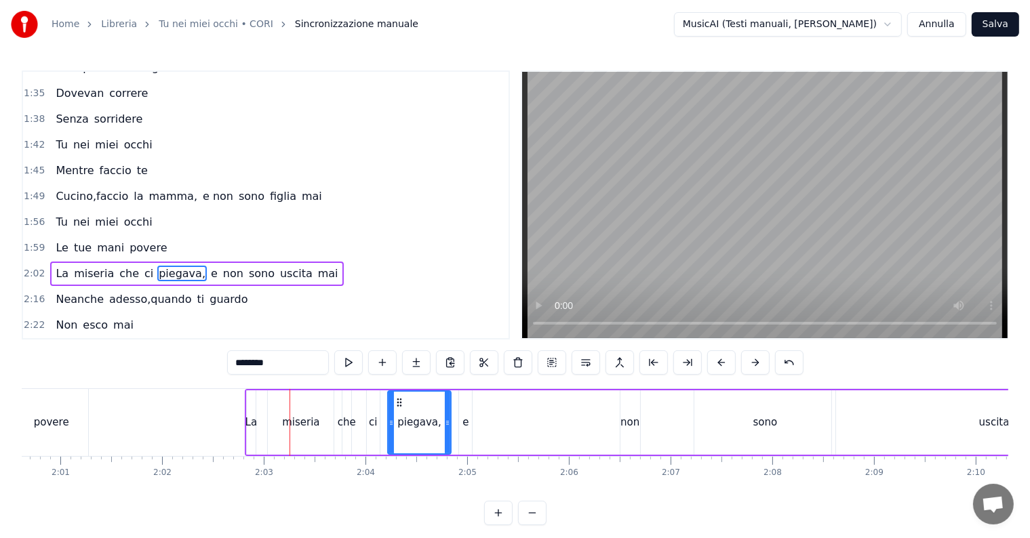
click at [746, 365] on button at bounding box center [755, 362] width 28 height 24
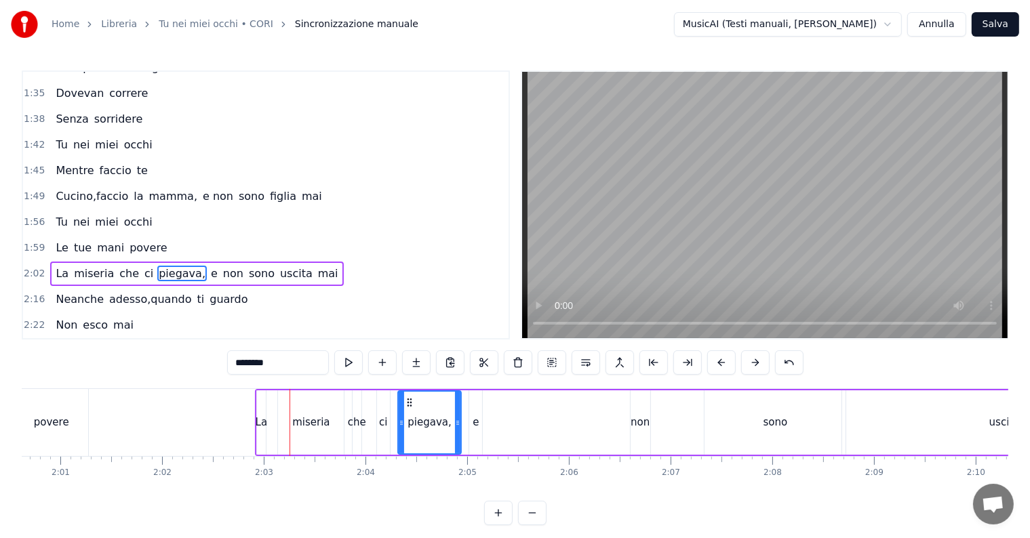
click at [746, 365] on button at bounding box center [755, 362] width 28 height 24
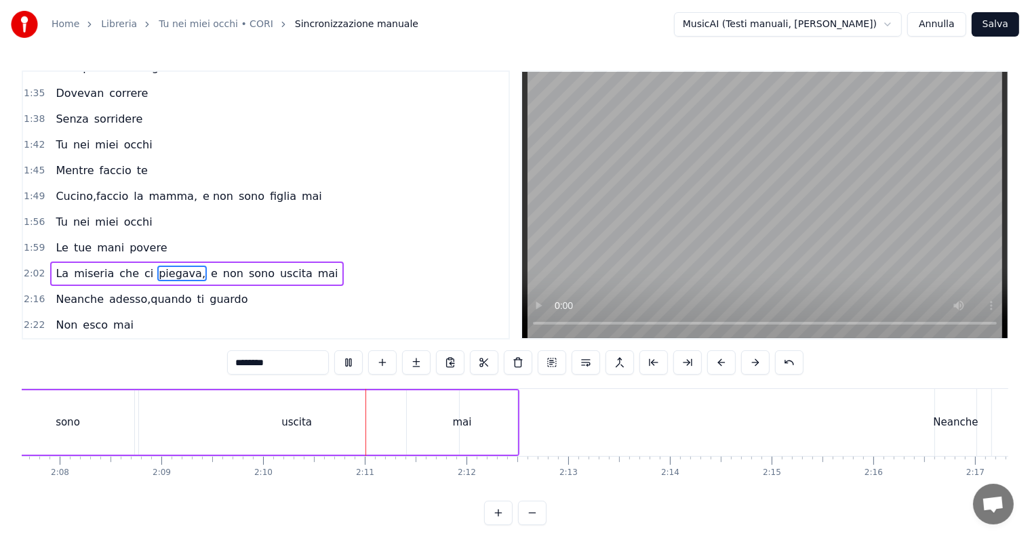
scroll to position [0, 13197]
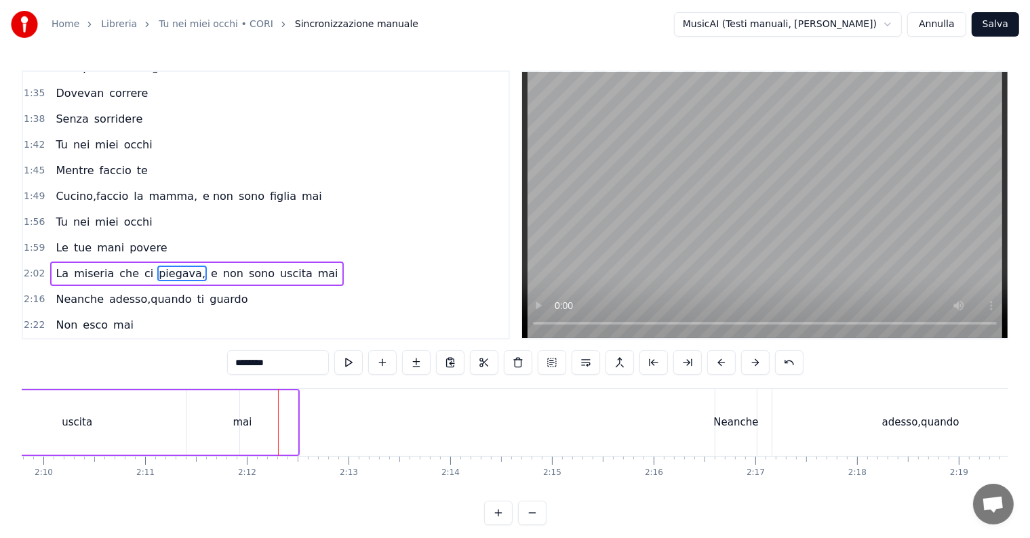
click at [254, 420] on div "mai" at bounding box center [242, 422] width 110 height 64
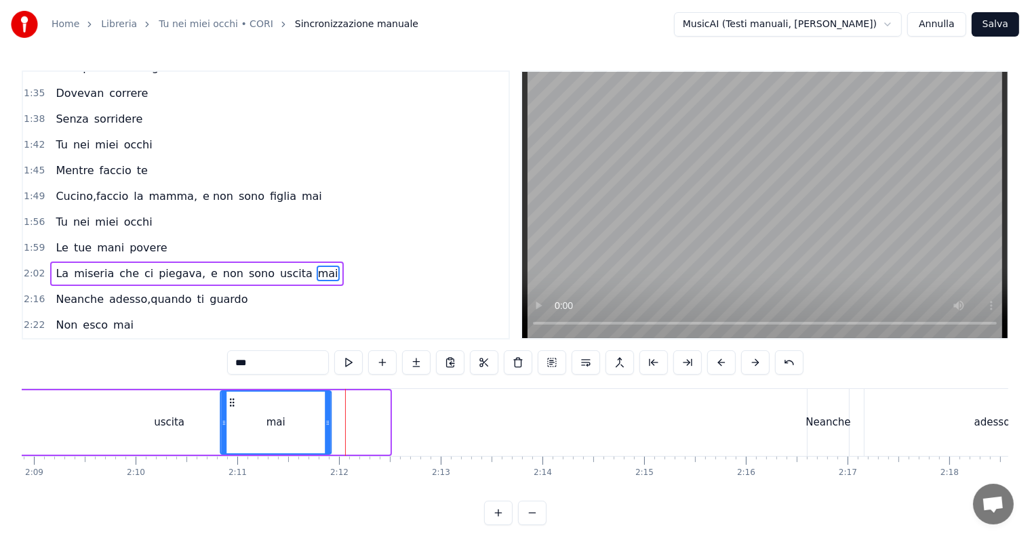
scroll to position [0, 13094]
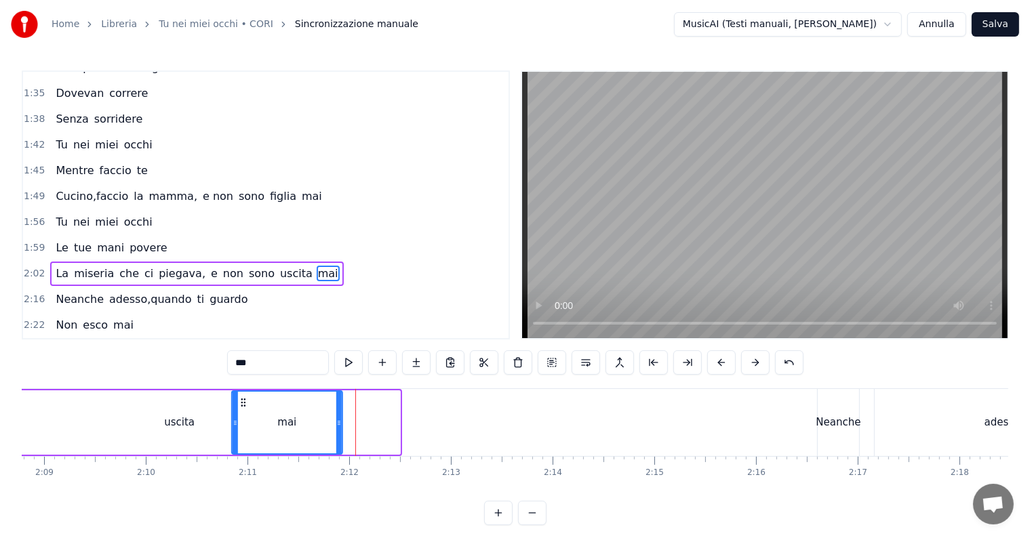
drag, startPoint x: 199, startPoint y: 397, endPoint x: 243, endPoint y: 396, distance: 44.1
click at [243, 397] on icon at bounding box center [242, 402] width 11 height 11
click at [182, 420] on div "uscita" at bounding box center [179, 423] width 31 height 16
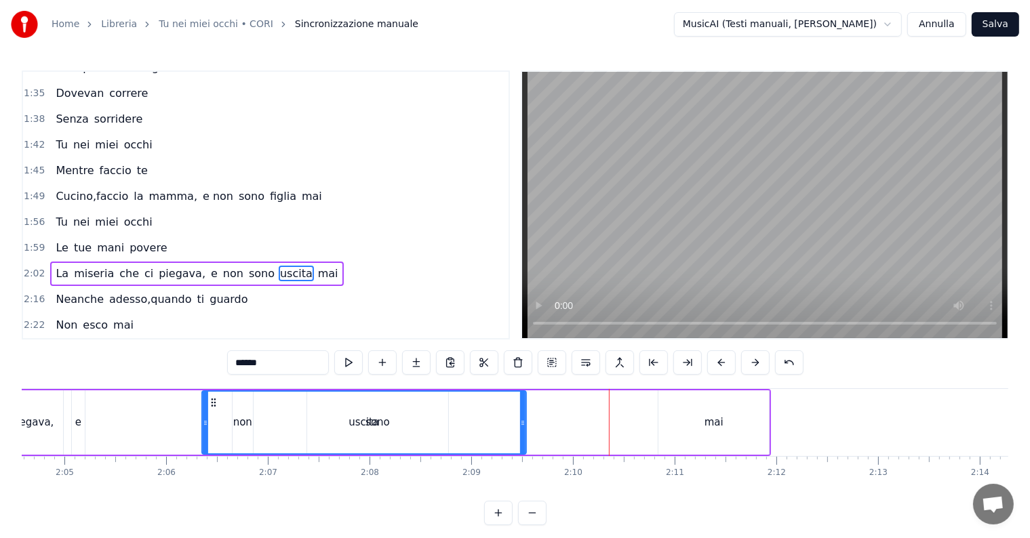
scroll to position [0, 12667]
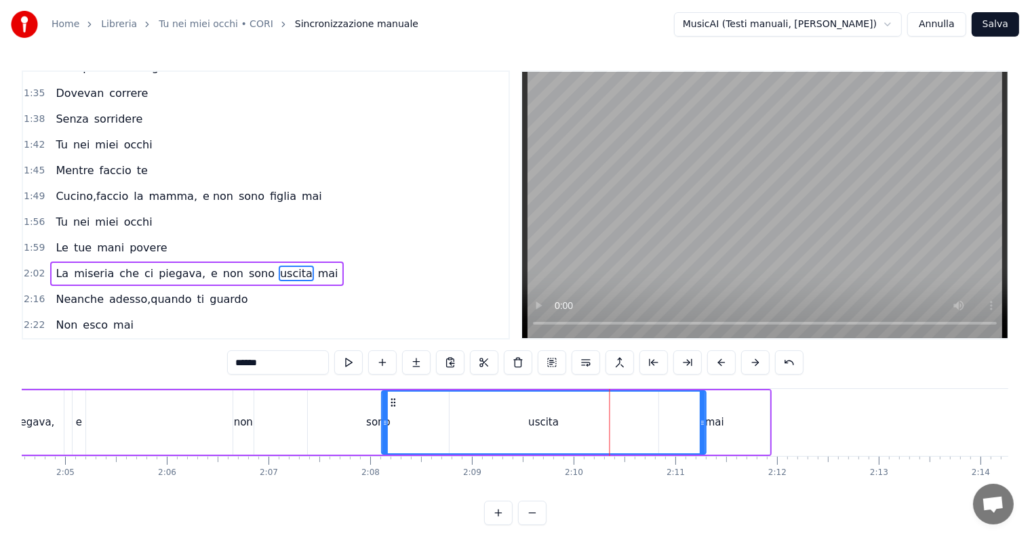
drag, startPoint x: 27, startPoint y: 400, endPoint x: 390, endPoint y: 382, distance: 363.8
click at [390, 382] on div "0:06 Le donne di una volta 0:10 Non avevano scelta 0:13 Tu lavi e cucini 0:15 E…" at bounding box center [515, 297] width 986 height 455
drag, startPoint x: 386, startPoint y: 404, endPoint x: 469, endPoint y: 409, distance: 83.6
click at [469, 409] on div at bounding box center [467, 423] width 5 height 62
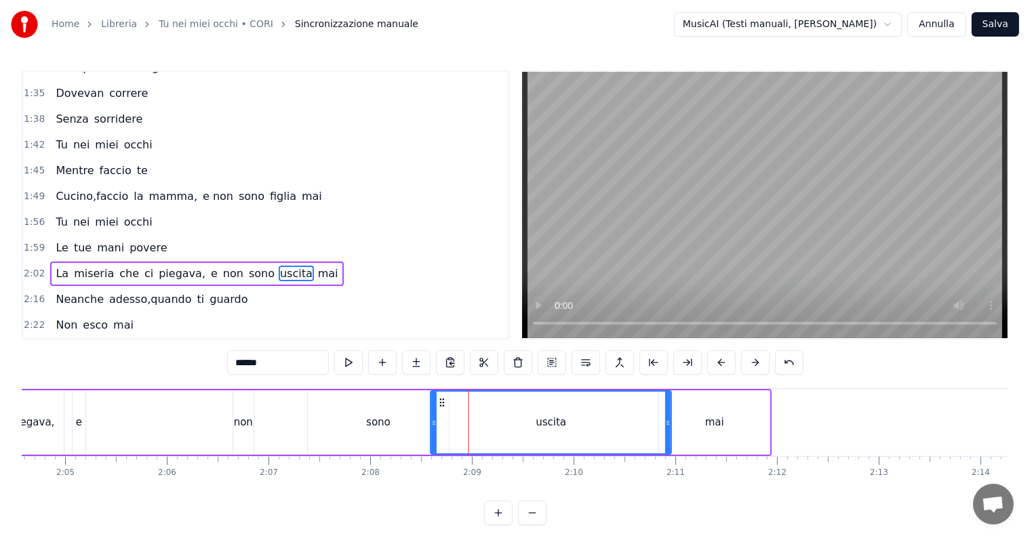
drag, startPoint x: 475, startPoint y: 403, endPoint x: 441, endPoint y: 404, distance: 33.9
click at [441, 404] on icon at bounding box center [442, 402] width 11 height 11
click at [385, 418] on div "sono" at bounding box center [378, 423] width 24 height 16
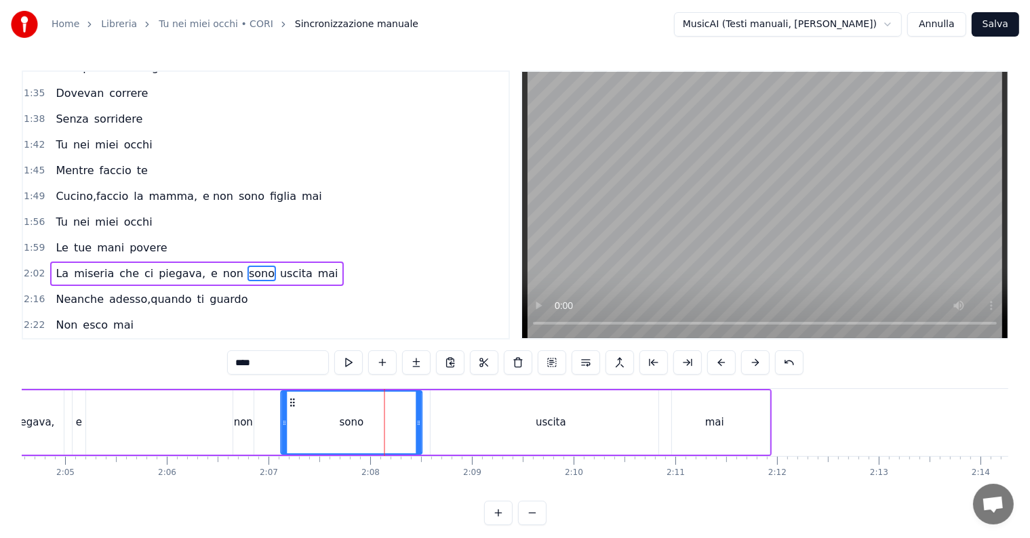
drag, startPoint x: 317, startPoint y: 400, endPoint x: 289, endPoint y: 404, distance: 28.1
click at [289, 404] on icon at bounding box center [292, 402] width 11 height 11
click at [247, 423] on div "non" at bounding box center [243, 423] width 19 height 16
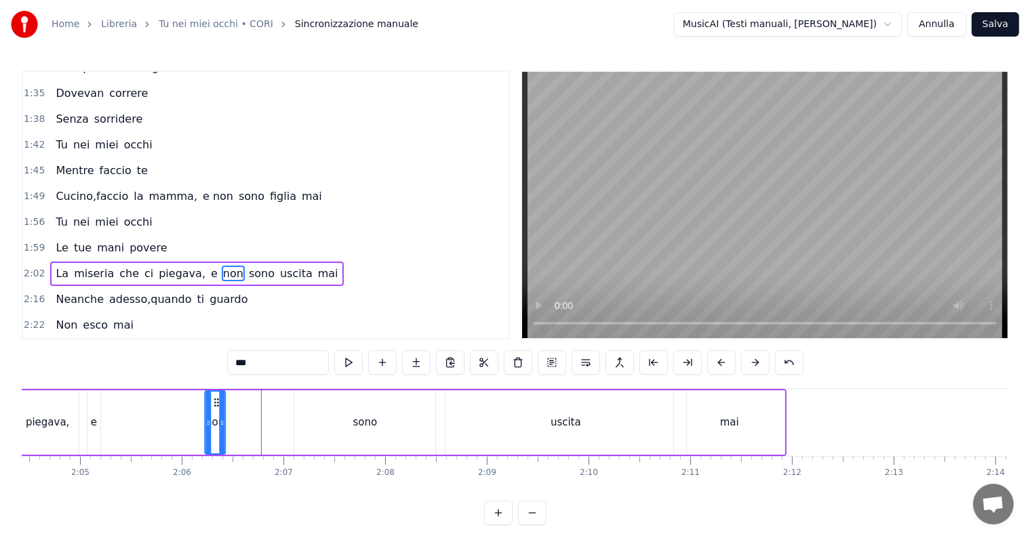
drag, startPoint x: 243, startPoint y: 404, endPoint x: 214, endPoint y: 404, distance: 28.5
click at [215, 405] on circle at bounding box center [215, 405] width 1 height 1
click at [350, 420] on div "sono" at bounding box center [366, 422] width 141 height 64
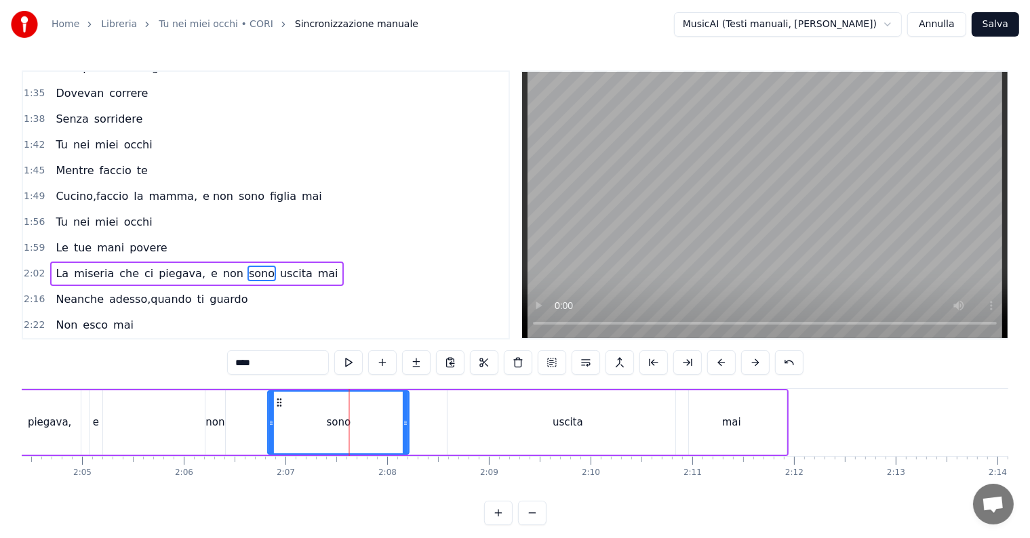
drag, startPoint x: 305, startPoint y: 399, endPoint x: 275, endPoint y: 402, distance: 30.7
click at [275, 402] on icon at bounding box center [280, 402] width 11 height 11
click at [552, 423] on div "uscita" at bounding box center [567, 422] width 241 height 64
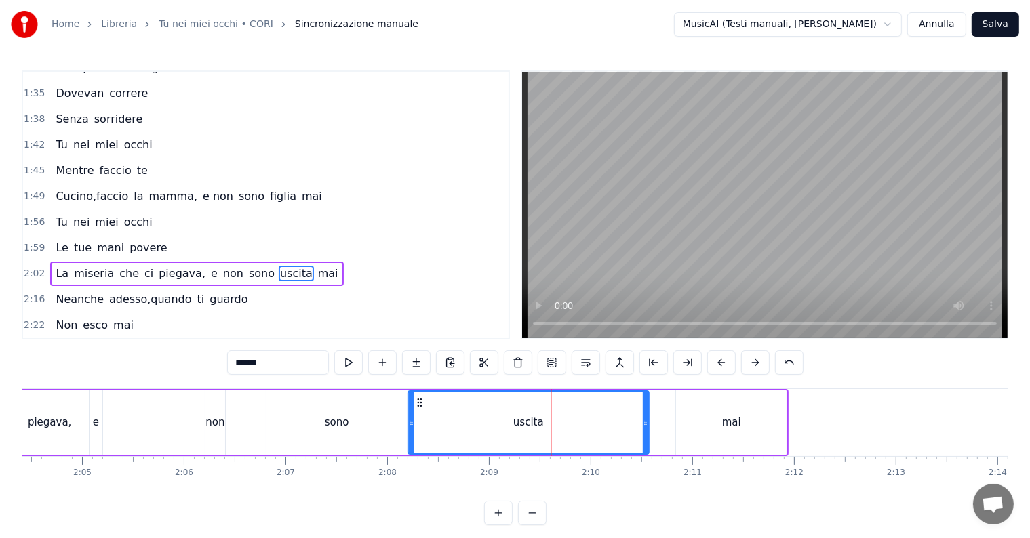
drag, startPoint x: 454, startPoint y: 401, endPoint x: 412, endPoint y: 403, distance: 42.0
click at [414, 403] on icon at bounding box center [419, 402] width 11 height 11
click at [727, 411] on div "mai" at bounding box center [731, 422] width 110 height 64
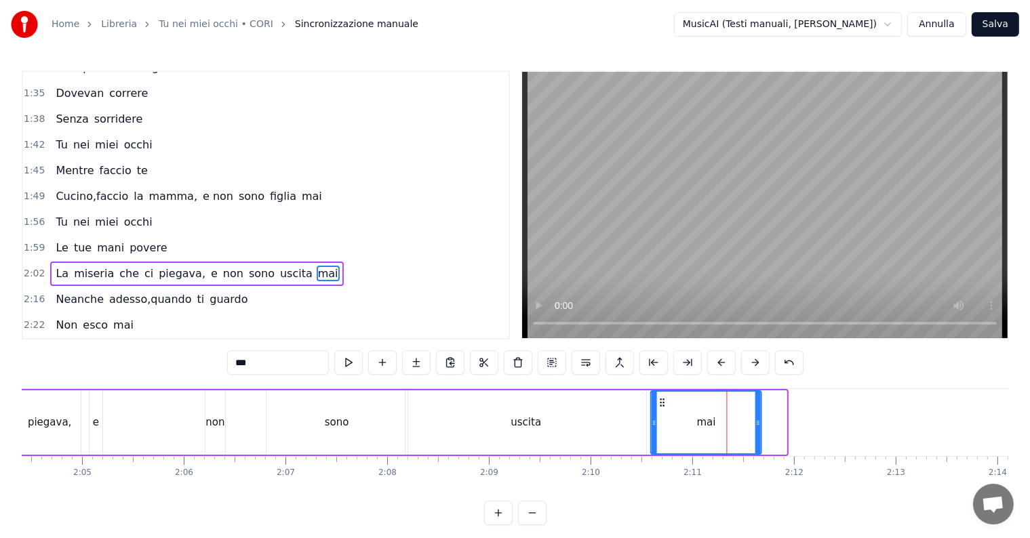
drag, startPoint x: 686, startPoint y: 403, endPoint x: 661, endPoint y: 405, distance: 25.2
click at [661, 405] on icon at bounding box center [663, 402] width 11 height 11
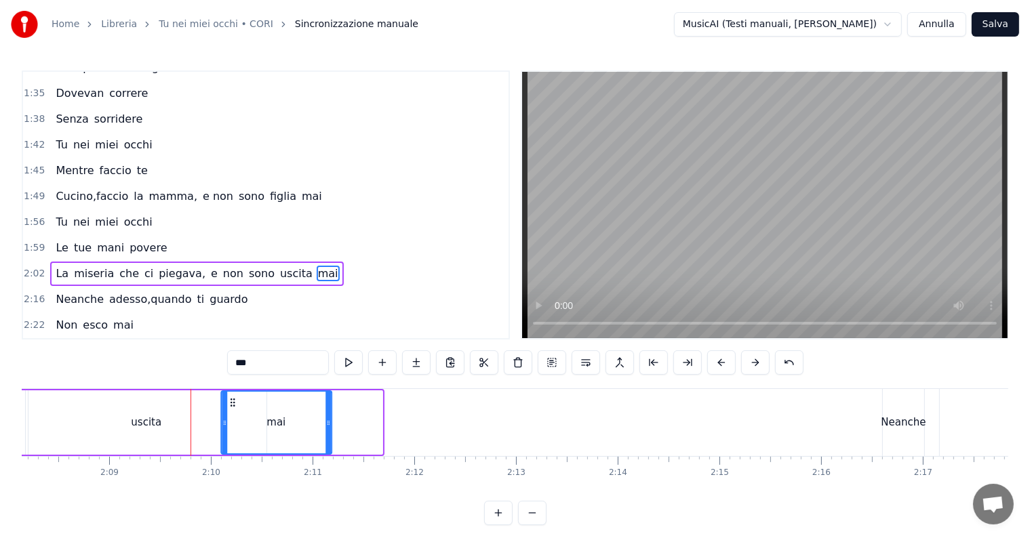
scroll to position [0, 13024]
drag, startPoint x: 240, startPoint y: 401, endPoint x: 222, endPoint y: 403, distance: 18.4
click at [222, 403] on icon at bounding box center [222, 402] width 11 height 11
click at [149, 405] on div "uscita" at bounding box center [151, 422] width 241 height 64
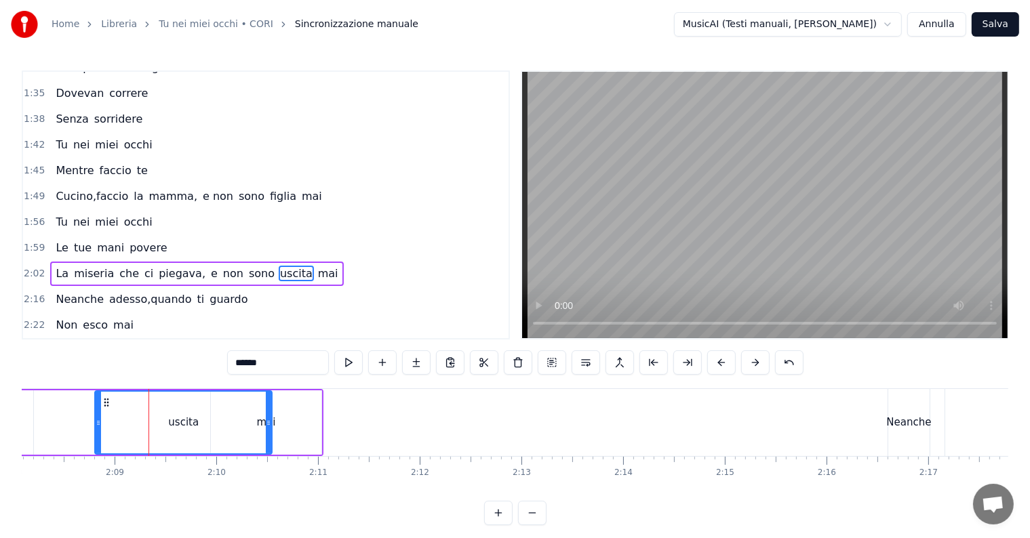
drag, startPoint x: 35, startPoint y: 423, endPoint x: 109, endPoint y: 415, distance: 74.3
click at [101, 415] on div at bounding box center [98, 423] width 5 height 62
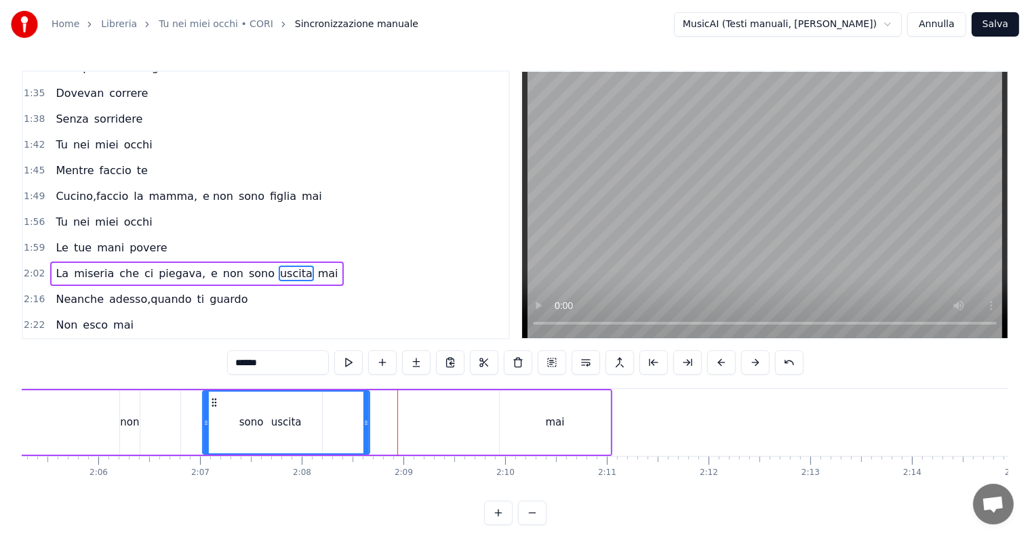
scroll to position [0, 12732]
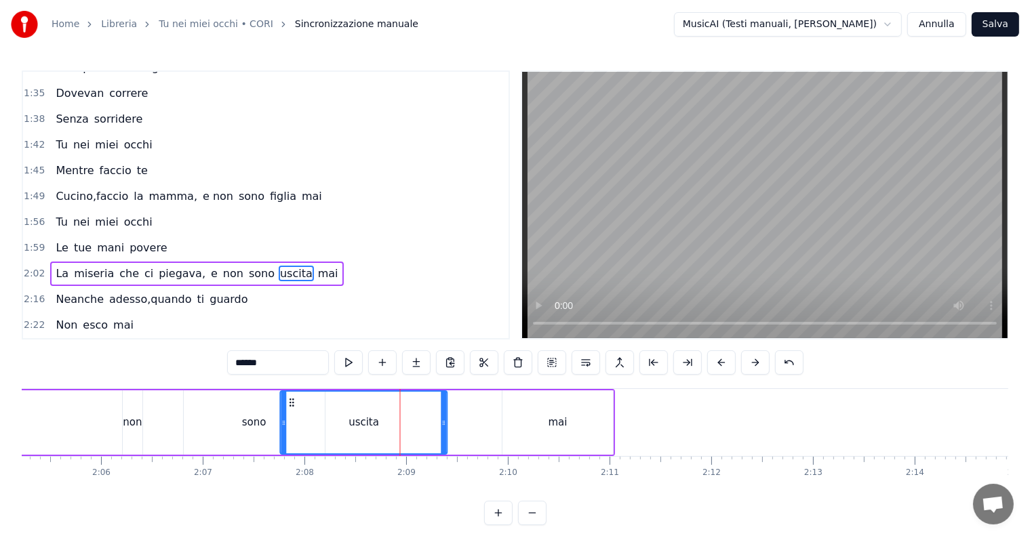
drag, startPoint x: 116, startPoint y: 401, endPoint x: 291, endPoint y: 398, distance: 175.6
click at [291, 398] on icon at bounding box center [292, 402] width 11 height 11
click at [521, 407] on div "mai" at bounding box center [557, 422] width 110 height 64
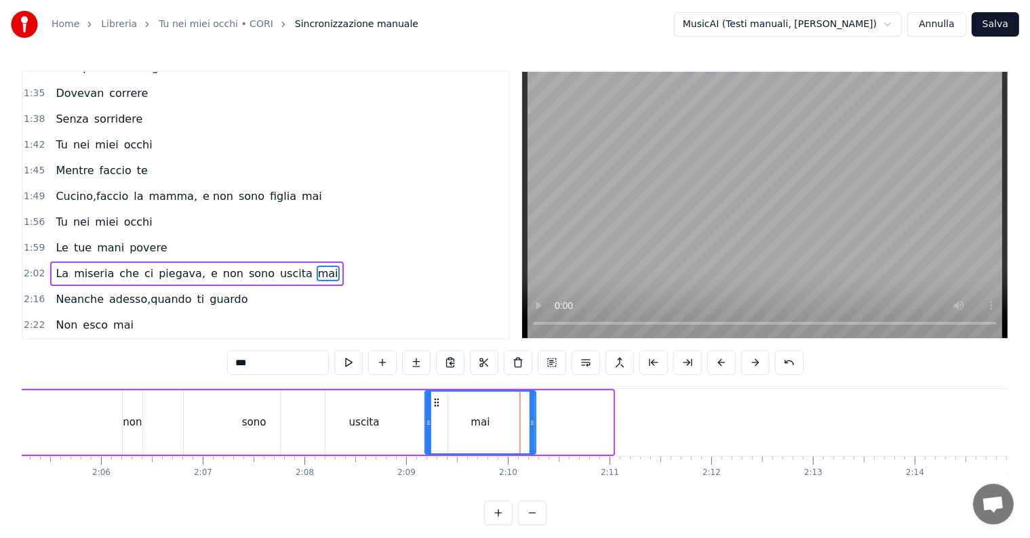
drag, startPoint x: 512, startPoint y: 400, endPoint x: 436, endPoint y: 401, distance: 76.6
click at [436, 401] on icon at bounding box center [436, 402] width 11 height 11
click at [259, 420] on div "sono" at bounding box center [254, 423] width 24 height 16
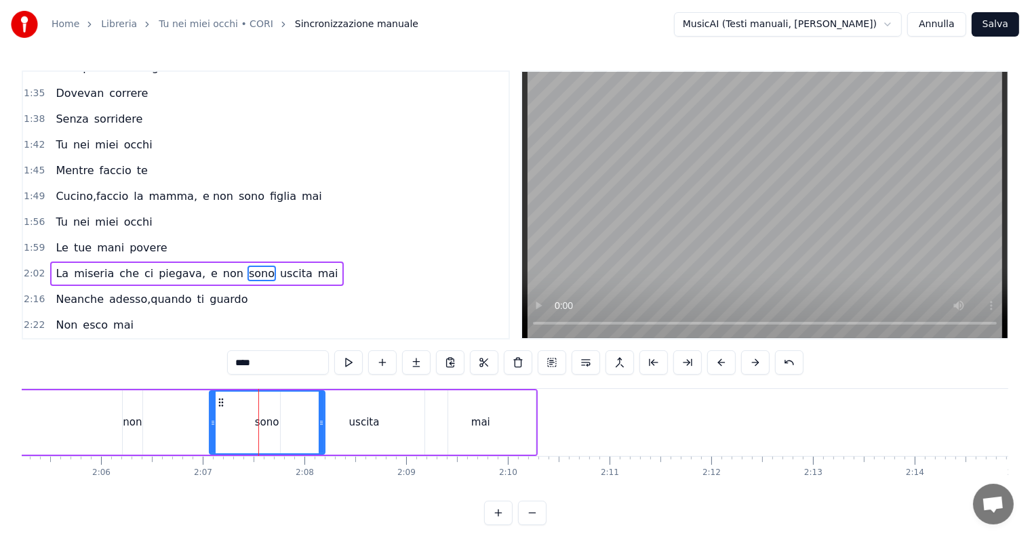
drag, startPoint x: 187, startPoint y: 417, endPoint x: 214, endPoint y: 420, distance: 27.2
click at [214, 420] on icon at bounding box center [212, 423] width 5 height 11
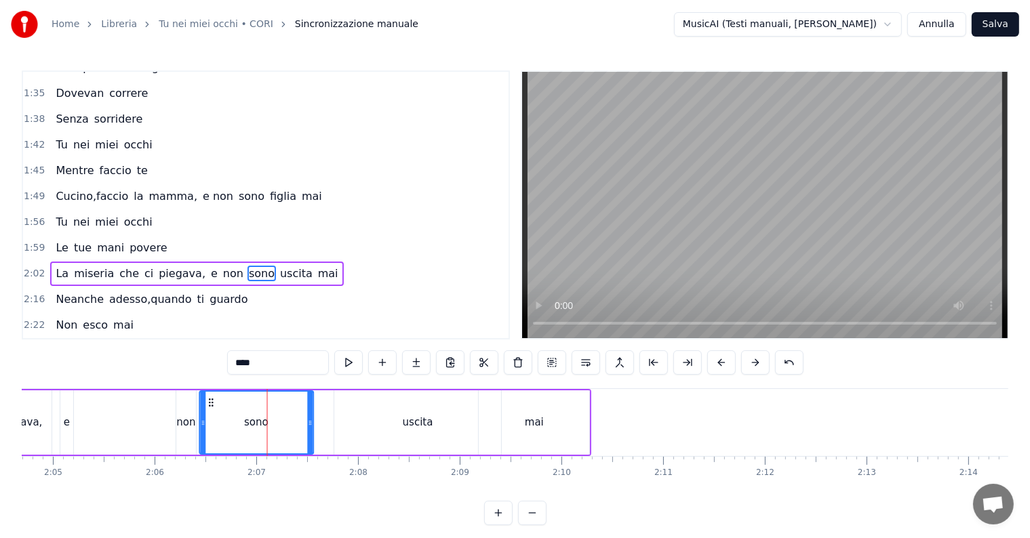
scroll to position [0, 12672]
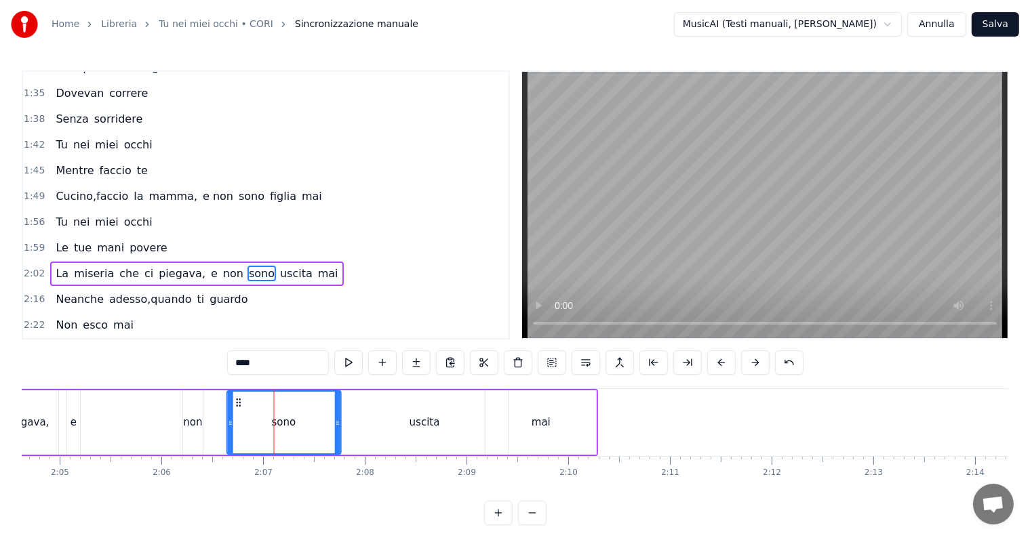
drag, startPoint x: 220, startPoint y: 405, endPoint x: 235, endPoint y: 403, distance: 15.7
click at [235, 403] on icon at bounding box center [238, 402] width 11 height 11
click at [423, 425] on div "uscita" at bounding box center [424, 423] width 31 height 16
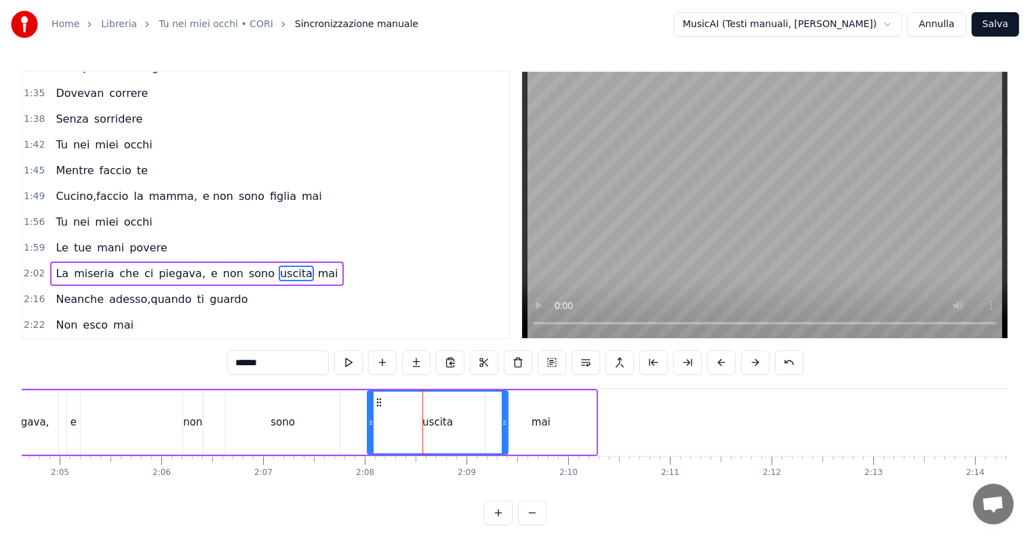
drag, startPoint x: 342, startPoint y: 419, endPoint x: 372, endPoint y: 419, distance: 30.5
click at [372, 419] on icon at bounding box center [370, 423] width 5 height 11
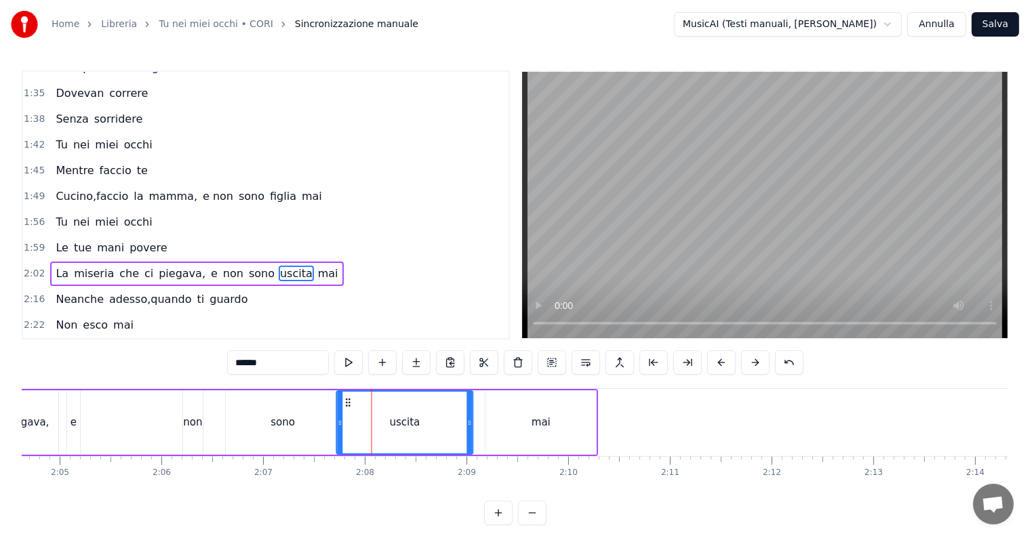
drag, startPoint x: 382, startPoint y: 401, endPoint x: 347, endPoint y: 404, distance: 35.4
click at [347, 404] on icon at bounding box center [348, 402] width 11 height 11
click at [510, 407] on div "mai" at bounding box center [540, 422] width 110 height 64
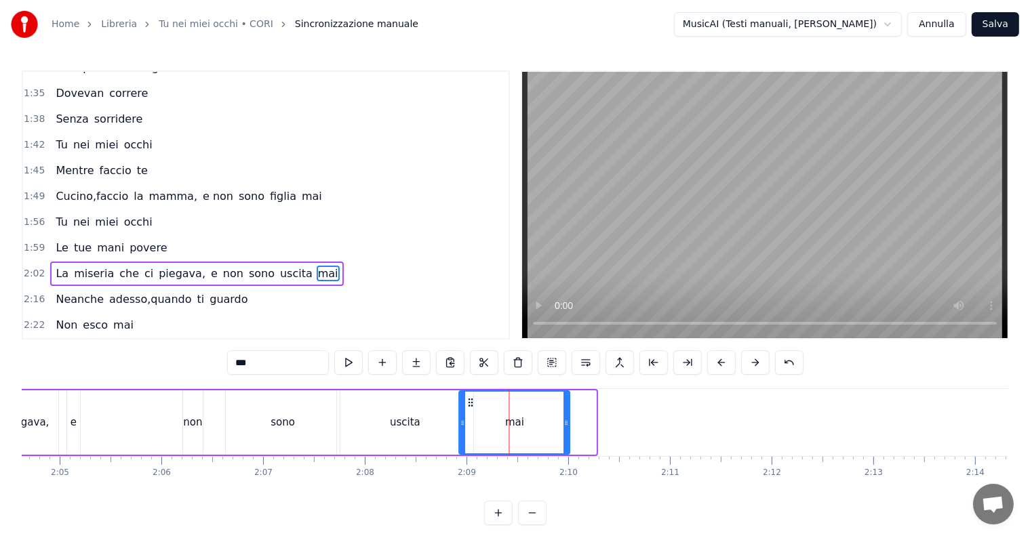
drag, startPoint x: 498, startPoint y: 401, endPoint x: 472, endPoint y: 401, distance: 25.8
click at [472, 402] on circle at bounding box center [472, 402] width 1 height 1
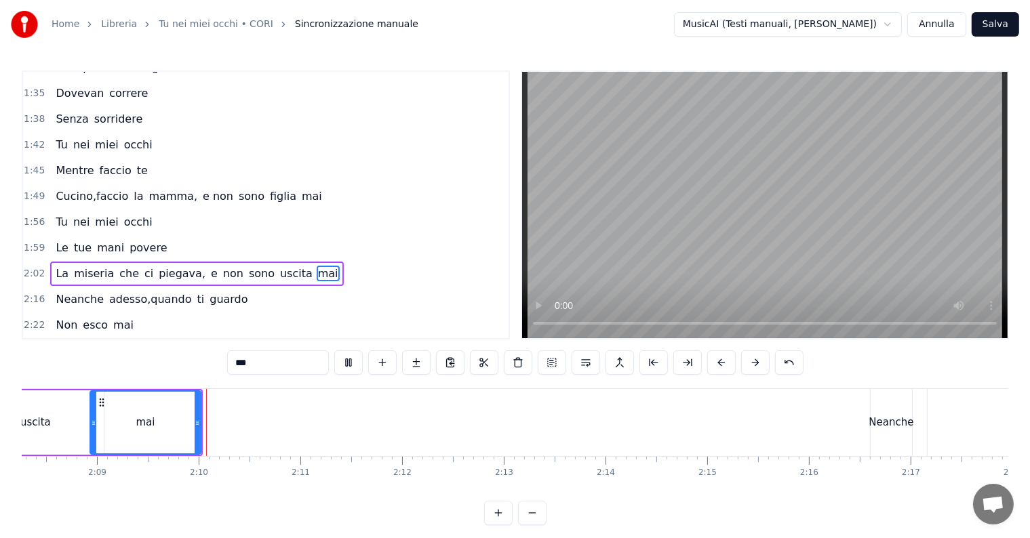
scroll to position [0, 13090]
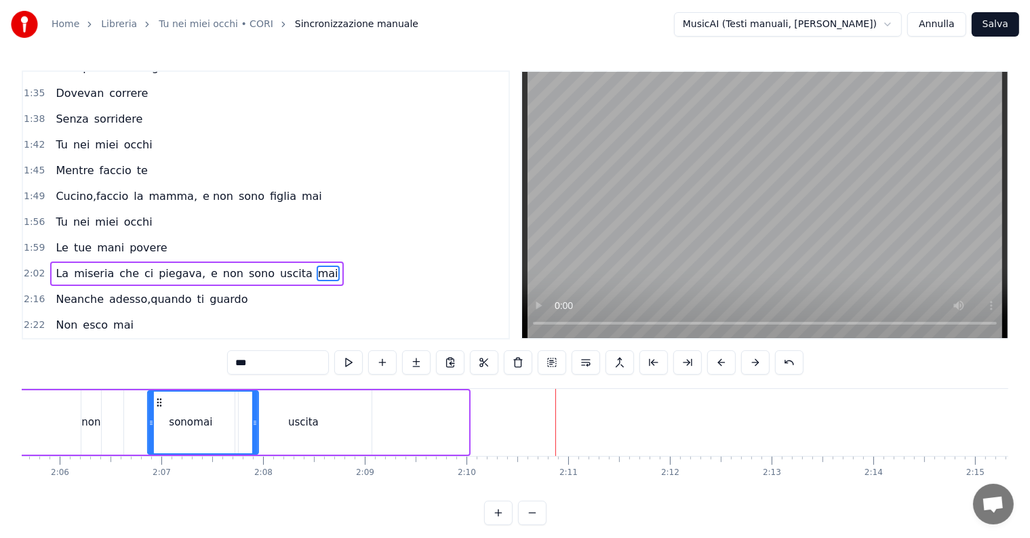
click at [161, 402] on circle at bounding box center [161, 402] width 1 height 1
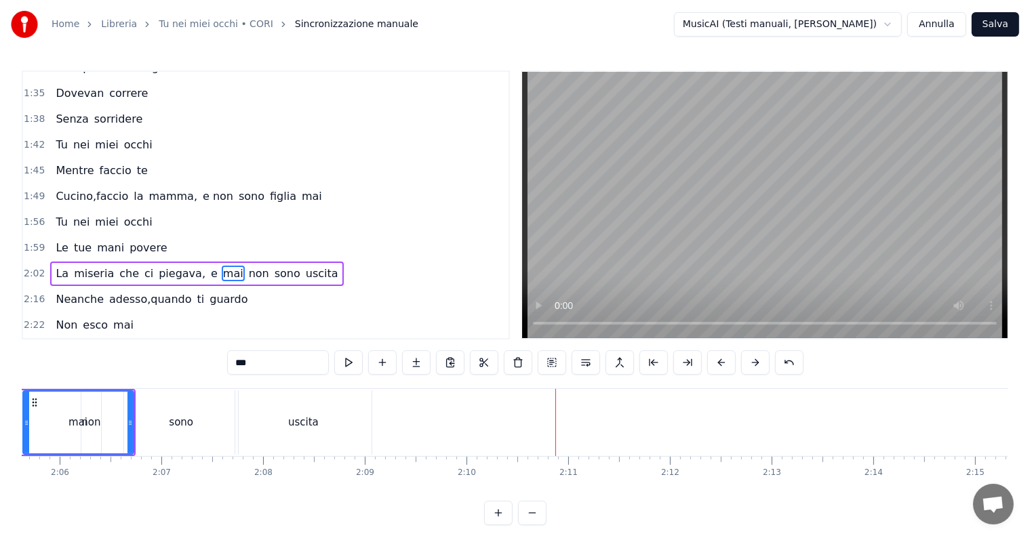
scroll to position [0, 12762]
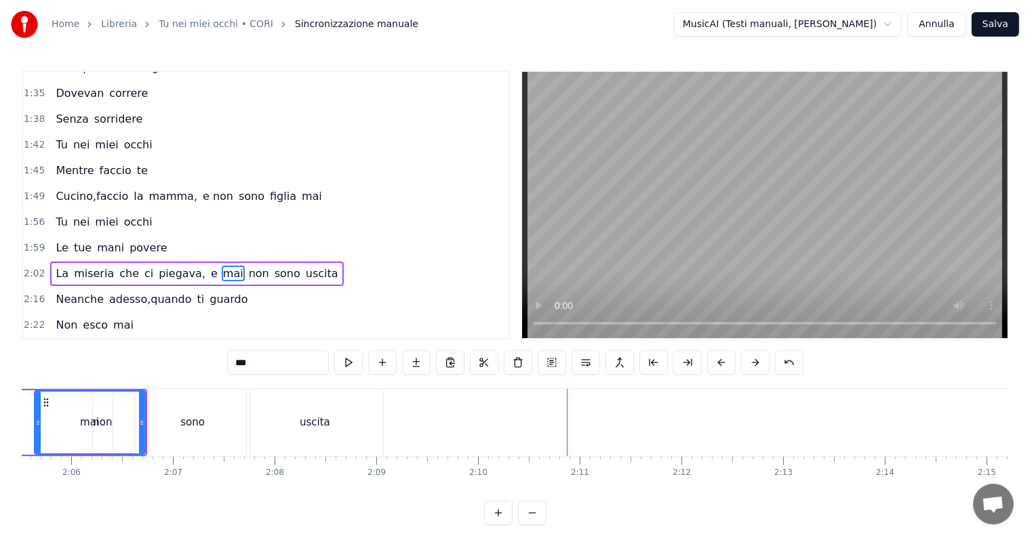
drag, startPoint x: 87, startPoint y: 399, endPoint x: 100, endPoint y: 397, distance: 13.7
click at [100, 397] on div "mai" at bounding box center [89, 423] width 109 height 62
click at [786, 365] on button at bounding box center [789, 362] width 28 height 24
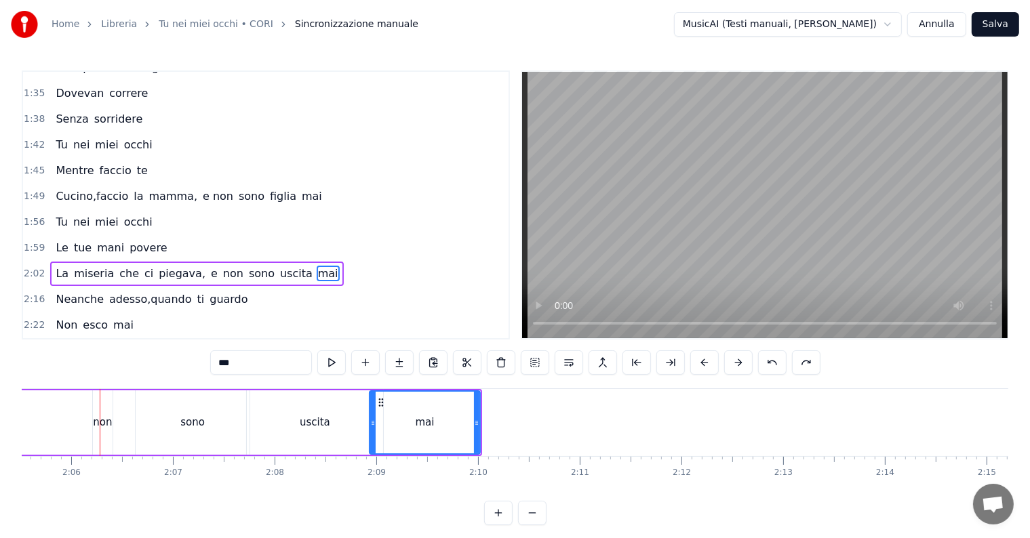
click at [202, 424] on div "sono" at bounding box center [192, 423] width 24 height 16
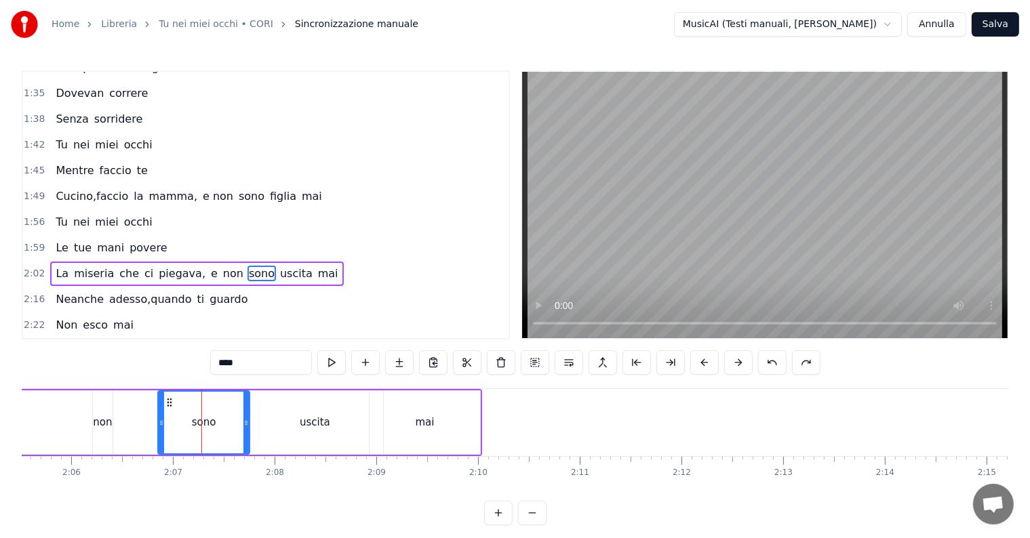
drag, startPoint x: 139, startPoint y: 420, endPoint x: 163, endPoint y: 421, distance: 23.7
click at [163, 421] on icon at bounding box center [161, 423] width 5 height 11
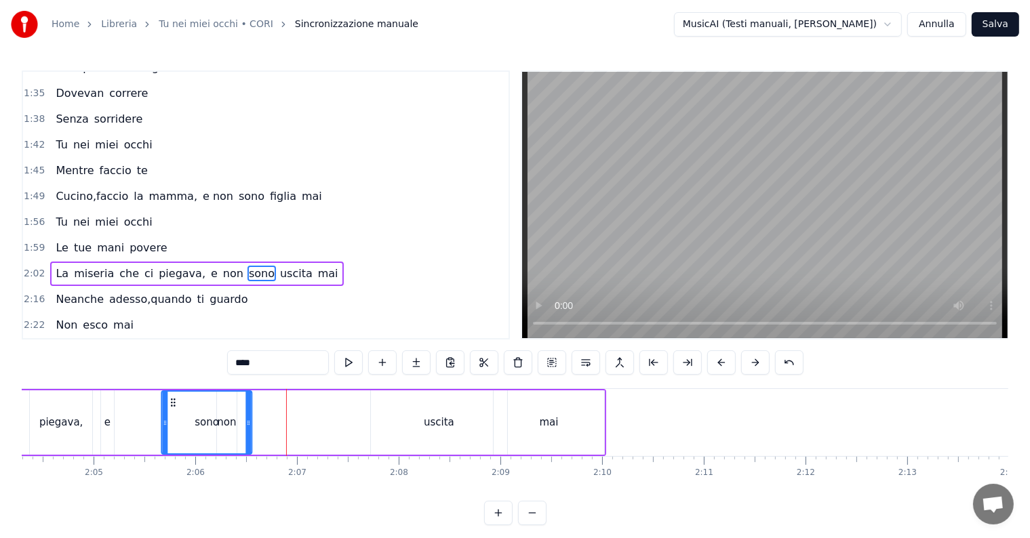
scroll to position [0, 12632]
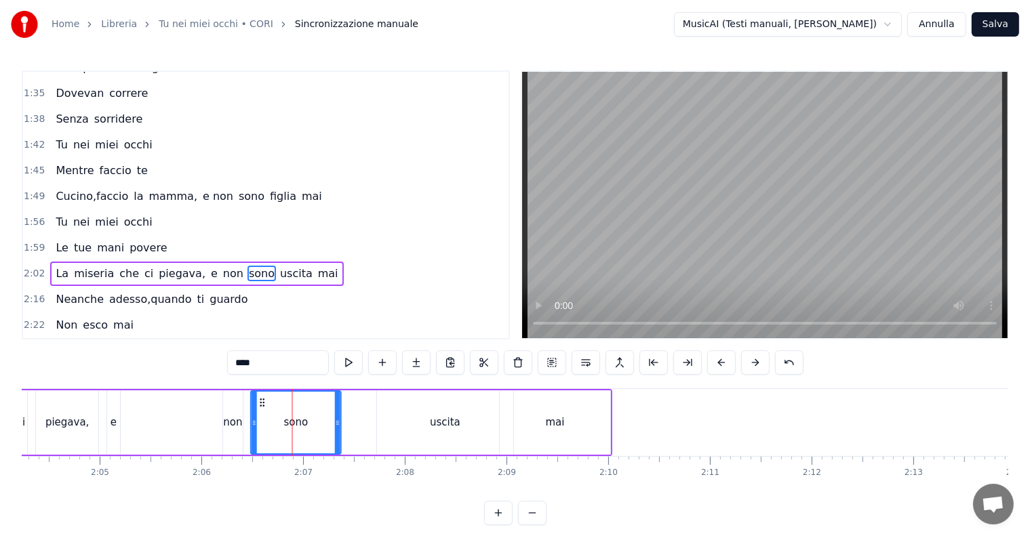
drag, startPoint x: 170, startPoint y: 400, endPoint x: 262, endPoint y: 390, distance: 92.0
click at [262, 392] on div "sono" at bounding box center [295, 423] width 89 height 62
click at [423, 404] on div "uscita" at bounding box center [445, 422] width 136 height 64
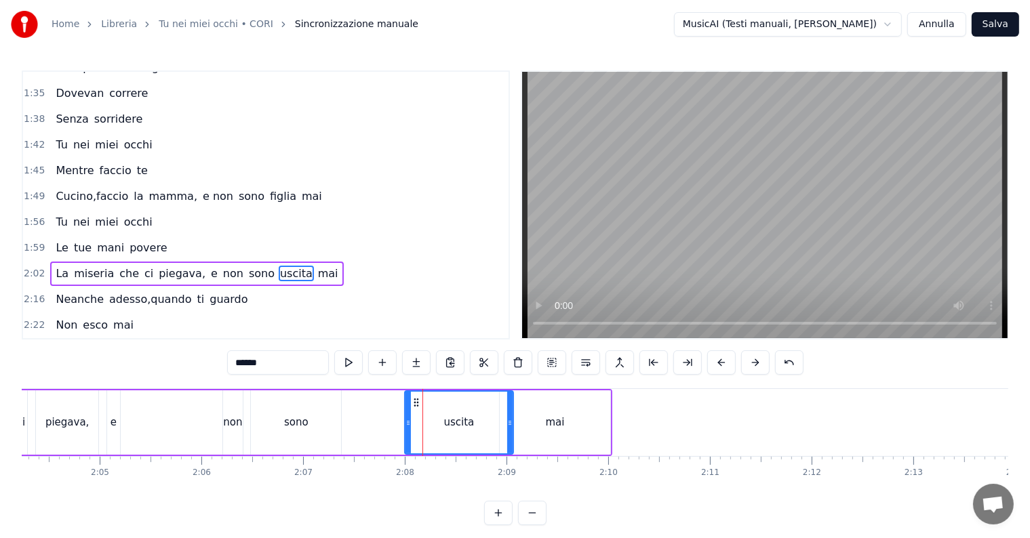
drag, startPoint x: 380, startPoint y: 419, endPoint x: 413, endPoint y: 419, distance: 33.9
click at [411, 419] on icon at bounding box center [407, 423] width 5 height 11
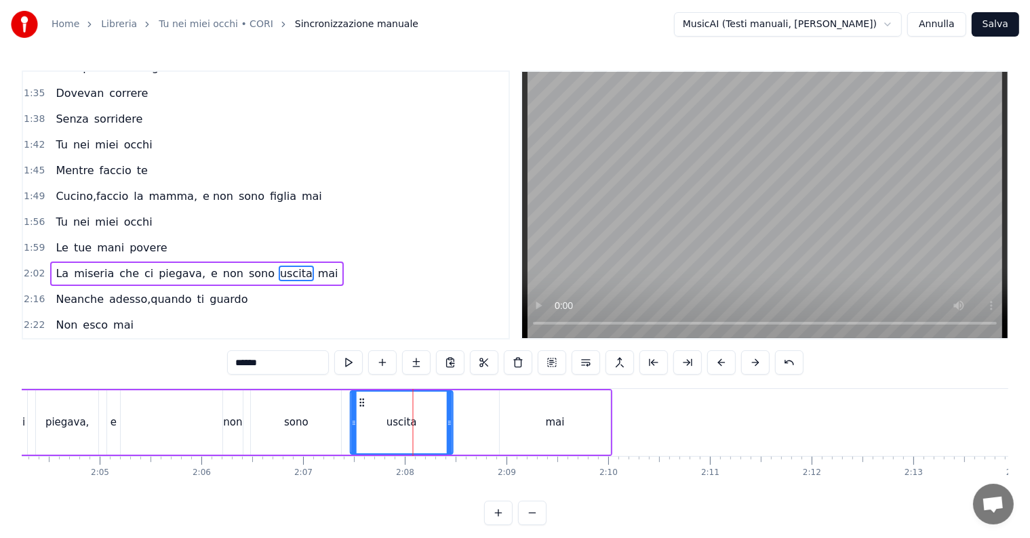
drag, startPoint x: 420, startPoint y: 404, endPoint x: 359, endPoint y: 407, distance: 60.4
click at [359, 407] on icon at bounding box center [362, 402] width 11 height 11
click at [547, 428] on div "mai" at bounding box center [554, 423] width 19 height 16
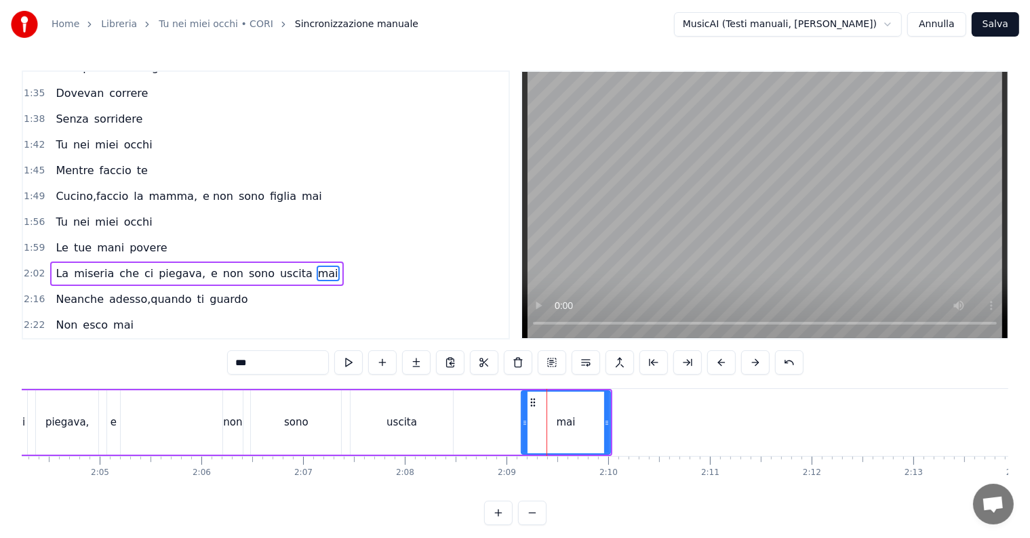
drag, startPoint x: 502, startPoint y: 420, endPoint x: 524, endPoint y: 420, distance: 21.7
click at [525, 421] on circle at bounding box center [525, 421] width 1 height 1
drag, startPoint x: 525, startPoint y: 418, endPoint x: 508, endPoint y: 419, distance: 17.6
click at [508, 419] on icon at bounding box center [506, 423] width 5 height 11
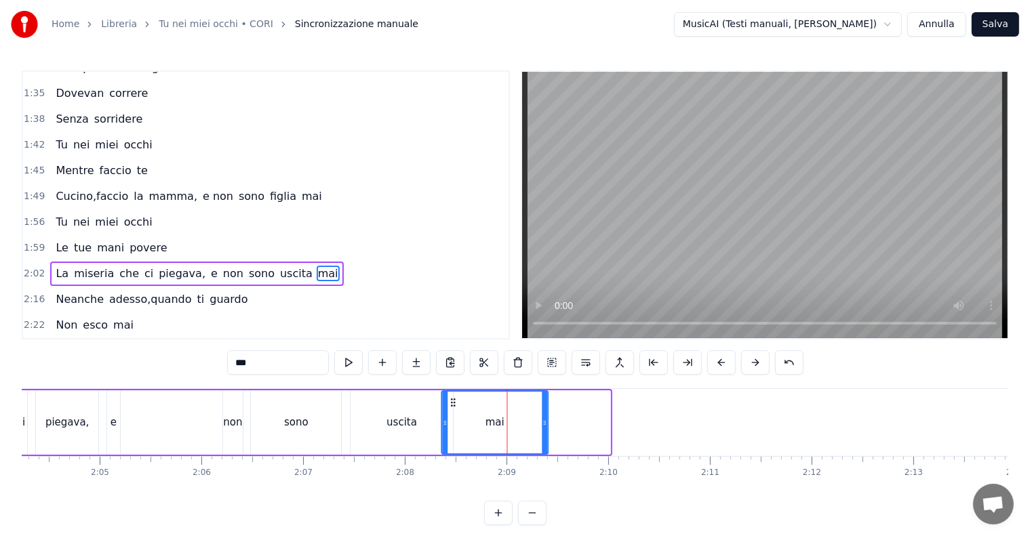
drag, startPoint x: 513, startPoint y: 404, endPoint x: 451, endPoint y: 408, distance: 62.5
click at [451, 408] on div "mai" at bounding box center [495, 423] width 105 height 62
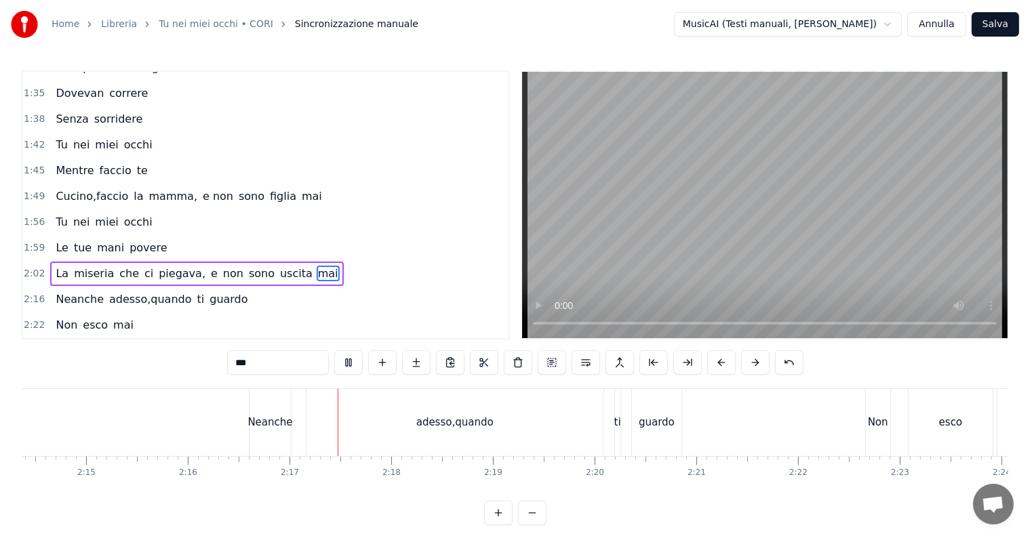
scroll to position [0, 13852]
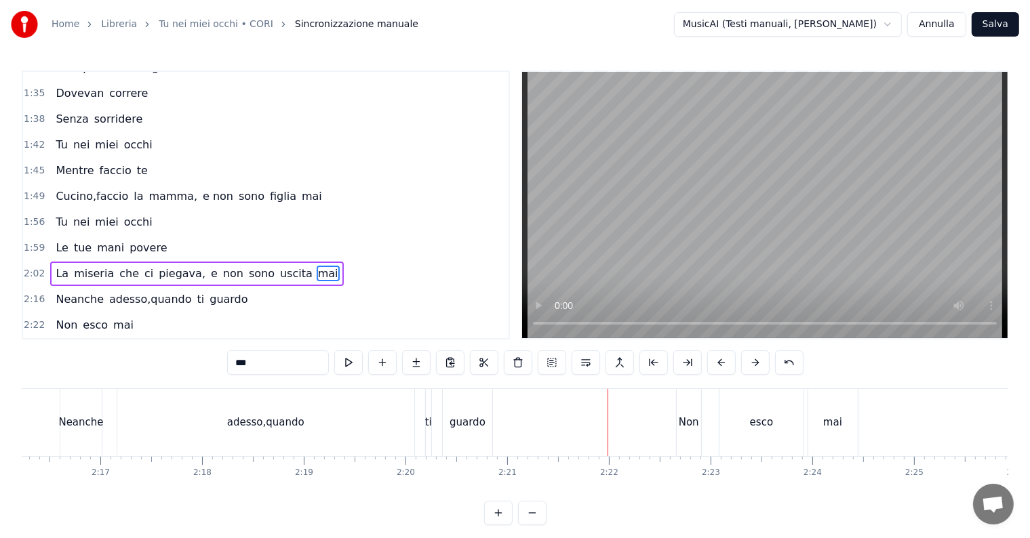
click at [279, 419] on div "adesso,quando" at bounding box center [265, 423] width 77 height 16
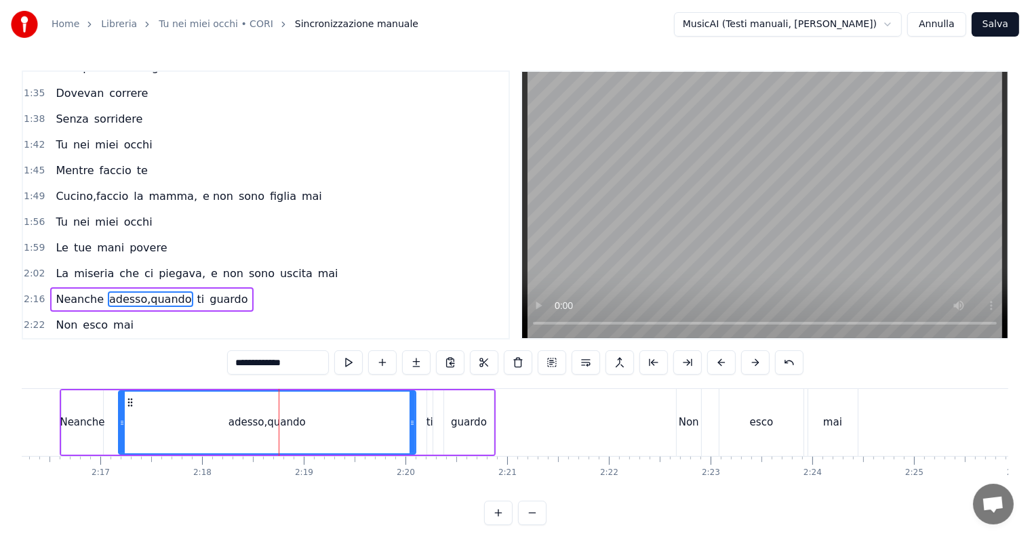
scroll to position [6, 0]
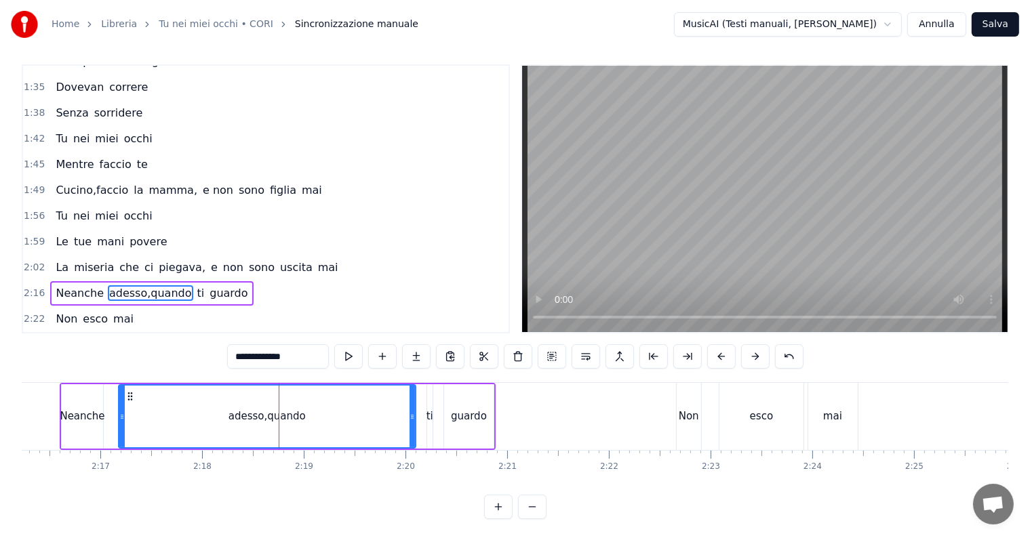
click at [268, 355] on input "**********" at bounding box center [278, 356] width 102 height 24
type input "**********"
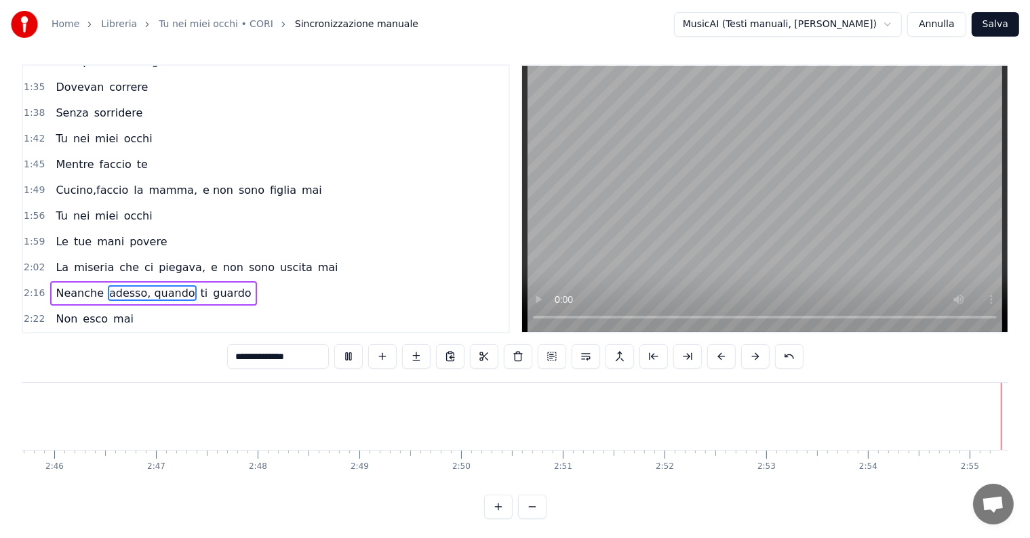
scroll to position [0, 16849]
click at [992, 22] on button "Salva" at bounding box center [994, 24] width 47 height 24
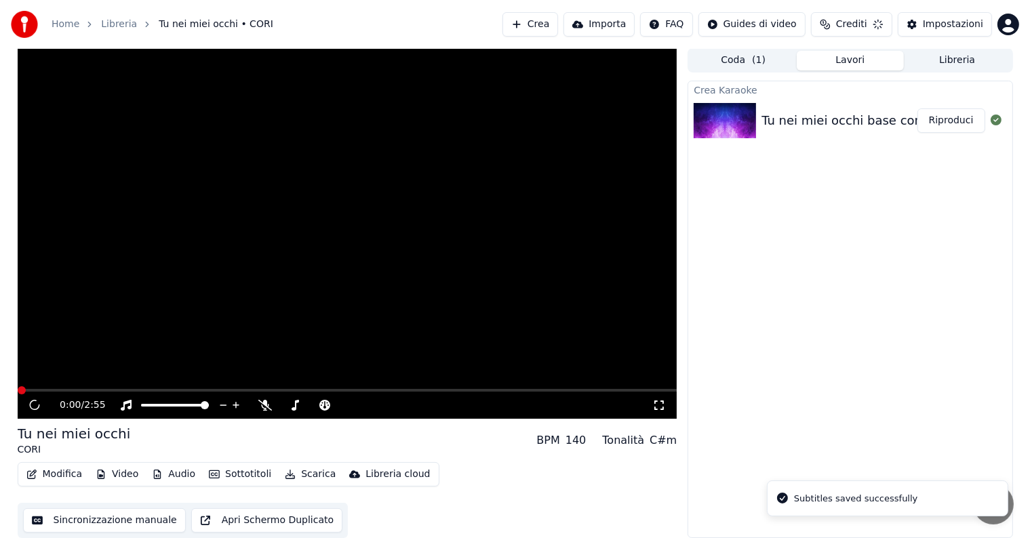
scroll to position [1, 0]
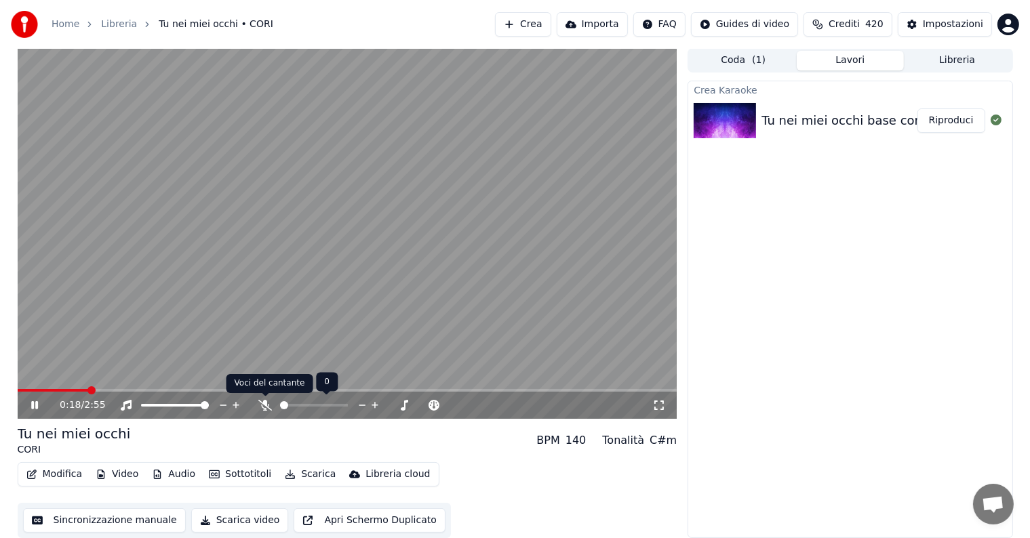
click at [260, 408] on icon at bounding box center [265, 405] width 14 height 11
click at [36, 403] on icon at bounding box center [34, 405] width 7 height 8
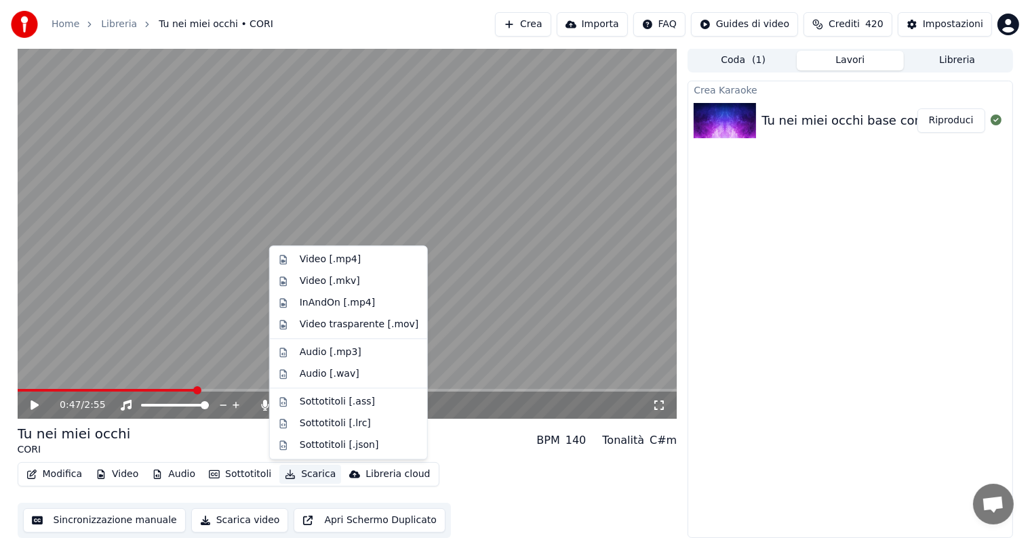
click at [297, 473] on button "Scarica" at bounding box center [310, 474] width 62 height 19
click at [323, 261] on div "Video [.mp4]" at bounding box center [330, 260] width 61 height 14
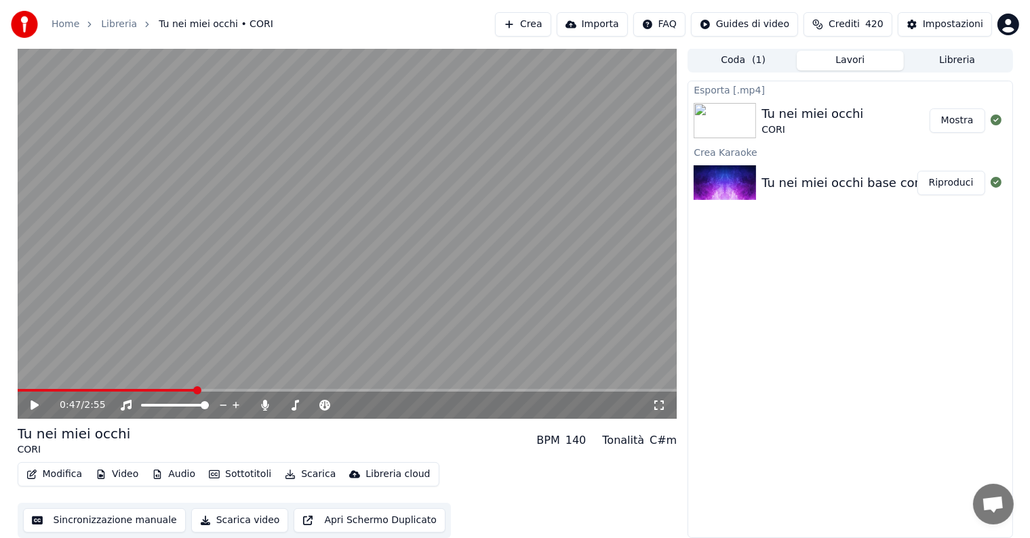
click at [950, 124] on button "Mostra" at bounding box center [957, 120] width 56 height 24
click at [550, 22] on button "Crea" at bounding box center [523, 24] width 56 height 24
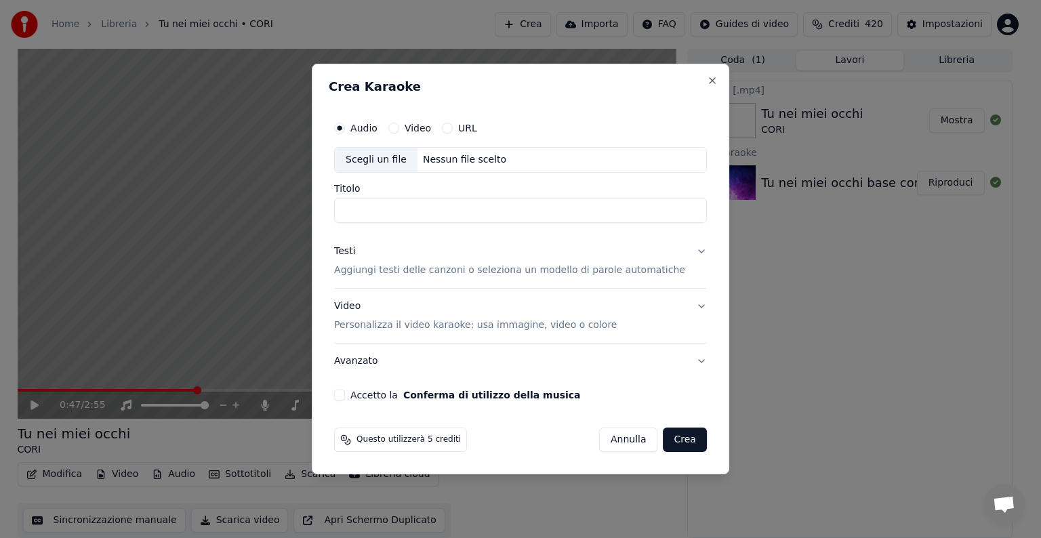
click at [453, 128] on button "URL" at bounding box center [447, 128] width 11 height 11
click at [680, 163] on button "button" at bounding box center [693, 158] width 27 height 24
type input "**********"
click at [501, 268] on p "Aggiungi testi delle canzoni o seleziona un modello di parole automatiche" at bounding box center [509, 271] width 351 height 14
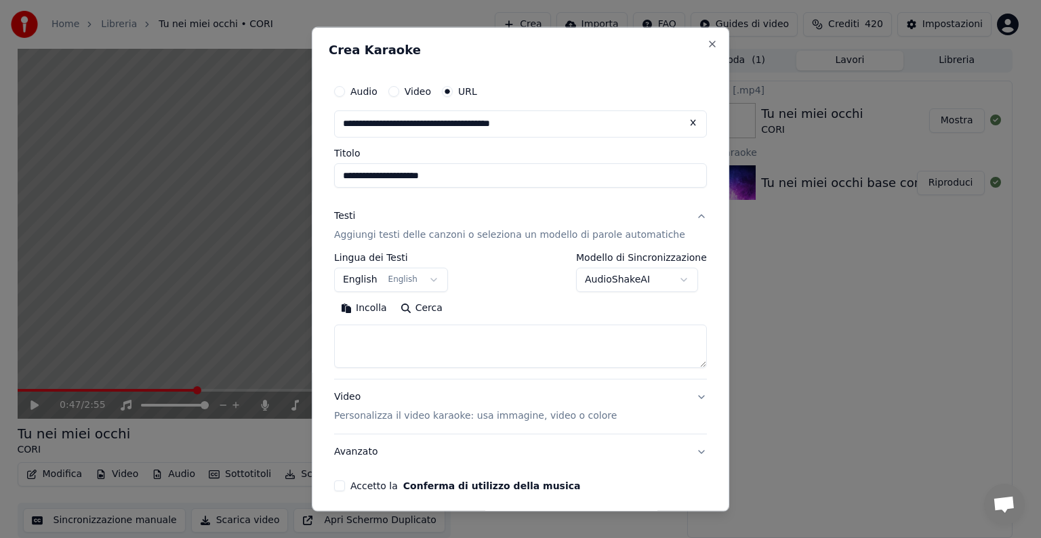
click at [423, 309] on button "Cerca" at bounding box center [422, 309] width 56 height 22
click at [389, 309] on button "Incolla" at bounding box center [364, 309] width 60 height 22
click at [510, 440] on button "Avanzato" at bounding box center [520, 452] width 373 height 35
type textarea "**********"
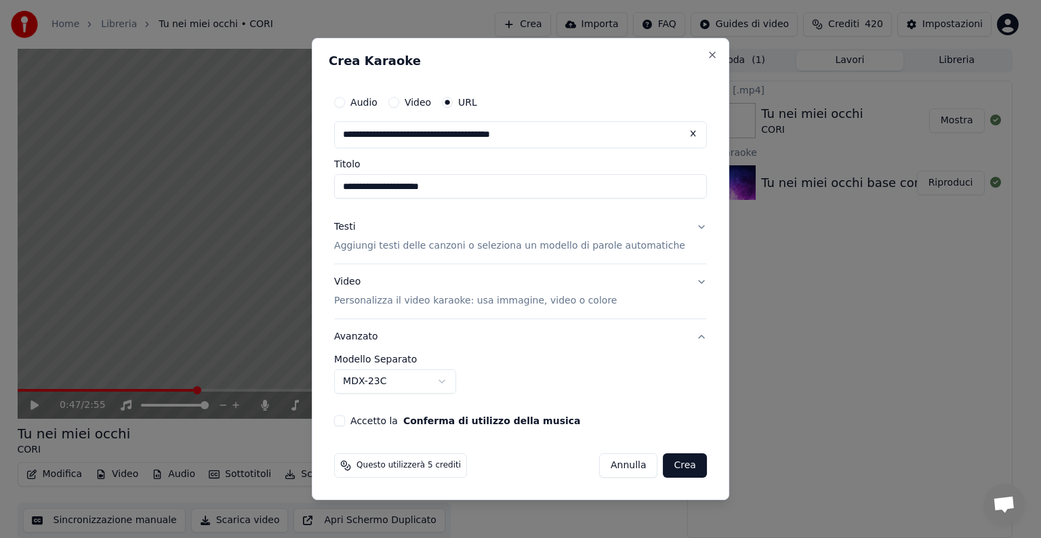
click at [553, 248] on p "Aggiungi testi delle canzoni o seleziona un modello di parole automatiche" at bounding box center [509, 246] width 351 height 14
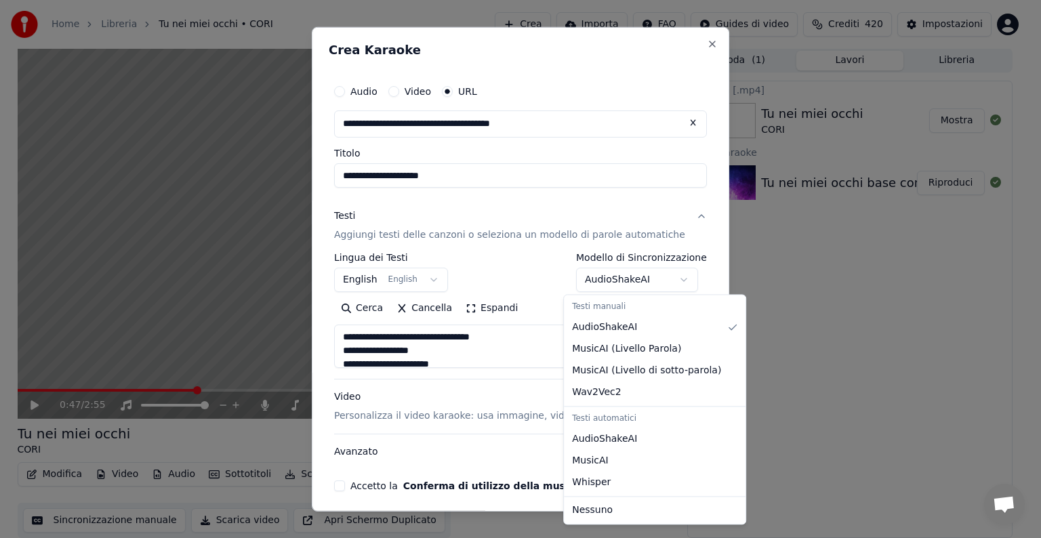
click at [640, 279] on body "**********" at bounding box center [515, 268] width 1030 height 538
select select "**********"
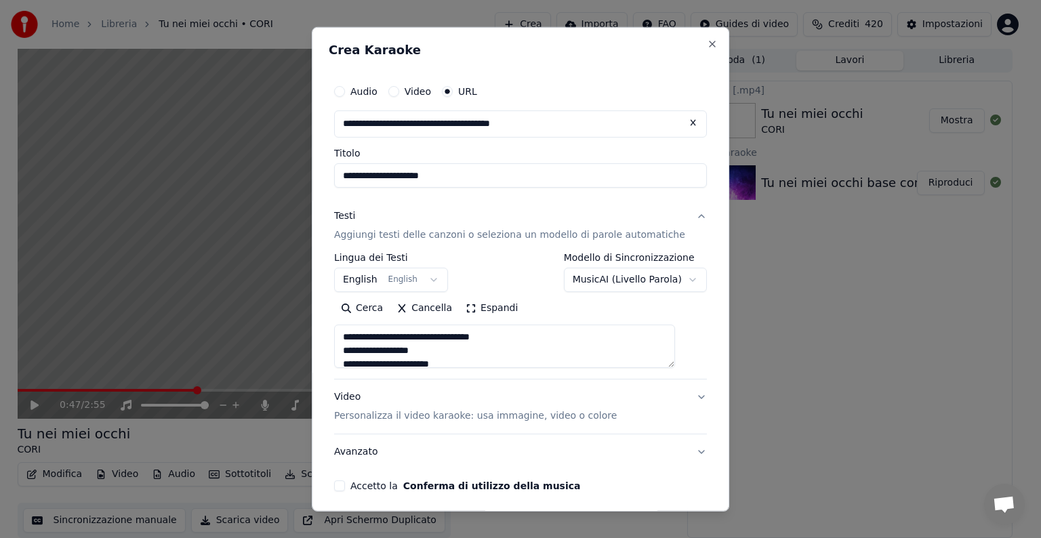
click at [345, 485] on button "Accetto la Conferma di utilizzo della musica" at bounding box center [339, 486] width 11 height 11
click at [677, 451] on button "Avanzato" at bounding box center [520, 452] width 373 height 35
type textarea "**********"
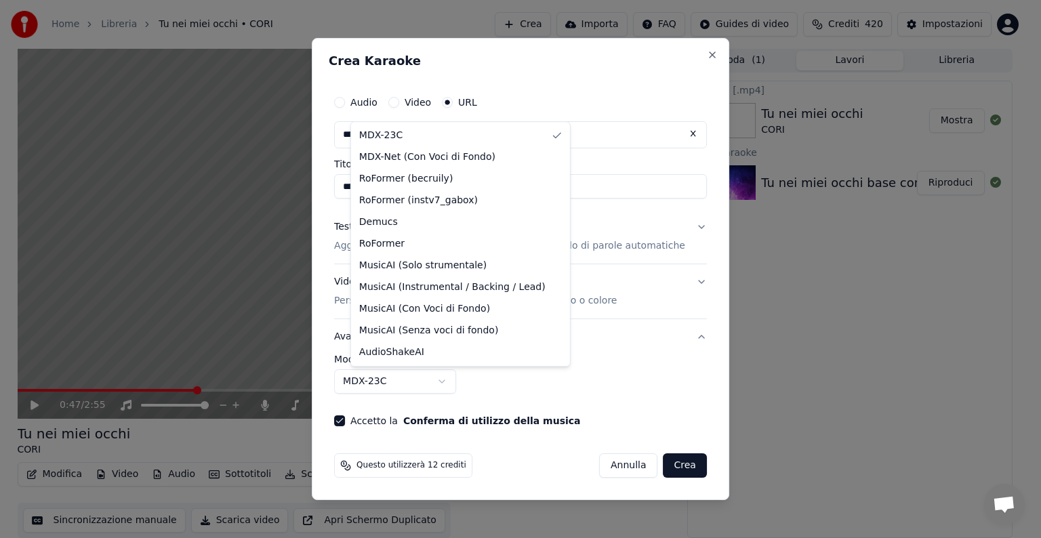
click at [455, 384] on body "**********" at bounding box center [515, 268] width 1030 height 538
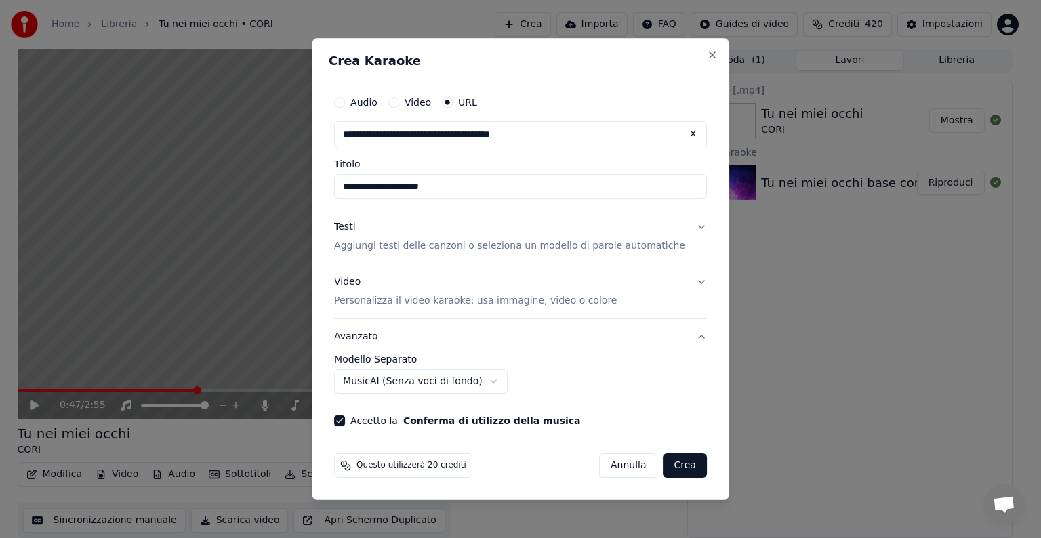
click at [670, 468] on button "Crea" at bounding box center [685, 465] width 43 height 24
select select "******"
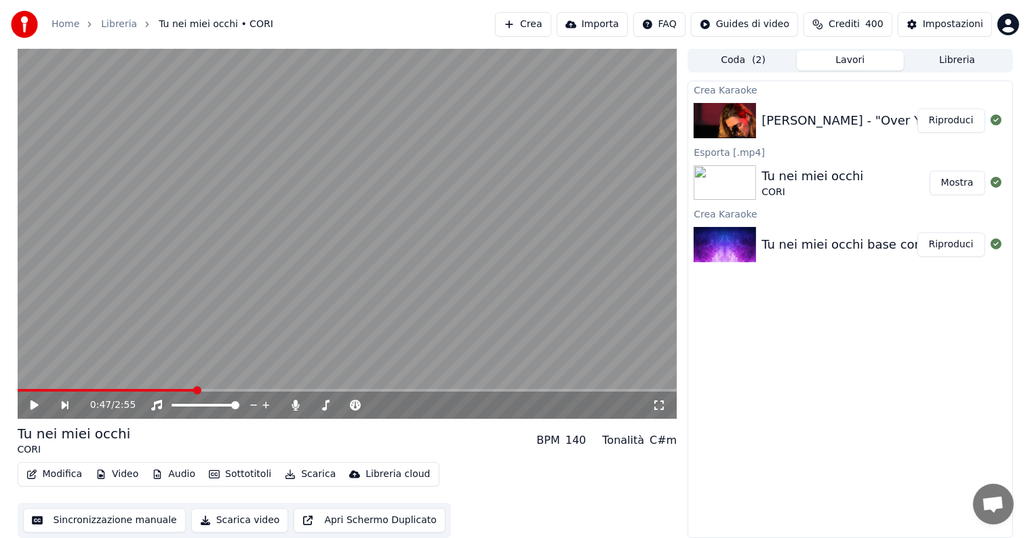
click at [946, 125] on button "Riproduci" at bounding box center [951, 120] width 68 height 24
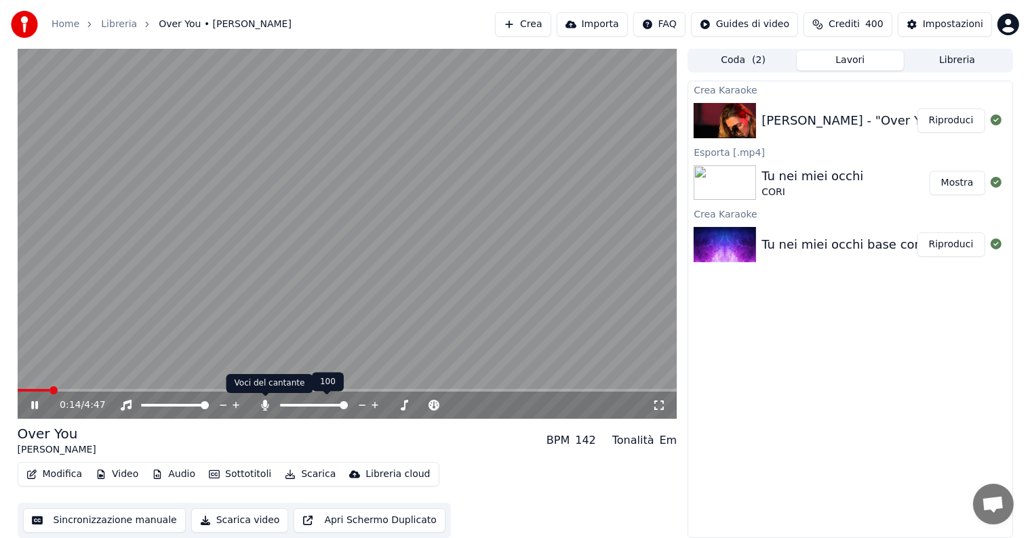
click at [262, 408] on icon at bounding box center [265, 405] width 14 height 11
click at [35, 406] on icon at bounding box center [34, 405] width 7 height 8
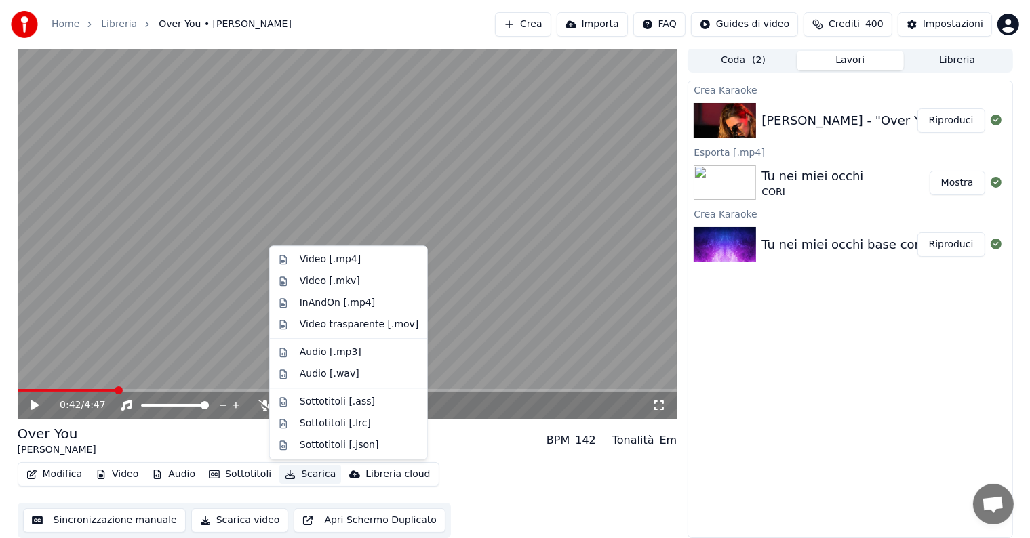
click at [304, 472] on button "Scarica" at bounding box center [310, 474] width 62 height 19
click at [334, 258] on div "Video [.mp4]" at bounding box center [330, 260] width 61 height 14
